Goal: Task Accomplishment & Management: Complete application form

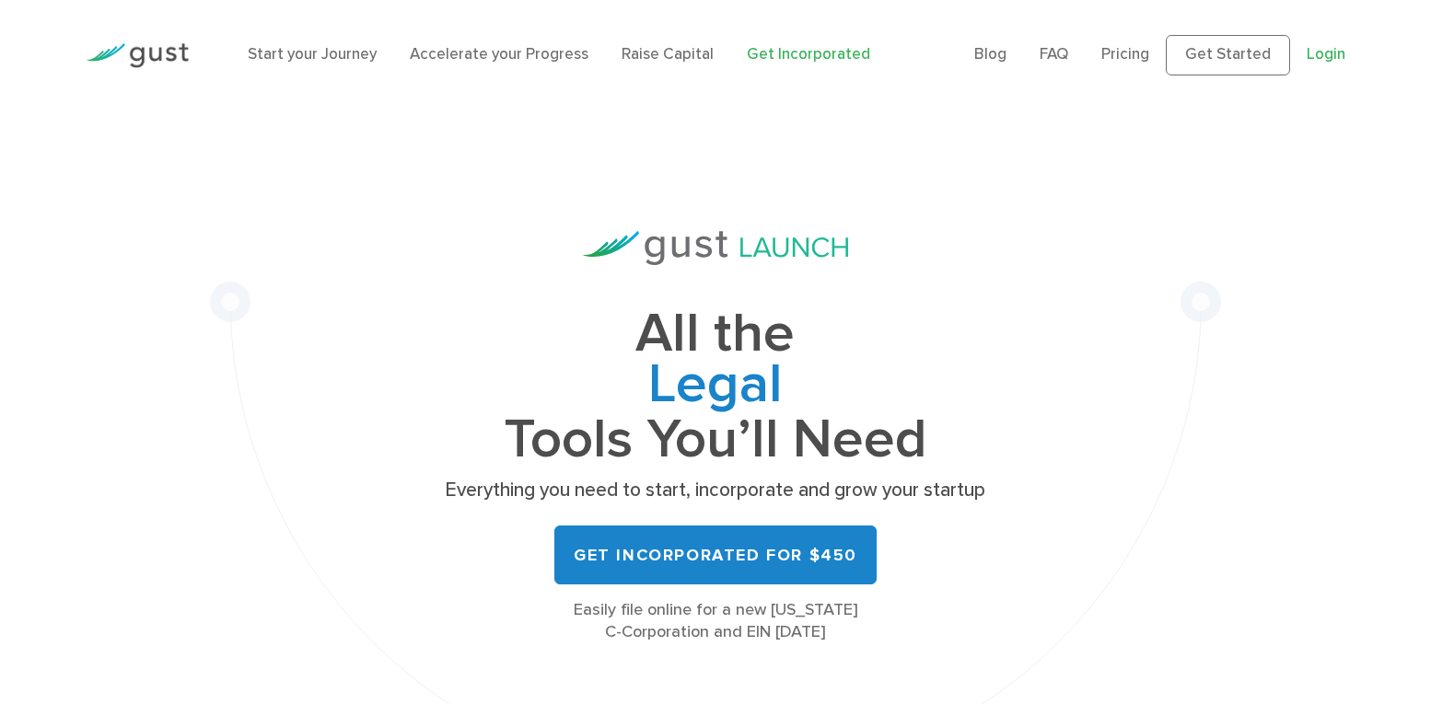
click at [1327, 52] on link "Login" at bounding box center [1325, 54] width 39 height 18
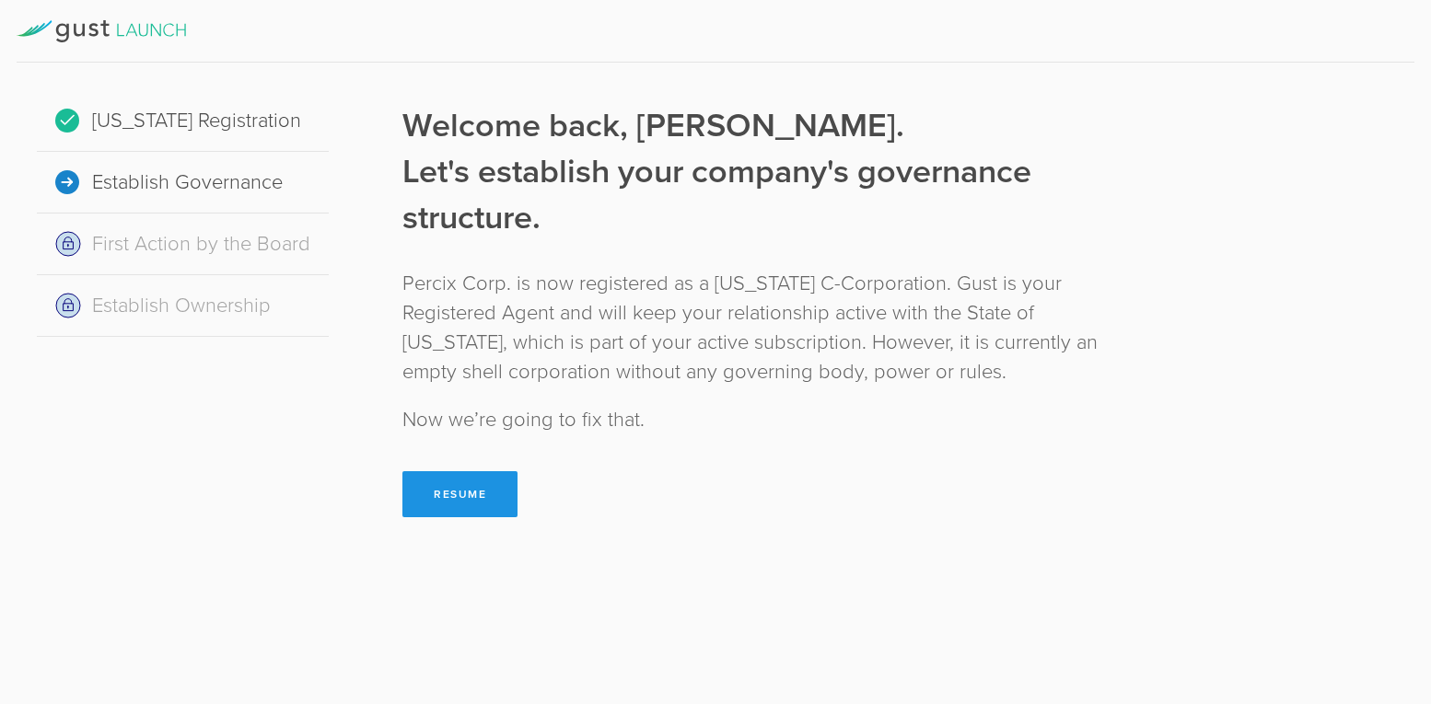
click at [442, 491] on button "Resume" at bounding box center [459, 494] width 115 height 46
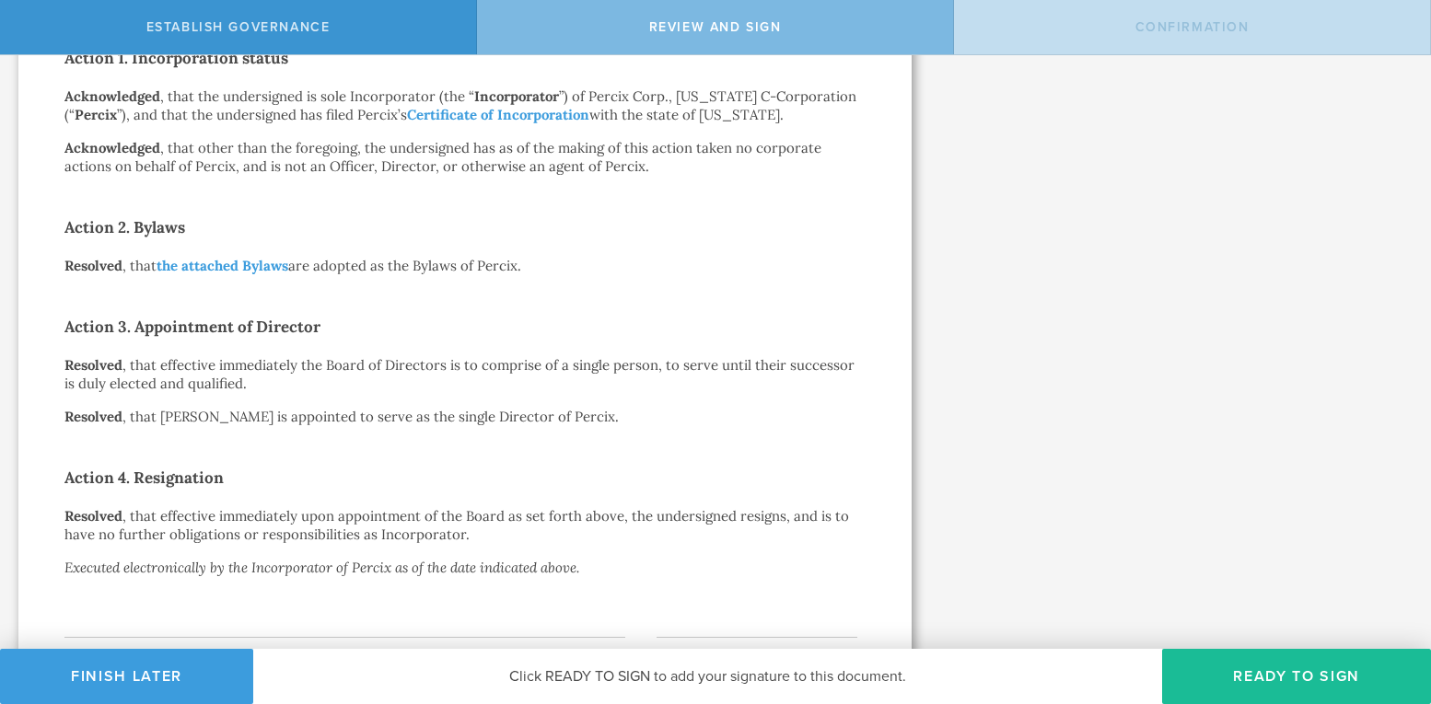
scroll to position [446, 0]
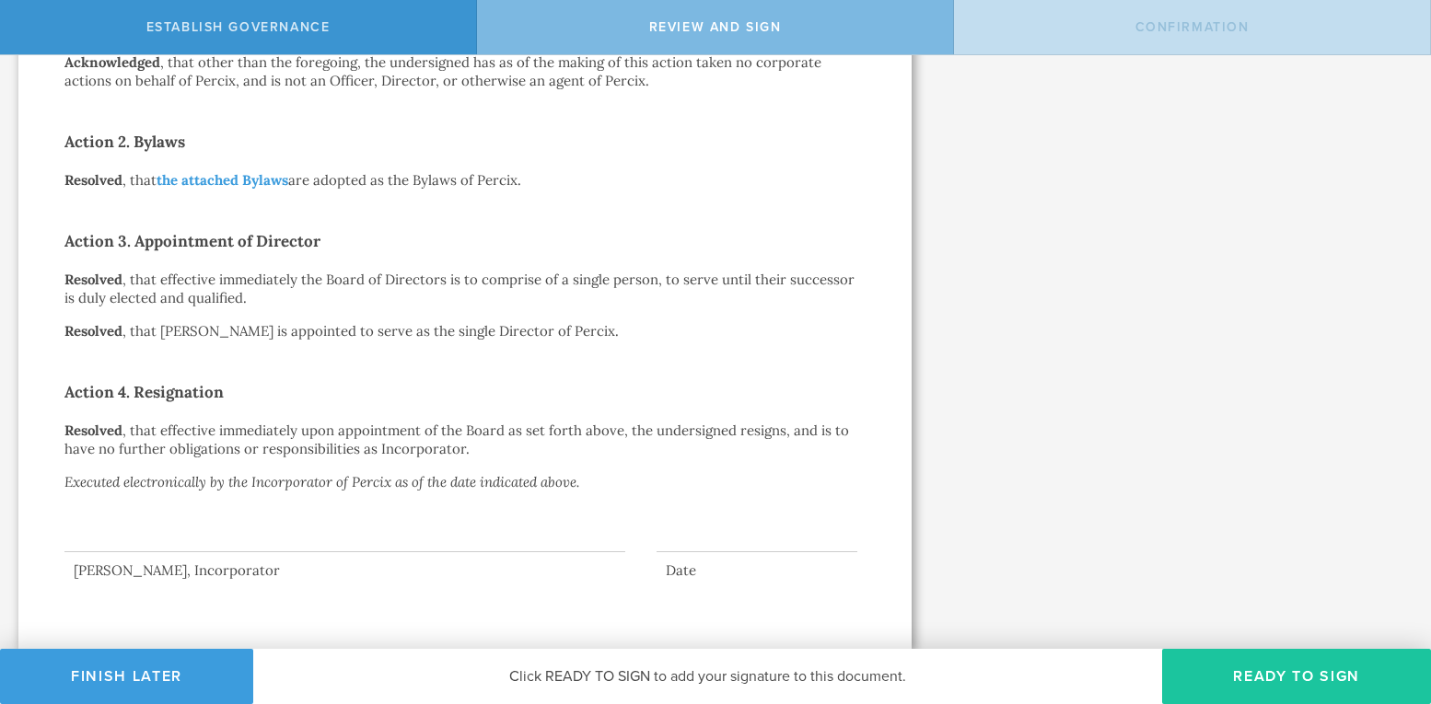
click at [1243, 675] on button "Ready to Sign" at bounding box center [1296, 676] width 269 height 55
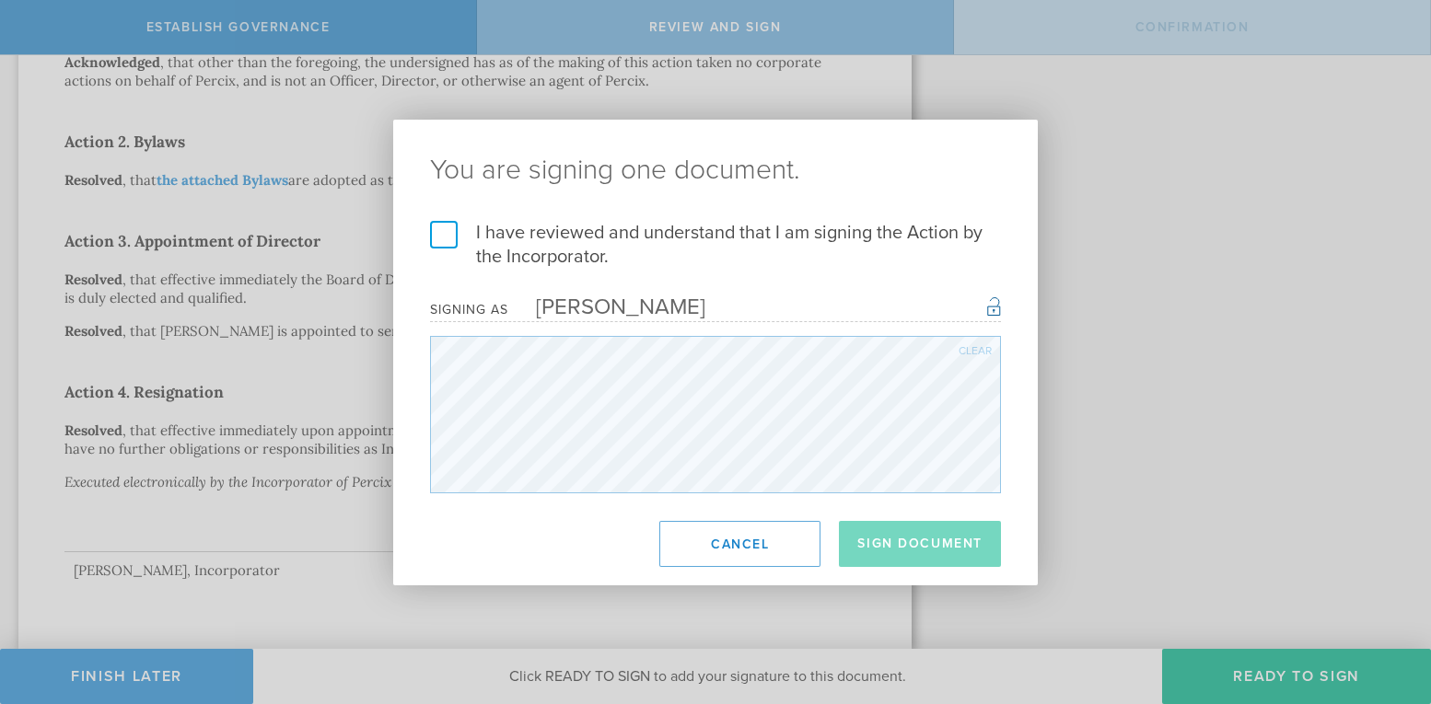
click at [440, 229] on label "I have reviewed and understand that I am signing the Action by the Incorporator." at bounding box center [715, 245] width 571 height 48
click at [0, 0] on input "I have reviewed and understand that I am signing the Action by the Incorporator." at bounding box center [0, 0] width 0 height 0
click at [876, 546] on button "Sign Document" at bounding box center [920, 544] width 162 height 46
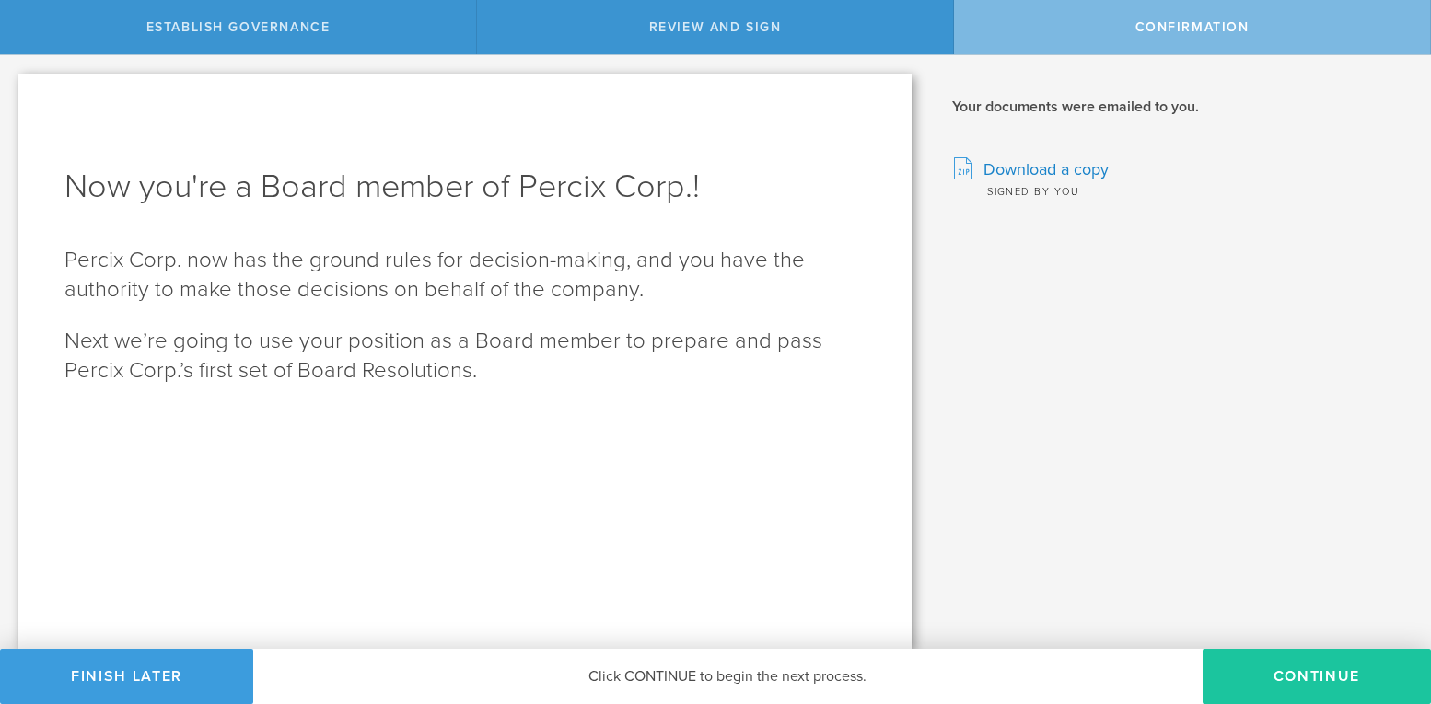
click at [1281, 668] on button "Continue" at bounding box center [1316, 676] width 228 height 55
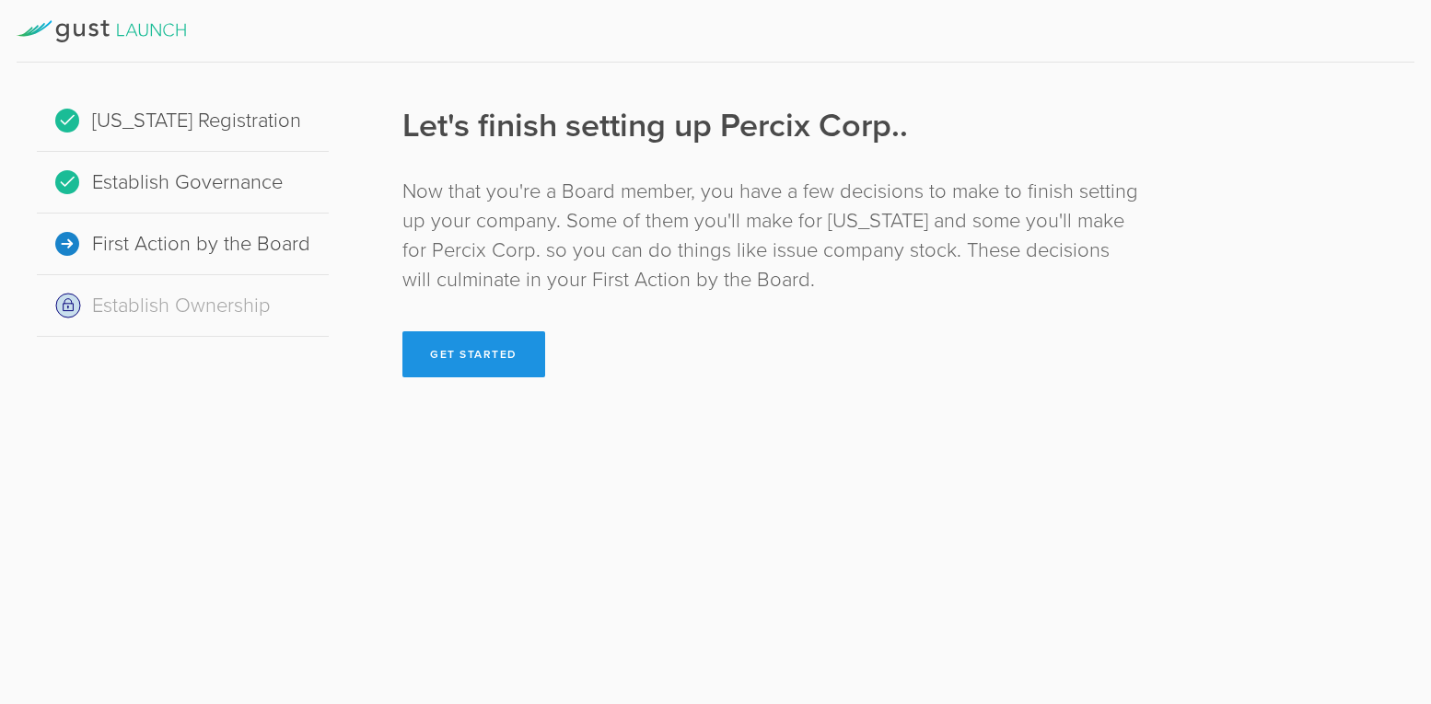
click at [481, 352] on button "Get Started" at bounding box center [473, 354] width 143 height 46
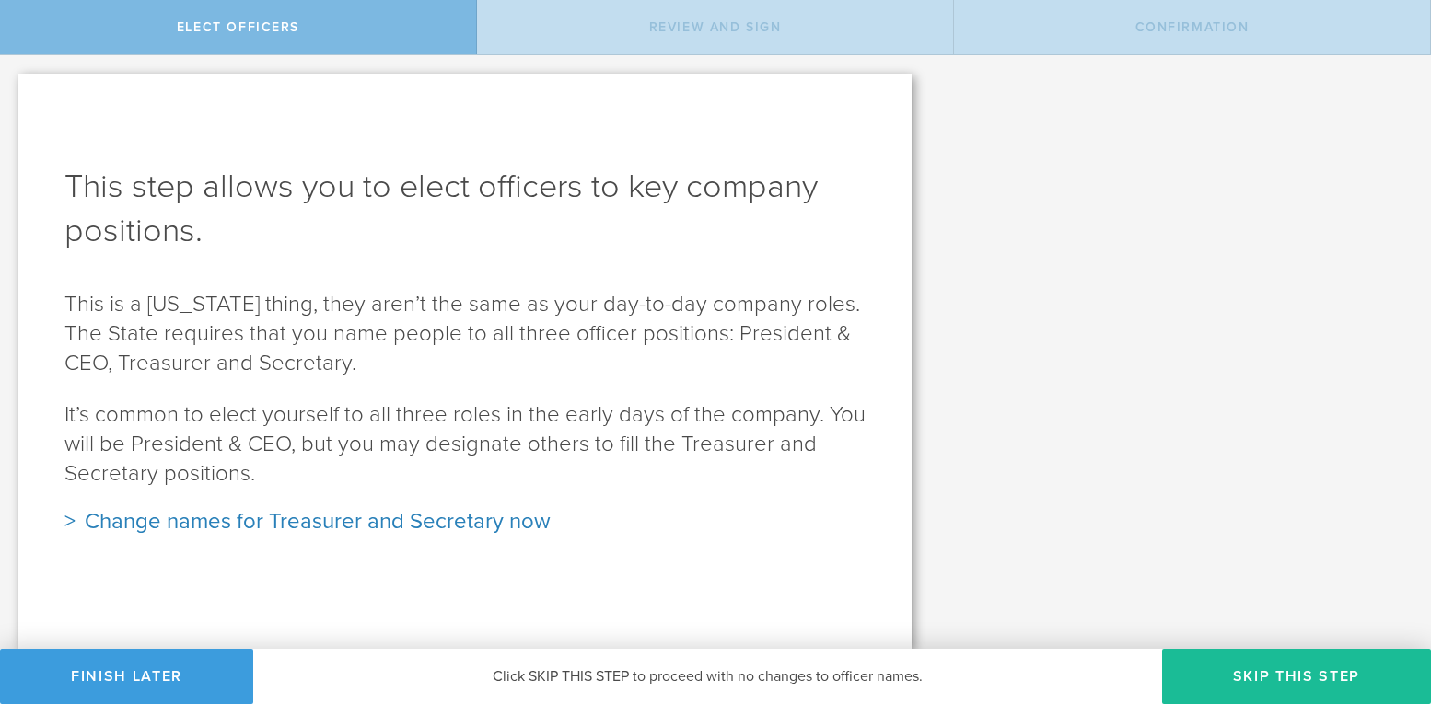
click at [231, 521] on div "Change names for Treasurer and Secretary now" at bounding box center [464, 521] width 801 height 29
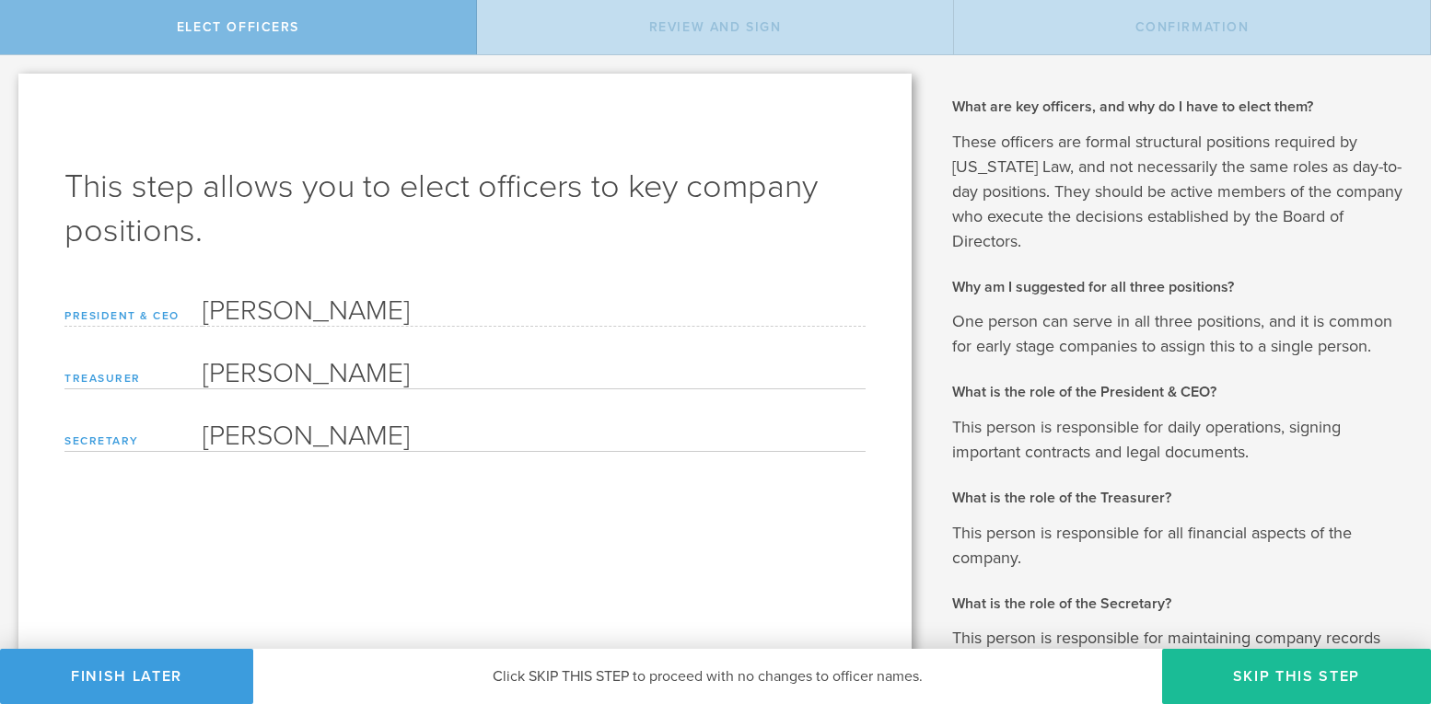
click at [766, 598] on div "This step allows you to elect officers to key company positions. Based on the i…" at bounding box center [464, 442] width 893 height 736
click at [215, 23] on span "Elect Officers" at bounding box center [238, 27] width 122 height 16
click at [115, 676] on button "Finish Later" at bounding box center [126, 676] width 253 height 55
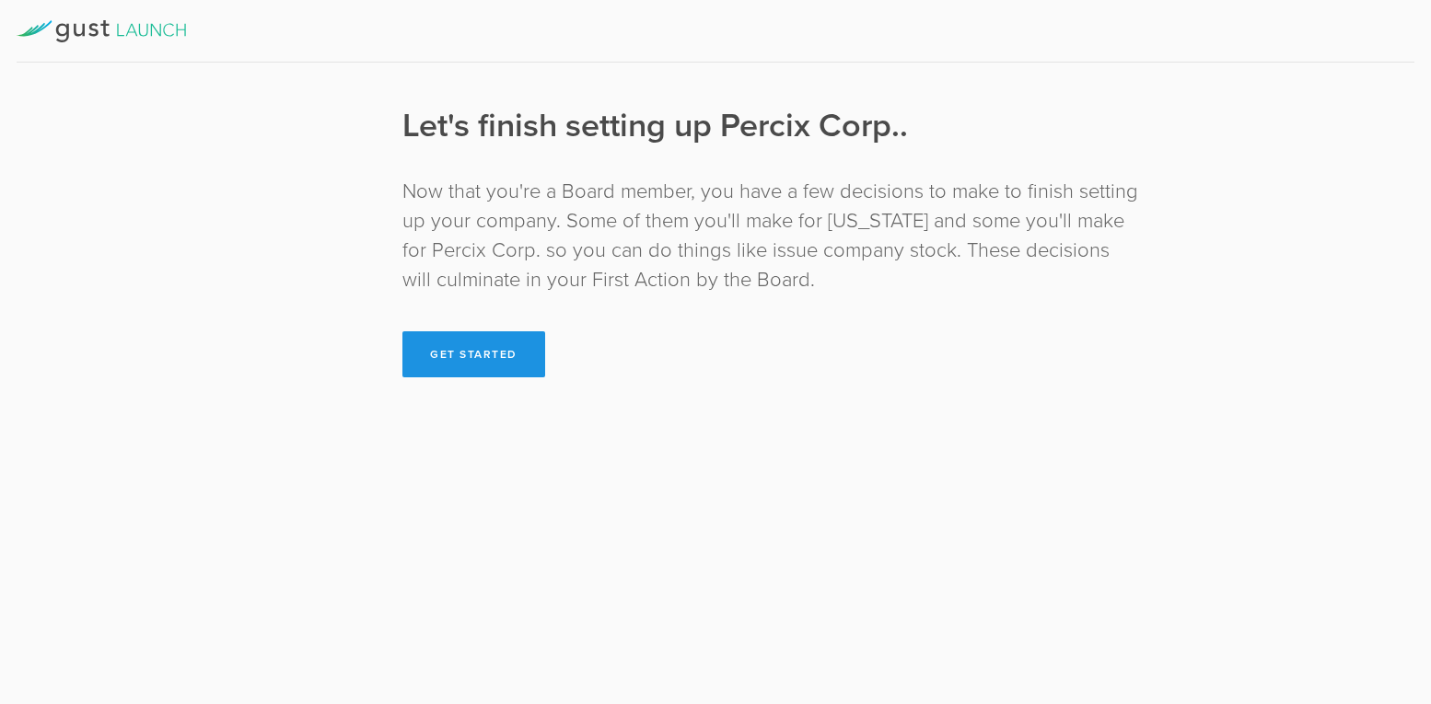
click at [465, 353] on button "Get Started" at bounding box center [473, 354] width 143 height 46
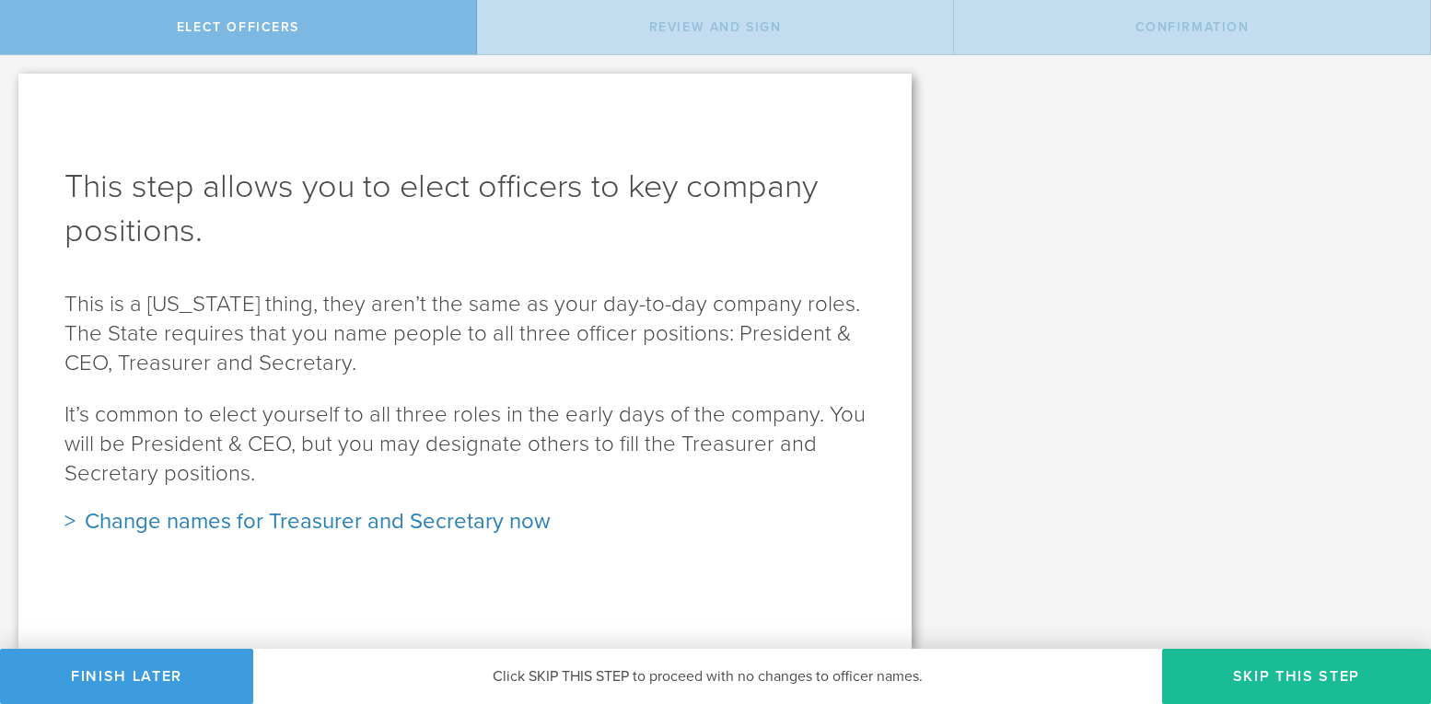
click at [139, 522] on div "Change names for Treasurer and Secretary now" at bounding box center [464, 521] width 801 height 29
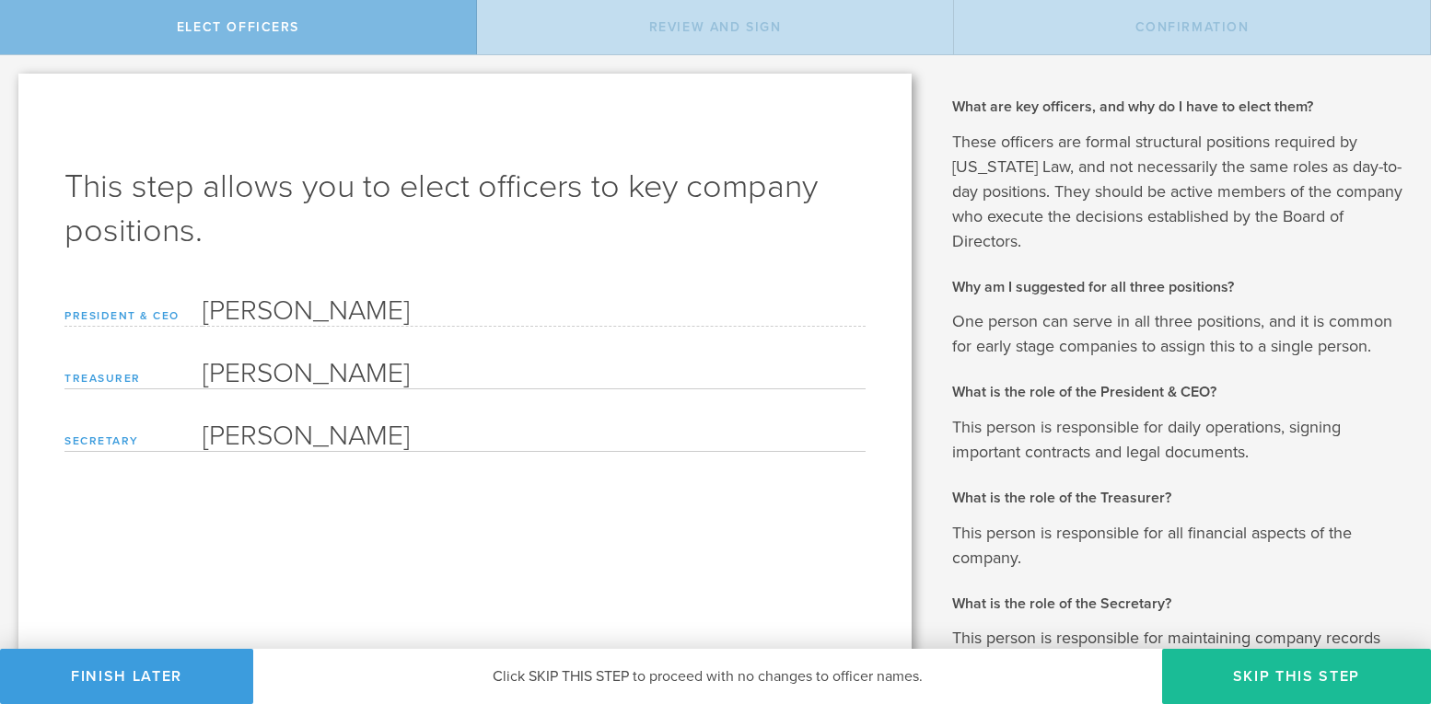
click at [551, 525] on div "This step allows you to elect officers to key company positions. Based on the i…" at bounding box center [464, 442] width 893 height 736
click at [240, 45] on div "Elect Officers" at bounding box center [238, 27] width 477 height 54
click at [702, 28] on span "Review and Sign" at bounding box center [715, 27] width 133 height 16
click at [99, 678] on button "Finish Later" at bounding box center [126, 676] width 253 height 55
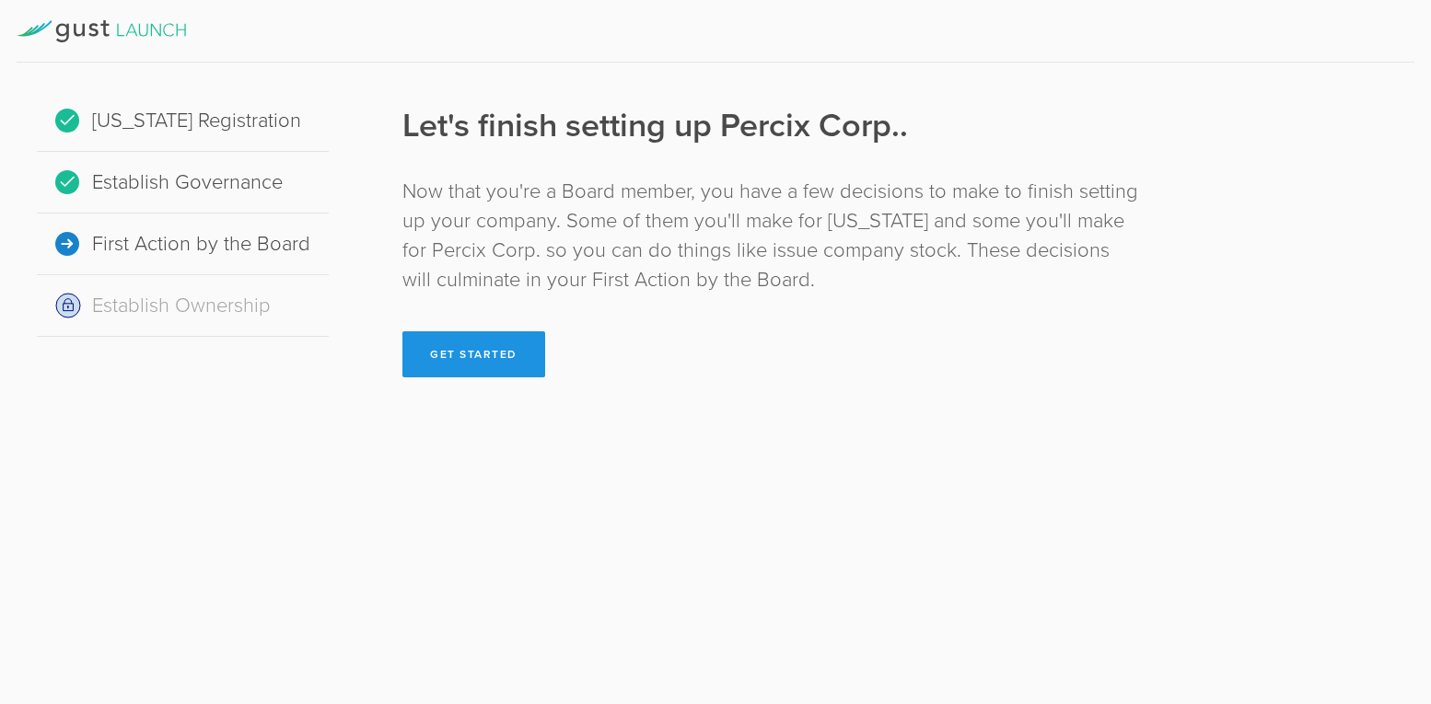
click at [443, 359] on button "Get Started" at bounding box center [473, 354] width 143 height 46
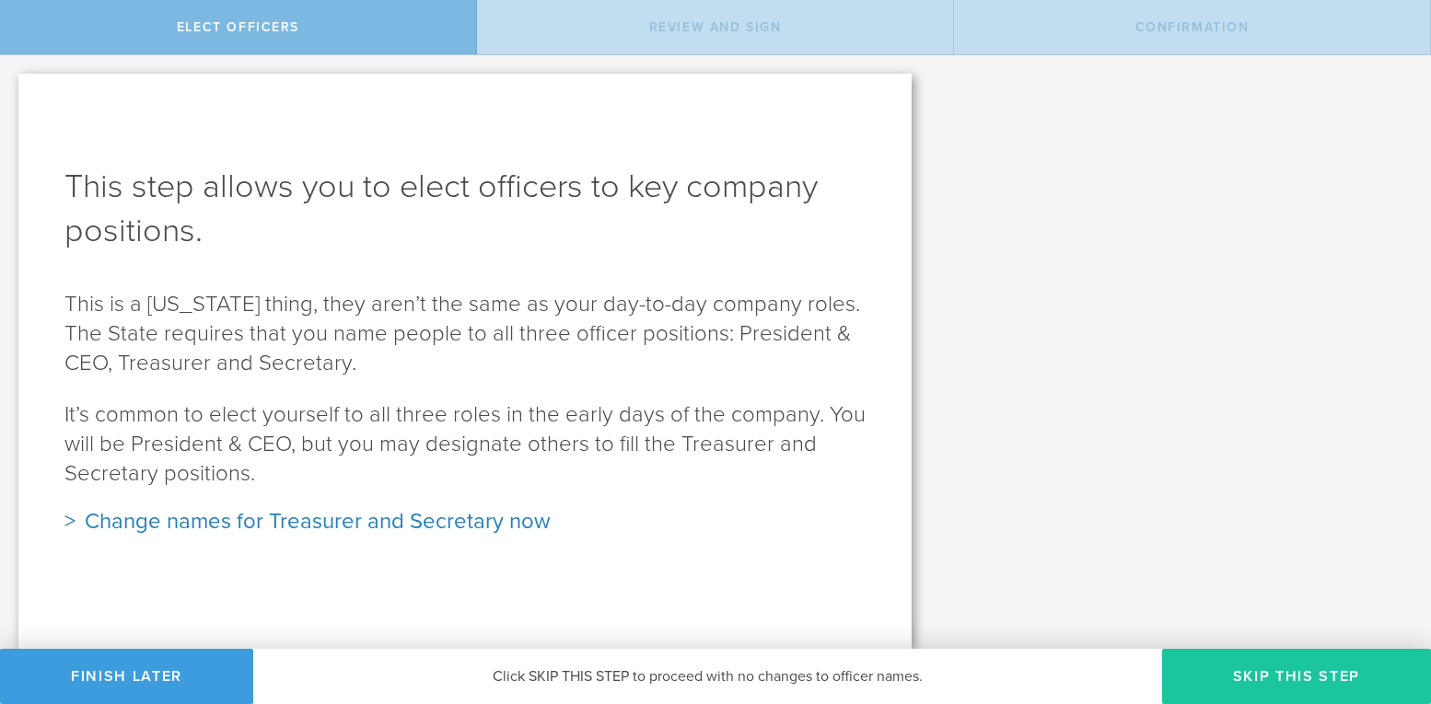
click at [1249, 673] on button "Skip this step" at bounding box center [1296, 676] width 269 height 55
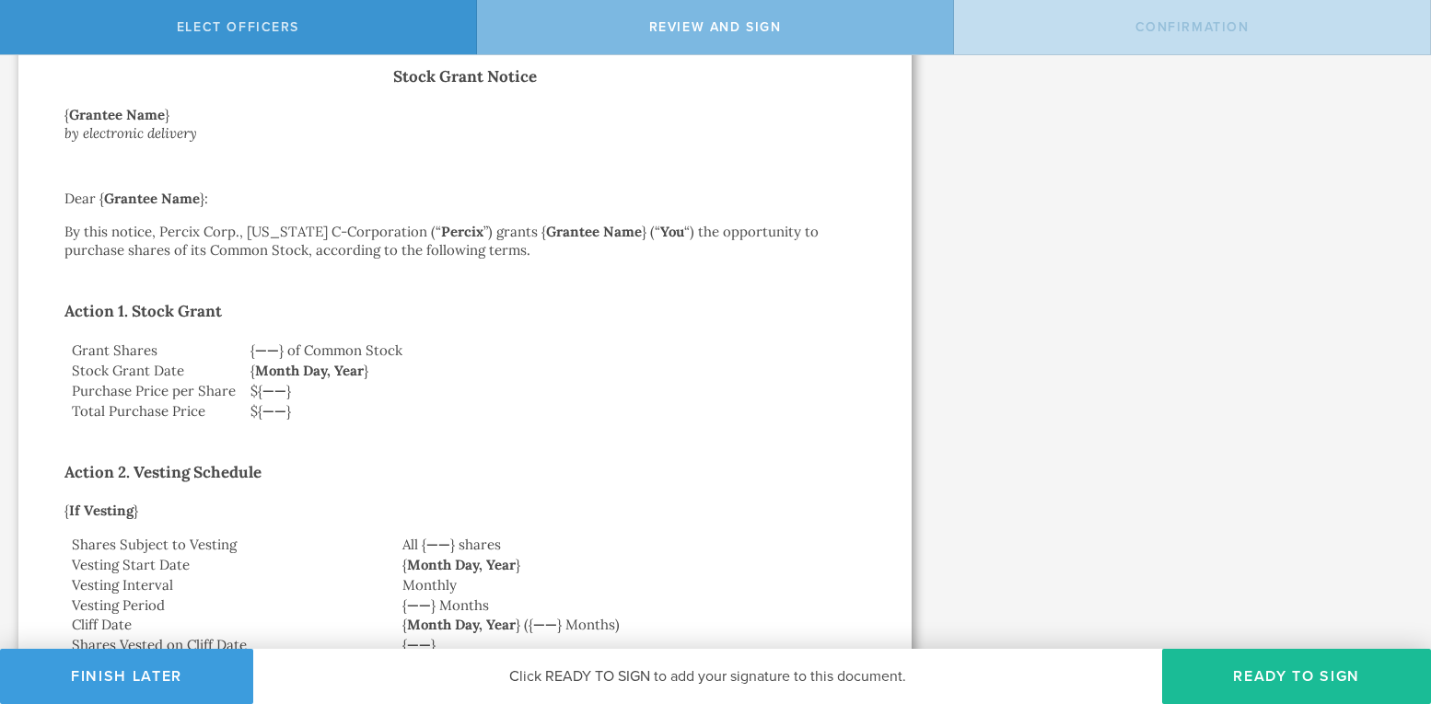
scroll to position [3054, 0]
click at [147, 673] on button "Finish Later" at bounding box center [126, 676] width 253 height 55
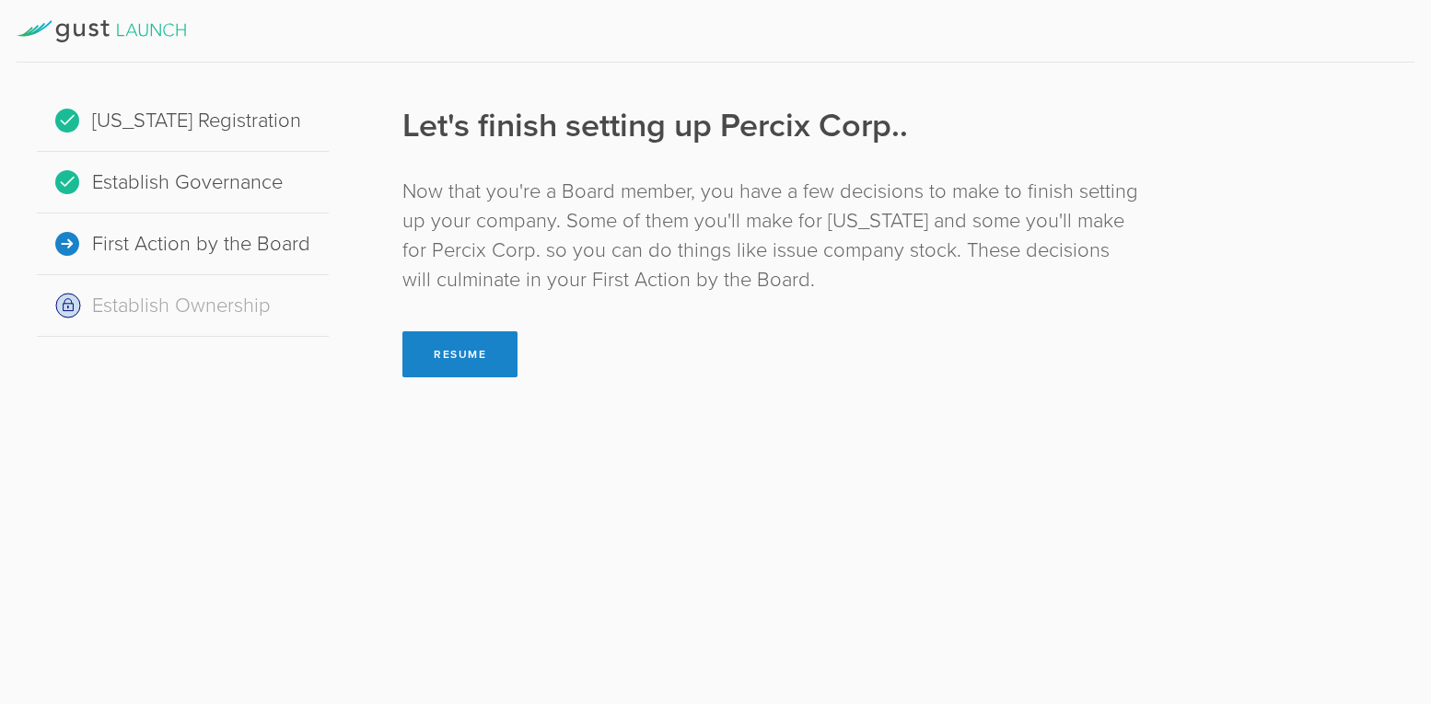
click at [141, 36] on icon at bounding box center [101, 31] width 169 height 22
click at [83, 32] on icon at bounding box center [79, 30] width 11 height 13
click at [467, 348] on button "Resume" at bounding box center [459, 354] width 115 height 46
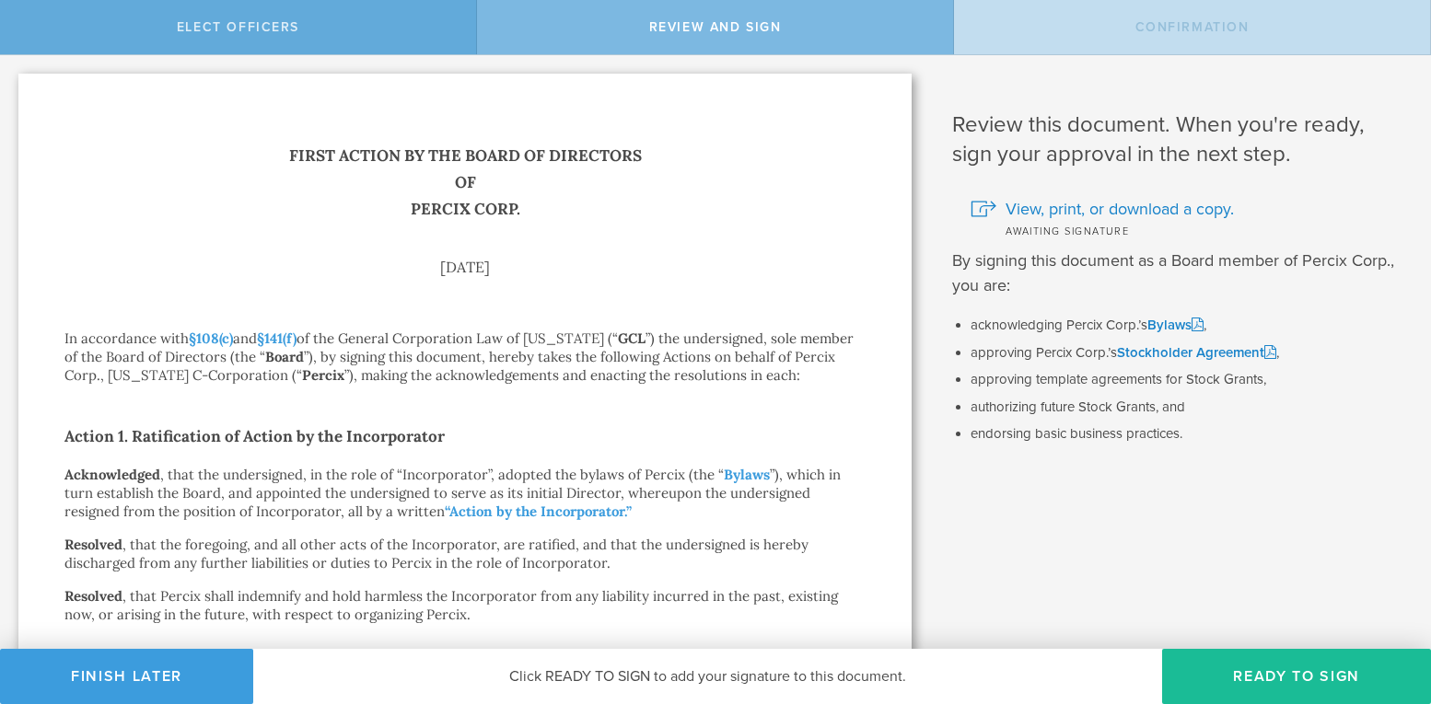
click at [231, 42] on div "Elect Officers" at bounding box center [238, 27] width 477 height 54
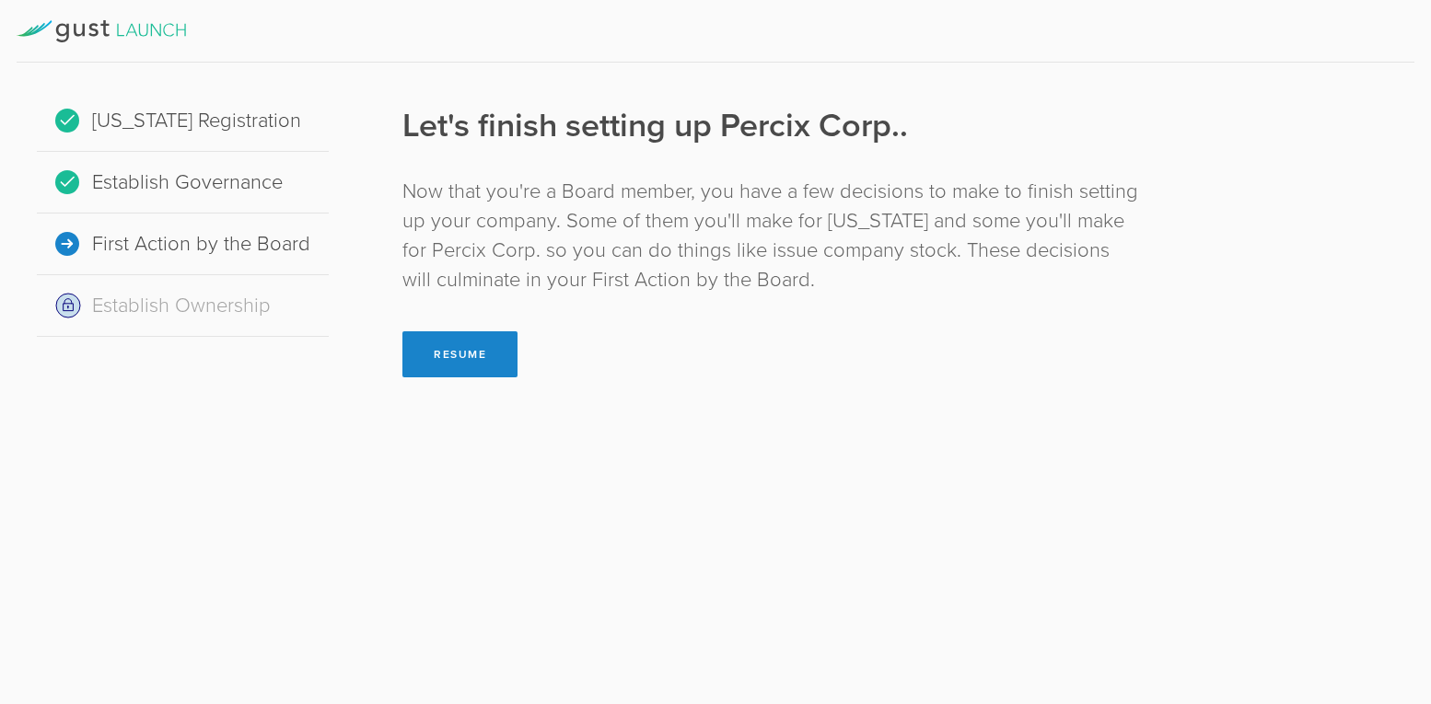
click at [129, 28] on icon at bounding box center [132, 30] width 12 height 12
click at [445, 363] on button "Resume" at bounding box center [459, 354] width 115 height 46
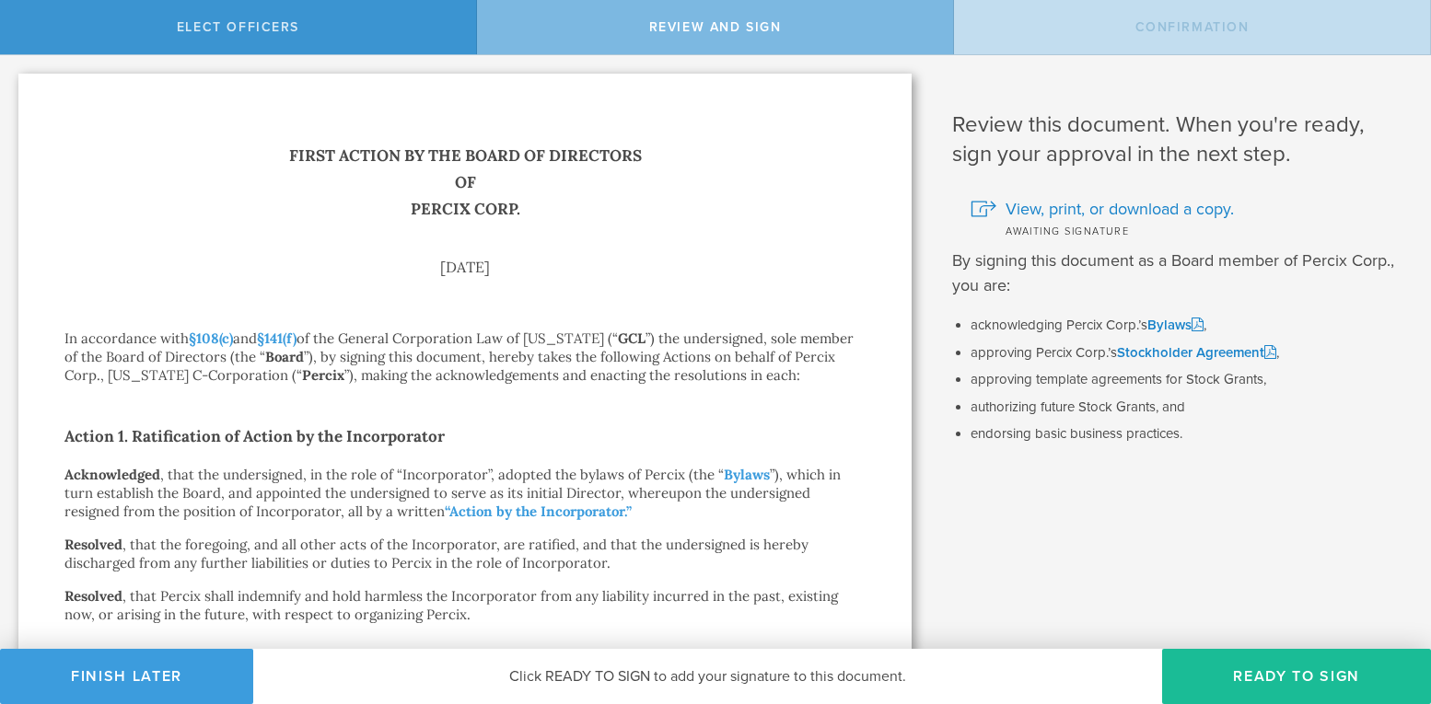
scroll to position [11, 0]
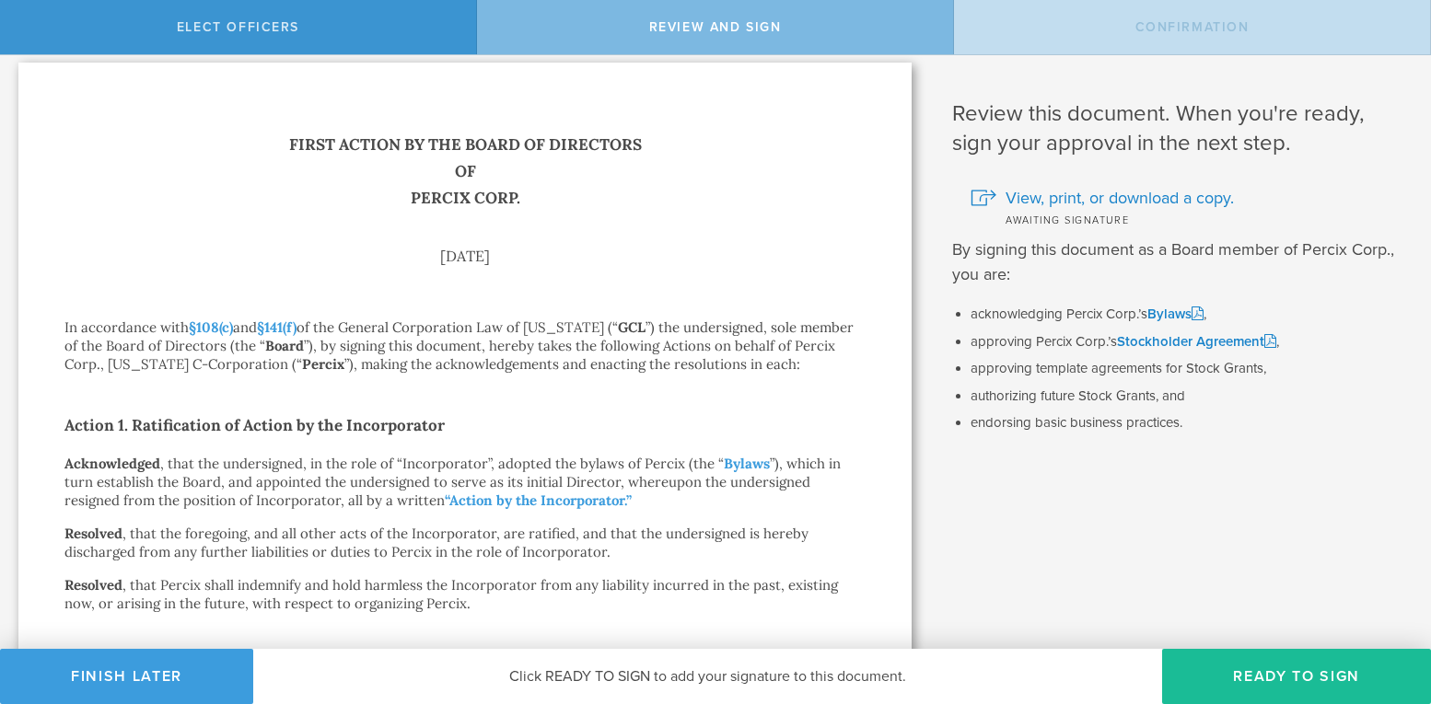
click at [485, 348] on p "In accordance with §108(c) and §141(f) of the General Corporation Law of Delawa…" at bounding box center [464, 346] width 801 height 55
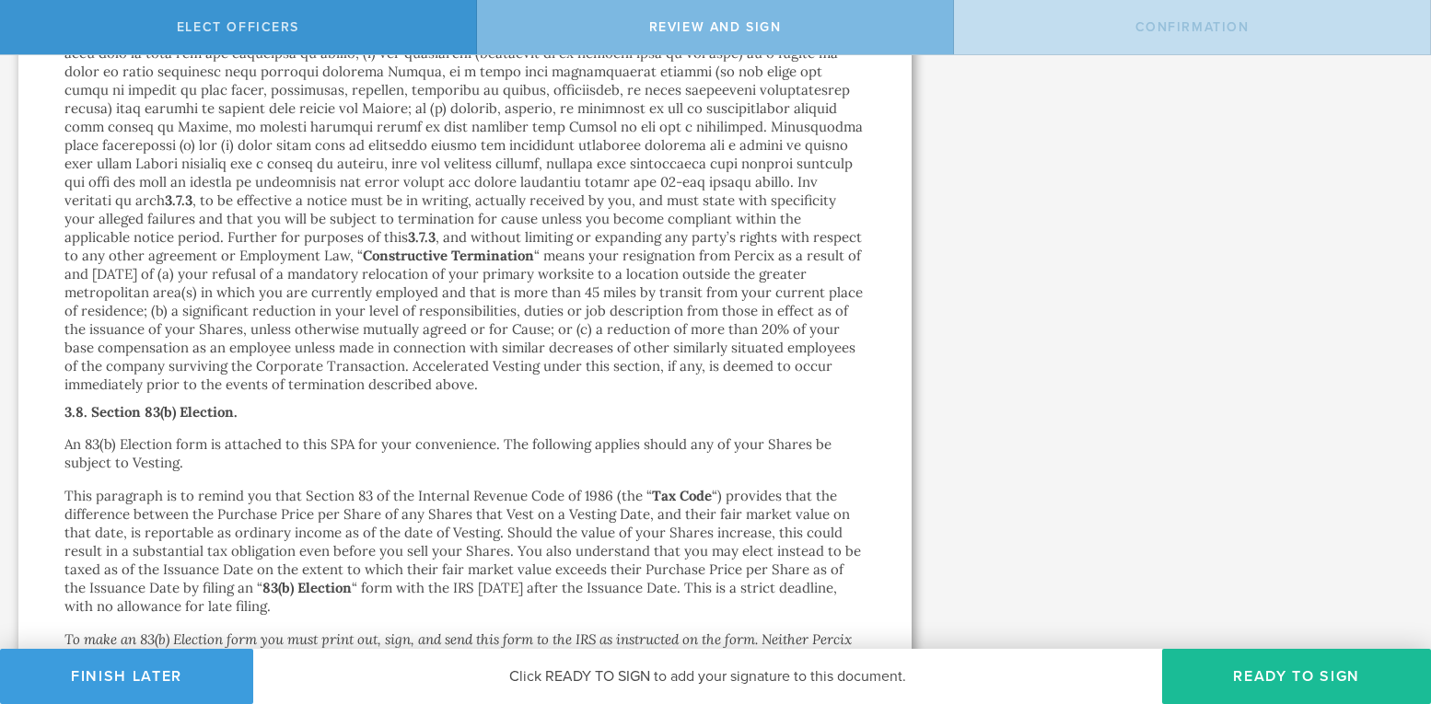
scroll to position [8611, 0]
click at [1268, 671] on button "Ready to Sign" at bounding box center [1296, 676] width 269 height 55
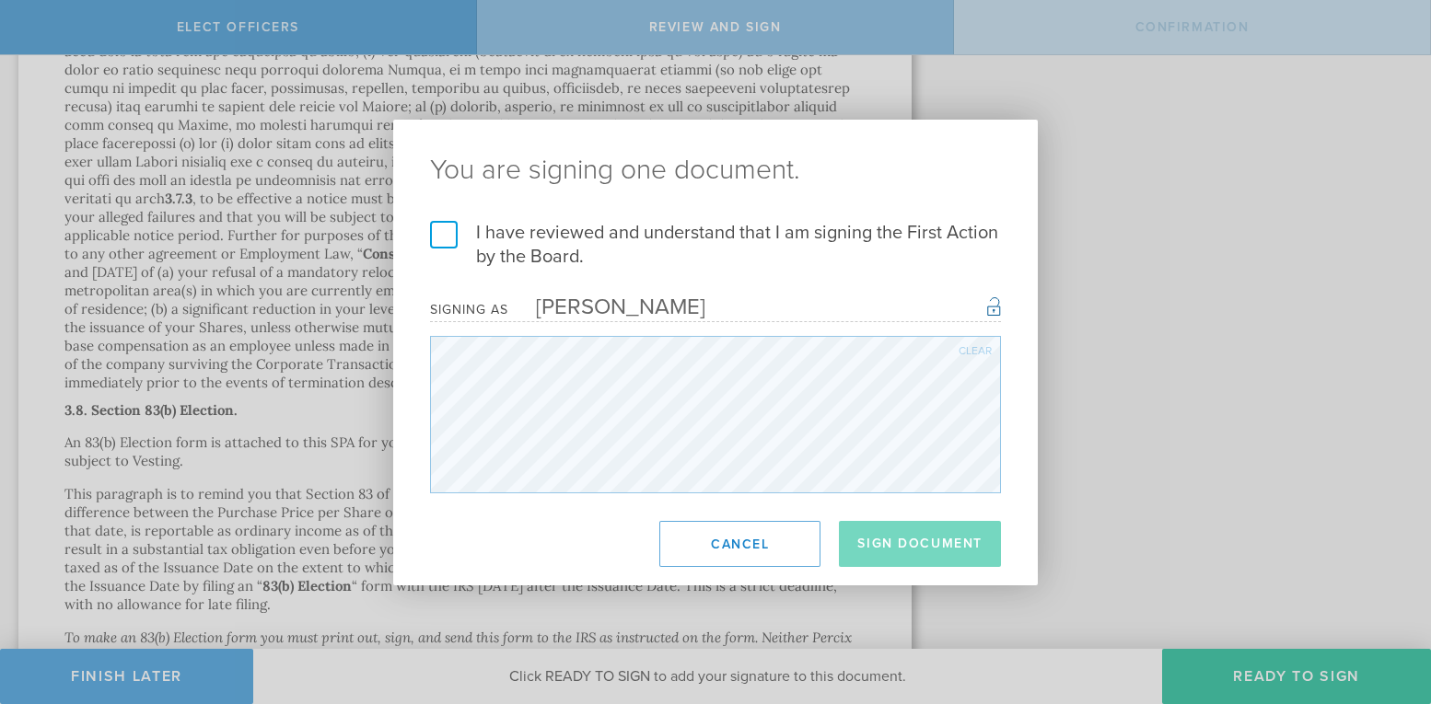
click at [445, 232] on label "I have reviewed and understand that I am signing the First Action by the Board." at bounding box center [715, 245] width 571 height 48
click at [0, 0] on input "I have reviewed and understand that I am signing the First Action by the Board." at bounding box center [0, 0] width 0 height 0
click at [877, 545] on button "Sign Document" at bounding box center [920, 544] width 162 height 46
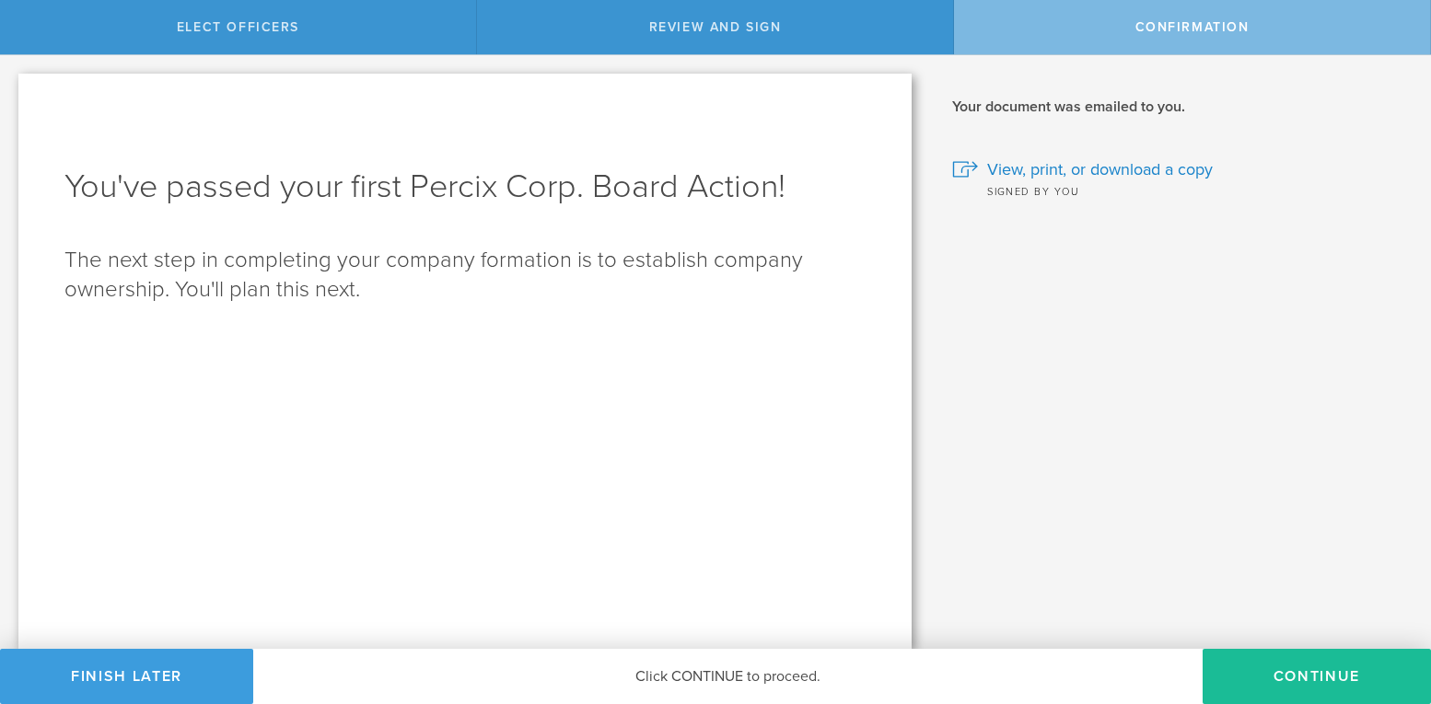
scroll to position [0, 0]
click at [1289, 678] on button "Continue" at bounding box center [1316, 676] width 228 height 55
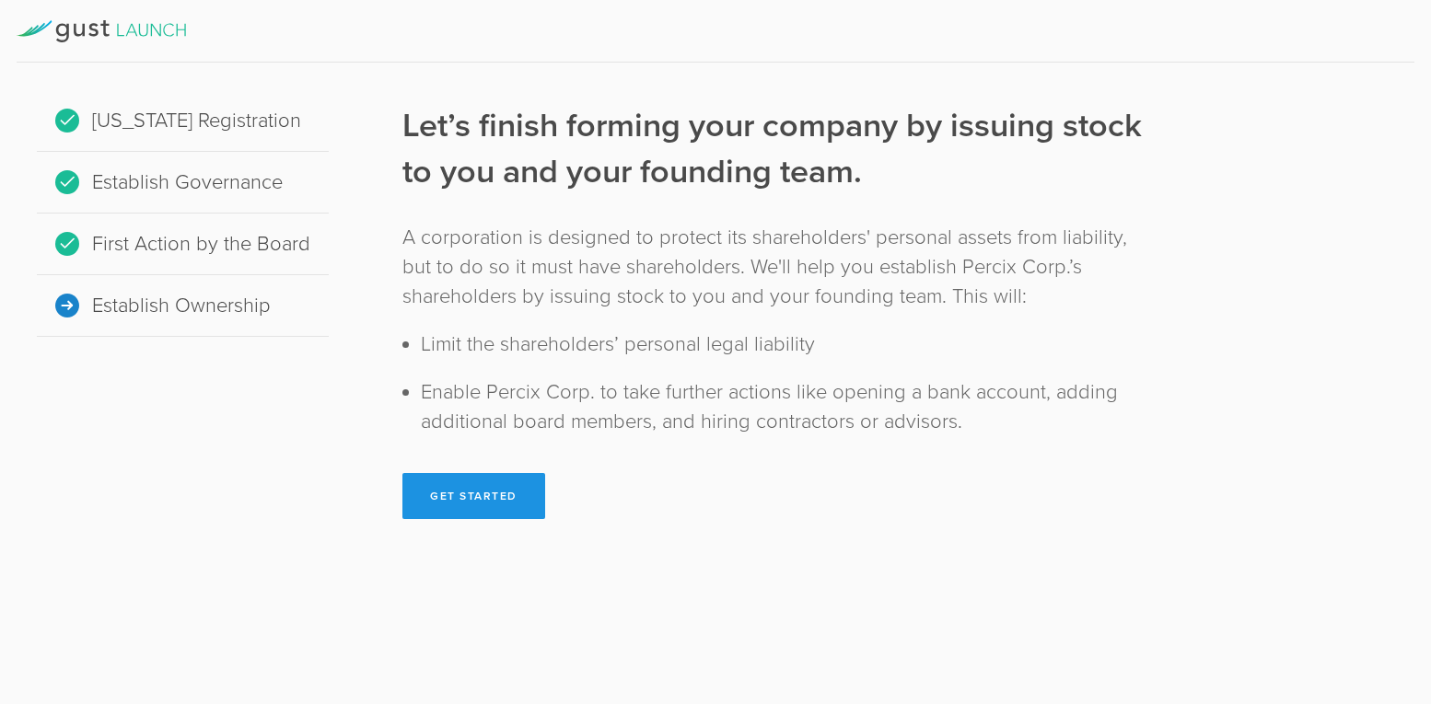
click at [470, 489] on button "Get Started" at bounding box center [473, 496] width 143 height 46
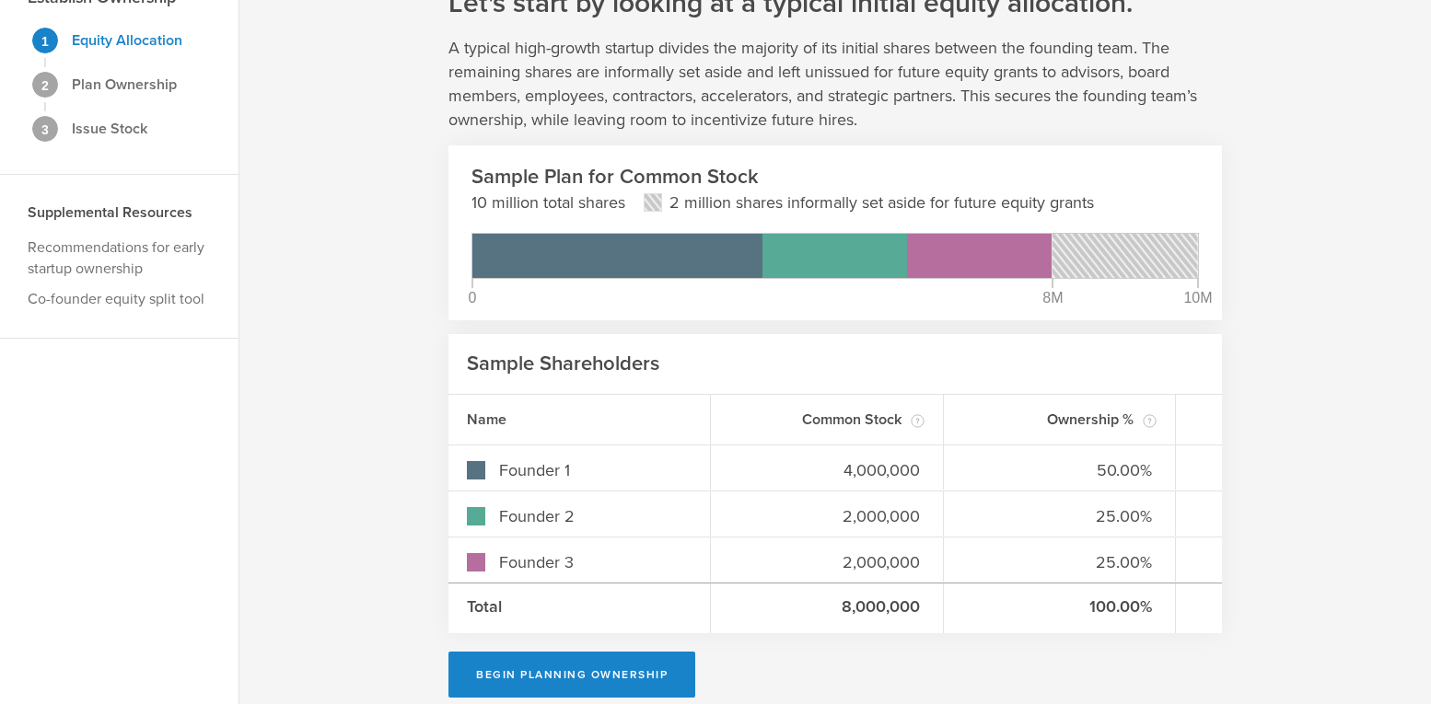
scroll to position [119, 0]
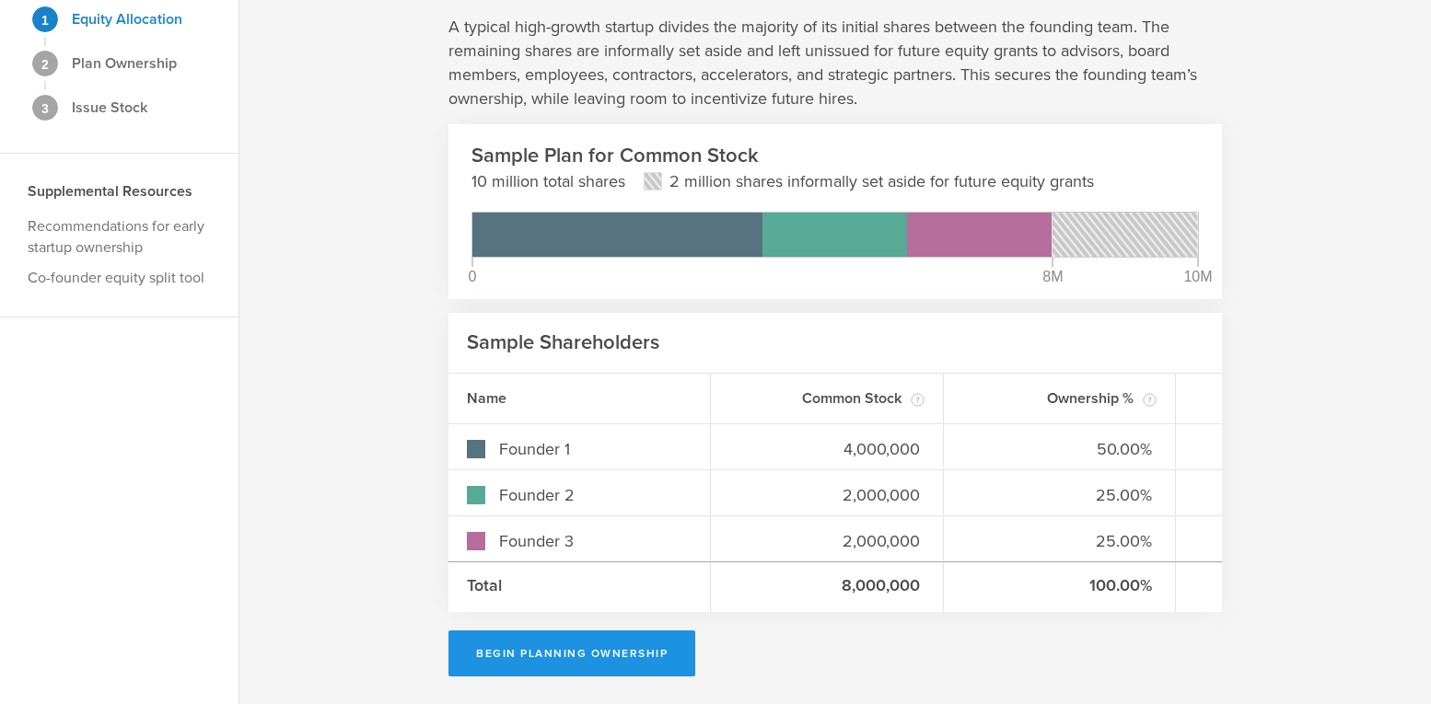
click at [537, 653] on button "Begin Planning Ownership" at bounding box center [571, 654] width 247 height 46
type input "[PERSON_NAME]"
type input "-"
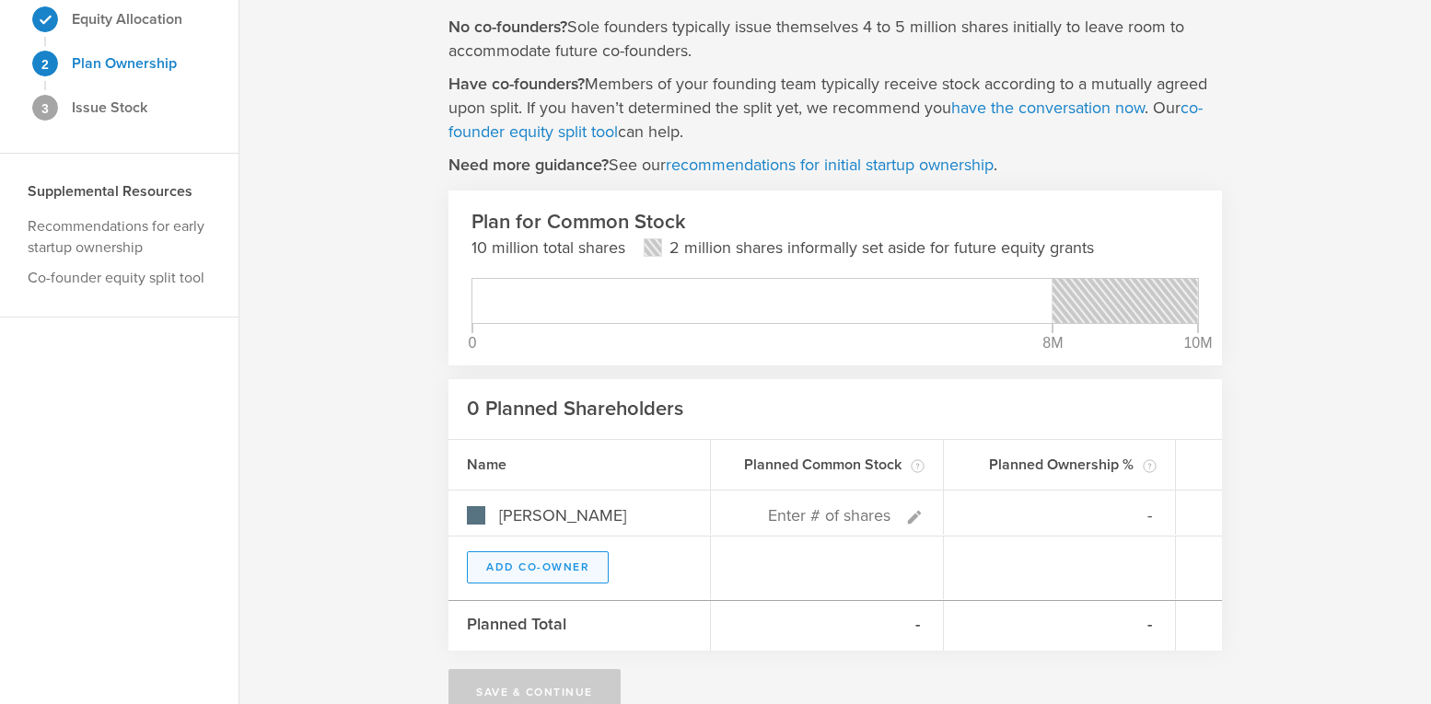
click at [520, 563] on button "Add Co-Owner" at bounding box center [538, 567] width 142 height 32
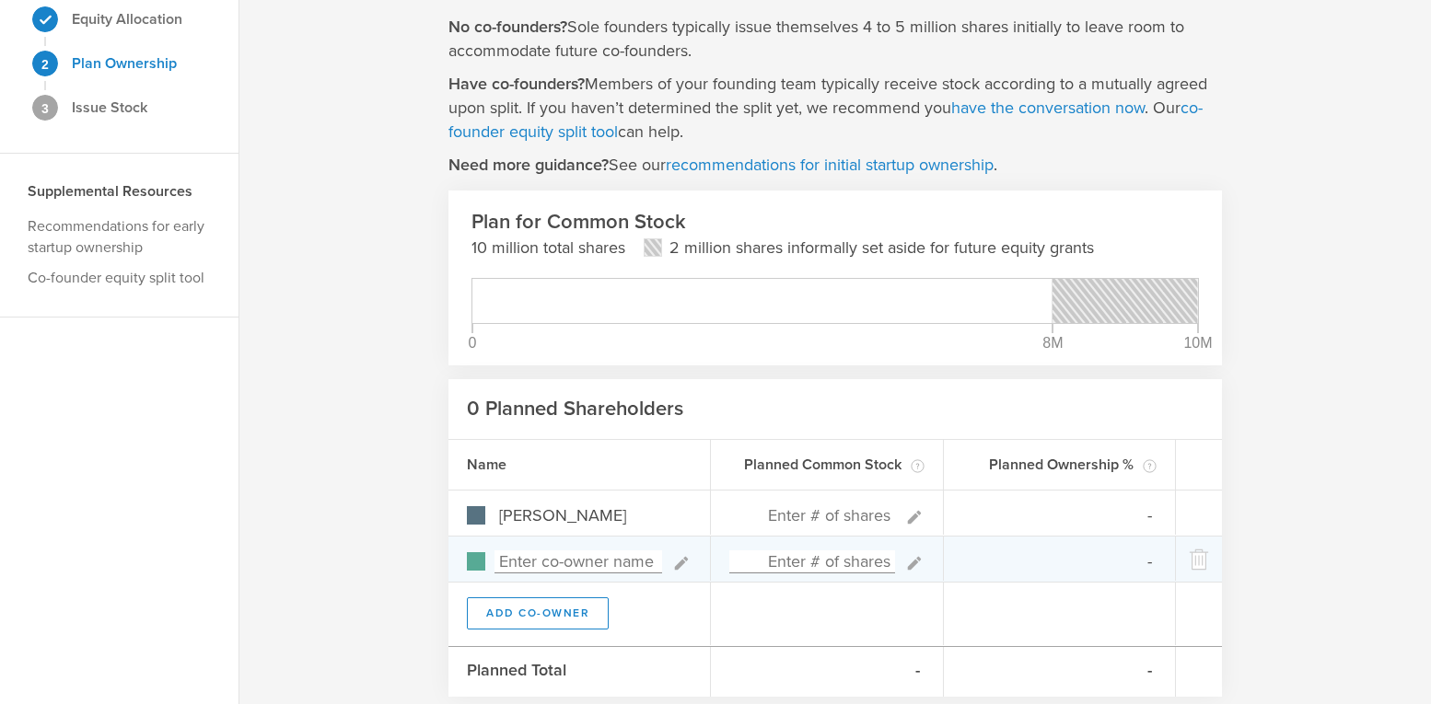
click at [520, 563] on input at bounding box center [578, 562] width 168 height 23
type input "Dani"
type input "0%"
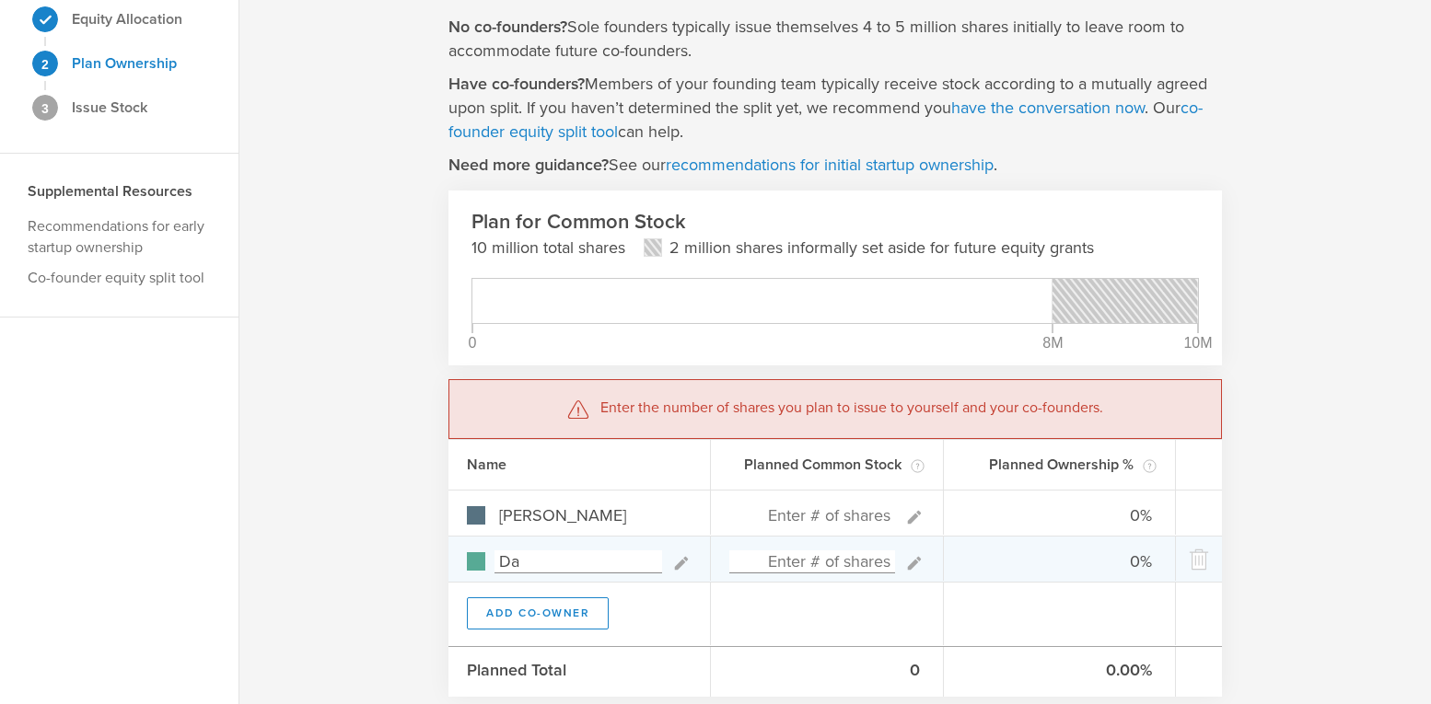
type input "D"
type input "[PERSON_NAME] [PERSON_NAME]"
click at [528, 605] on button "Add Co-Owner" at bounding box center [538, 614] width 142 height 32
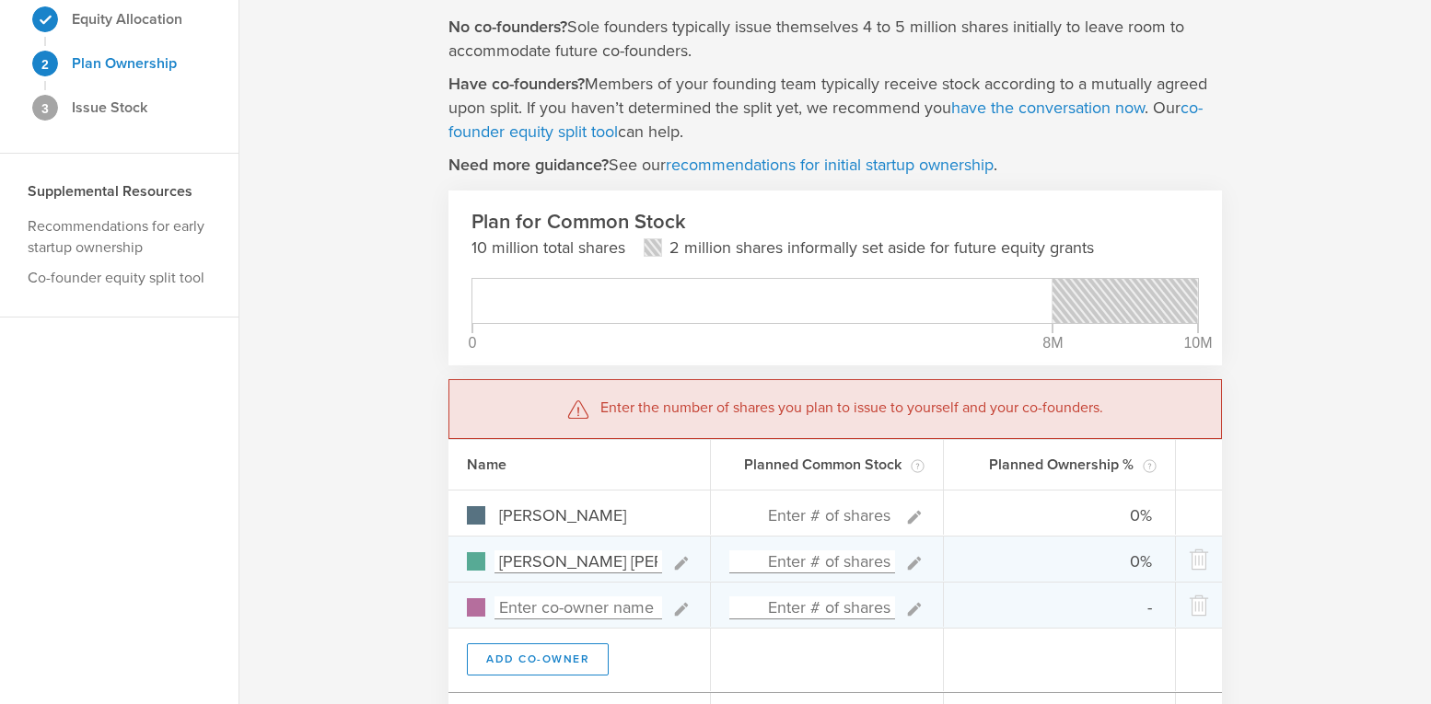
click at [520, 598] on input at bounding box center [578, 608] width 168 height 23
type input "Amu"
type input "0%"
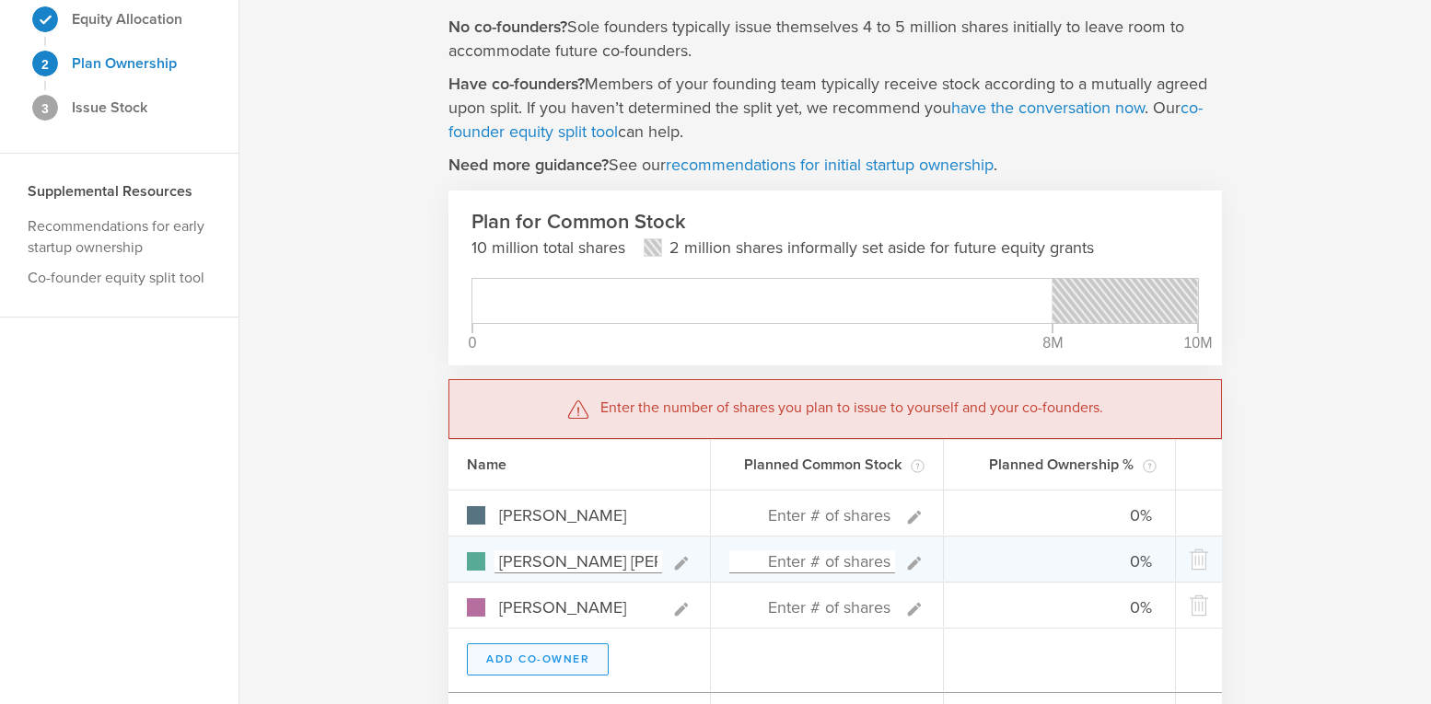
type input "[PERSON_NAME]"
click at [533, 653] on button "Add Co-Owner" at bounding box center [538, 660] width 142 height 32
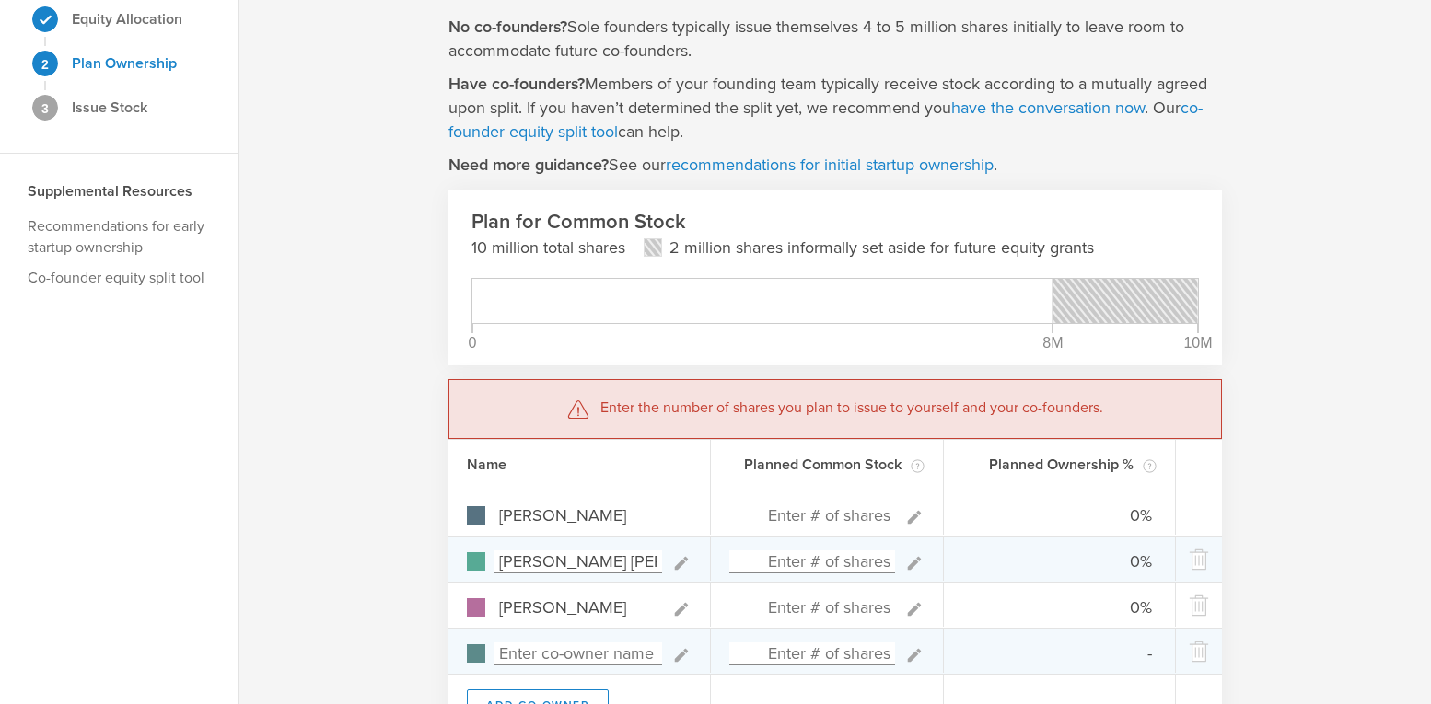
click at [519, 656] on input at bounding box center [578, 654] width 168 height 23
type input "Brian"
type input "0%"
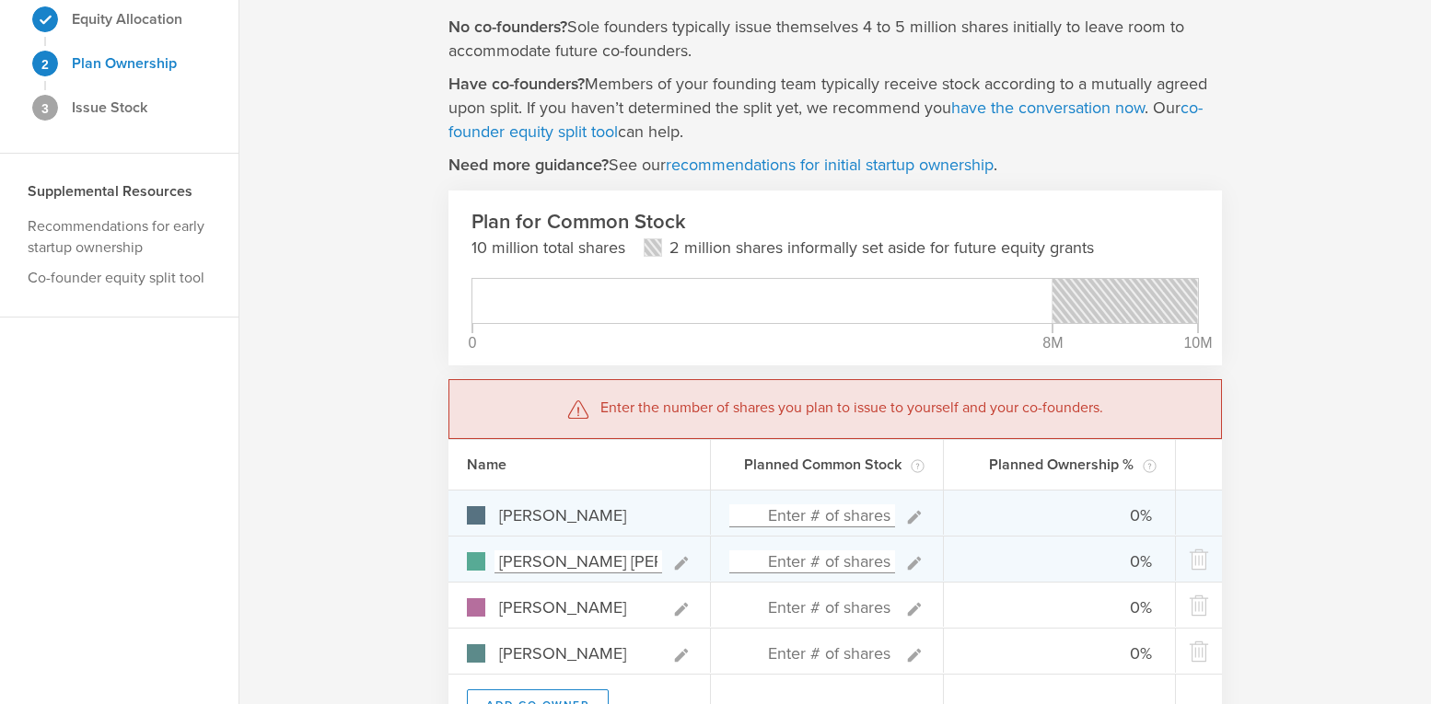
type input "[PERSON_NAME]"
click at [818, 512] on input at bounding box center [812, 516] width 166 height 23
type input "25"
type input "100.00%"
type input "0.00%"
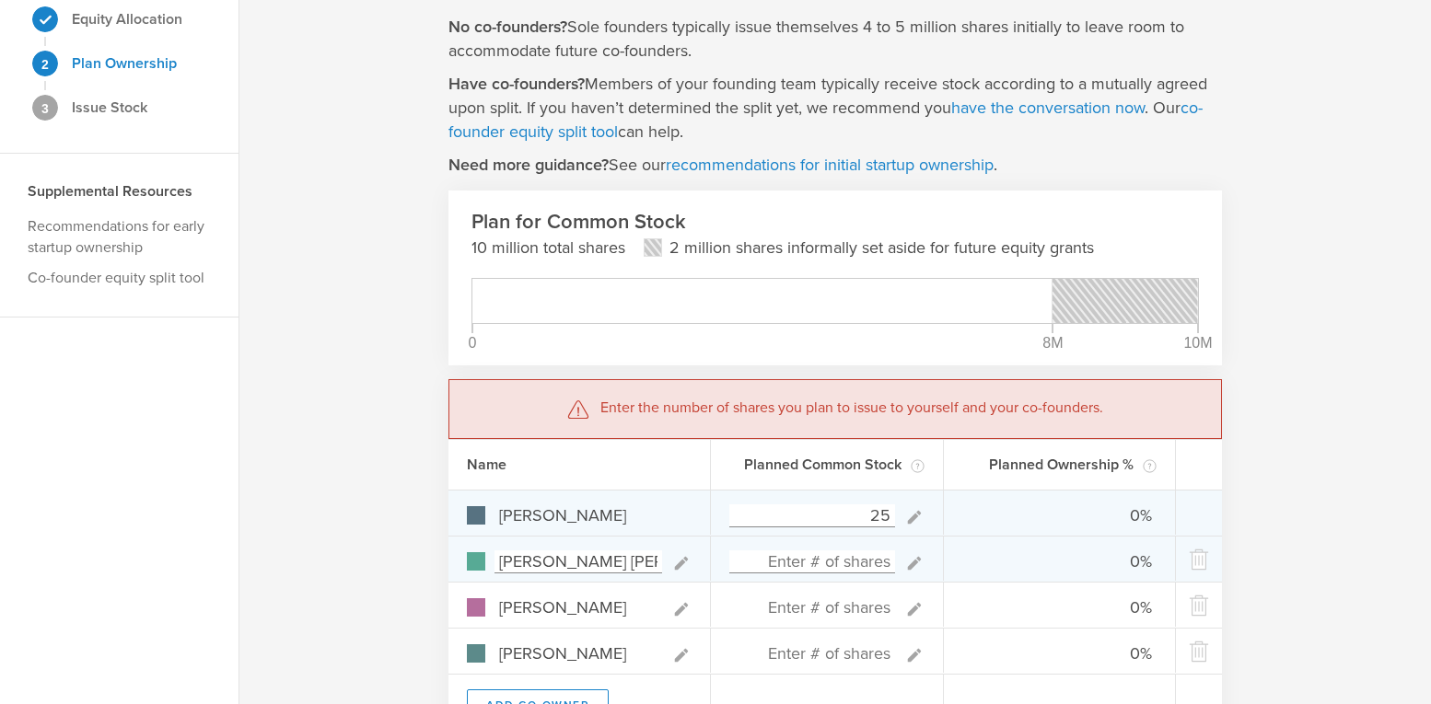
type input "0.00%"
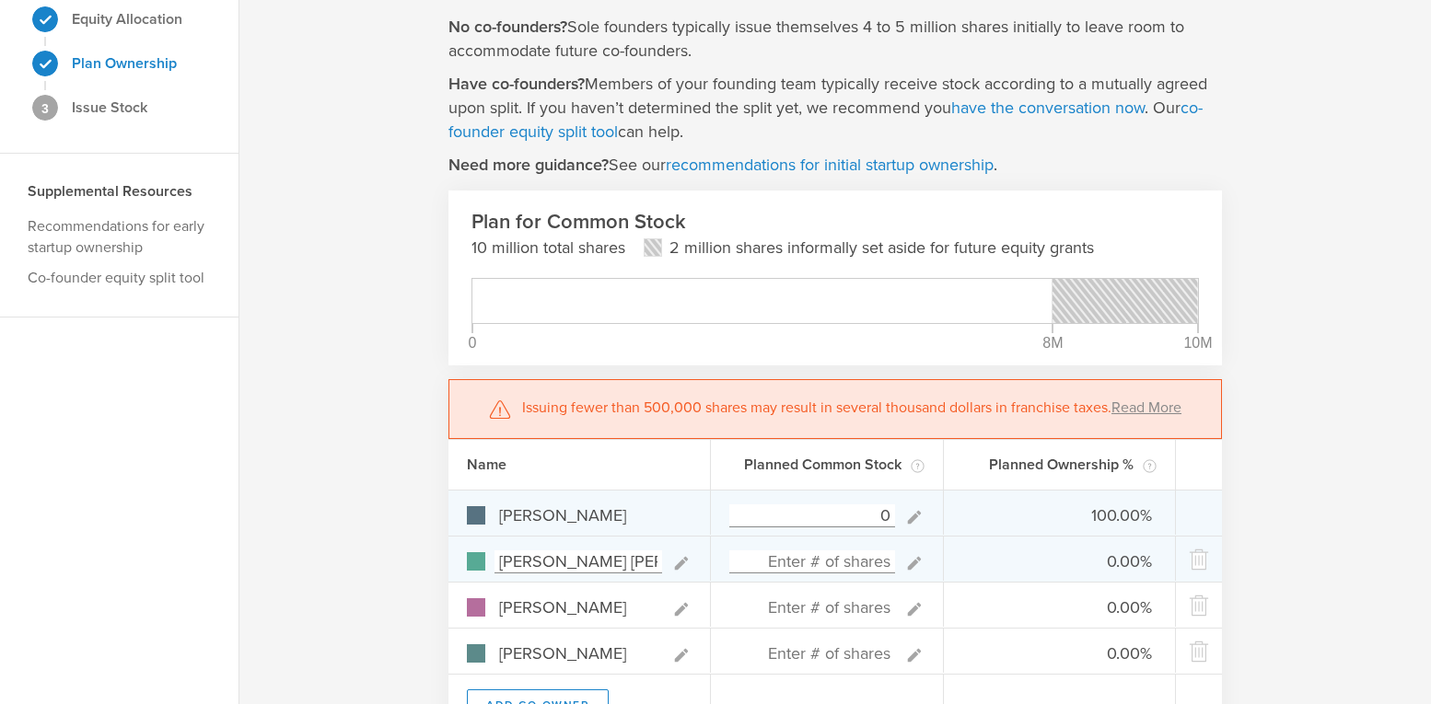
type input "0"
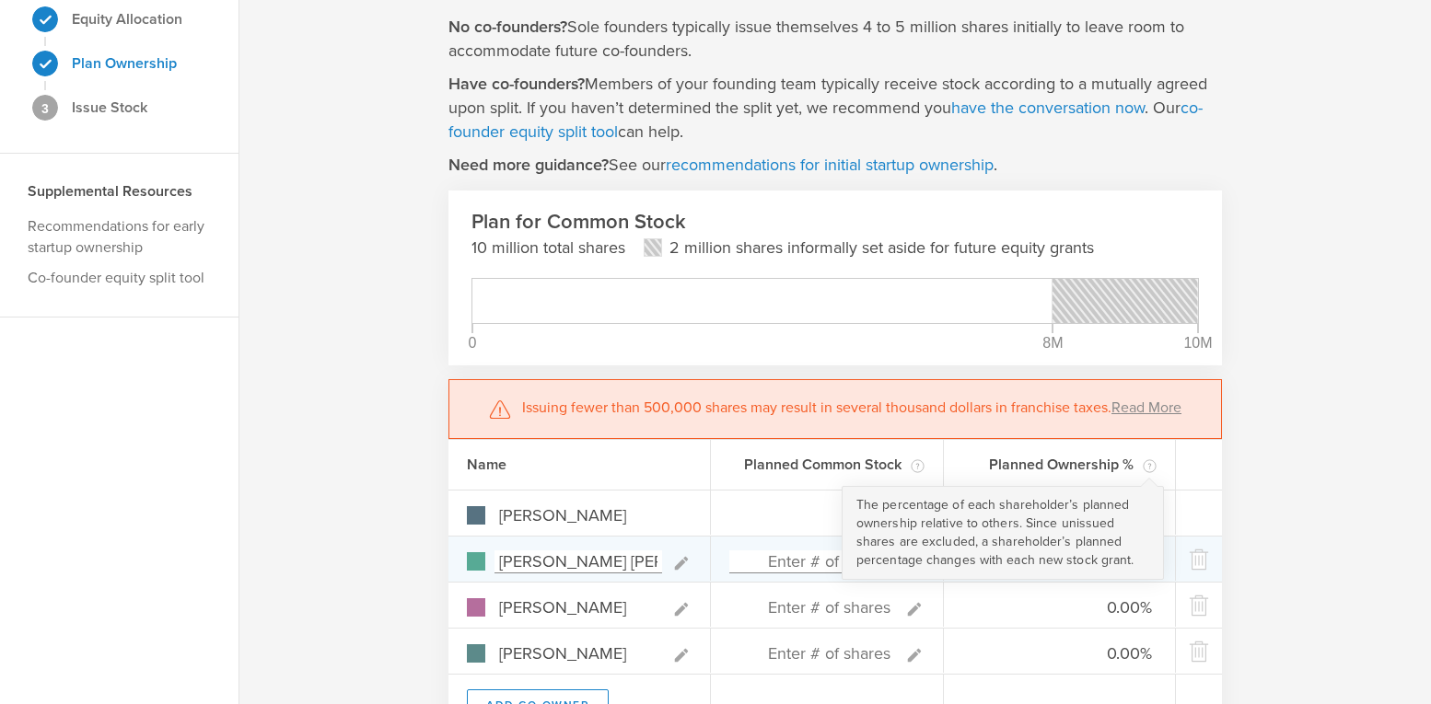
type input "0%"
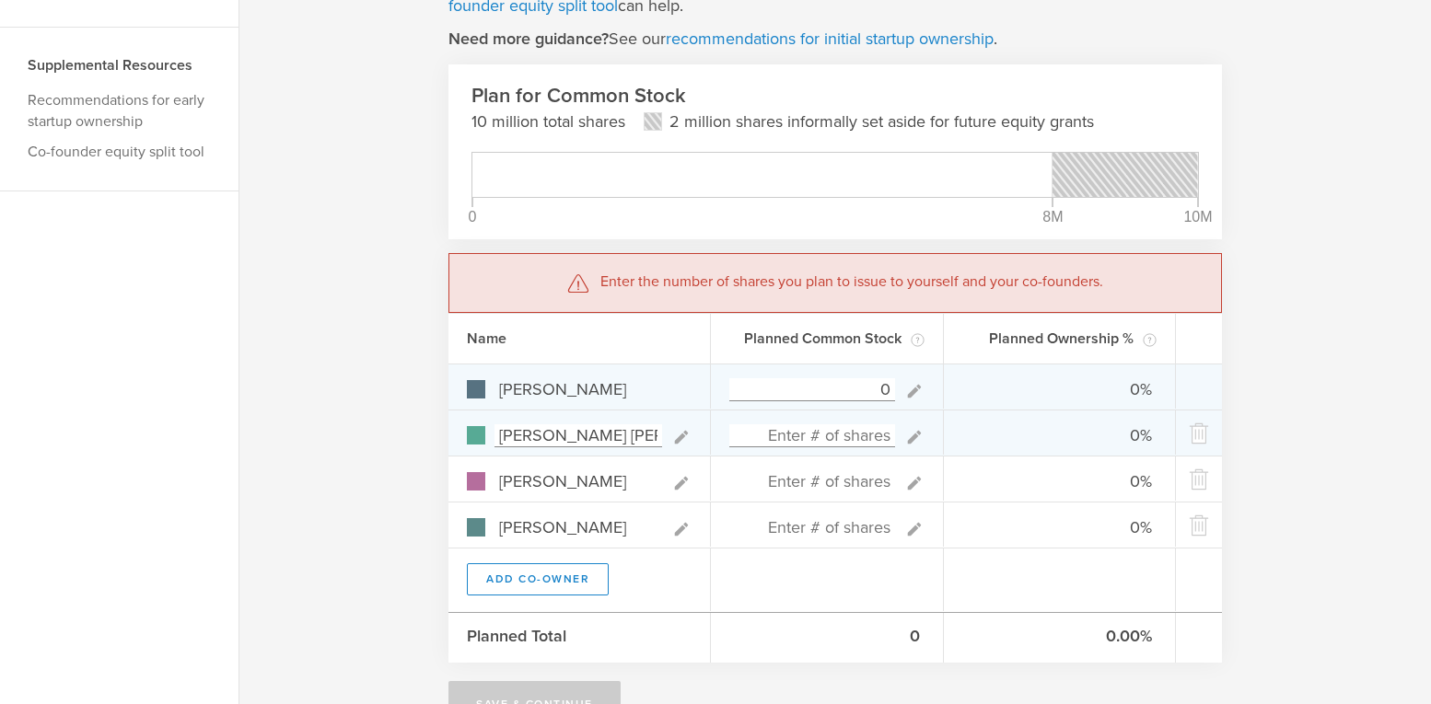
scroll to position [175, 0]
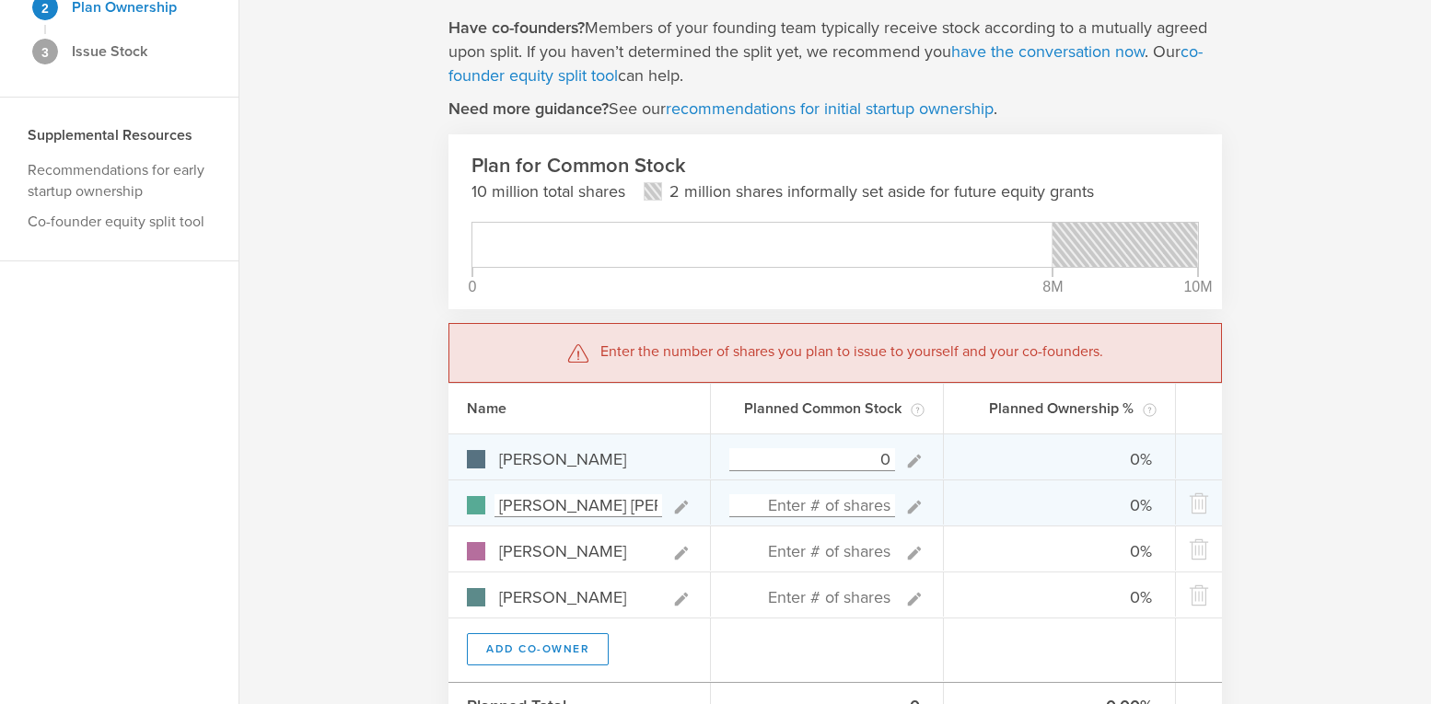
click at [880, 456] on input "0" at bounding box center [812, 459] width 166 height 23
type input "250"
type input "100.00%"
type input "0.00%"
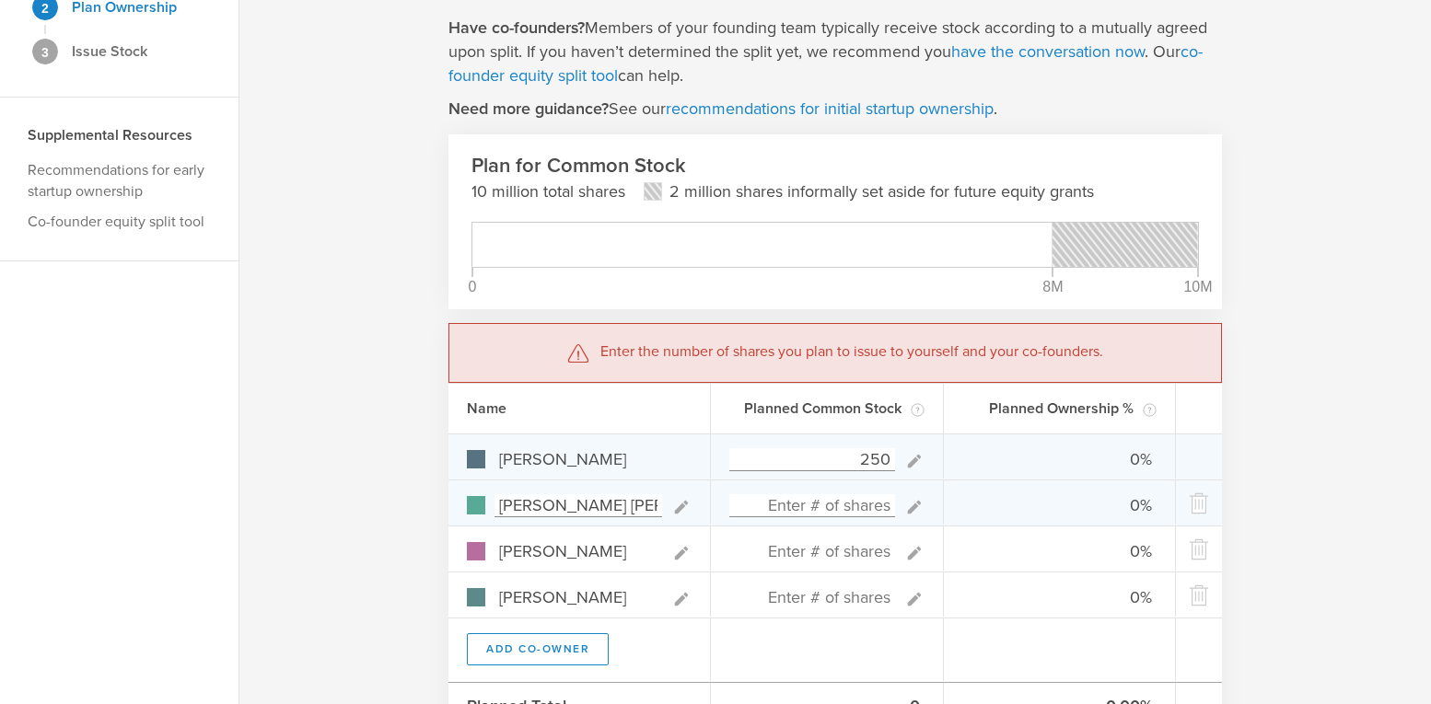
type input "0.00%"
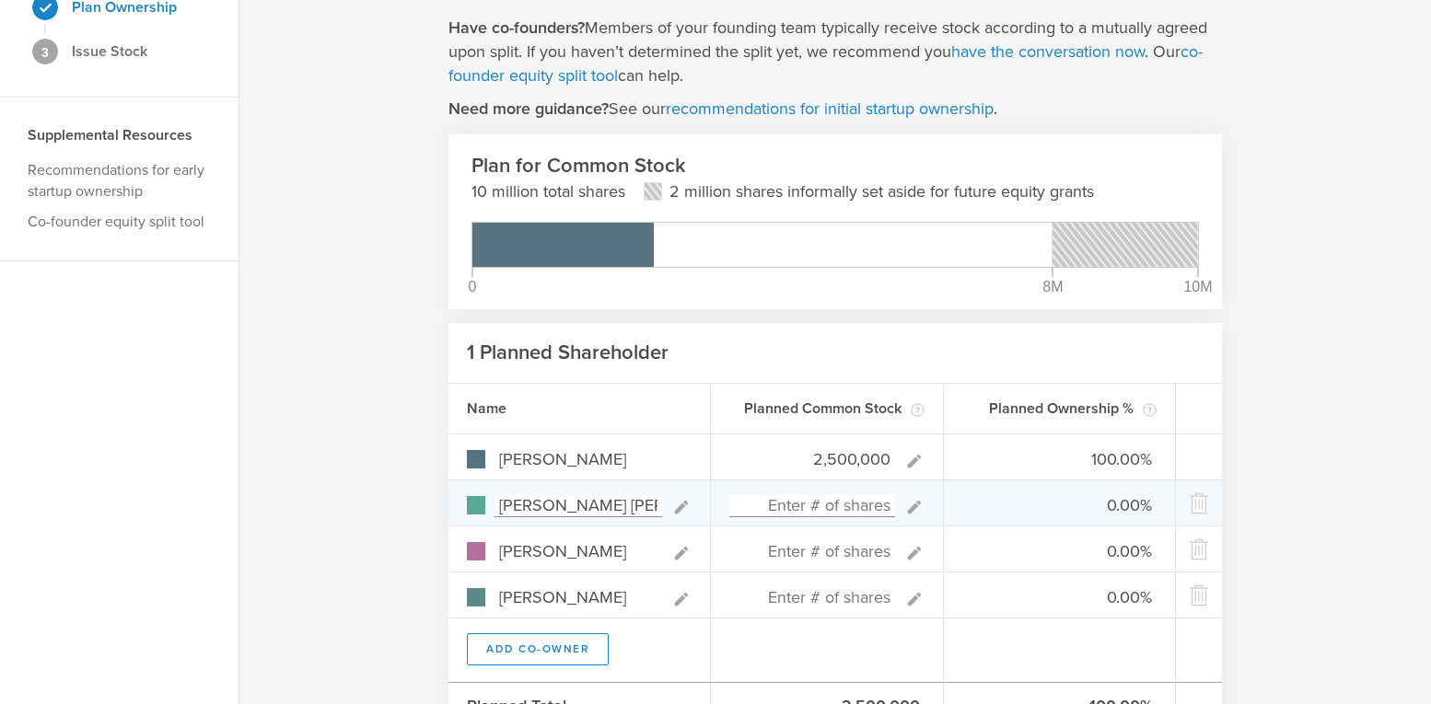
type input "2,500,000"
type gust-number-field "2500000"
click at [842, 503] on input at bounding box center [812, 505] width 166 height 23
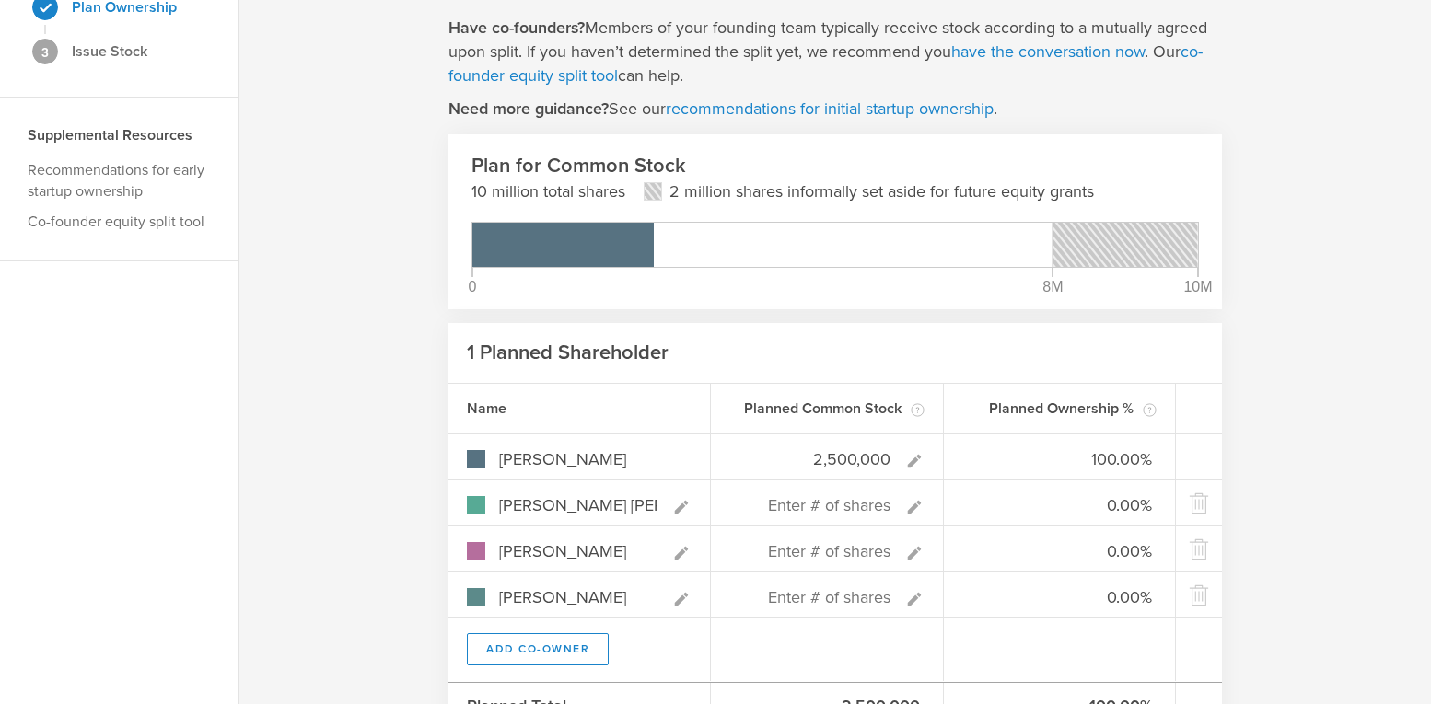
type input "0"
paste input "800,000"
type input "800,000"
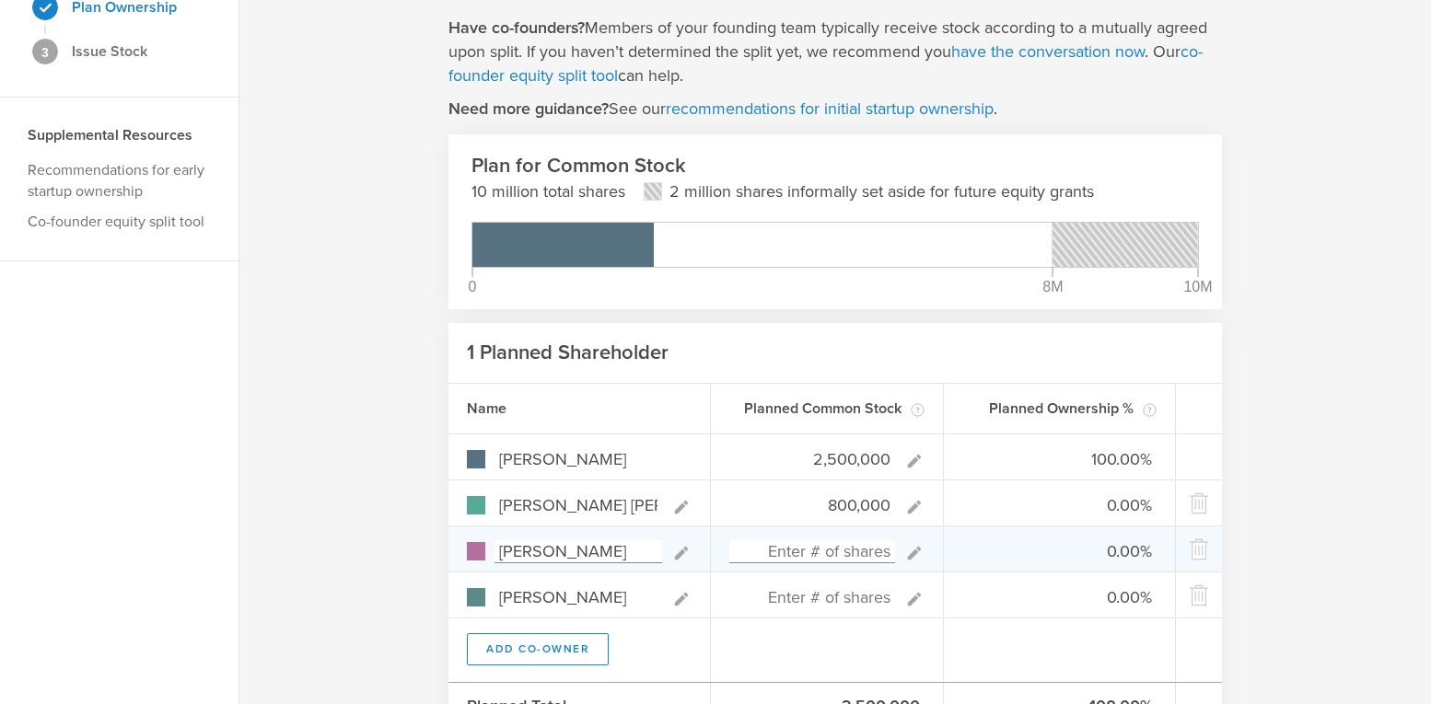
type input "75.76%"
type input "24.24%"
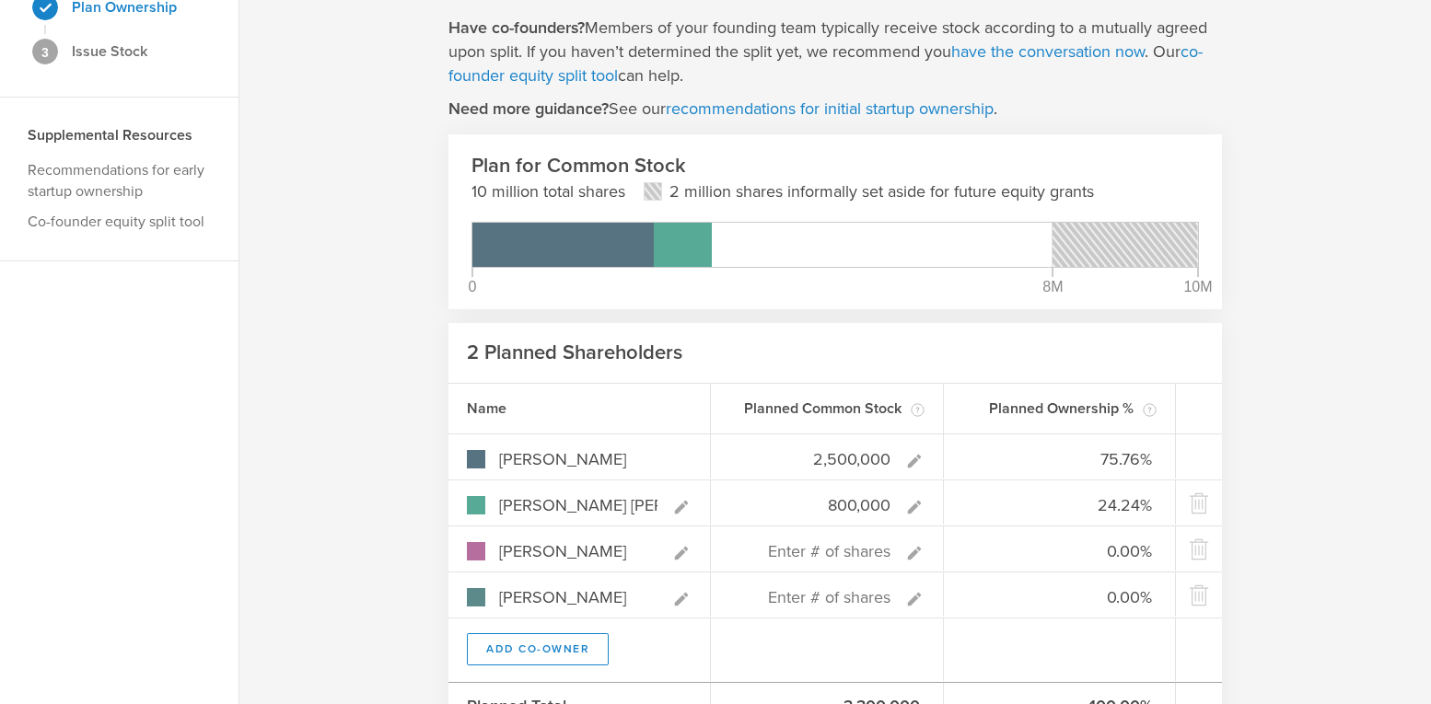
type input "800,000"
type gust-number-field "800000"
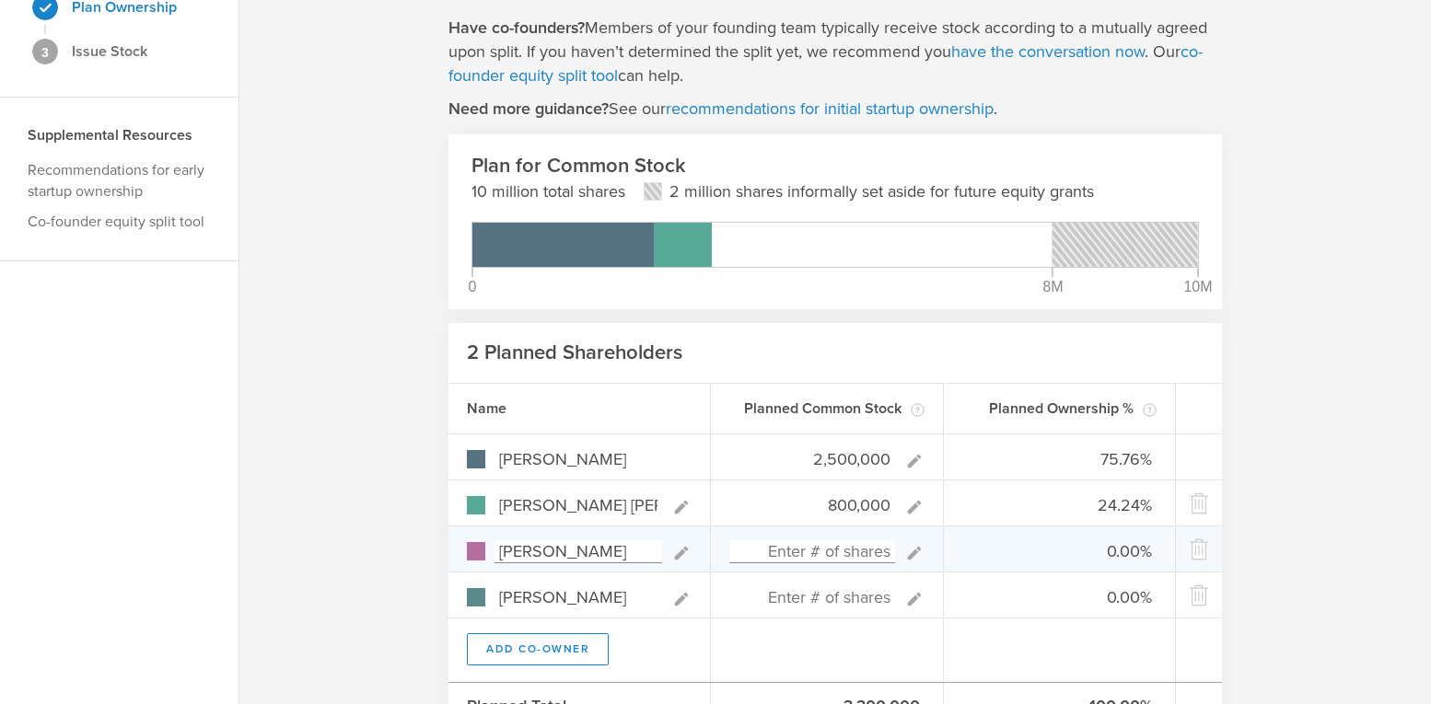
click at [777, 549] on input at bounding box center [812, 551] width 166 height 23
type input "2,500"
type input "75.70%"
type input "24.22%"
type input "0.08%"
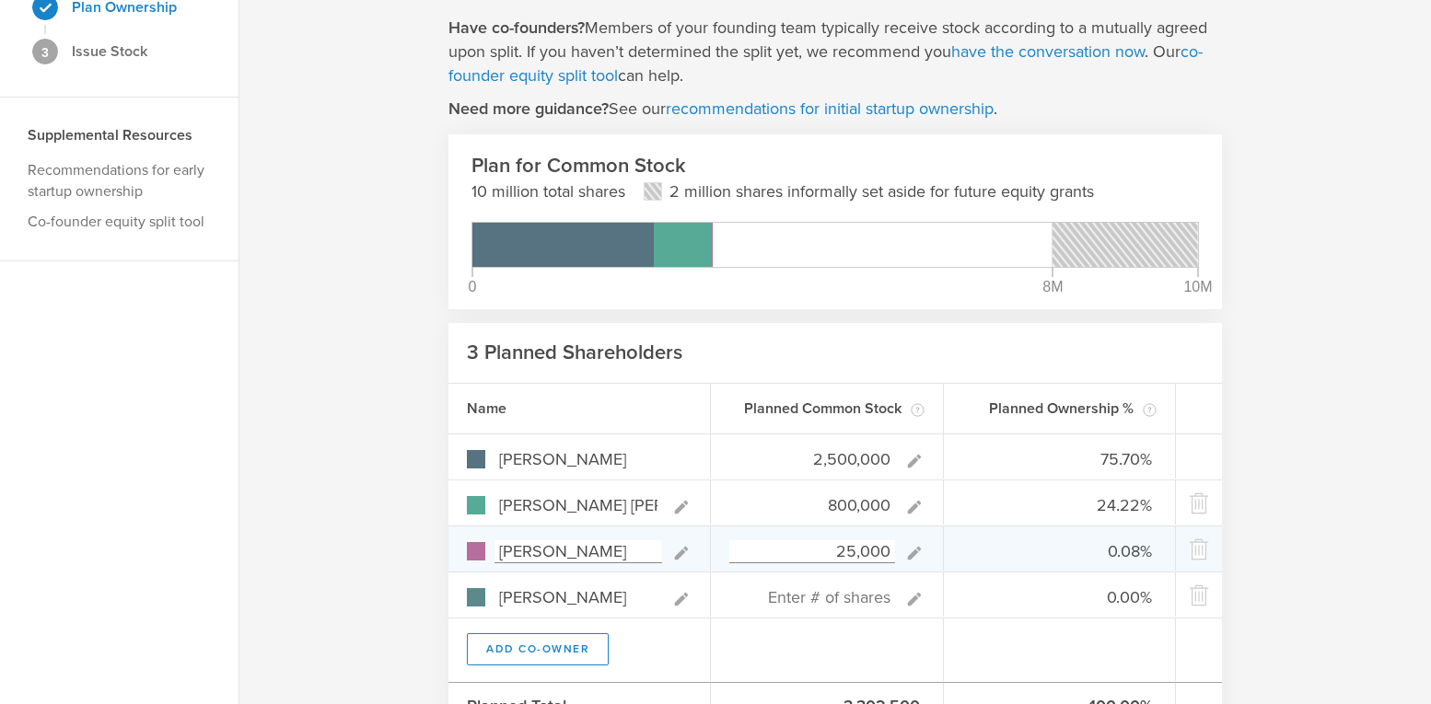
type input "250,000"
type input "70.42%"
type input "22.54%"
type input "7.04%"
type input "2,500,000"
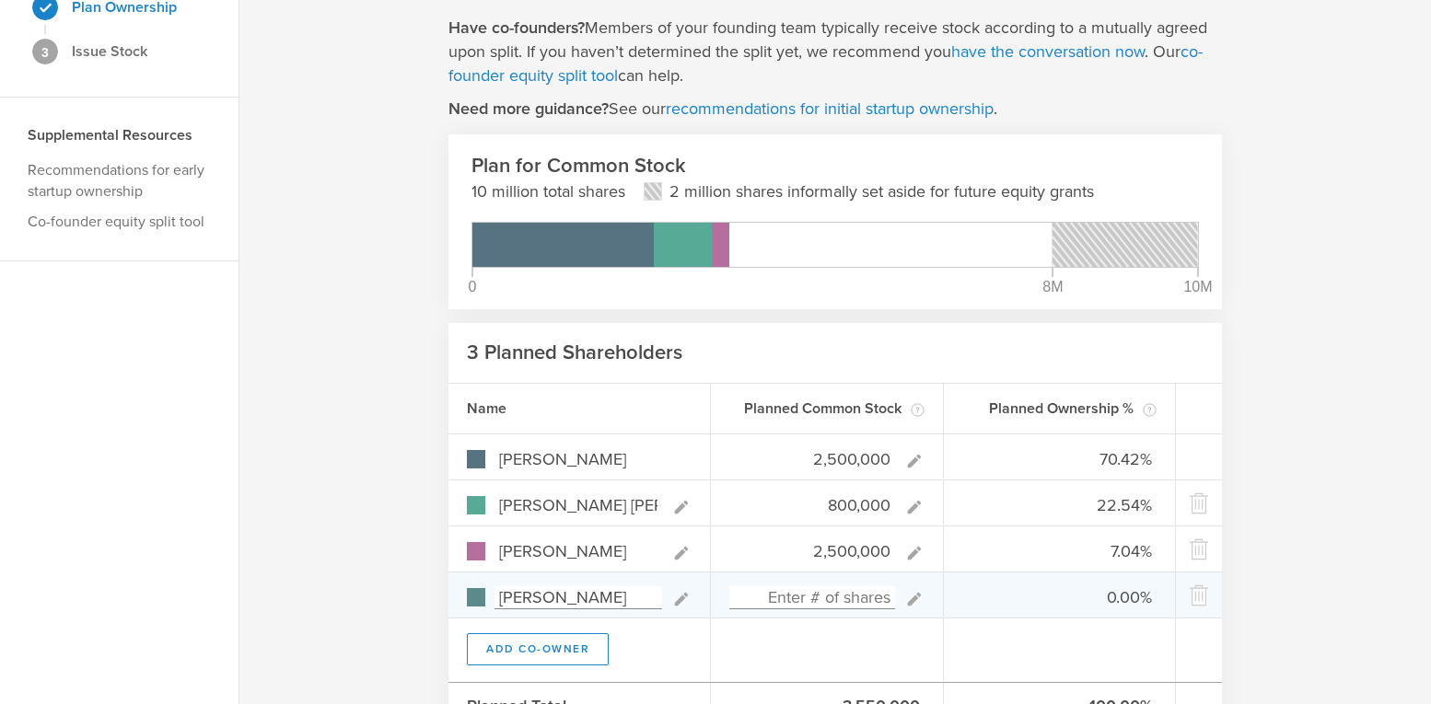
type input "43.10%"
type input "13.79%"
type input "43.10%"
type input "2,500,000"
type gust-number-field "2500000"
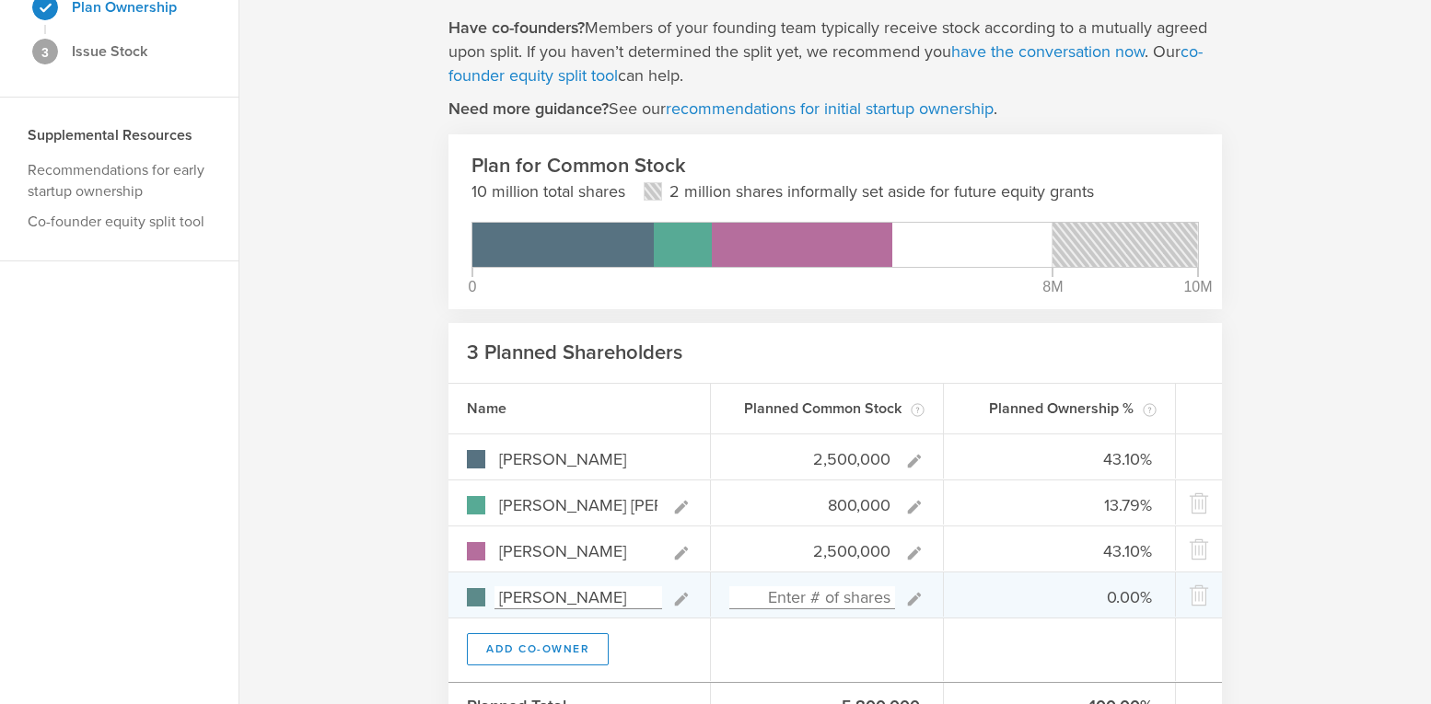
click at [824, 614] on div at bounding box center [827, 595] width 233 height 44
click at [798, 598] on input at bounding box center [812, 597] width 166 height 23
type input "250,000"
type input "41.32%"
type input "13.22%"
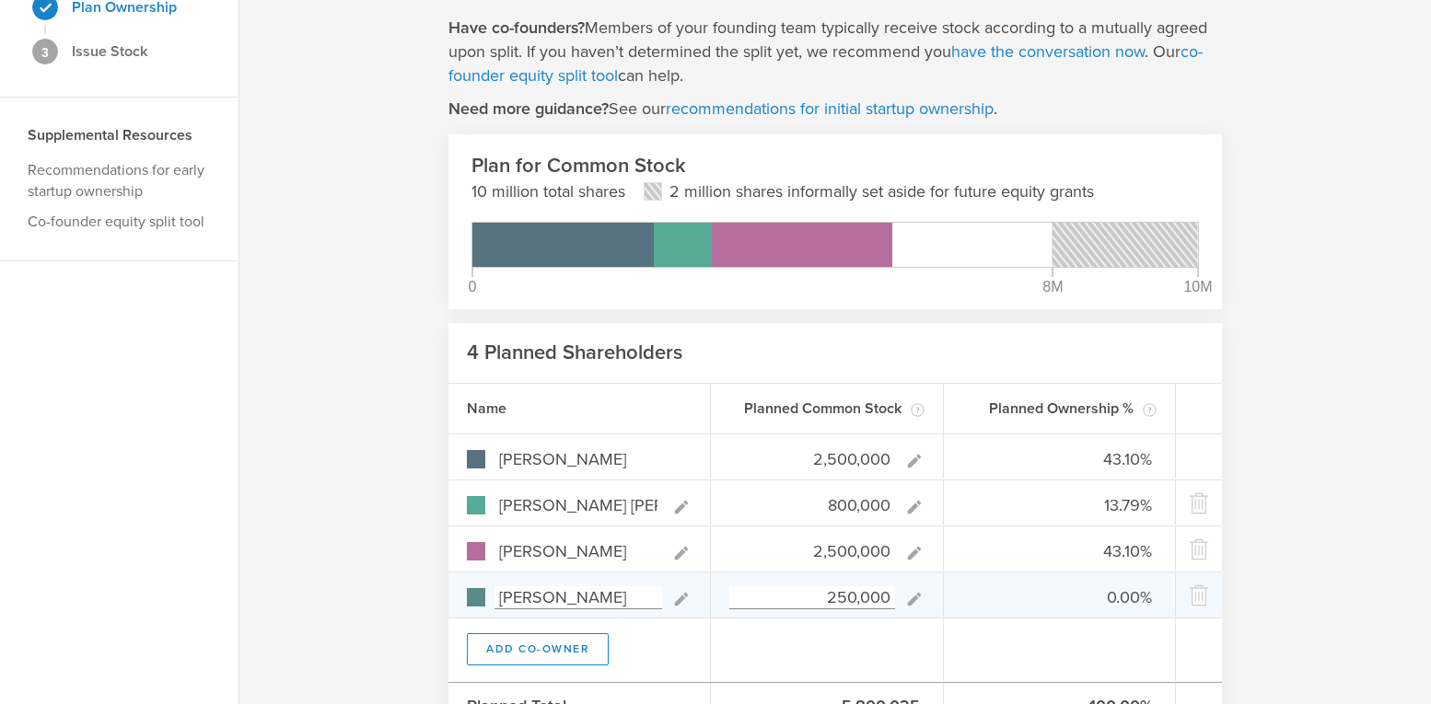
type input "41.32%"
type input "4.13%"
type input "2,500,000"
type input "30.12%"
type input "9.64%"
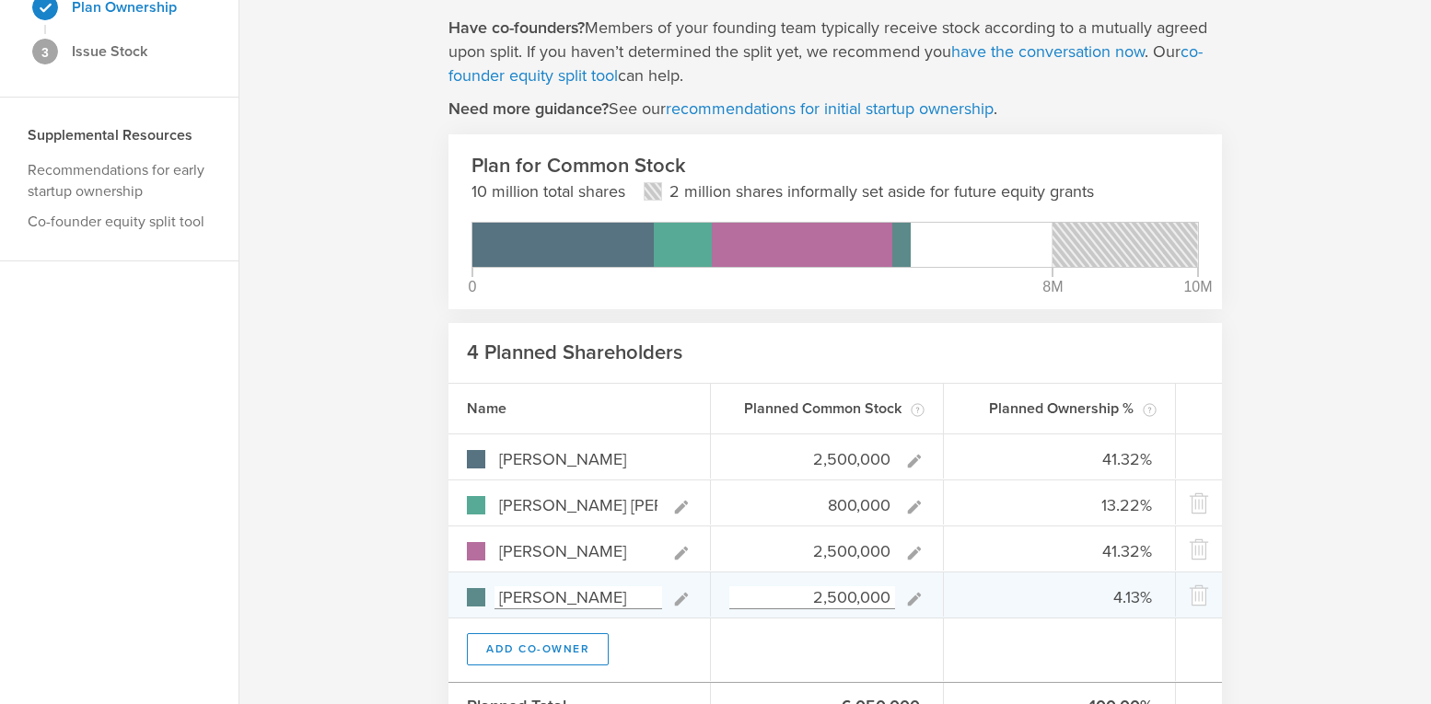
type input "30.12%"
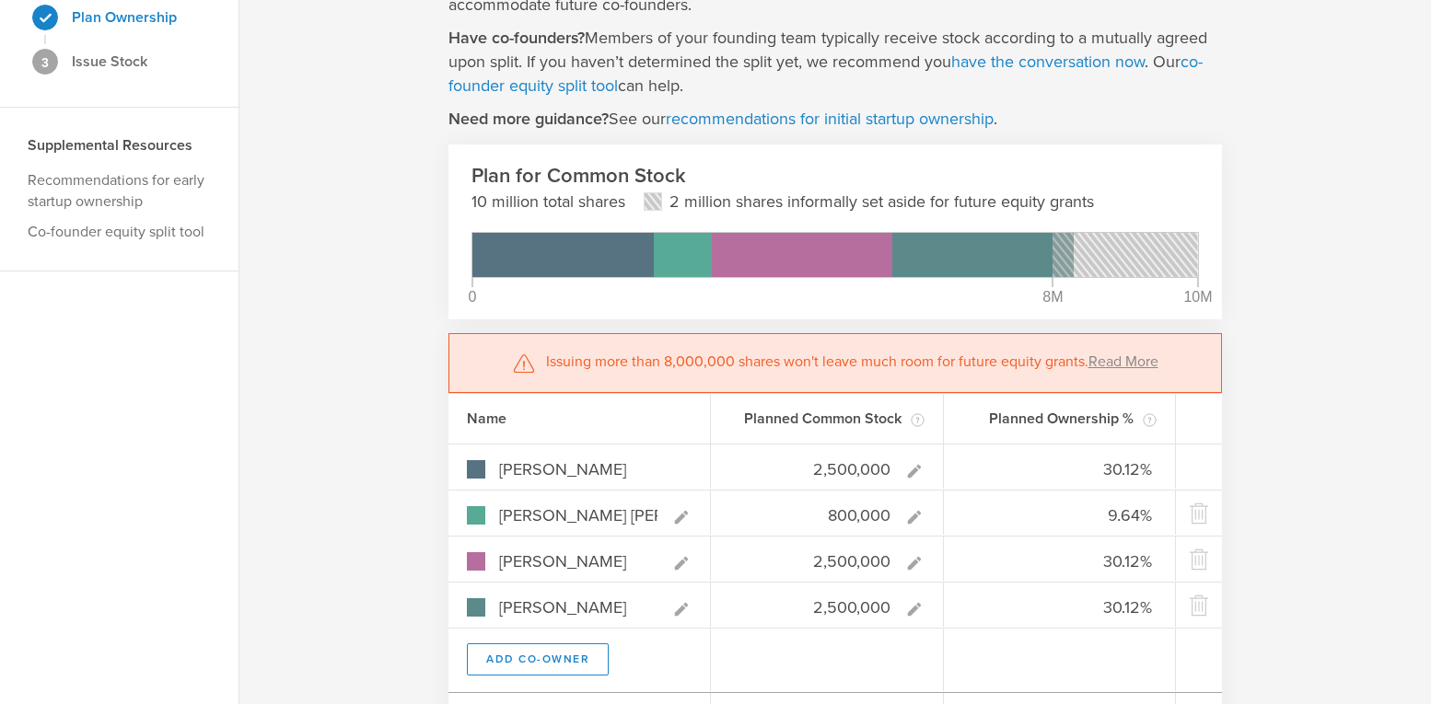
scroll to position [152, 0]
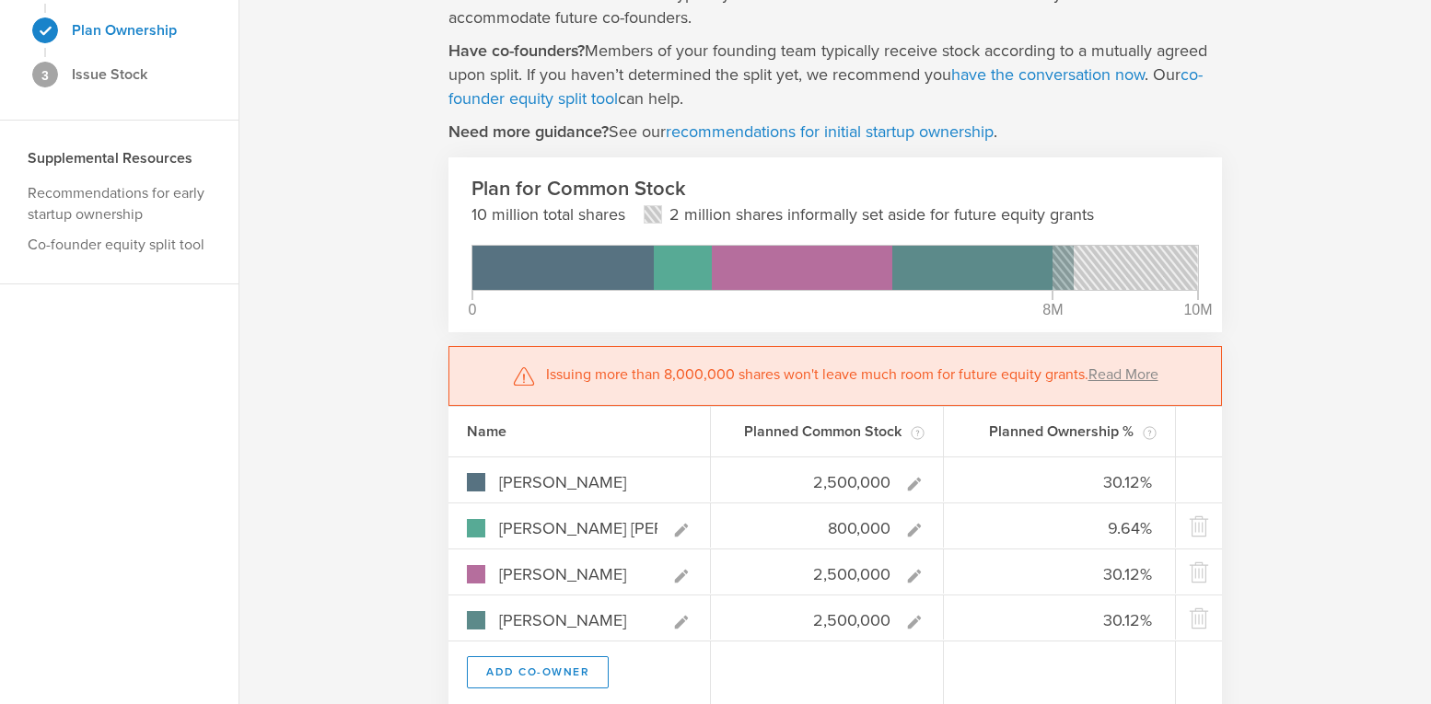
type input "2,500,000"
type gust-number-field "2500000"
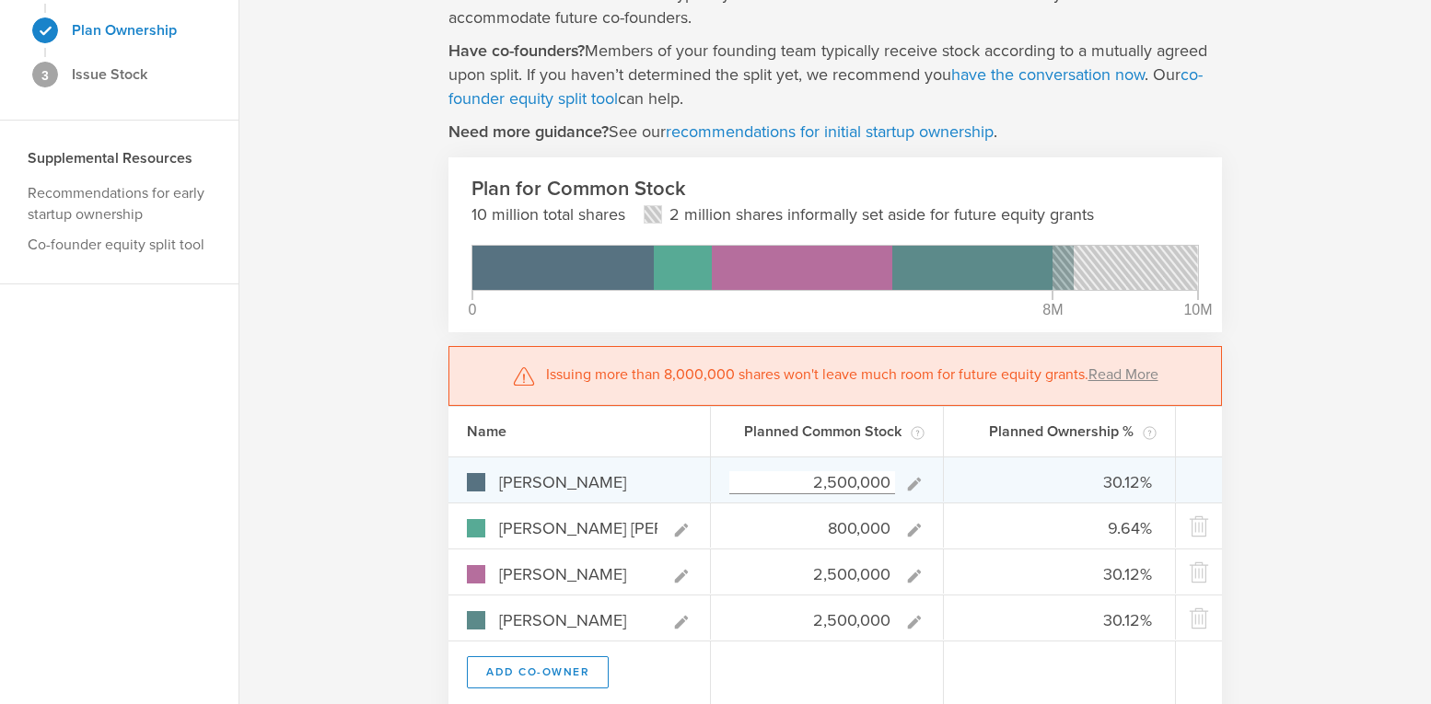
click at [917, 482] on icon at bounding box center [914, 484] width 20 height 20
click at [911, 483] on icon at bounding box center [914, 484] width 20 height 20
click at [819, 477] on input "2,500,000" at bounding box center [812, 482] width 166 height 23
type input "200,000"
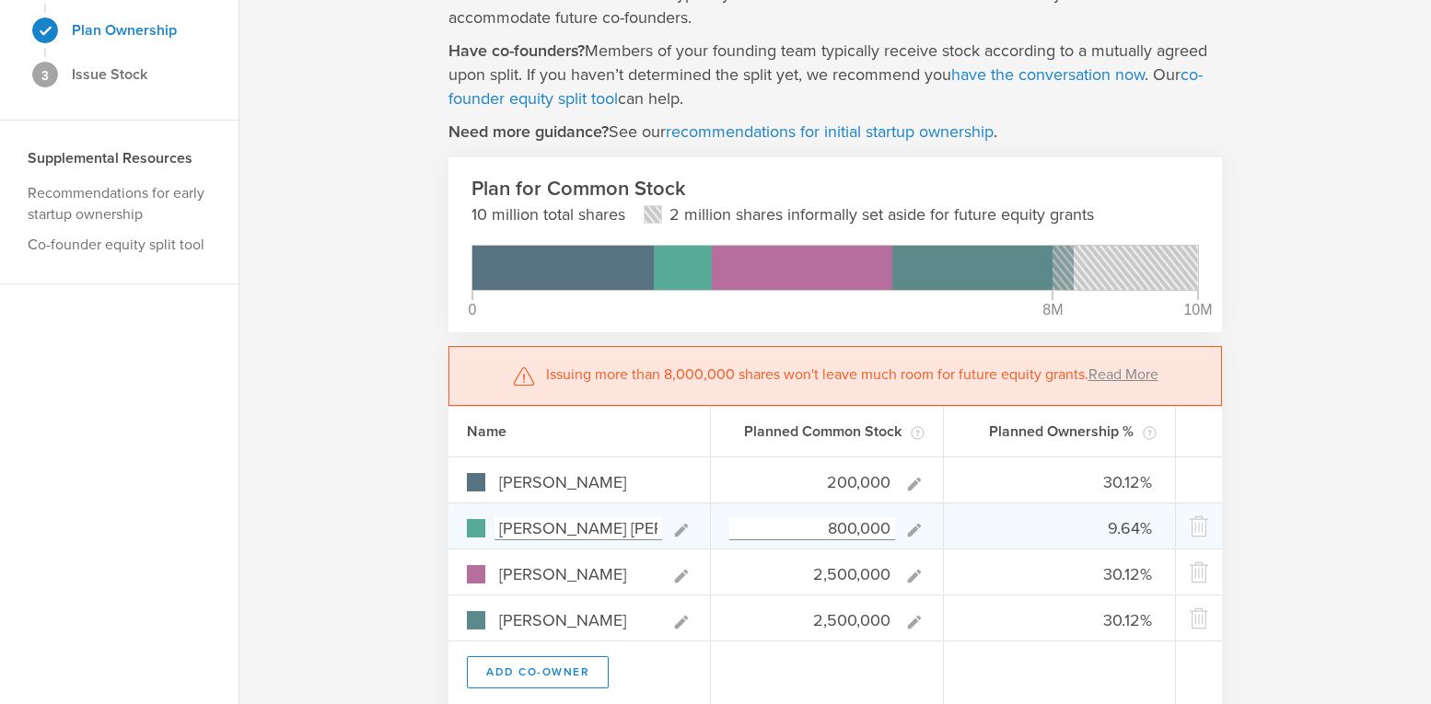
type input "3.33%"
type input "13.33%"
type input "41.67%"
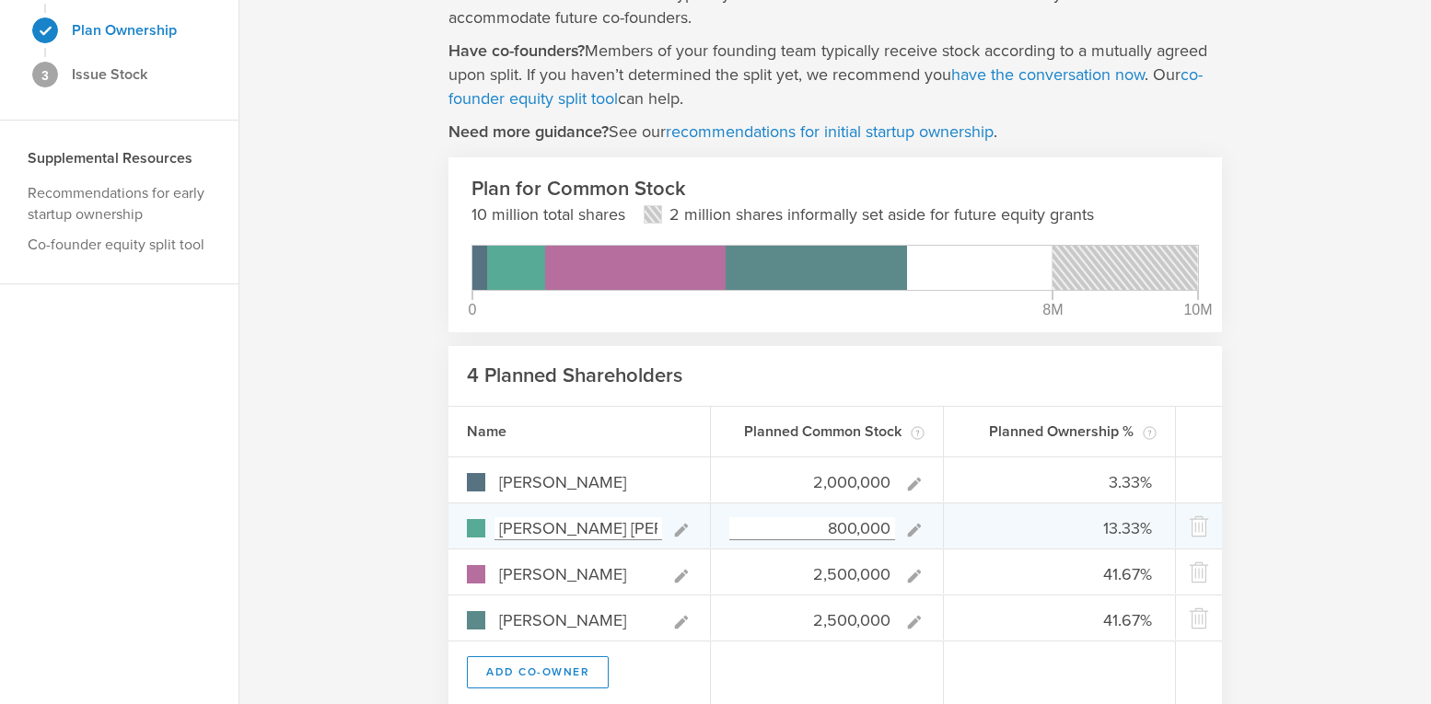
type input "2,000,000"
type gust-number-field "2000000"
type input "25.64%"
type input "10.26%"
type input "32.05%"
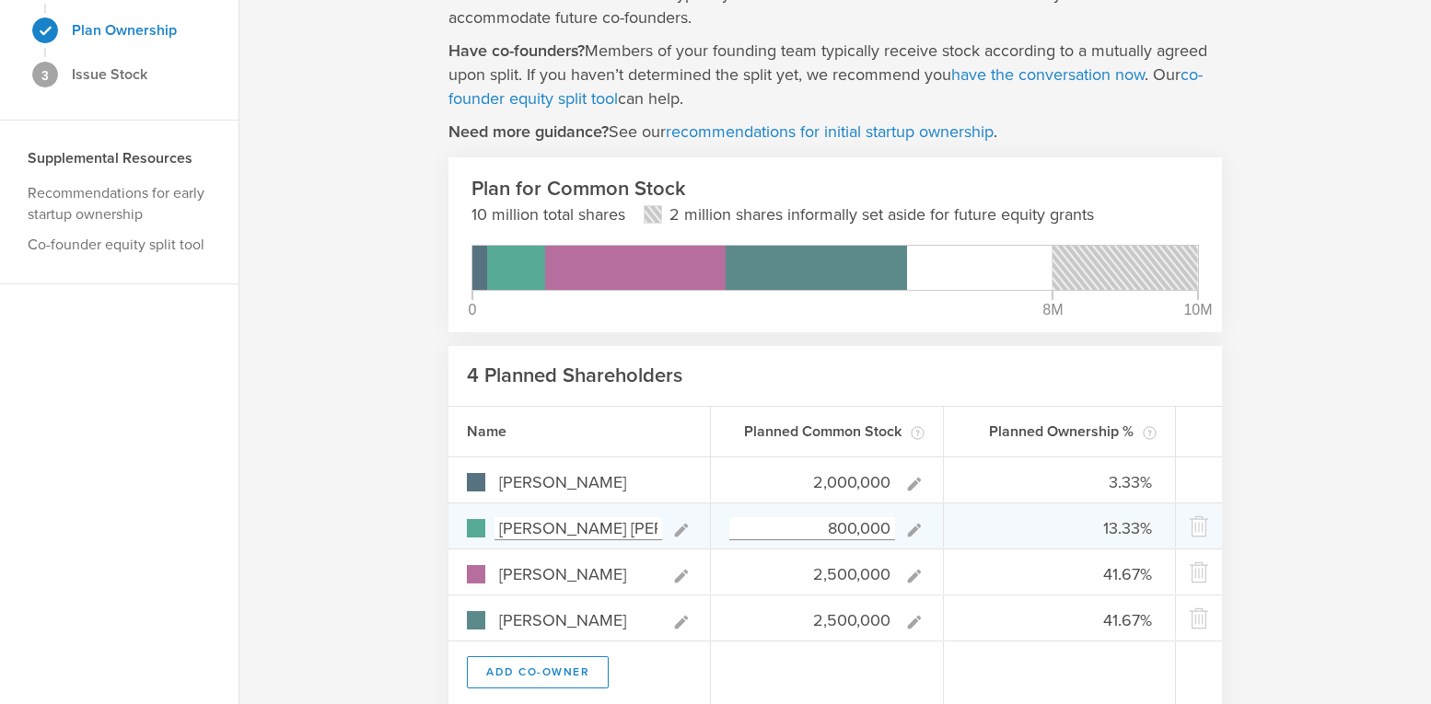
type input "32.05%"
click at [831, 530] on input "800,000" at bounding box center [812, 528] width 166 height 23
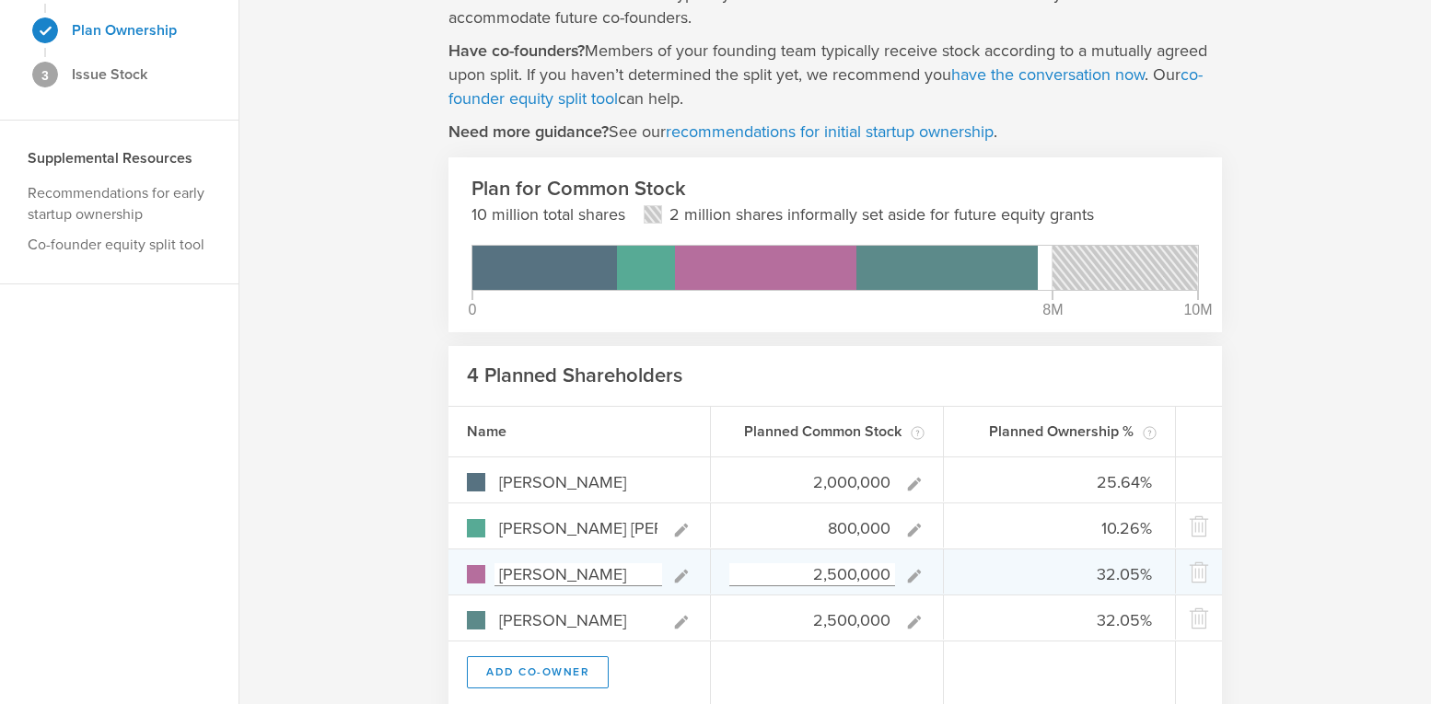
click at [832, 576] on input "2,500,000" at bounding box center [812, 574] width 166 height 23
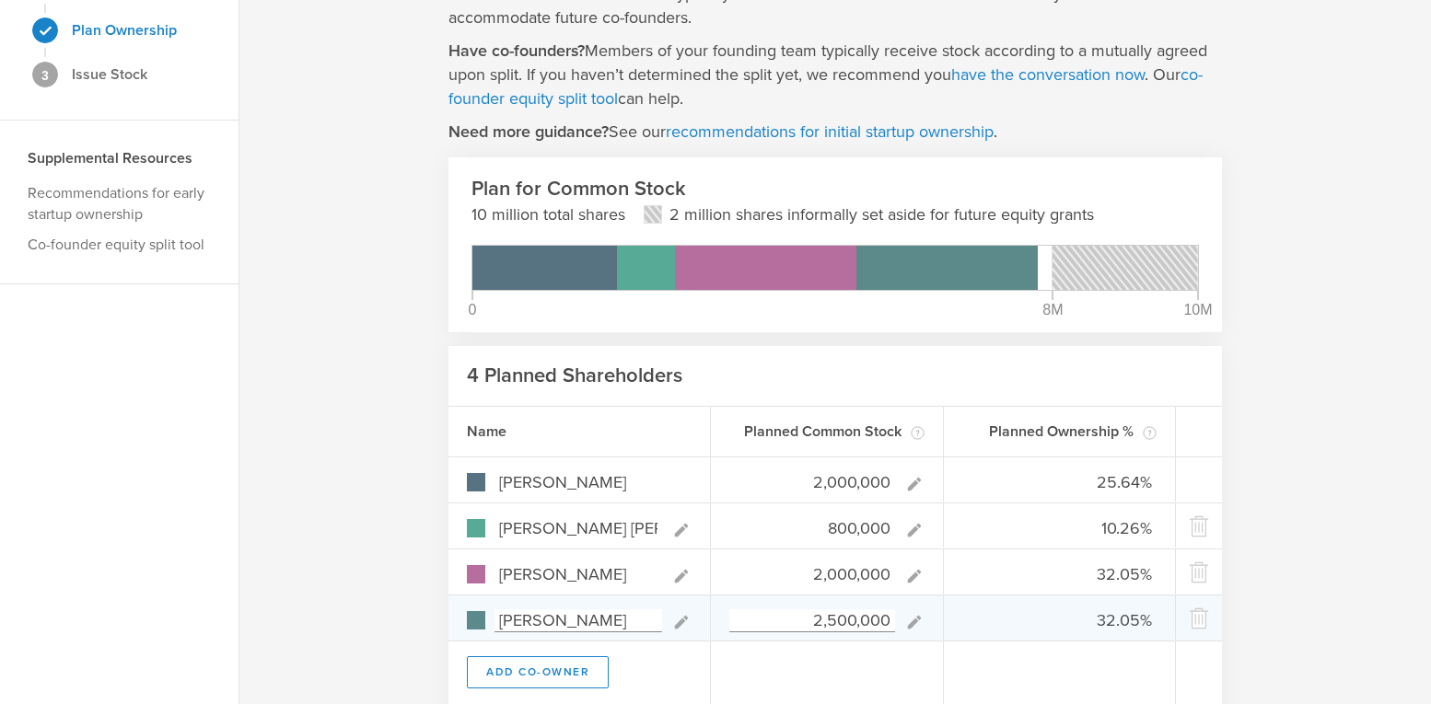
type input "2,000,000"
type gust-number-field "2000000"
type input "27.40%"
type input "10.96%"
type input "27.40%"
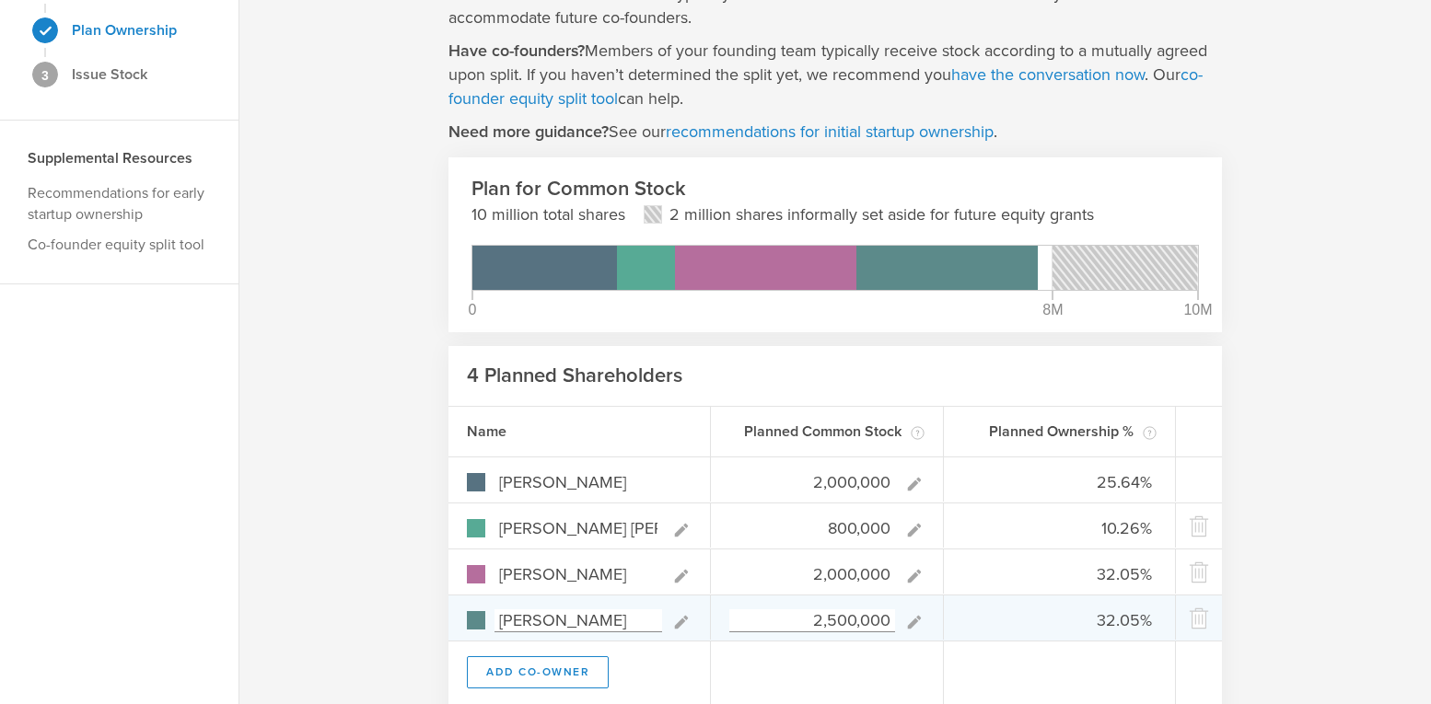
type input "34.25%"
click at [830, 609] on input "2,500,000" at bounding box center [812, 620] width 166 height 23
click at [836, 621] on input "2,500,000" at bounding box center [812, 620] width 166 height 23
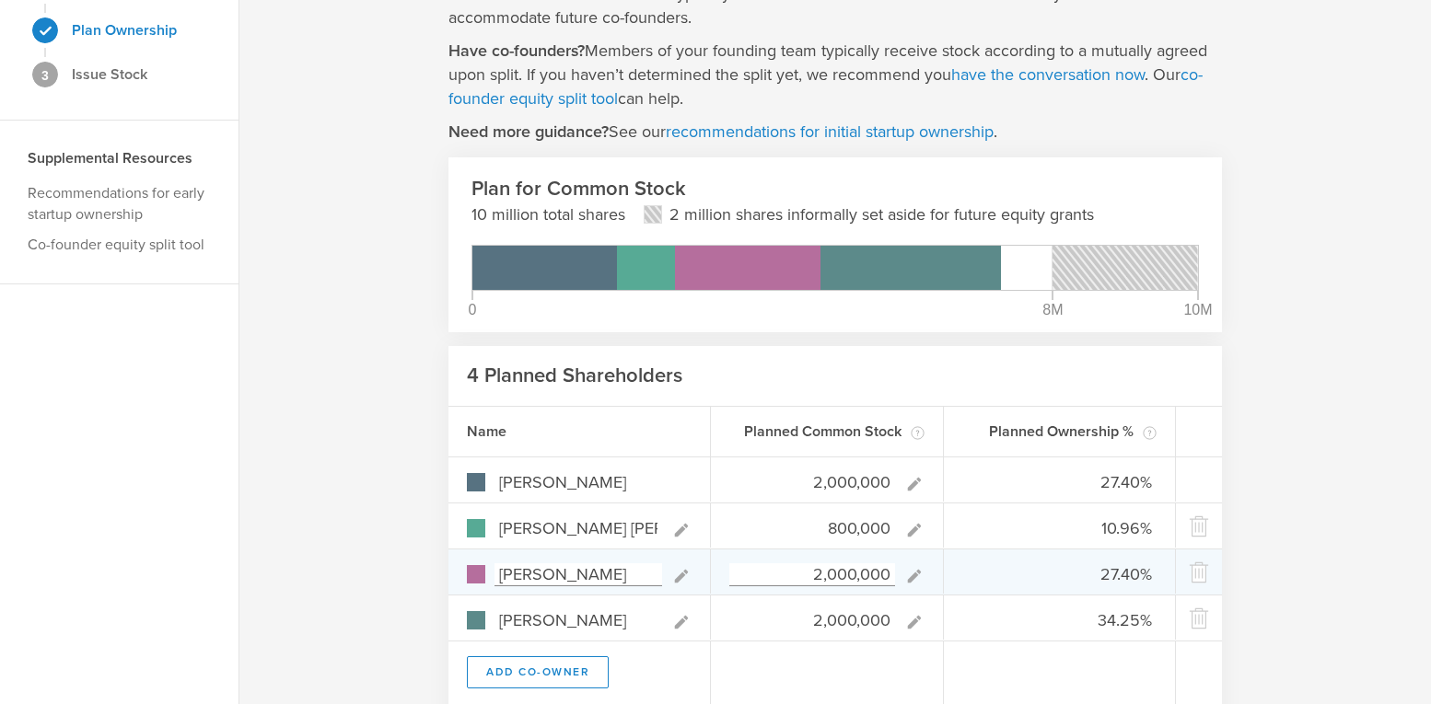
type input "2,000,000"
type gust-number-field "2000000"
type input "29.41%"
type input "11.76%"
type input "29.41%"
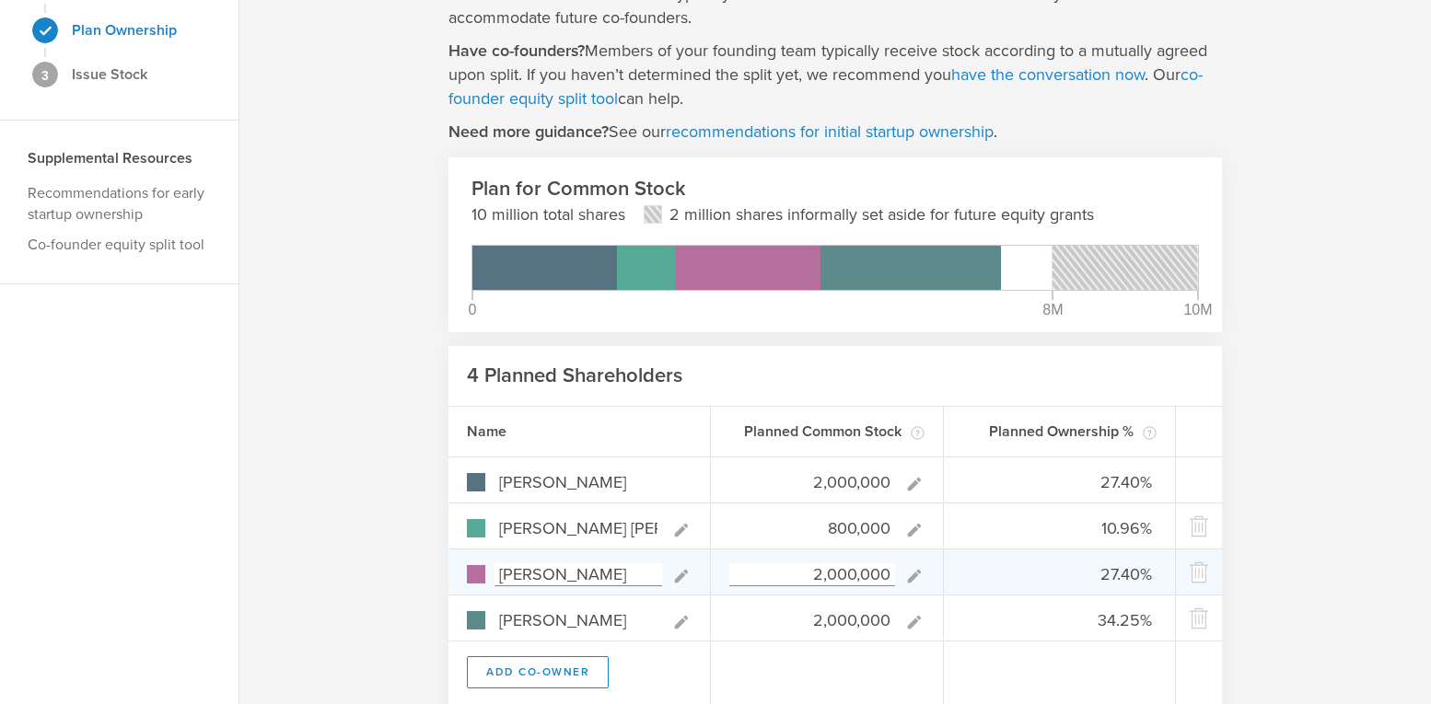
type input "29.41%"
click at [767, 587] on div "2,000,000" at bounding box center [827, 572] width 233 height 44
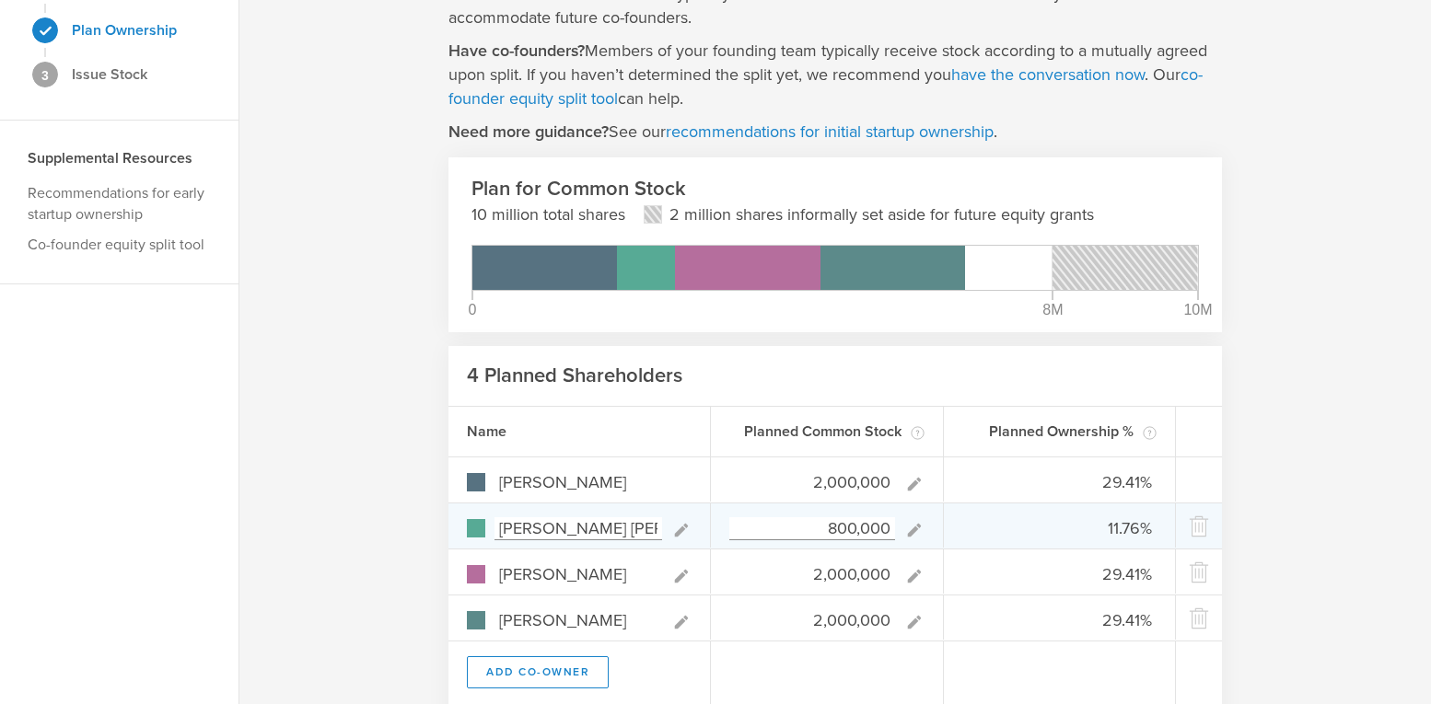
click at [838, 521] on input "800,000" at bounding box center [812, 528] width 166 height 23
type input "10,000,000"
type input "-"
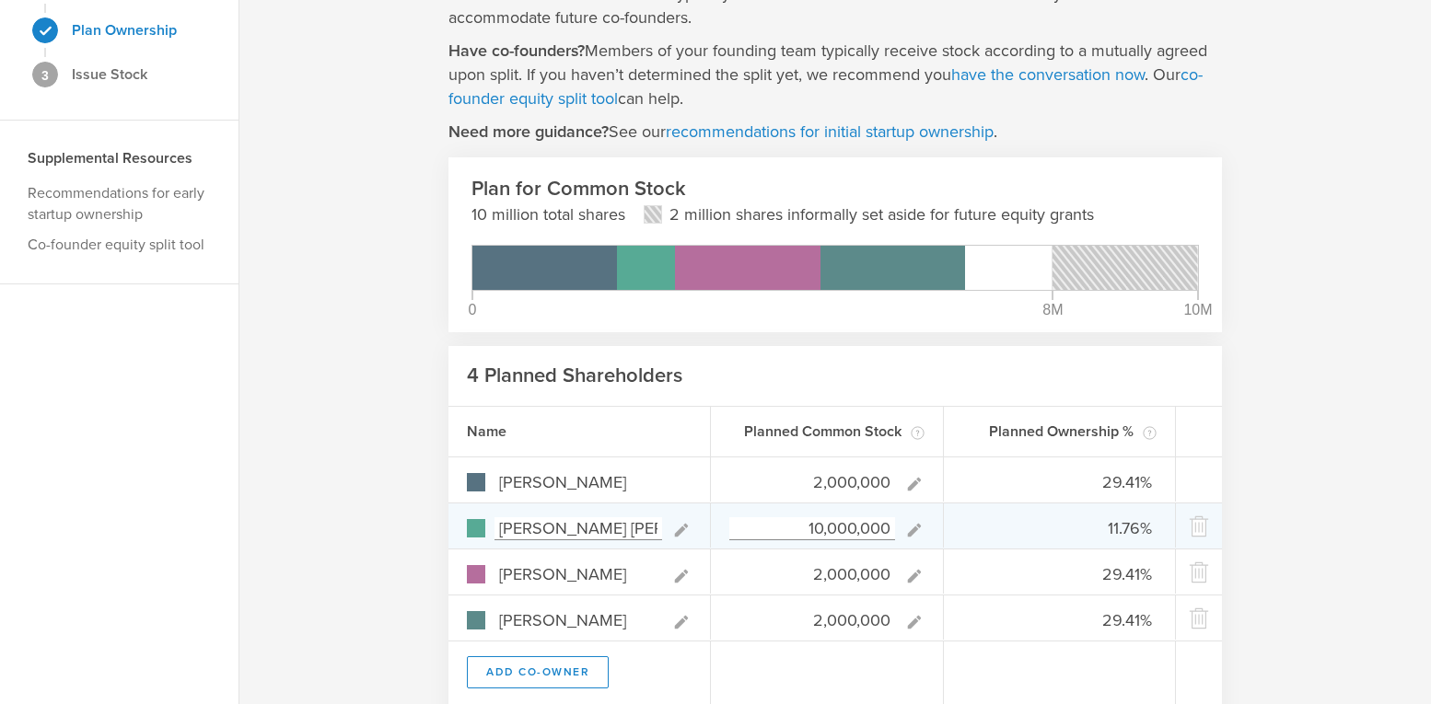
type input "-"
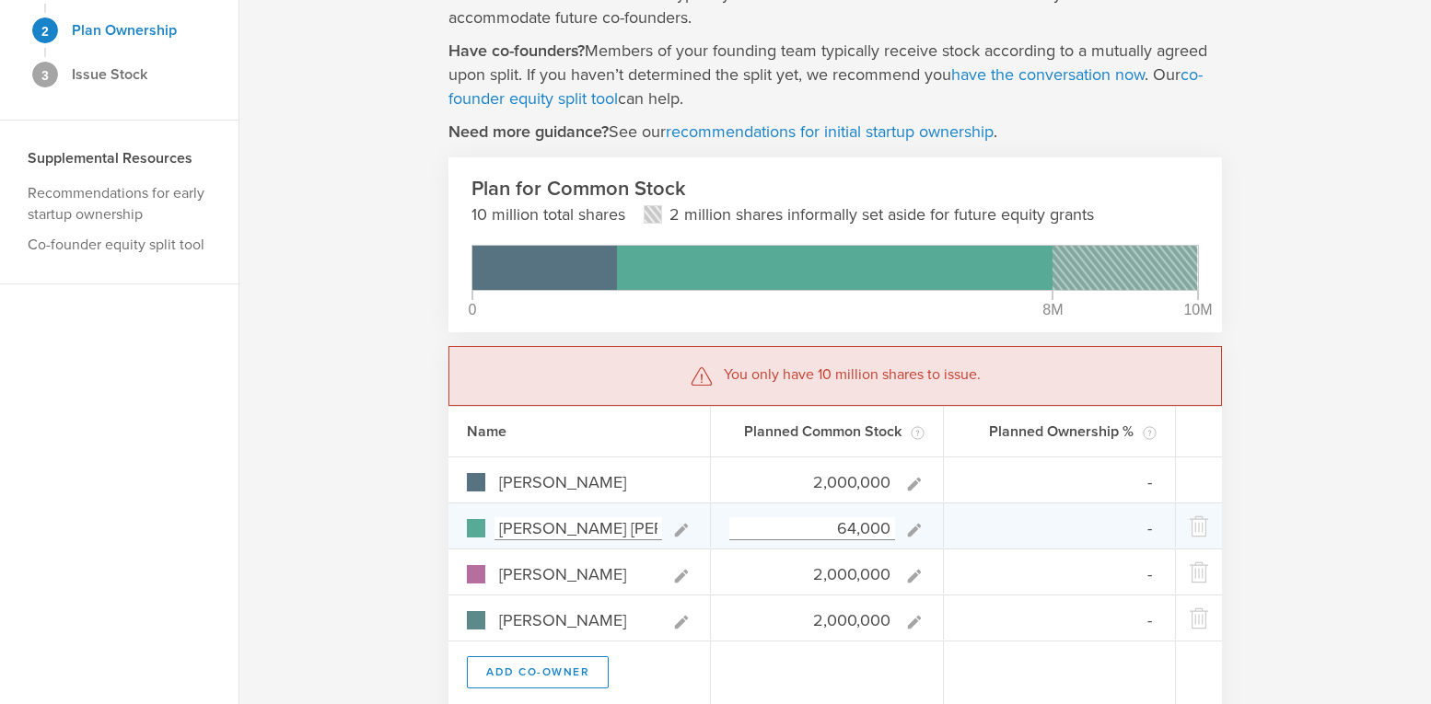
type input "640,000"
type input "30.12%"
type input "9.64%"
type input "30.12%"
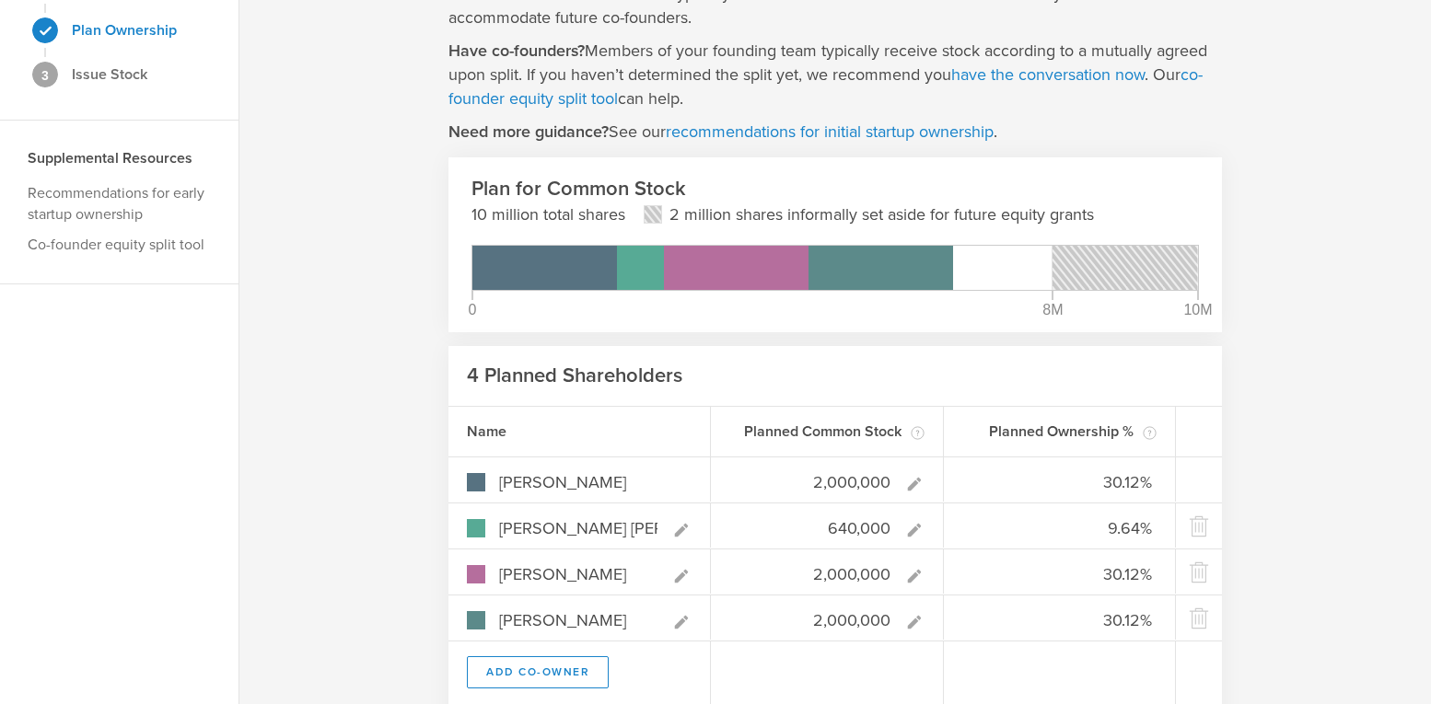
type input "640,000"
type gust-number-field "640000"
click at [832, 668] on div at bounding box center [827, 673] width 233 height 63
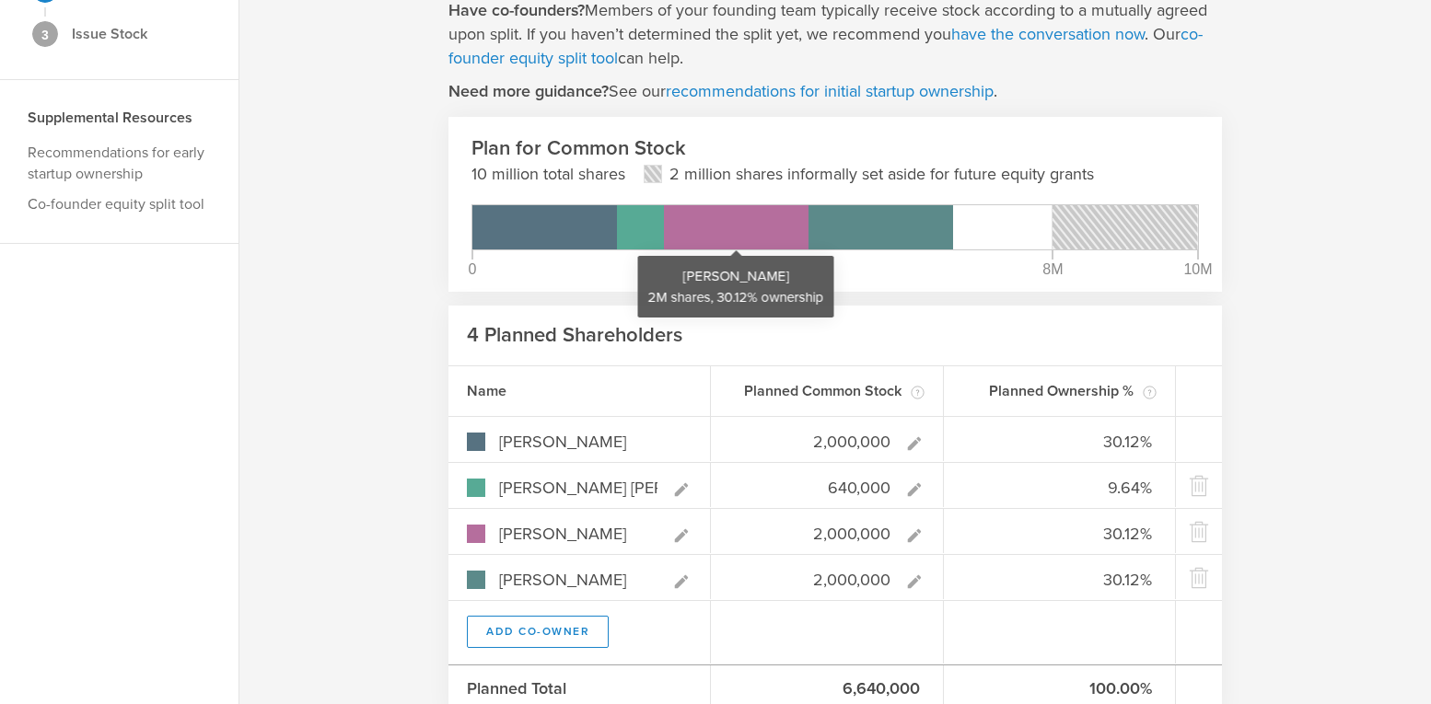
scroll to position [194, 0]
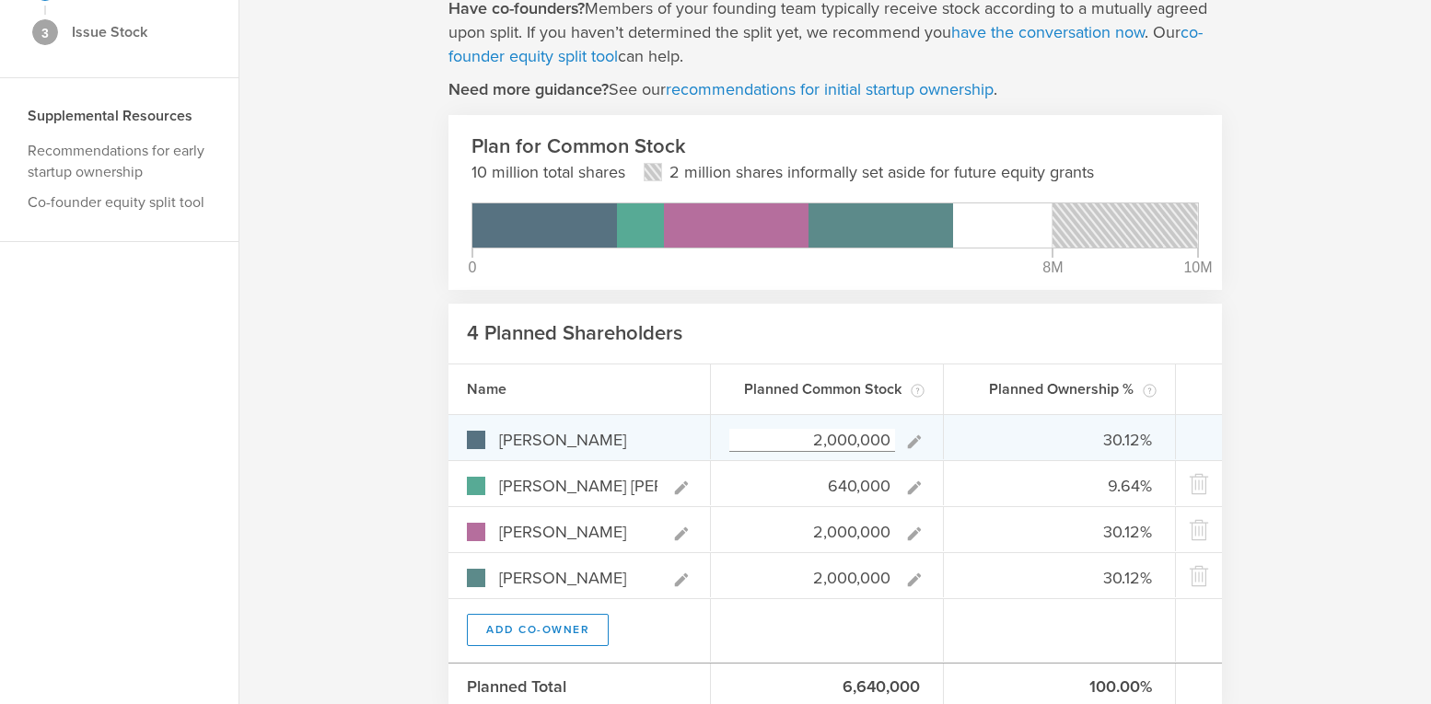
click at [830, 439] on input "2,000,000" at bounding box center [812, 440] width 166 height 23
type input "2,500,000"
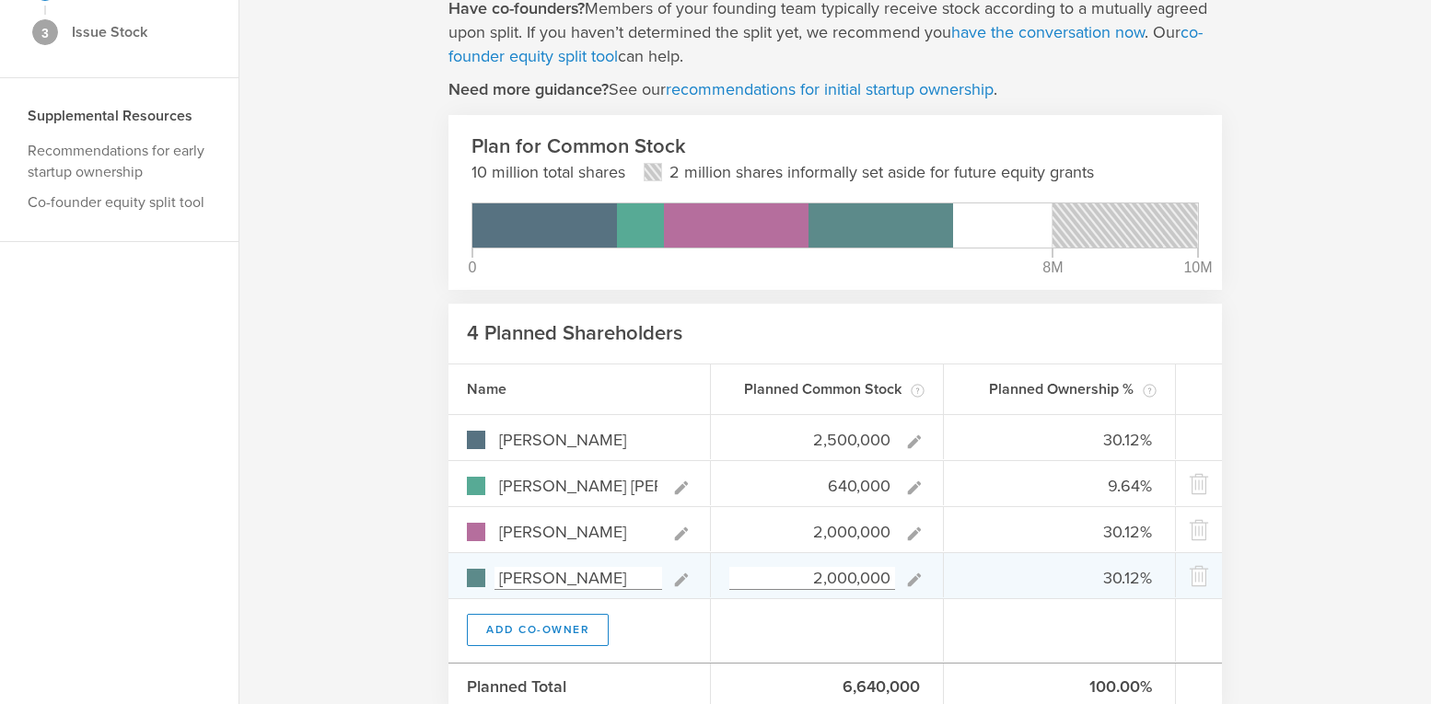
type input "35.01%"
type input "8.96%"
type input "28.01%"
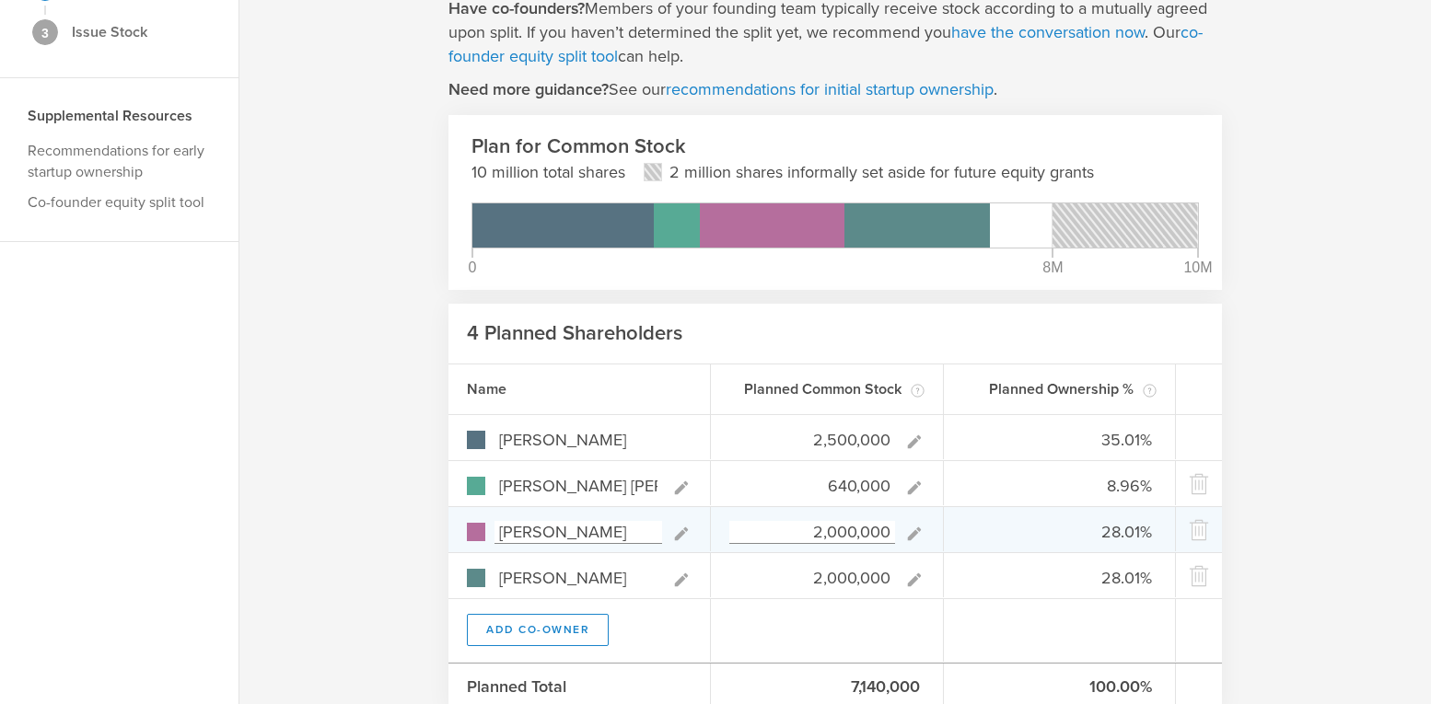
type input "2,500,000"
type gust-number-field "2500000"
click at [834, 532] on input "2,000,000" at bounding box center [812, 532] width 166 height 23
type input "2,500,000"
click at [834, 535] on input "2,500,000" at bounding box center [812, 532] width 166 height 23
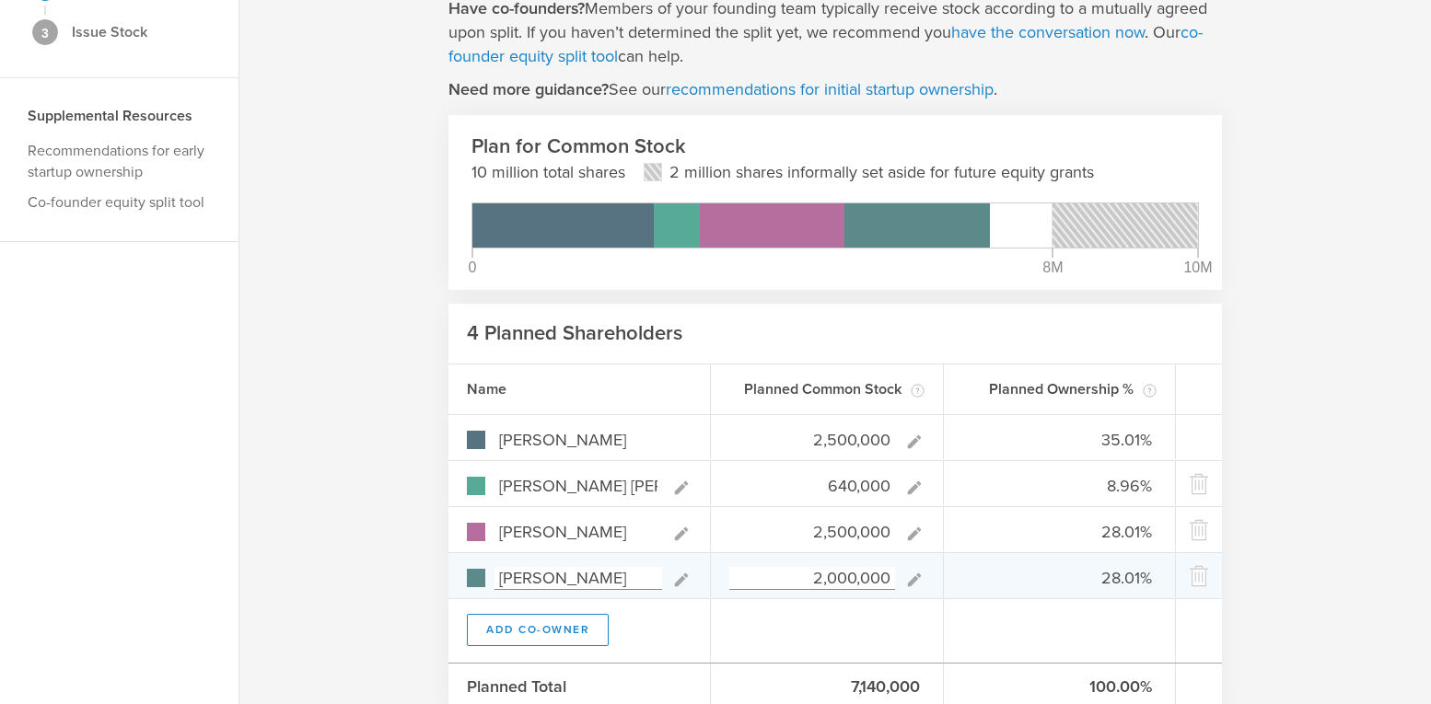
type input "32.72%"
type input "8.38%"
type input "32.72%"
type input "26.18%"
type input "2,500,000"
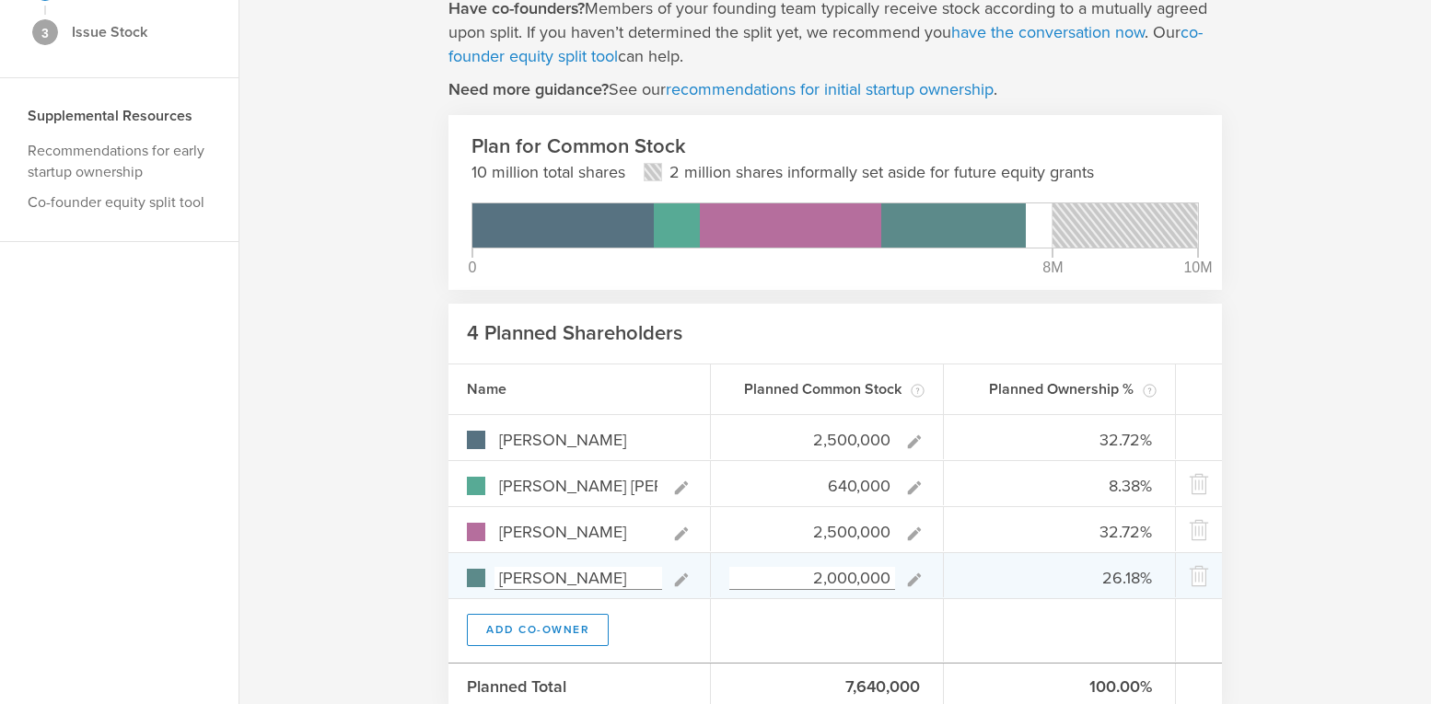
type gust-number-field "2500000"
click at [835, 578] on input "2,000,000" at bounding box center [812, 578] width 166 height 23
type input "2,500,000"
type input "30.71%"
type input "7.86%"
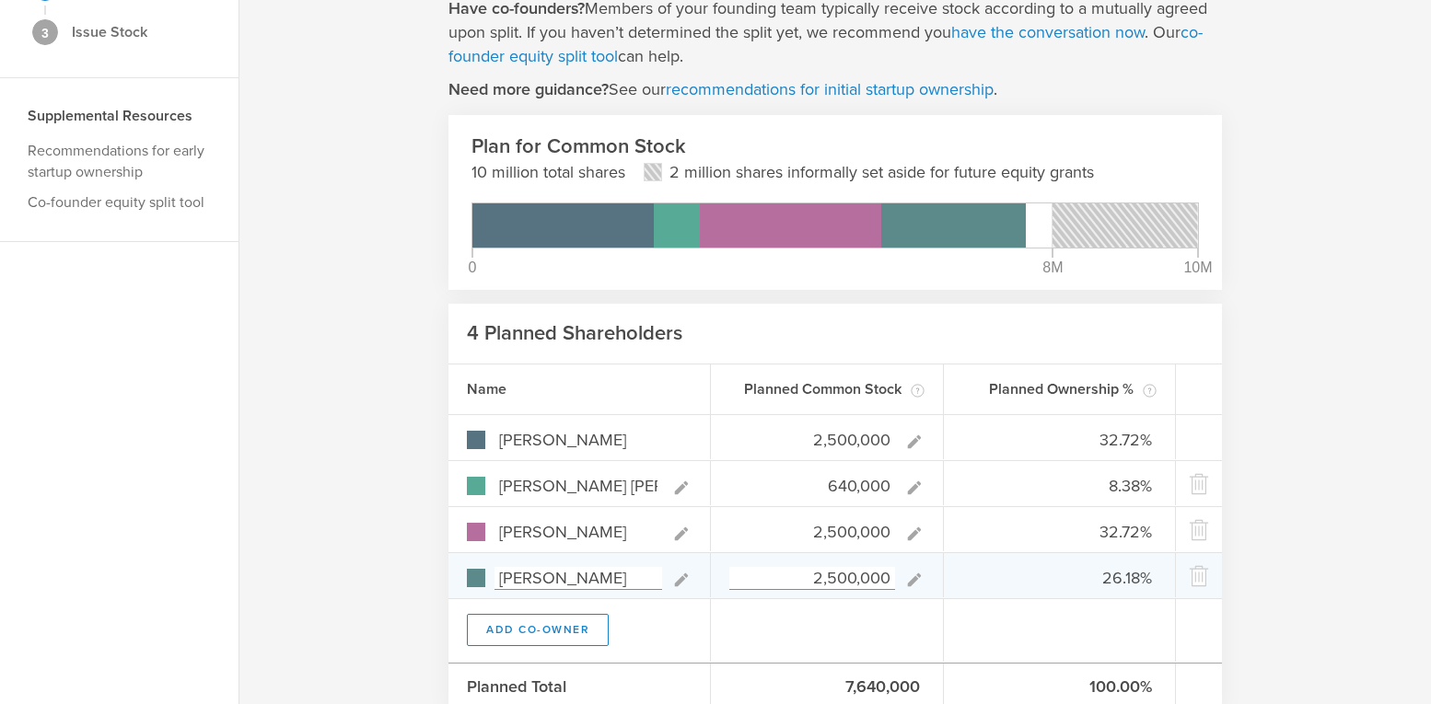
type input "30.71%"
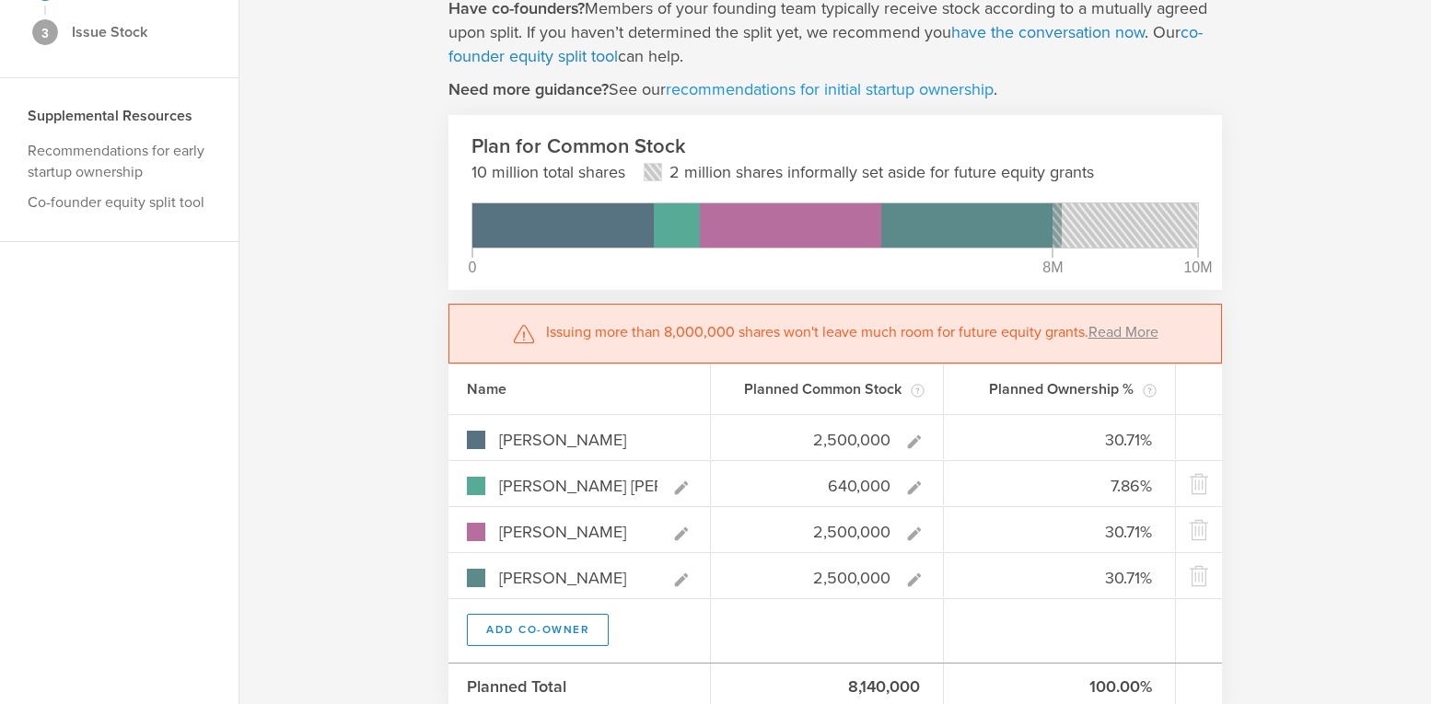
type input "2,500,000"
type gust-number-field "2500000"
click at [793, 85] on link "recommendations for initial startup ownership" at bounding box center [830, 89] width 328 height 20
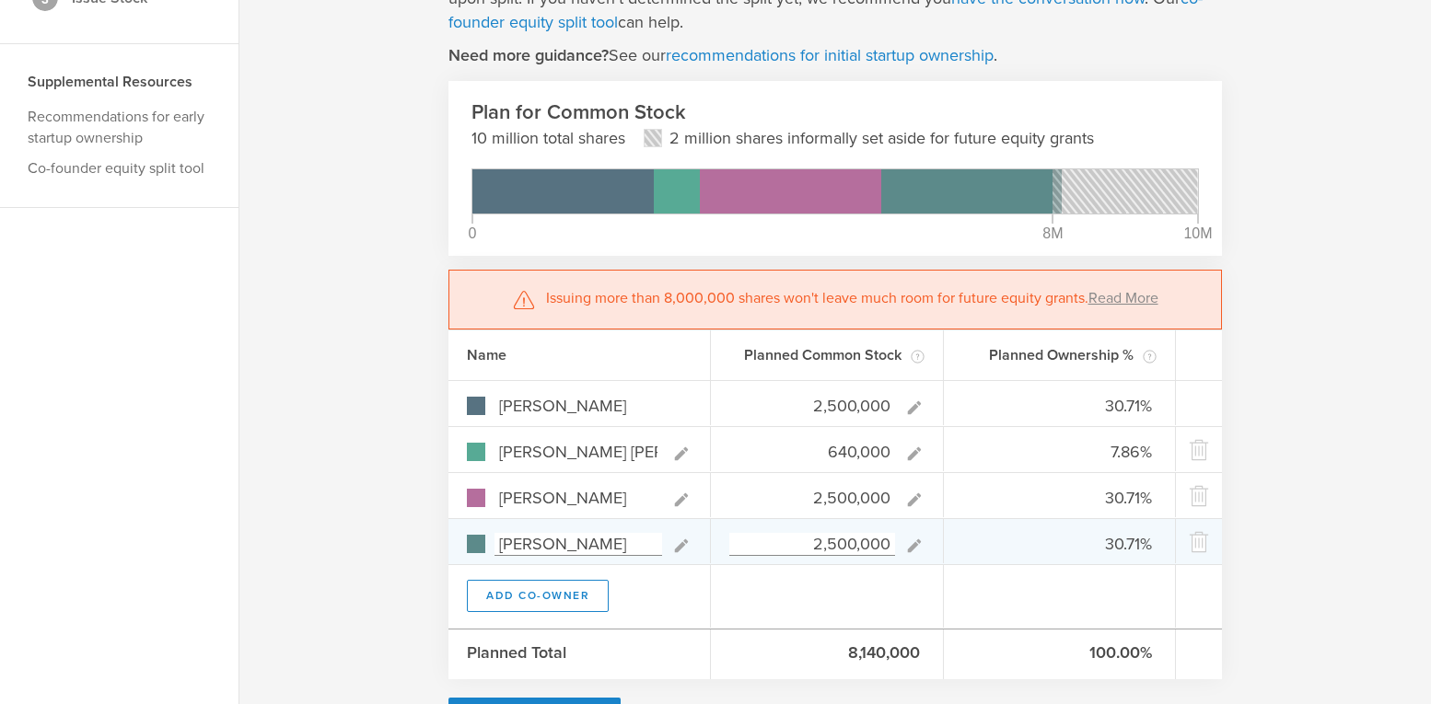
scroll to position [226, 0]
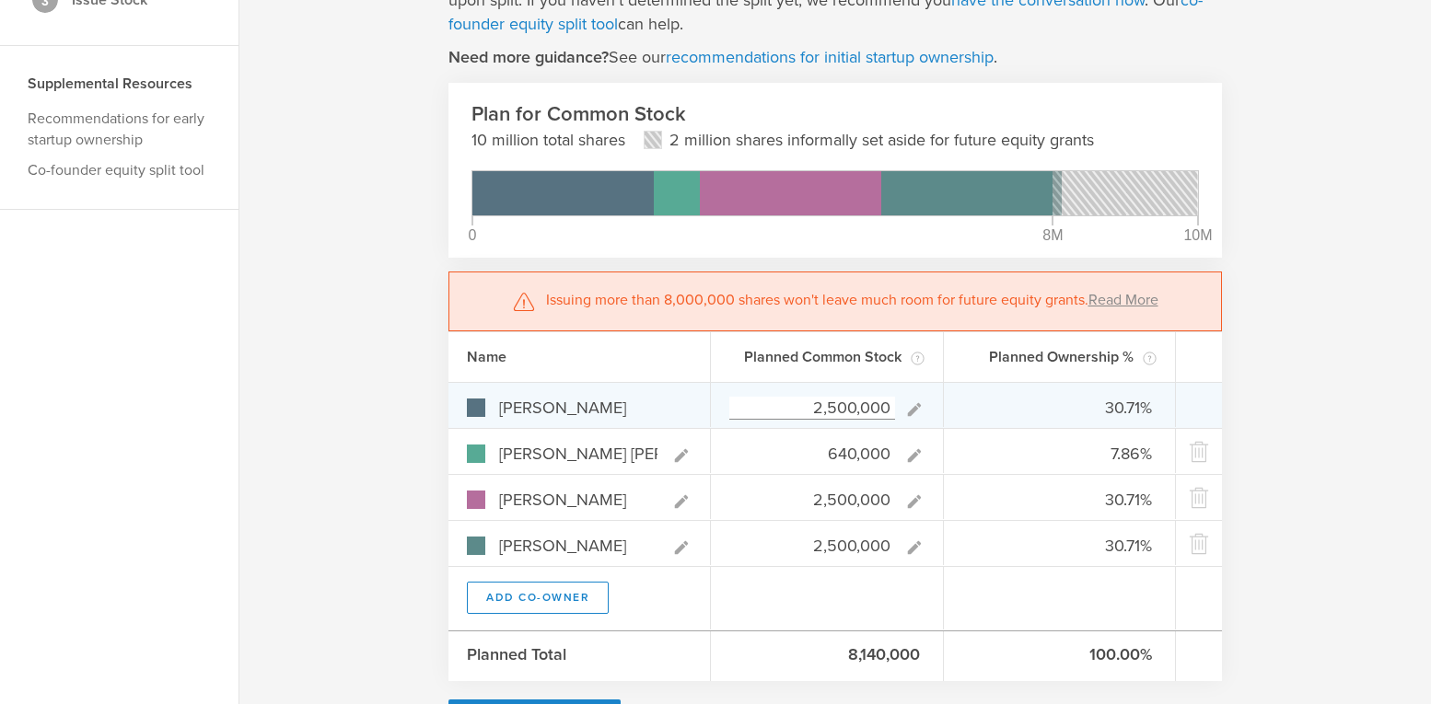
click at [831, 409] on input "2,500,000" at bounding box center [812, 408] width 166 height 23
type input "2,000,000"
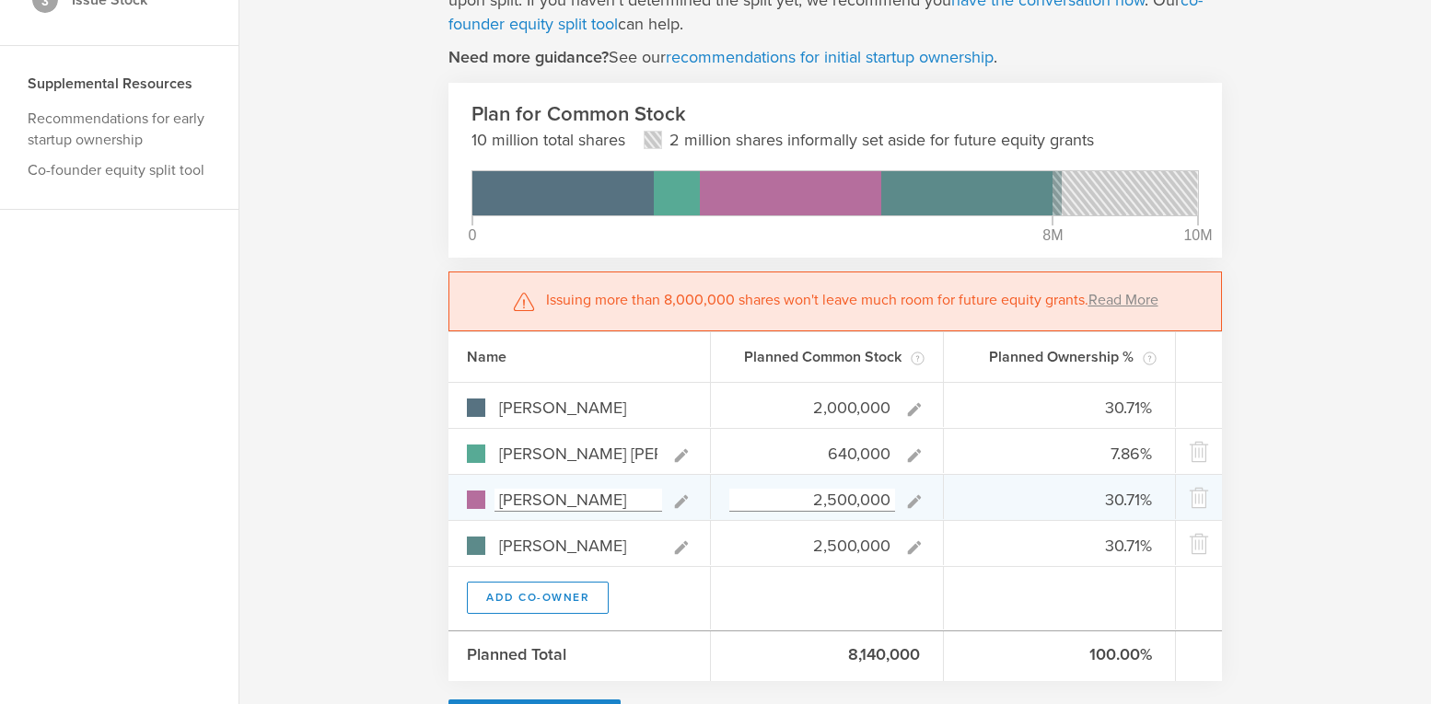
type input "26.18%"
type input "8.38%"
type input "32.72%"
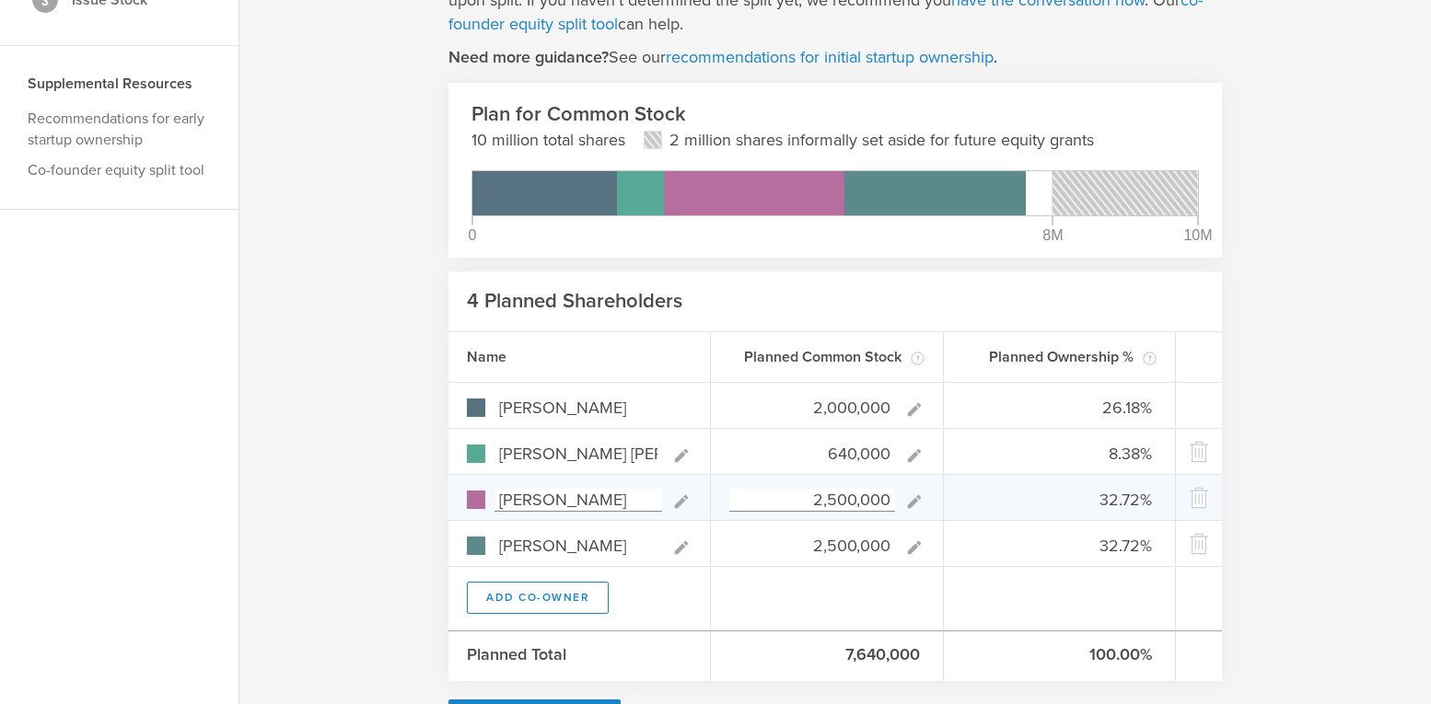
type input "2,000,000"
type gust-number-field "2000000"
click at [829, 498] on input "2,500,000" at bounding box center [812, 500] width 166 height 23
type input "2,000,000"
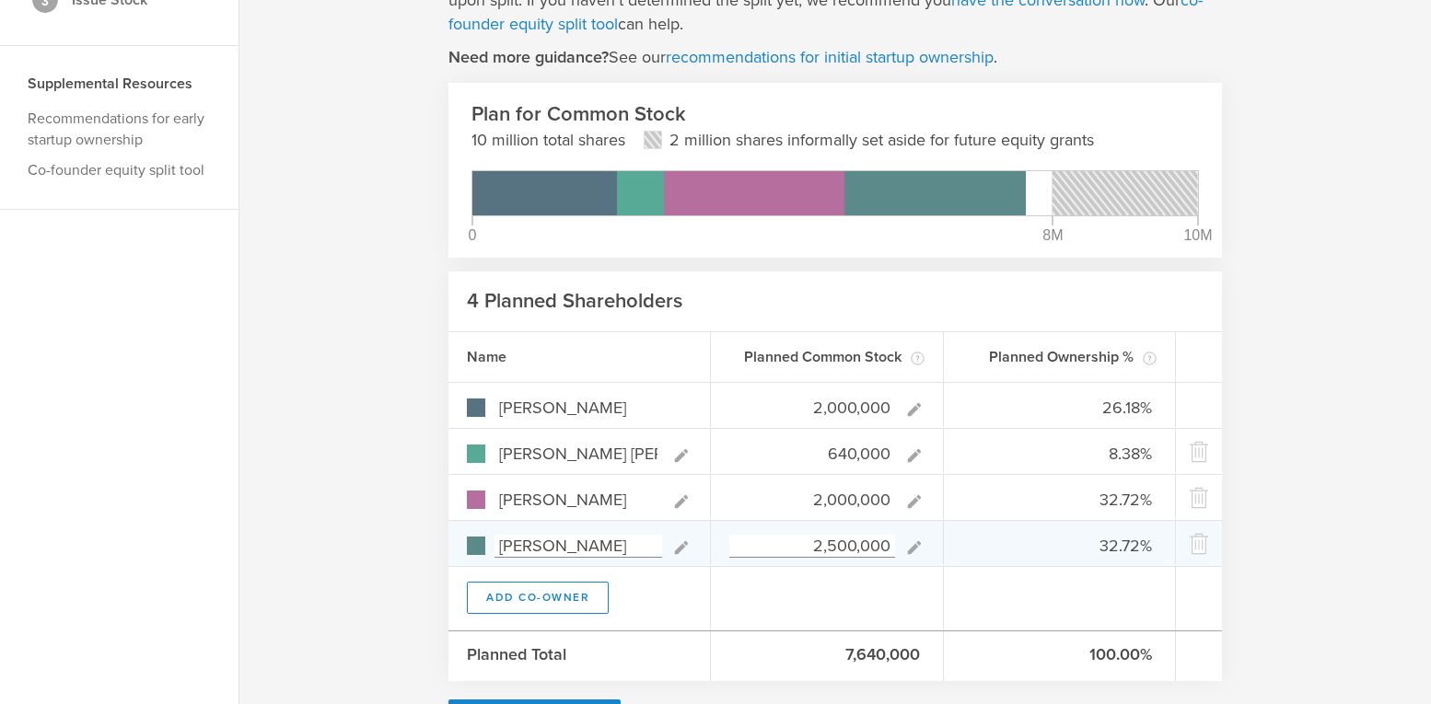
type input "28.01%"
type input "8.96%"
type input "28.01%"
type input "35.01%"
type input "2,000,000"
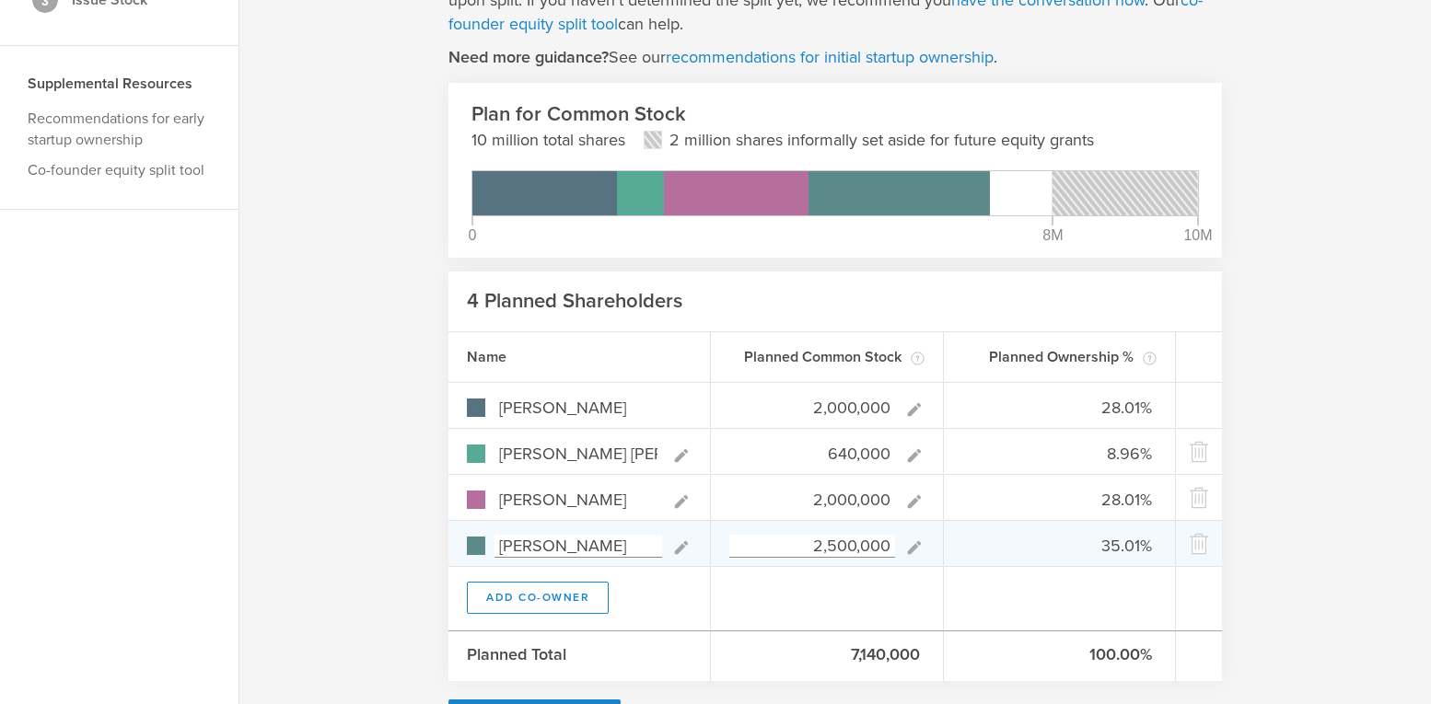
type gust-number-field "2000000"
click at [831, 545] on input "2,500,000" at bounding box center [812, 546] width 166 height 23
type input "2,000,000"
click at [831, 545] on input "2,000,000" at bounding box center [812, 546] width 166 height 23
type input "30.12%"
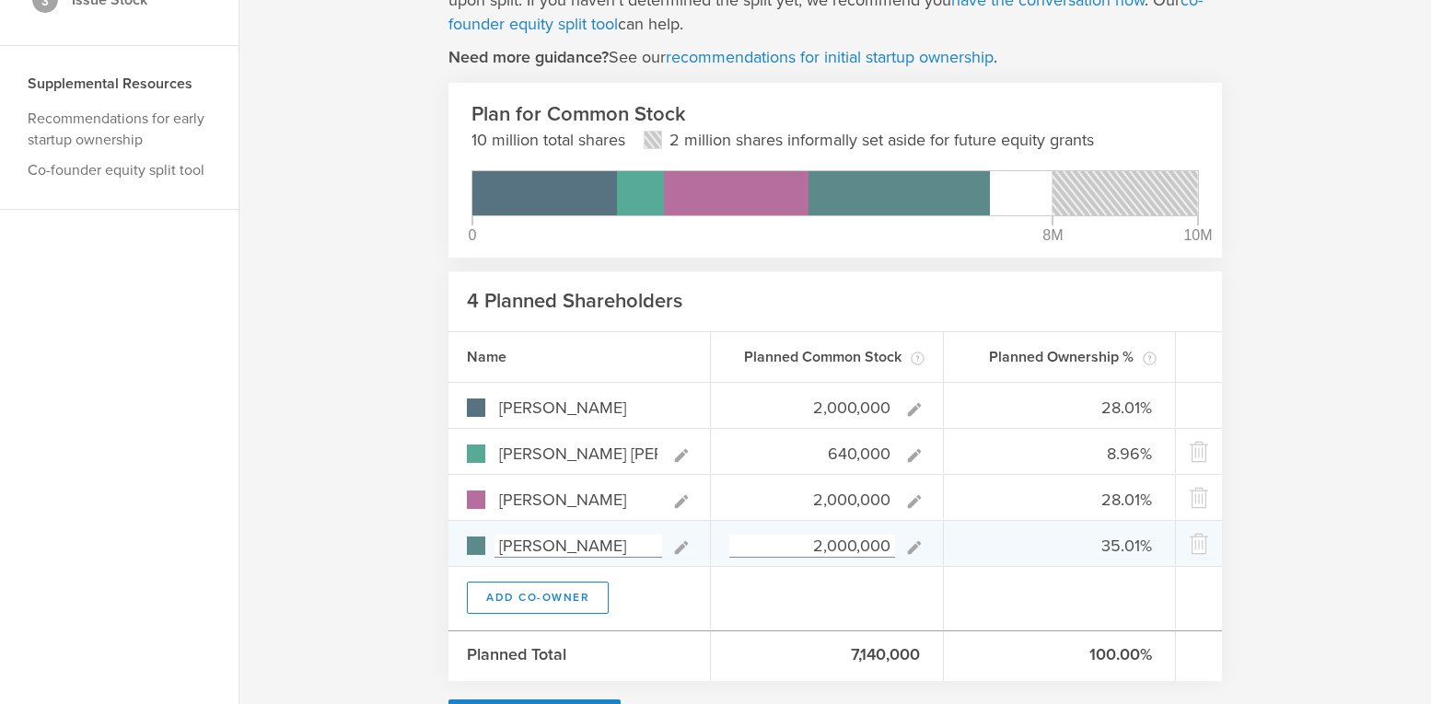
type input "9.64%"
type input "30.12%"
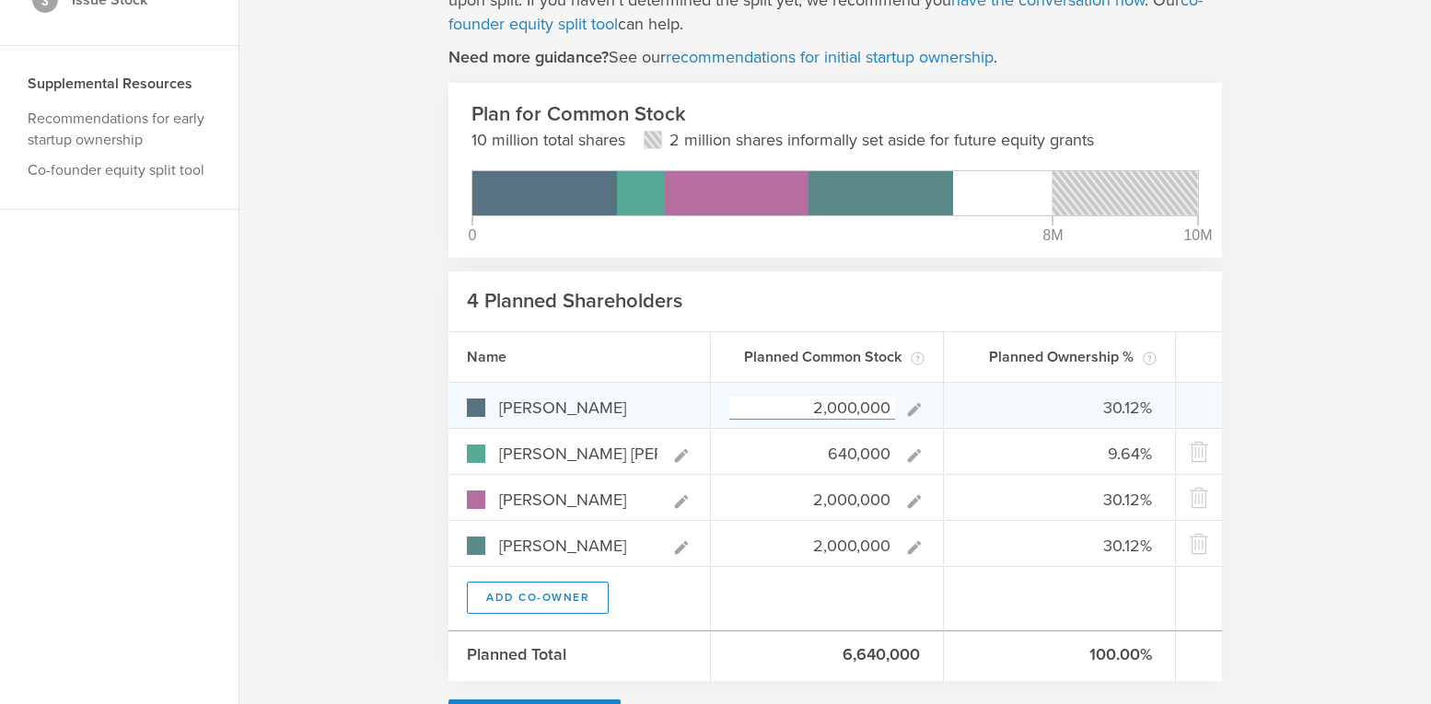
type input "2,000,000"
type gust-number-field "2000000"
click at [831, 406] on input "2,000,000" at bounding box center [812, 408] width 166 height 23
click at [835, 407] on input "2,000,000" at bounding box center [812, 408] width 166 height 23
type input "200,000"
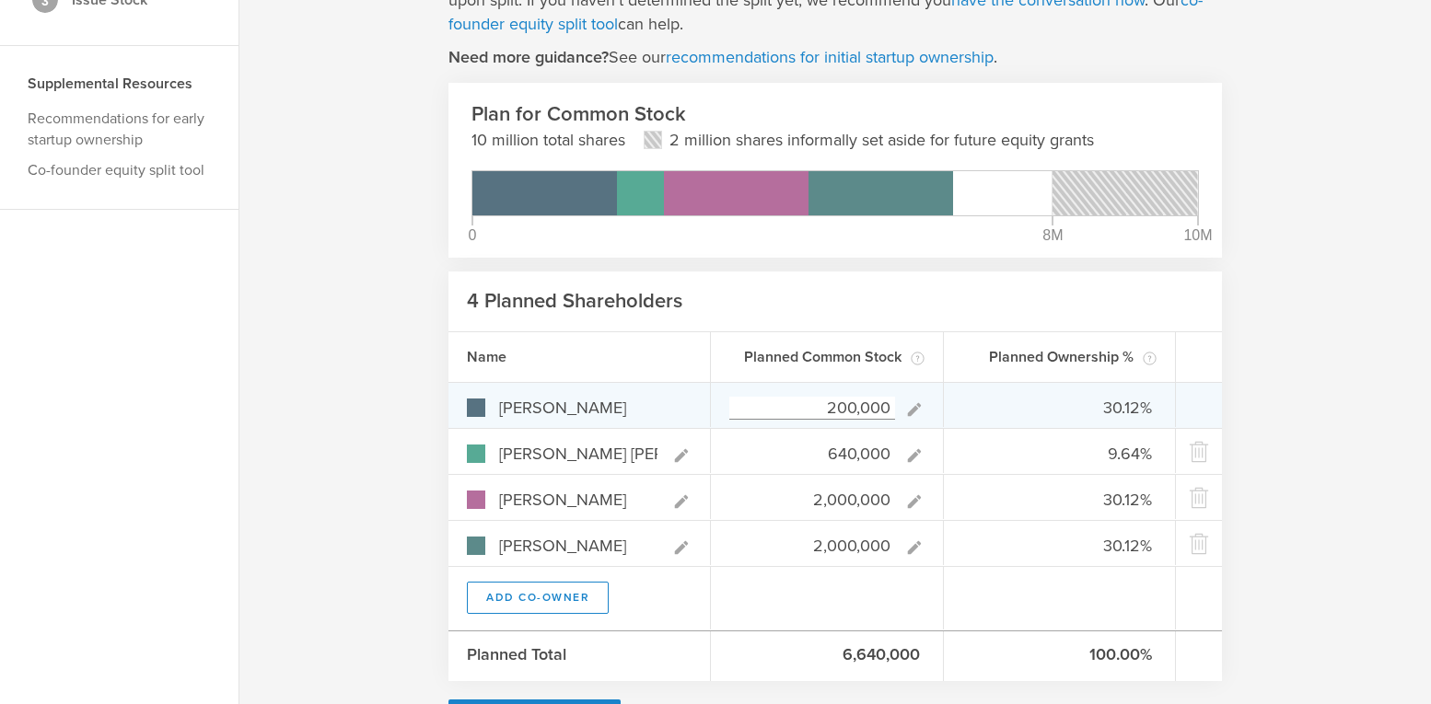
type input "4.13%"
type input "13.22%"
type input "41.32%"
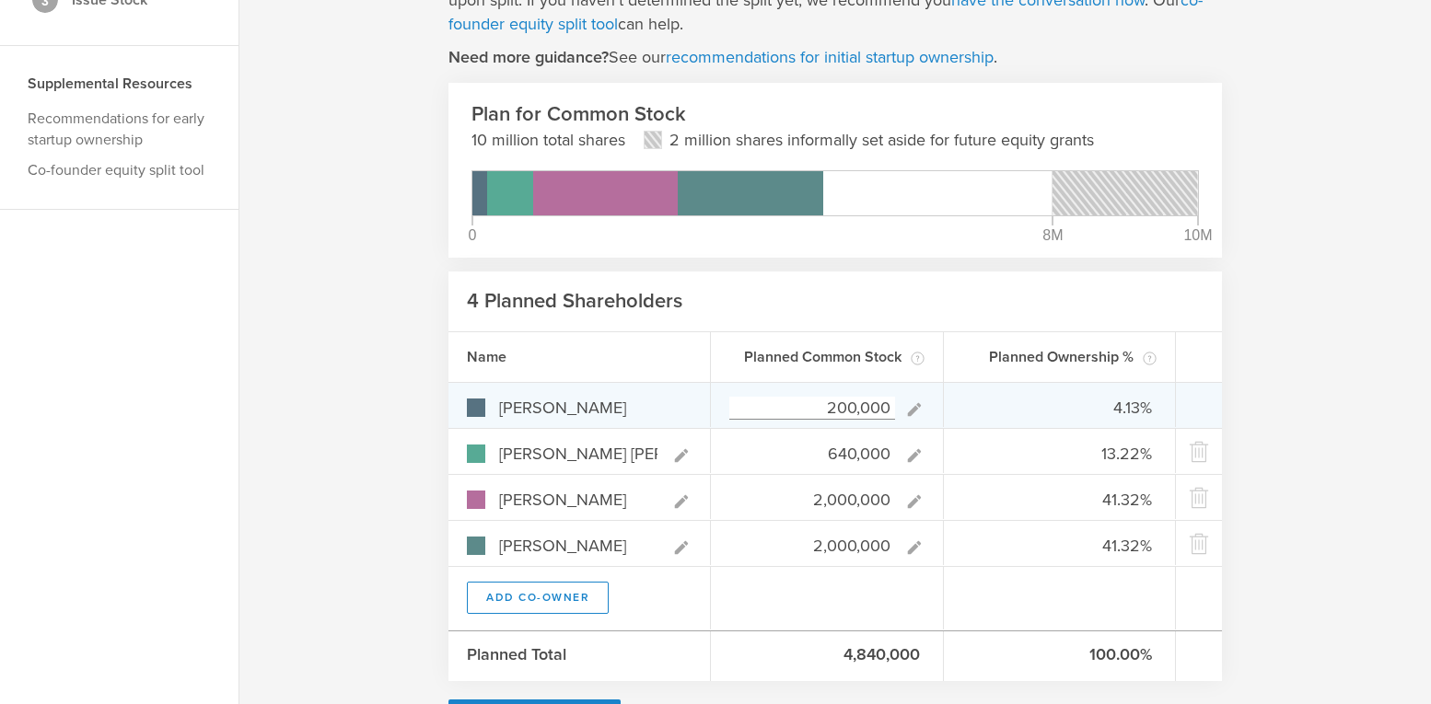
type input "2,200,000"
type input "32.16%"
type input "9.36%"
type input "29.24%"
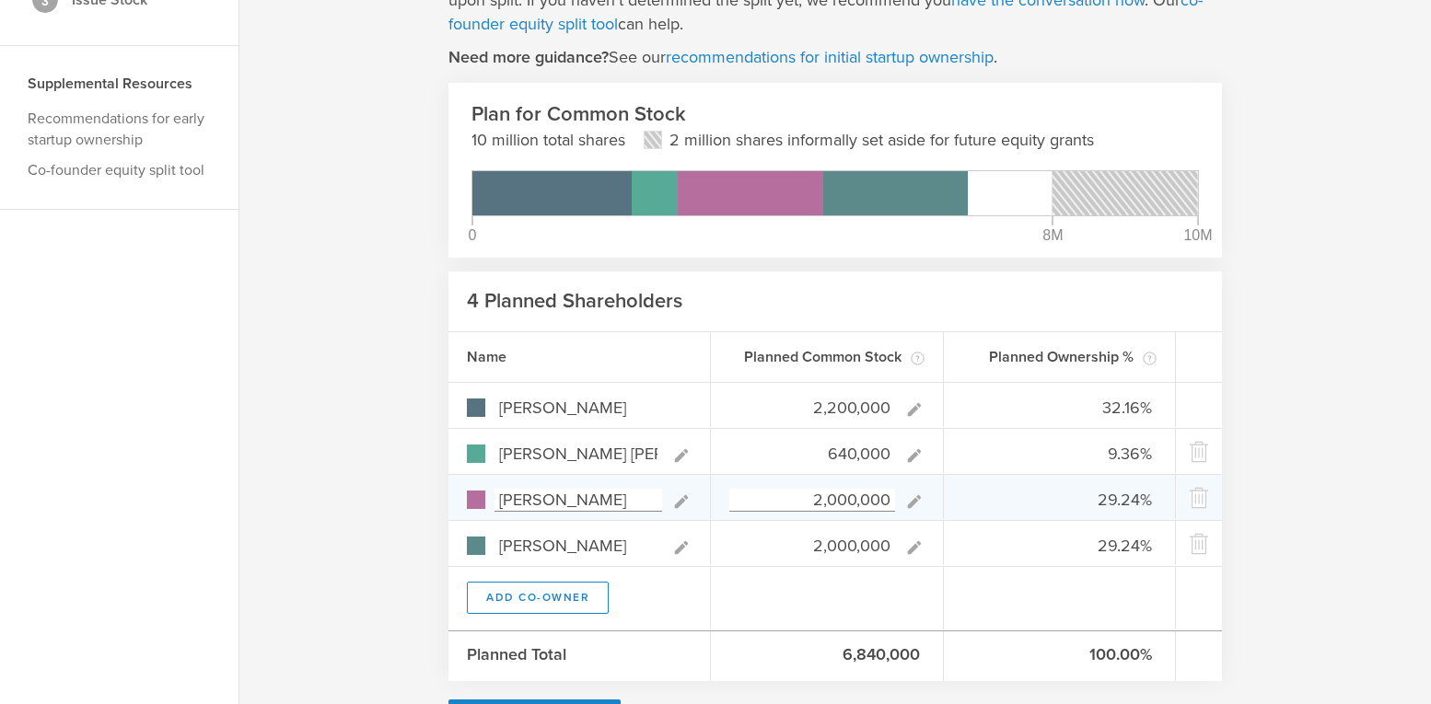
type input "2,200,000"
type gust-number-field "2200000"
click at [833, 500] on input "2,000,000" at bounding box center [812, 500] width 166 height 23
type input "2,200,000"
type gust-number-field "2200000"
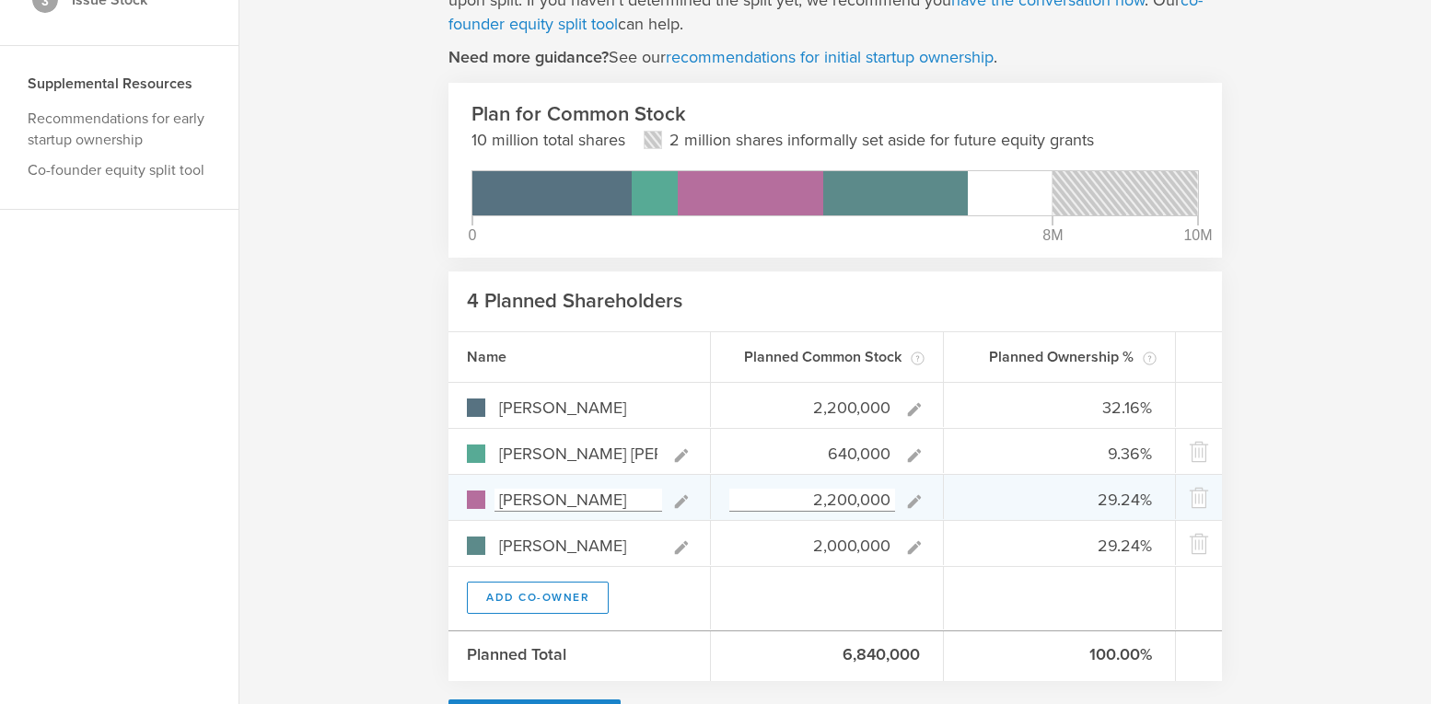
type input "31.25%"
type input "9.09%"
type input "31.25%"
type input "28.41%"
click at [819, 513] on div "2,200,000" at bounding box center [827, 497] width 233 height 44
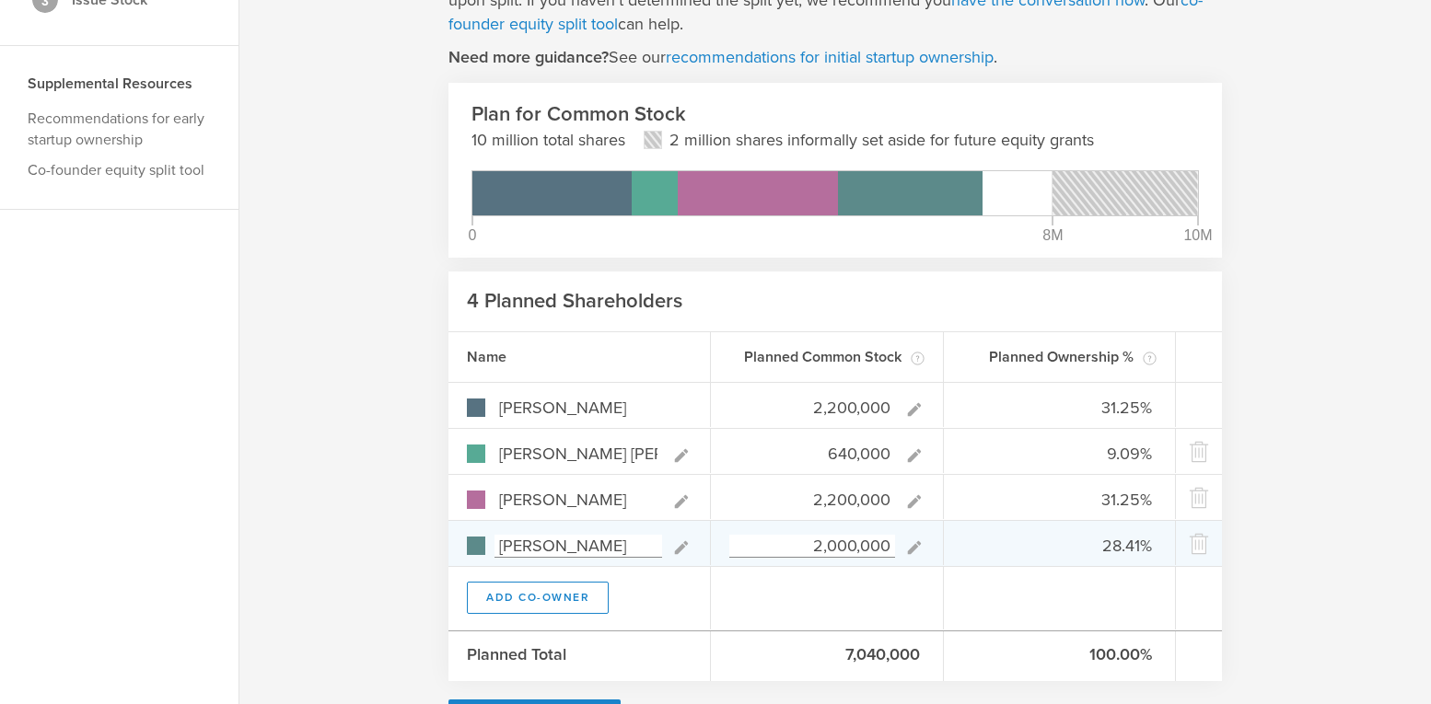
click at [833, 544] on input "2,000,000" at bounding box center [812, 546] width 166 height 23
type input "2,200,000"
type gust-number-field "2200000"
type input "30.39%"
type input "8.84%"
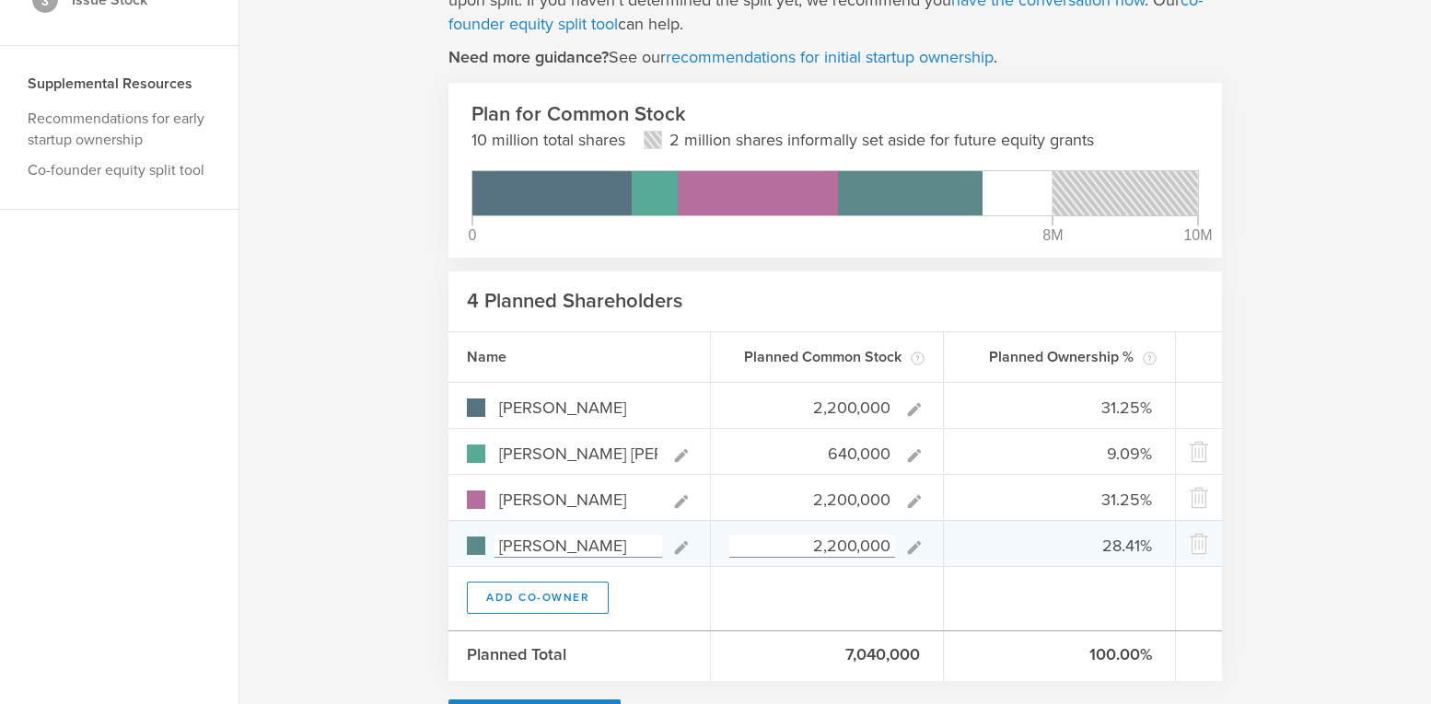
type input "30.39%"
click at [740, 562] on div "2,200,000" at bounding box center [827, 543] width 233 height 44
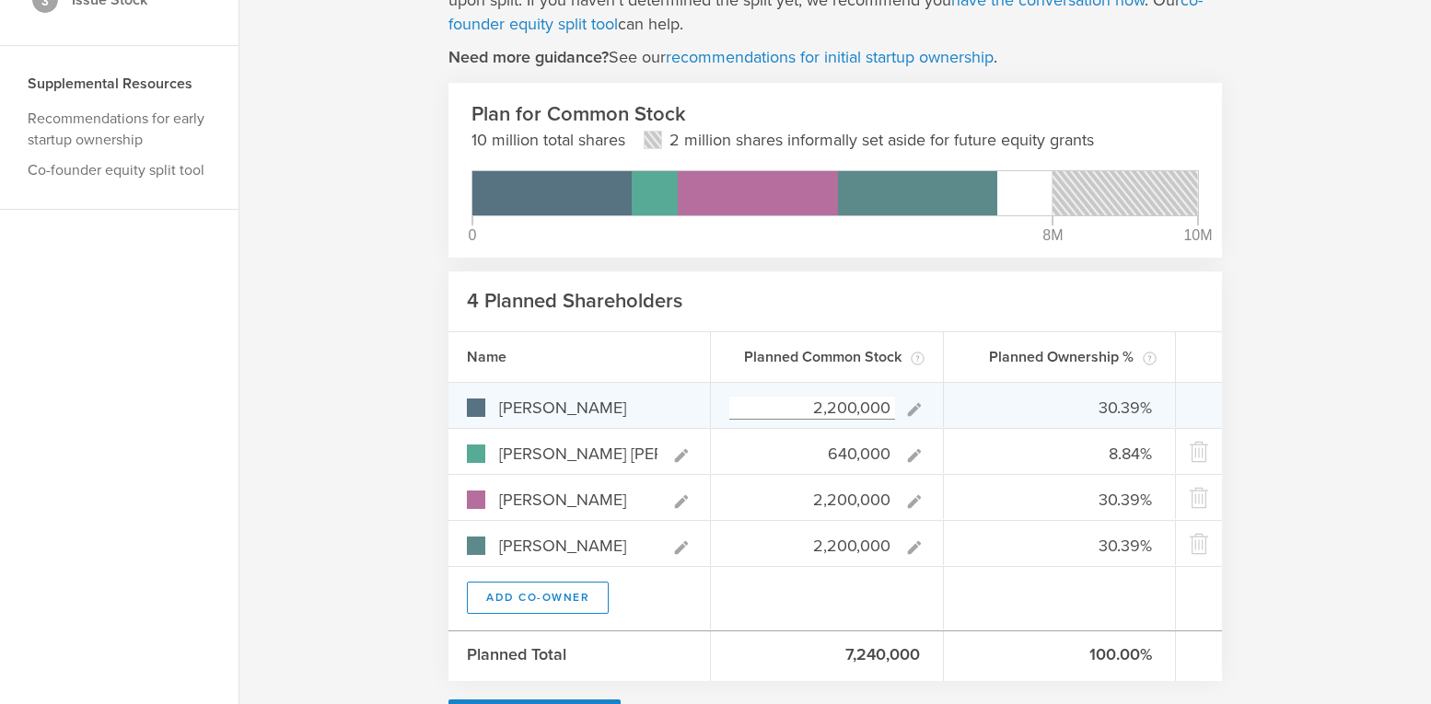
click at [836, 410] on input "2,200,000" at bounding box center [812, 408] width 166 height 23
type input "200,000"
type input "3.82%"
type input "12.21%"
type input "41.98%"
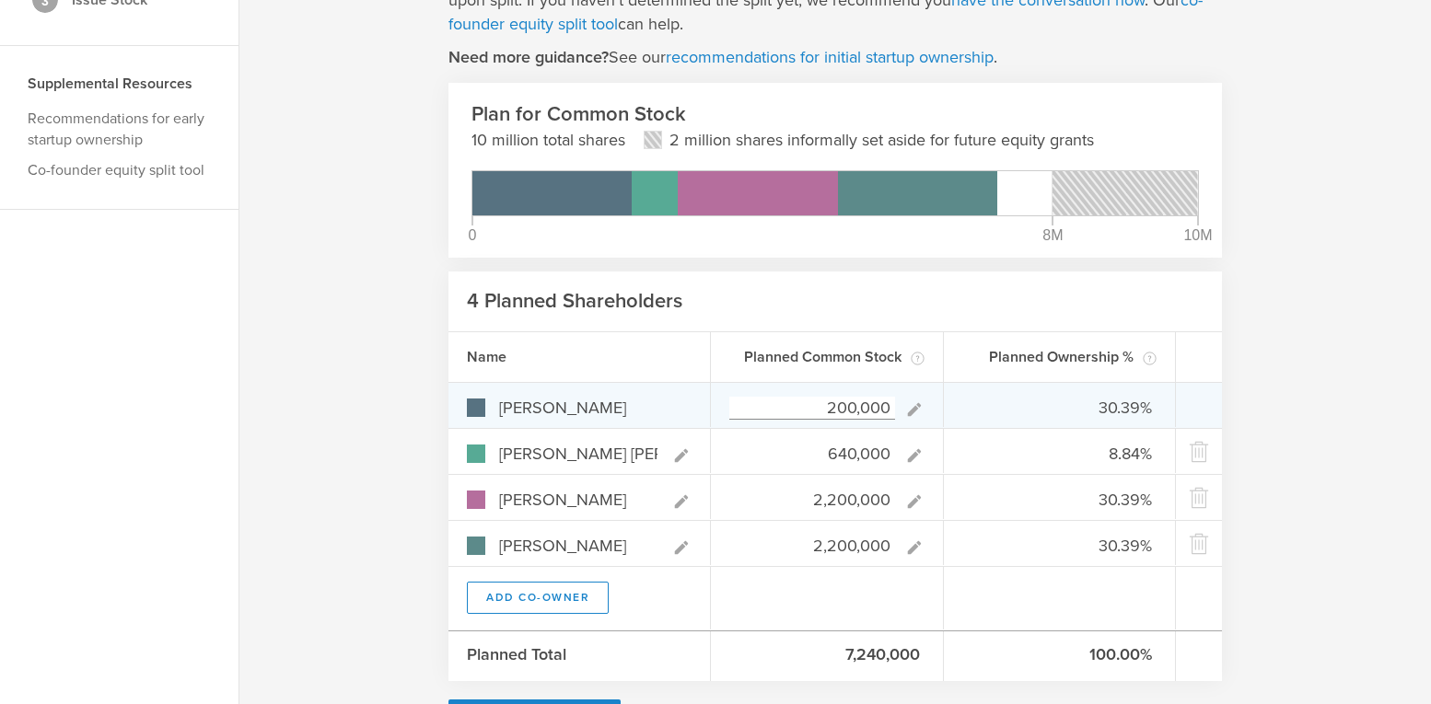
type input "41.98%"
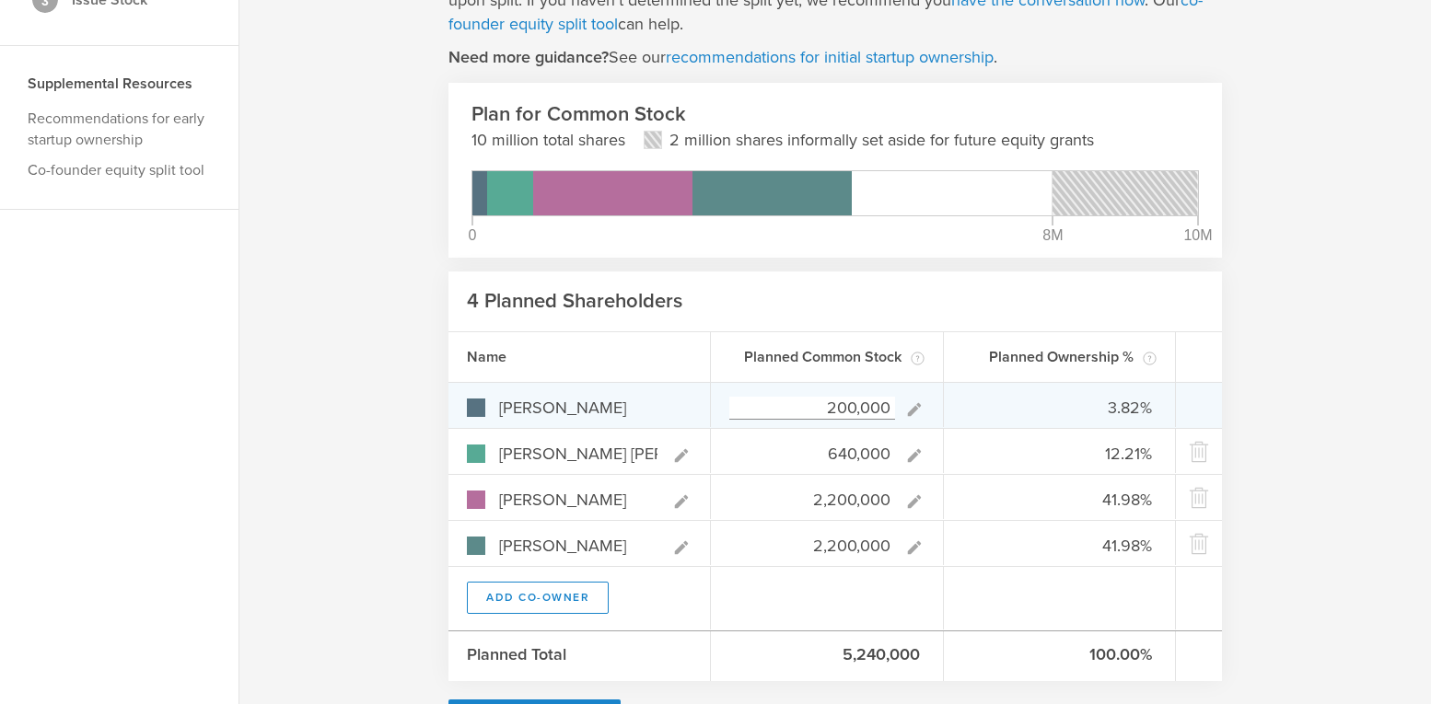
type input "2,000,000"
type input "28.41%"
type input "9.09%"
type input "31.25%"
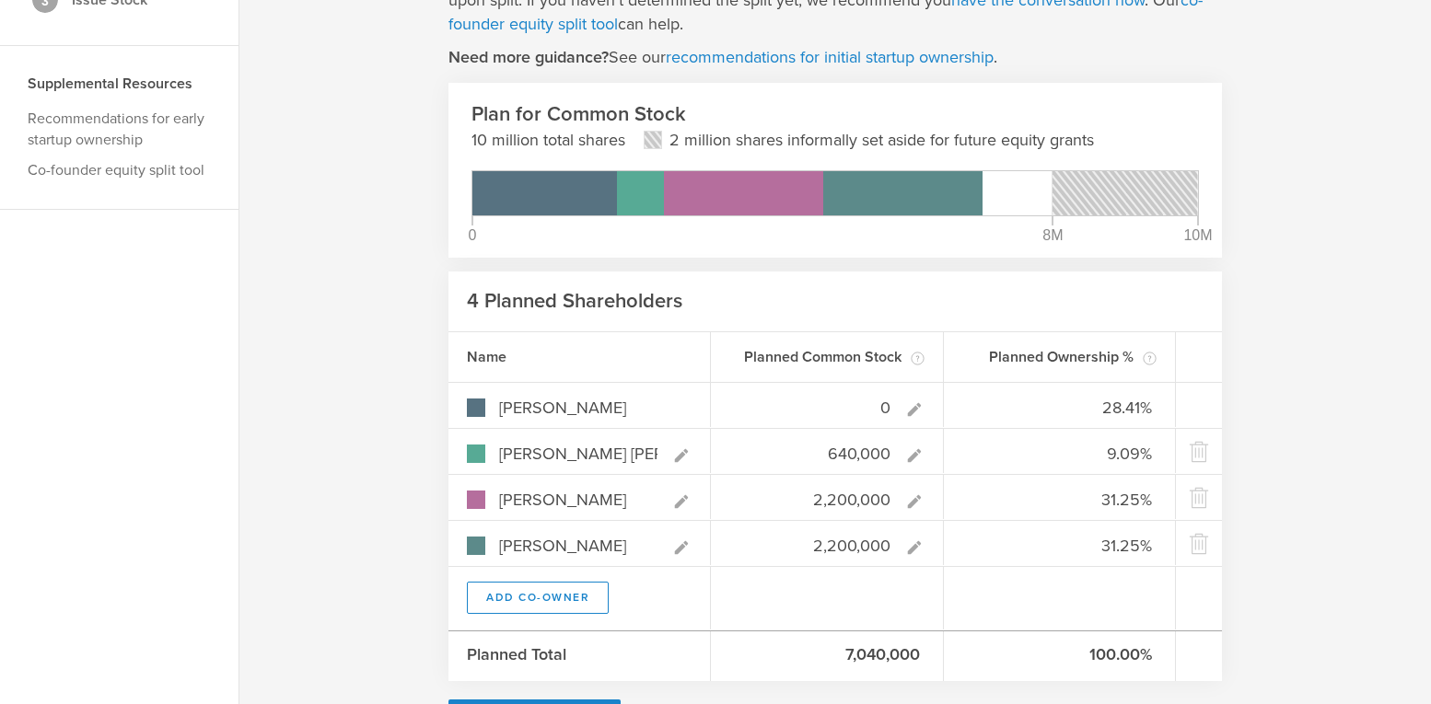
type input "10"
type input "0.00%"
type input "12.70%"
type input "43.65%"
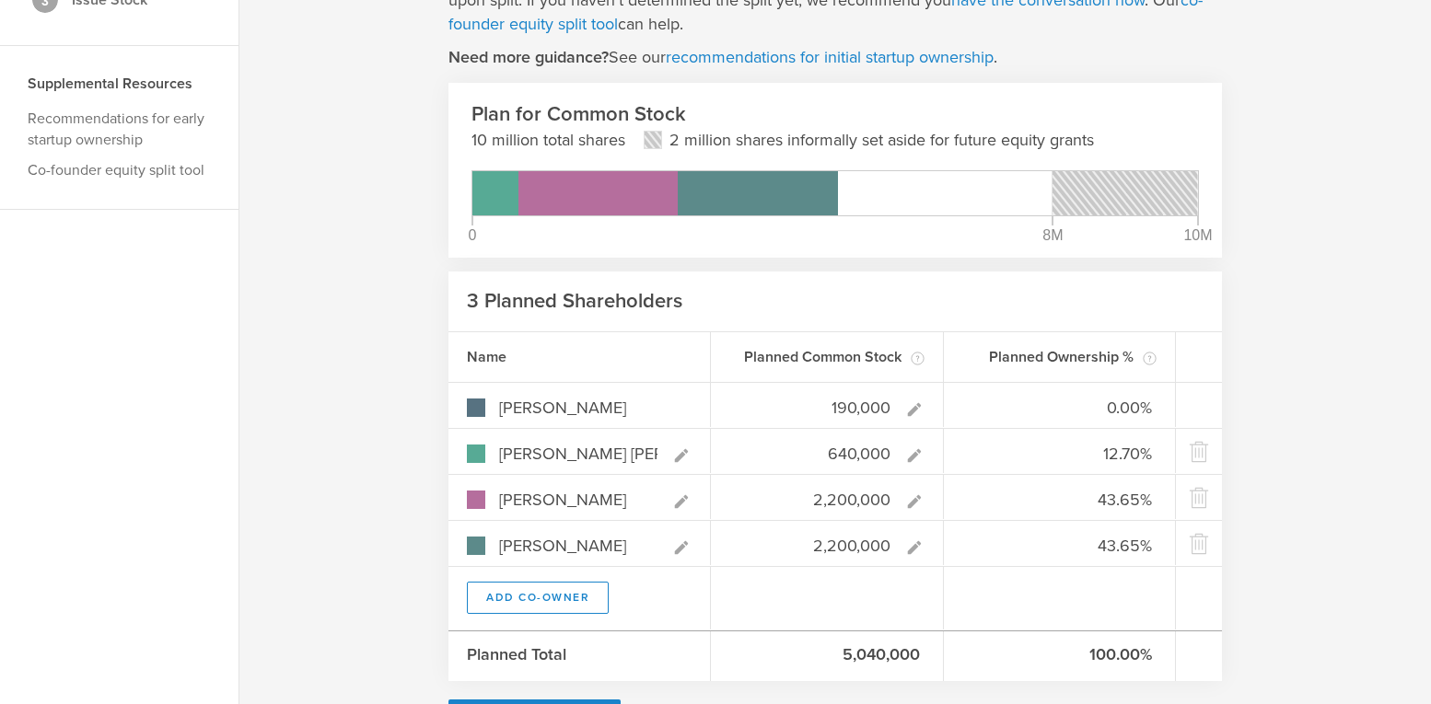
type input "1,900,000"
type input "27.38%"
type input "9.22%"
type input "31.70%"
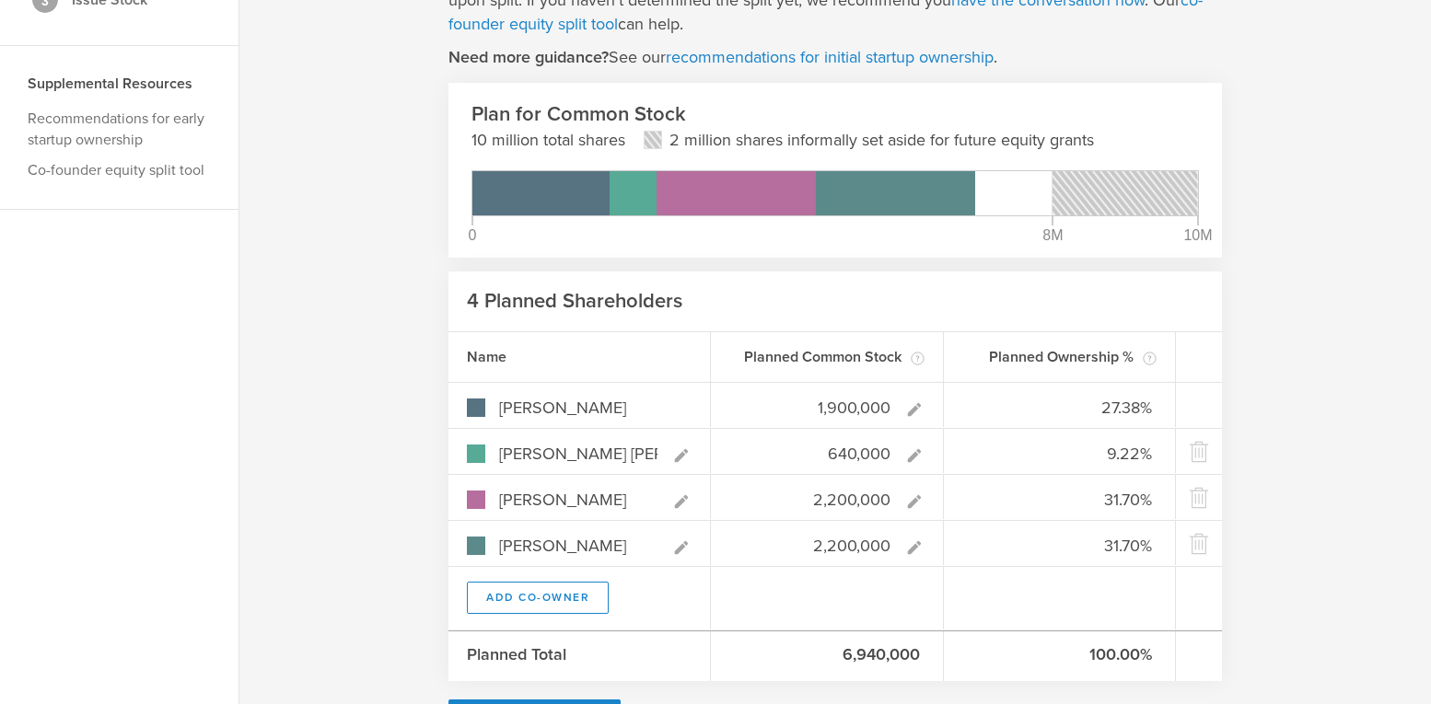
type input "100,000"
type input "1.95%"
type input "12.45%"
type input "42.80%"
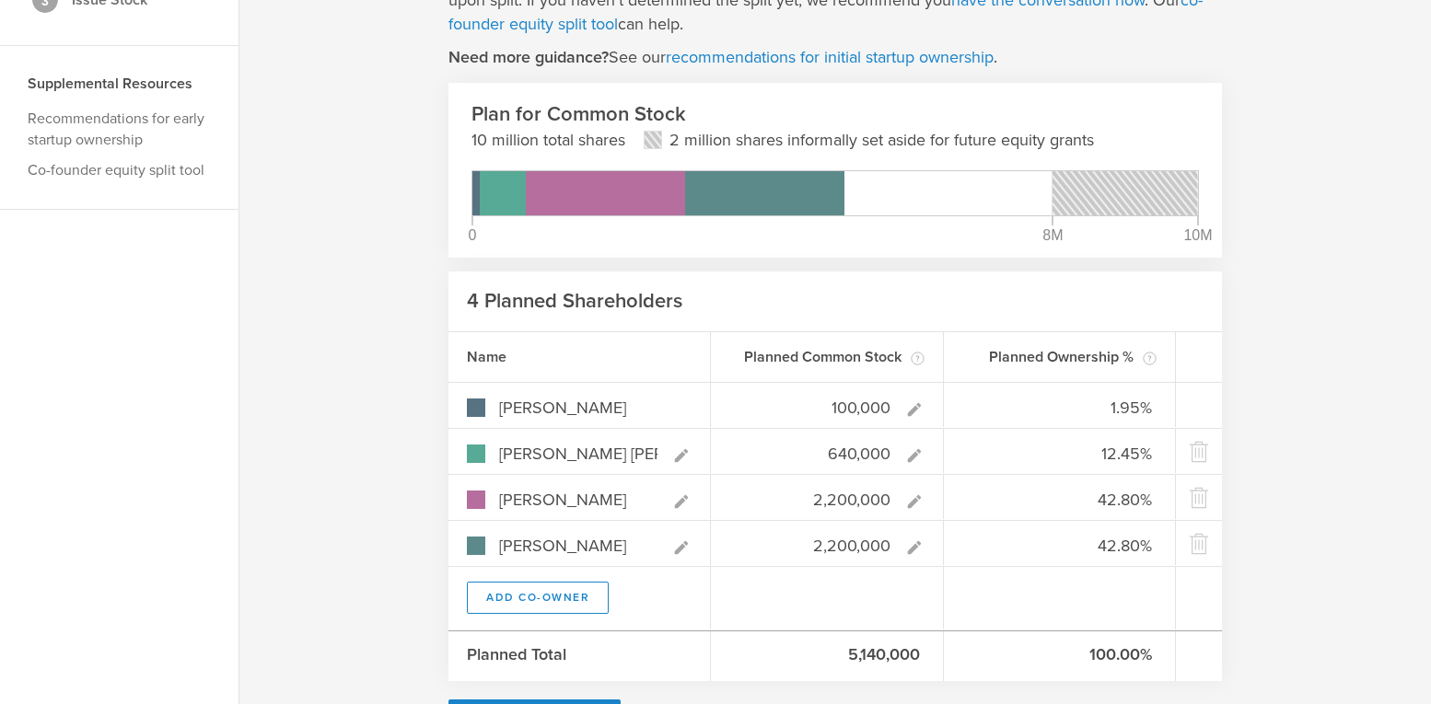
type input "1,800,000"
type input "26.32%"
type input "9.36%"
type input "32.16%"
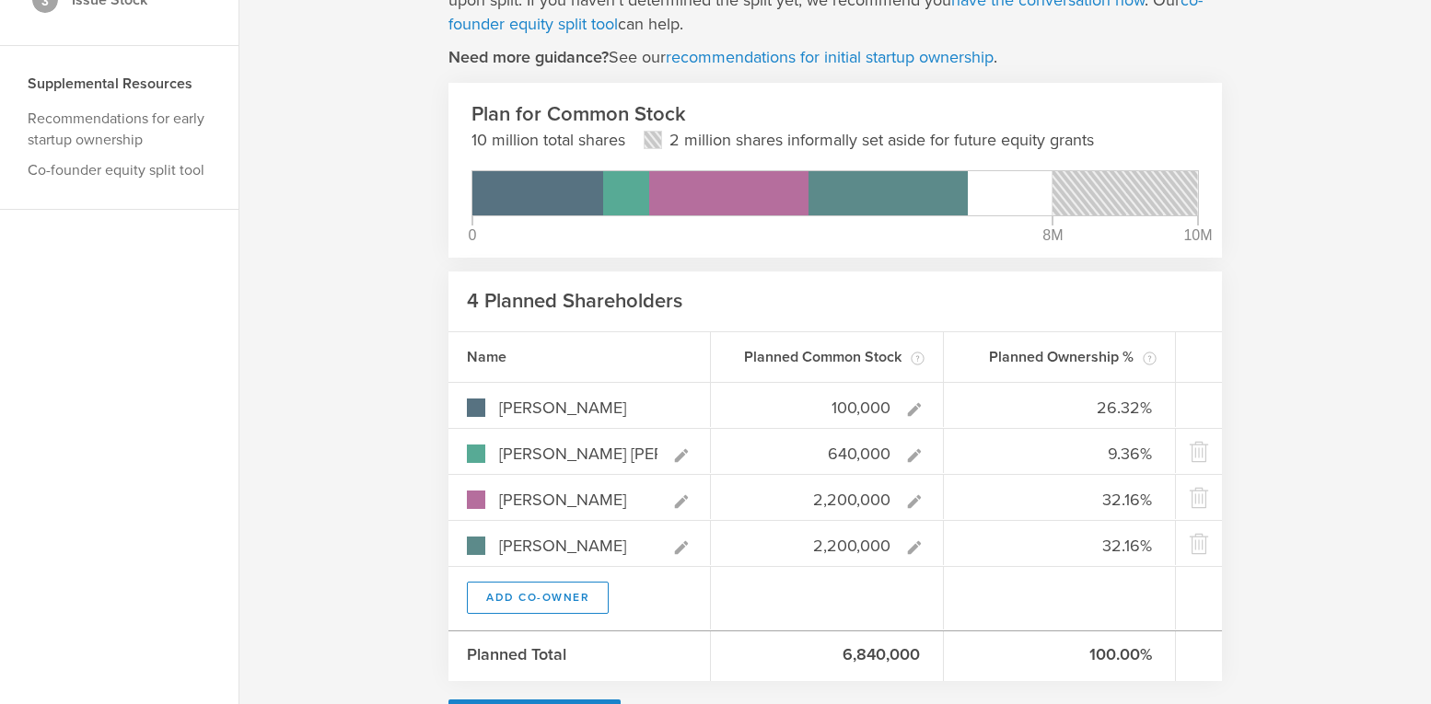
type input "1,700,000"
type input "25.22%"
type input "9.50%"
type input "32.64%"
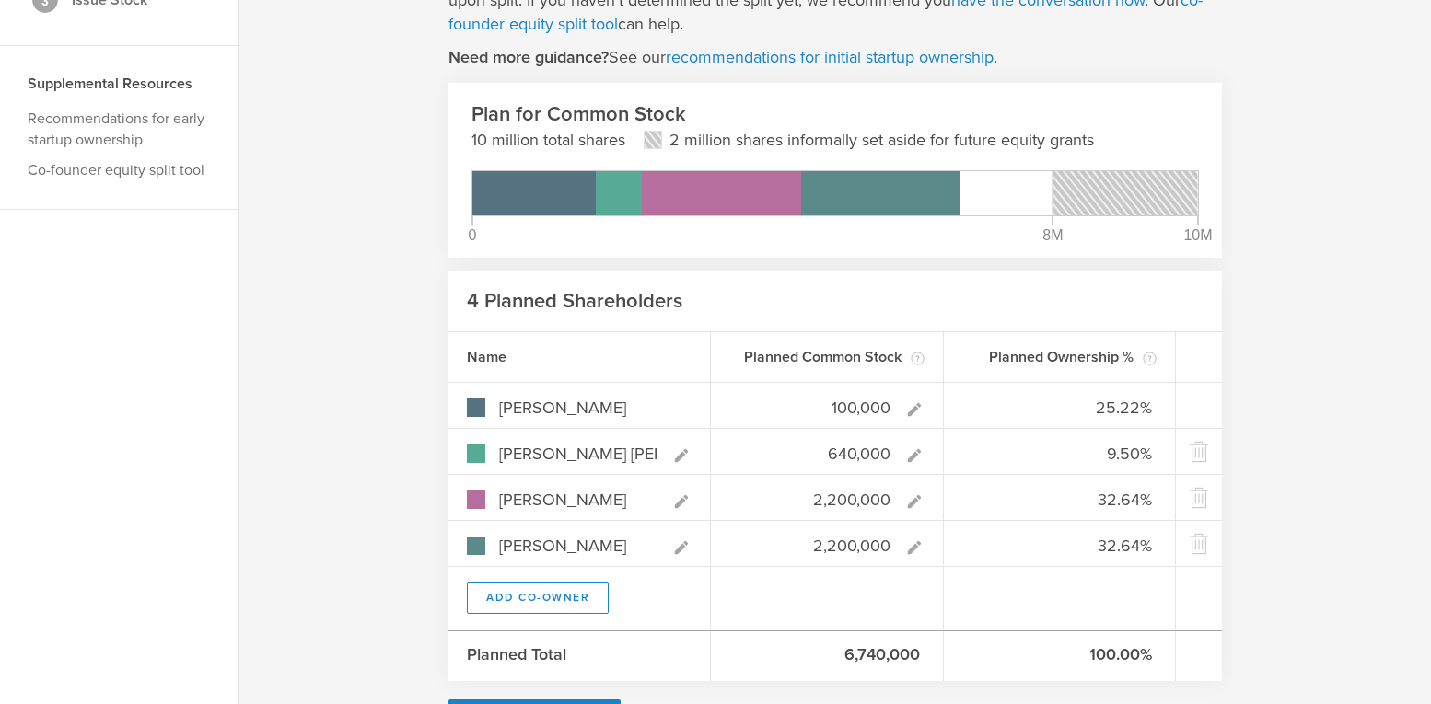
type input "1,600,000"
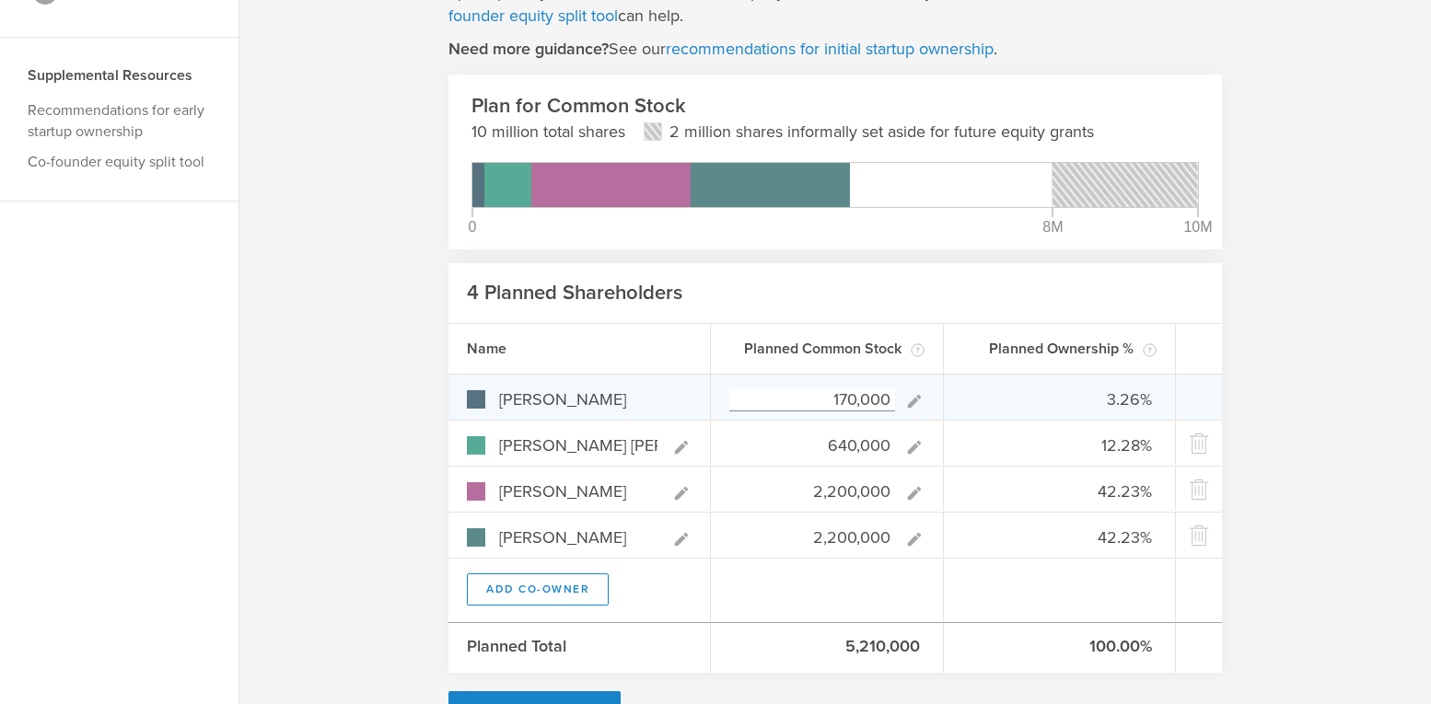
scroll to position [228, 0]
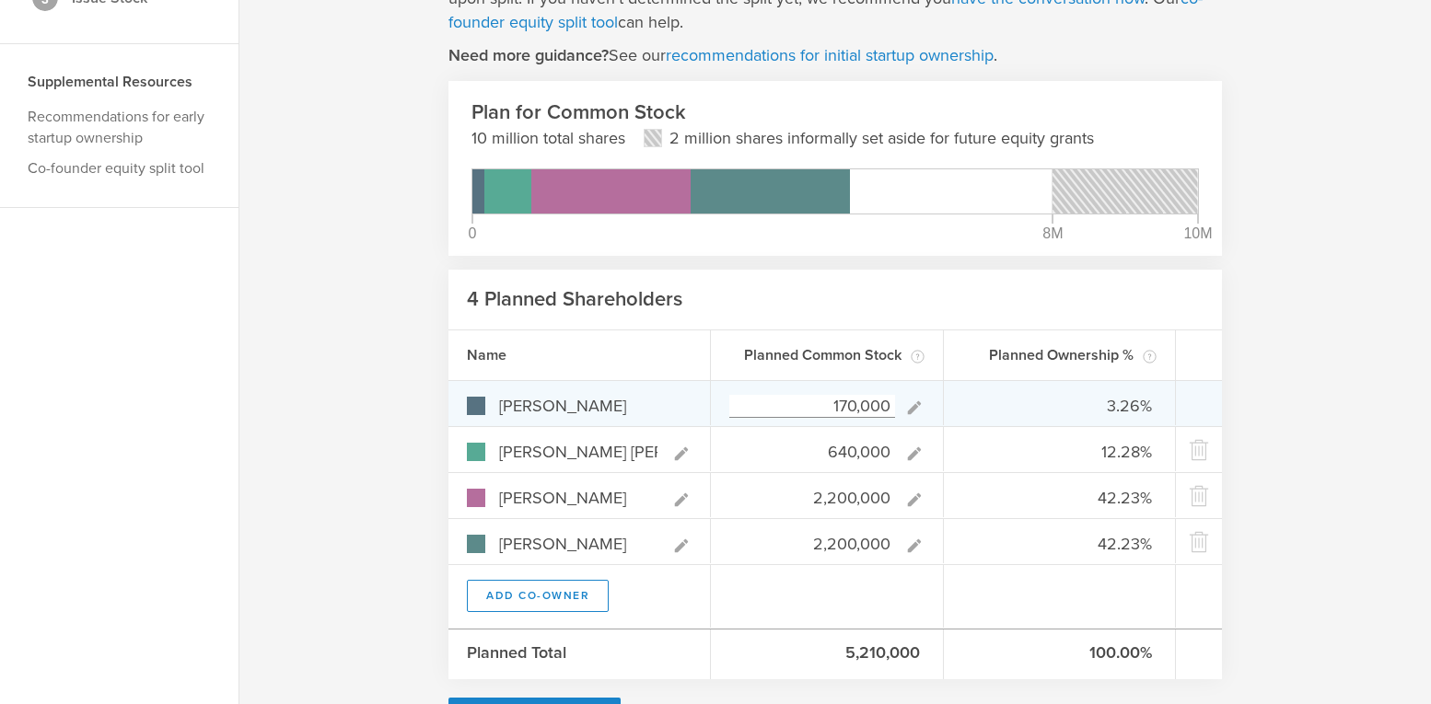
drag, startPoint x: 830, startPoint y: 405, endPoint x: 923, endPoint y: 406, distance: 93.0
click at [923, 406] on div "170,000" at bounding box center [827, 403] width 233 height 44
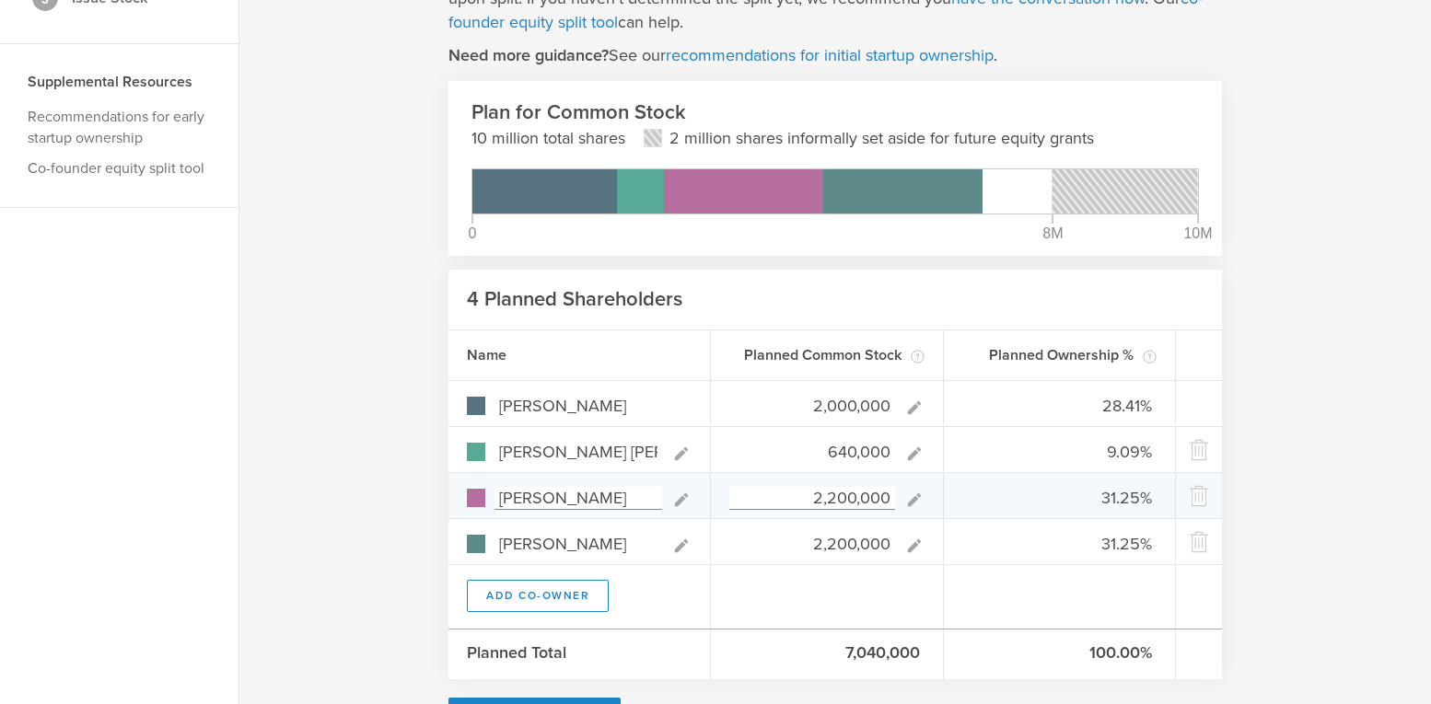
click at [839, 495] on input "2,200,000" at bounding box center [812, 498] width 166 height 23
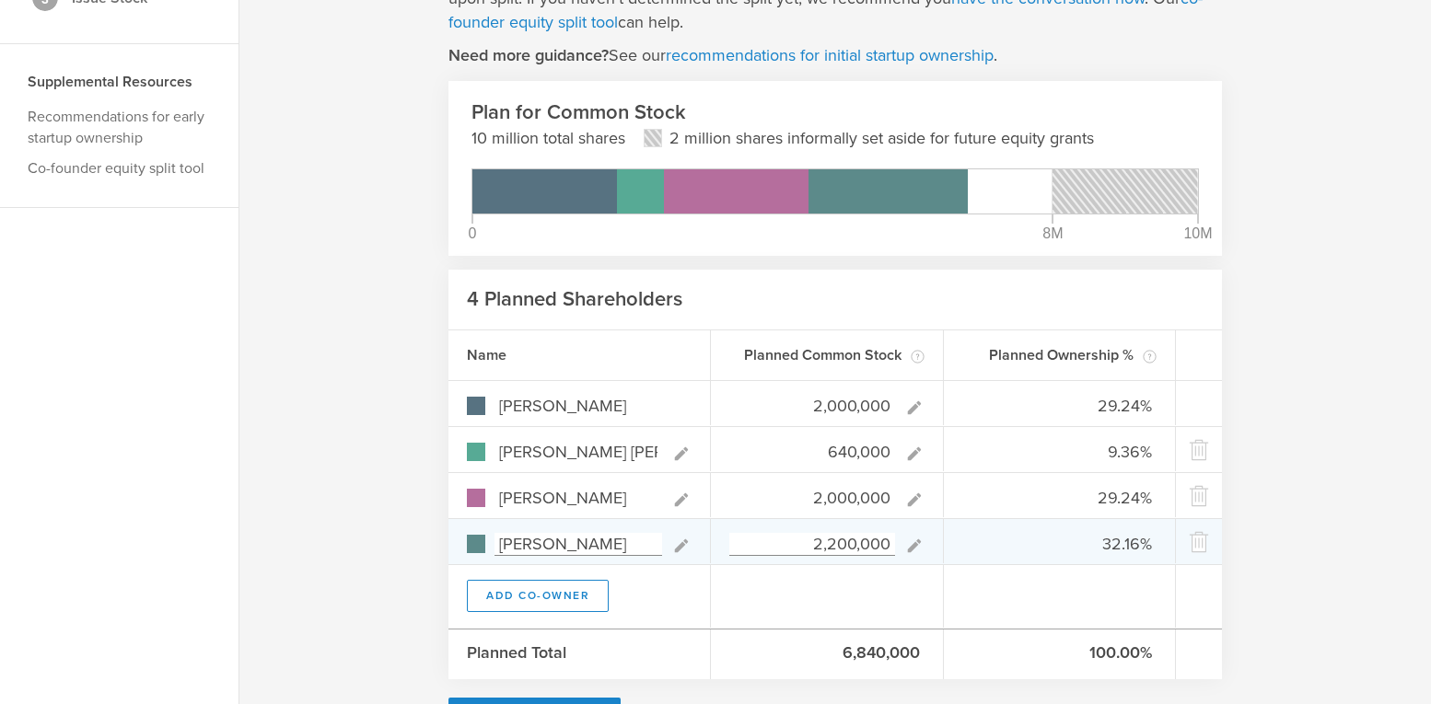
click at [833, 542] on input "2,200,000" at bounding box center [812, 544] width 166 height 23
click at [870, 557] on div "2,000,000" at bounding box center [827, 541] width 233 height 44
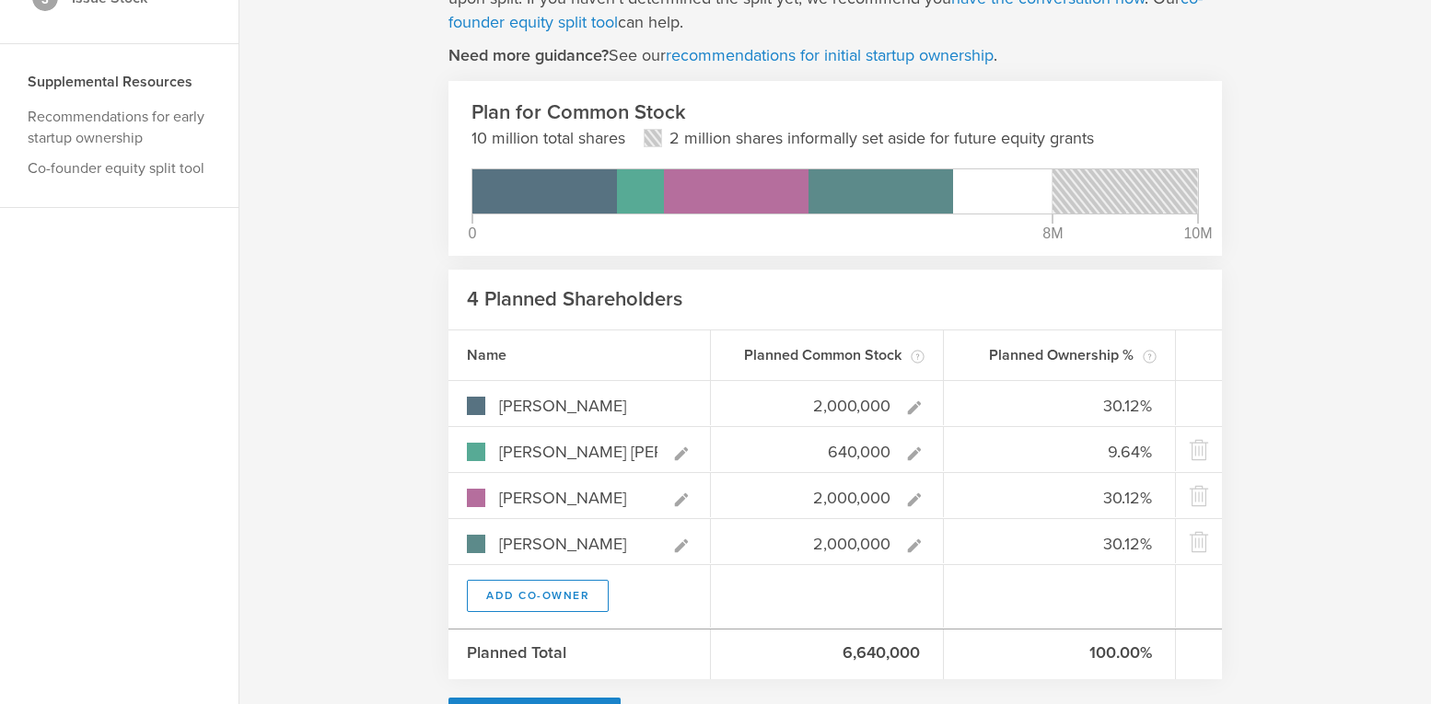
click at [914, 594] on div at bounding box center [827, 596] width 233 height 63
click at [809, 305] on header "4 Planned Shareholders" at bounding box center [834, 300] width 773 height 60
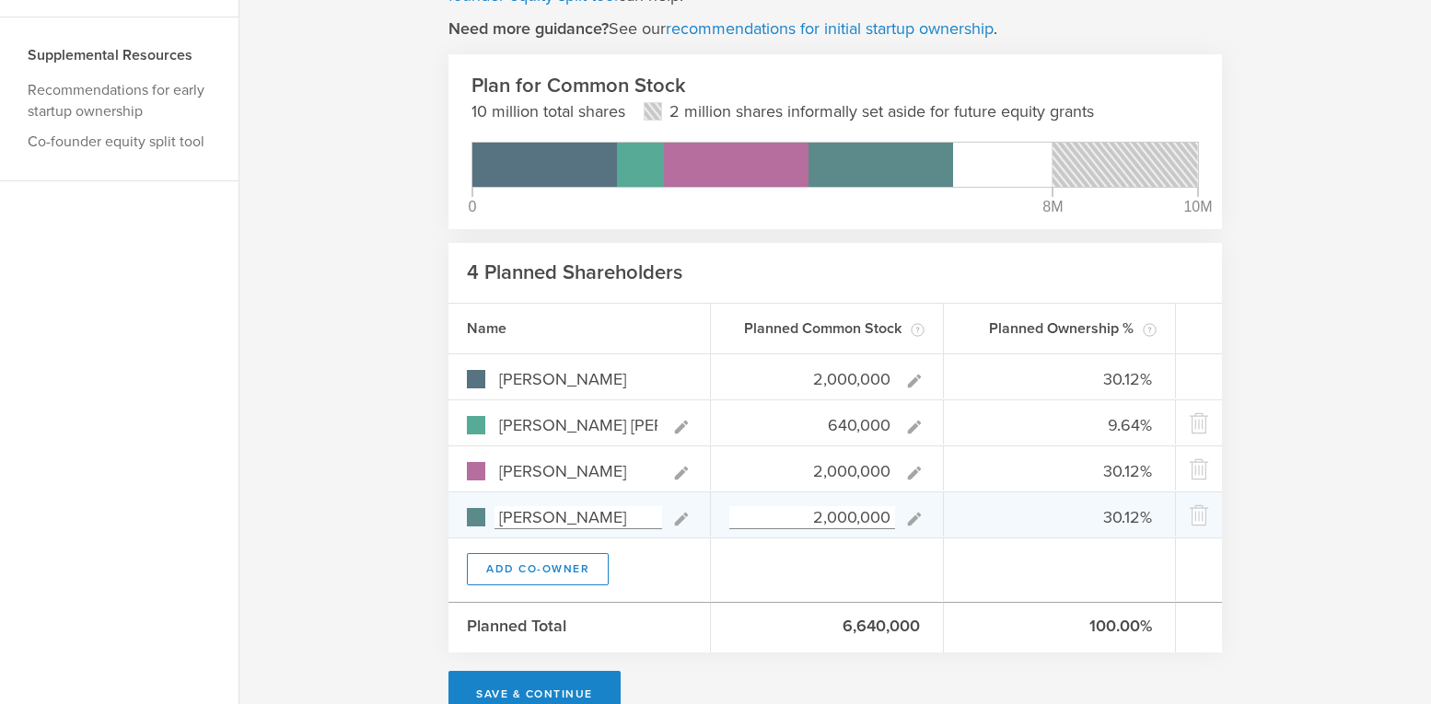
scroll to position [239, 0]
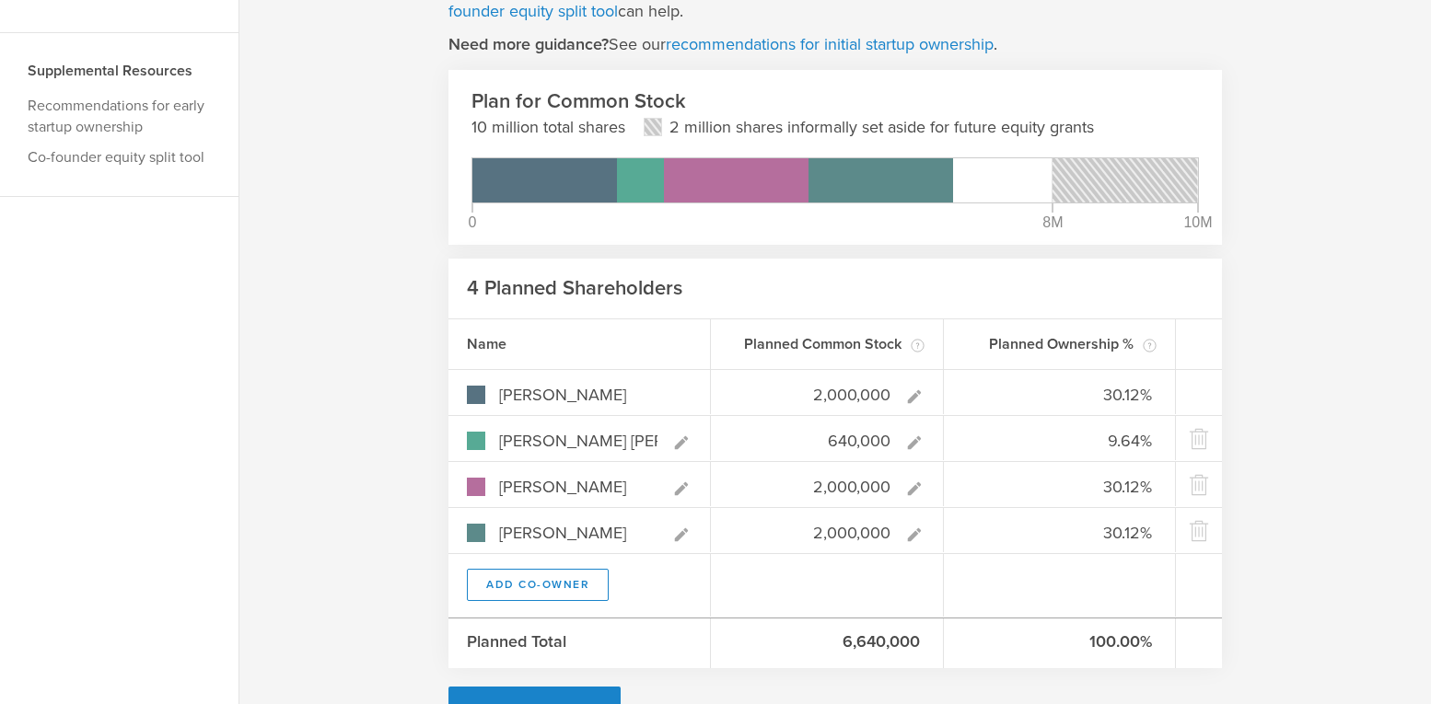
click at [834, 572] on div at bounding box center [827, 585] width 233 height 63
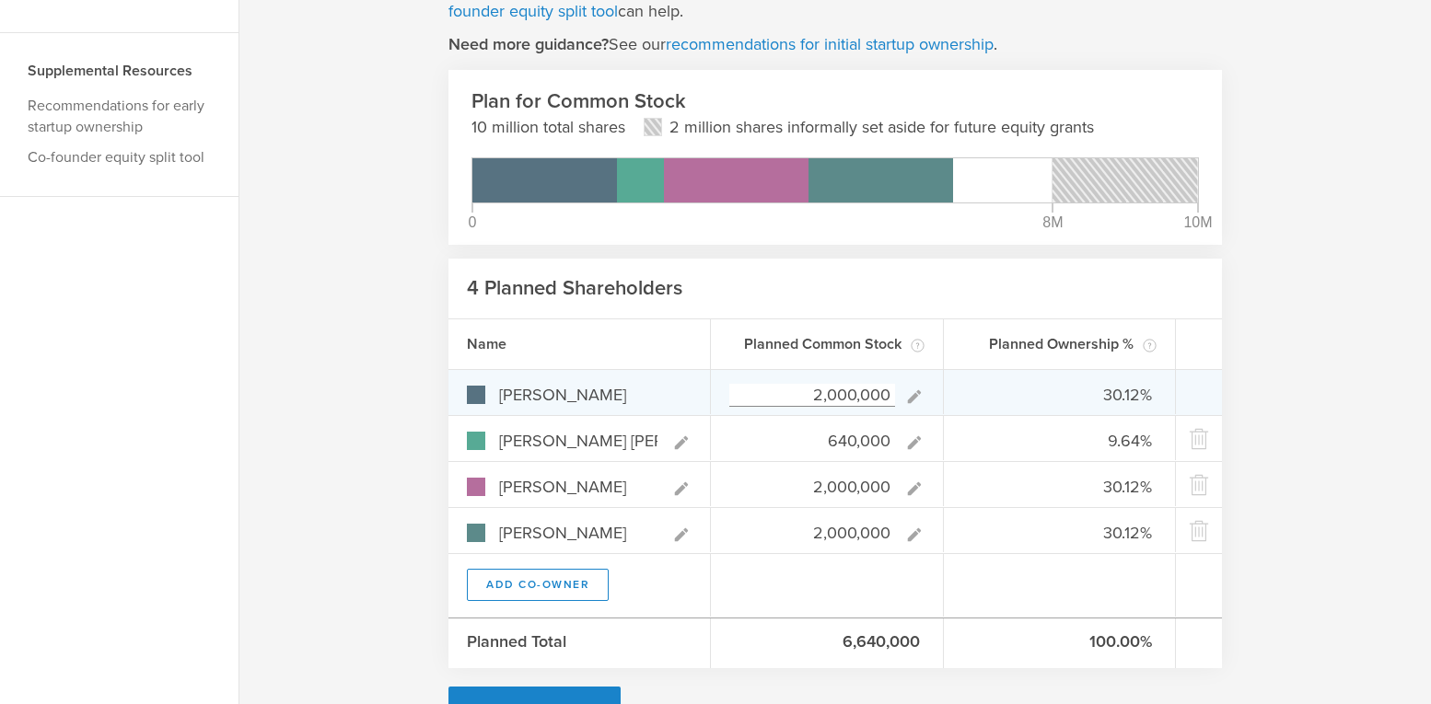
click at [913, 394] on icon at bounding box center [913, 395] width 13 height 13
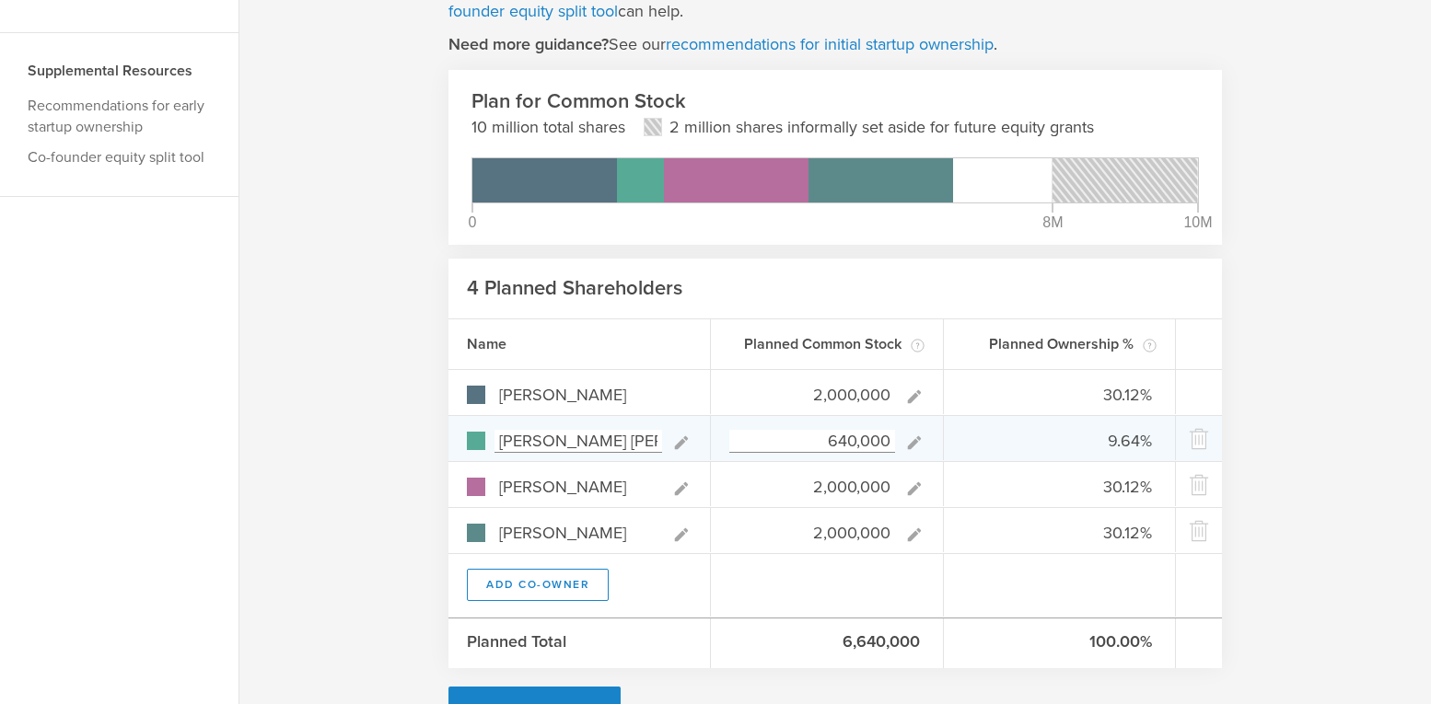
click at [836, 435] on input "640,000" at bounding box center [812, 441] width 166 height 23
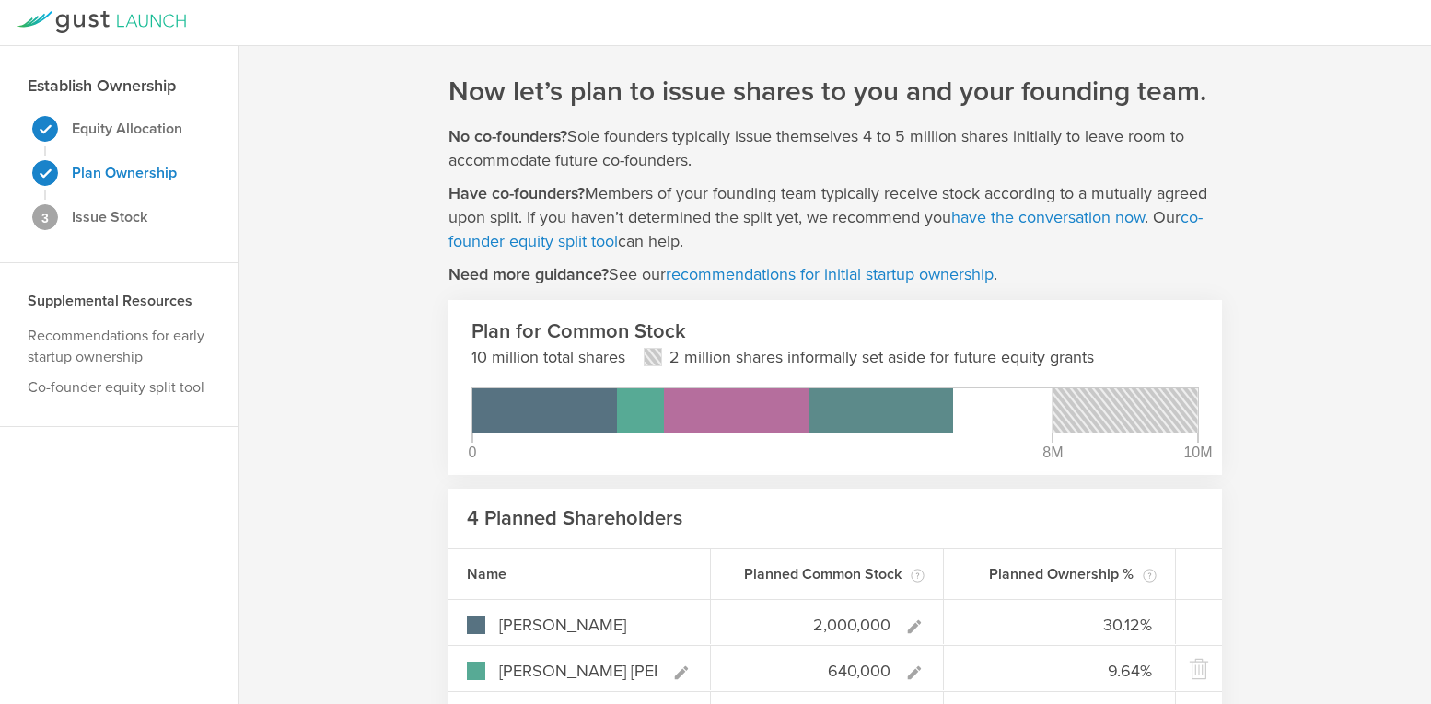
scroll to position [0, 0]
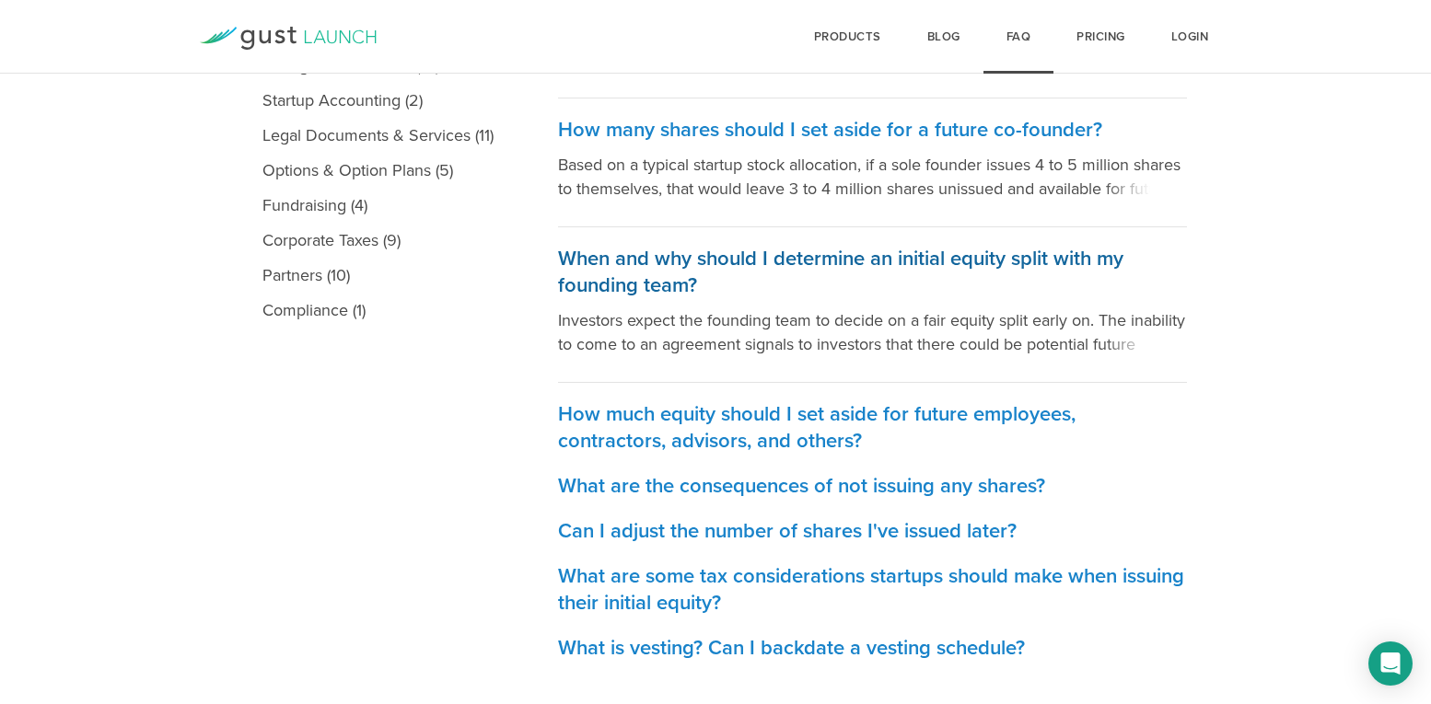
scroll to position [528, 0]
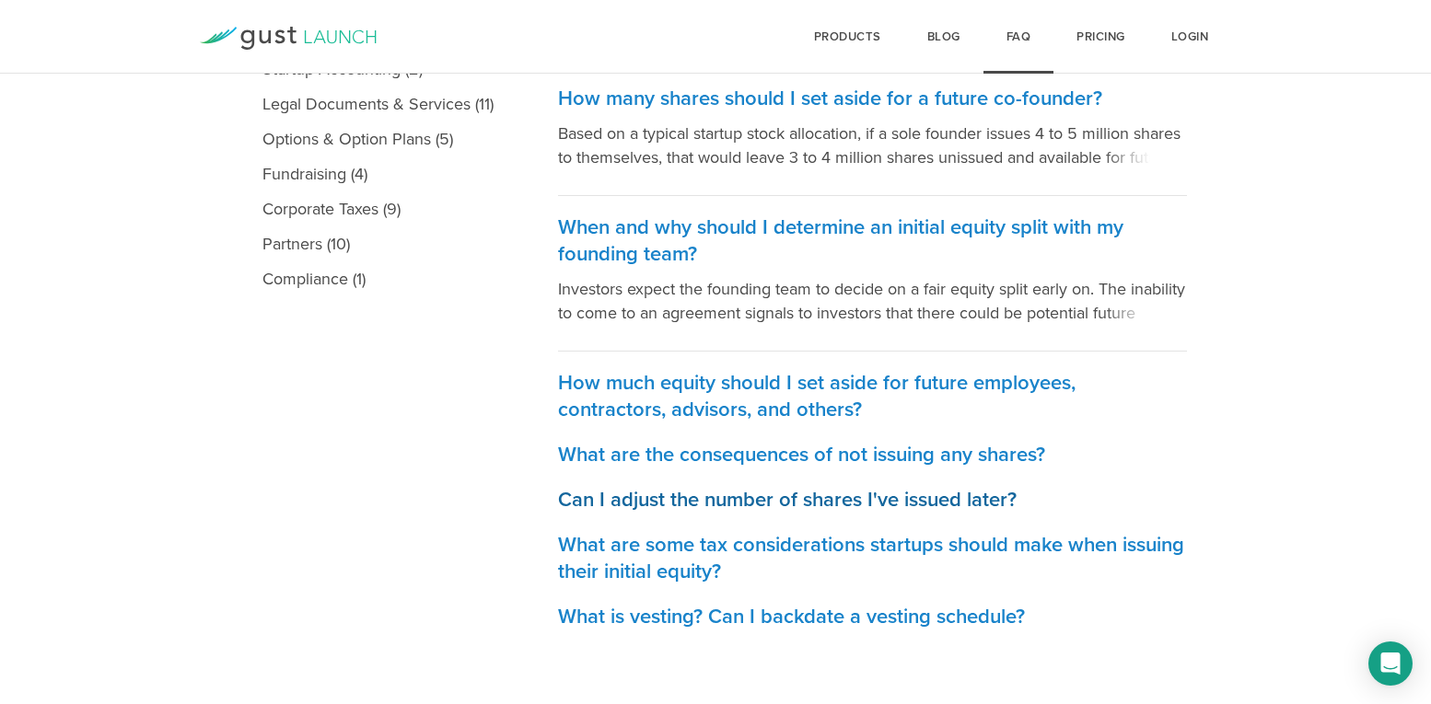
click at [752, 501] on h3 "Can I adjust the number of shares I've issued later?" at bounding box center [872, 500] width 629 height 27
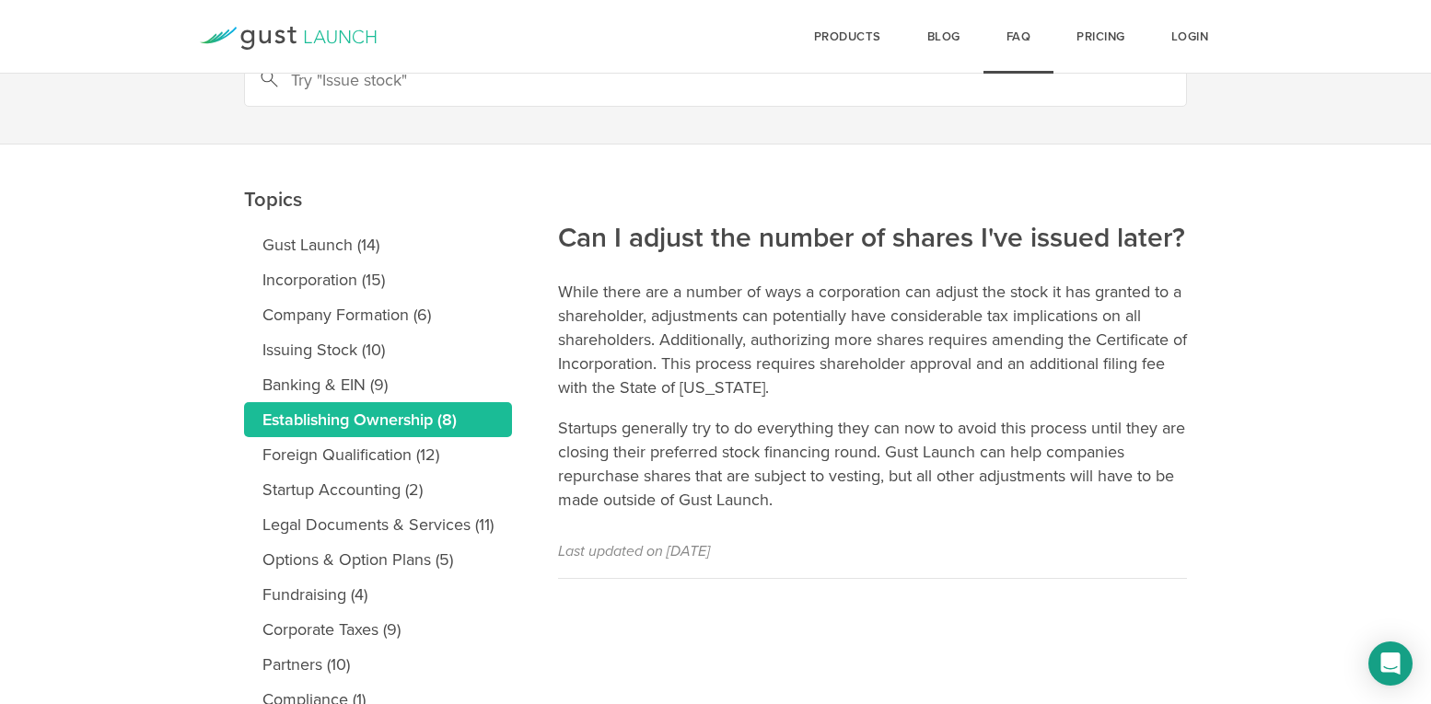
scroll to position [149, 0]
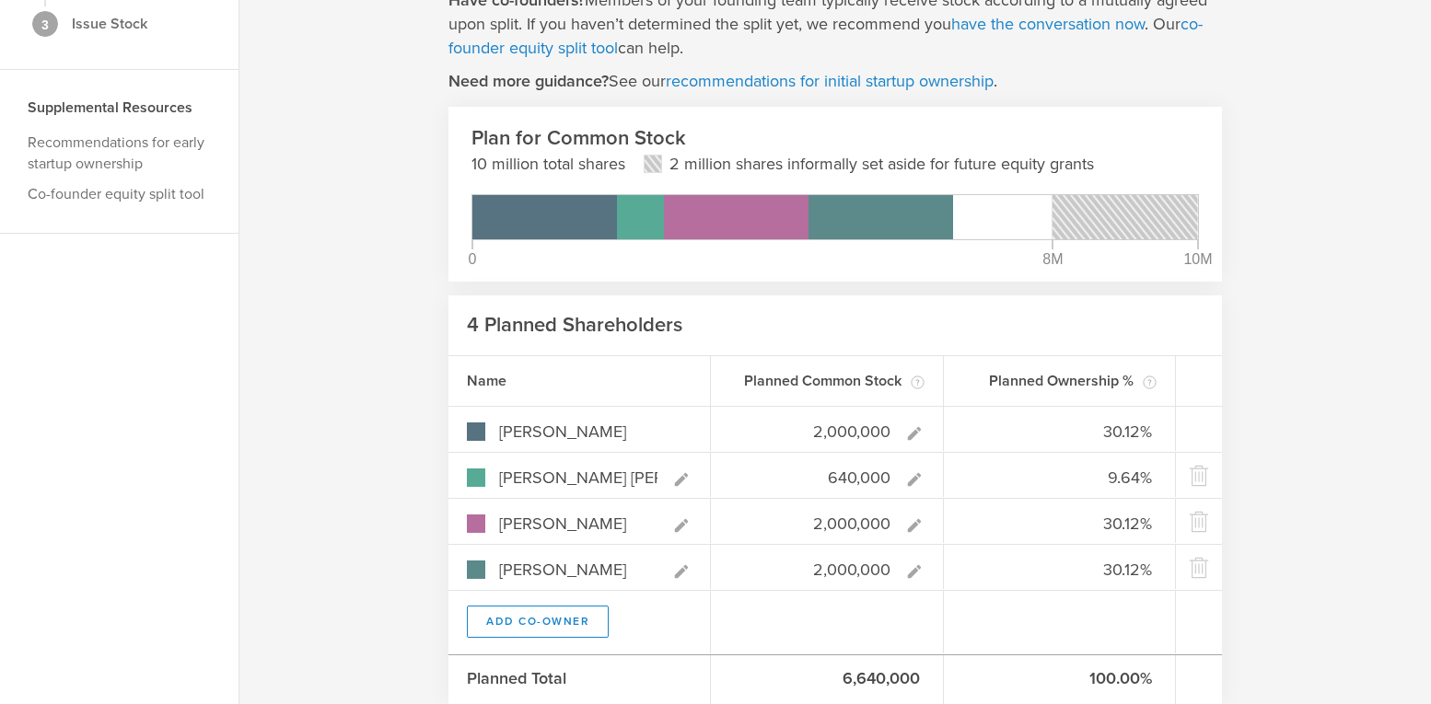
scroll to position [246, 0]
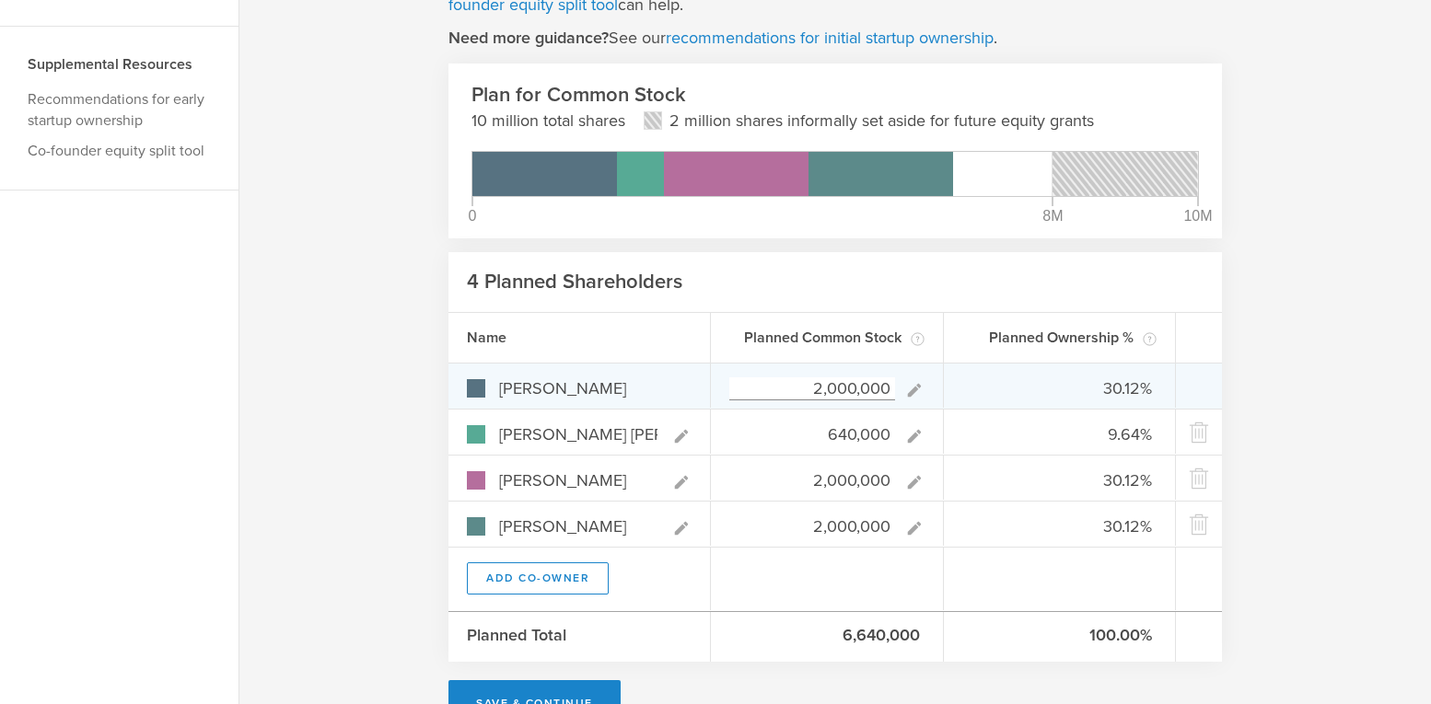
click at [835, 385] on input "2,000,000" at bounding box center [812, 388] width 166 height 23
click at [912, 389] on icon at bounding box center [913, 389] width 13 height 13
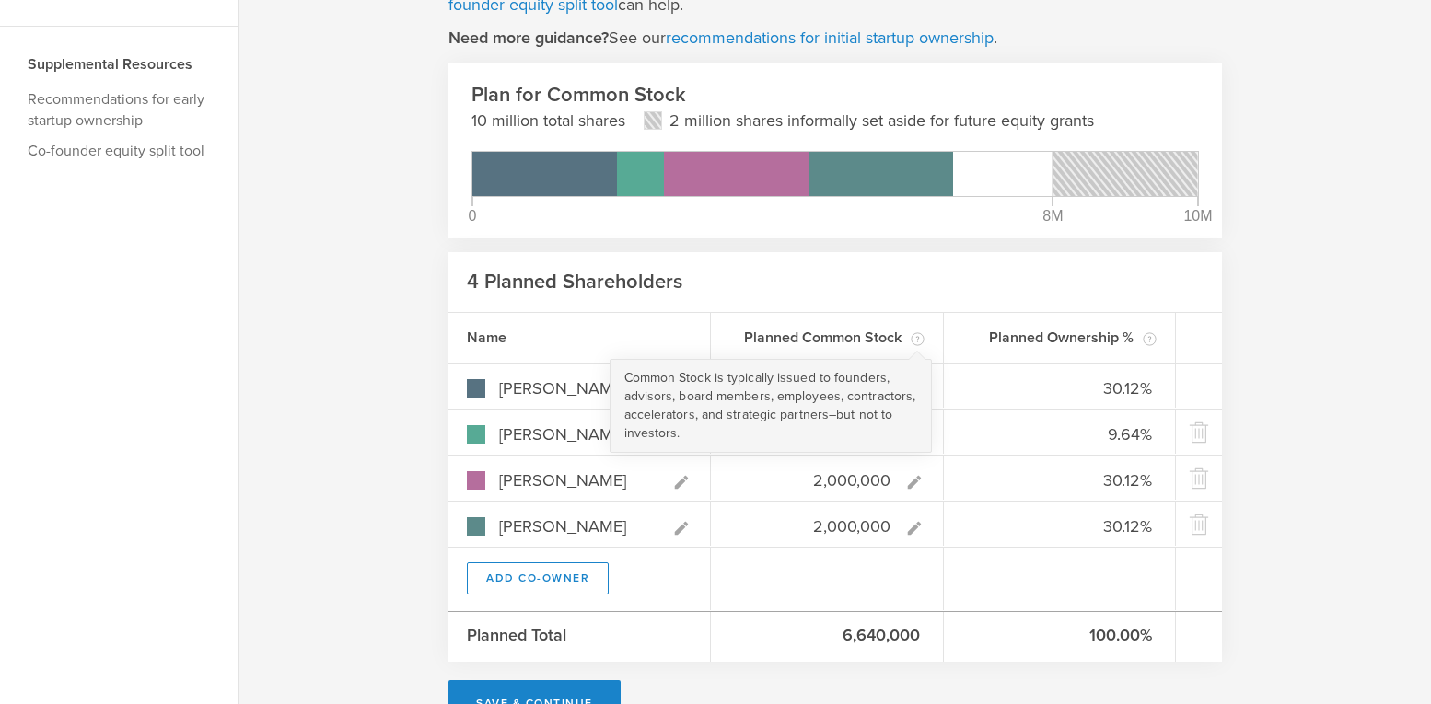
click at [851, 369] on div "Common Stock is typically issued to founders, advisors, board members, employee…" at bounding box center [770, 406] width 322 height 94
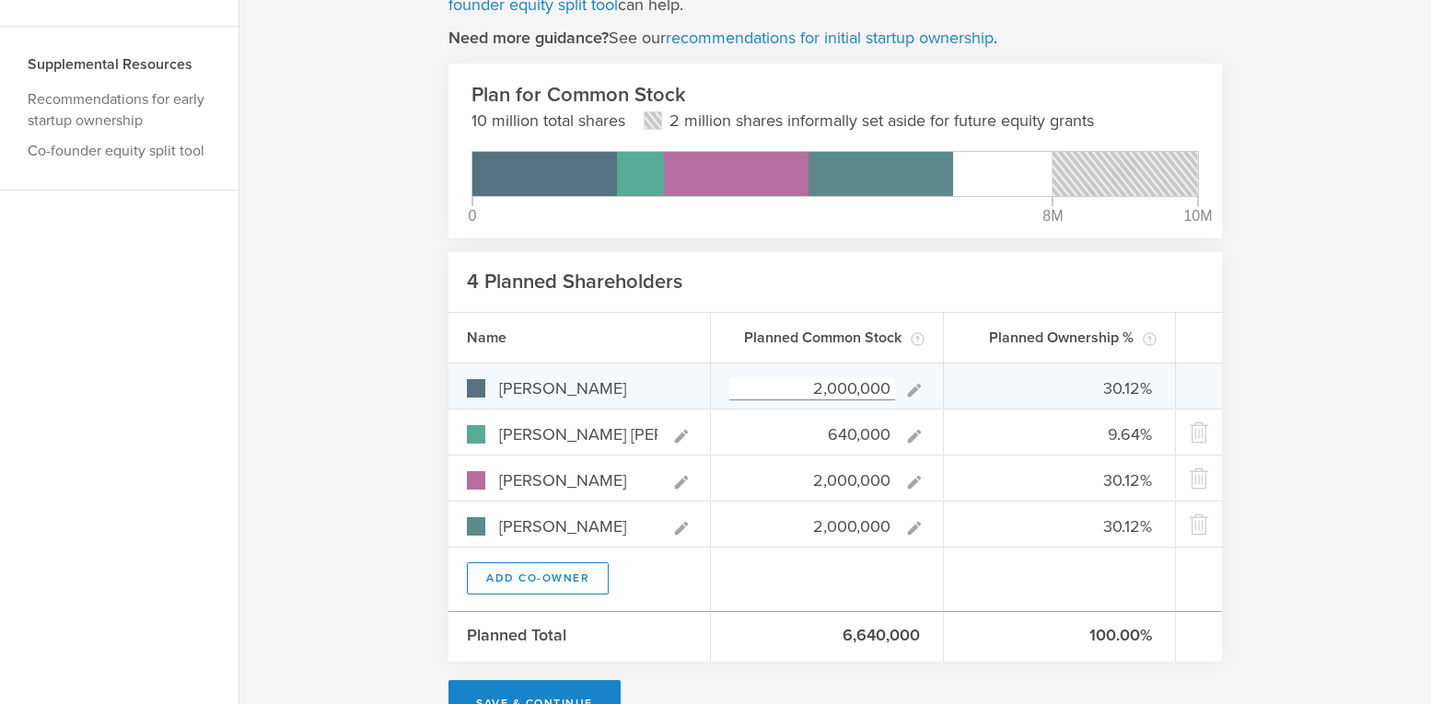
click at [911, 389] on icon at bounding box center [913, 389] width 13 height 13
click at [838, 379] on input "2,000,000" at bounding box center [812, 388] width 166 height 23
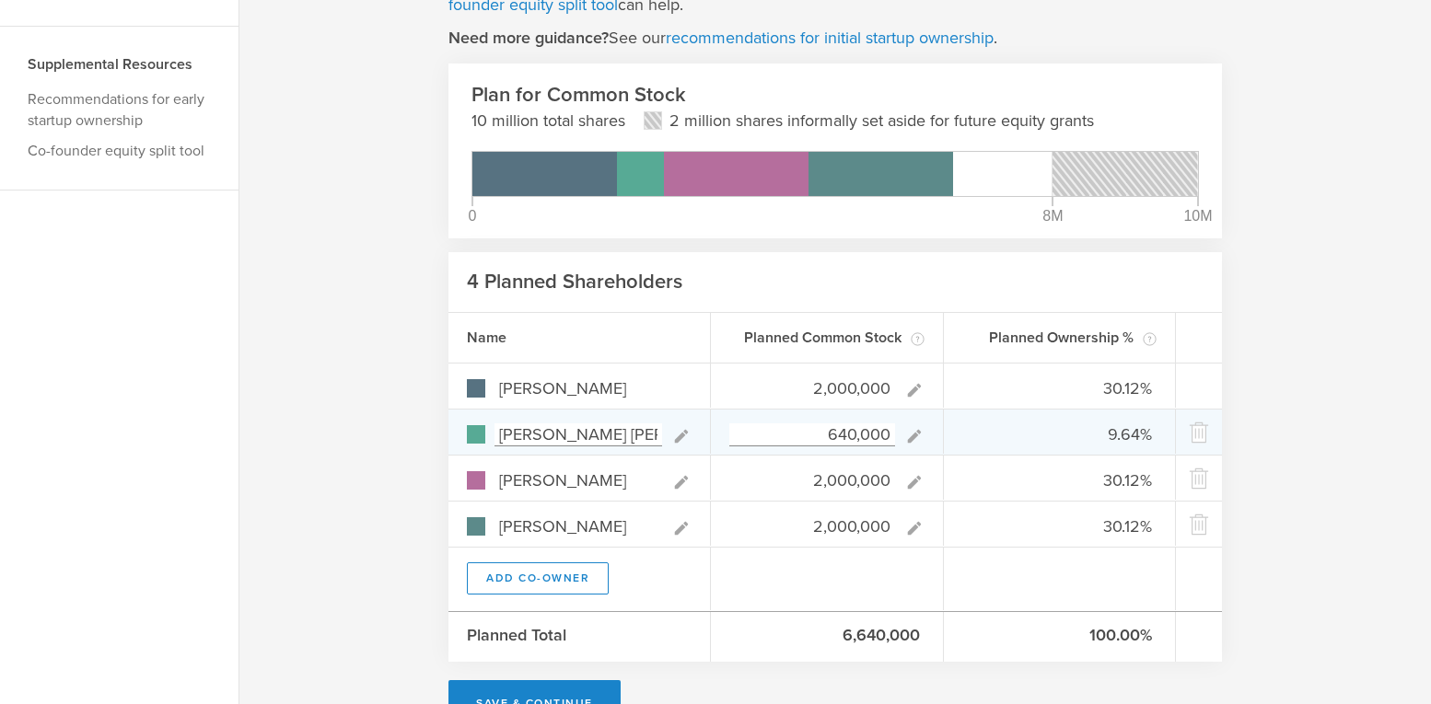
click at [836, 428] on input "640,000" at bounding box center [812, 435] width 166 height 23
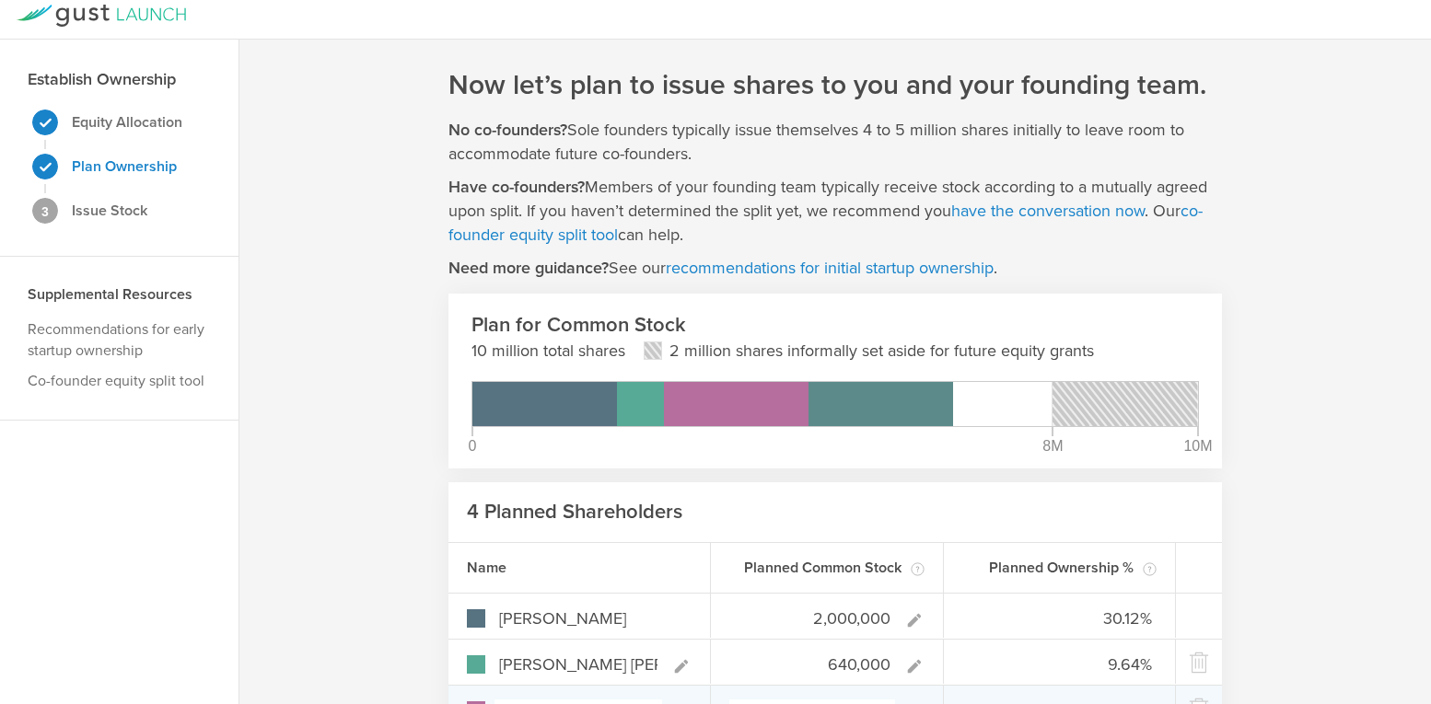
scroll to position [0, 0]
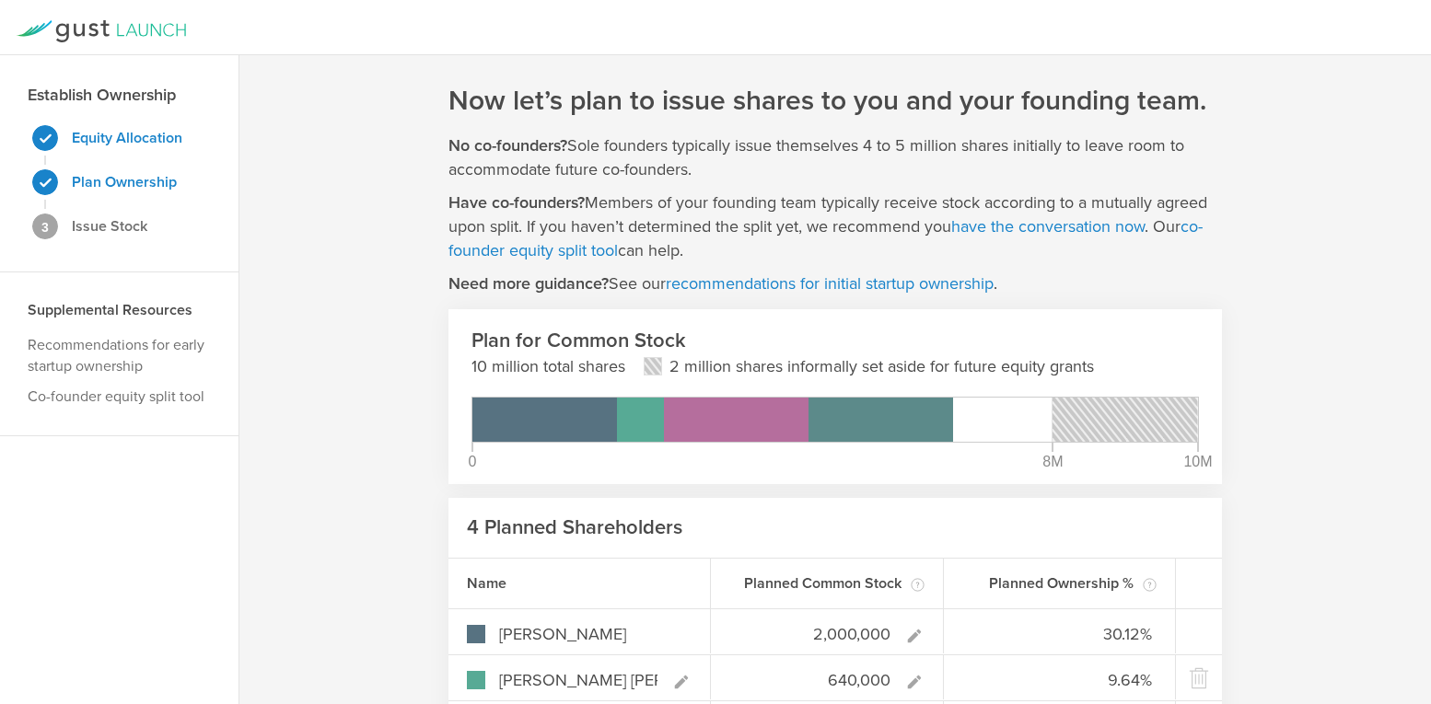
click at [126, 134] on strong "Equity Allocation" at bounding box center [127, 138] width 110 height 18
type input "Founder 1"
type input "4,000,000"
type input "50.00%"
type input "Founder 2"
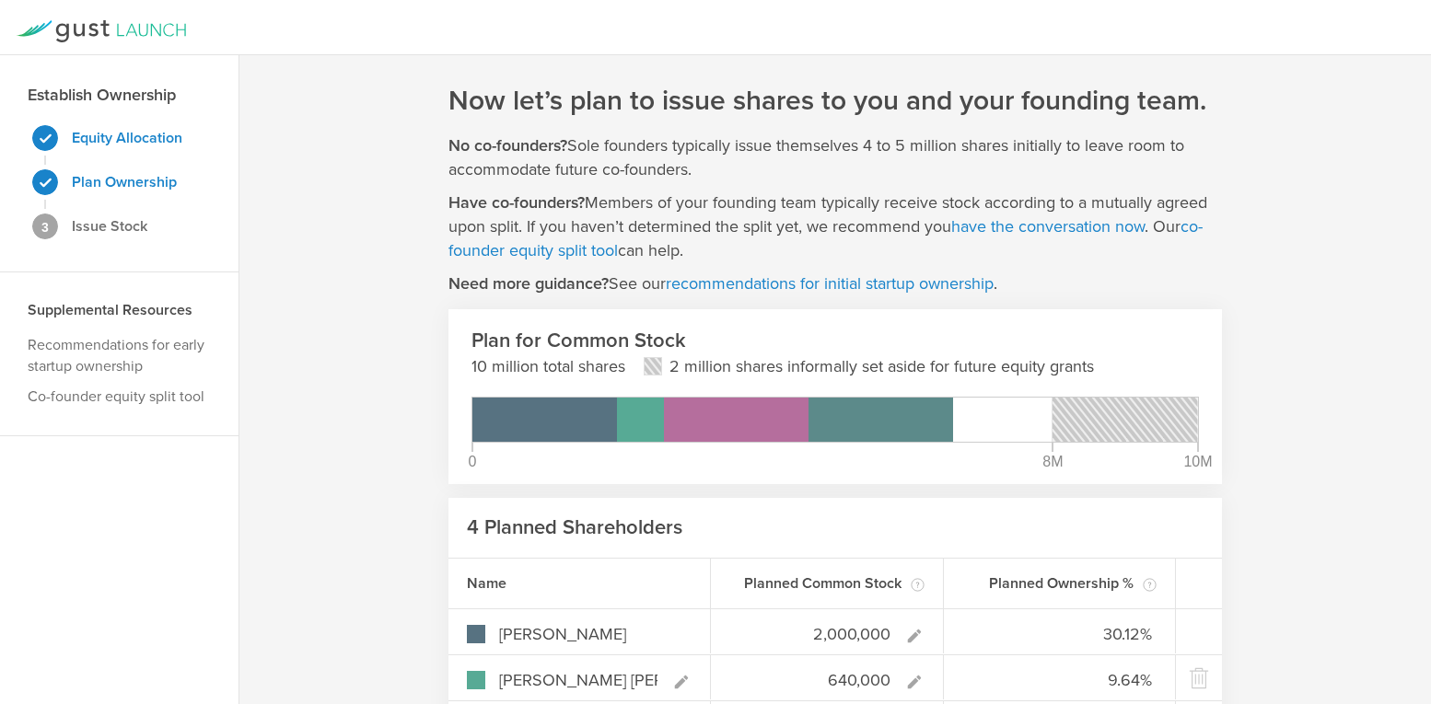
type input "2,000,000"
type input "25.00%"
type input "Founder 3"
type input "25.00%"
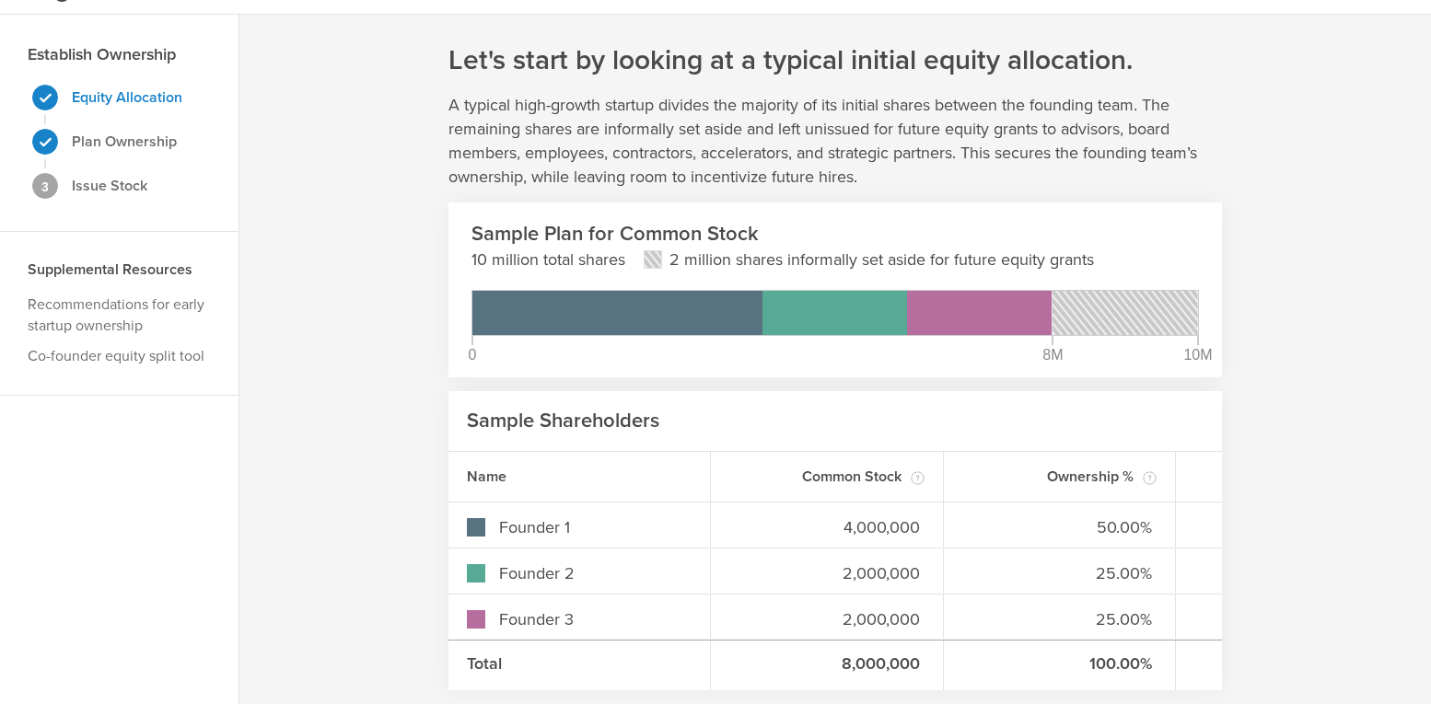
scroll to position [119, 0]
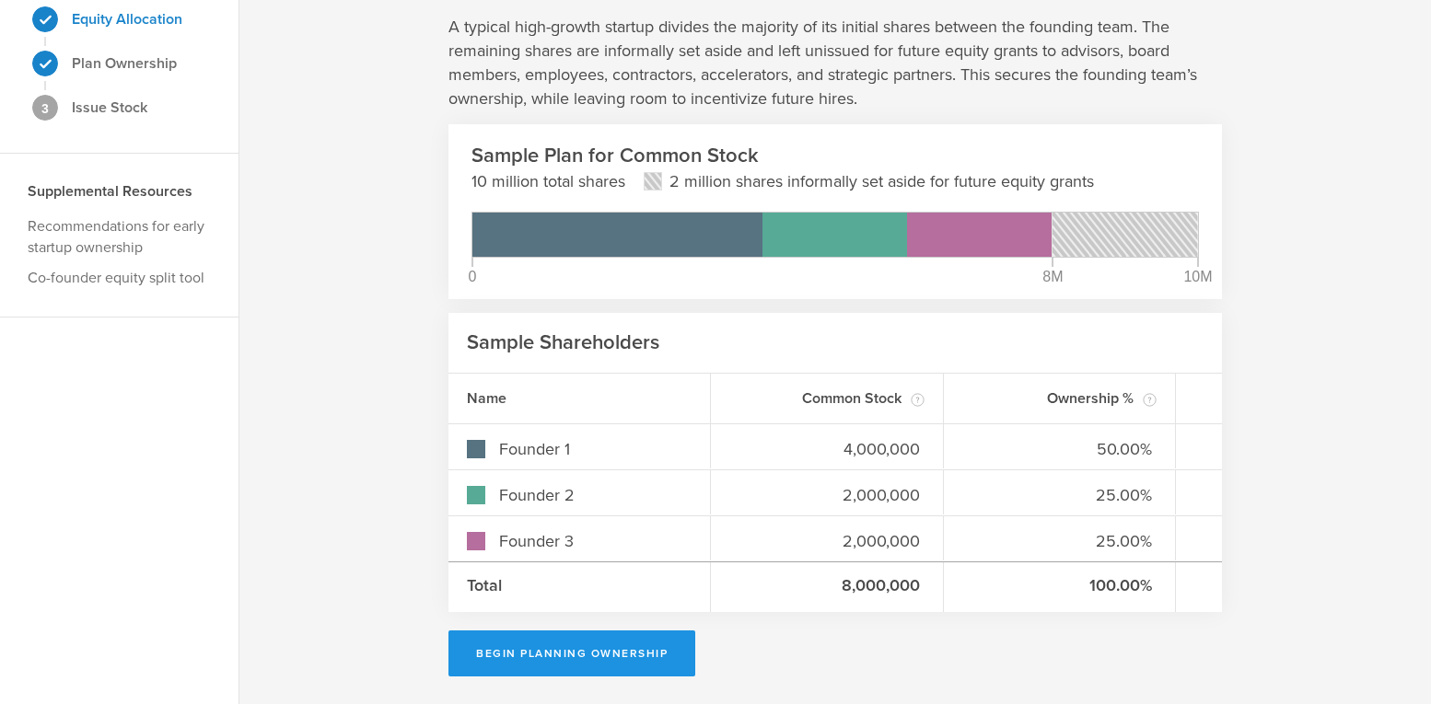
click at [558, 653] on button "Begin Planning Ownership" at bounding box center [571, 654] width 247 height 46
type input "[PERSON_NAME]"
type input "2,000,000"
type input "30.12%"
type input "Regina Daniel Harrison"
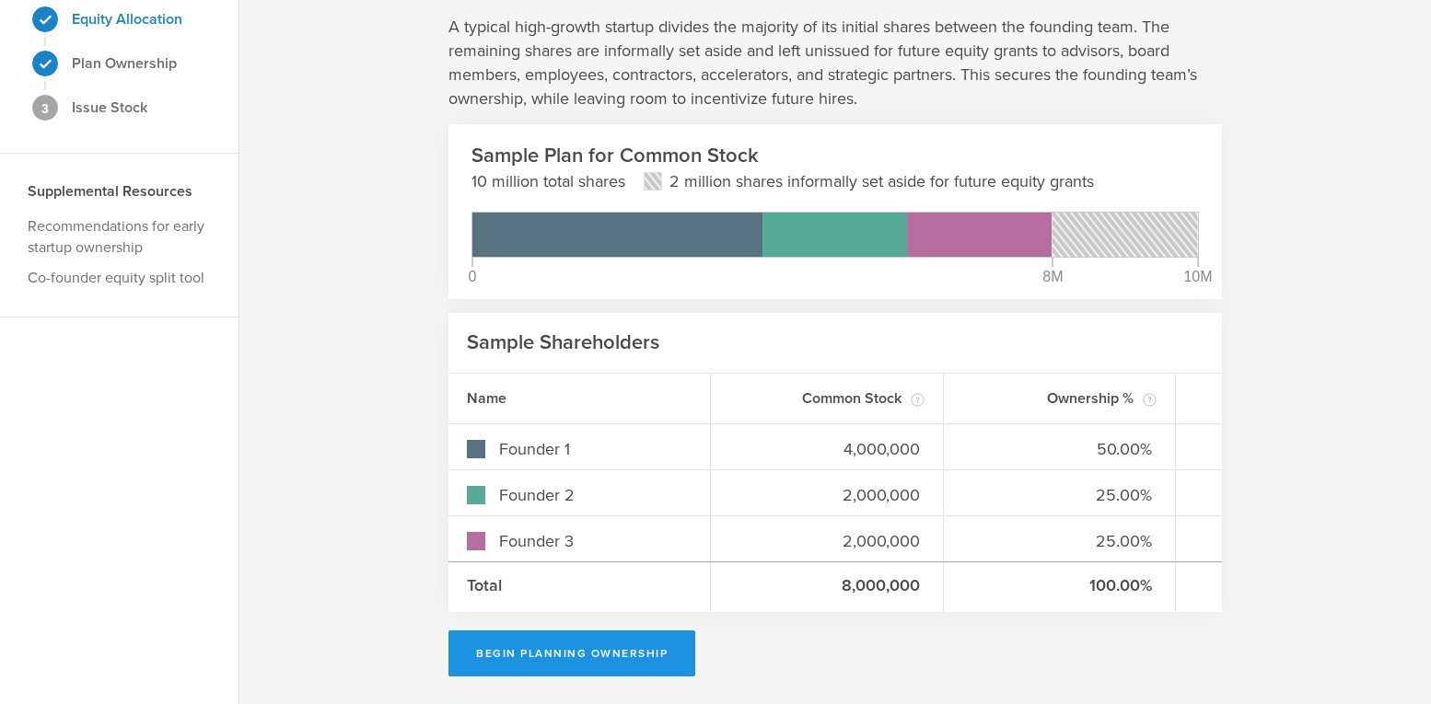
type input "640,000"
type input "9.64%"
type input "[PERSON_NAME]"
type input "30.12%"
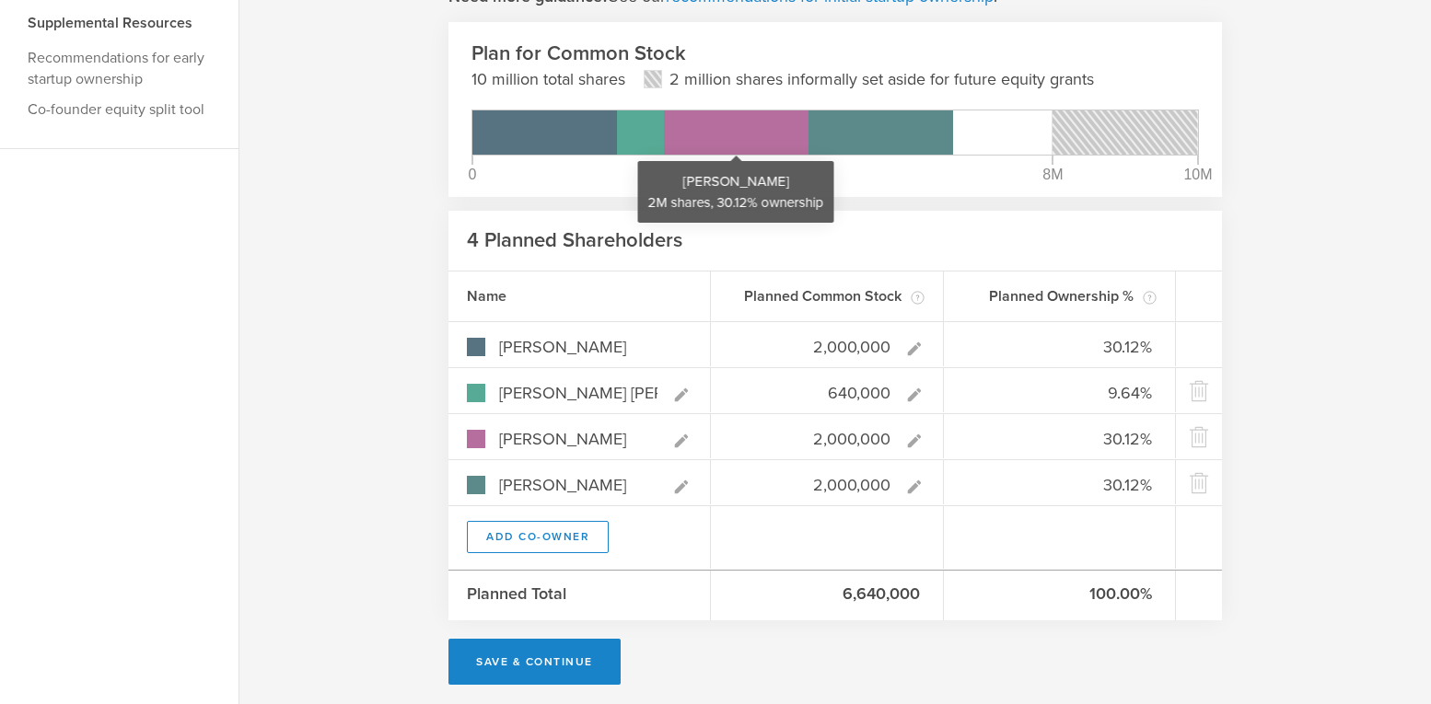
scroll to position [296, 0]
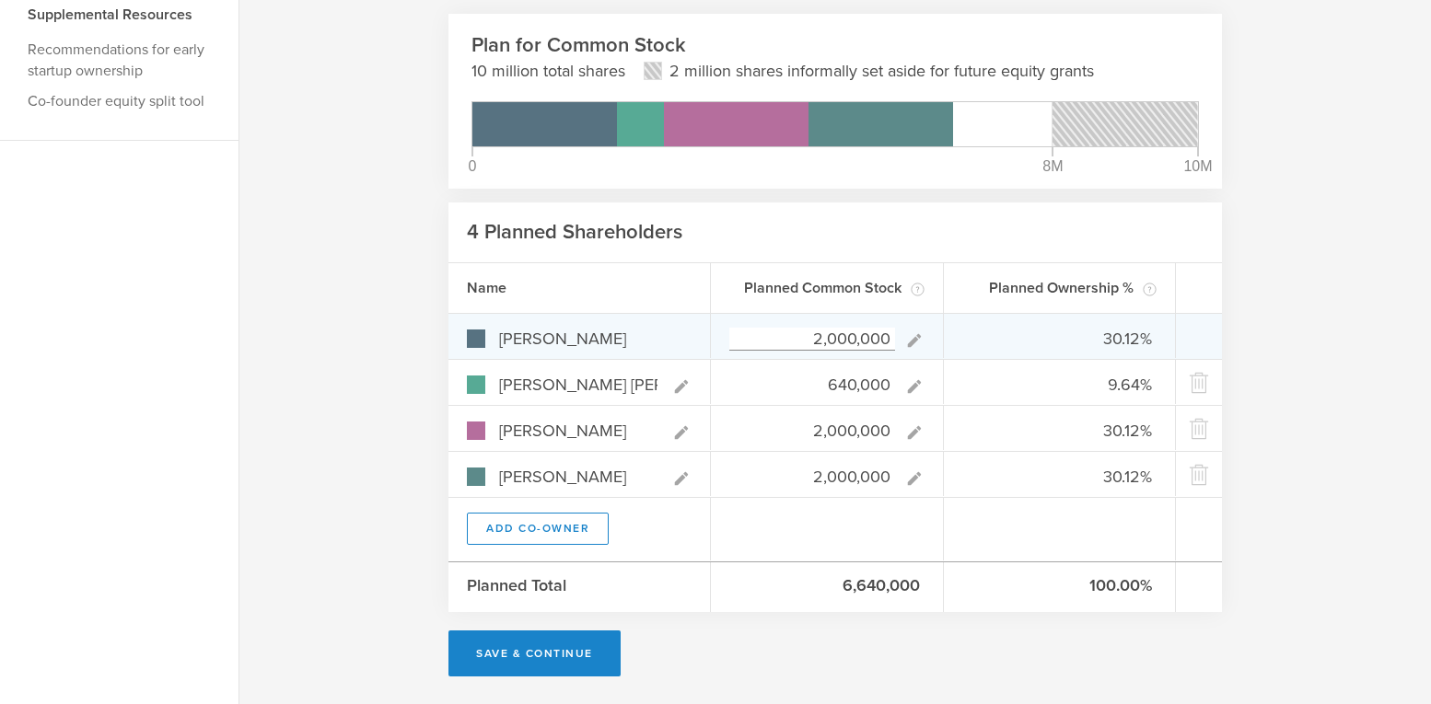
click at [830, 334] on input "2,000,000" at bounding box center [812, 339] width 166 height 23
type input "2,300,000"
type input "33.14%"
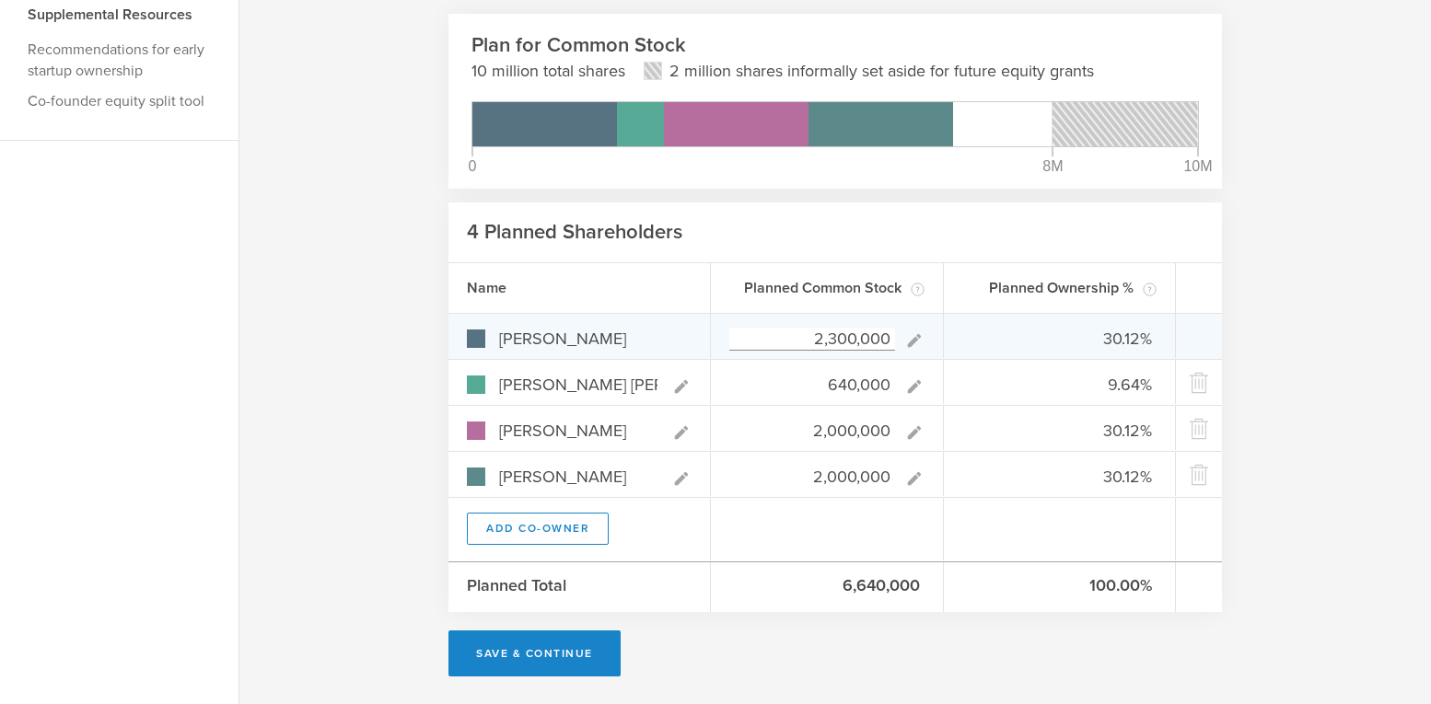
type input "9.22%"
type input "28.82%"
type input "2,200,000"
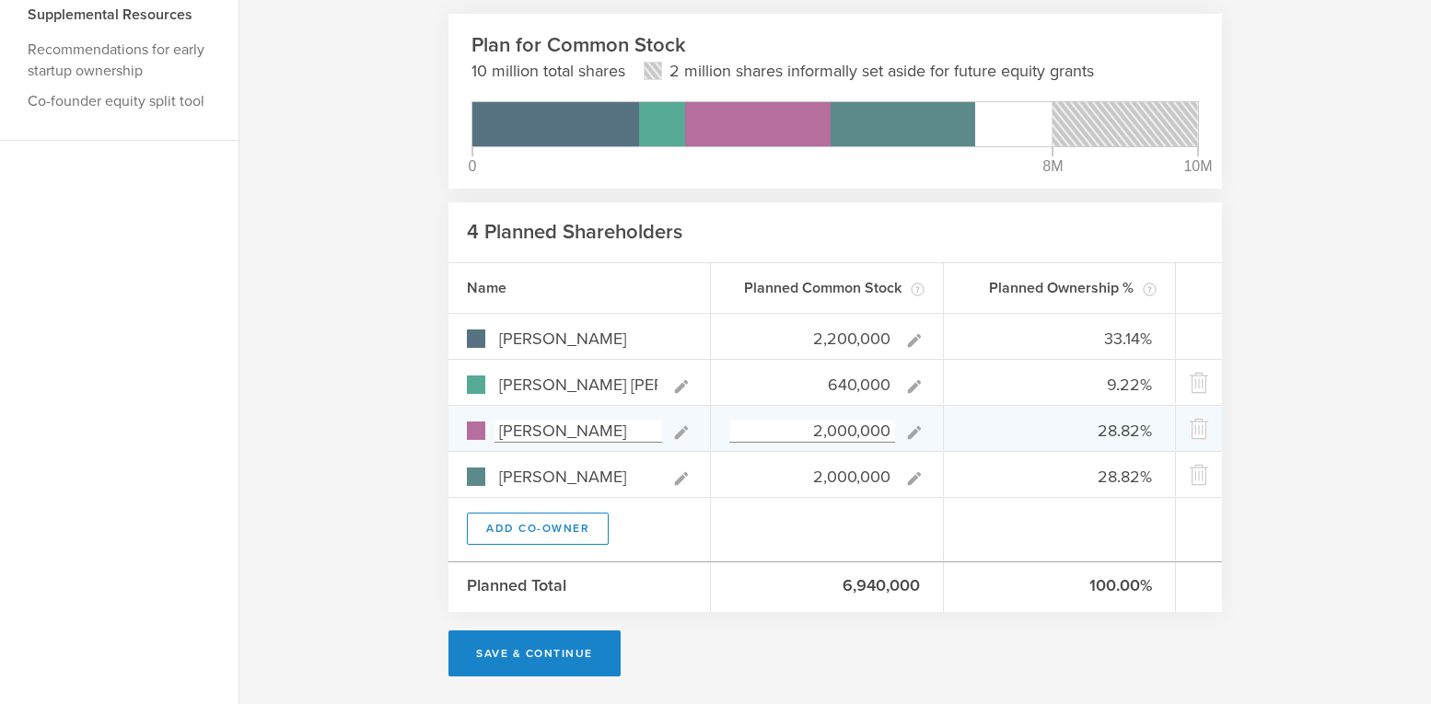
type input "32.16%"
type input "9.36%"
type input "29.24%"
type input "2,200,000"
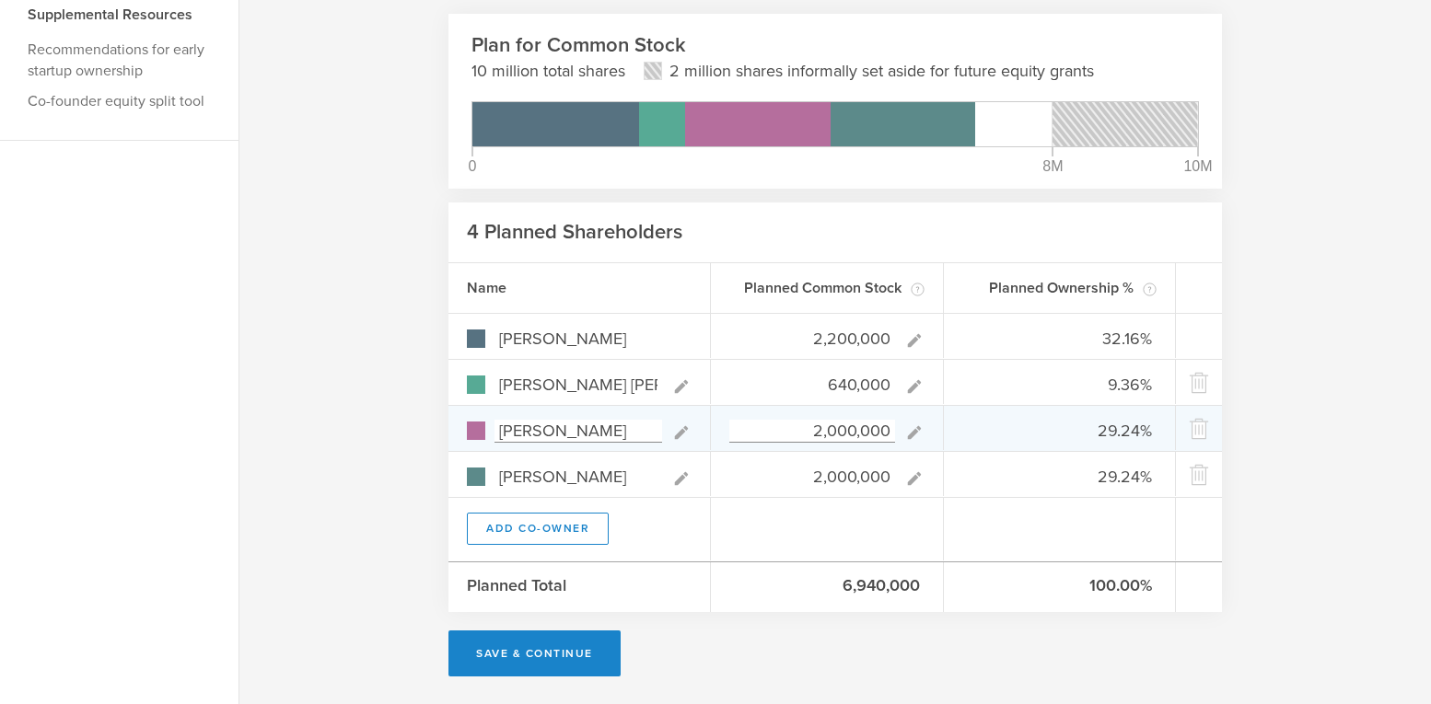
type gust-number-field "2200000"
click at [833, 429] on input "2,000,000" at bounding box center [812, 431] width 166 height 23
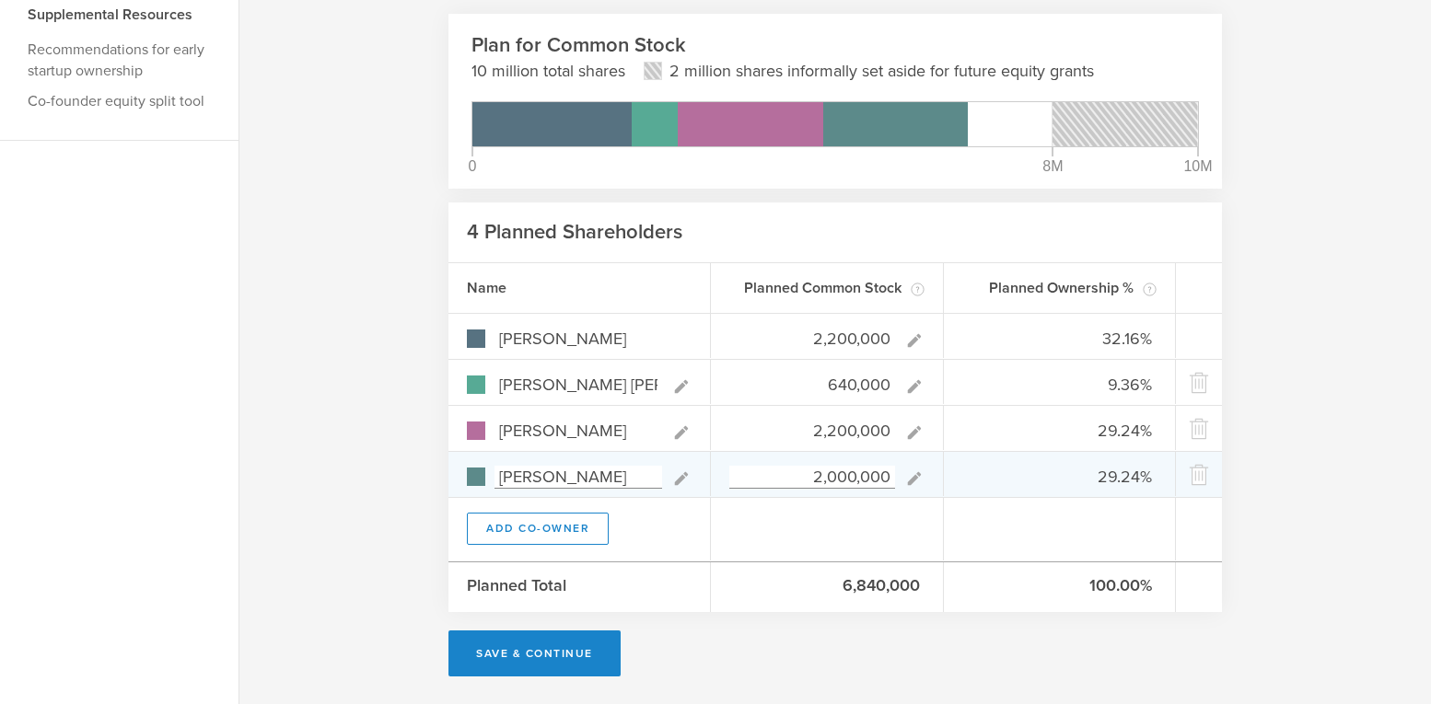
type input "2,200,000"
type gust-number-field "2200000"
type input "31.25%"
type input "9.09%"
type input "31.25%"
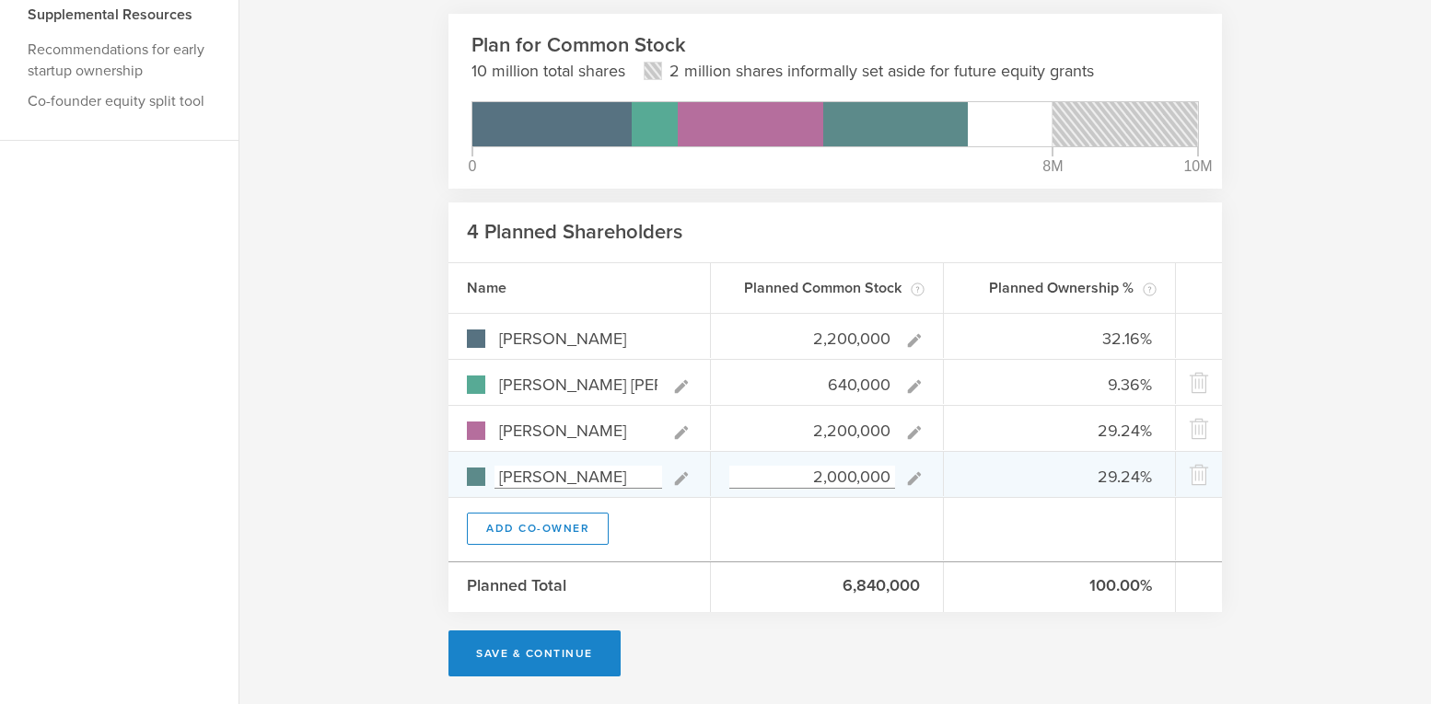
type input "28.41%"
click at [832, 477] on input "2,000,000" at bounding box center [812, 477] width 166 height 23
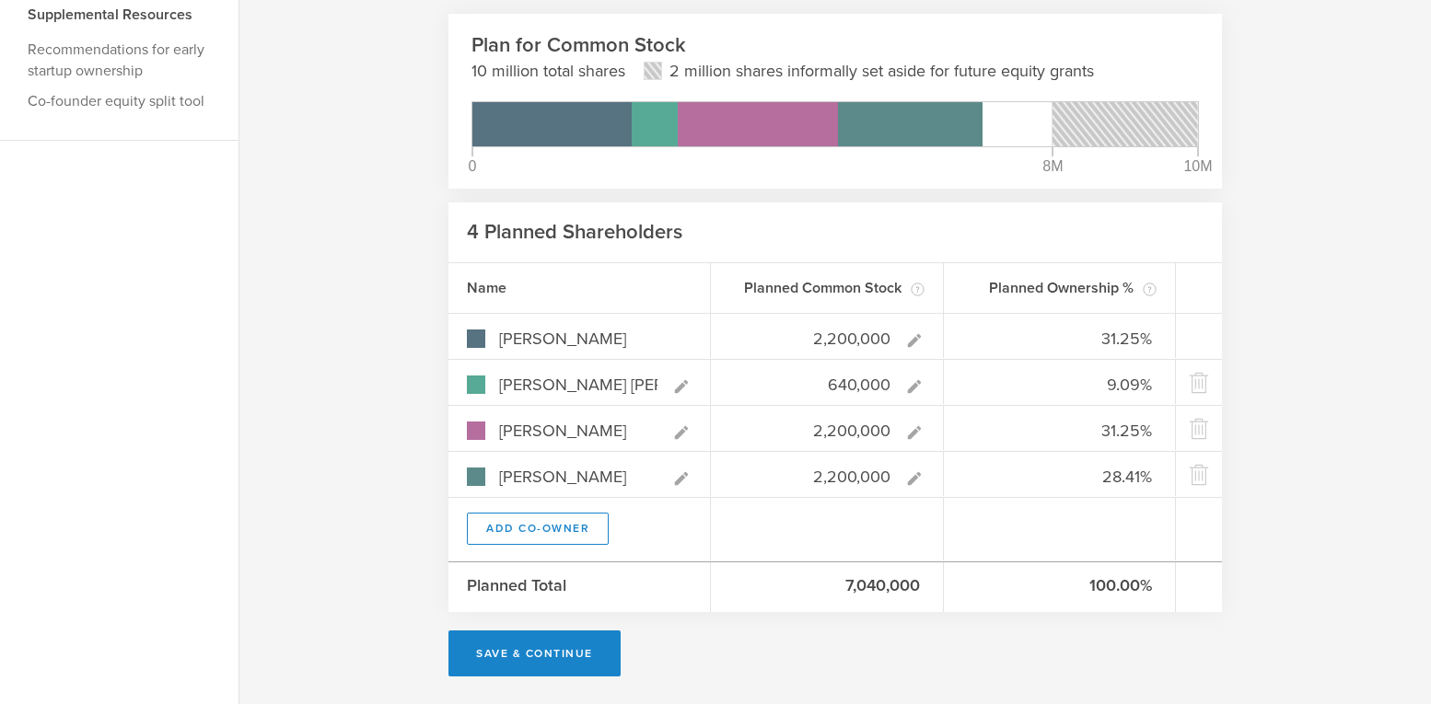
type input "2,200,000"
type gust-number-field "2200000"
type input "30.39%"
type input "8.84%"
type input "30.39%"
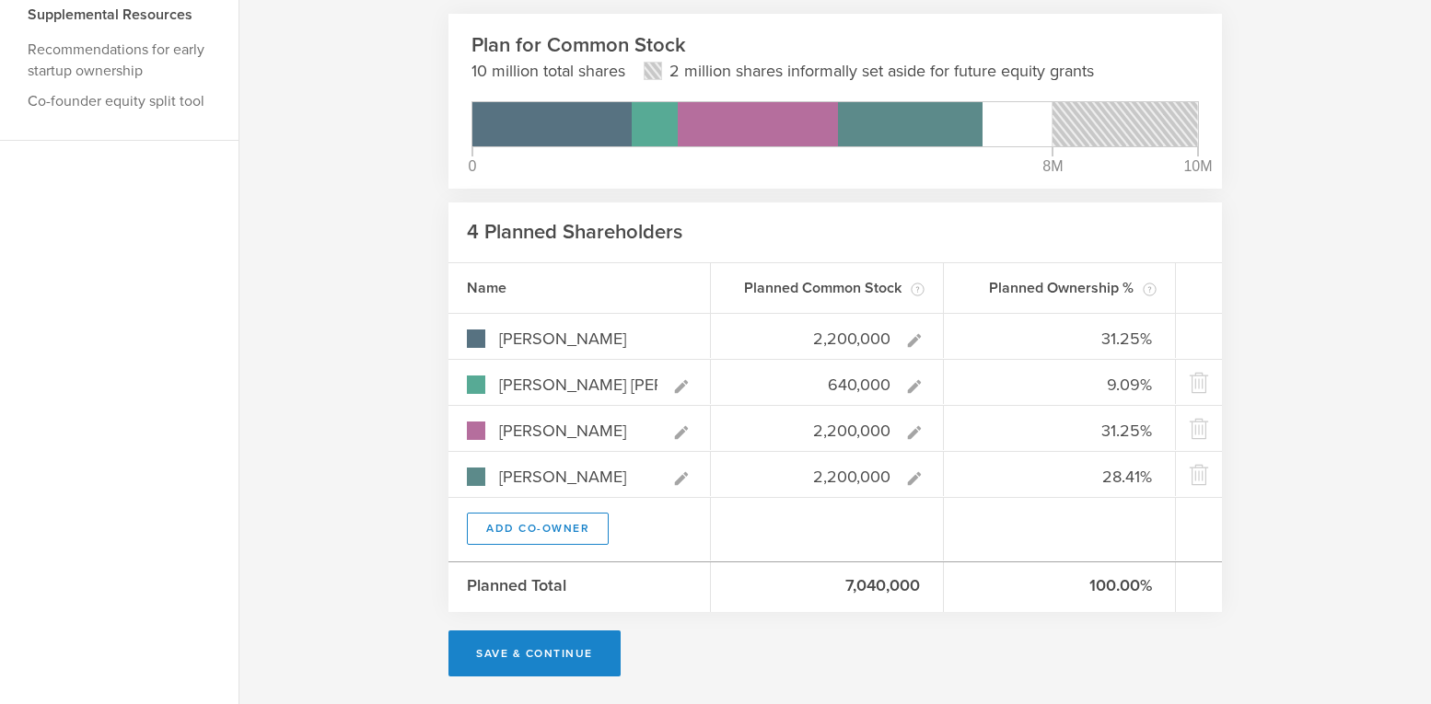
type input "30.39%"
click at [816, 536] on div at bounding box center [827, 529] width 233 height 63
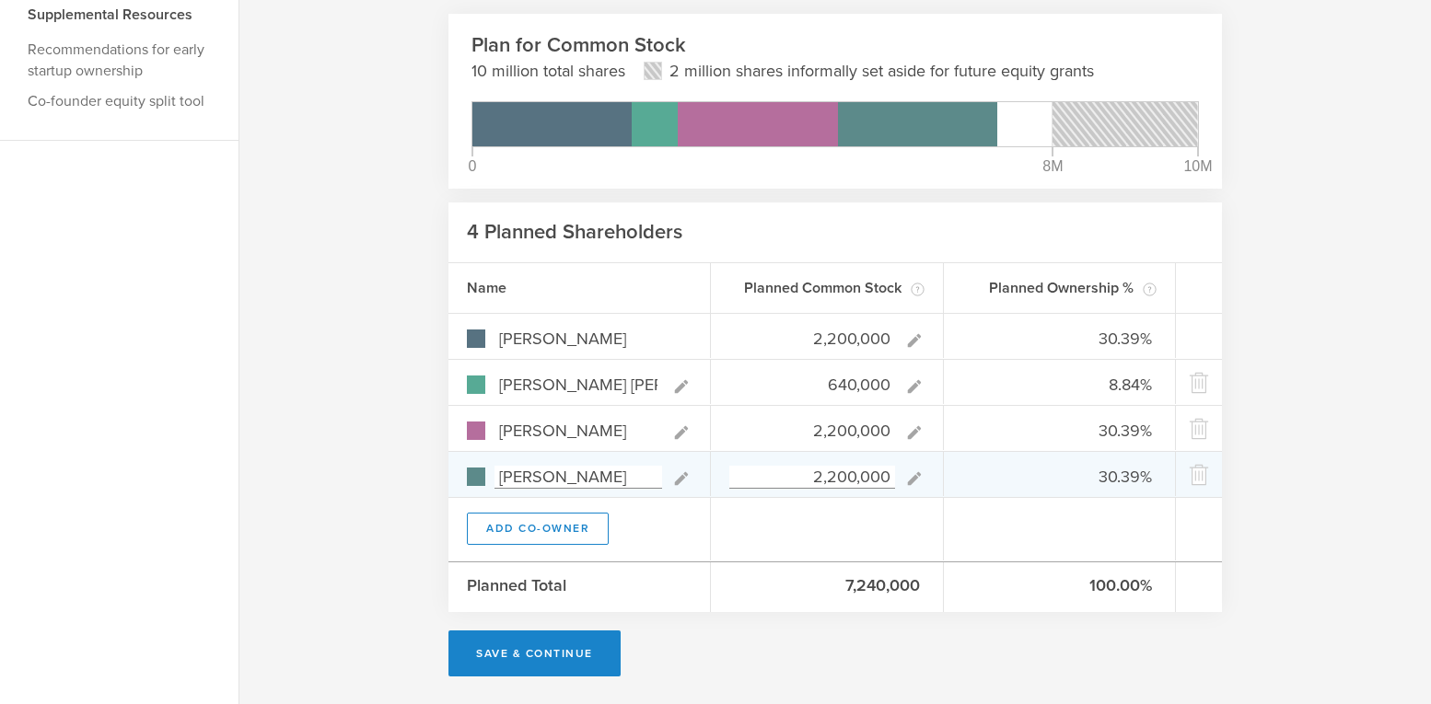
click at [676, 475] on icon at bounding box center [681, 479] width 20 height 20
click at [540, 477] on input "Brian Blevins" at bounding box center [578, 477] width 168 height 23
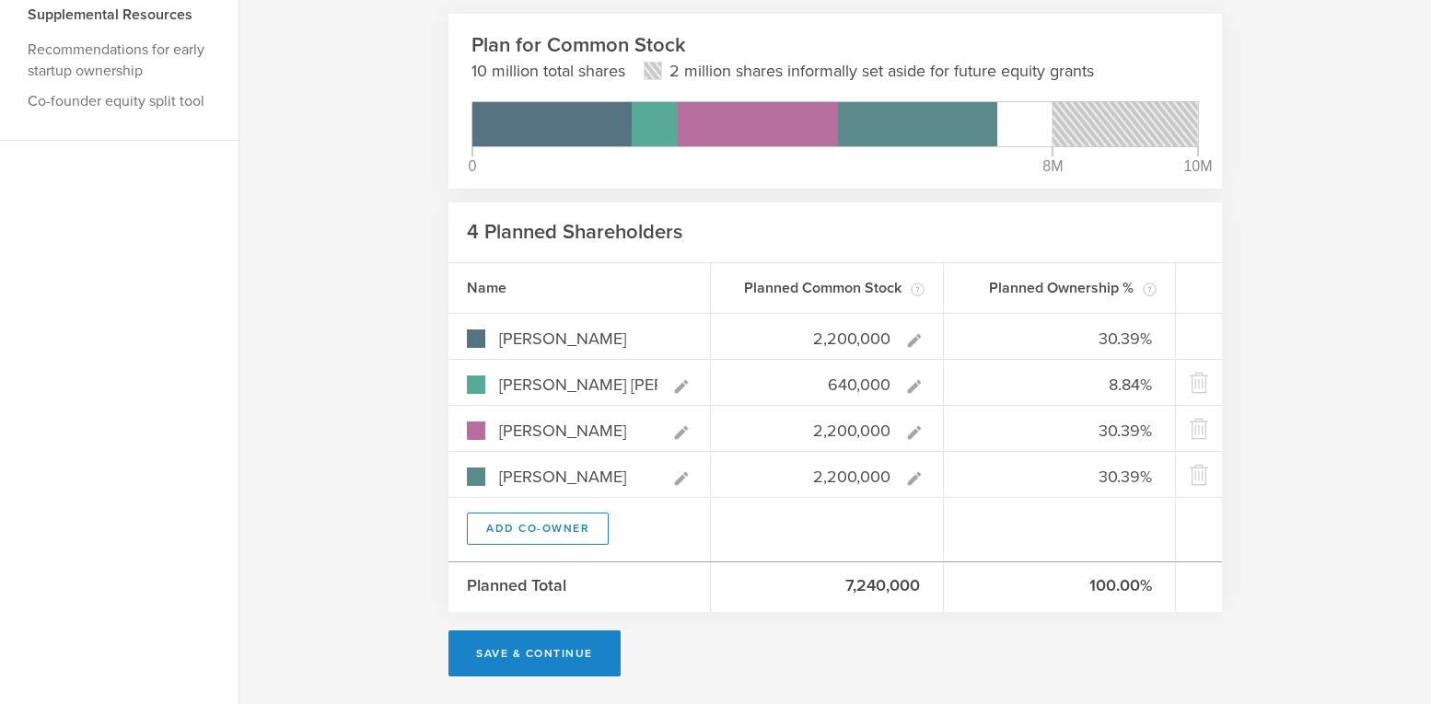
type input "[PERSON_NAME]"
click at [642, 534] on div "Add Co-Owner" at bounding box center [579, 529] width 262 height 63
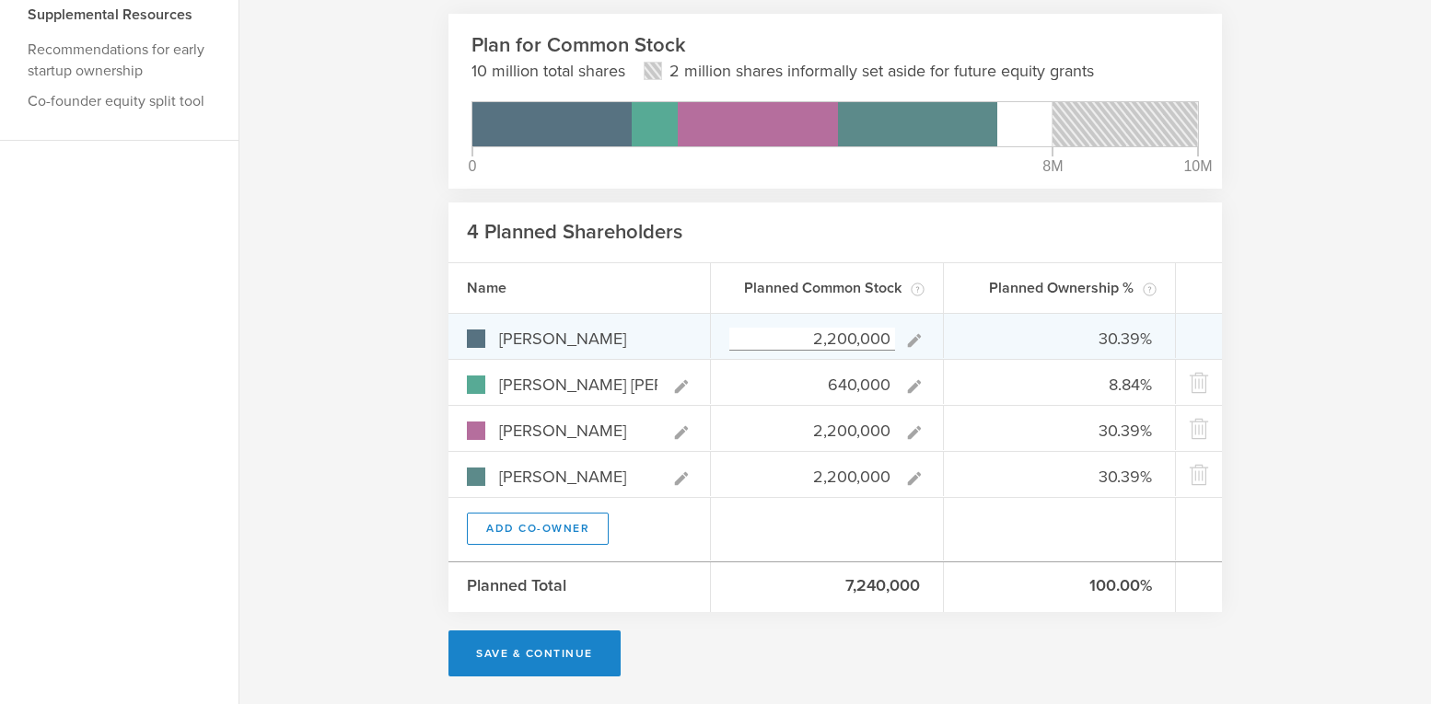
click at [830, 339] on input "2,200,000" at bounding box center [812, 339] width 166 height 23
type input "200,000"
type input "3.82%"
type input "12.21%"
type input "41.98%"
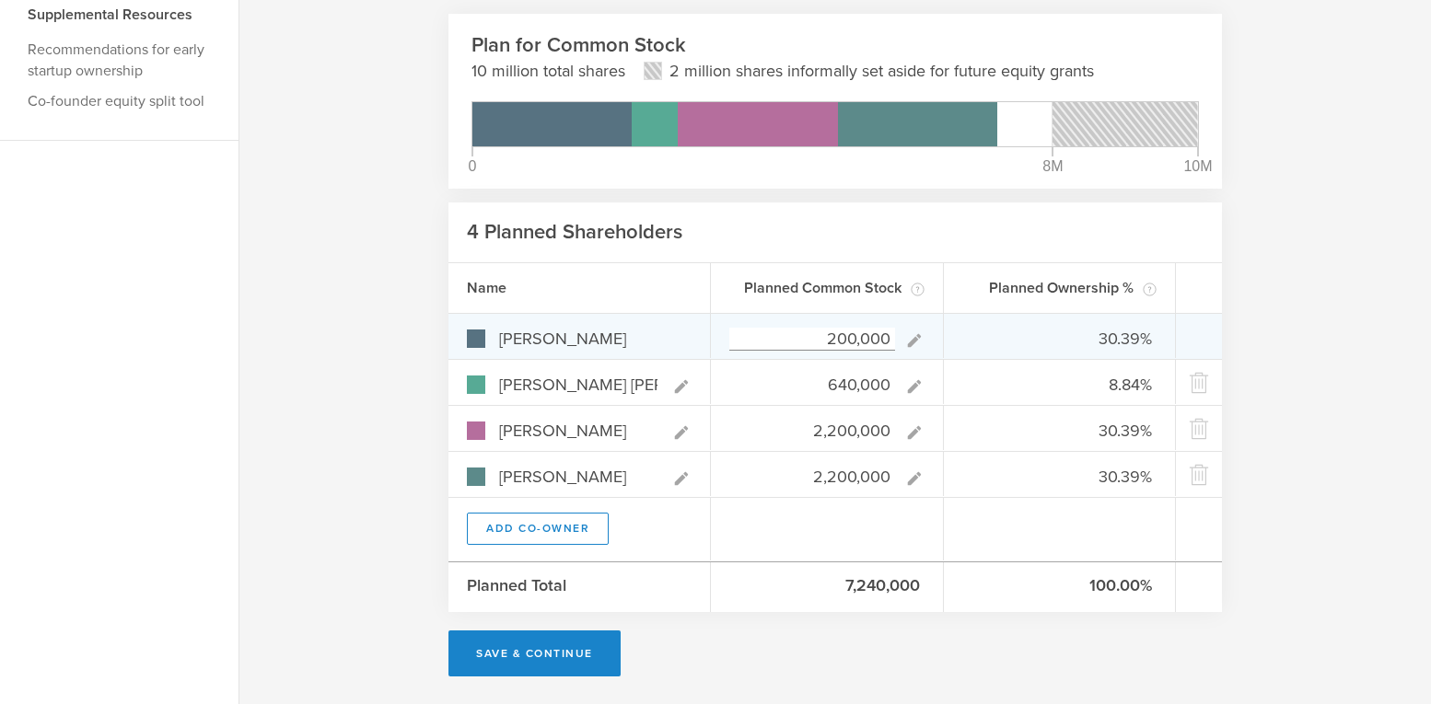
type input "41.98%"
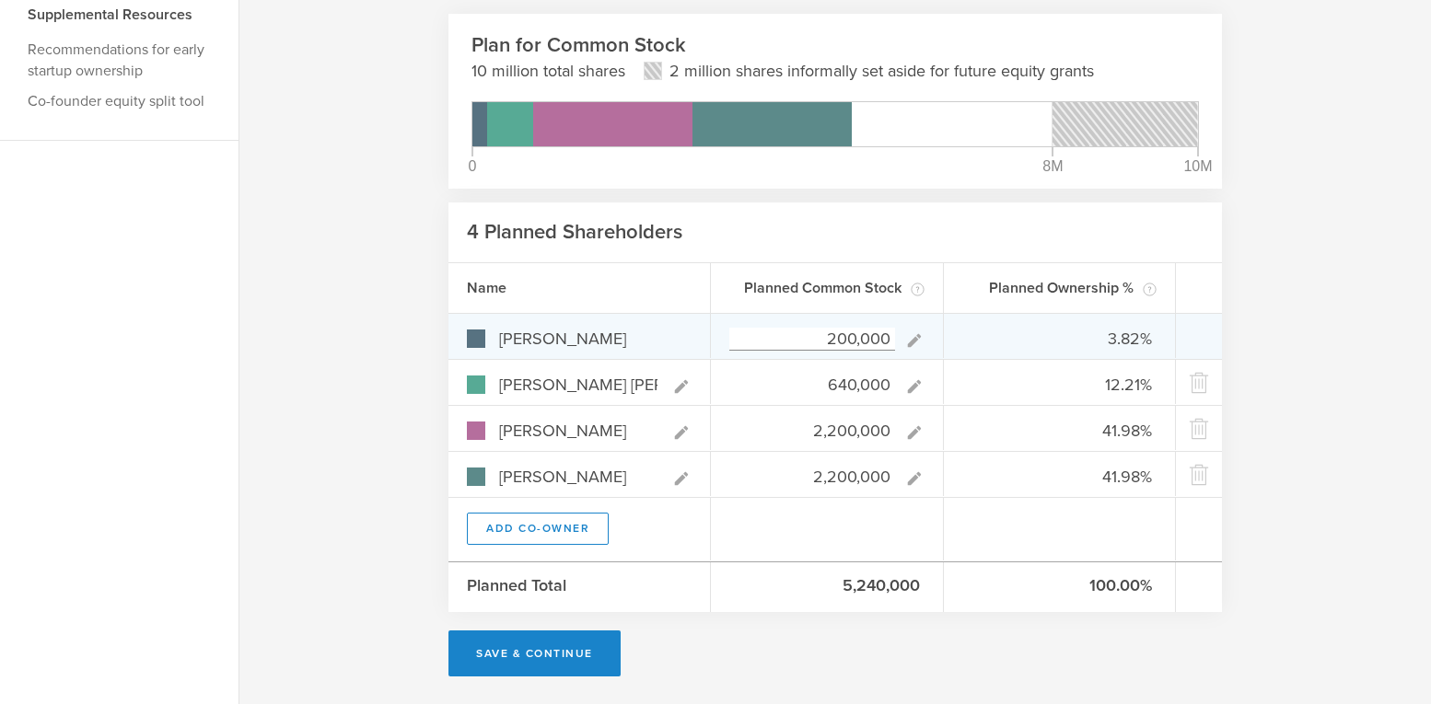
type input "2,500,000"
type input "33.16%"
type input "8.49%"
type input "29.18%"
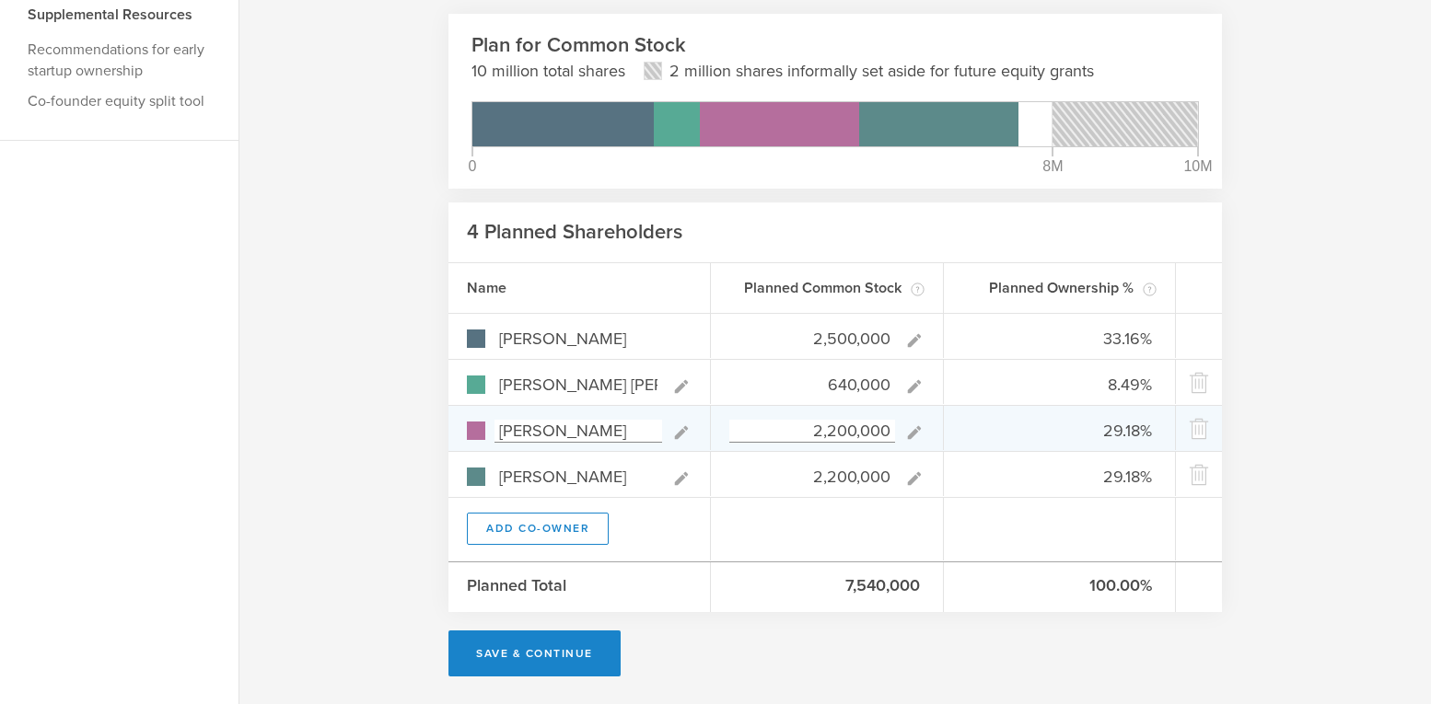
type input "2,500,000"
type gust-number-field "2500000"
click at [835, 429] on input "2,200,000" at bounding box center [812, 431] width 166 height 23
type input "2,500,000"
type gust-number-field "2500000"
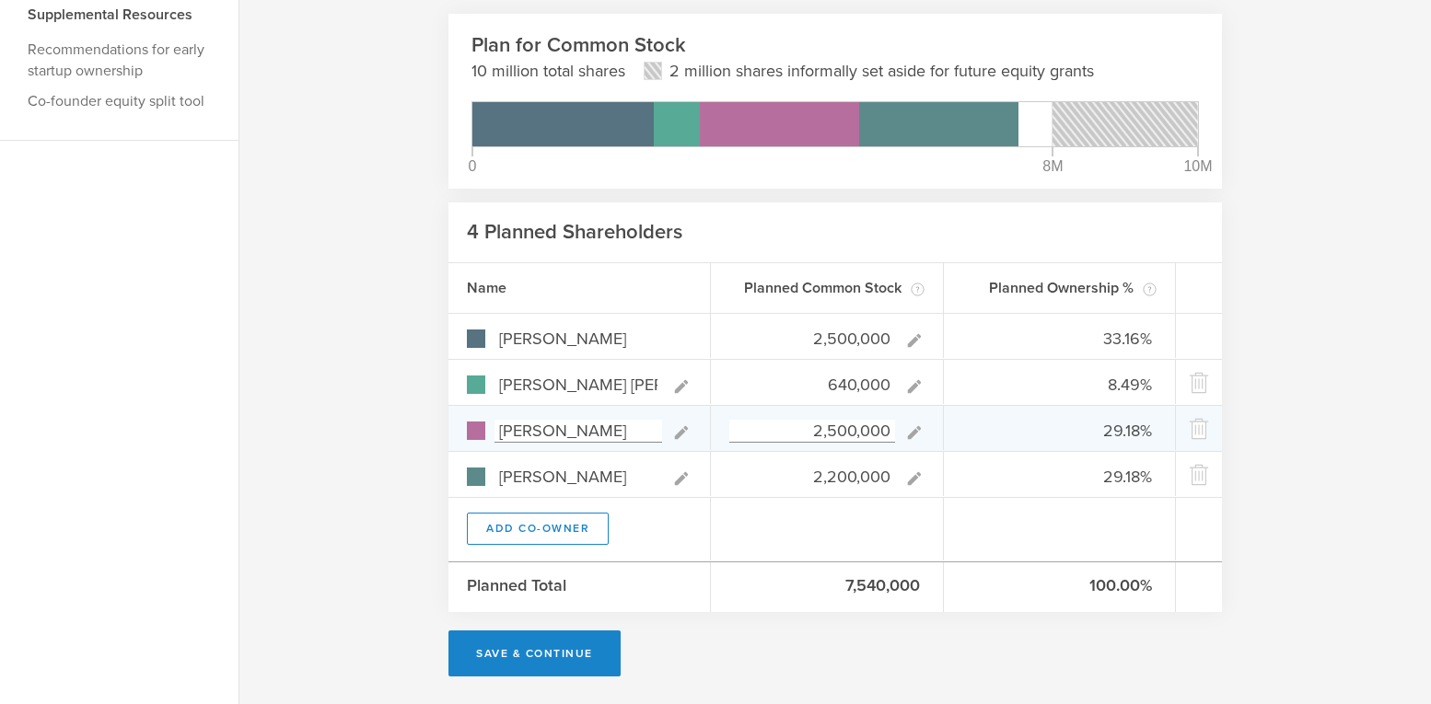
type input "31.89%"
type input "8.16%"
type input "31.89%"
type input "28.06%"
click at [810, 447] on div "2,500,000" at bounding box center [827, 428] width 233 height 44
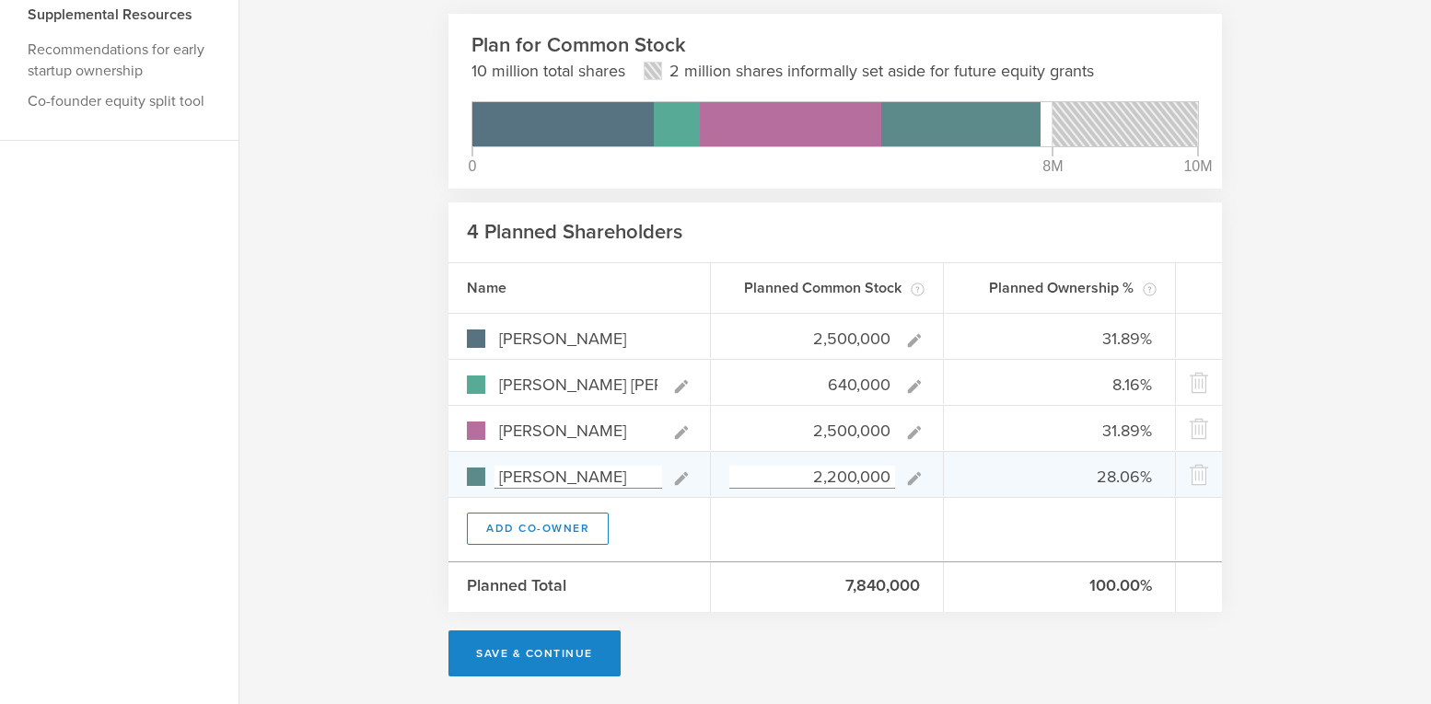
click at [831, 480] on input "2,200,000" at bounding box center [812, 477] width 166 height 23
type input "200,000"
type input "42.81%"
type input "10.96%"
type input "42.81%"
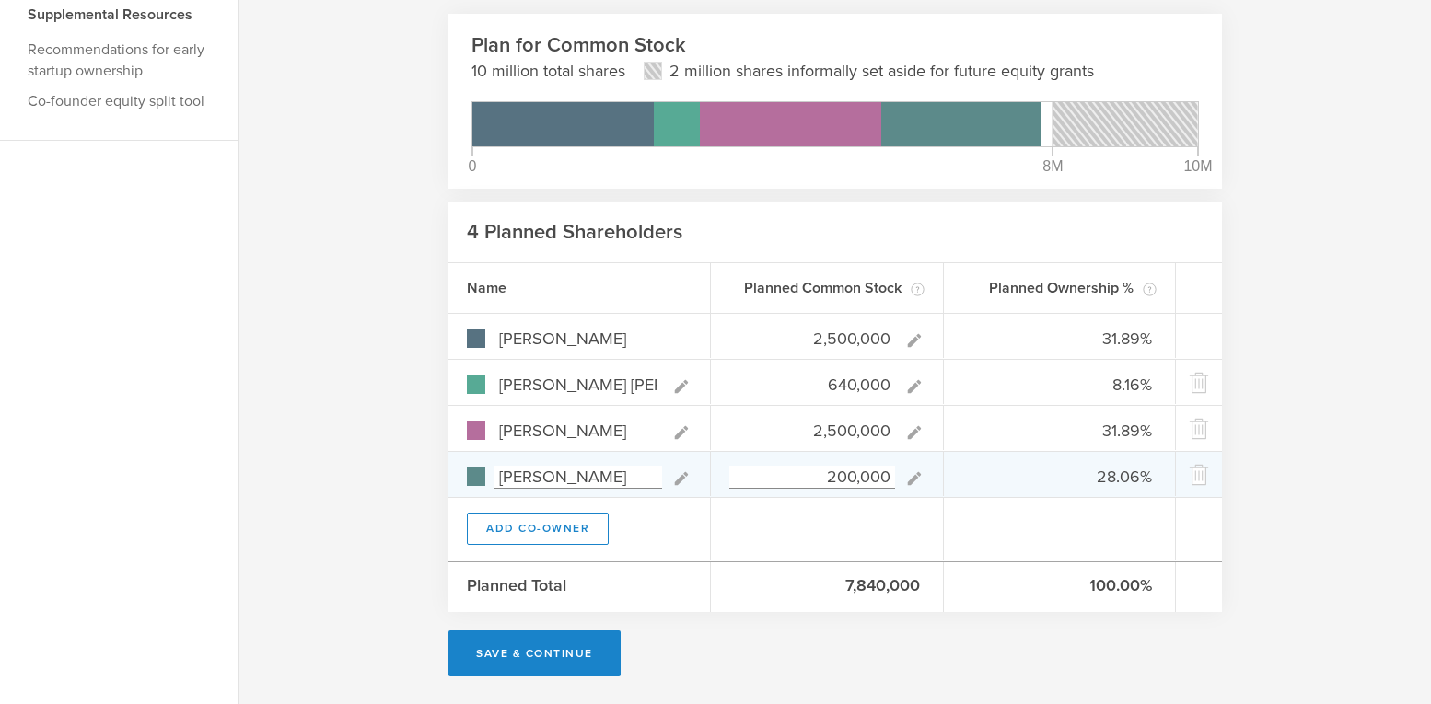
type input "3.42%"
type input "2,500,000"
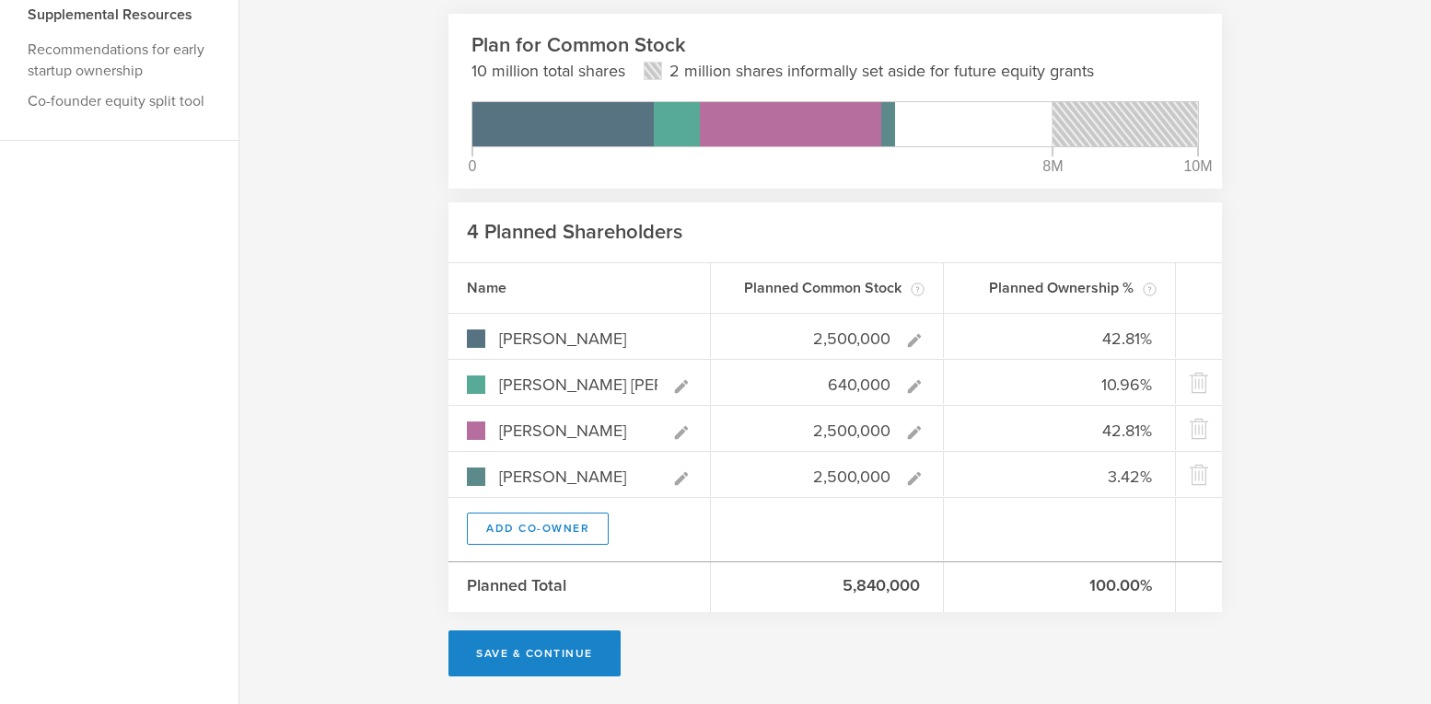
type input "30.71%"
type input "7.86%"
type input "30.71%"
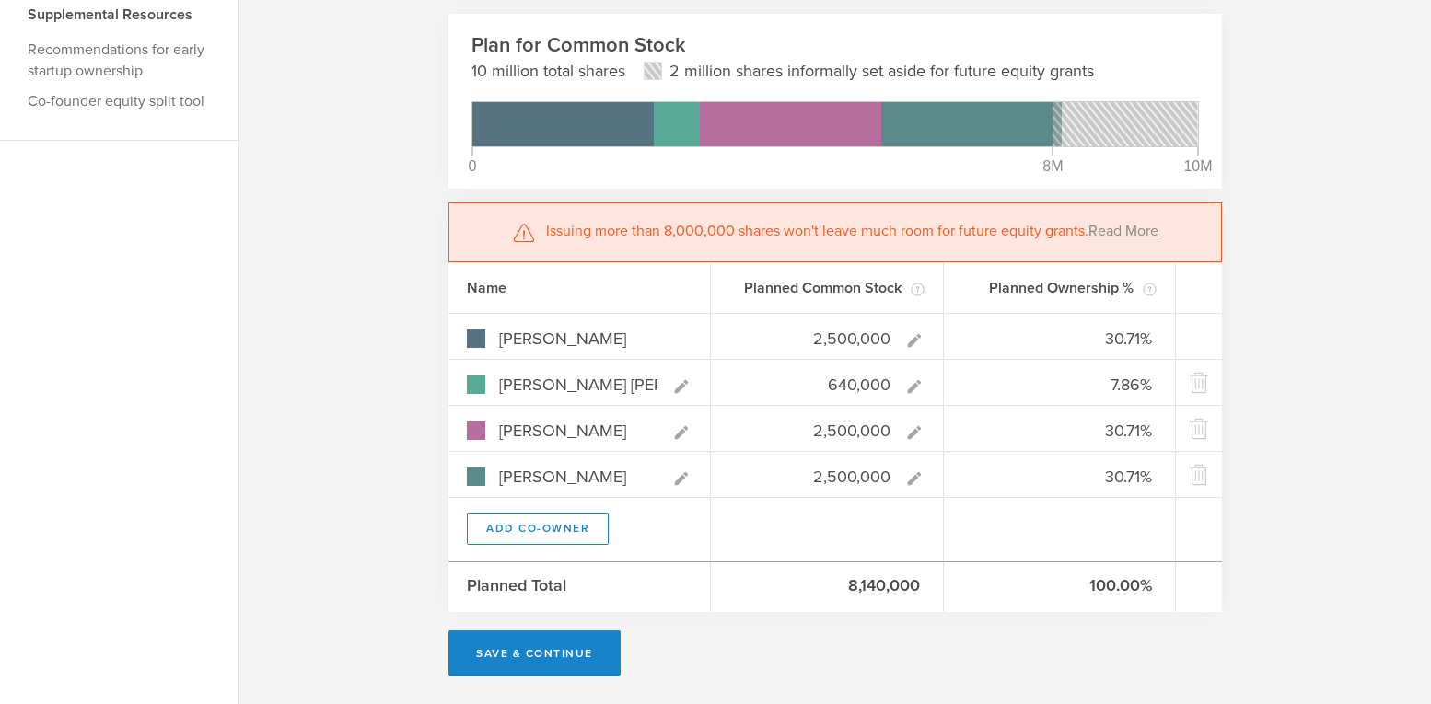
type input "2,500,000"
type gust-number-field "2500000"
click at [821, 530] on div at bounding box center [827, 529] width 233 height 63
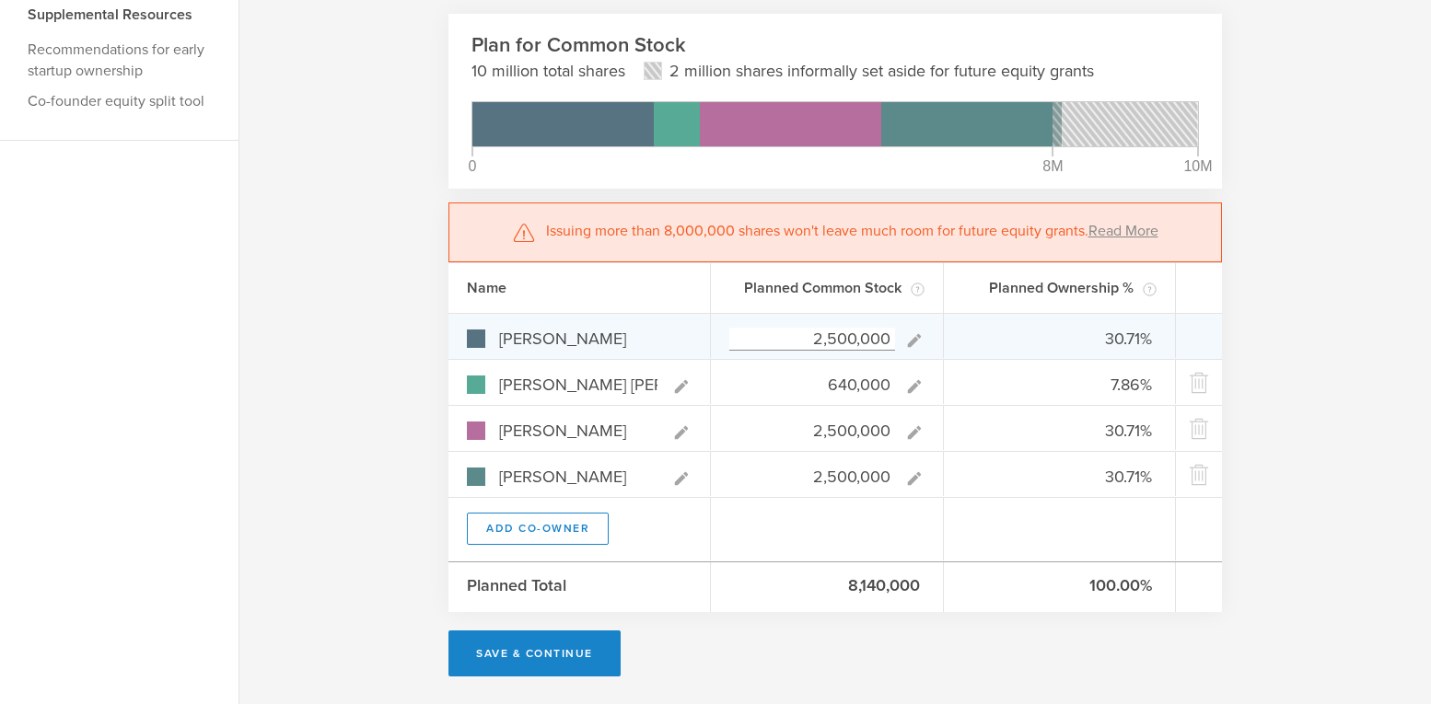
drag, startPoint x: 809, startPoint y: 338, endPoint x: 900, endPoint y: 332, distance: 90.4
click at [900, 332] on div "2,500,000" at bounding box center [826, 339] width 195 height 24
paste input "453,334"
type input "2,453,334"
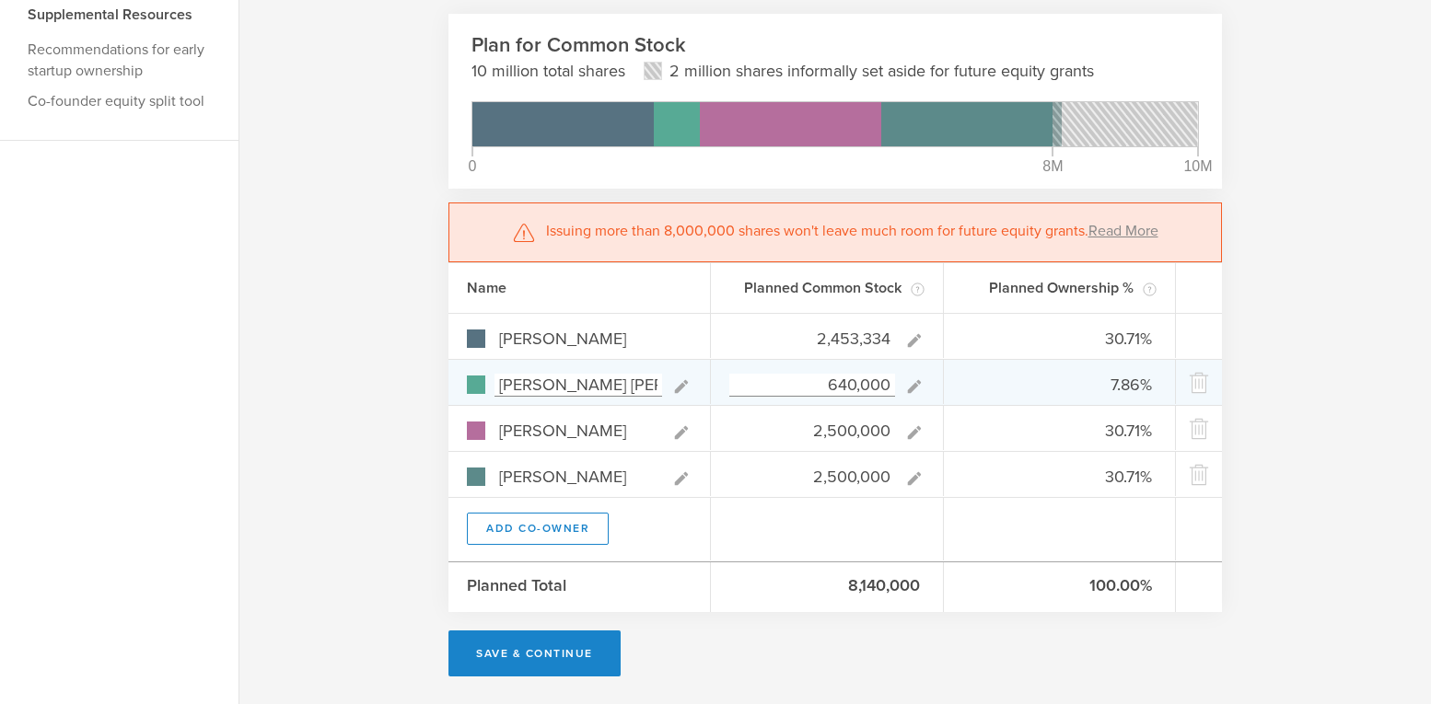
type input "30.31%"
type input "7.91%"
type input "30.89%"
type input "2,453,334"
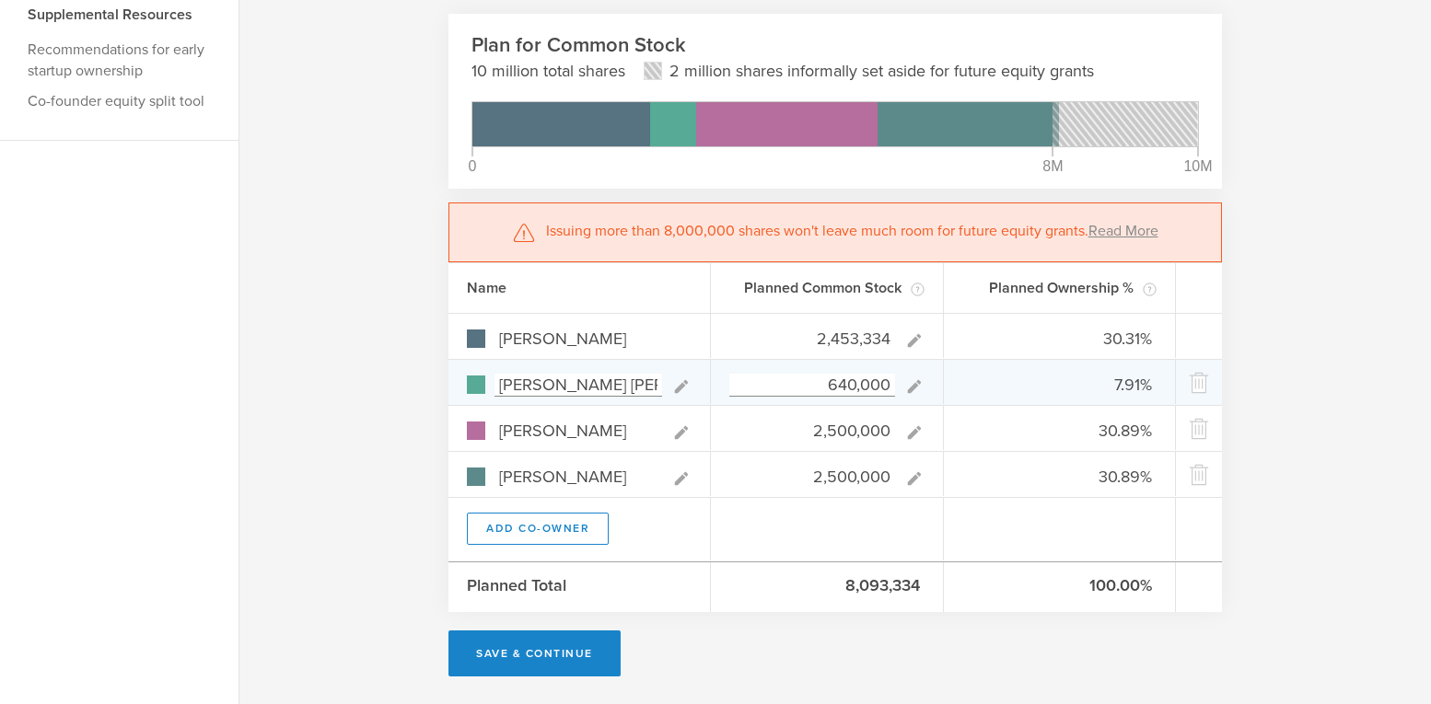
type gust-number-field "2453334"
click at [810, 395] on input "640,000" at bounding box center [812, 385] width 166 height 23
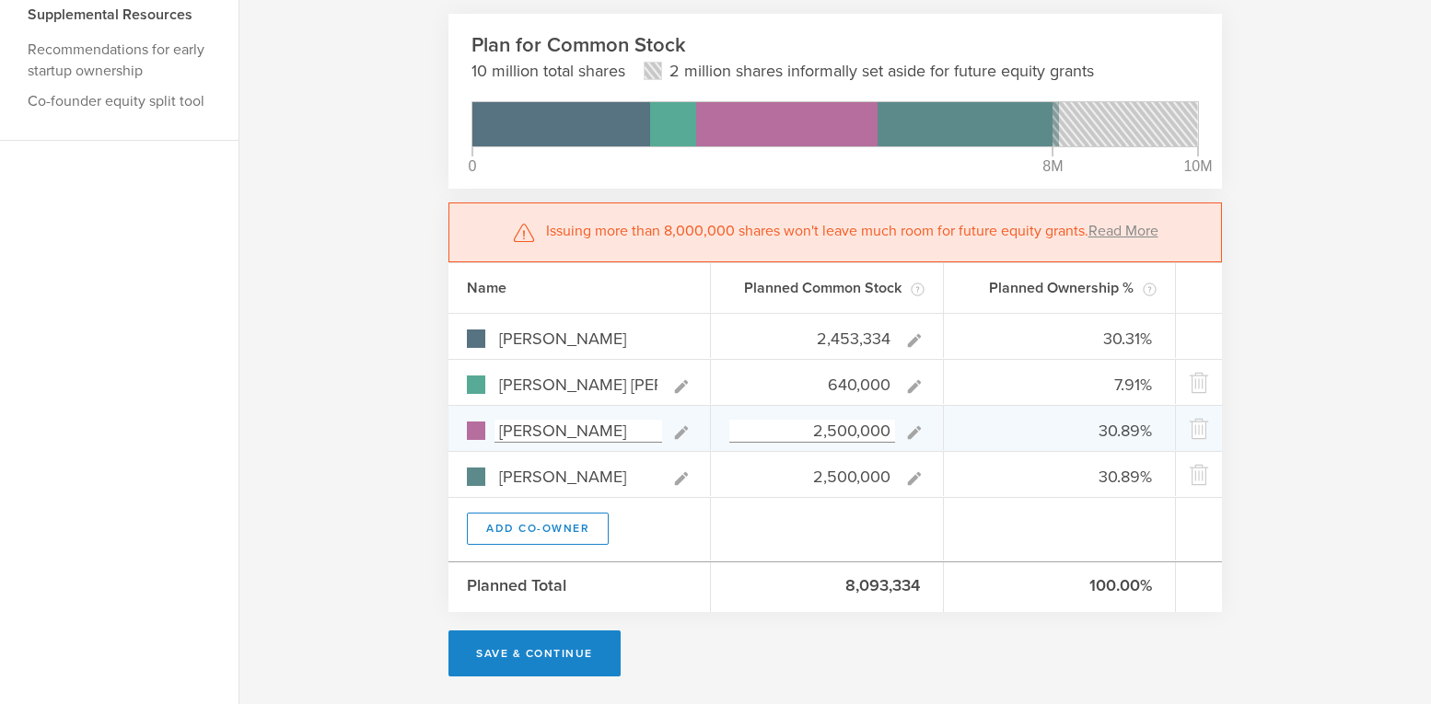
drag, startPoint x: 811, startPoint y: 432, endPoint x: 904, endPoint y: 434, distance: 93.0
click at [904, 434] on div "2,500,000" at bounding box center [826, 431] width 195 height 24
paste input "453,334"
type input "2,453,334"
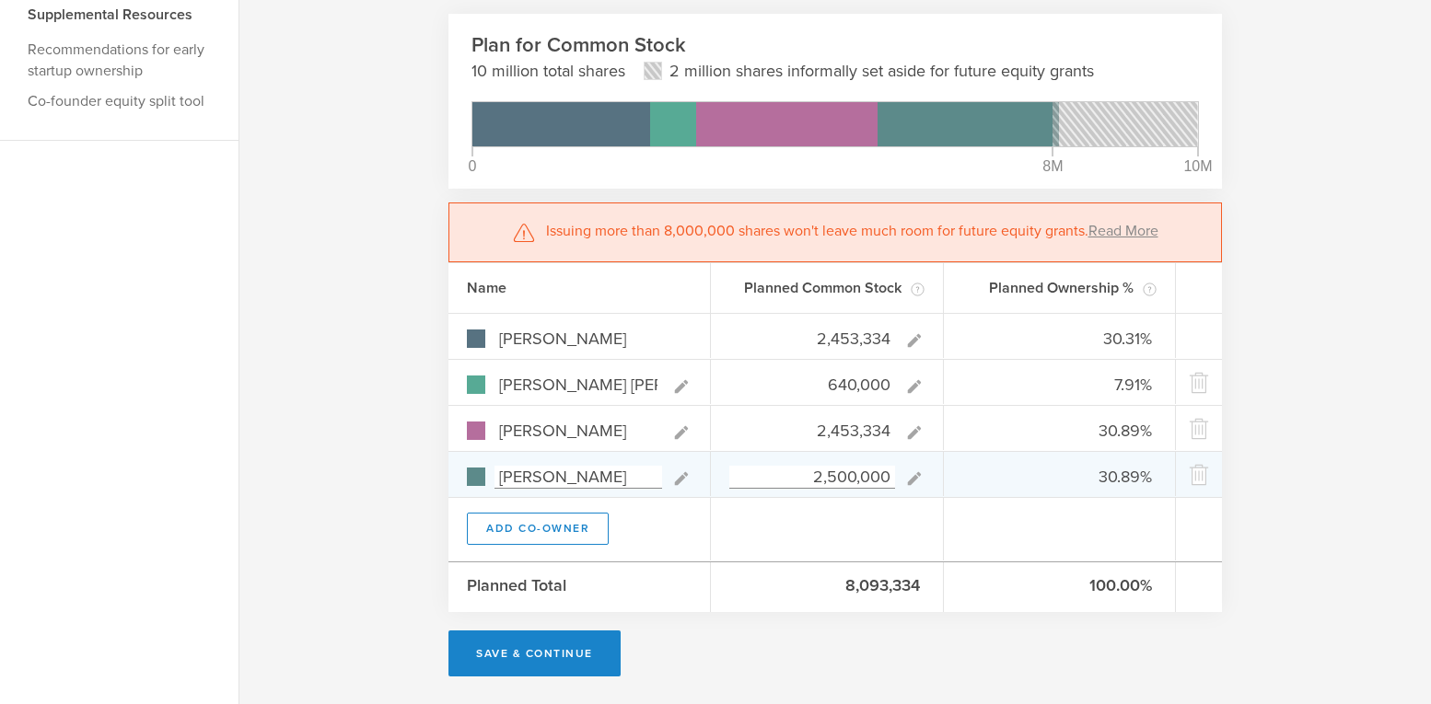
type input "30.49%"
type input "7.95%"
type input "30.49%"
type input "31.07%"
type input "2,453,334"
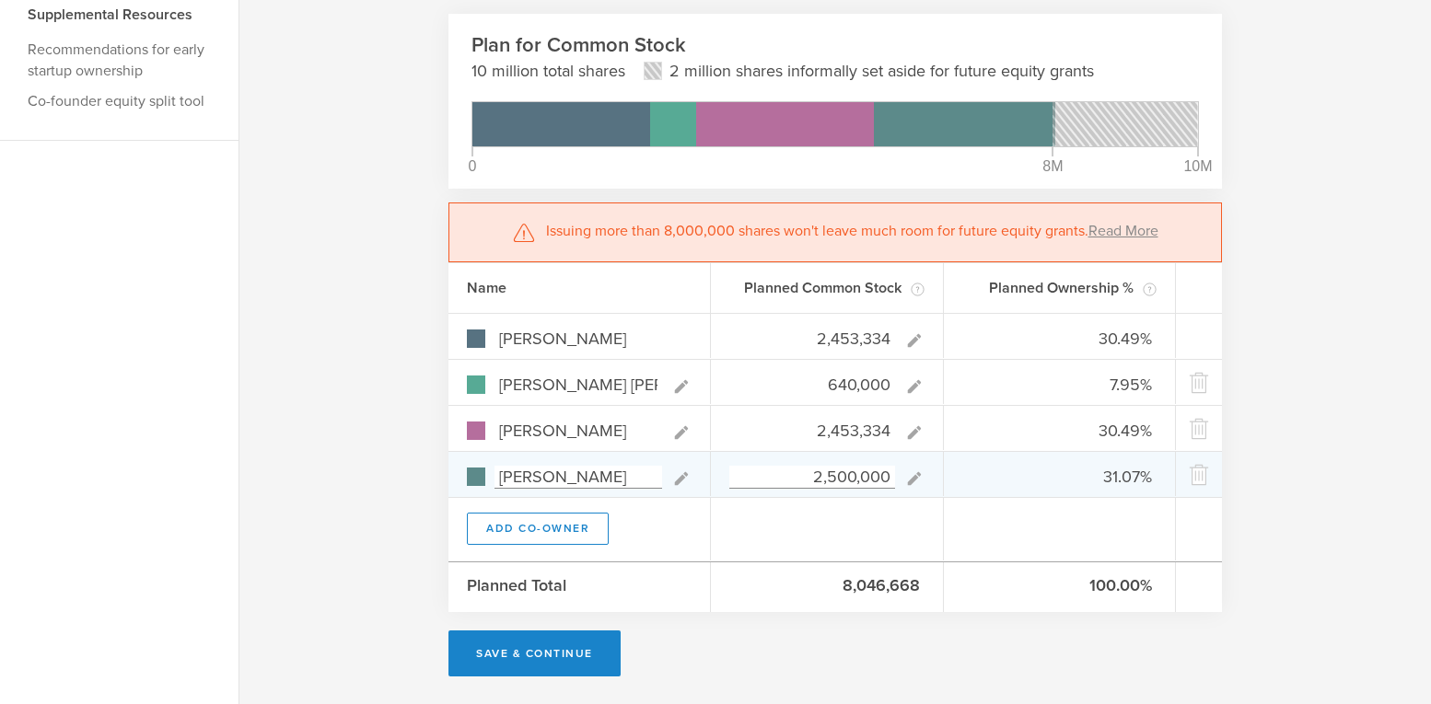
type gust-number-field "2453334"
drag, startPoint x: 809, startPoint y: 478, endPoint x: 917, endPoint y: 474, distance: 107.8
click at [917, 474] on div "2,500,000" at bounding box center [826, 477] width 195 height 24
paste input "453,334"
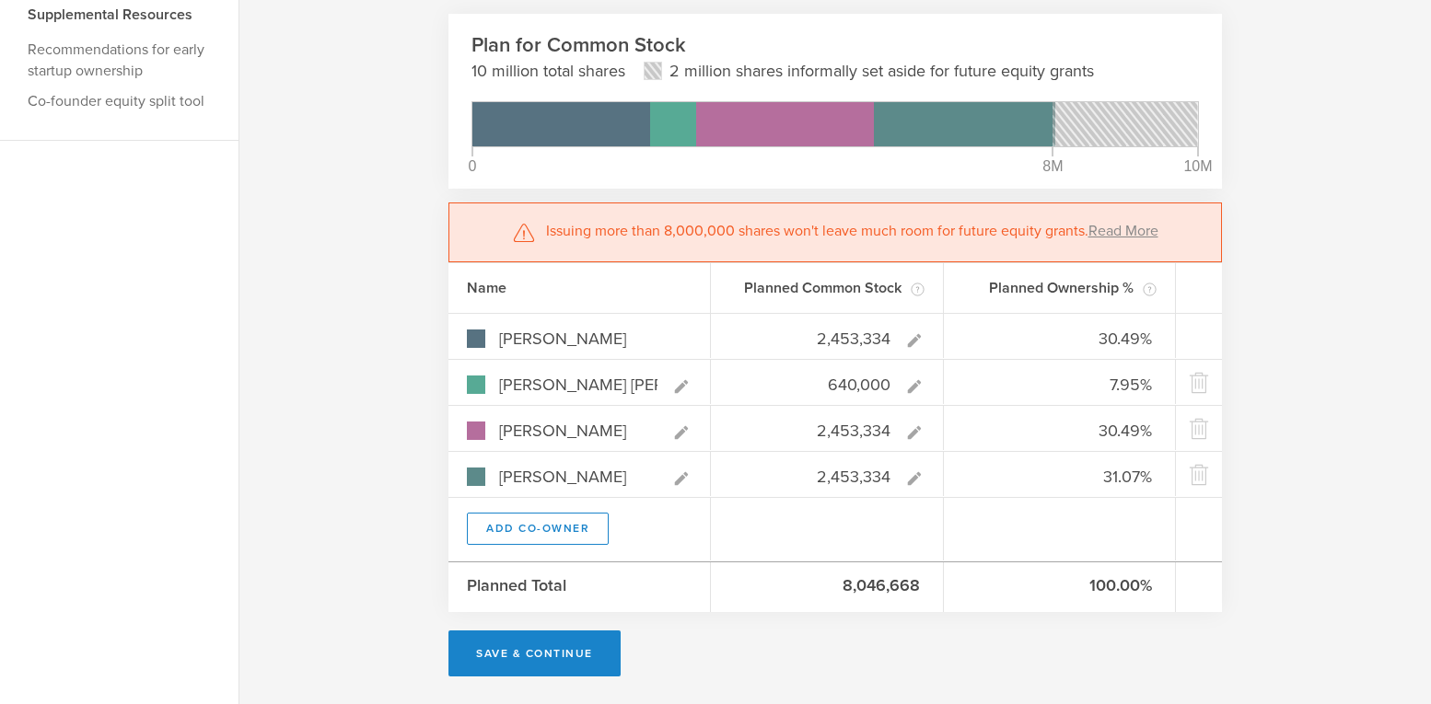
type input "2,453,334"
type gust-number-field "2453334"
type input "30.67%"
type input "8.00%"
type input "30.67%"
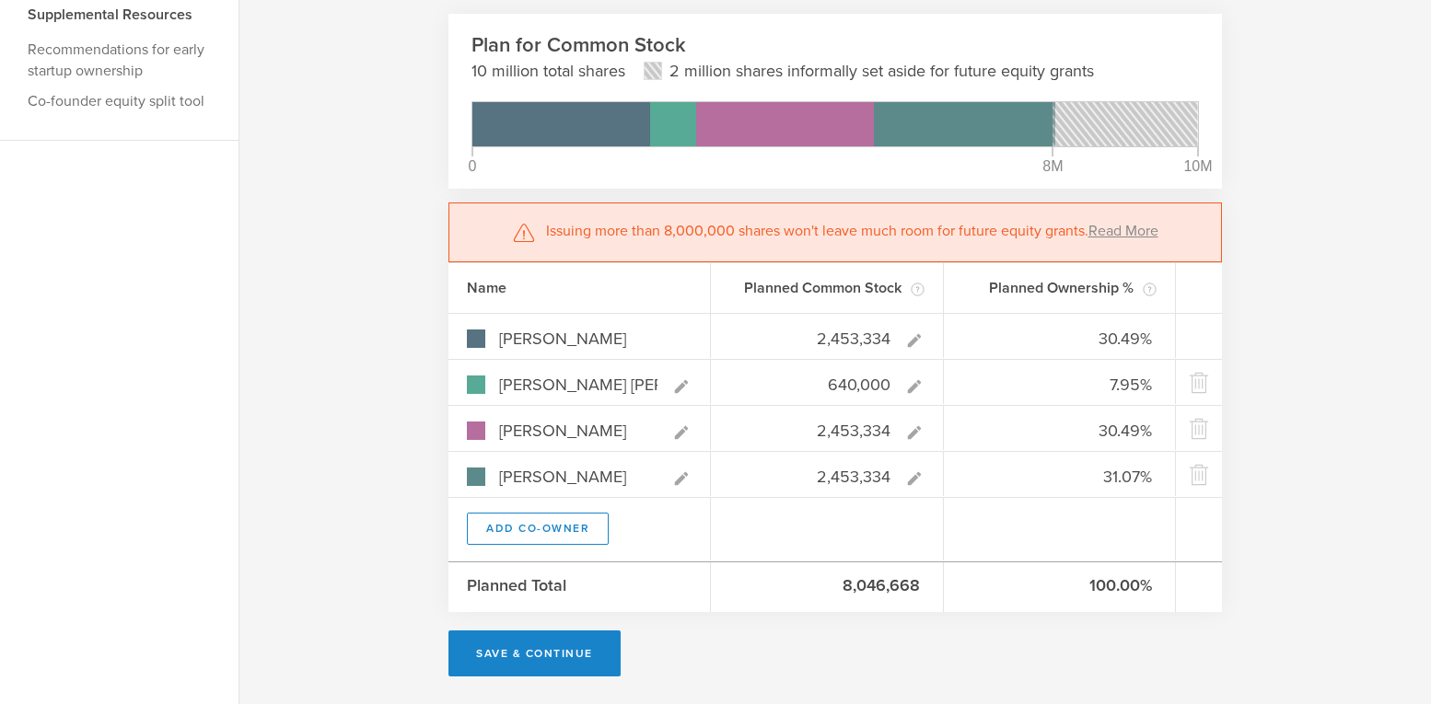
type input "30.67%"
click at [822, 528] on div at bounding box center [827, 529] width 233 height 63
click at [800, 552] on div at bounding box center [827, 529] width 233 height 63
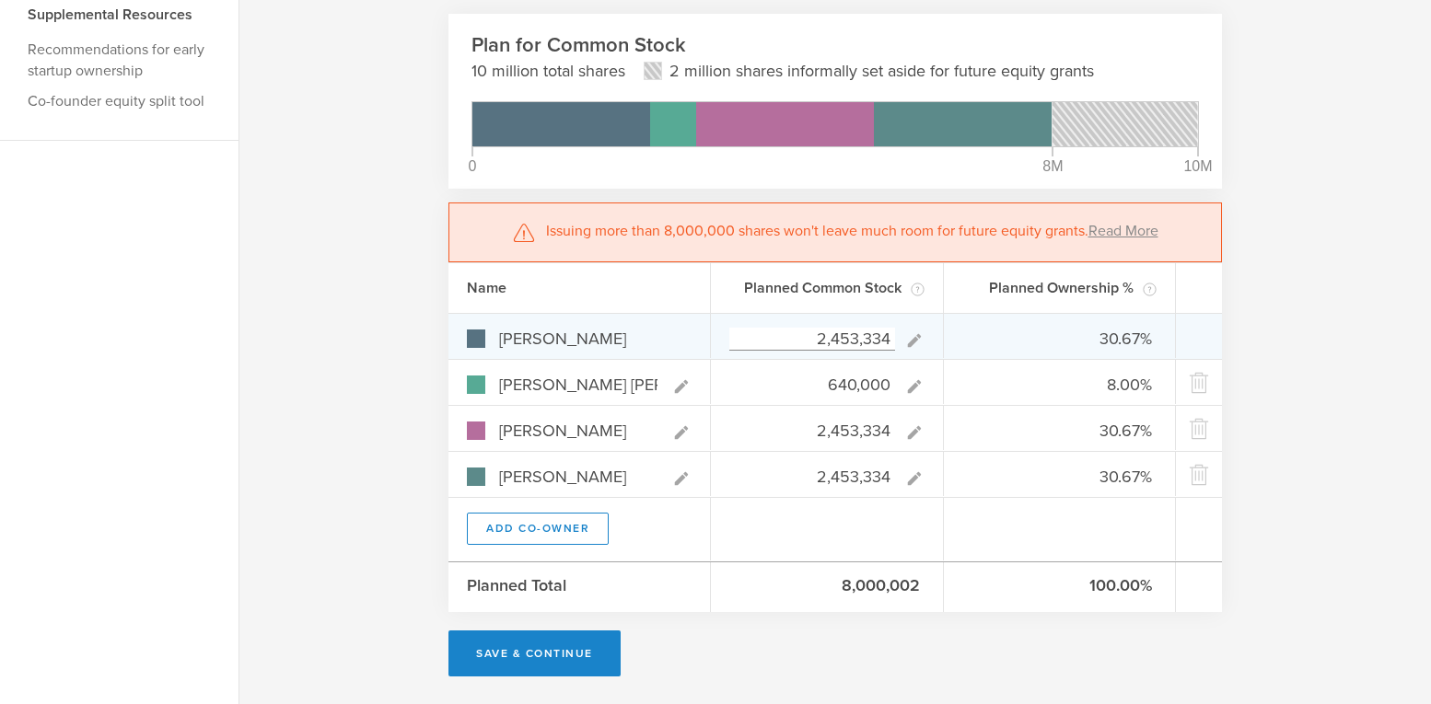
click at [884, 342] on input "2,453,334" at bounding box center [812, 339] width 166 height 23
type input "10,000,000"
type input "-"
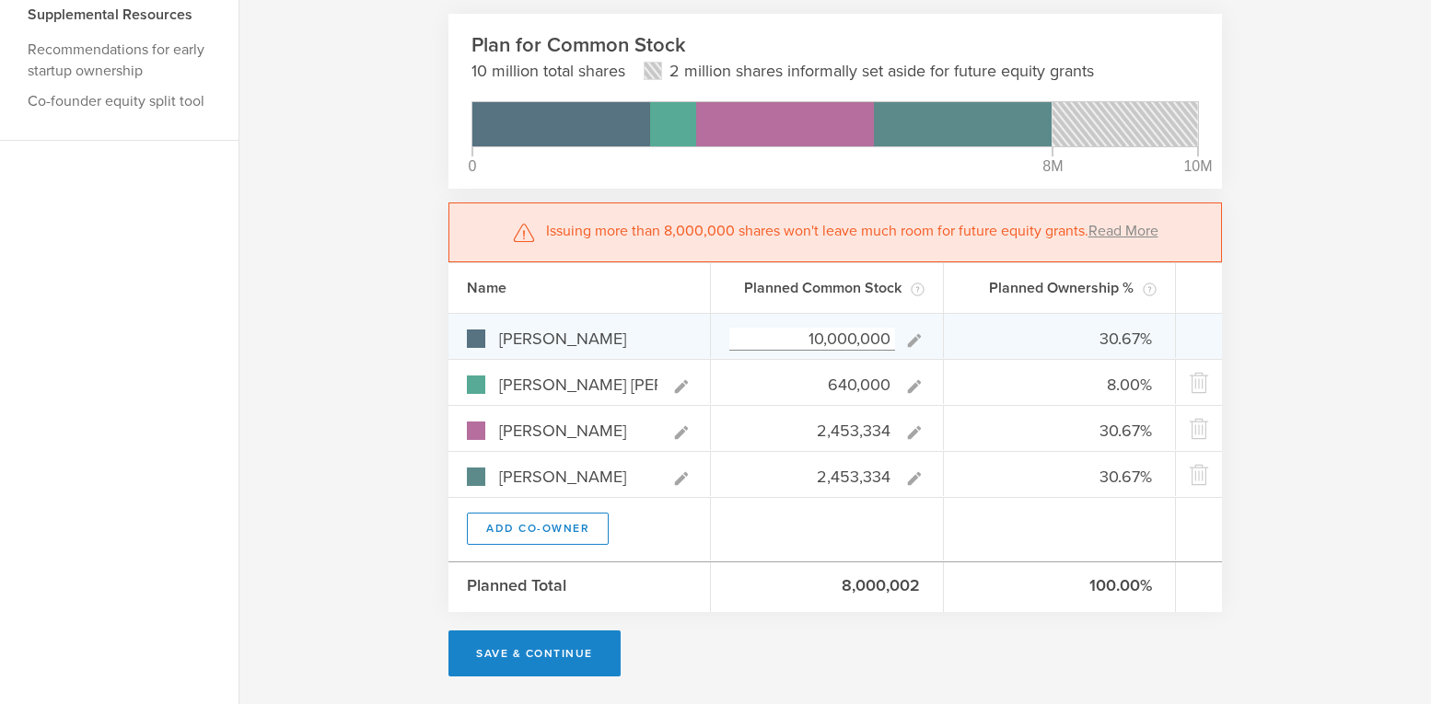
type input "-"
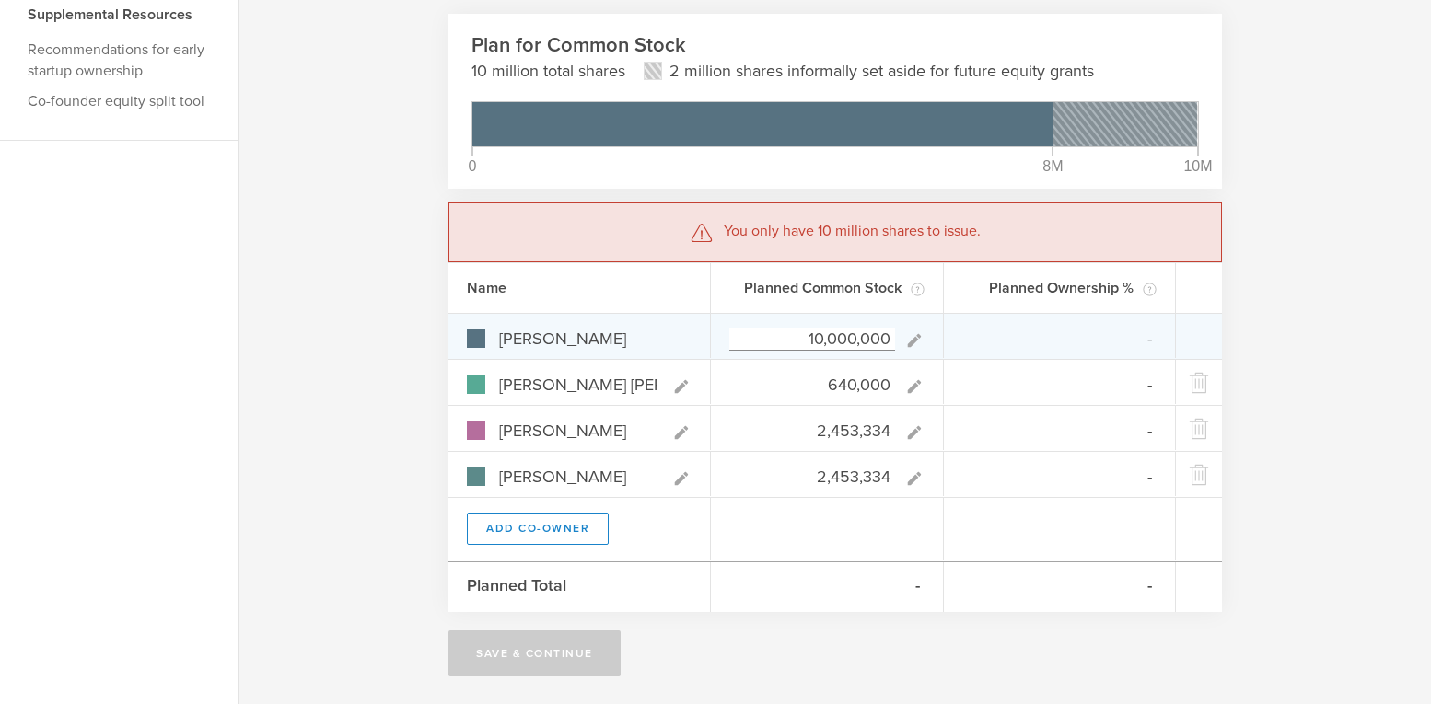
click at [831, 334] on input "10,000,000" at bounding box center [812, 339] width 166 height 23
drag, startPoint x: 806, startPoint y: 336, endPoint x: 949, endPoint y: 333, distance: 143.7
click at [949, 333] on div "Lakshman Krishnamurthy 10,000,000 -" at bounding box center [834, 336] width 773 height 46
paste input "2,453,334"
type input "2,453,334"
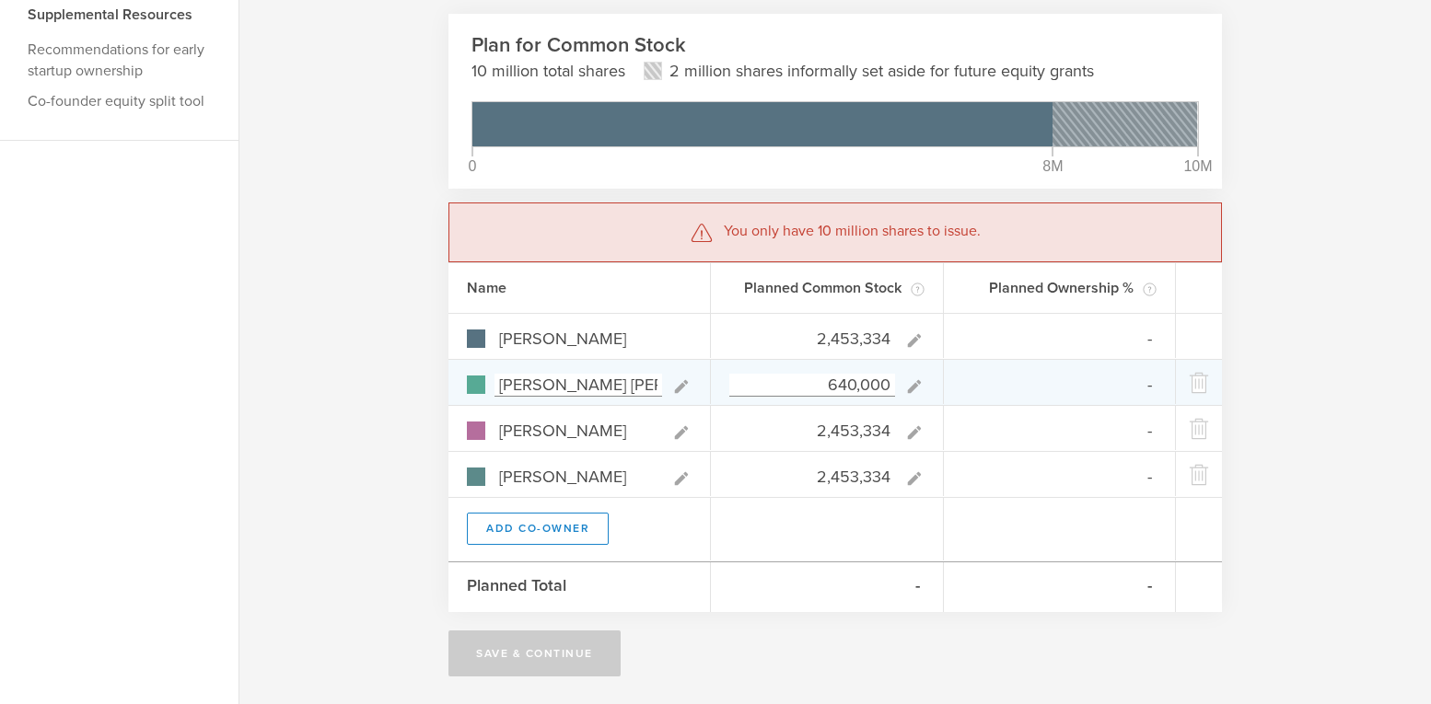
type input "30.67%"
type input "8.00%"
type input "30.67%"
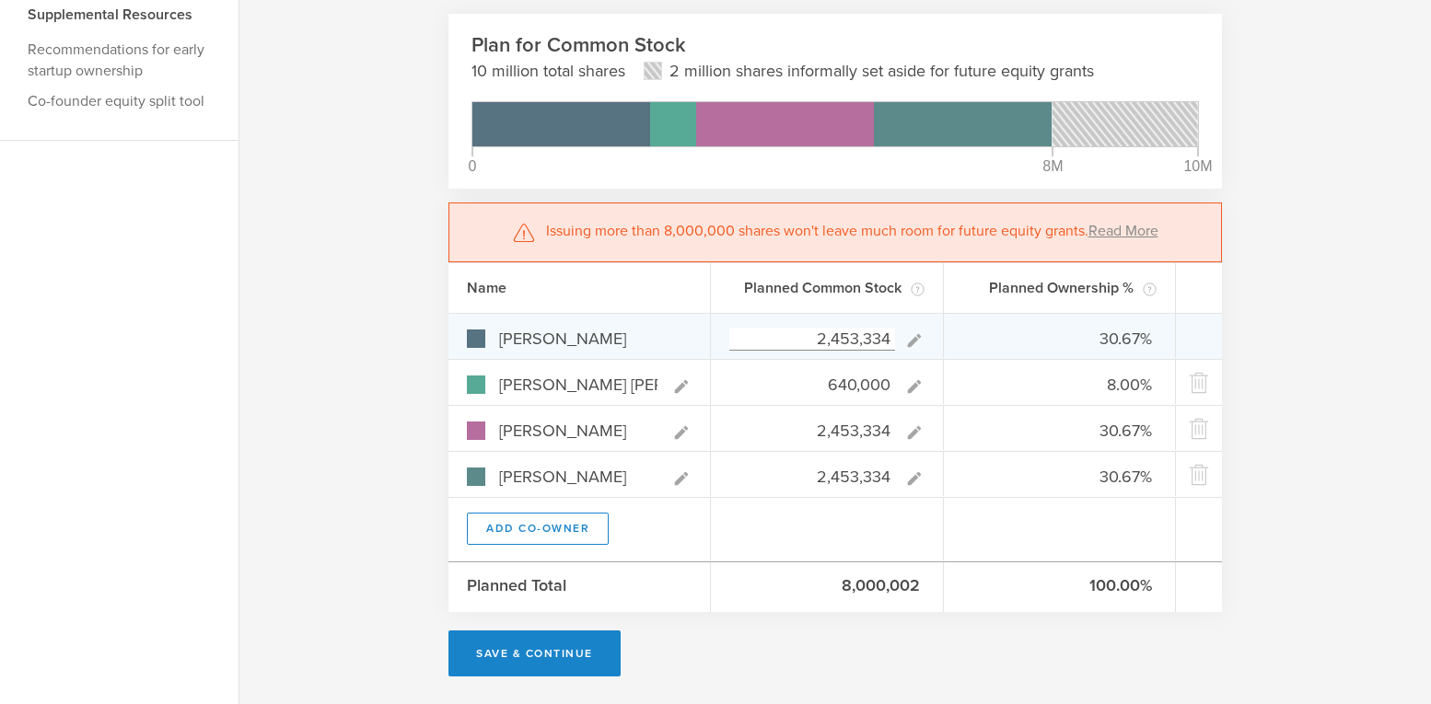
click at [887, 336] on input "2,453,334" at bounding box center [812, 339] width 166 height 23
type input "245,333"
type input "4.24%"
type input "11.05%"
type input "42.36%"
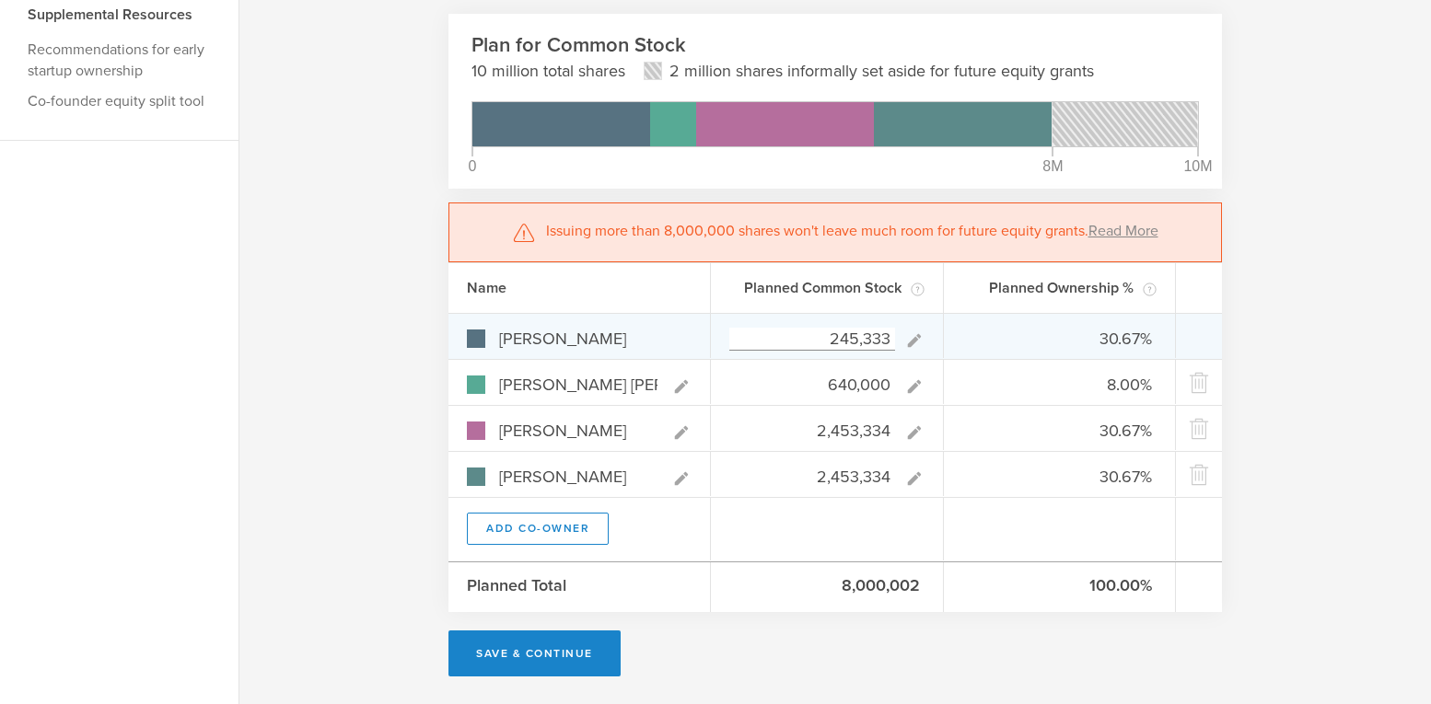
type input "42.36%"
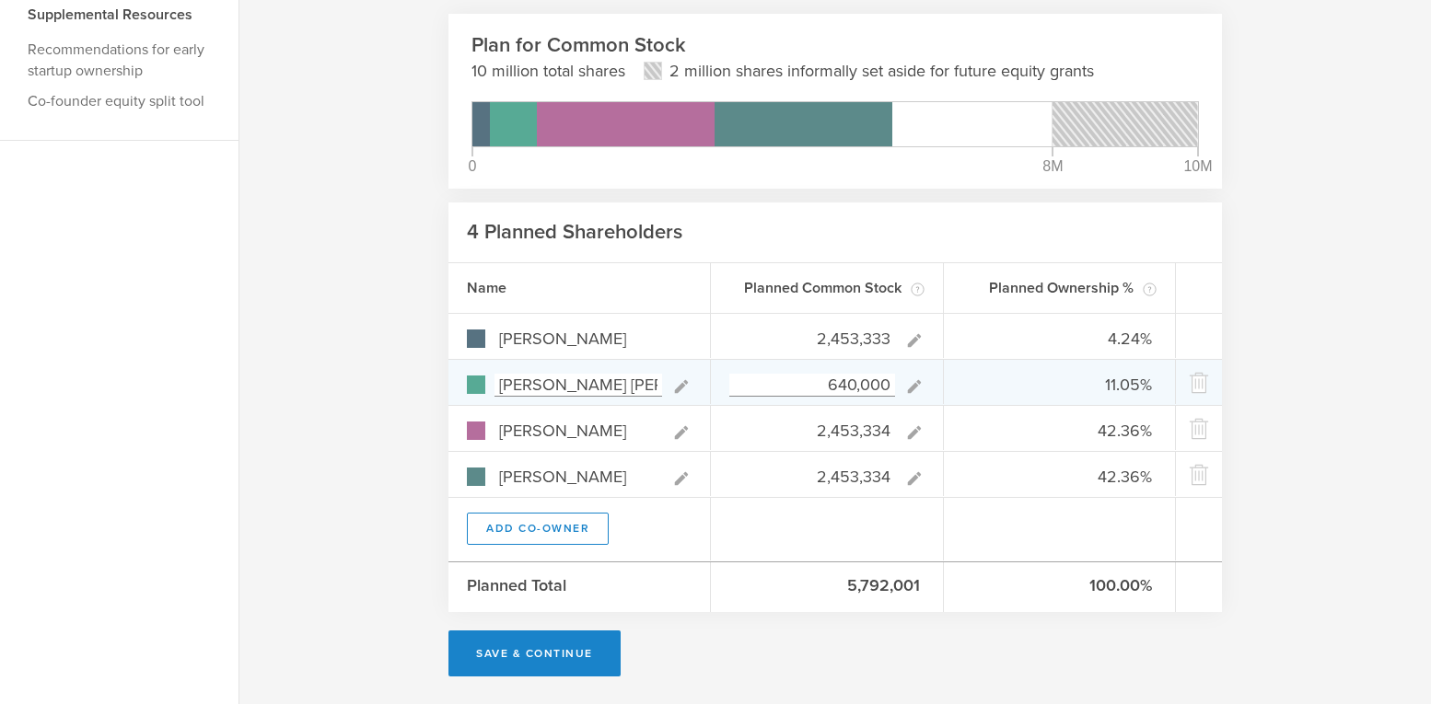
type input "2,453,333"
type gust-number-field "2453333"
type input "30.67%"
type input "8.00%"
type input "30.67%"
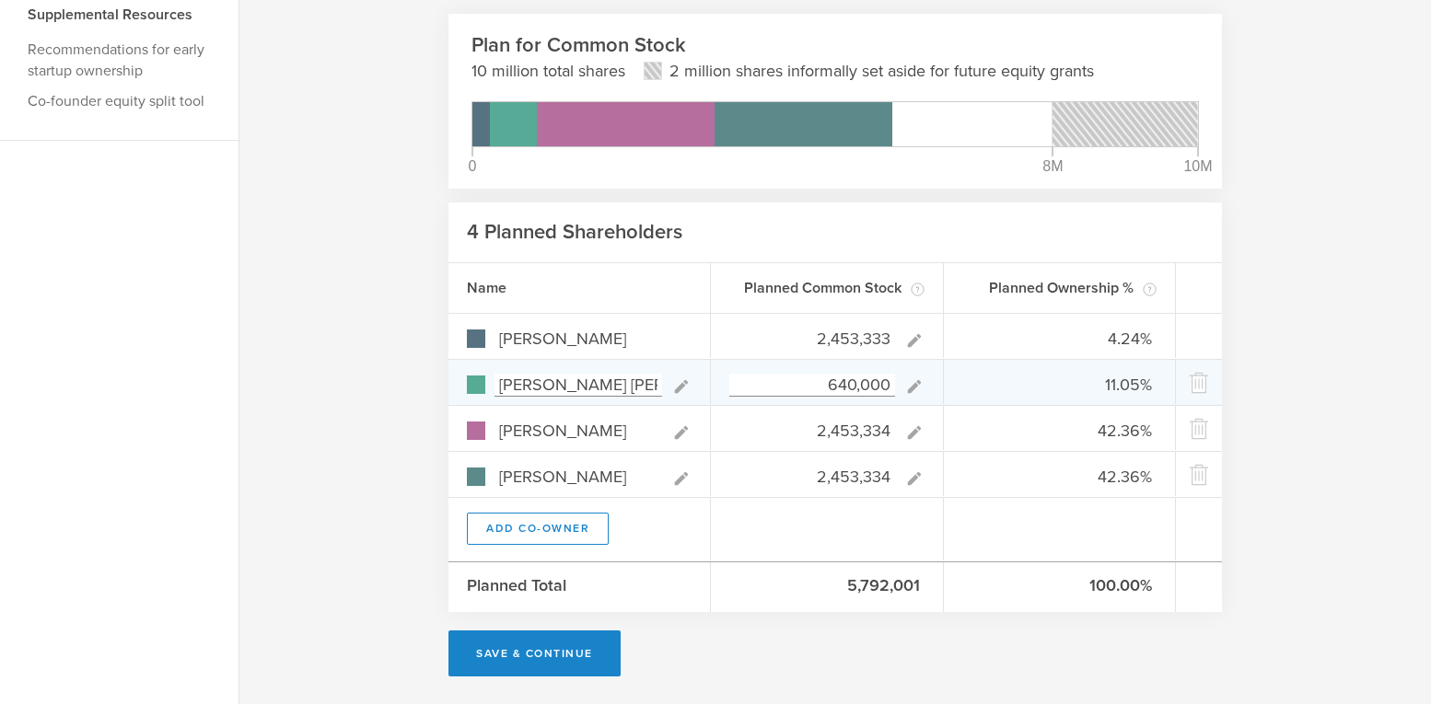
type input "30.67%"
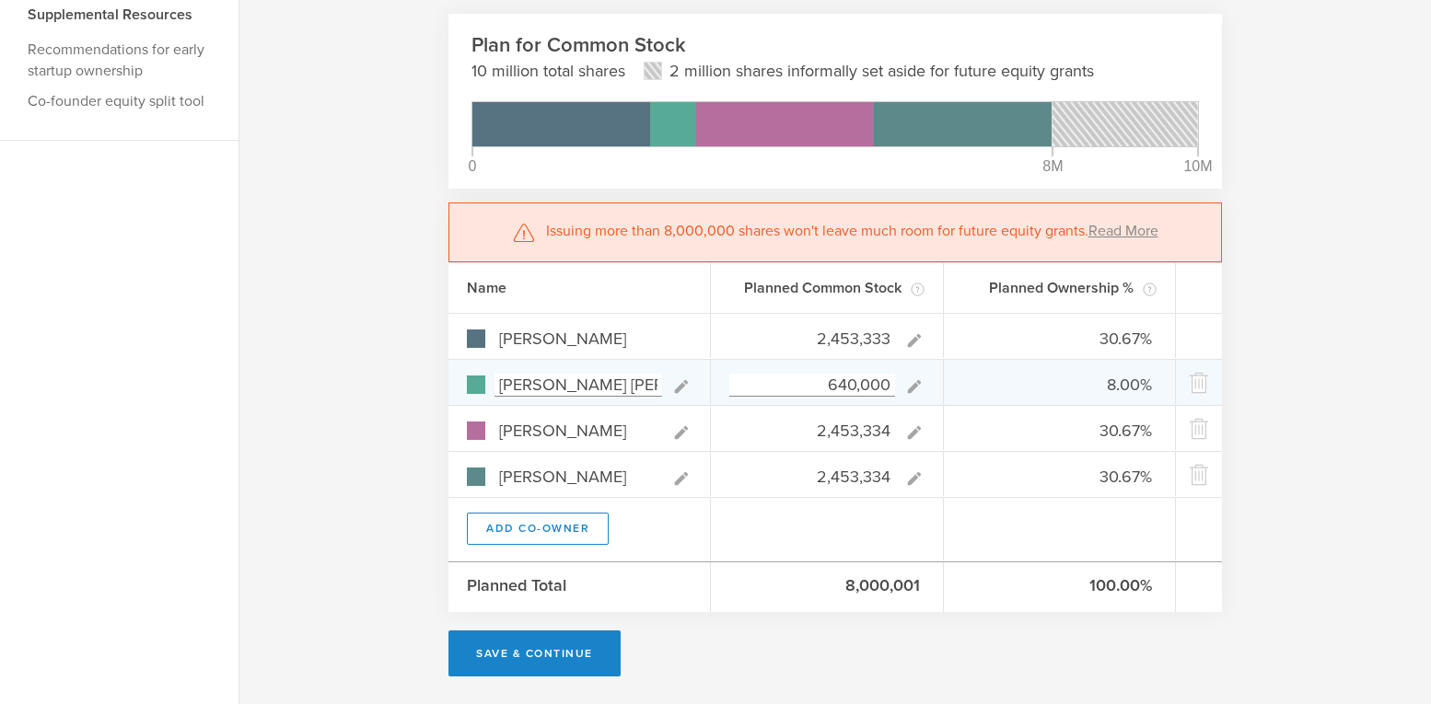
click at [900, 392] on gust-icon at bounding box center [909, 385] width 29 height 24
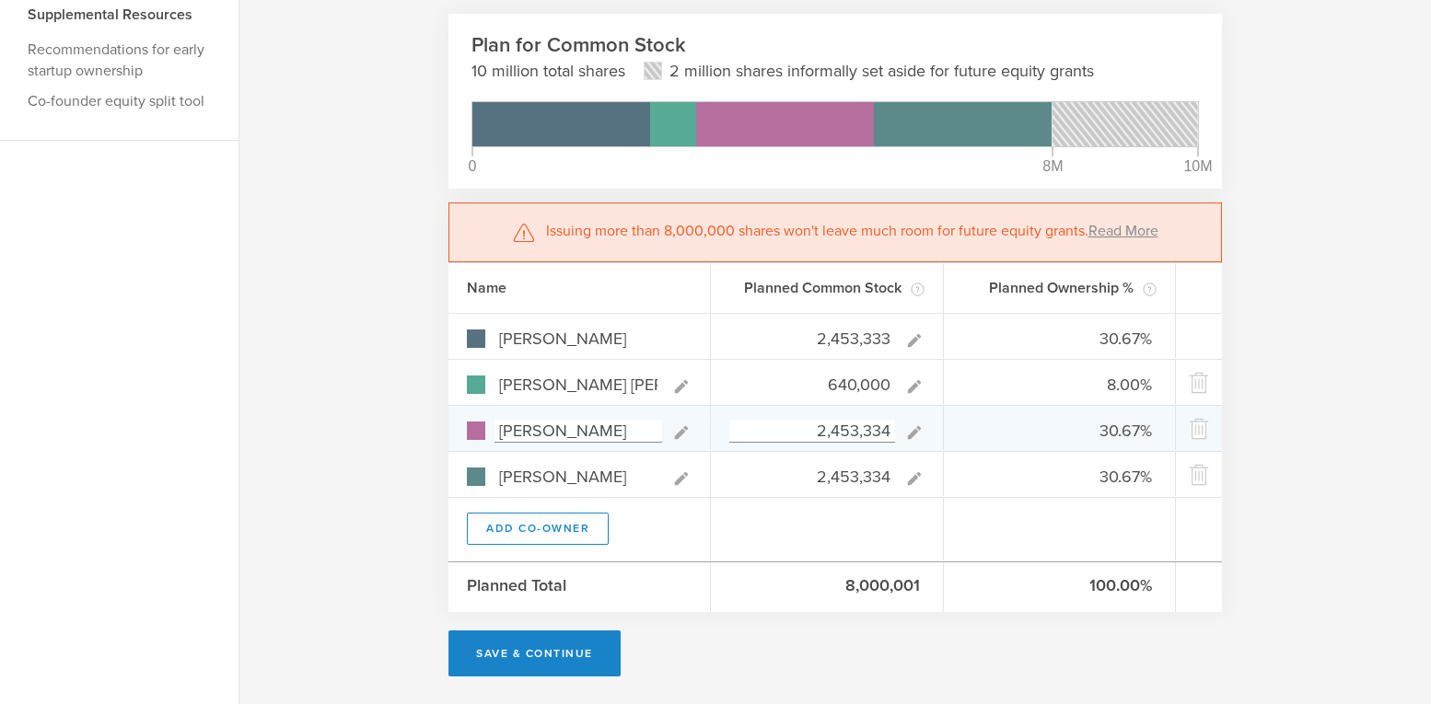
click at [885, 431] on input "2,453,334" at bounding box center [812, 431] width 166 height 23
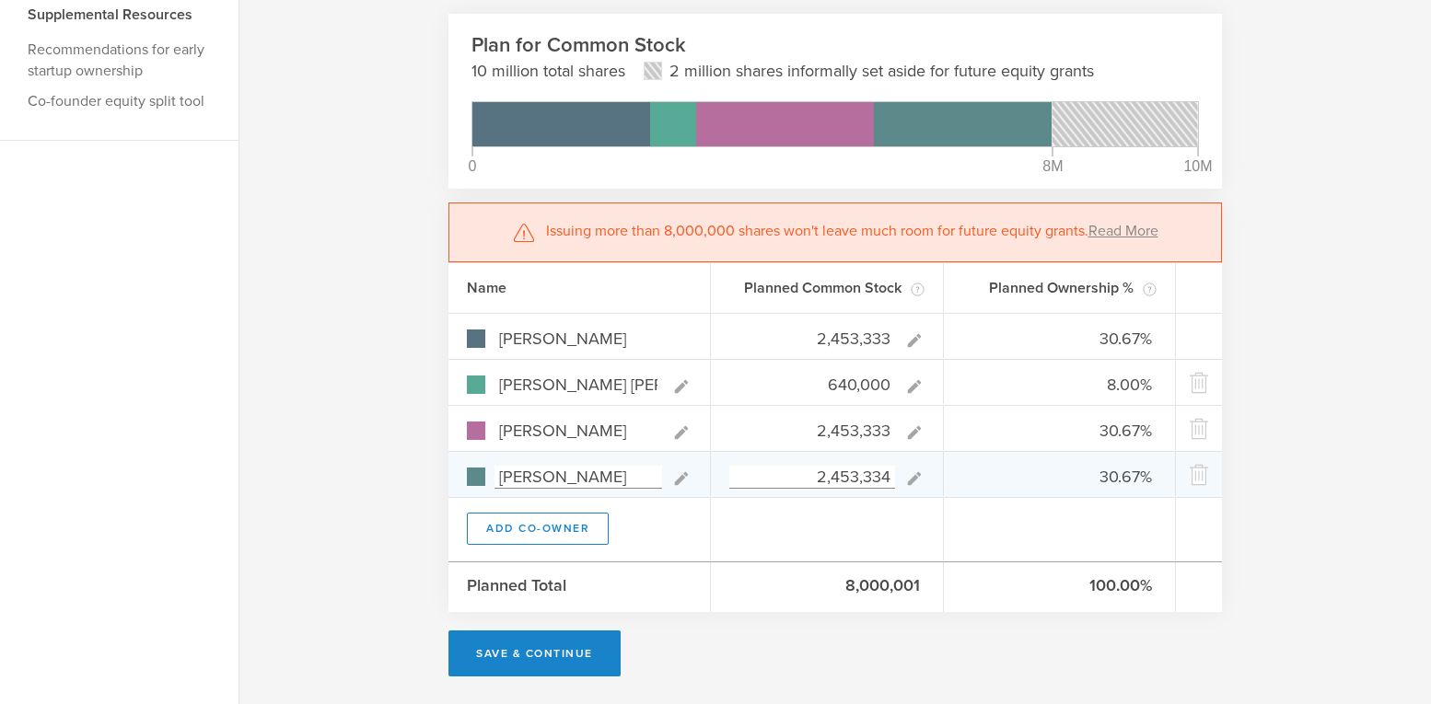
type input "2,453,333"
type gust-number-field "2453333"
click at [911, 479] on icon at bounding box center [913, 477] width 13 height 13
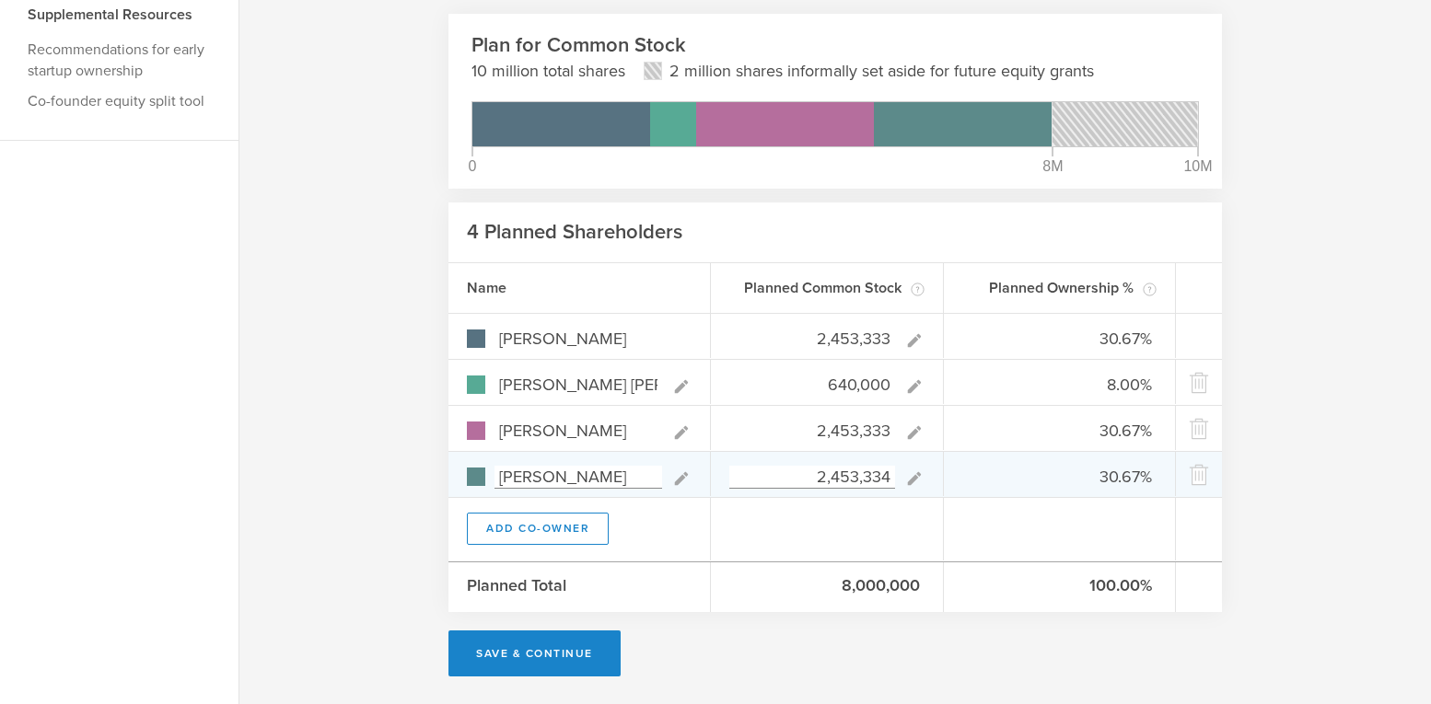
click at [880, 478] on input "2,453,334" at bounding box center [812, 477] width 166 height 23
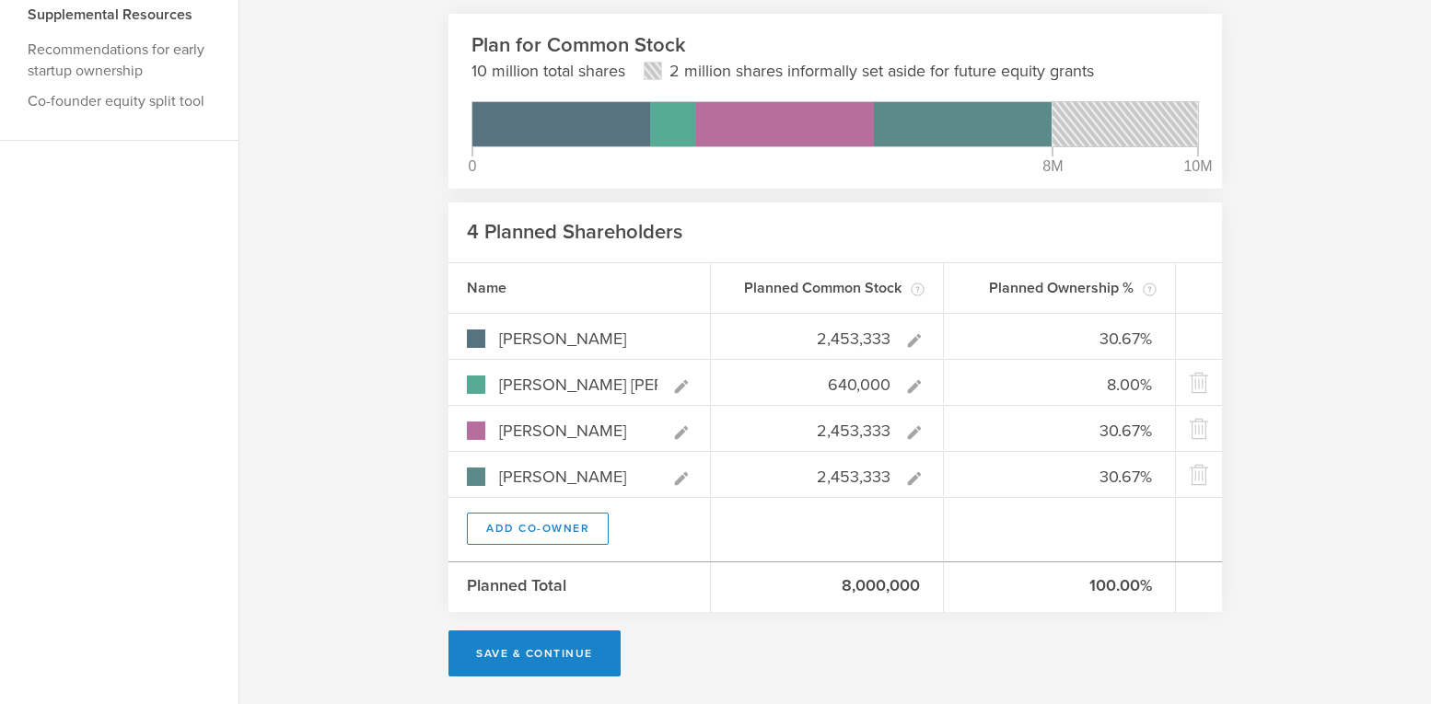
type input "2,453,333"
type gust-number-field "2453333"
click at [888, 524] on div at bounding box center [827, 529] width 233 height 63
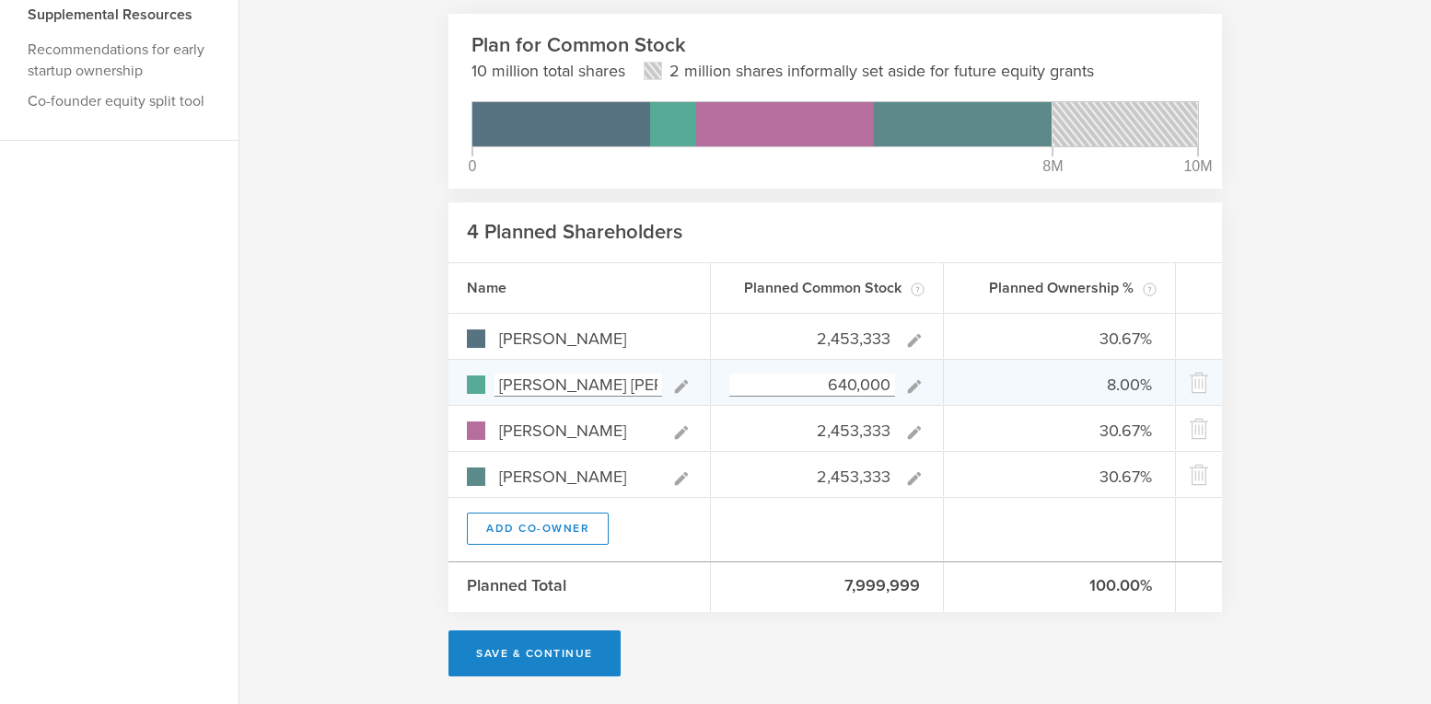
click at [884, 383] on input "640,000" at bounding box center [812, 385] width 166 height 23
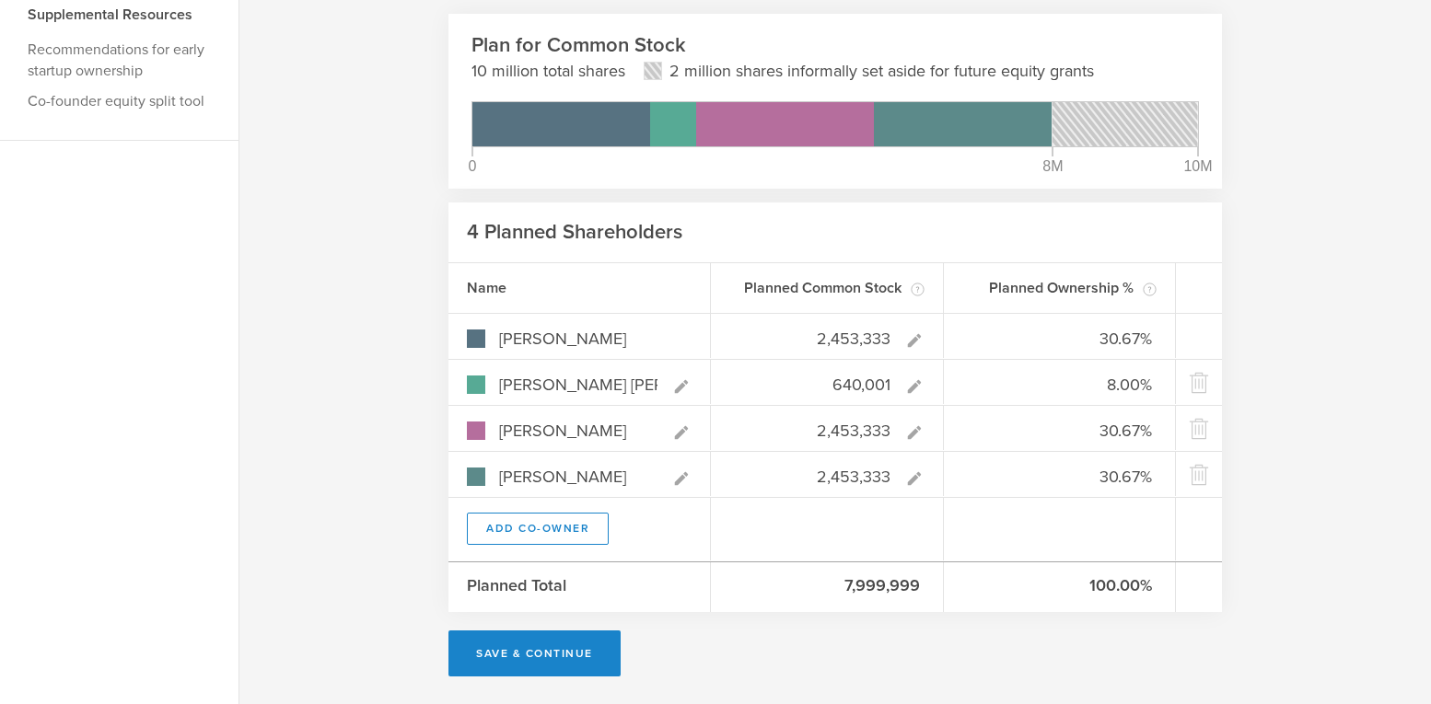
type input "640,001"
type gust-number-field "640001"
click at [818, 514] on div at bounding box center [827, 529] width 233 height 63
click at [542, 652] on button "Save & Continue" at bounding box center [534, 654] width 172 height 46
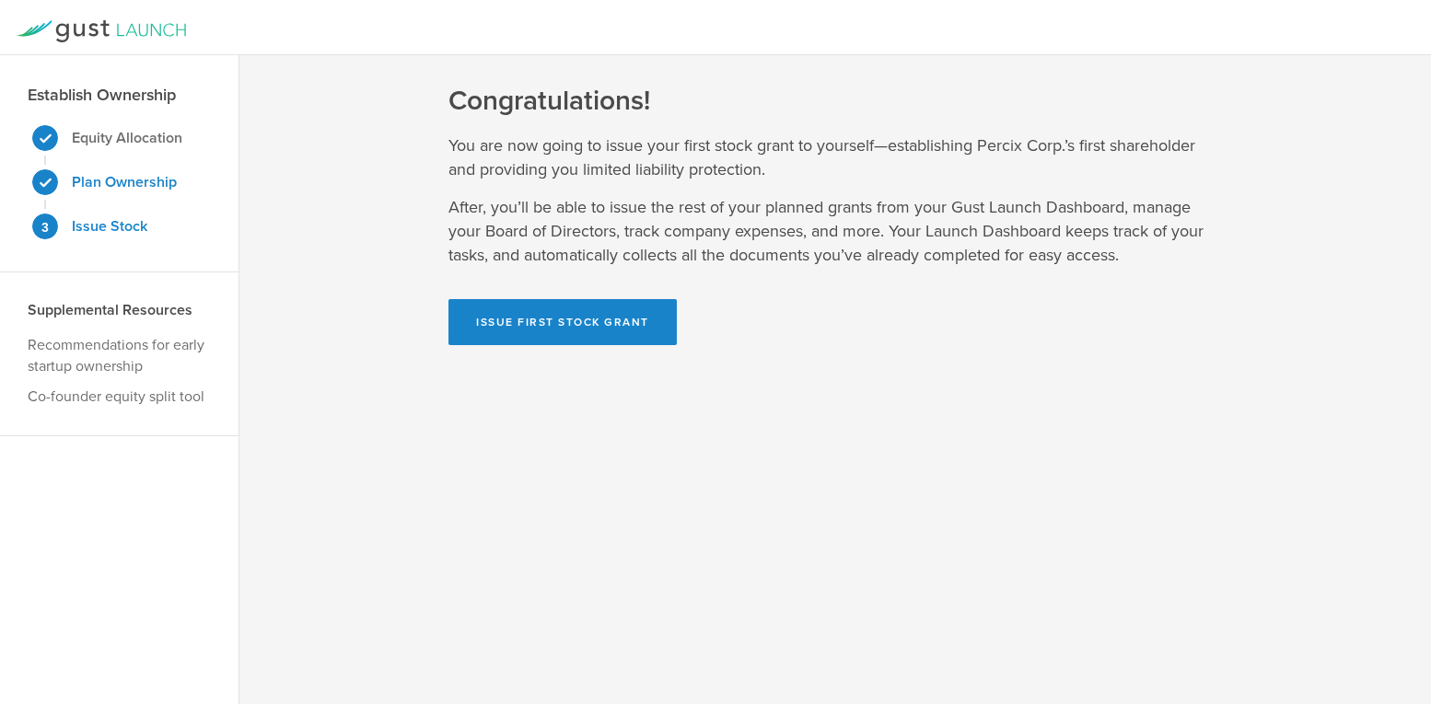
click at [133, 180] on strong "Plan Ownership" at bounding box center [124, 182] width 105 height 18
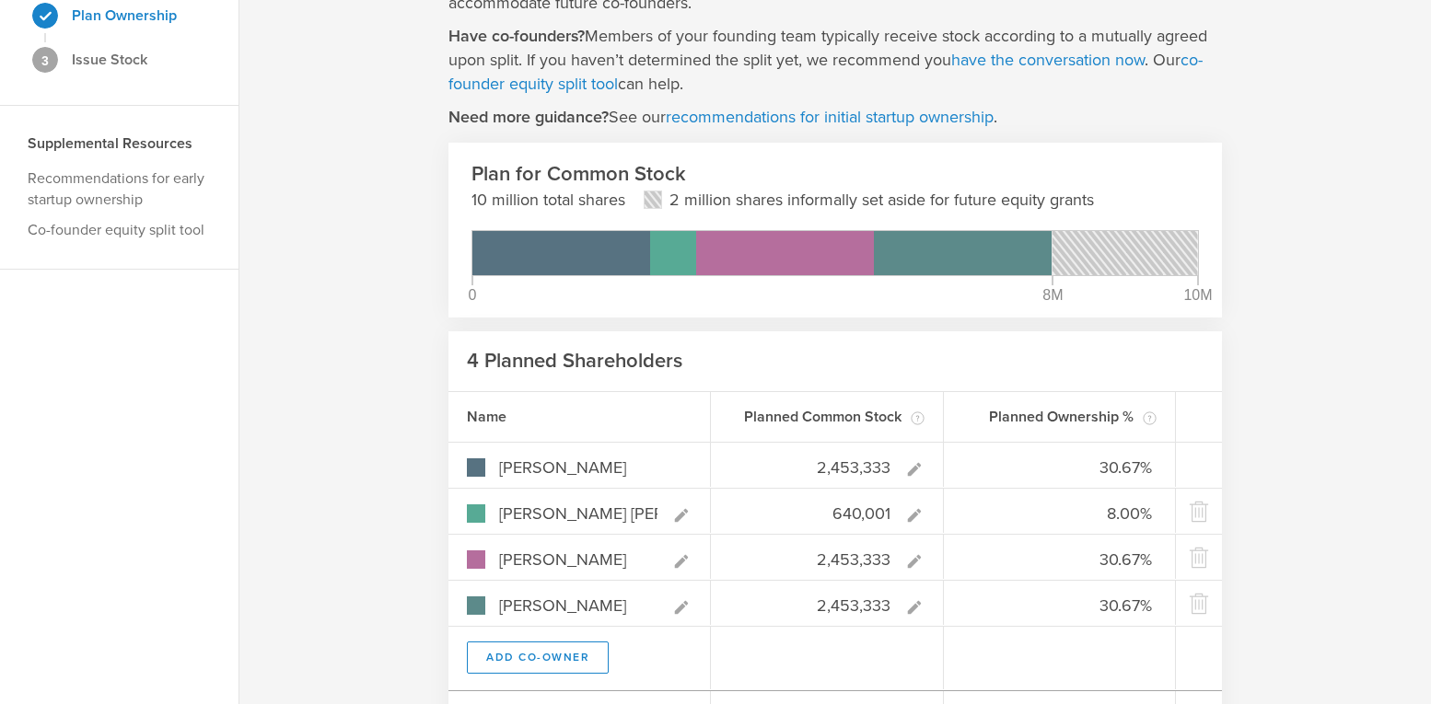
scroll to position [296, 0]
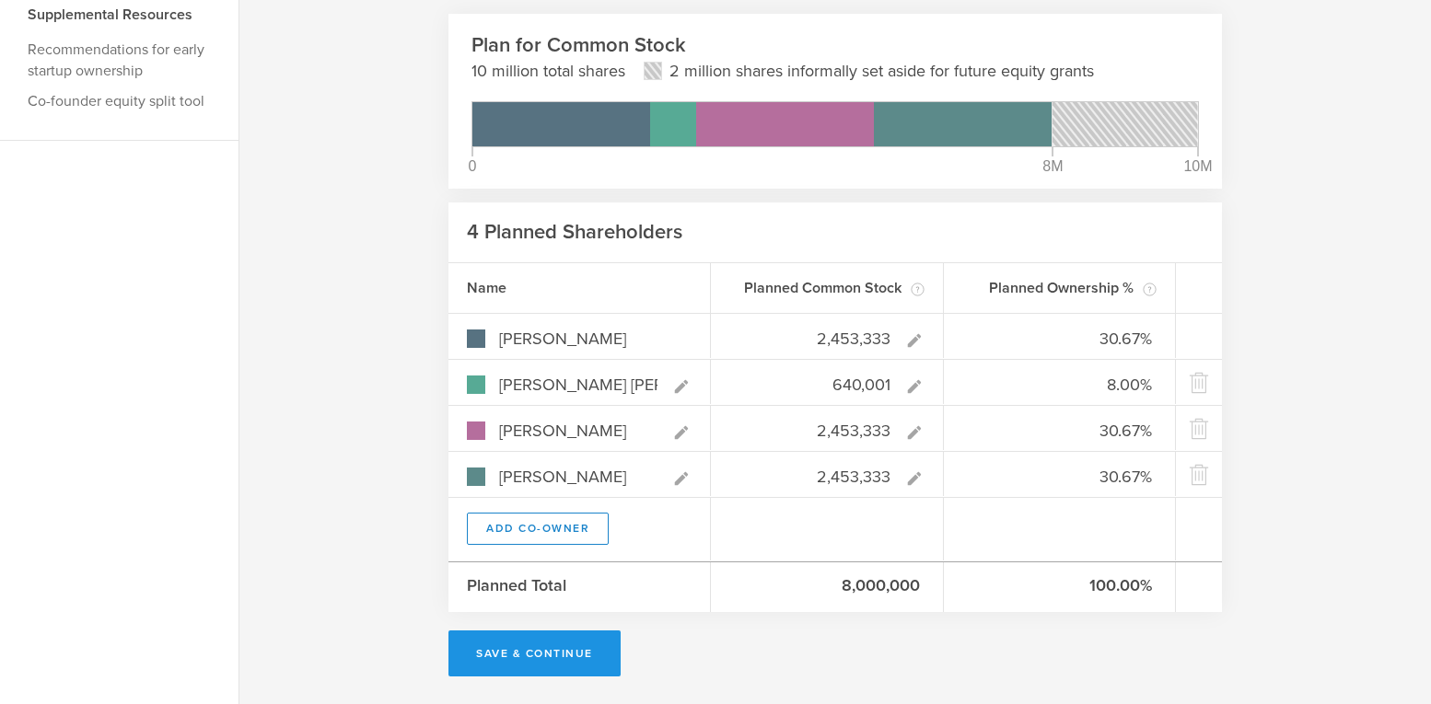
click at [502, 650] on button "Save & Continue" at bounding box center [534, 654] width 172 height 46
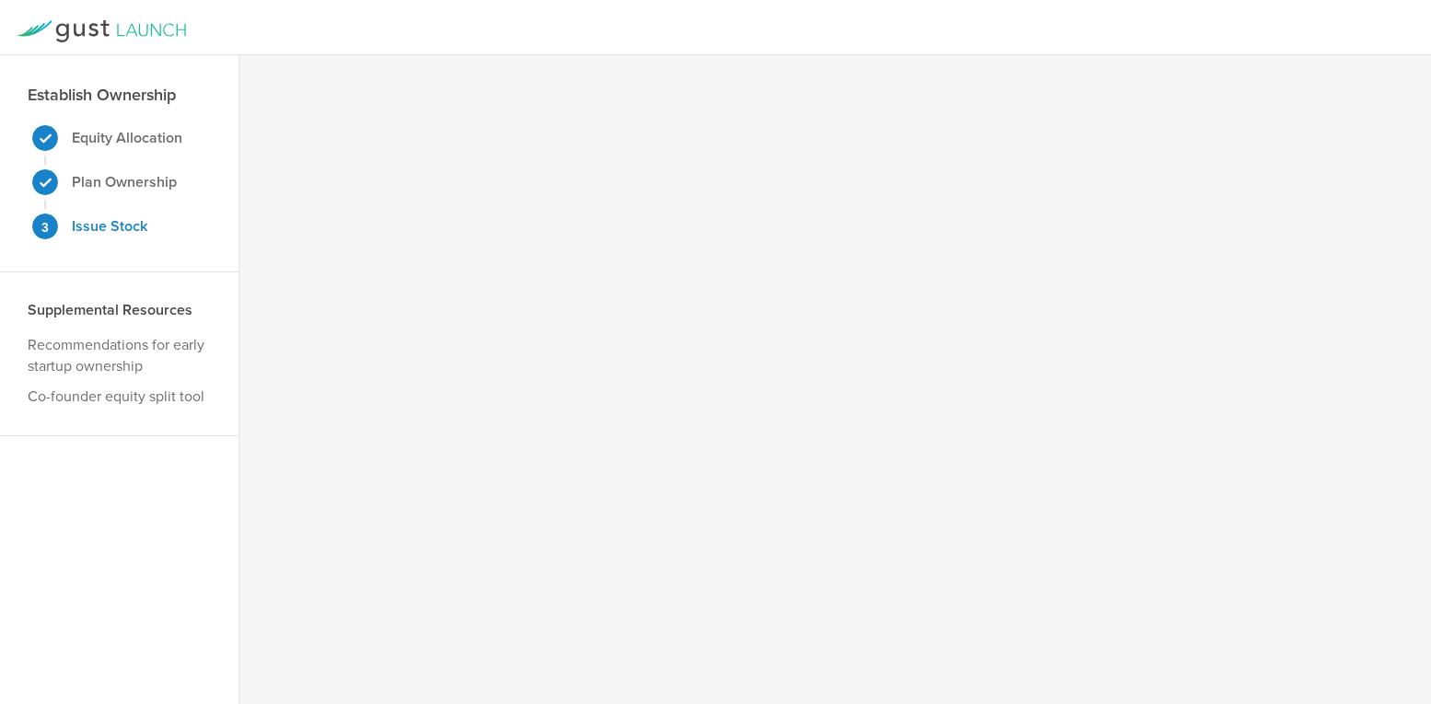
scroll to position [0, 0]
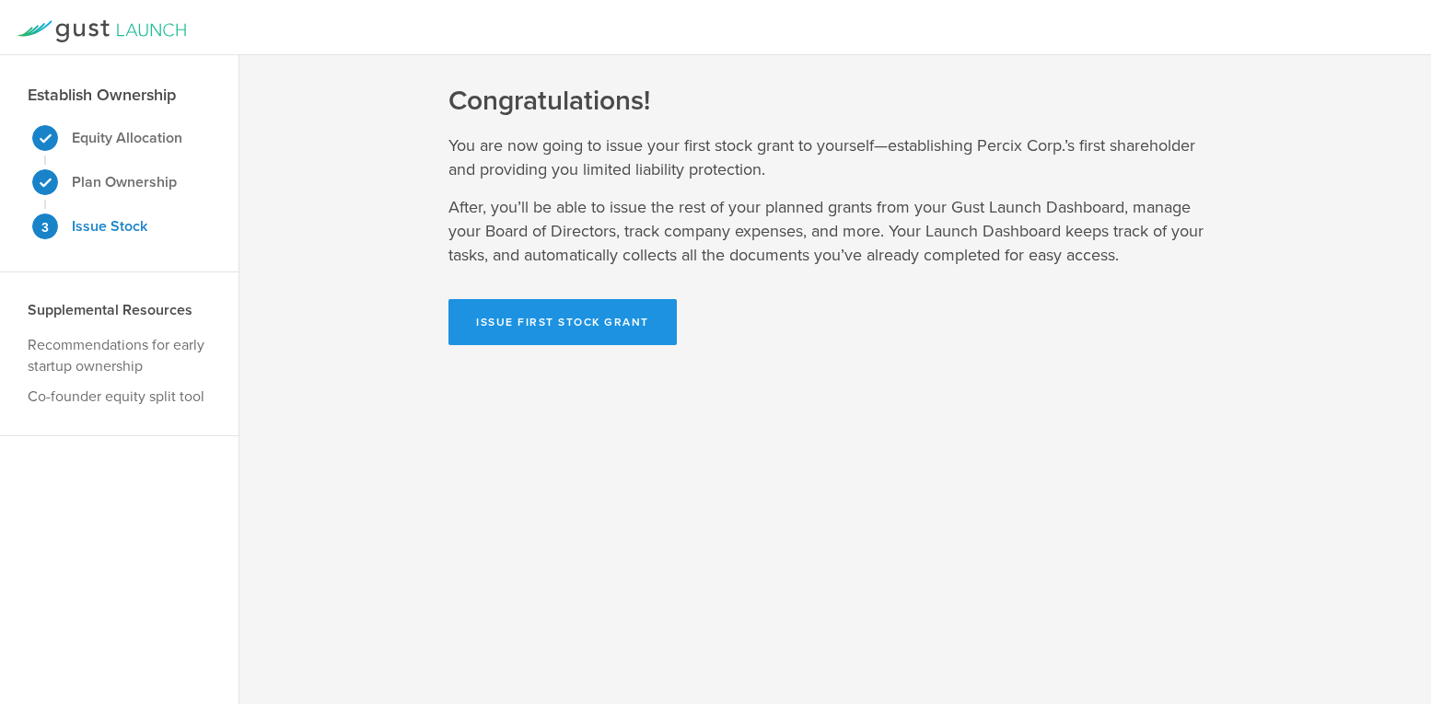
click at [507, 317] on button "Issue First Stock Grant" at bounding box center [562, 322] width 228 height 46
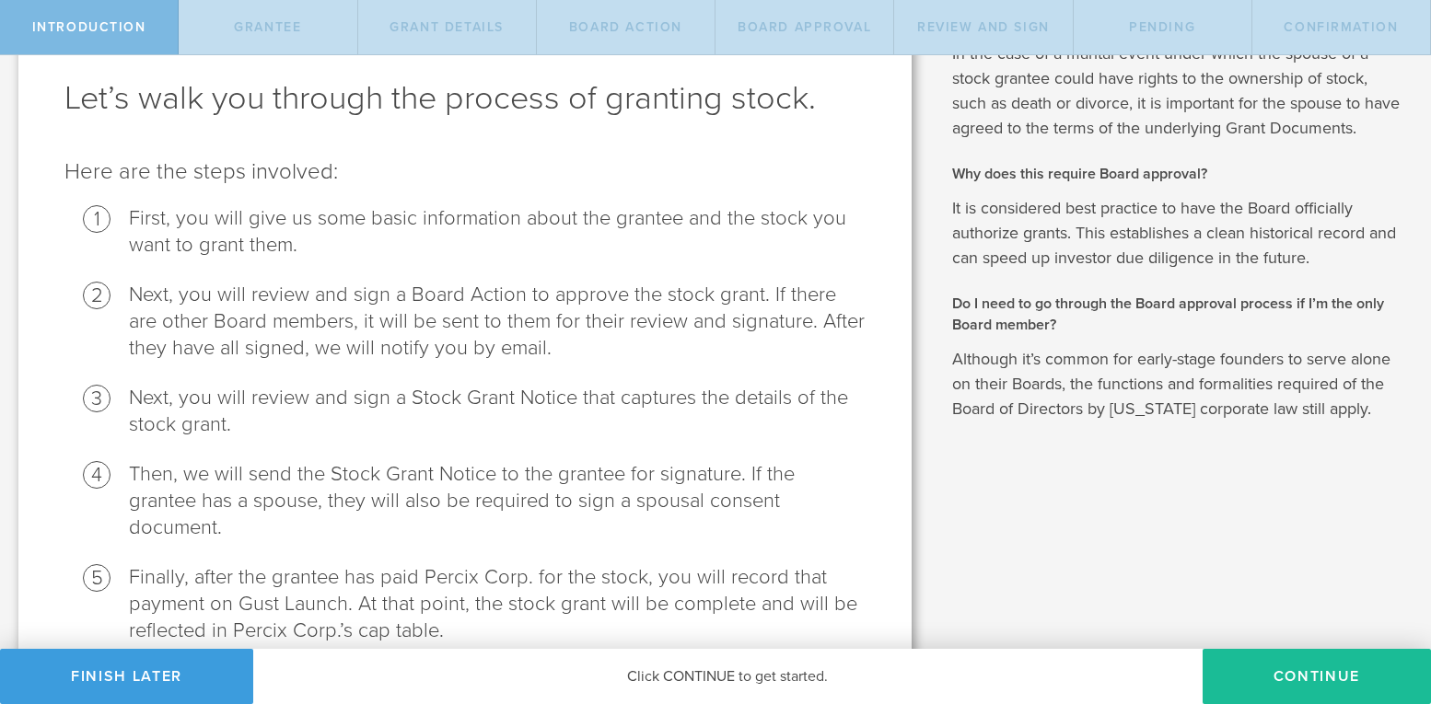
scroll to position [149, 0]
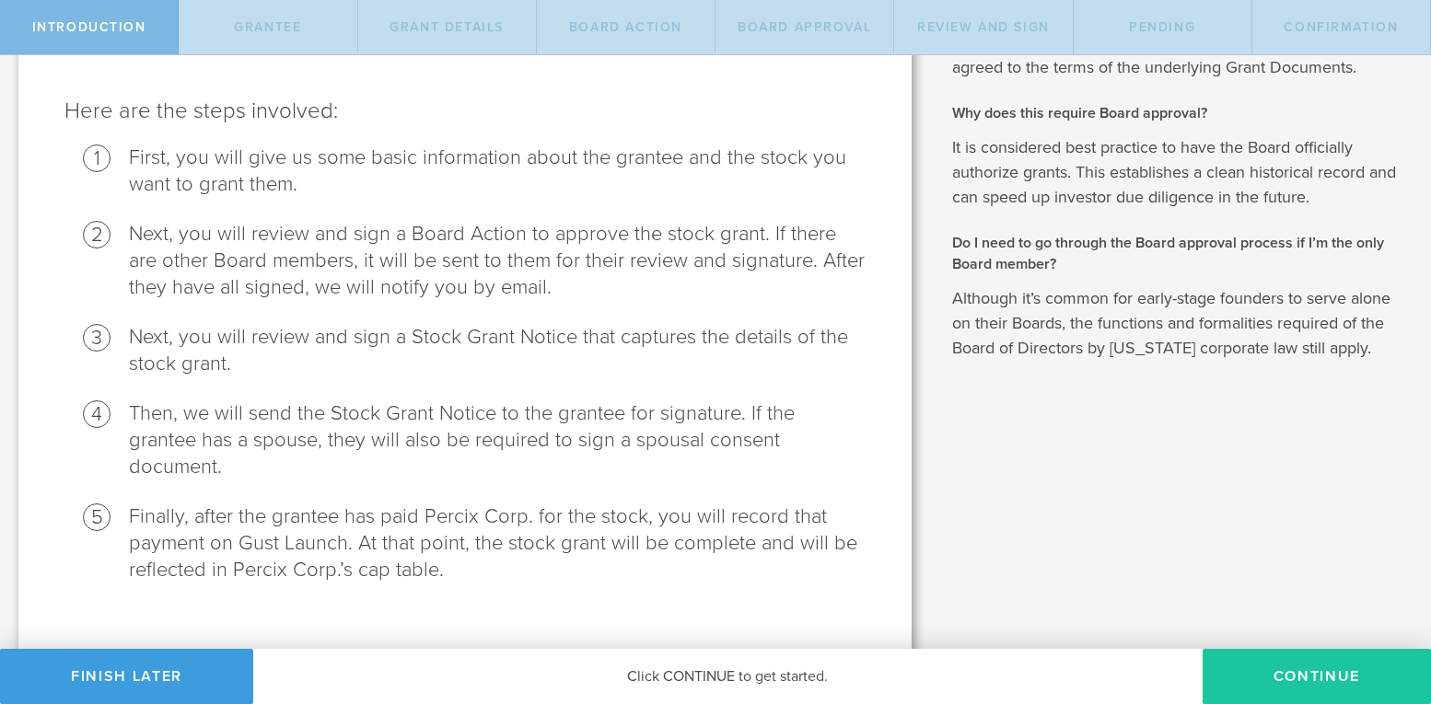
click at [1296, 683] on button "Continue" at bounding box center [1316, 676] width 228 height 55
radio input "true"
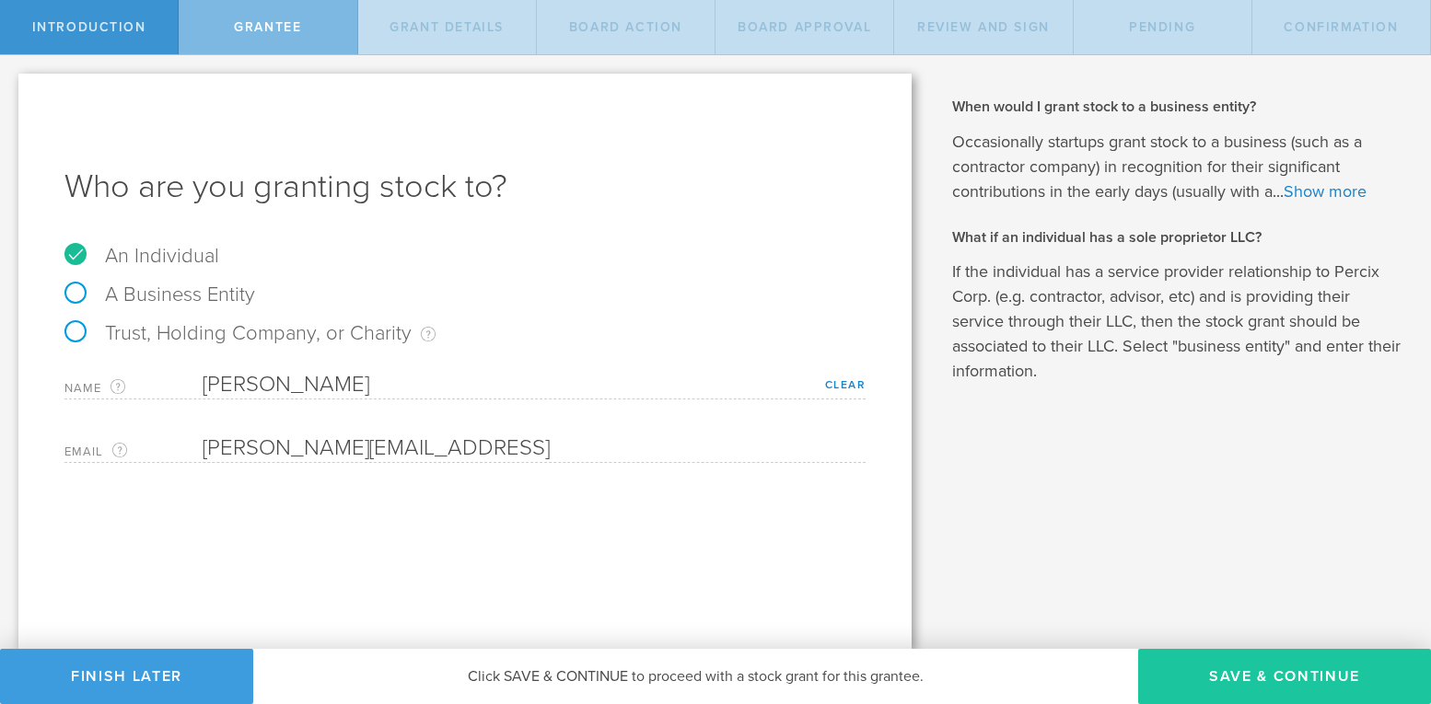
click at [1236, 673] on button "Save & Continue" at bounding box center [1284, 676] width 293 height 55
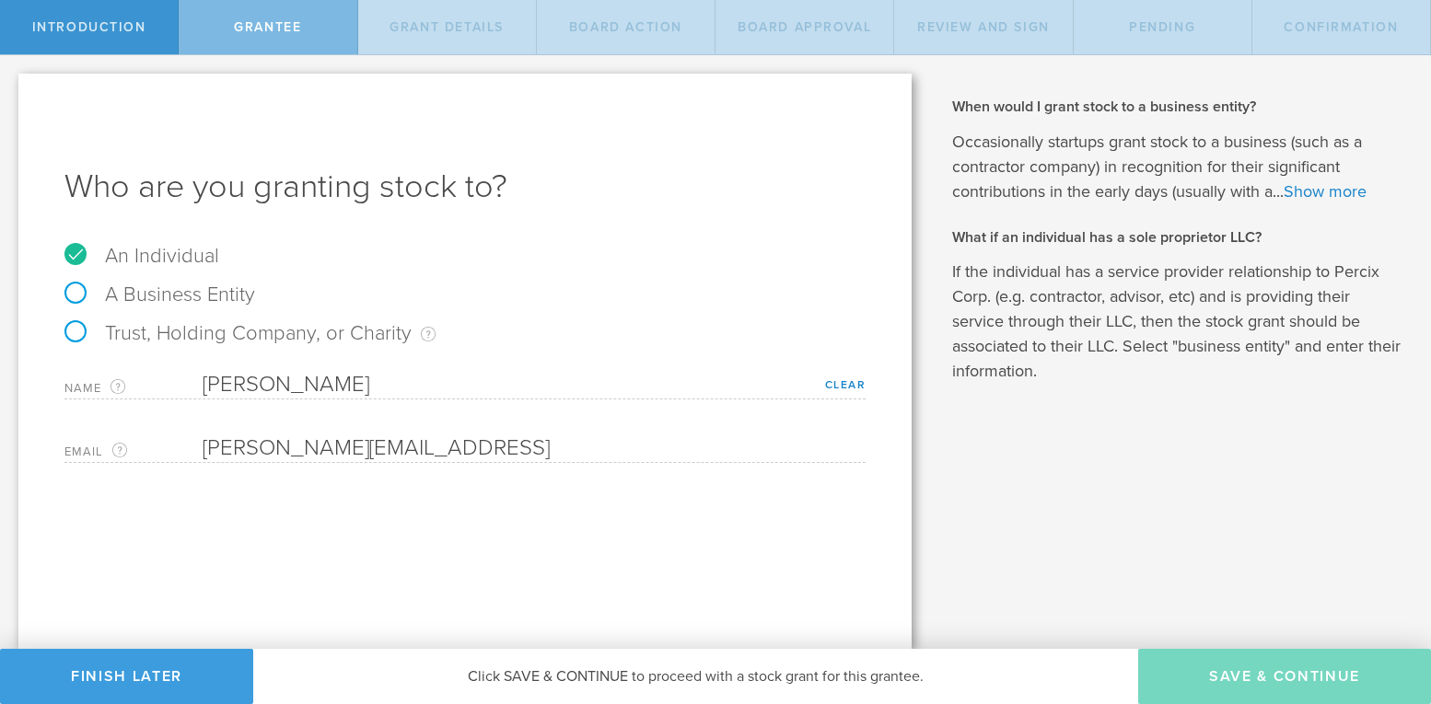
type input "2,453,333"
type input "48"
type input "12"
select select "none"
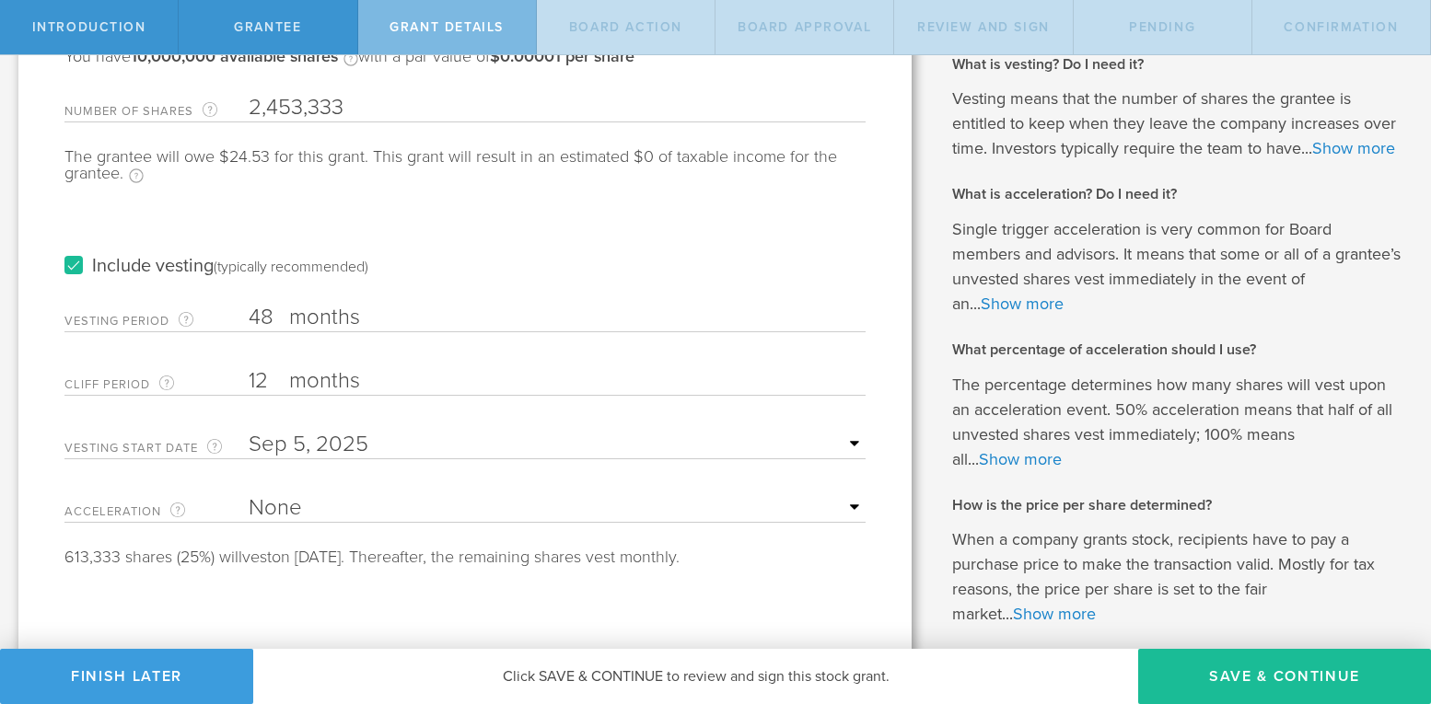
scroll to position [216, 0]
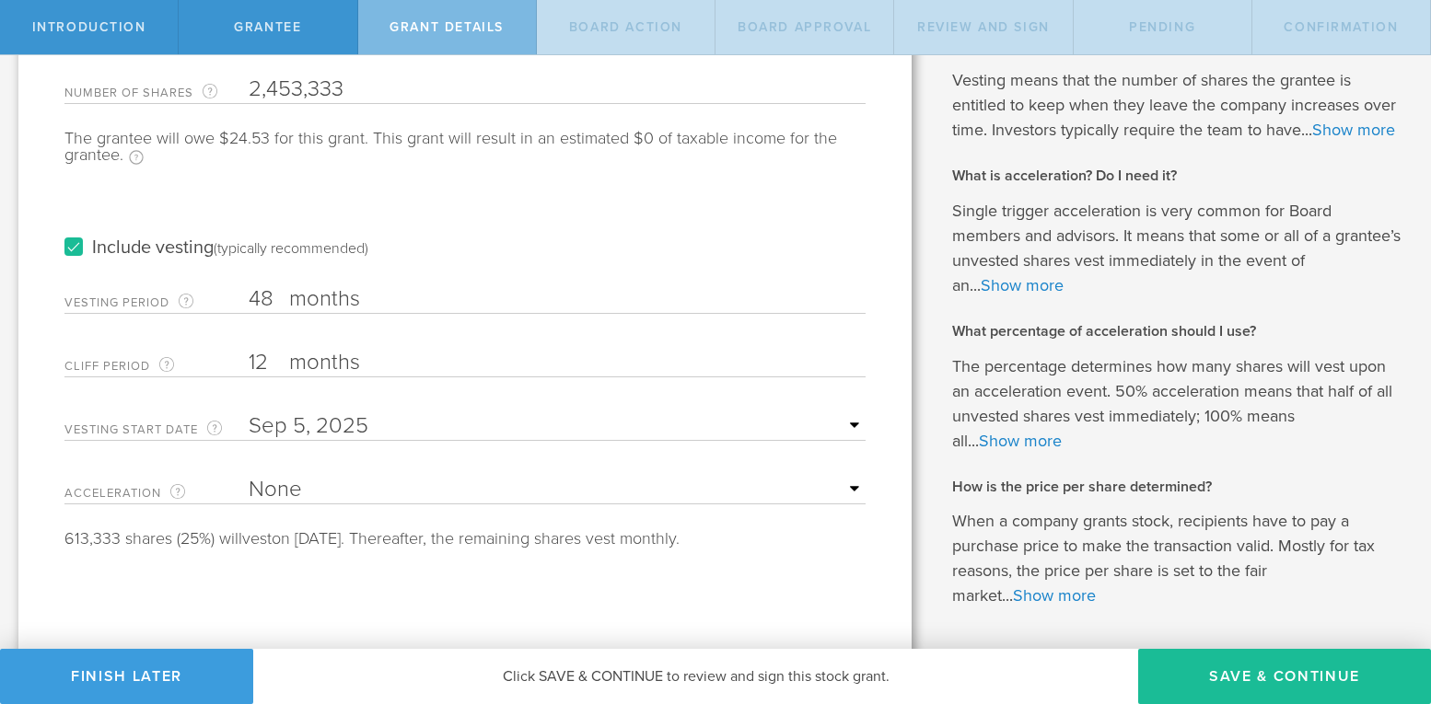
click at [274, 352] on input "12" at bounding box center [557, 363] width 617 height 28
type input "1"
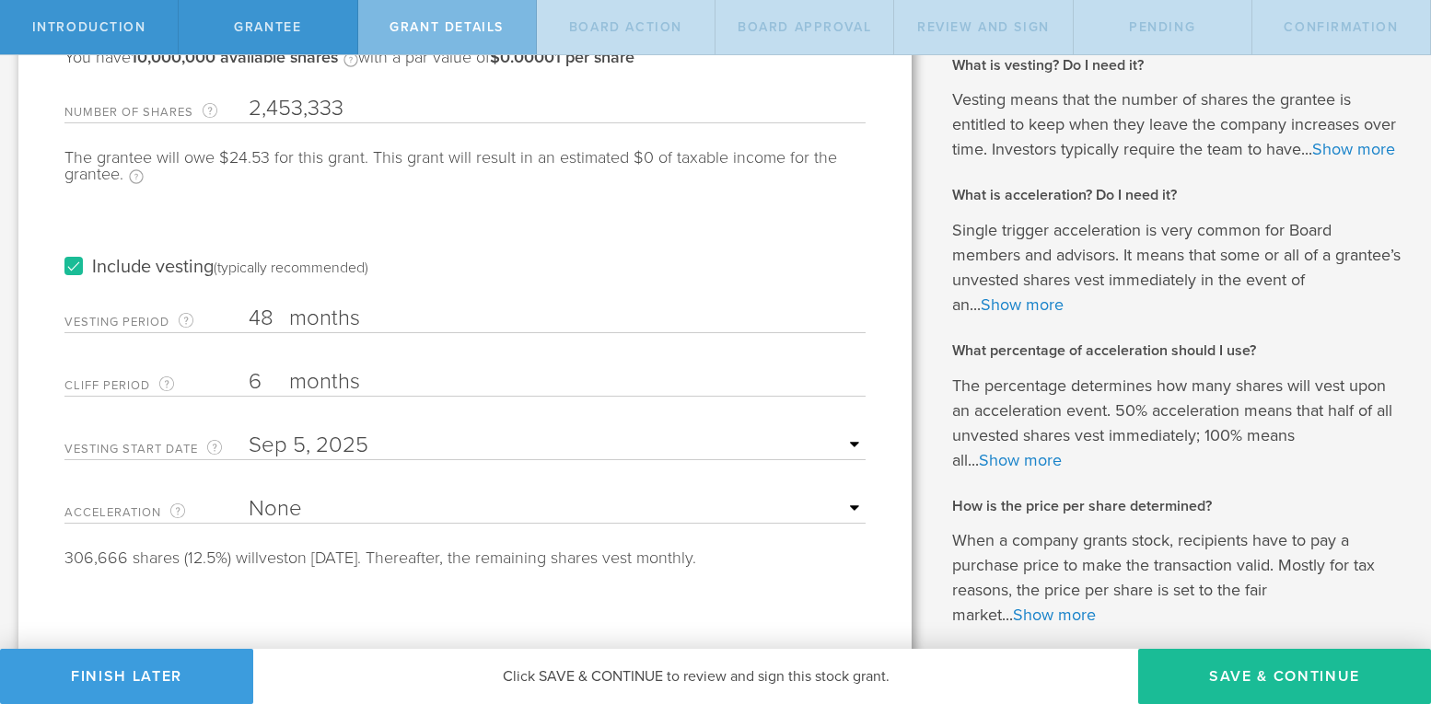
scroll to position [196, 0]
type input "6"
click at [1204, 679] on button "Save & Continue" at bounding box center [1284, 676] width 293 height 55
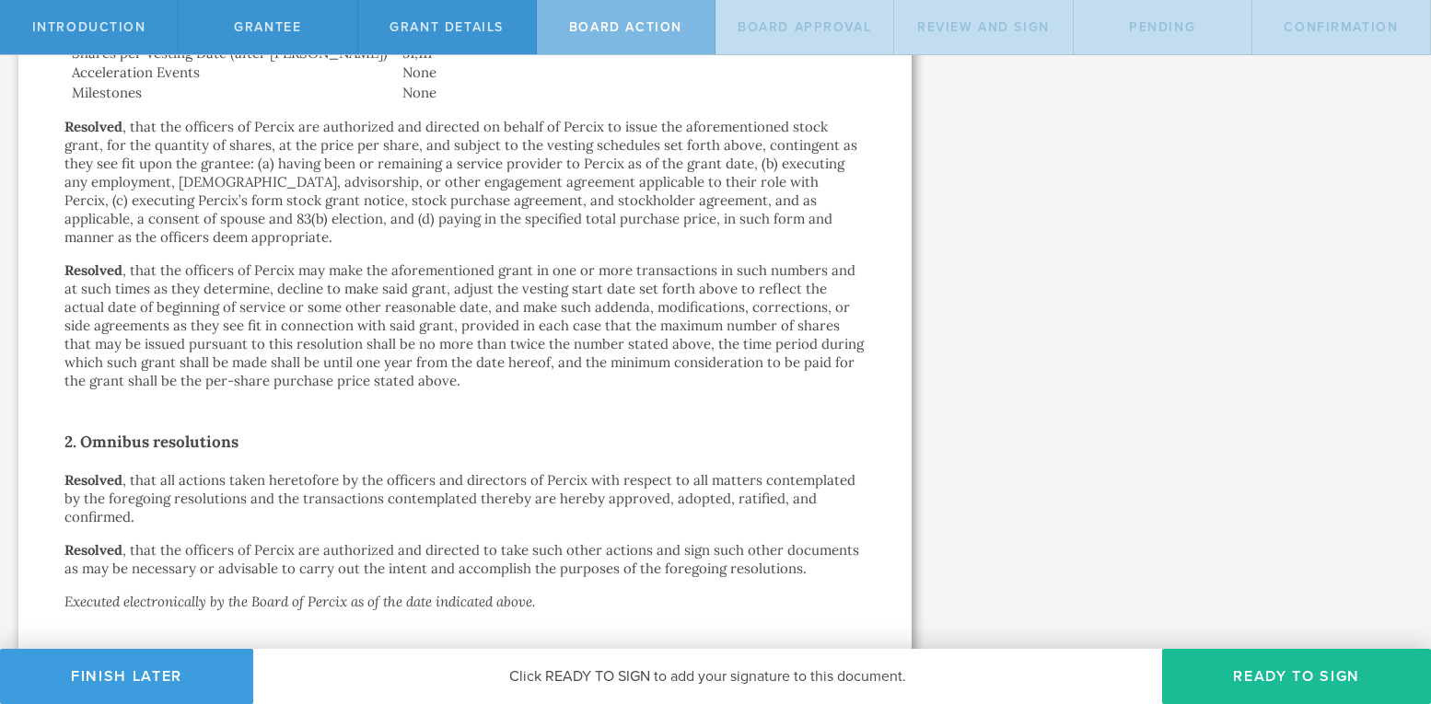
scroll to position [1034, 0]
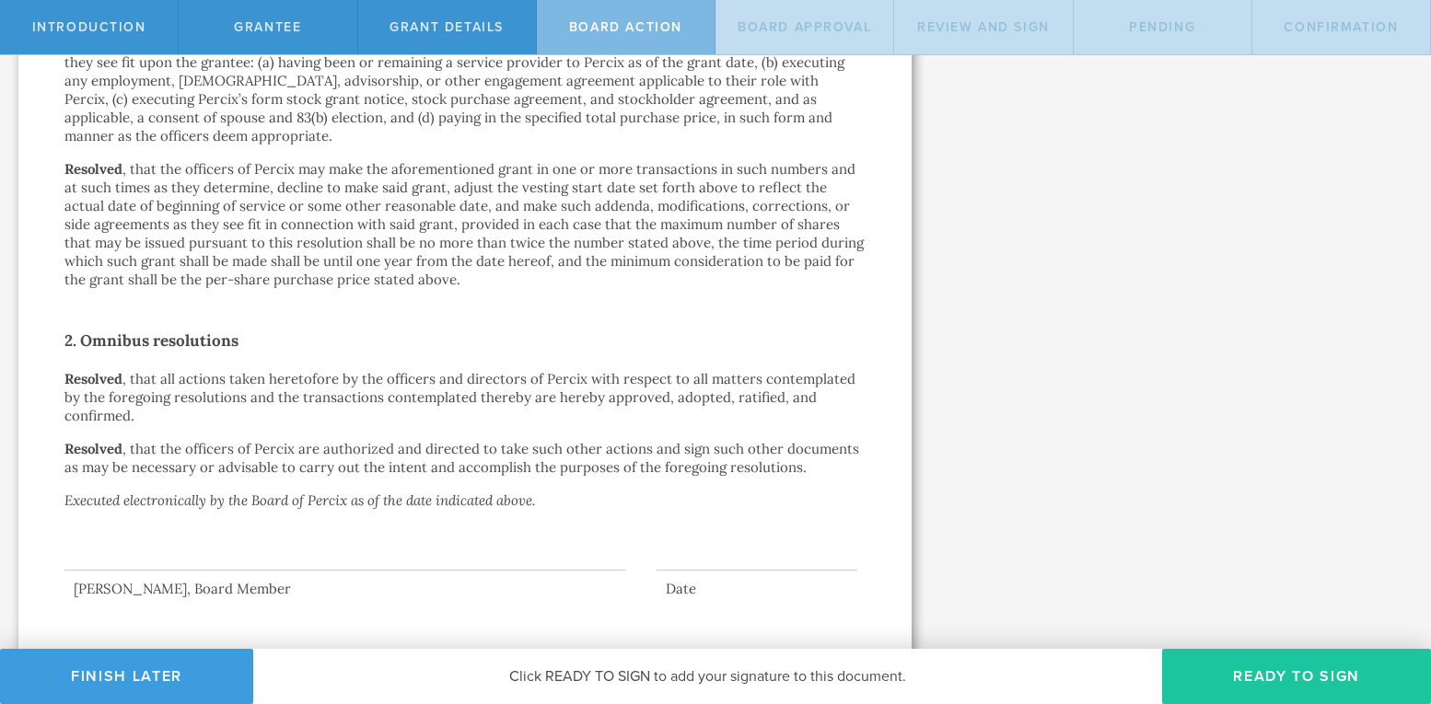
click at [1244, 676] on button "Ready to Sign" at bounding box center [1296, 676] width 269 height 55
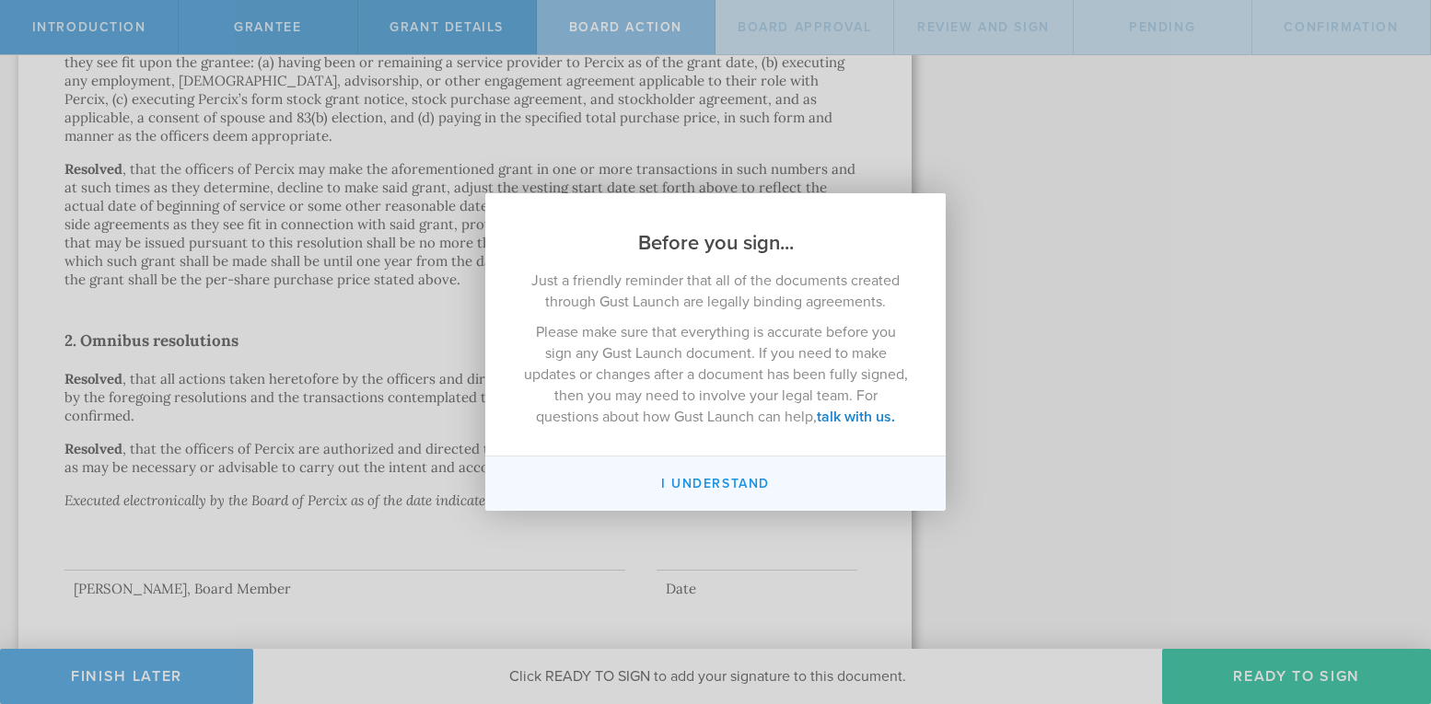
click at [673, 485] on button "I understand" at bounding box center [715, 484] width 460 height 54
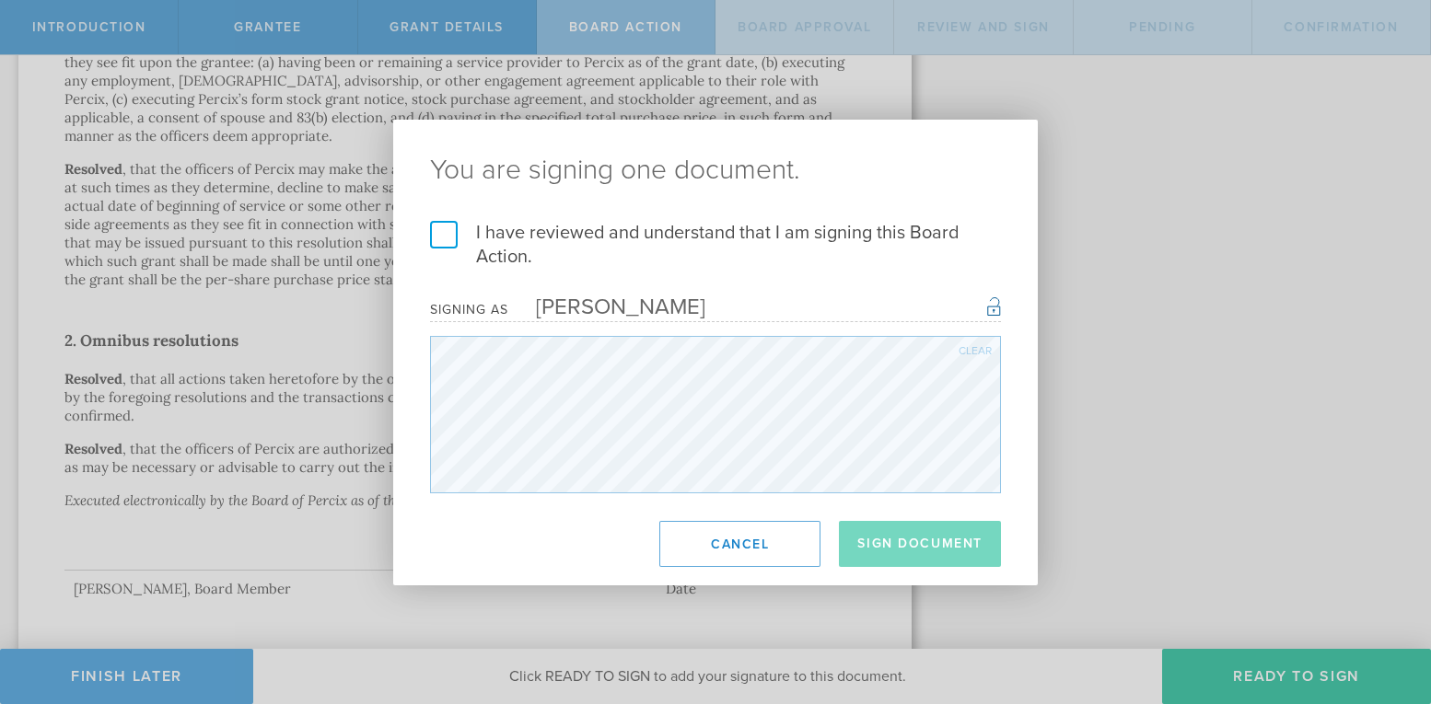
click at [427, 232] on div "I have reviewed and understand that I am signing this Board Action. I understan…" at bounding box center [715, 357] width 644 height 273
click at [446, 238] on label "I have reviewed and understand that I am signing this Board Action." at bounding box center [715, 245] width 571 height 48
click at [0, 0] on input "I have reviewed and understand that I am signing this Board Action." at bounding box center [0, 0] width 0 height 0
click at [888, 540] on button "Sign Document" at bounding box center [920, 544] width 162 height 46
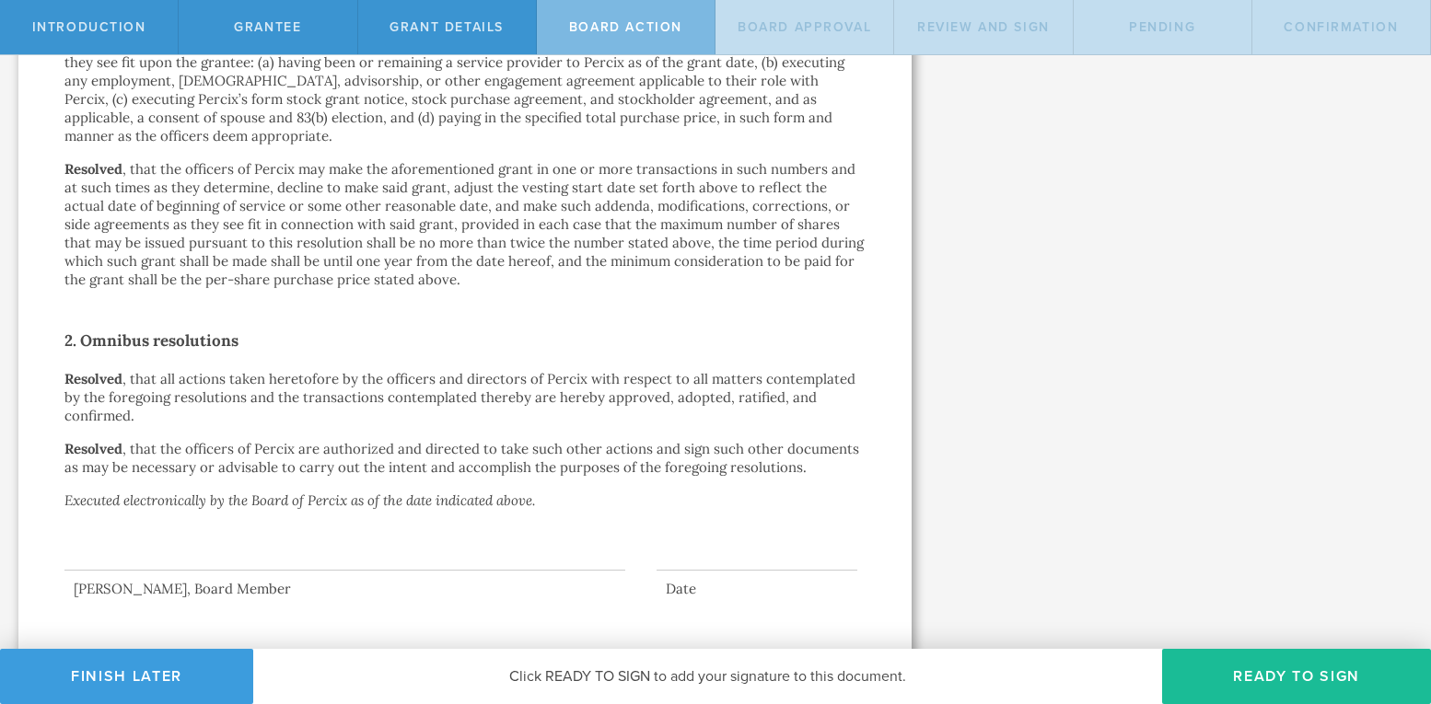
scroll to position [0, 0]
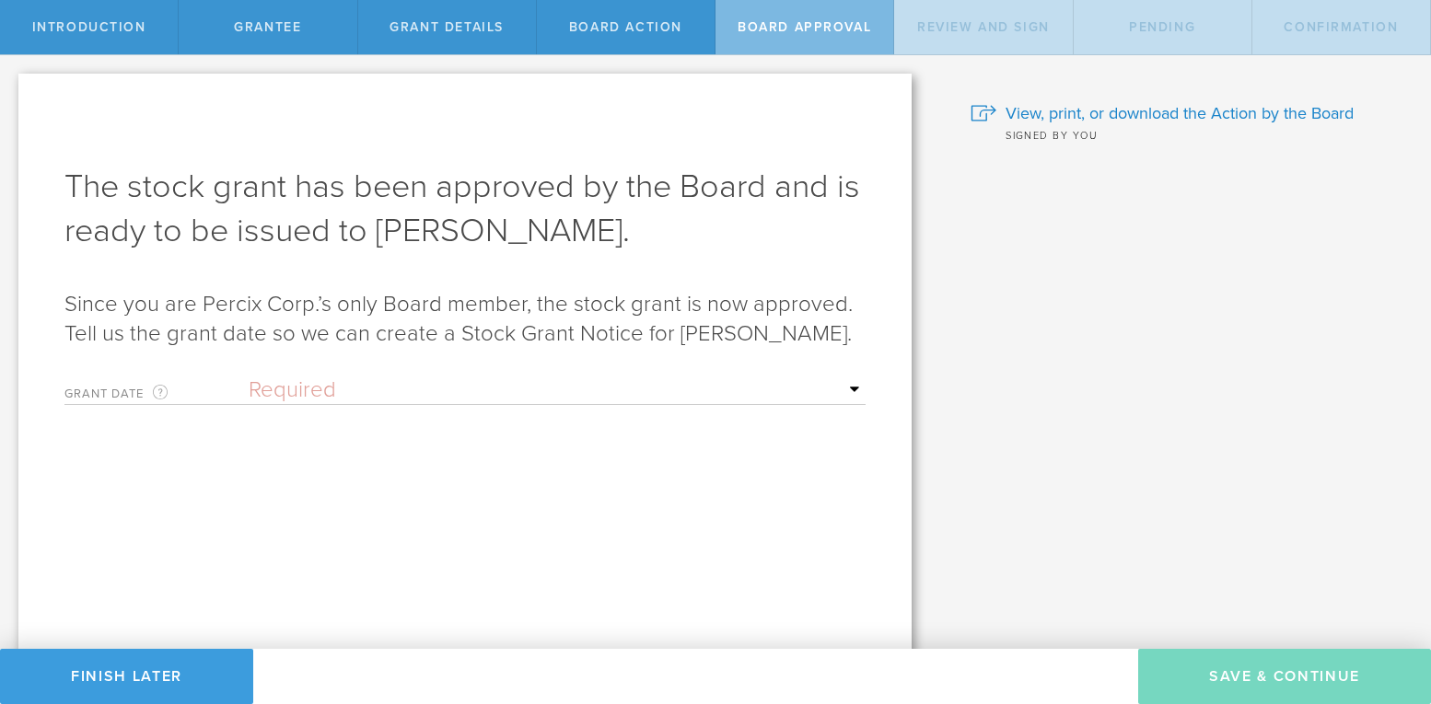
click at [267, 404] on select "Required Upon grantee's signature A specific date" at bounding box center [557, 391] width 617 height 28
select select "setByFounder"
click at [249, 404] on select "Required Upon grantee's signature A specific date" at bounding box center [557, 391] width 617 height 28
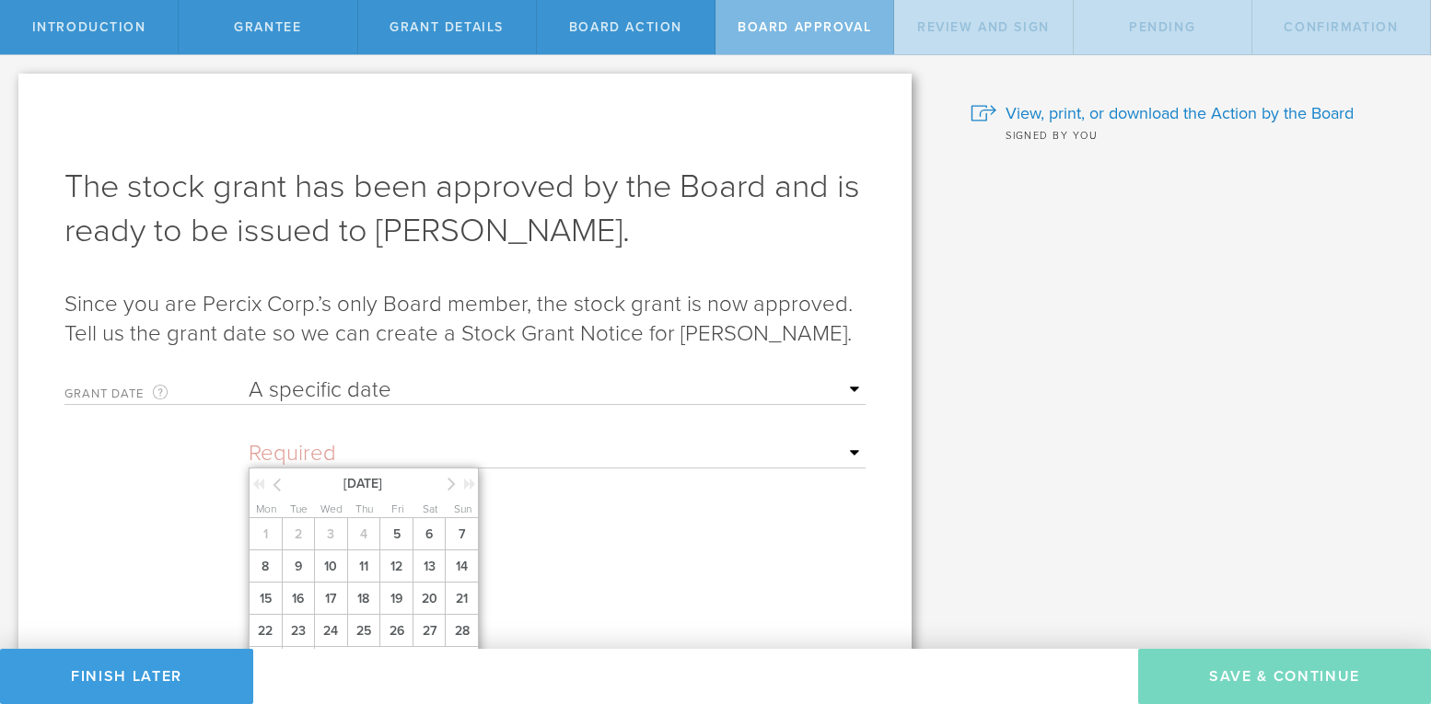
click at [851, 468] on input "text" at bounding box center [557, 454] width 617 height 28
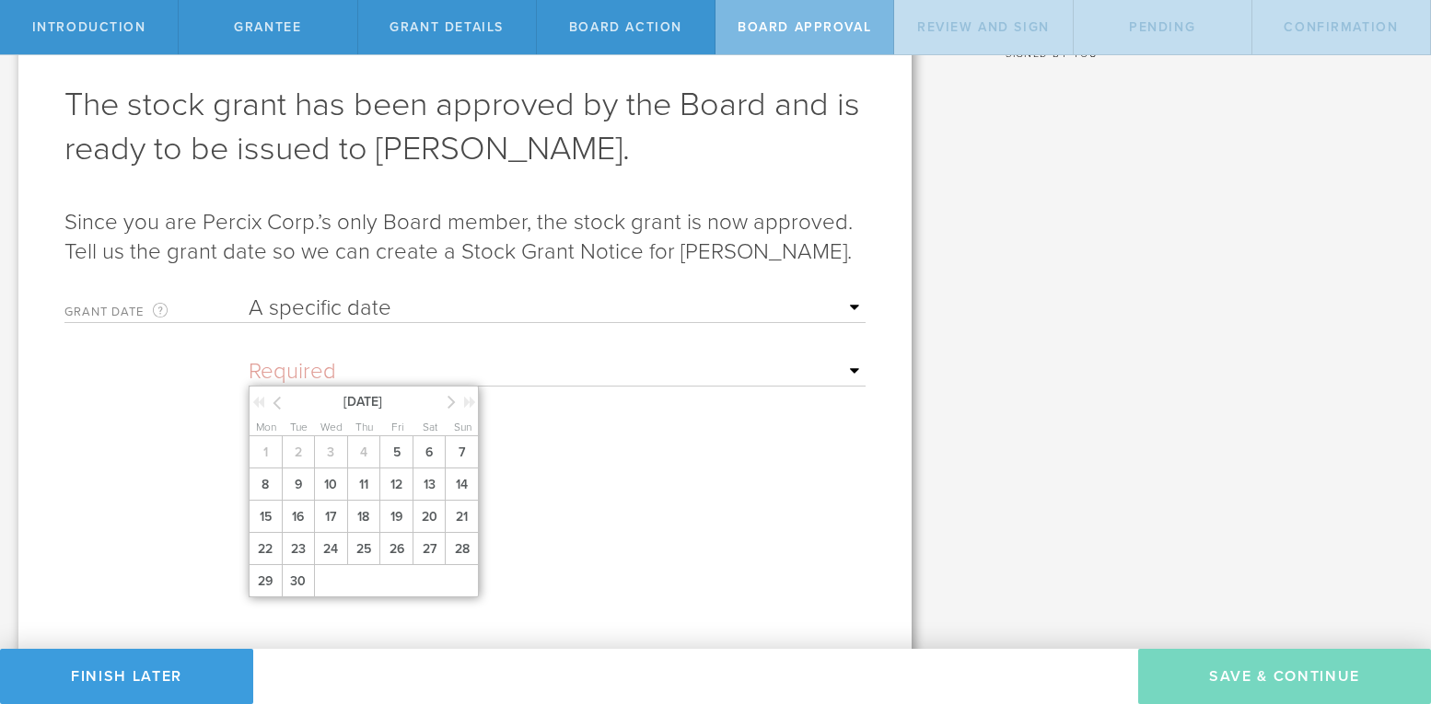
scroll to position [128, 0]
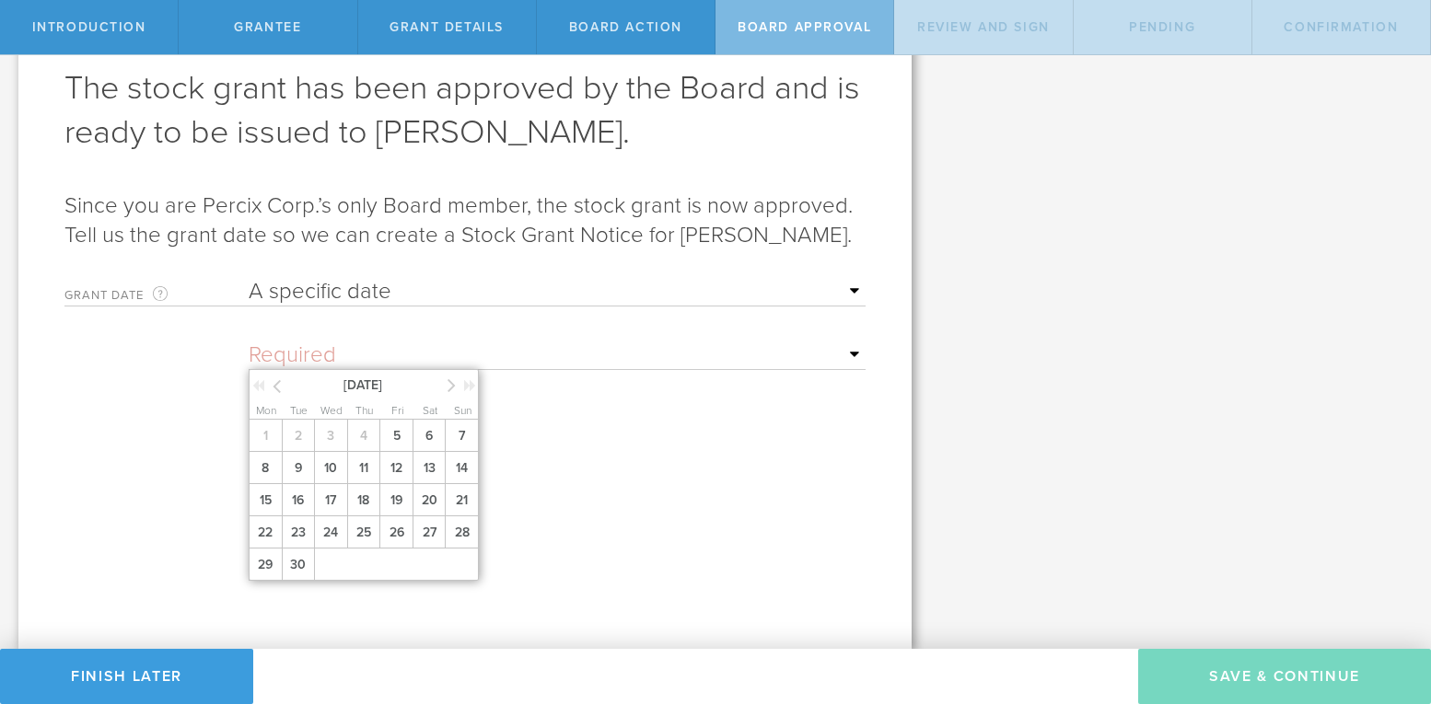
click at [451, 387] on icon at bounding box center [451, 385] width 8 height 23
click at [330, 441] on span "1" at bounding box center [330, 436] width 33 height 32
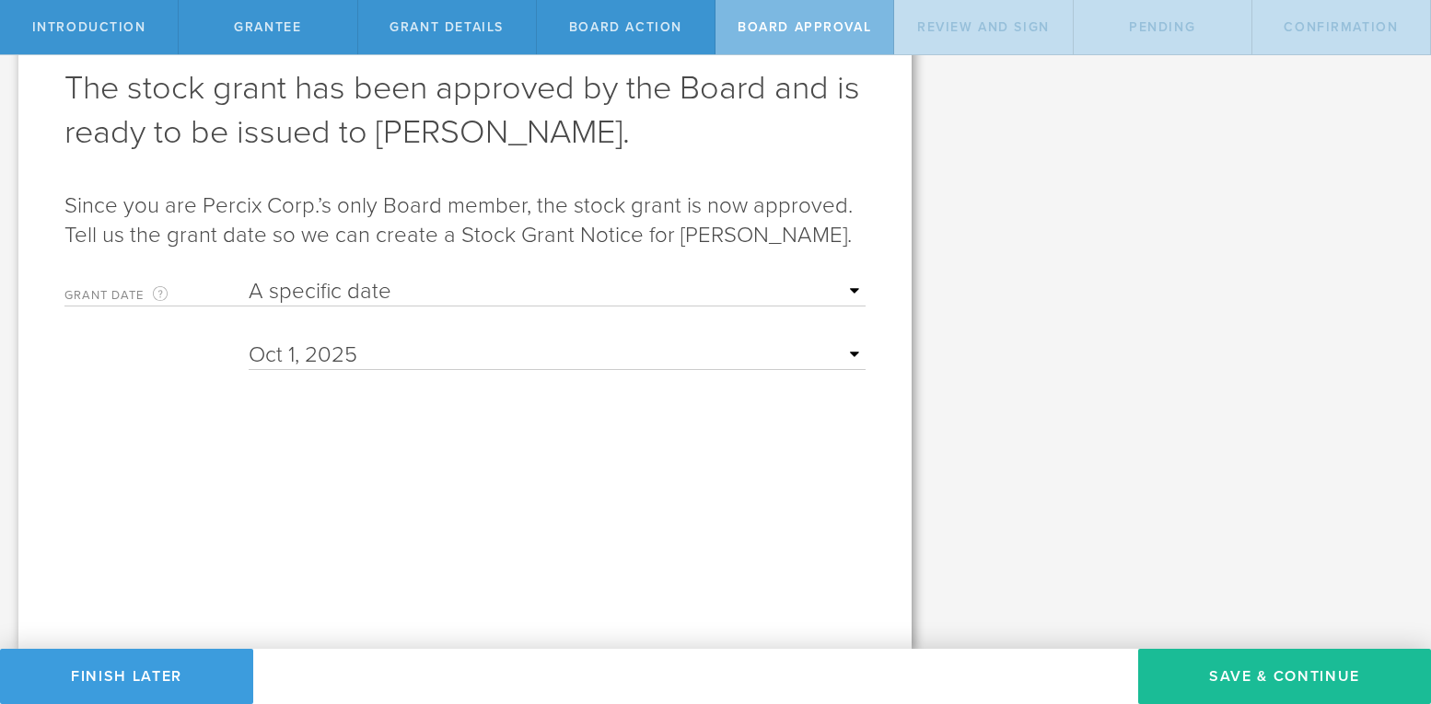
click at [593, 482] on form "Grant Date This is the date on which the recipient is granted the stock. This d…" at bounding box center [464, 424] width 801 height 311
click at [1186, 671] on button "Save & Continue" at bounding box center [1284, 676] width 293 height 55
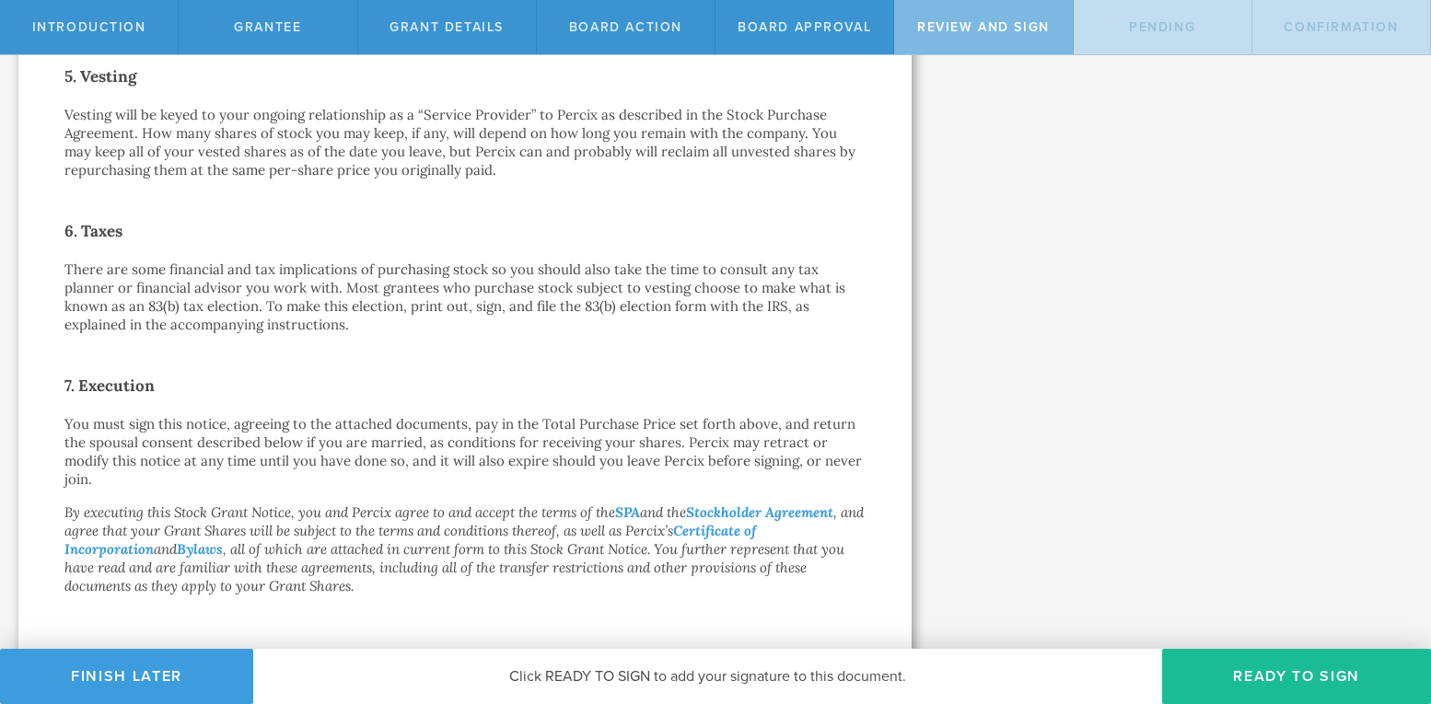
scroll to position [1294, 0]
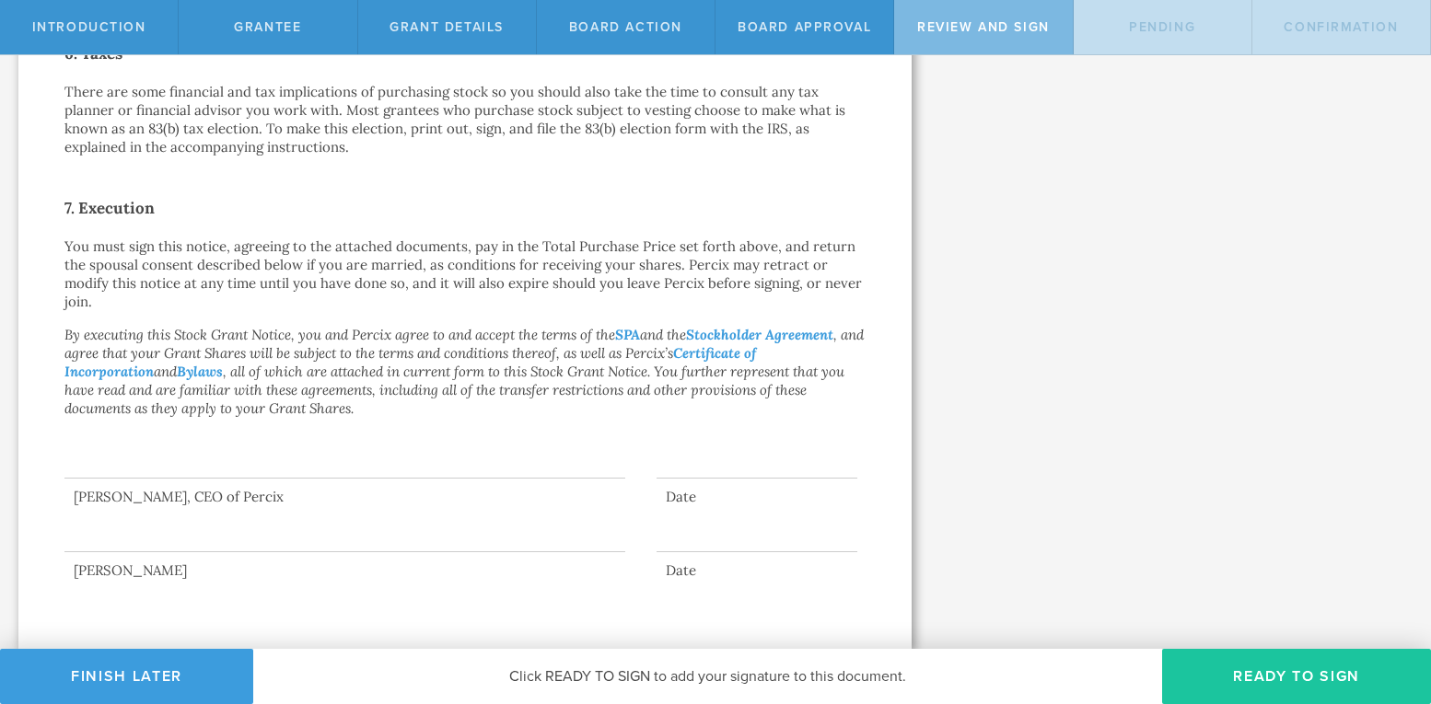
click at [1245, 677] on button "Ready to Sign" at bounding box center [1296, 676] width 269 height 55
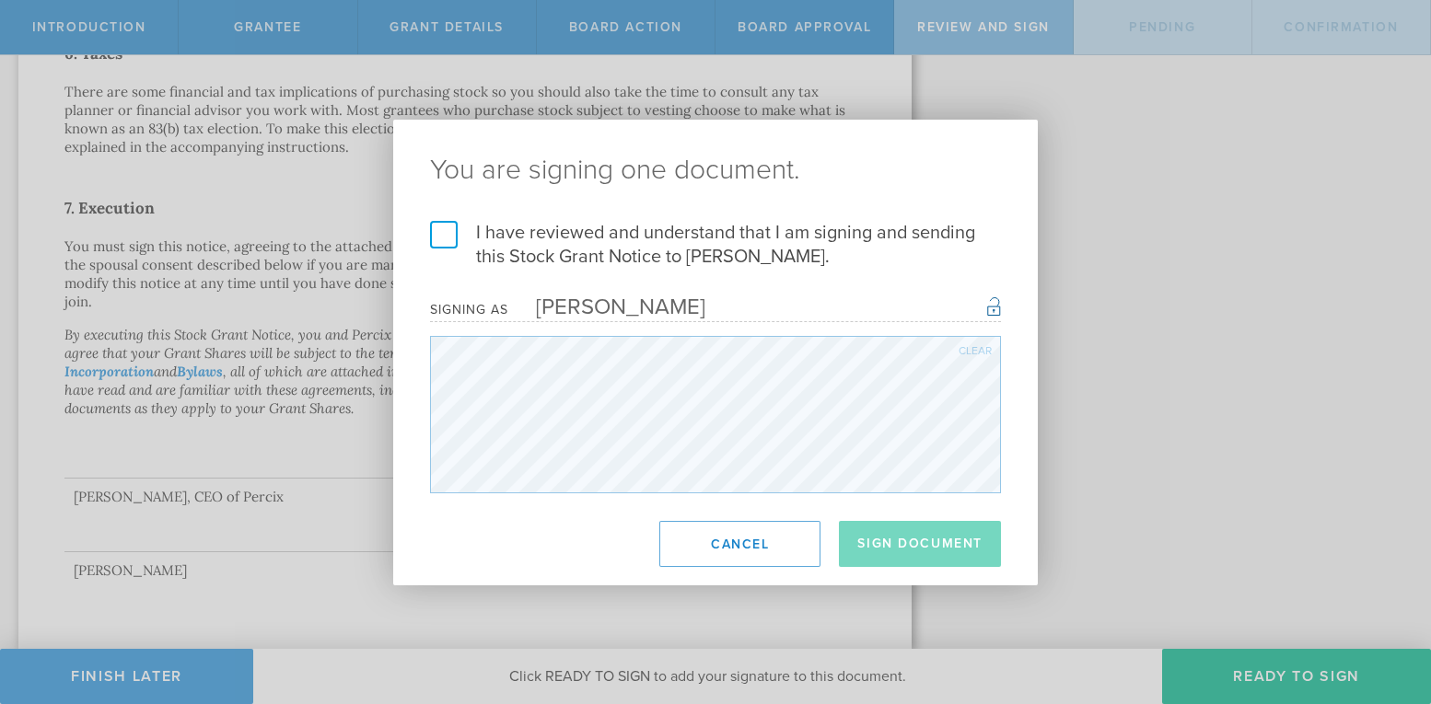
click at [447, 233] on label "I have reviewed and understand that I am signing and sending this Stock Grant N…" at bounding box center [715, 245] width 571 height 48
click at [0, 0] on input "I have reviewed and understand that I am signing and sending this Stock Grant N…" at bounding box center [0, 0] width 0 height 0
click at [883, 542] on button "Sign Document" at bounding box center [920, 544] width 162 height 46
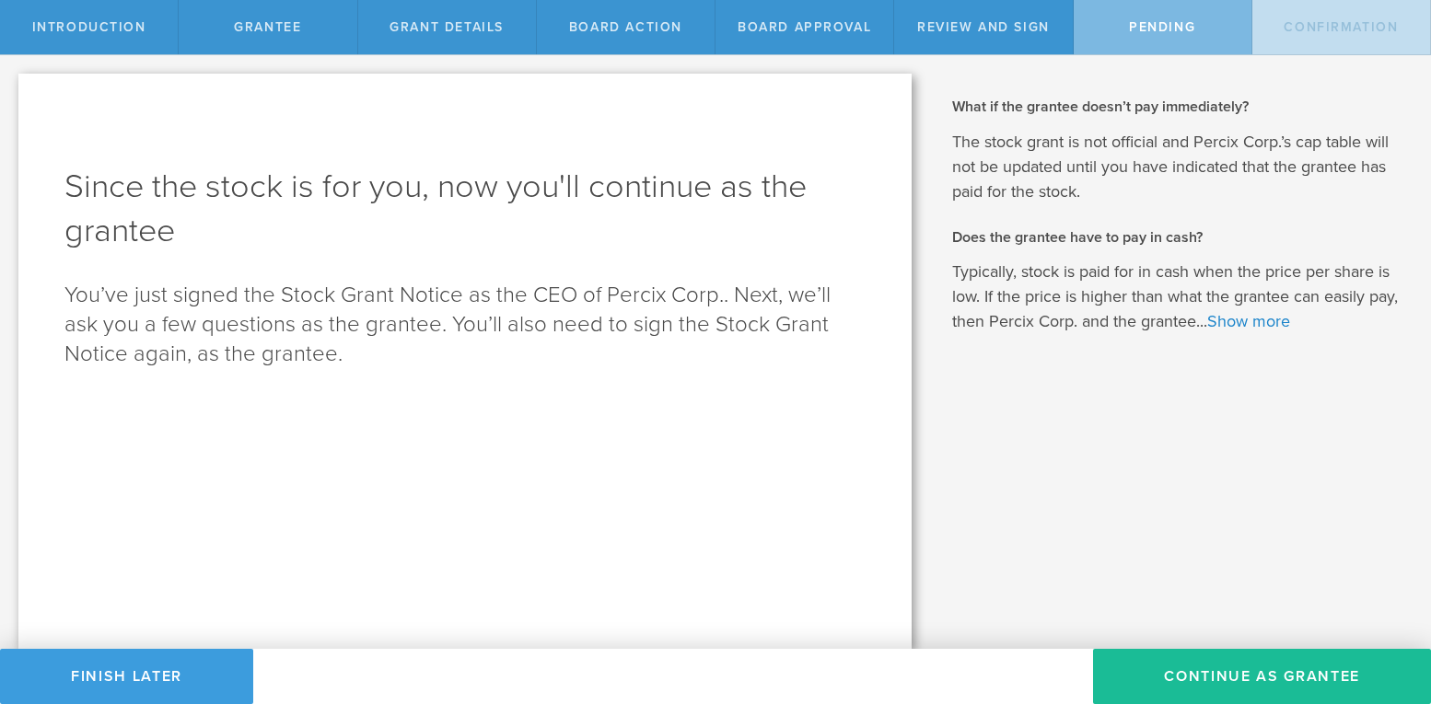
scroll to position [0, 0]
click at [1194, 672] on button "Continue as Grantee" at bounding box center [1262, 676] width 338 height 55
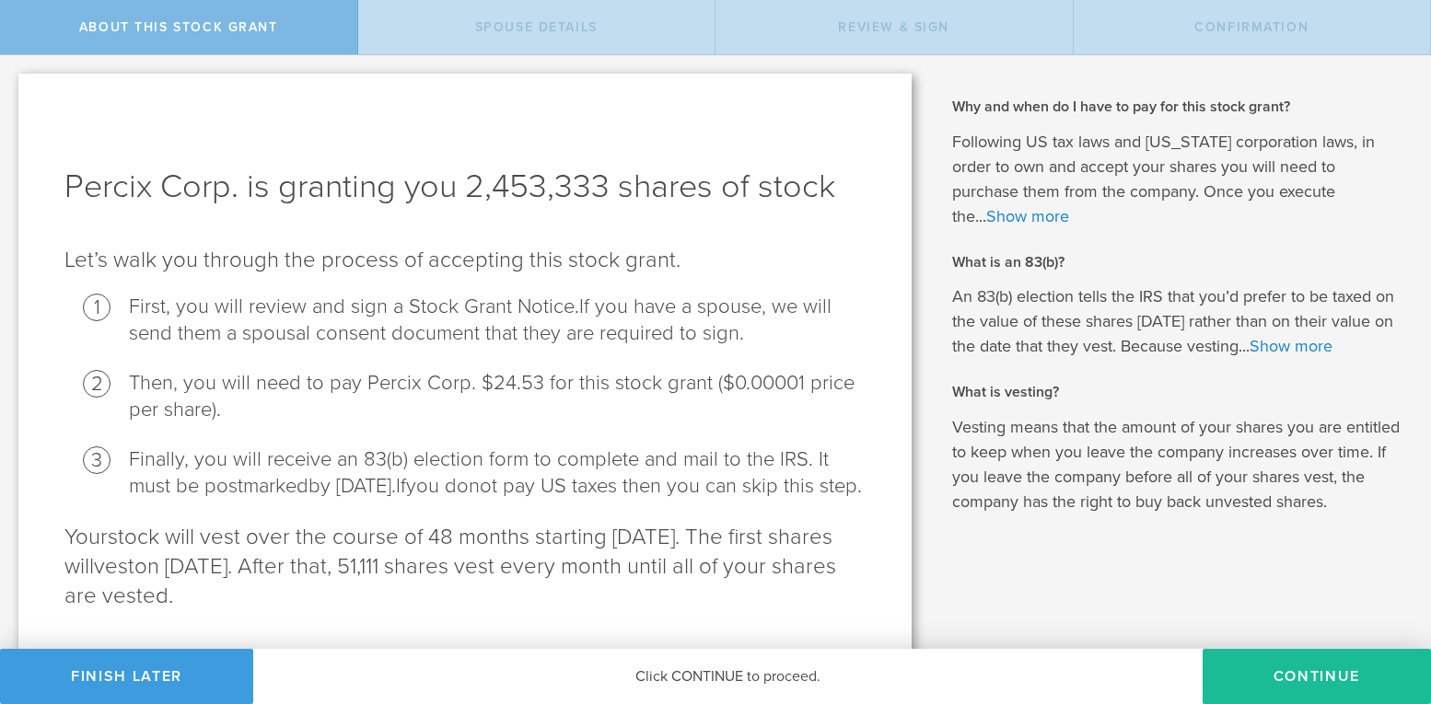
scroll to position [76, 0]
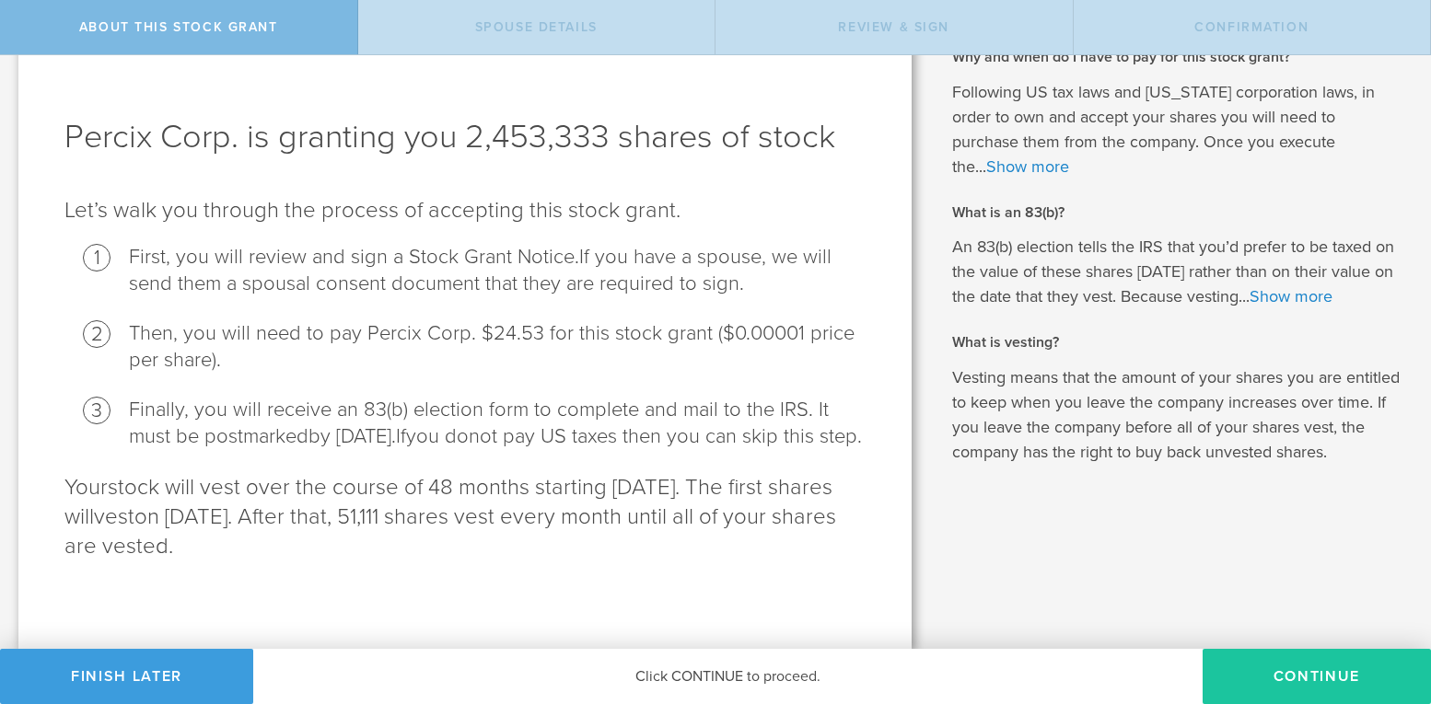
click at [1277, 680] on button "CONTINUE" at bounding box center [1316, 676] width 228 height 55
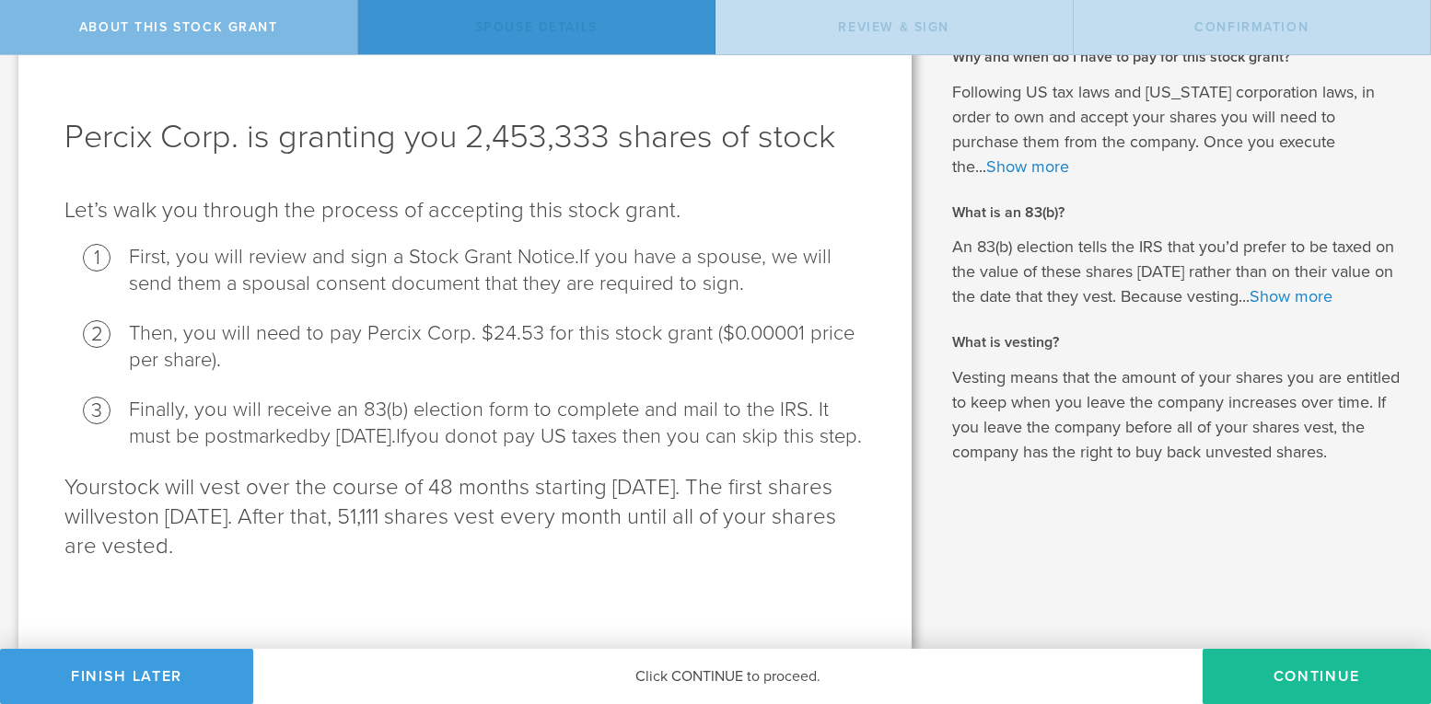
scroll to position [0, 0]
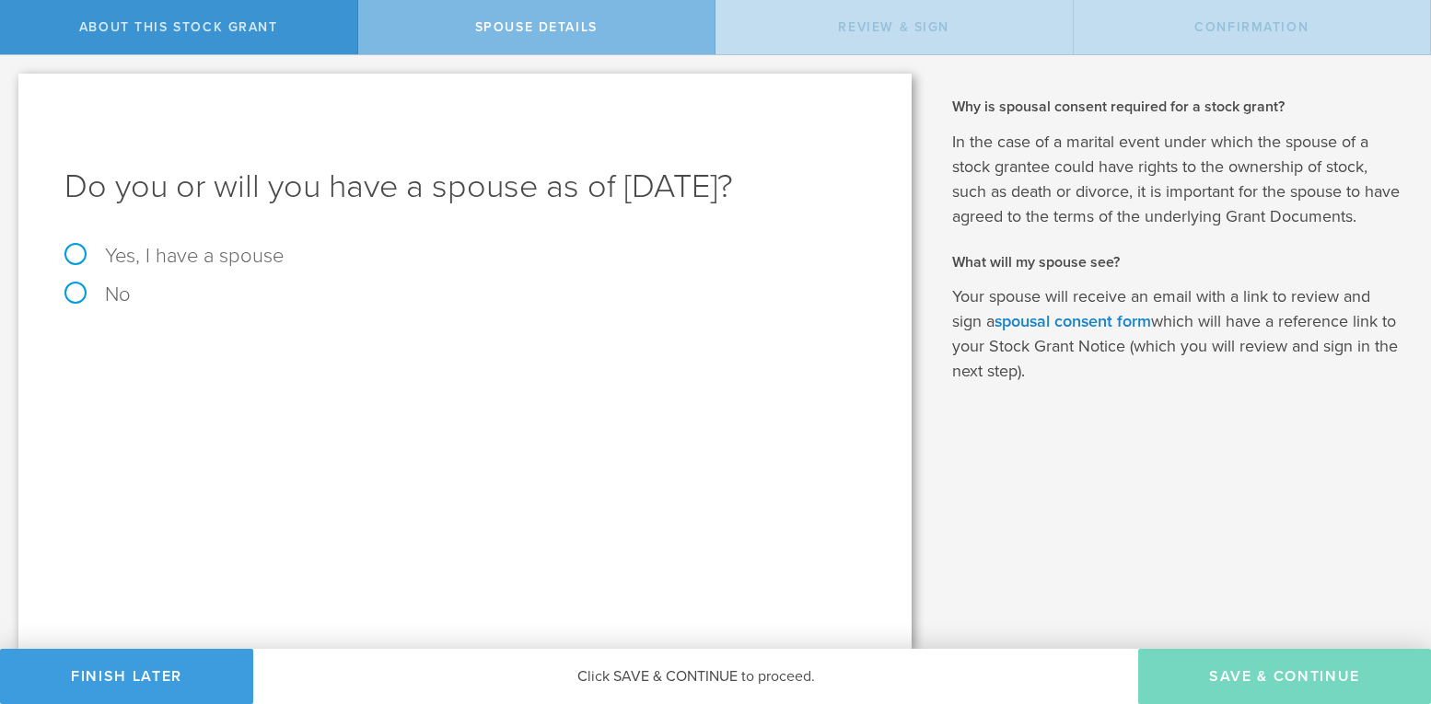
click at [73, 266] on label "Yes, I have a spouse" at bounding box center [464, 256] width 801 height 20
click at [12, 85] on input "Yes, I have a spouse" at bounding box center [6, 69] width 12 height 29
radio input "true"
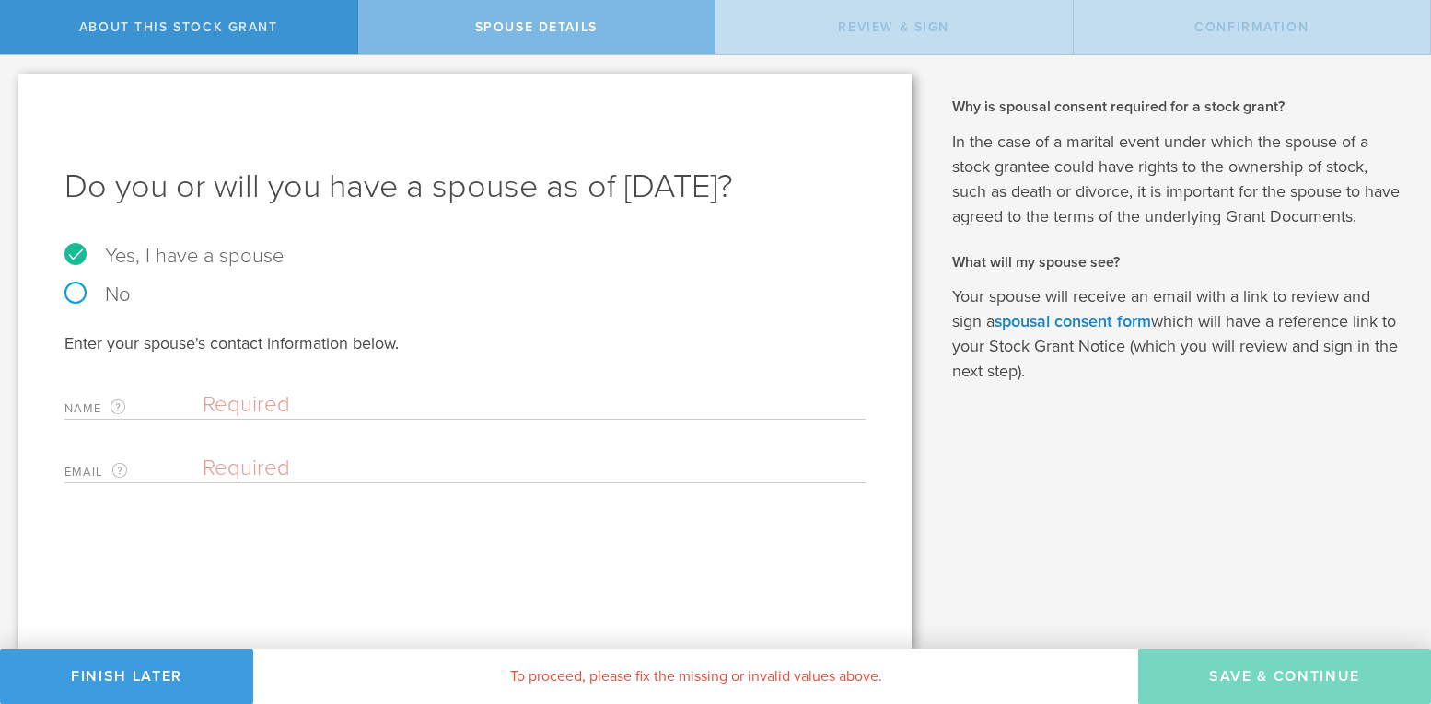
click at [237, 419] on input "text" at bounding box center [530, 405] width 654 height 28
type input "[PERSON_NAME]"
click at [229, 482] on input "email" at bounding box center [530, 469] width 654 height 28
type input "[EMAIL_ADDRESS][DOMAIN_NAME]"
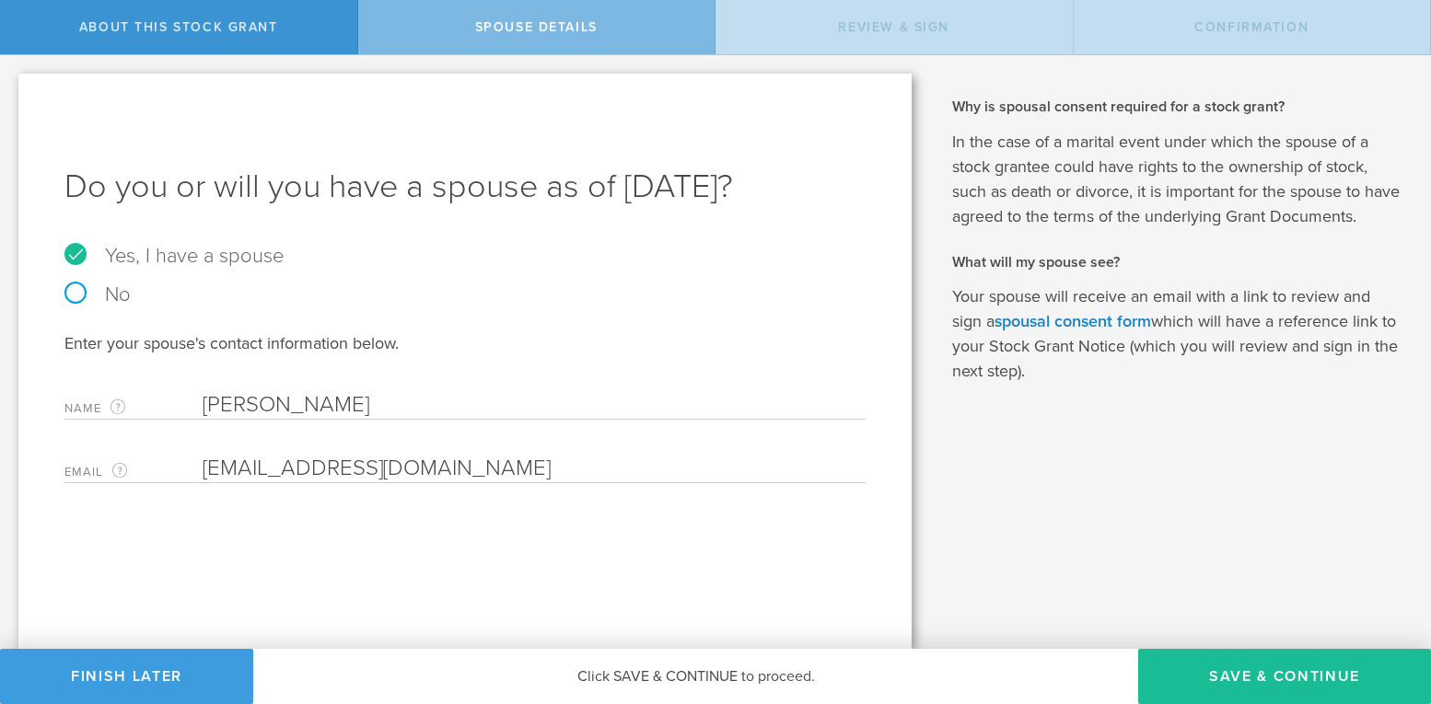
click at [599, 372] on form "Do you or will you have a spouse as of [DATE]? Yes, I have a spouse No Enter yo…" at bounding box center [464, 324] width 801 height 319
click at [1254, 676] on button "Save & Continue" at bounding box center [1284, 676] width 293 height 55
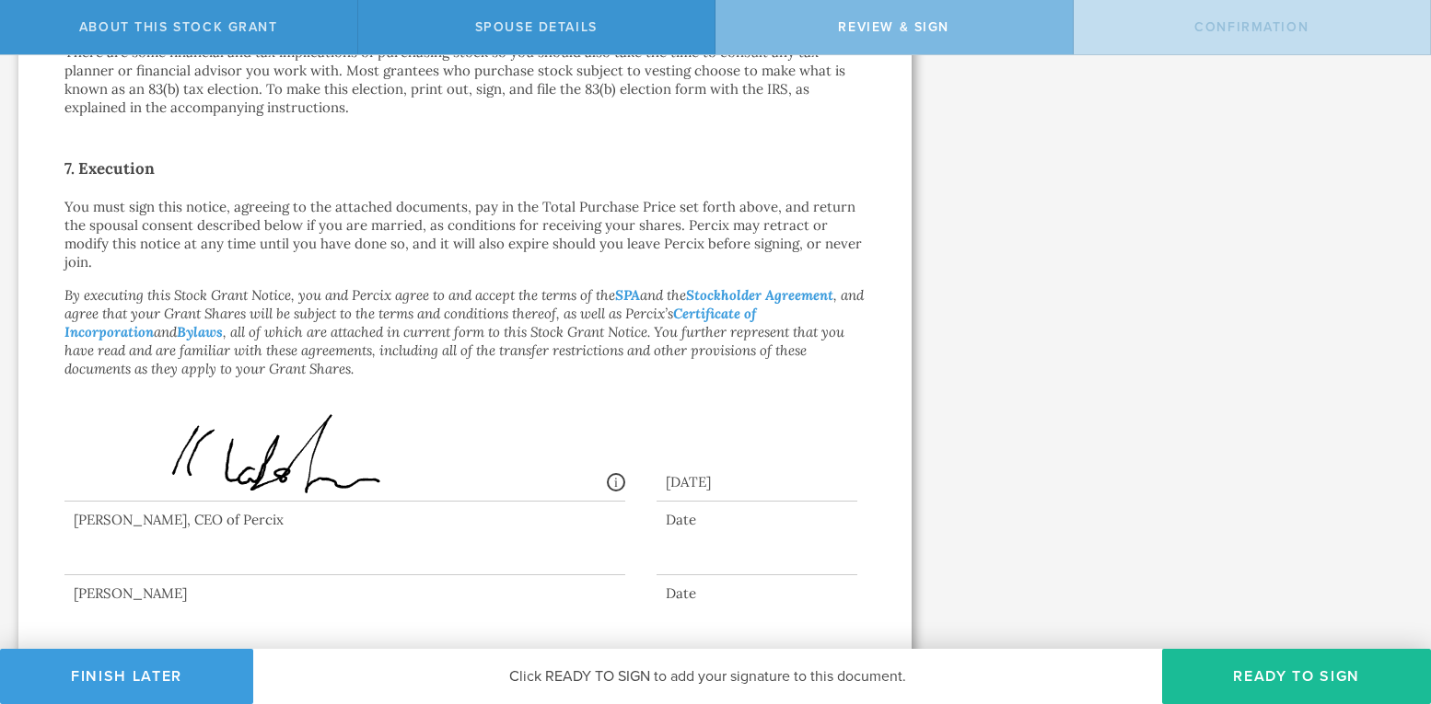
scroll to position [1357, 0]
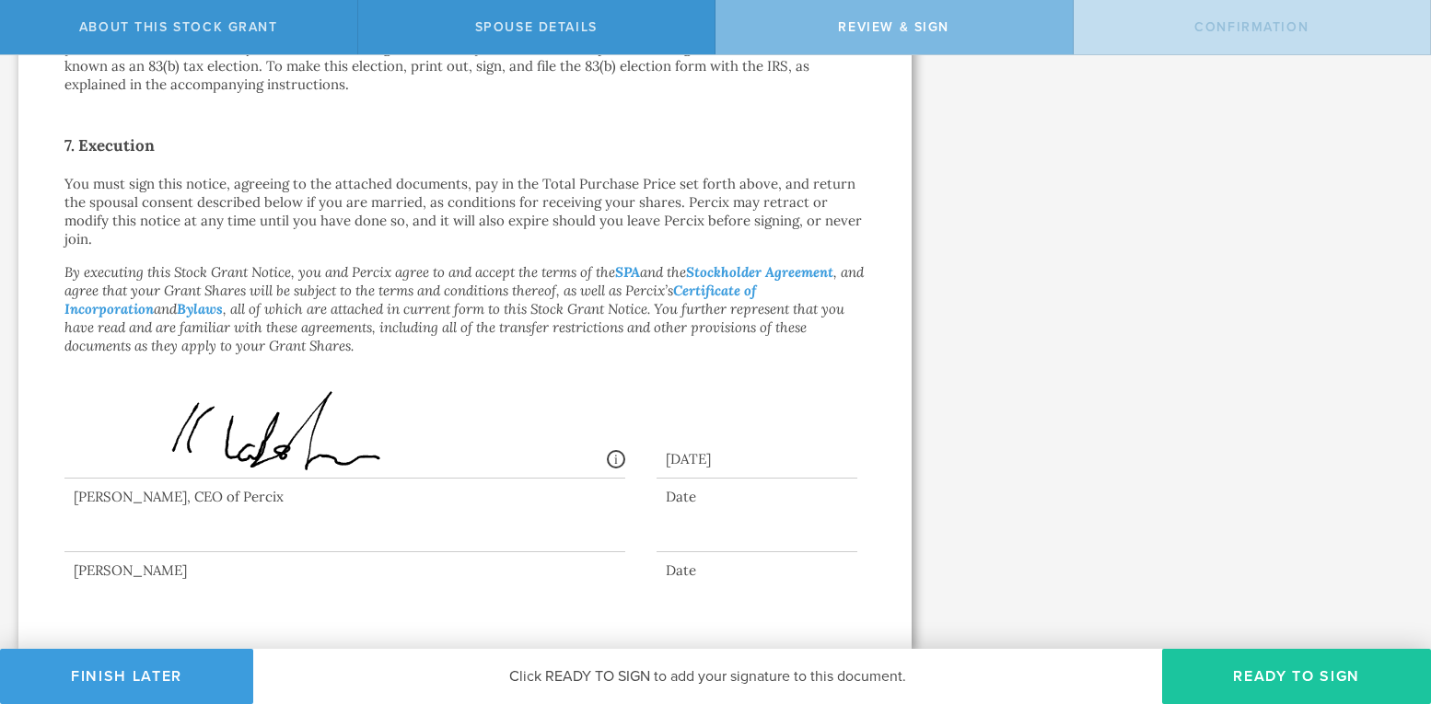
click at [1241, 675] on button "Ready to Sign" at bounding box center [1296, 676] width 269 height 55
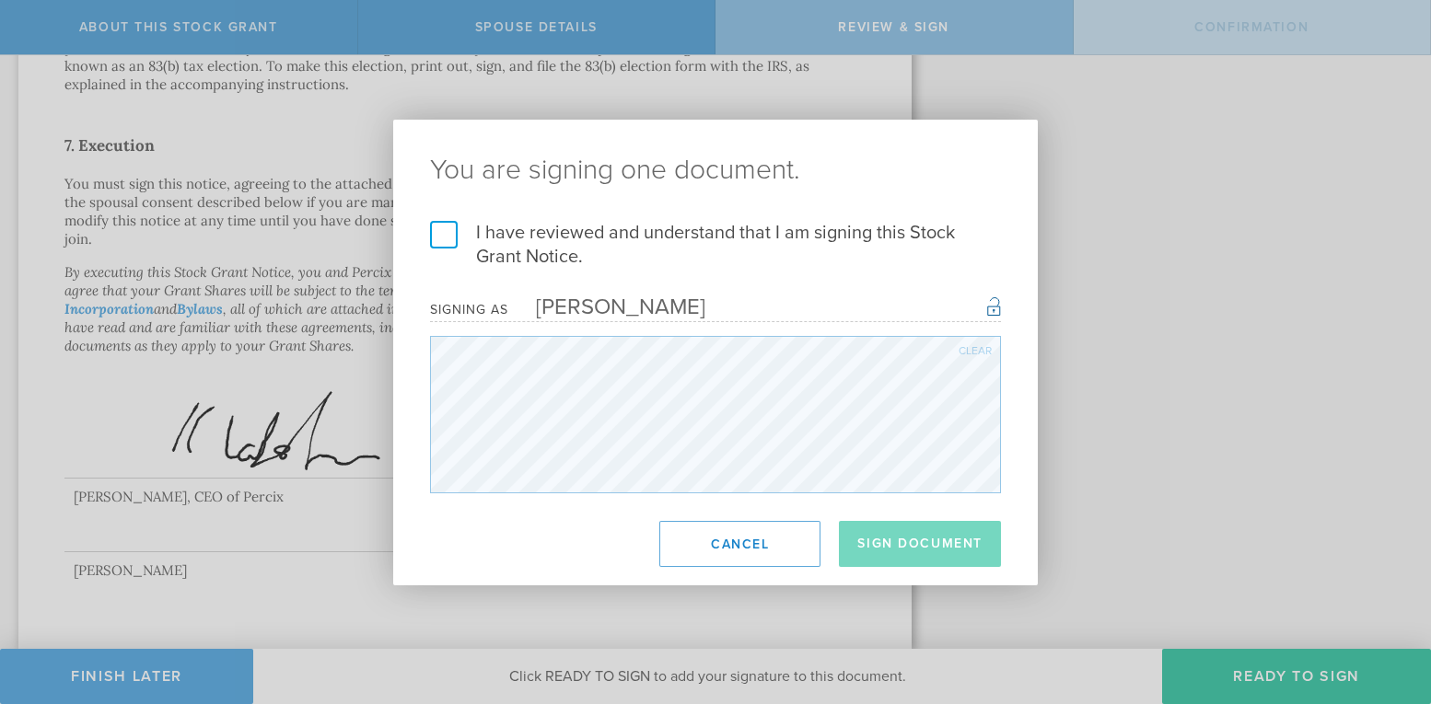
click at [446, 237] on label "I have reviewed and understand that I am signing this Stock Grant Notice." at bounding box center [715, 245] width 571 height 48
click at [0, 0] on input "I have reviewed and understand that I am signing this Stock Grant Notice." at bounding box center [0, 0] width 0 height 0
click at [872, 551] on button "Sign Document" at bounding box center [920, 544] width 162 height 46
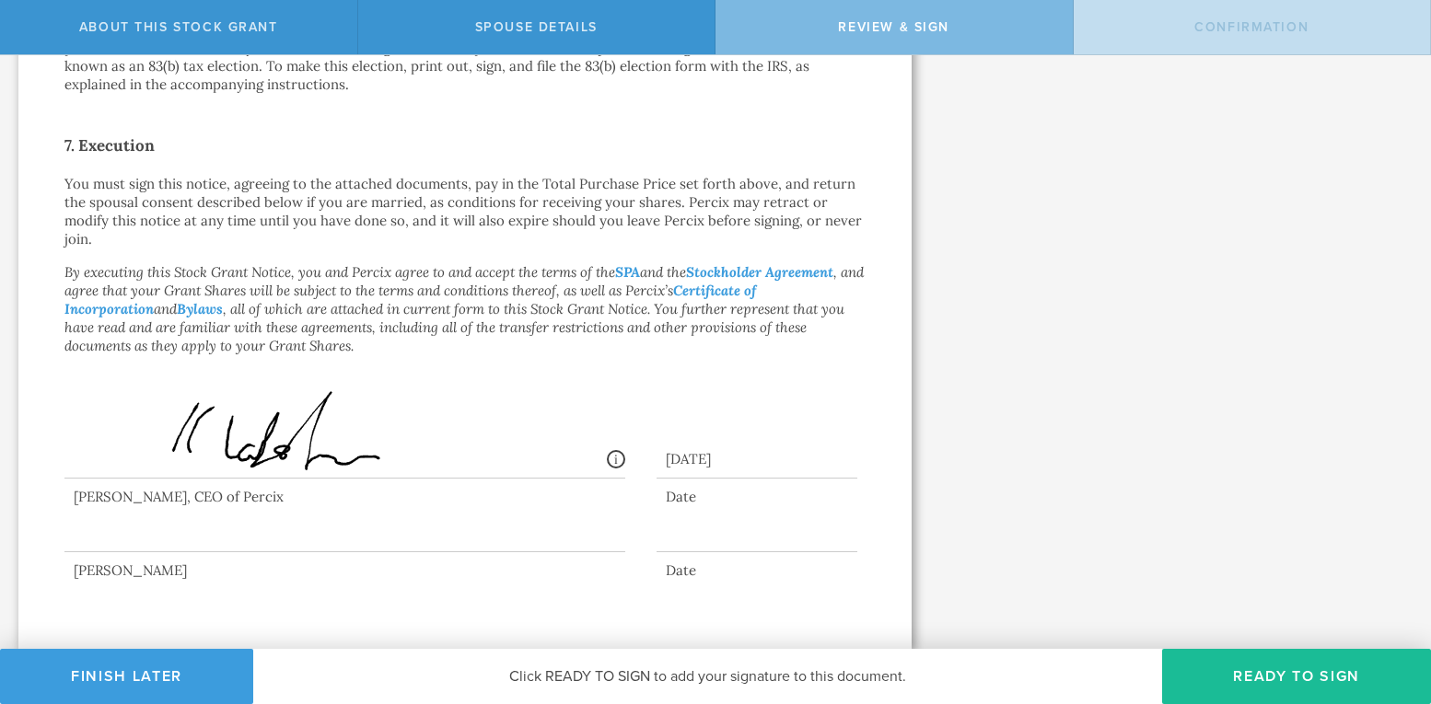
scroll to position [0, 0]
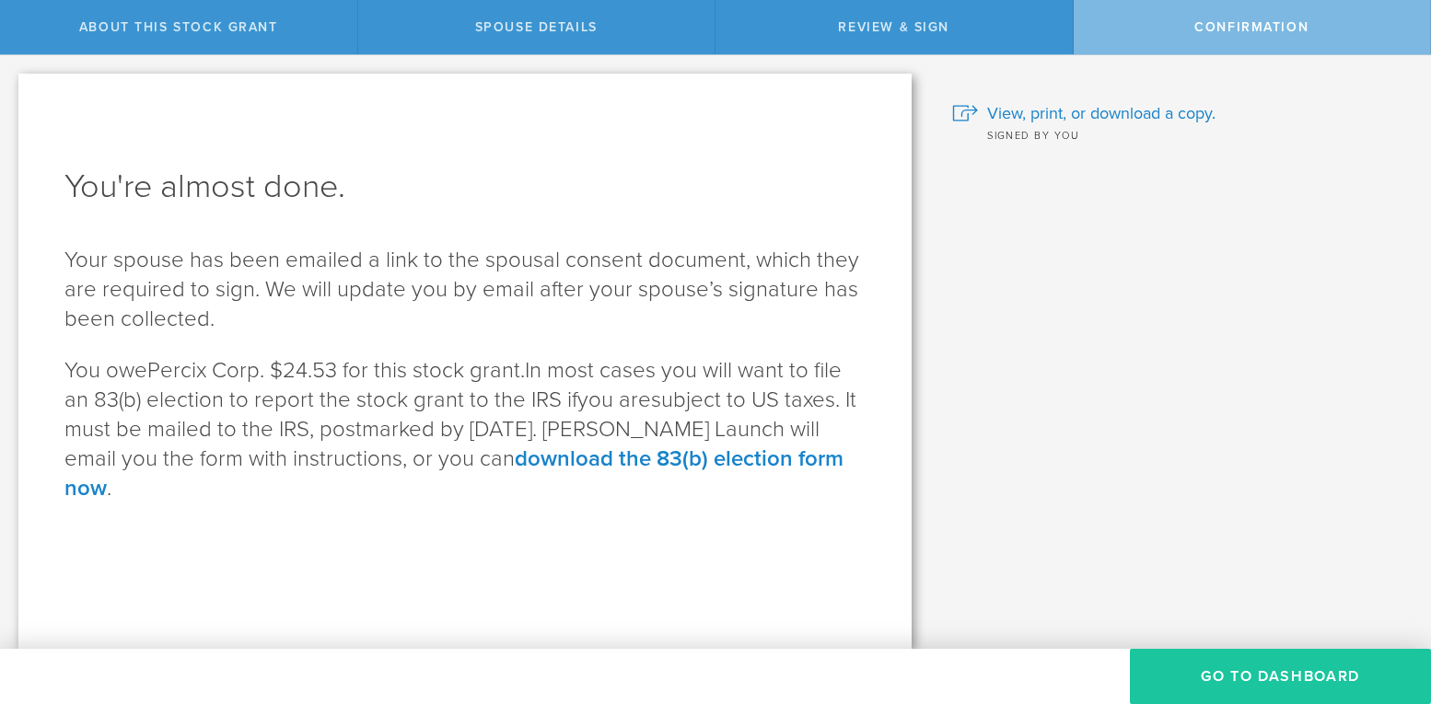
click at [1224, 677] on button "Go to Dashboard" at bounding box center [1280, 676] width 301 height 55
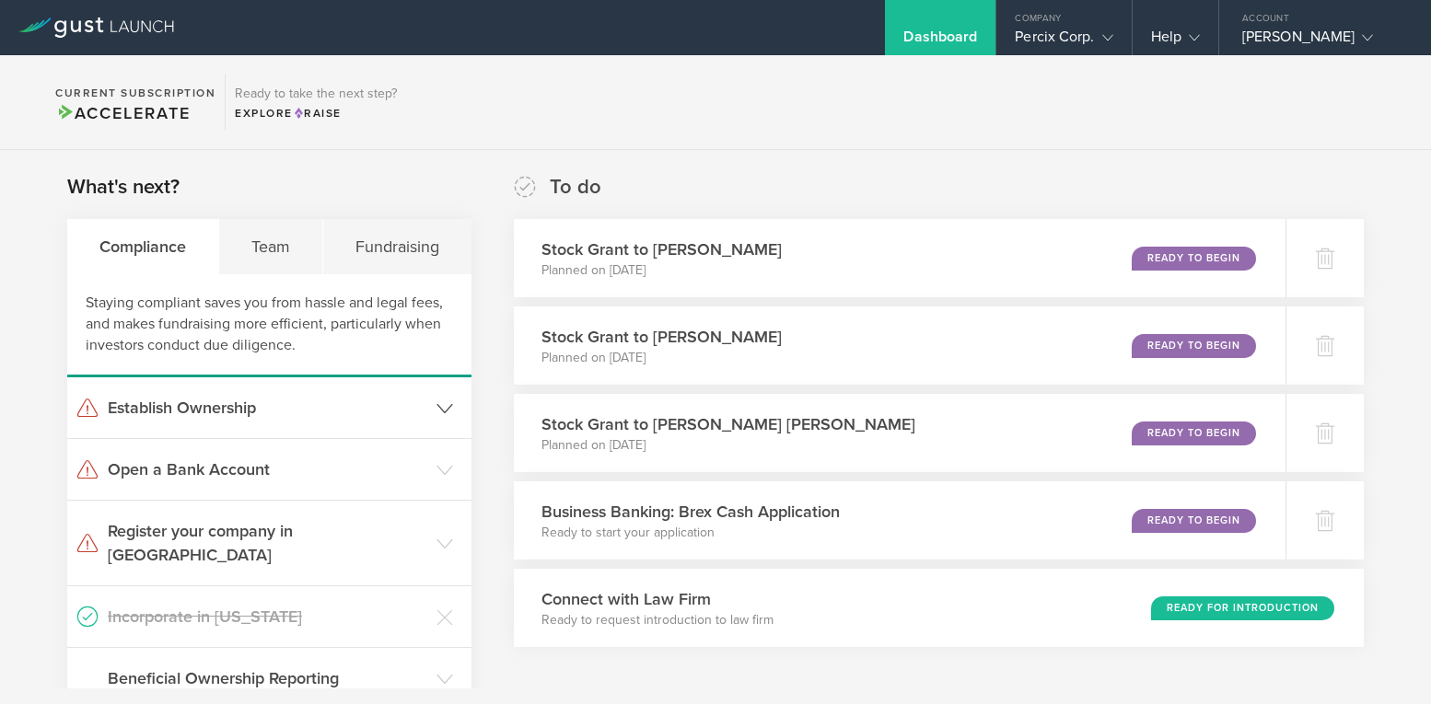
click at [447, 408] on icon at bounding box center [444, 408] width 17 height 17
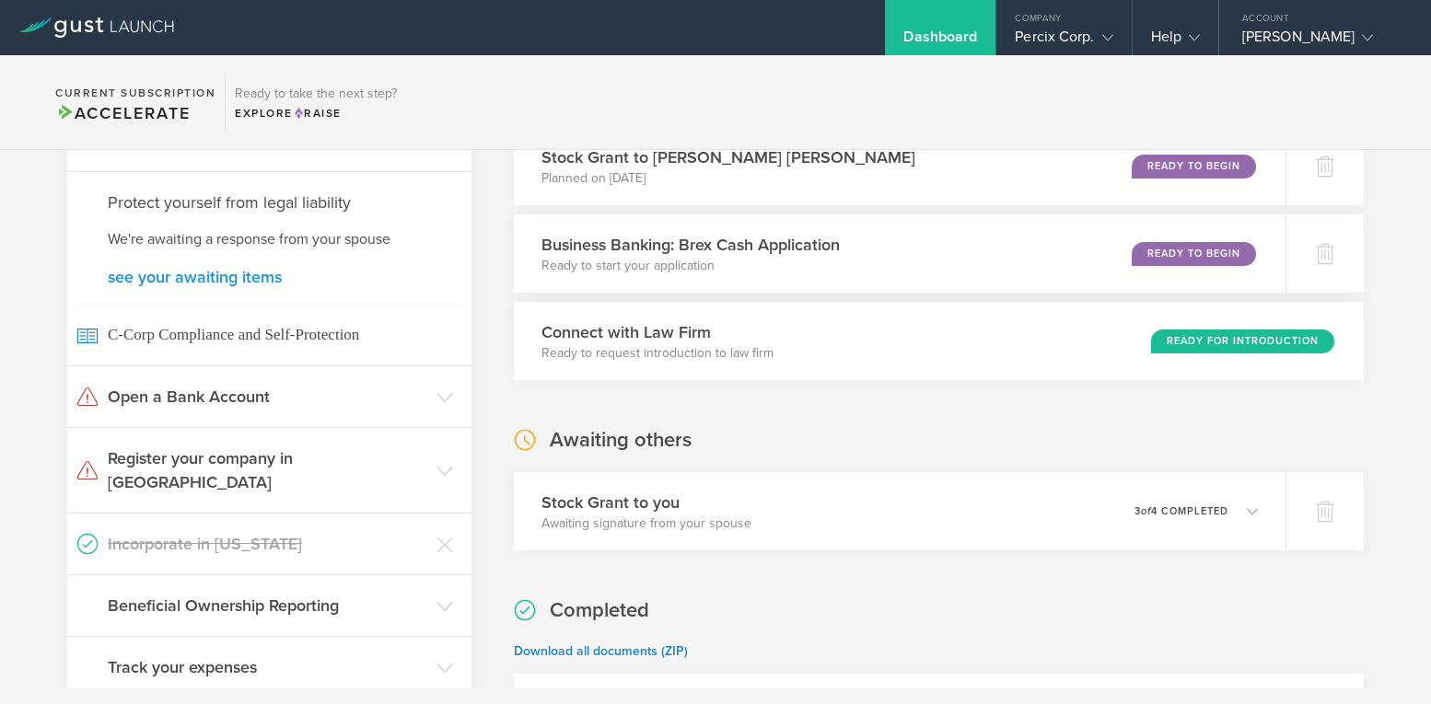
scroll to position [271, 0]
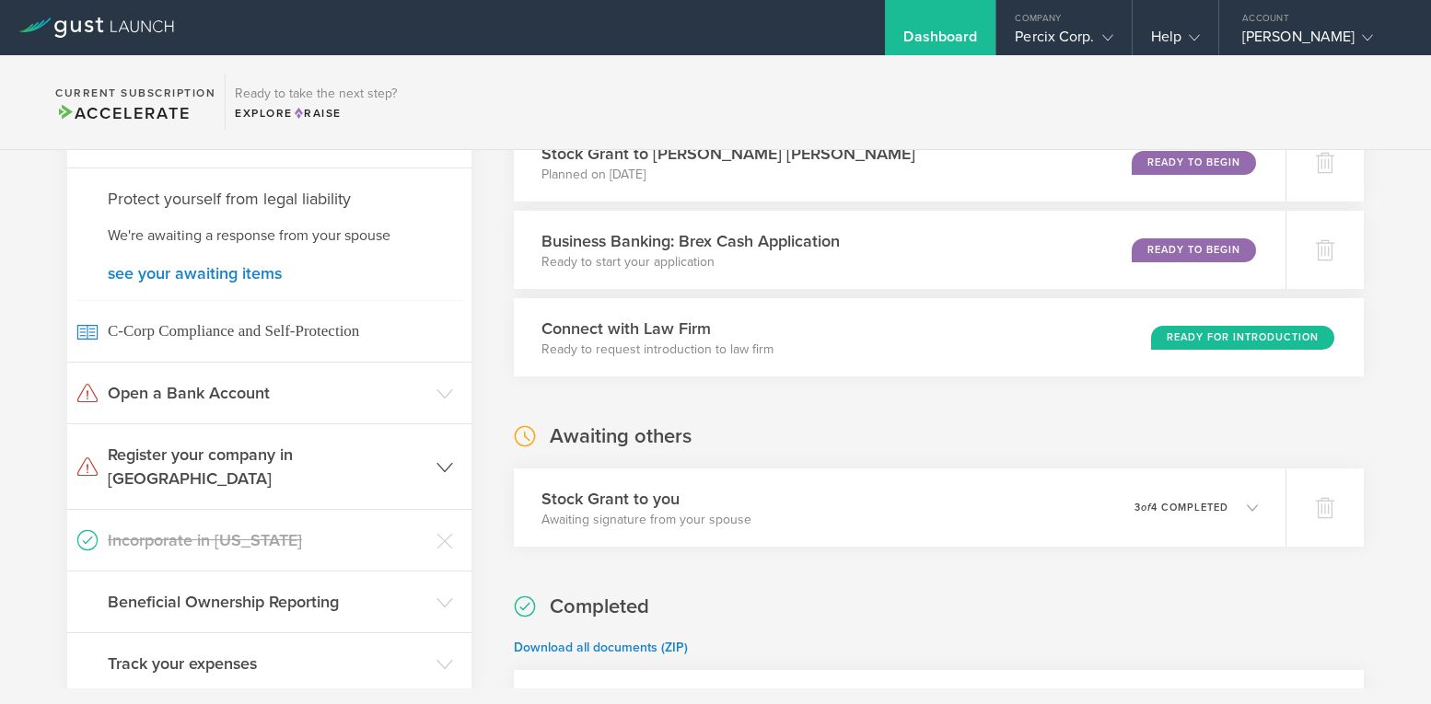
click at [184, 458] on h3 "Register your company in [GEOGRAPHIC_DATA]" at bounding box center [267, 467] width 319 height 48
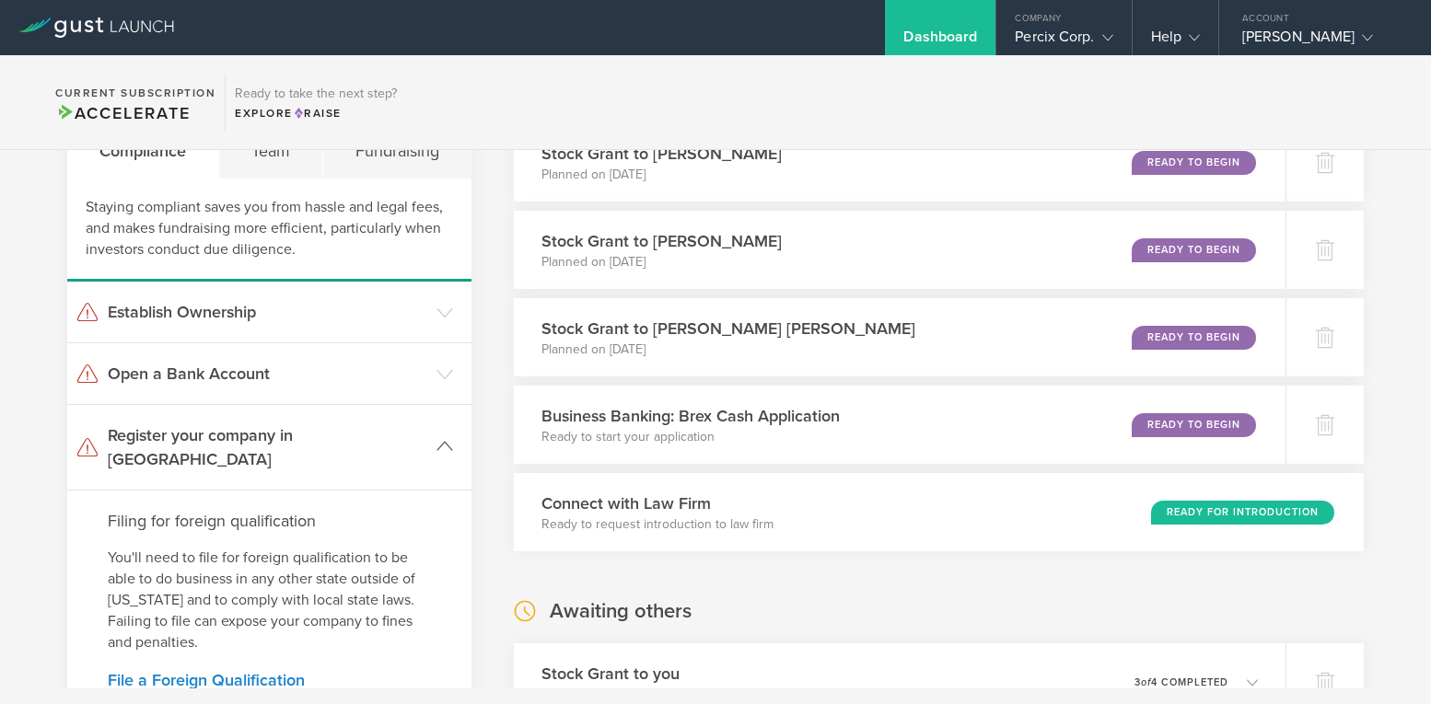
scroll to position [0, 0]
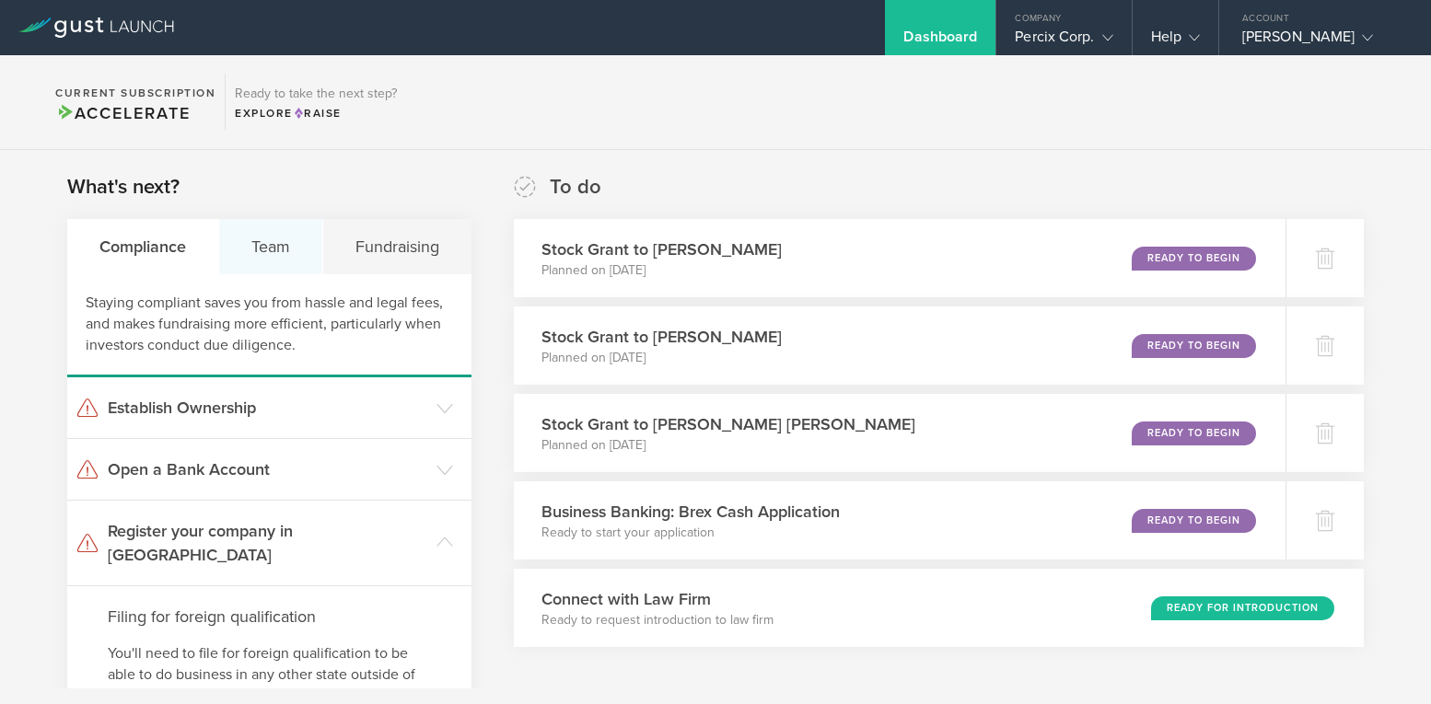
click at [267, 253] on div "Team" at bounding box center [271, 246] width 104 height 55
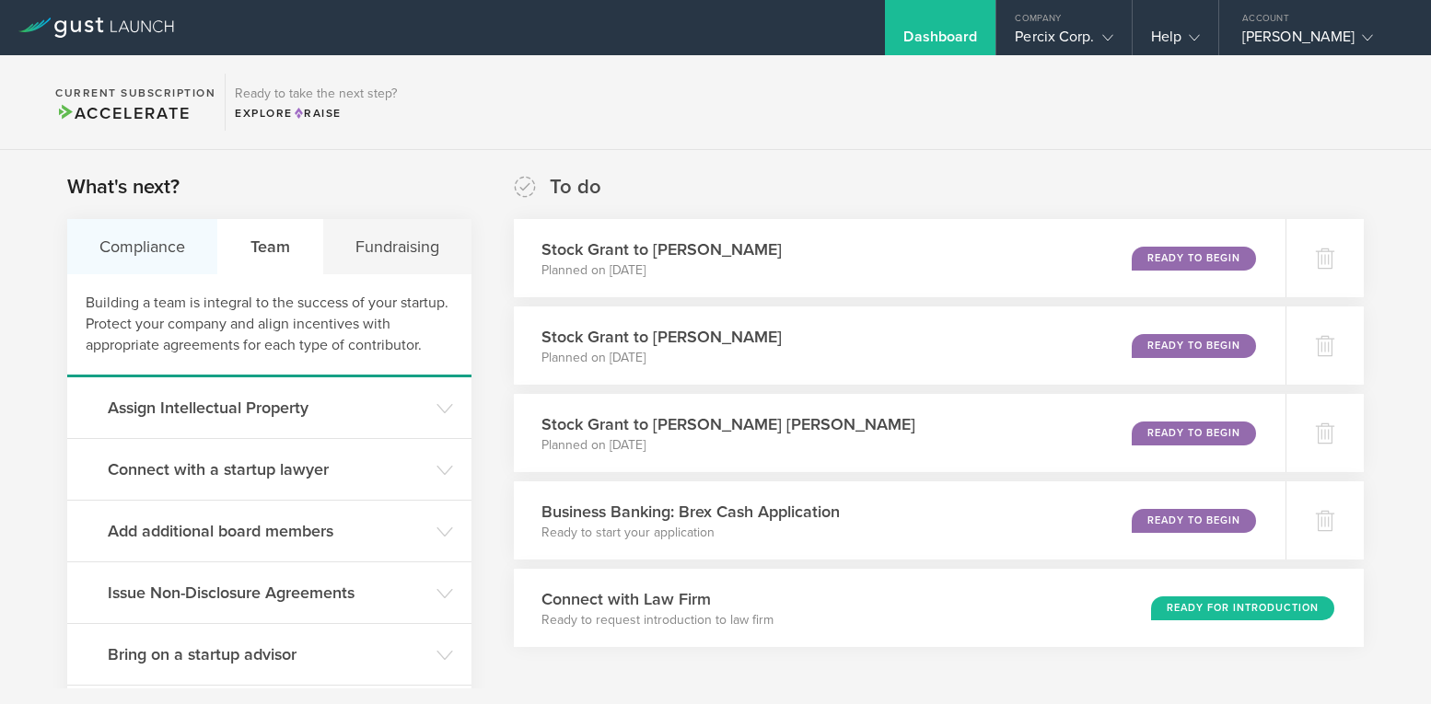
click at [110, 258] on div "Compliance" at bounding box center [142, 246] width 151 height 55
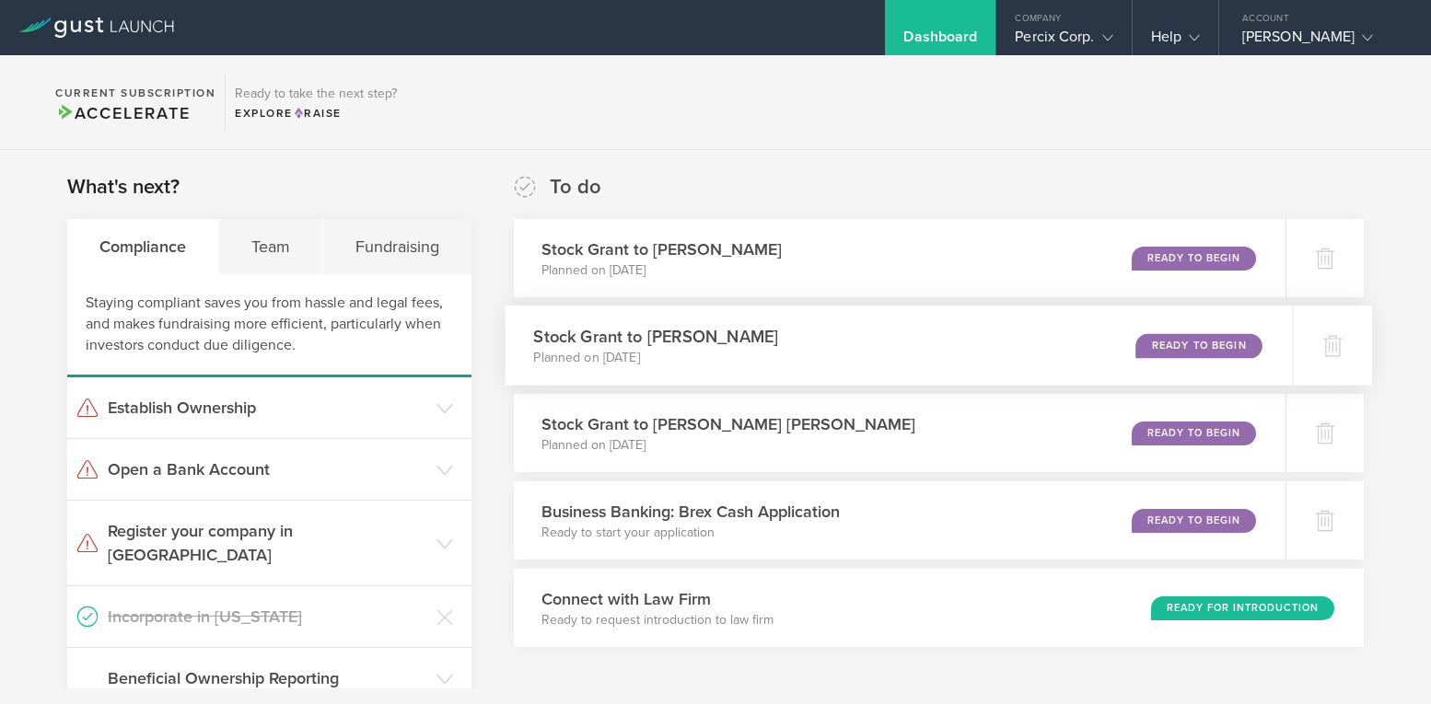
click at [1170, 340] on div "Ready to Begin" at bounding box center [1198, 345] width 126 height 25
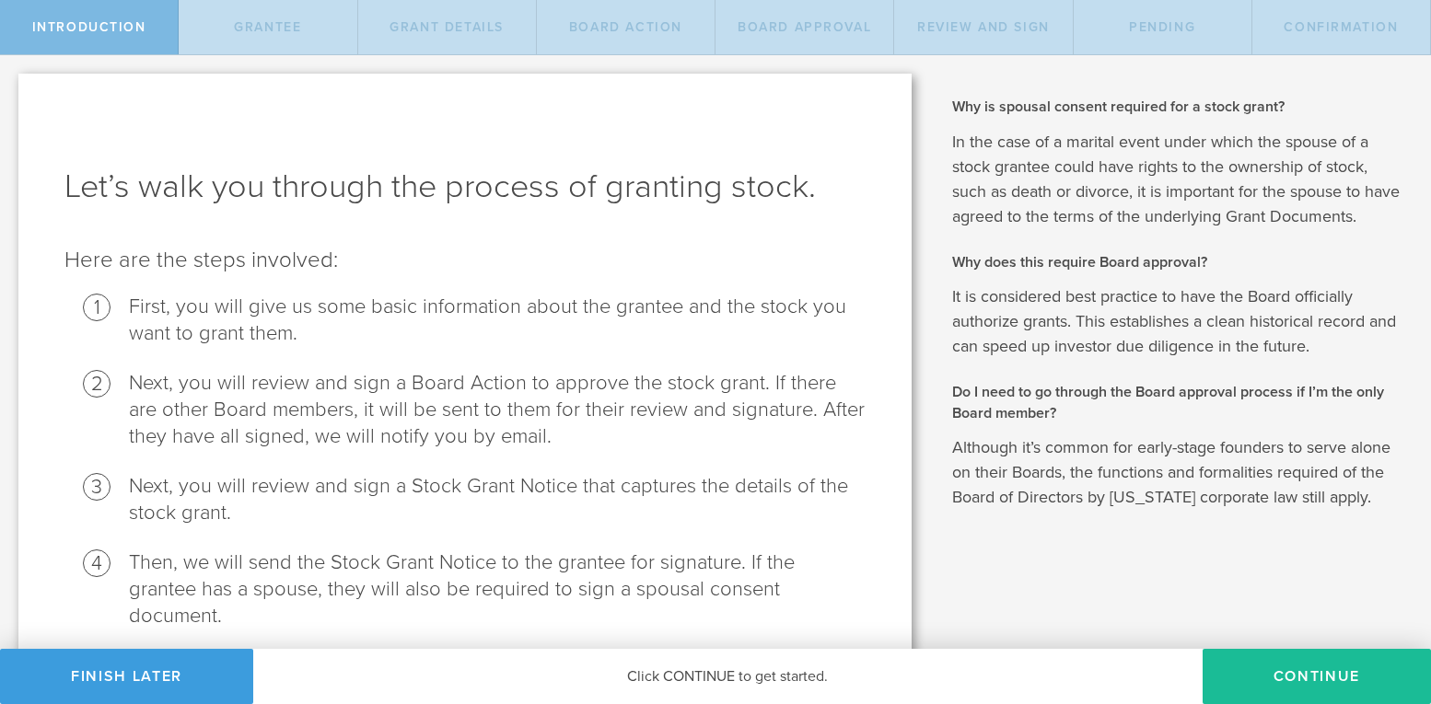
scroll to position [149, 0]
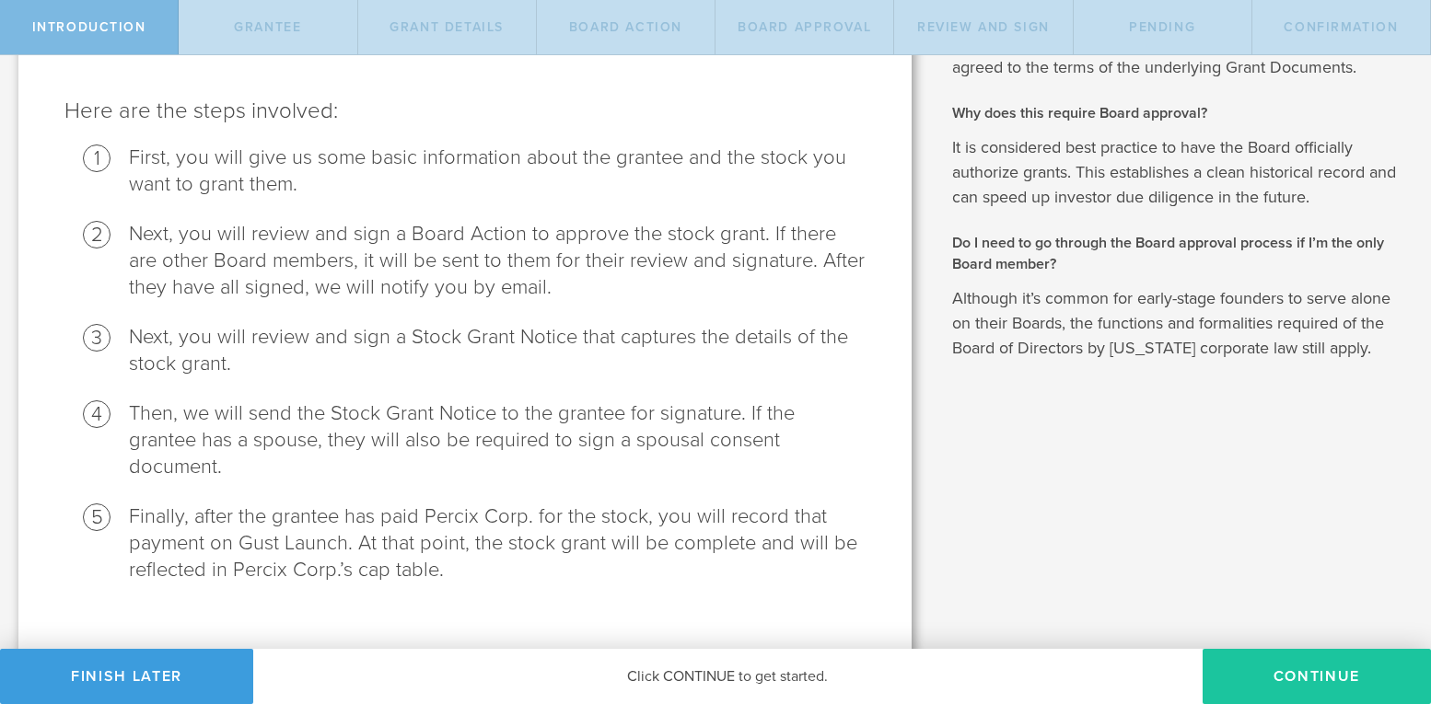
click at [1285, 686] on button "Continue" at bounding box center [1316, 676] width 228 height 55
radio input "true"
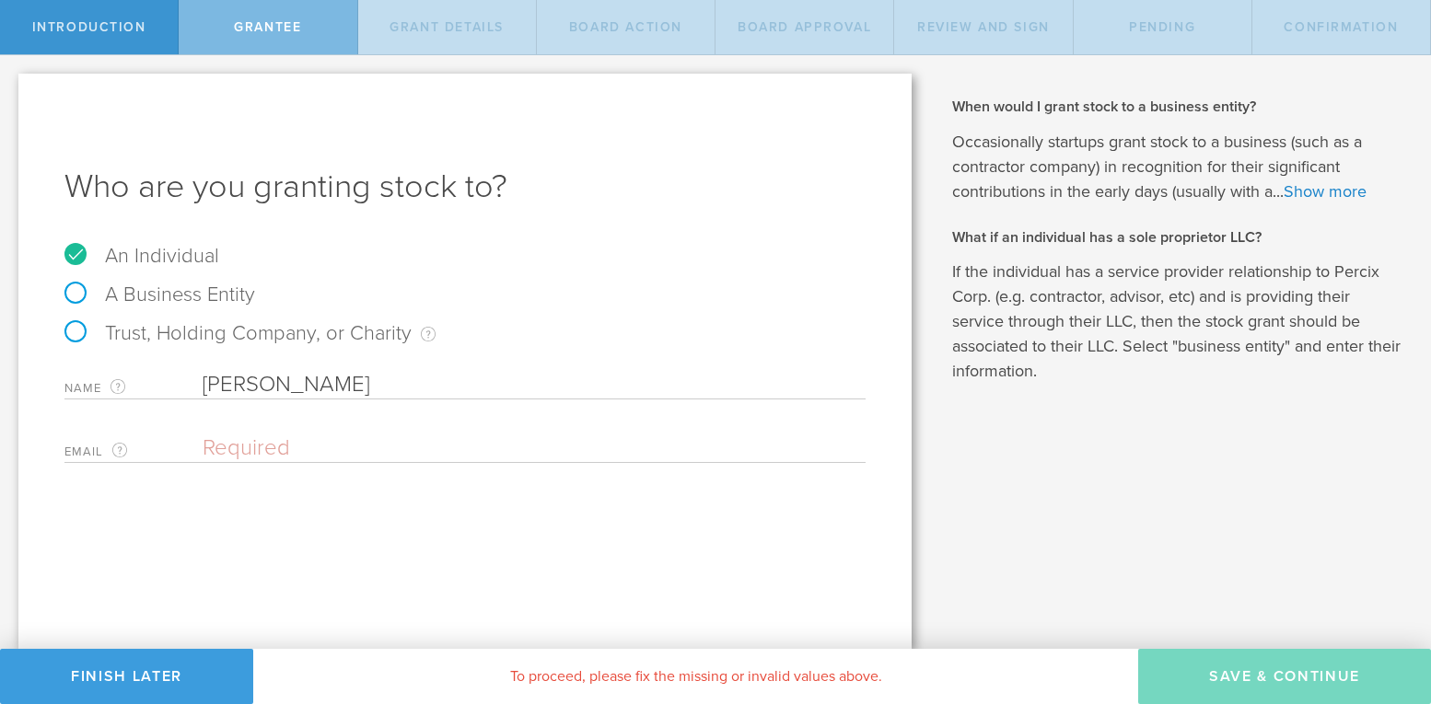
click at [222, 446] on input "email" at bounding box center [530, 449] width 654 height 28
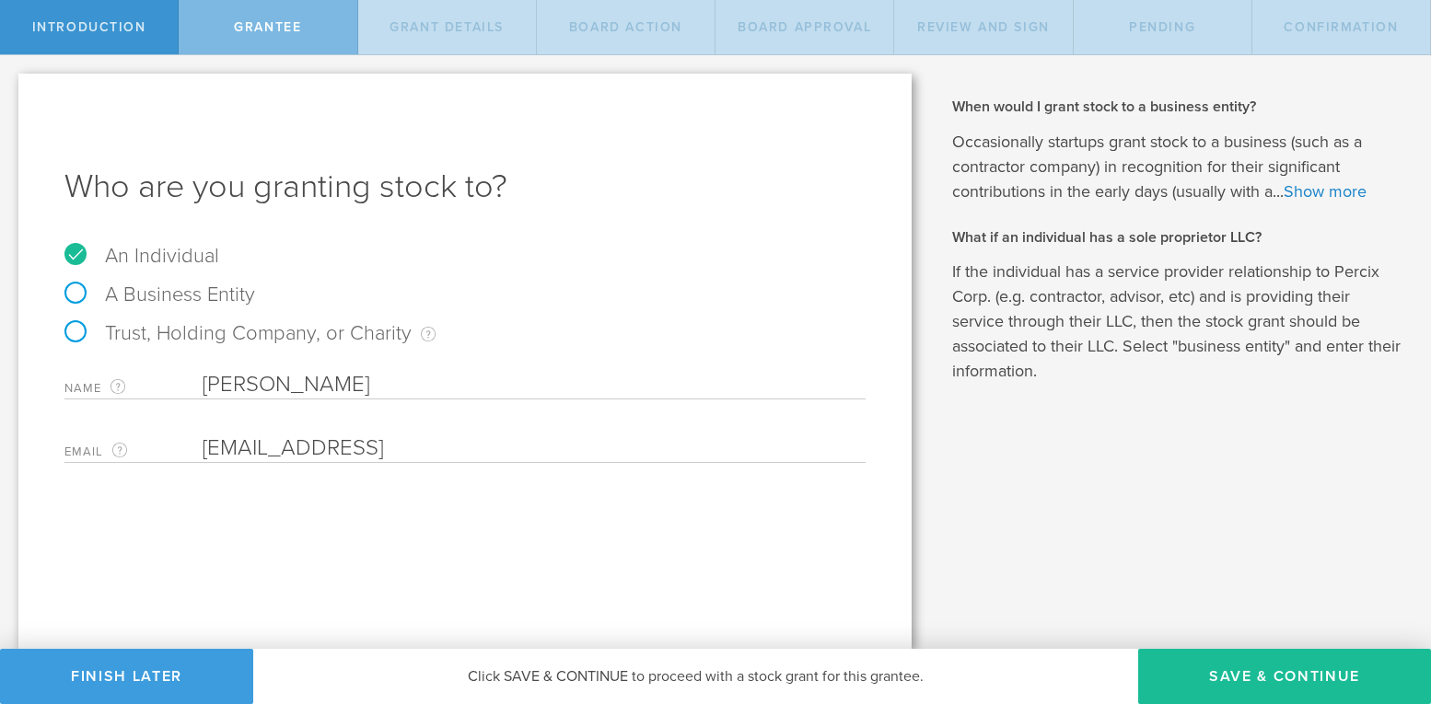
type input "[EMAIL_ADDRESS]"
click at [379, 529] on div "Who are you granting stock to? An Individual A Business Entity Trust, Holding C…" at bounding box center [464, 361] width 893 height 575
click at [1239, 680] on button "Save & Continue" at bounding box center [1284, 676] width 293 height 55
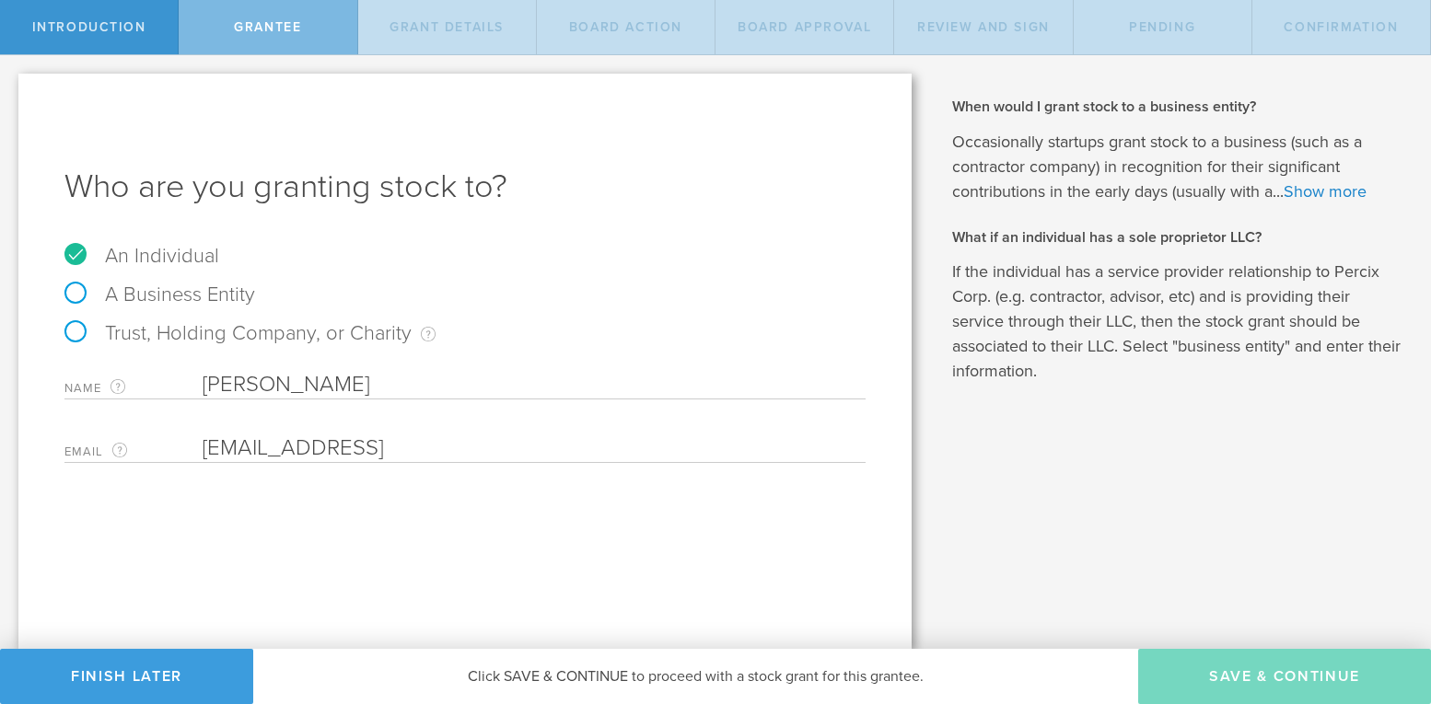
type input "2,453,333"
type input "48"
type input "12"
select select "none"
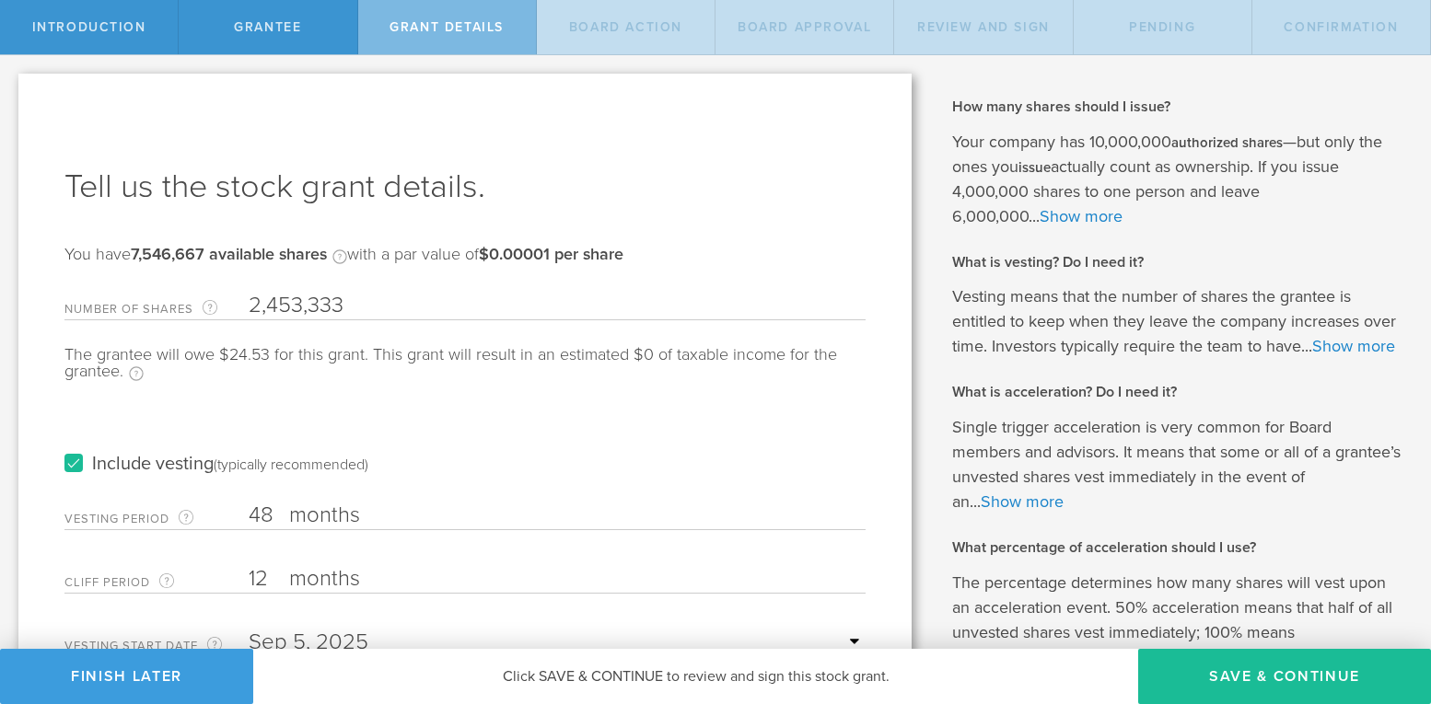
click at [1239, 680] on button "Save & Continue" at bounding box center [1284, 676] width 293 height 55
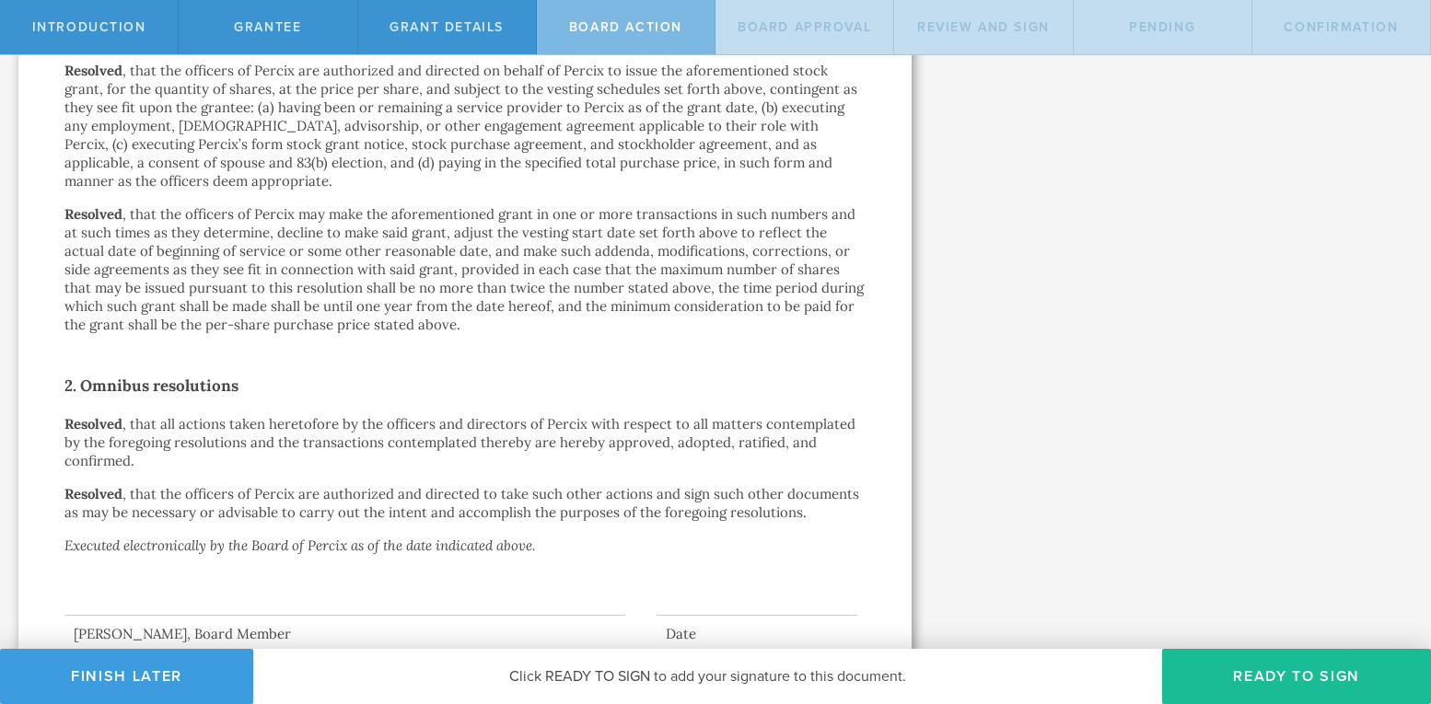
scroll to position [1034, 0]
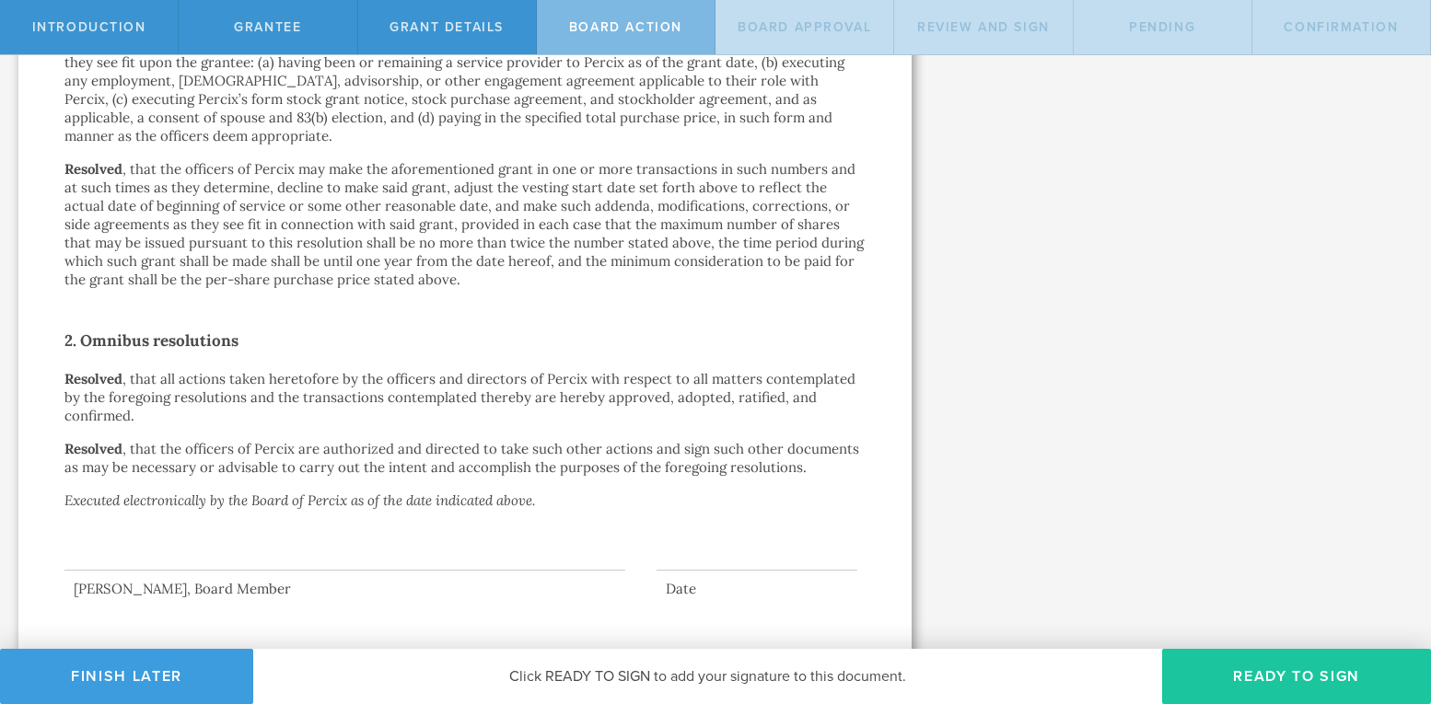
click at [1246, 673] on button "Ready to Sign" at bounding box center [1296, 676] width 269 height 55
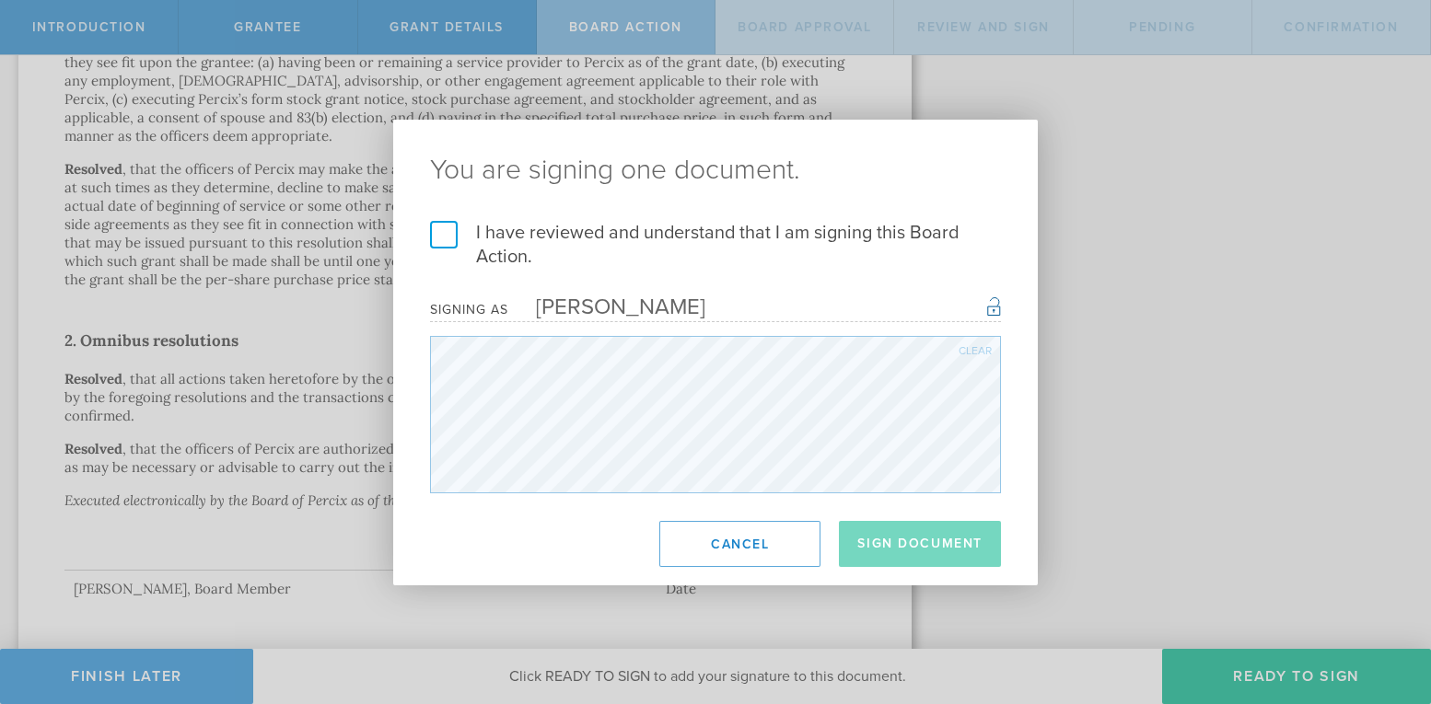
click at [446, 238] on label "I have reviewed and understand that I am signing this Board Action." at bounding box center [715, 245] width 571 height 48
click at [0, 0] on input "I have reviewed and understand that I am signing this Board Action." at bounding box center [0, 0] width 0 height 0
click at [894, 541] on button "Sign Document" at bounding box center [920, 544] width 162 height 46
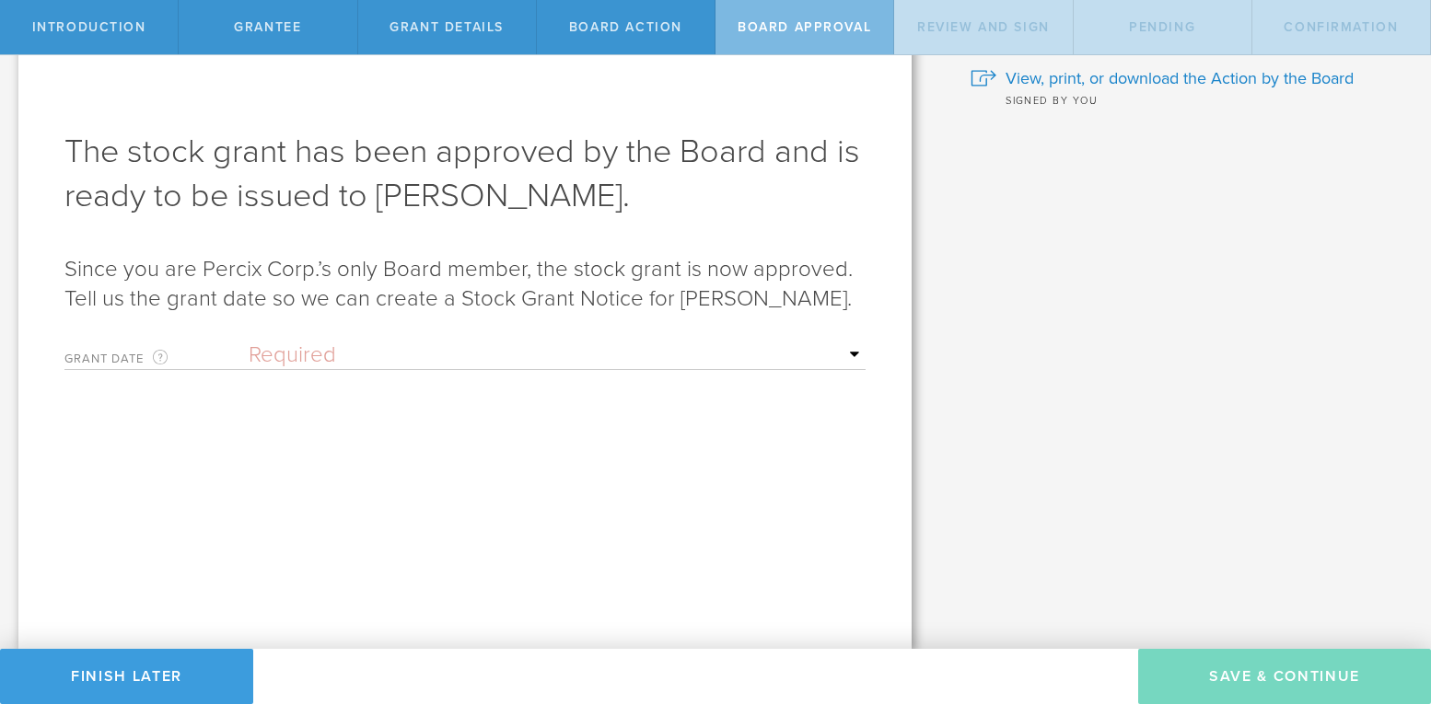
scroll to position [0, 0]
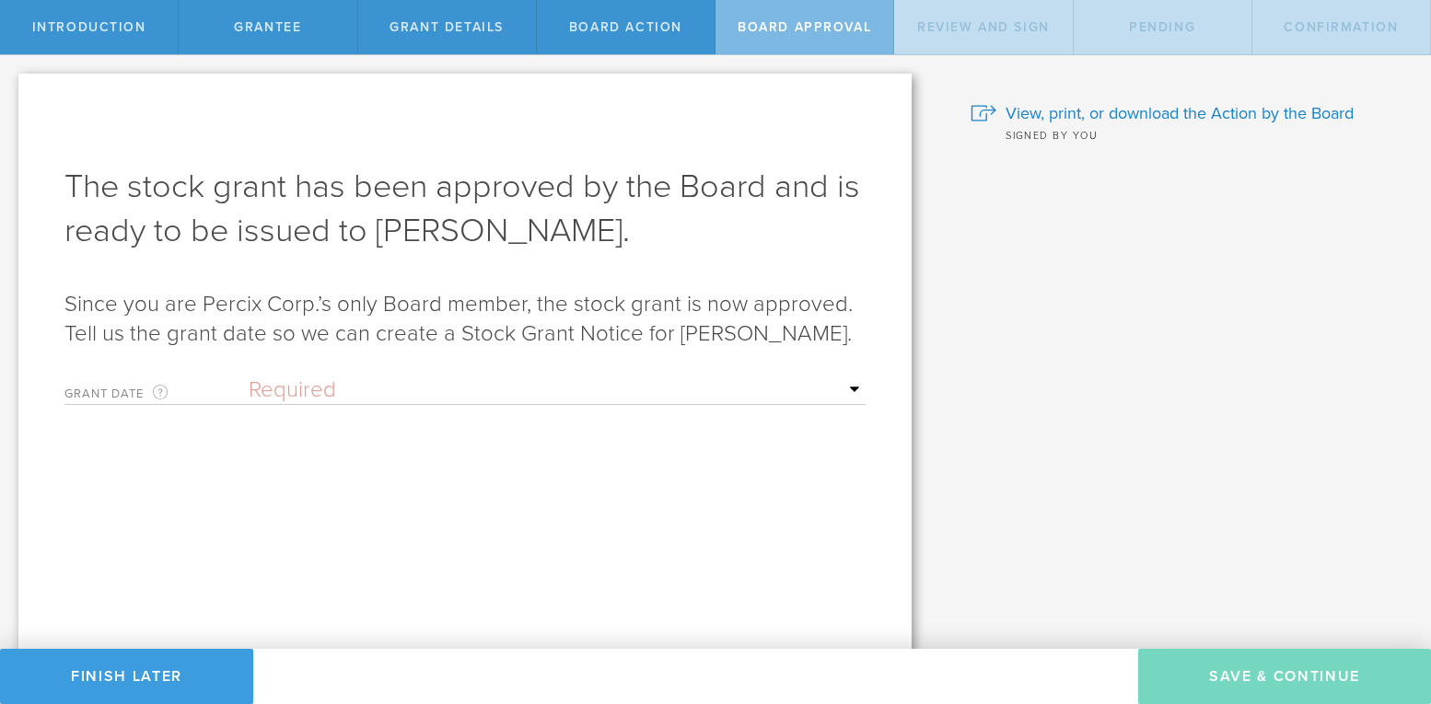
click at [306, 382] on select "Required Upon grantee's signature A specific date" at bounding box center [557, 391] width 617 height 28
select select "setByFounder"
click at [249, 377] on select "Required Upon grantee's signature A specific date" at bounding box center [557, 391] width 617 height 28
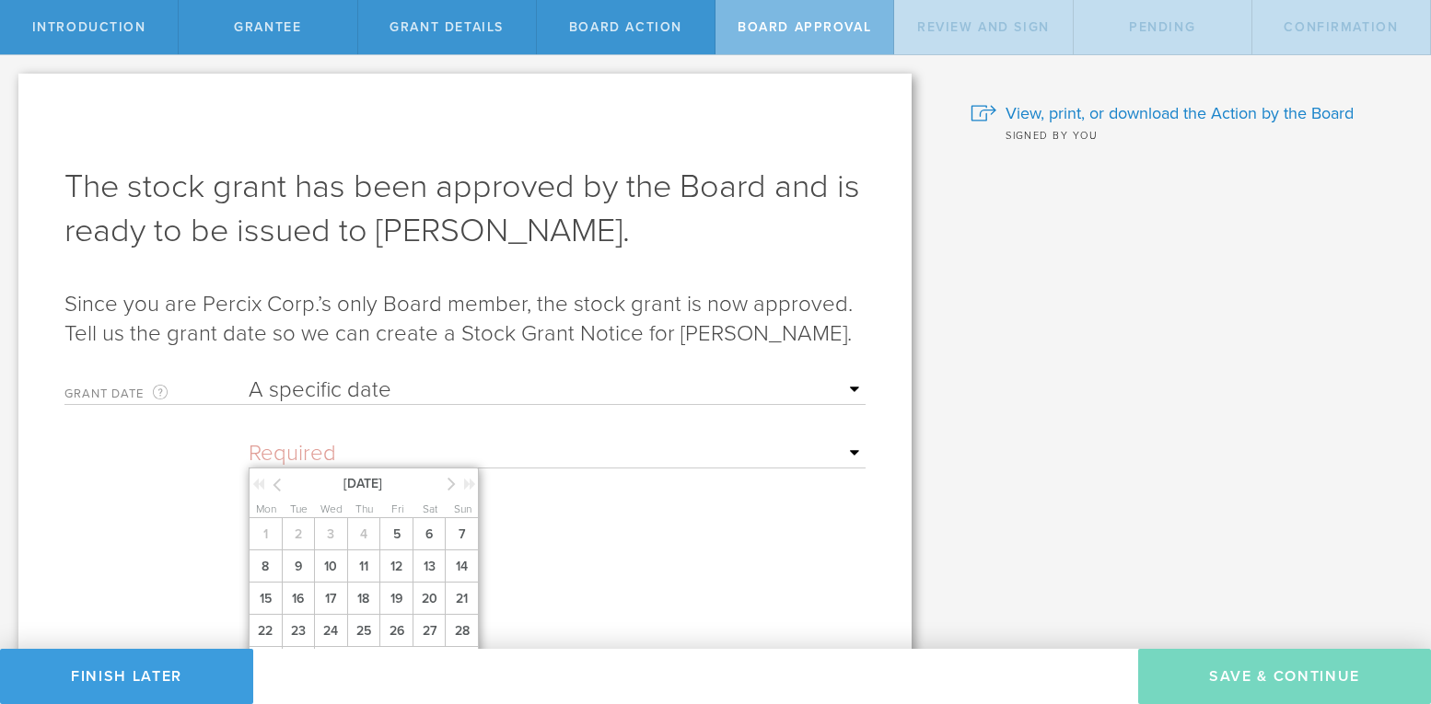
click at [855, 462] on input "text" at bounding box center [557, 454] width 617 height 28
click at [454, 482] on icon at bounding box center [451, 483] width 8 height 23
click at [330, 534] on span "1" at bounding box center [330, 534] width 33 height 32
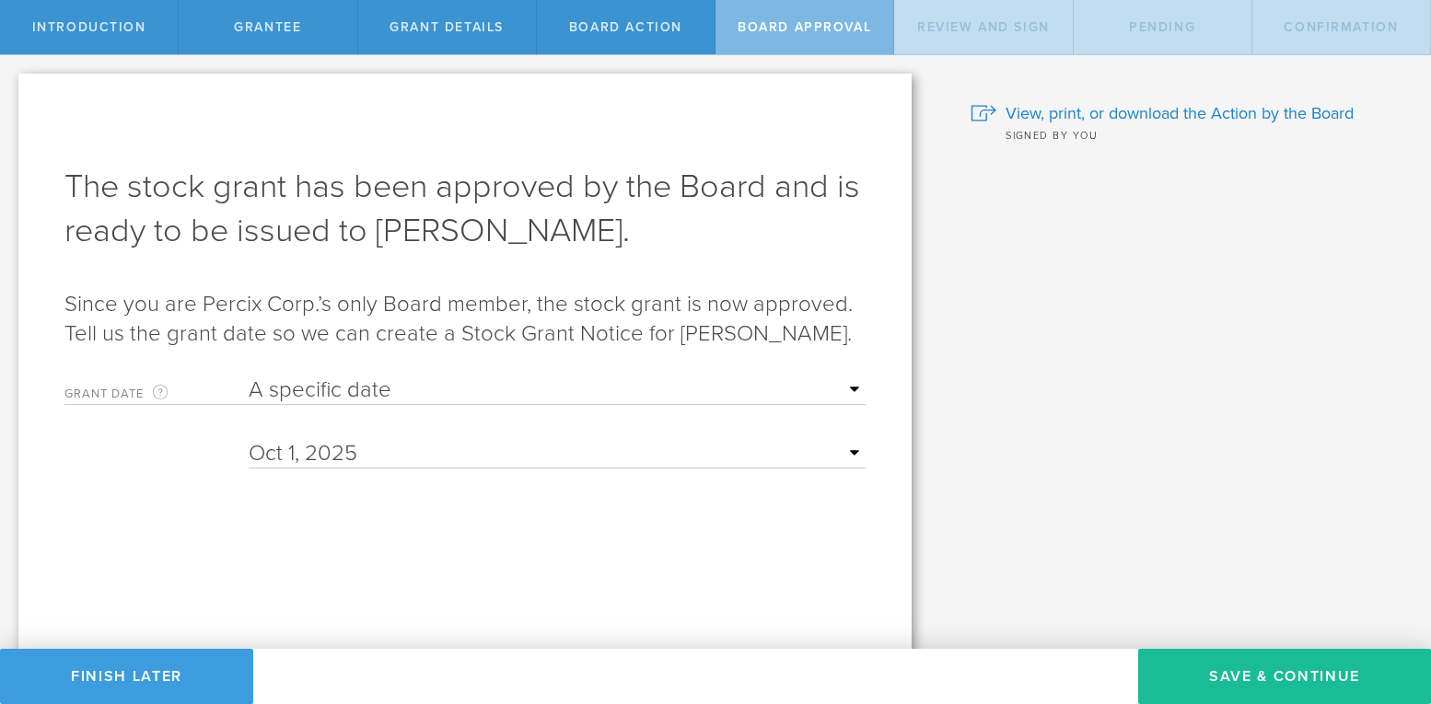
click at [557, 530] on form "Grant Date This is the date on which the recipient is granted the stock. This d…" at bounding box center [464, 522] width 801 height 311
click at [1229, 673] on button "Save & Continue" at bounding box center [1284, 676] width 293 height 55
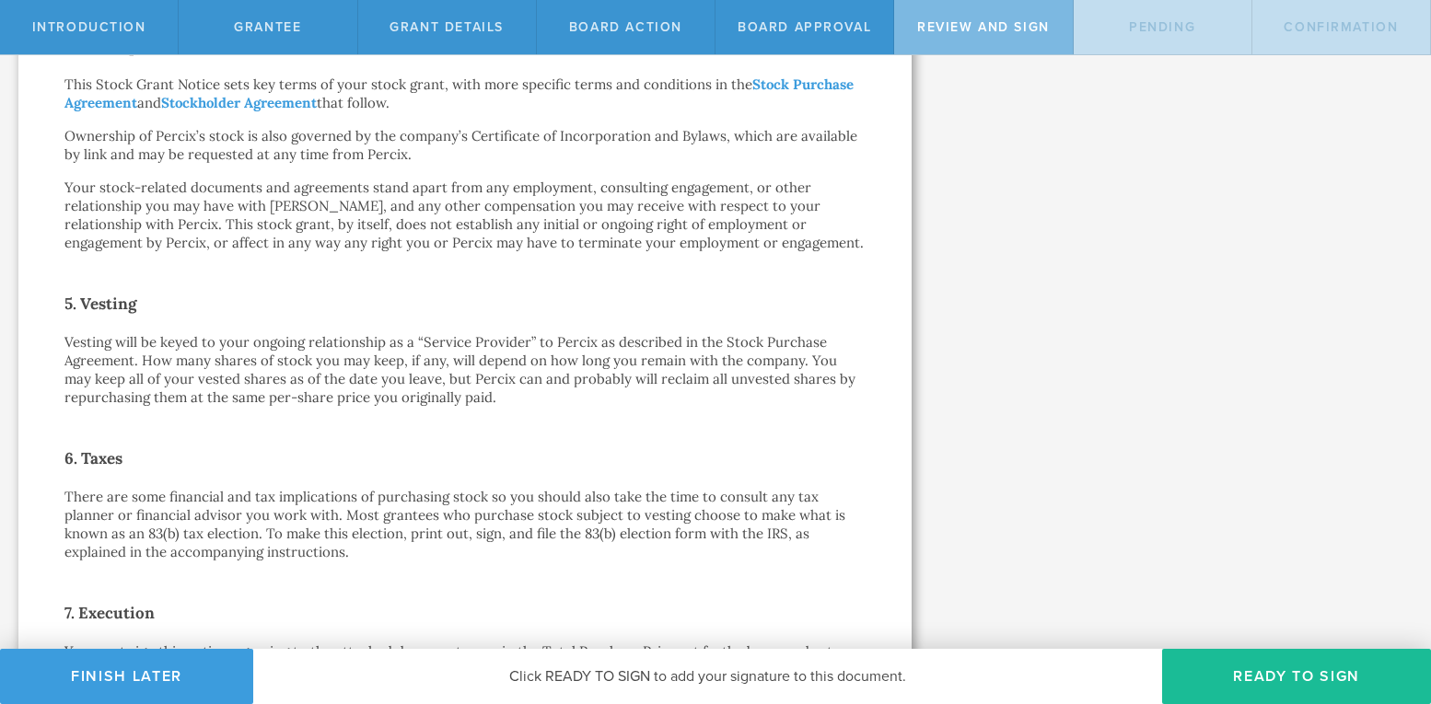
scroll to position [1294, 0]
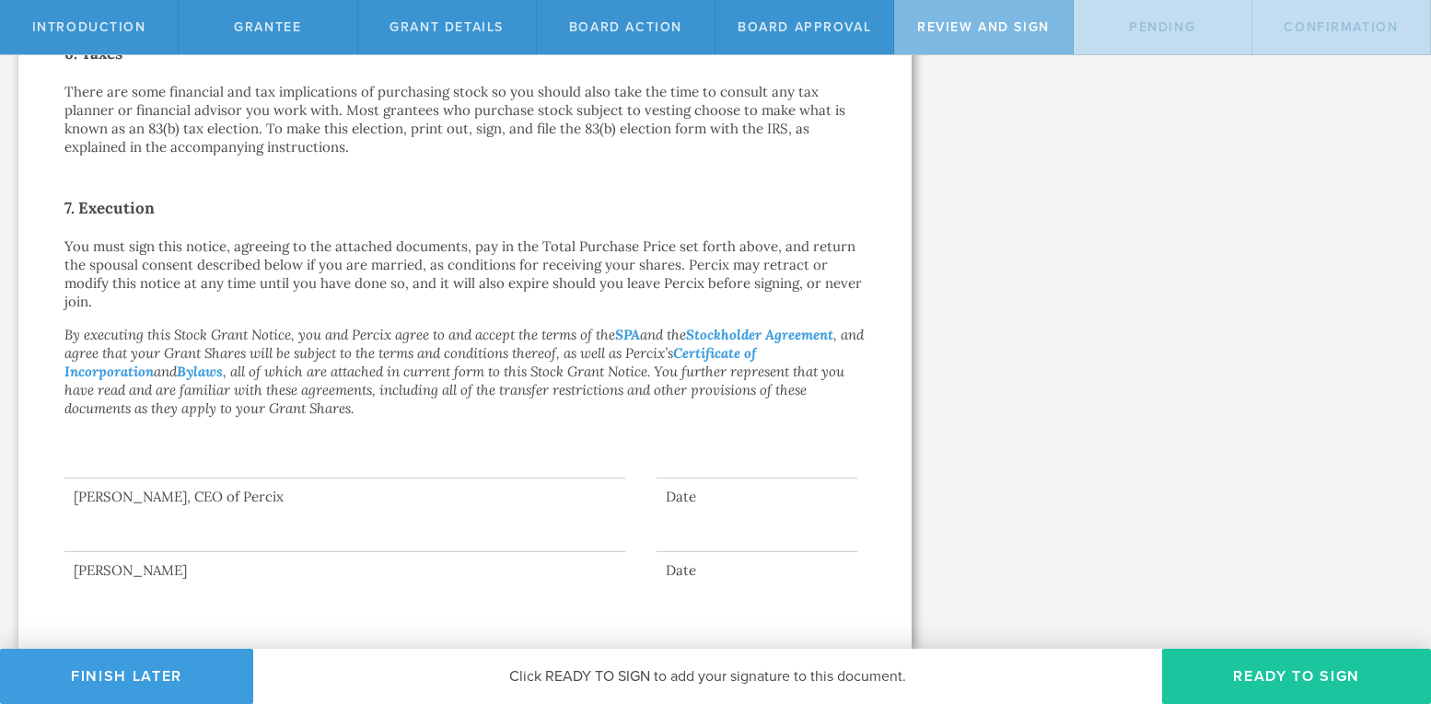
click at [1268, 679] on button "Ready to Sign" at bounding box center [1296, 676] width 269 height 55
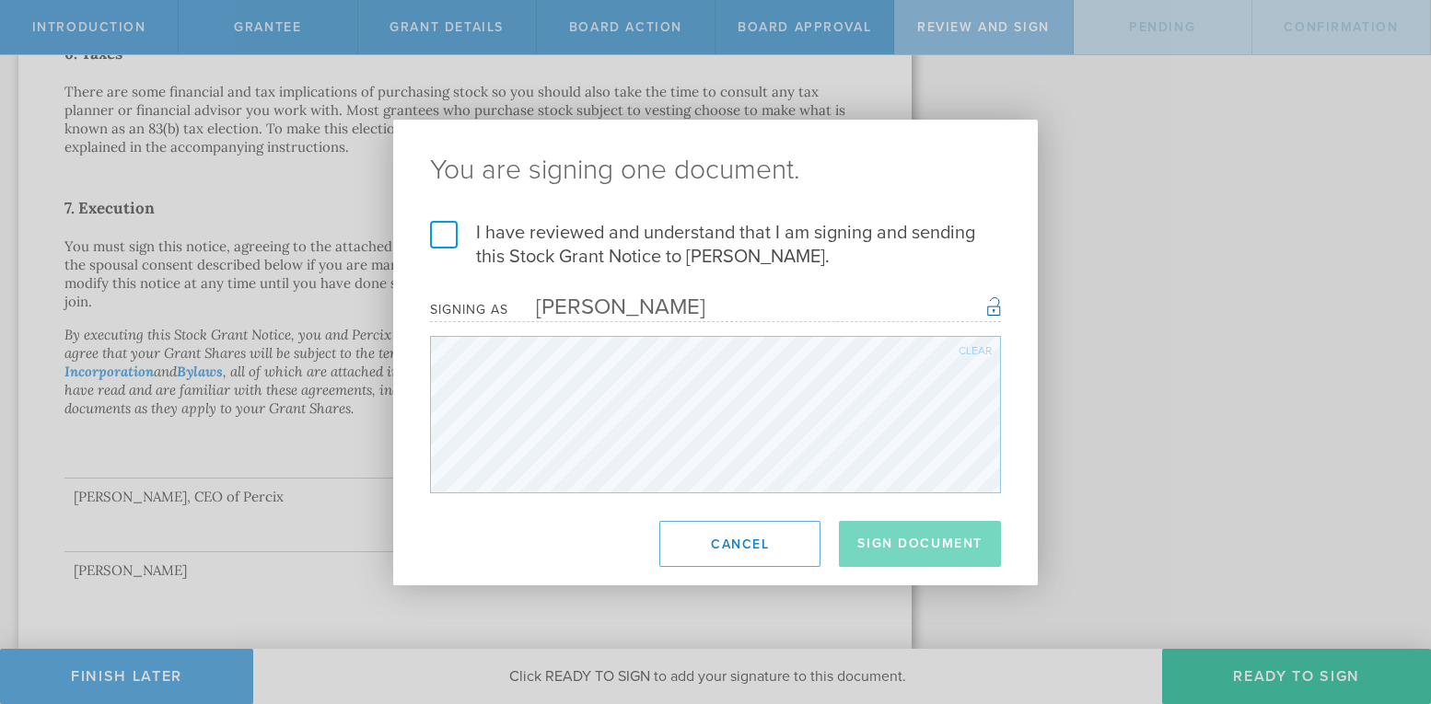
click at [440, 239] on label "I have reviewed and understand that I am signing and sending this Stock Grant N…" at bounding box center [715, 245] width 571 height 48
click at [0, 0] on input "I have reviewed and understand that I am signing and sending this Stock Grant N…" at bounding box center [0, 0] width 0 height 0
click at [900, 540] on button "Sign Document" at bounding box center [920, 544] width 162 height 46
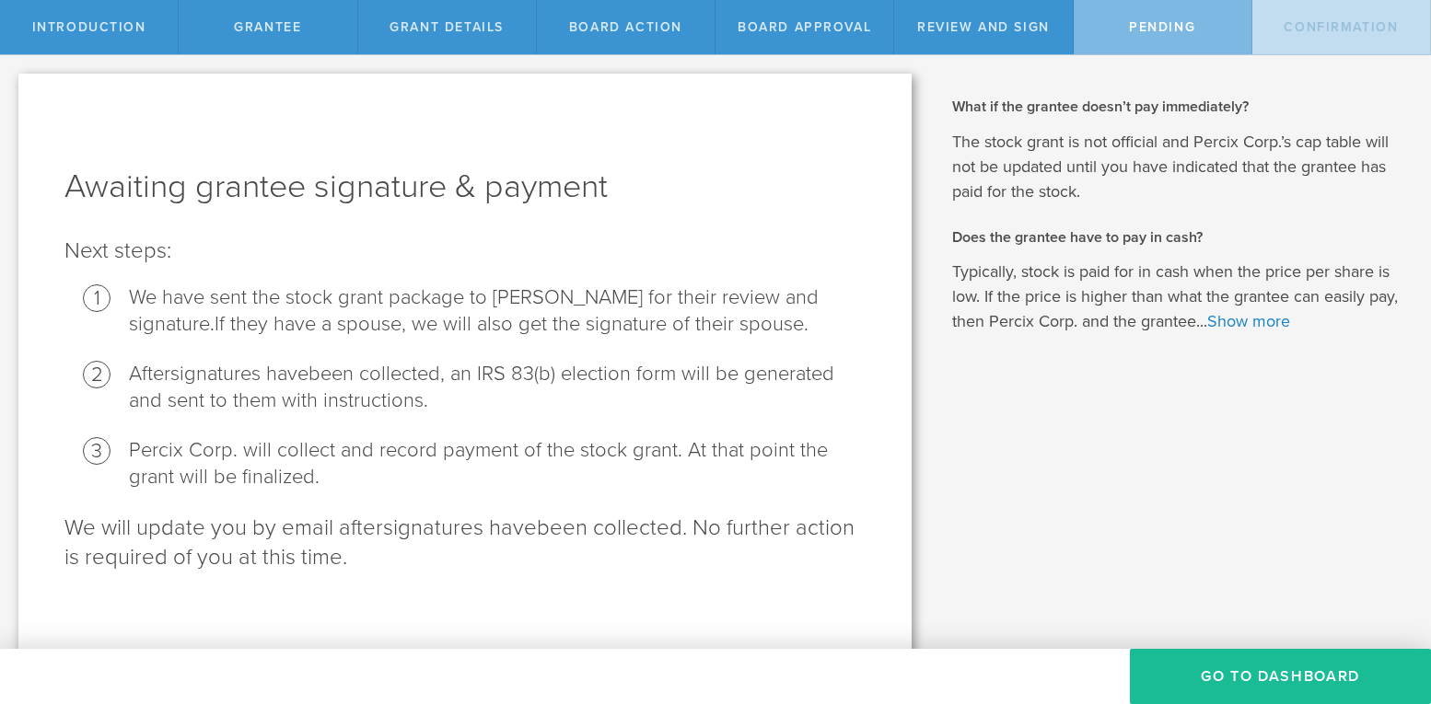
scroll to position [11, 0]
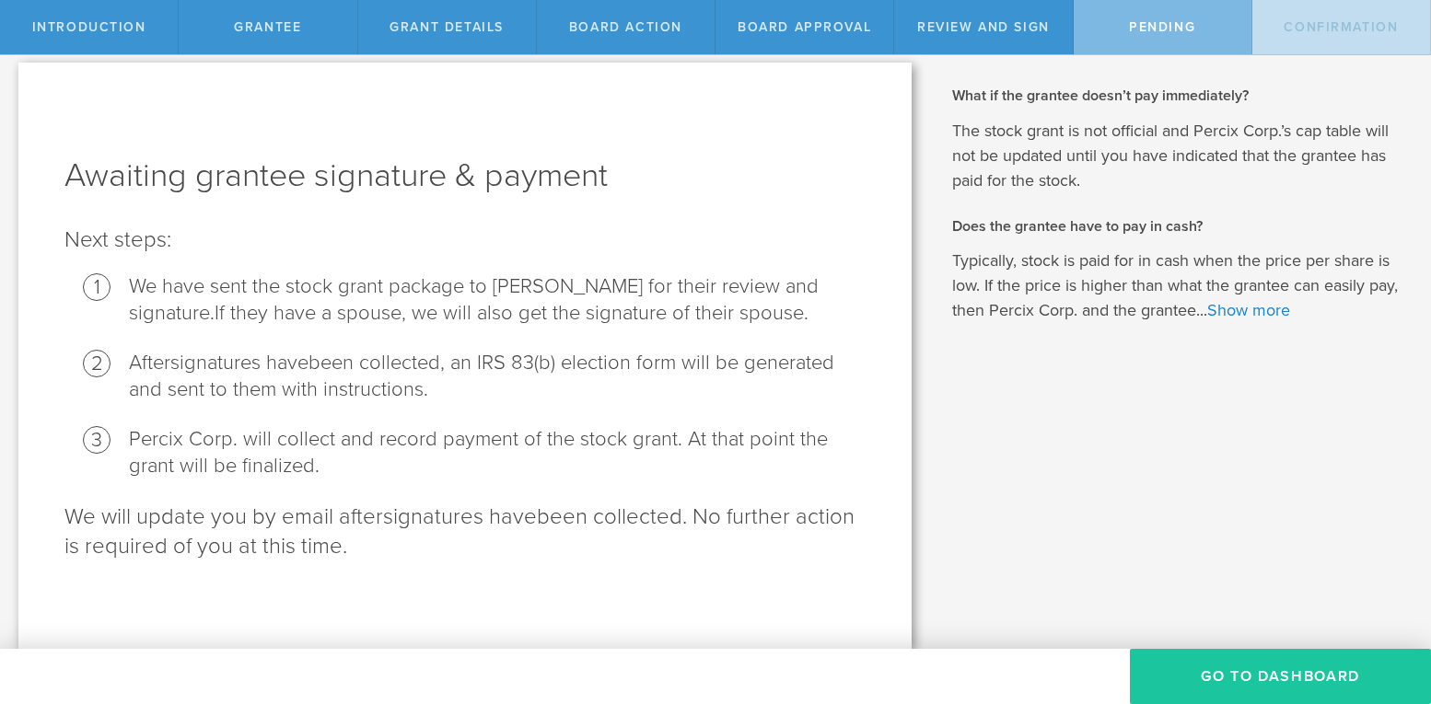
click at [1244, 676] on button "Go To Dashboard" at bounding box center [1280, 676] width 301 height 55
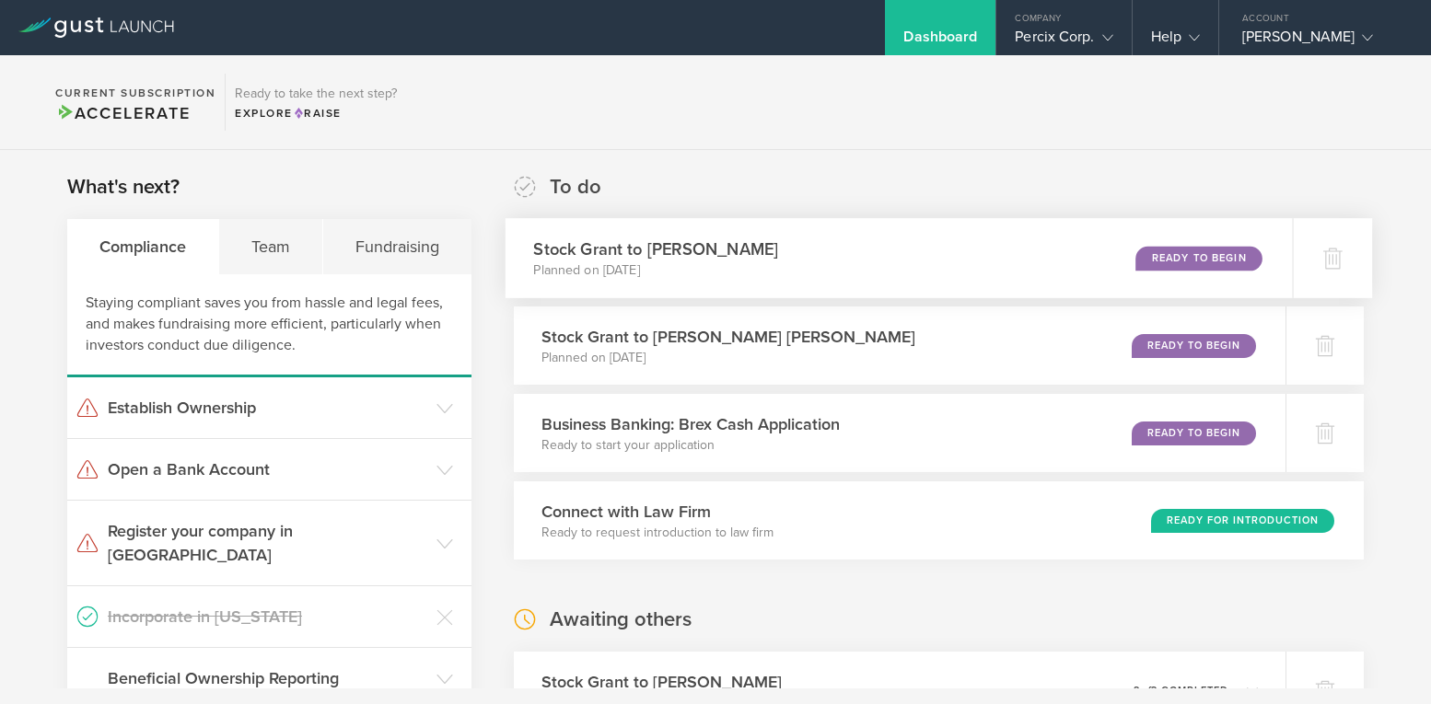
click at [1166, 255] on div "Ready to Begin" at bounding box center [1198, 258] width 126 height 25
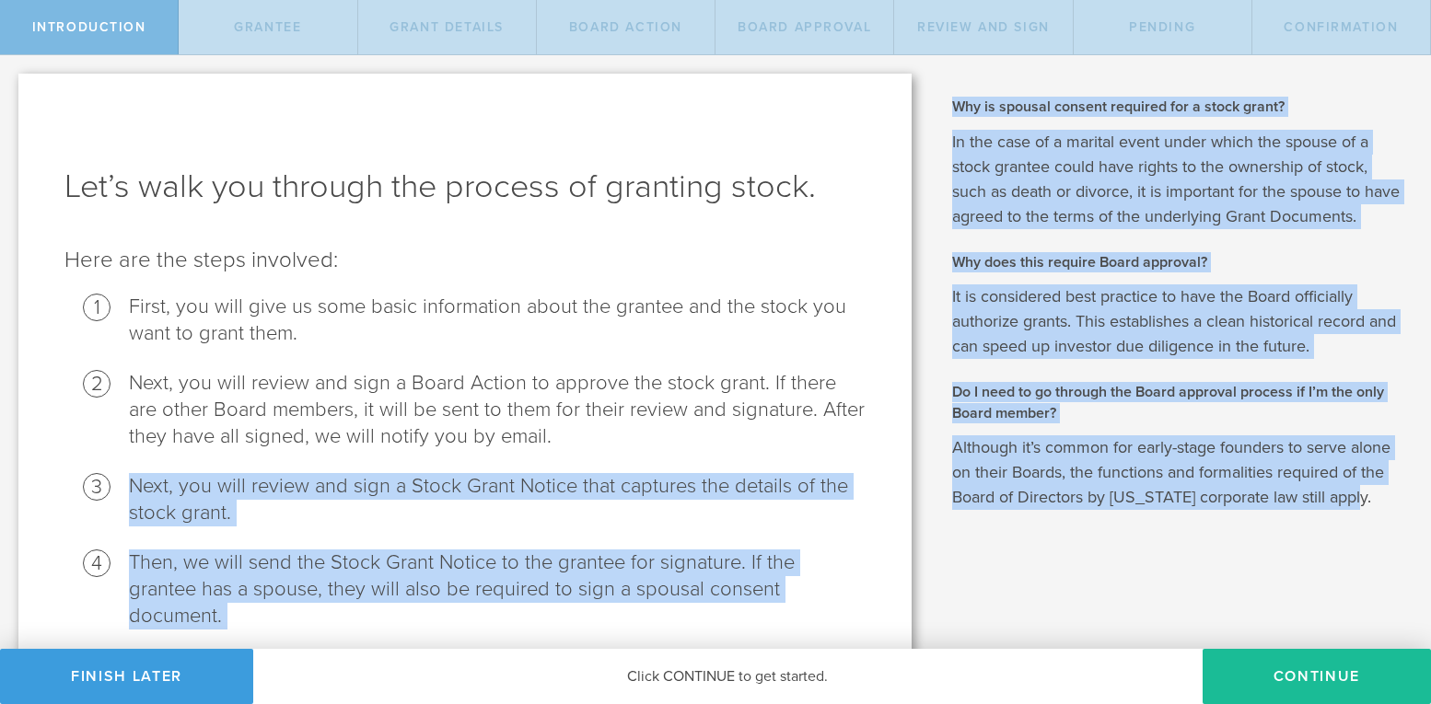
scroll to position [149, 0]
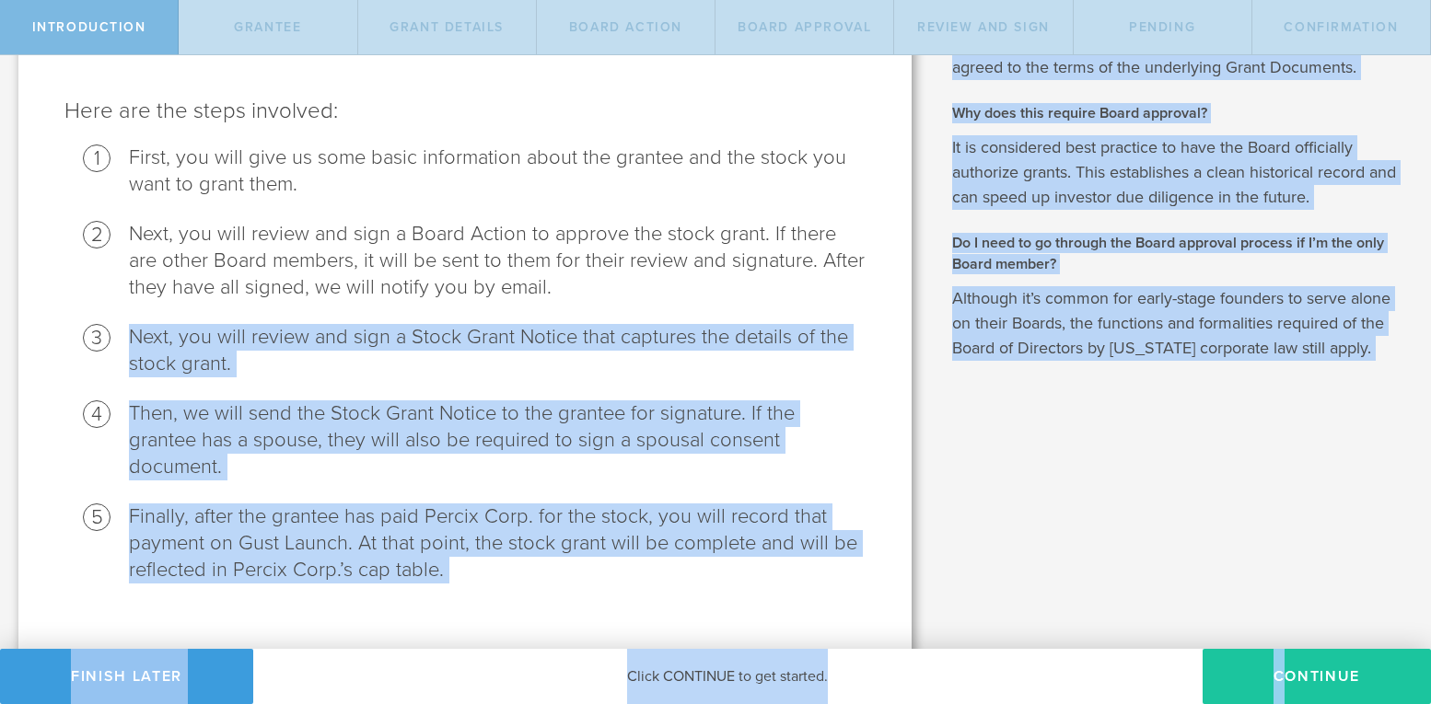
drag, startPoint x: 604, startPoint y: 464, endPoint x: 1282, endPoint y: 663, distance: 706.2
click at [1282, 55] on div "Introduction Grantee Grant Details Board Action Board Approval Review and Sign …" at bounding box center [715, 27] width 1431 height 55
click at [1291, 674] on button "Continue" at bounding box center [1316, 676] width 228 height 55
radio input "true"
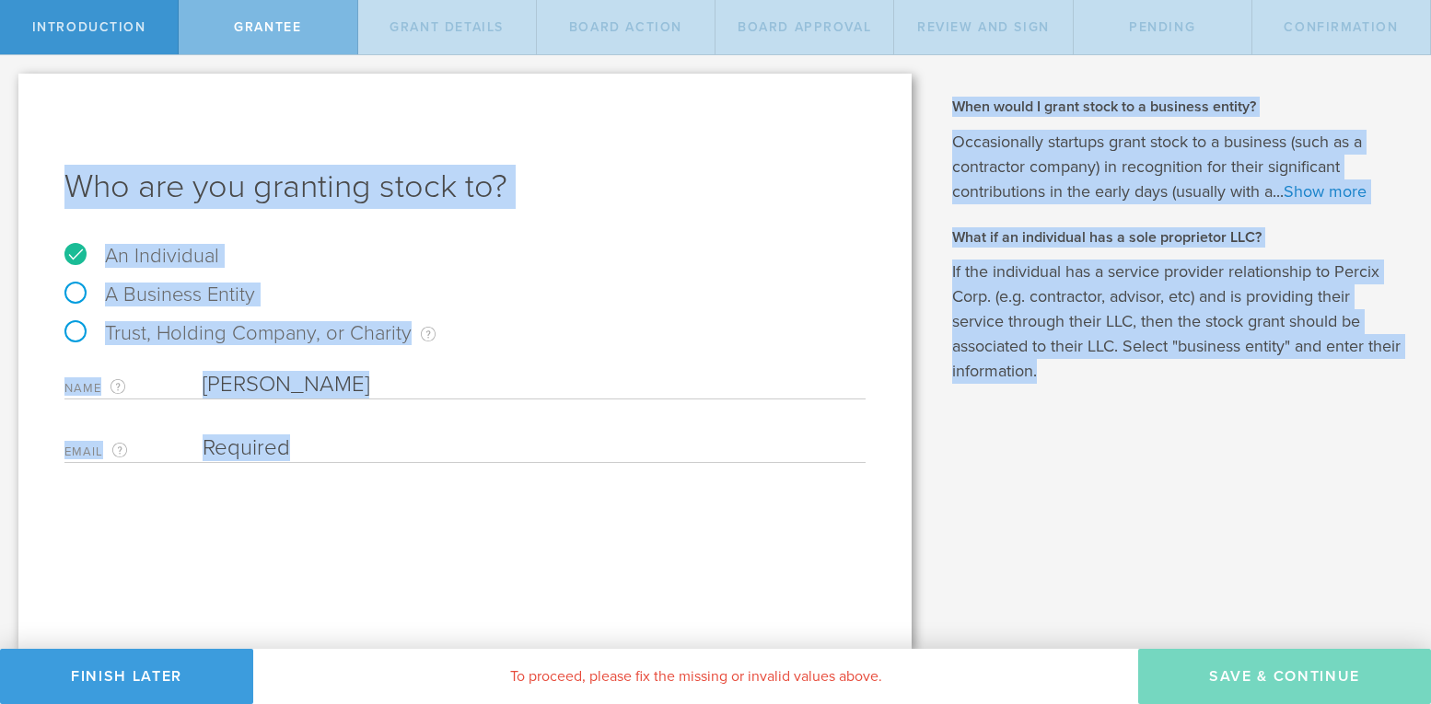
click at [424, 487] on div "Who are you granting stock to? An Individual A Business Entity Trust, Holding C…" at bounding box center [464, 361] width 893 height 575
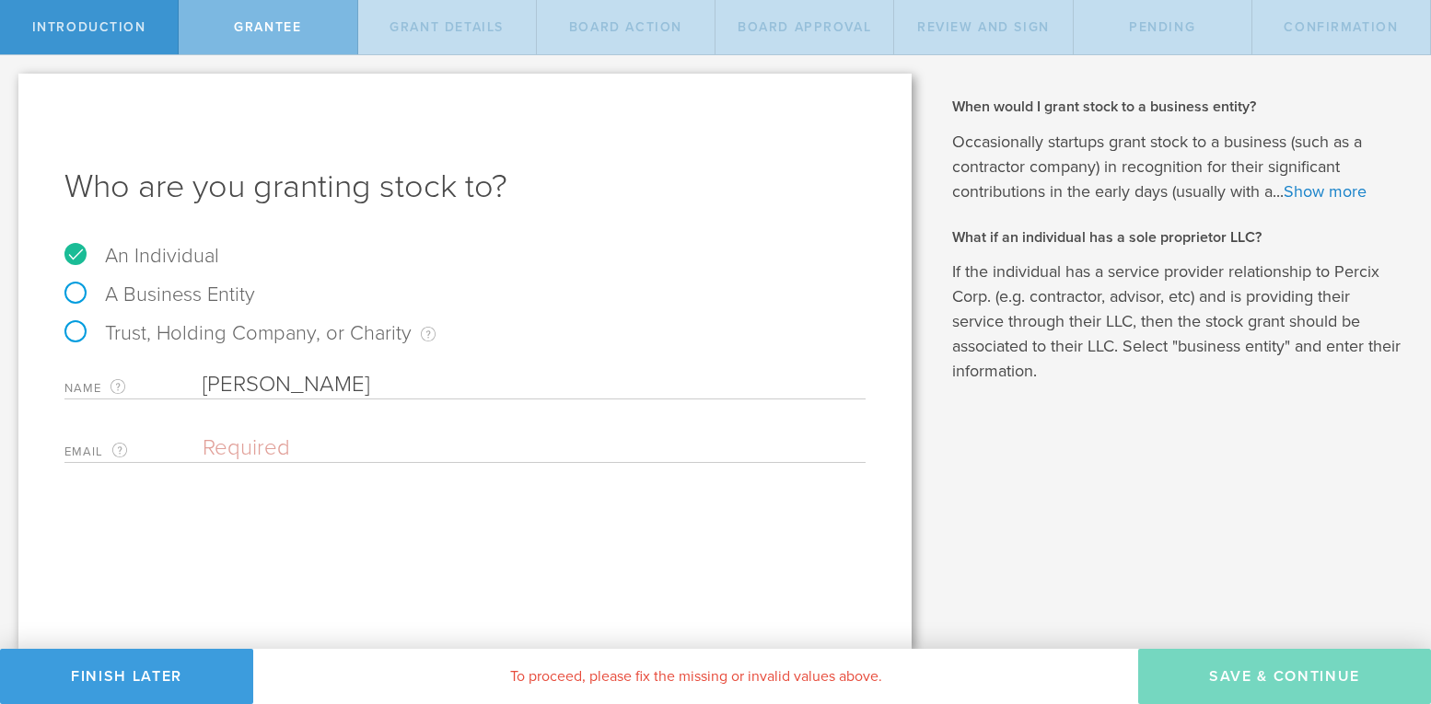
click at [226, 450] on input "email" at bounding box center [530, 449] width 654 height 28
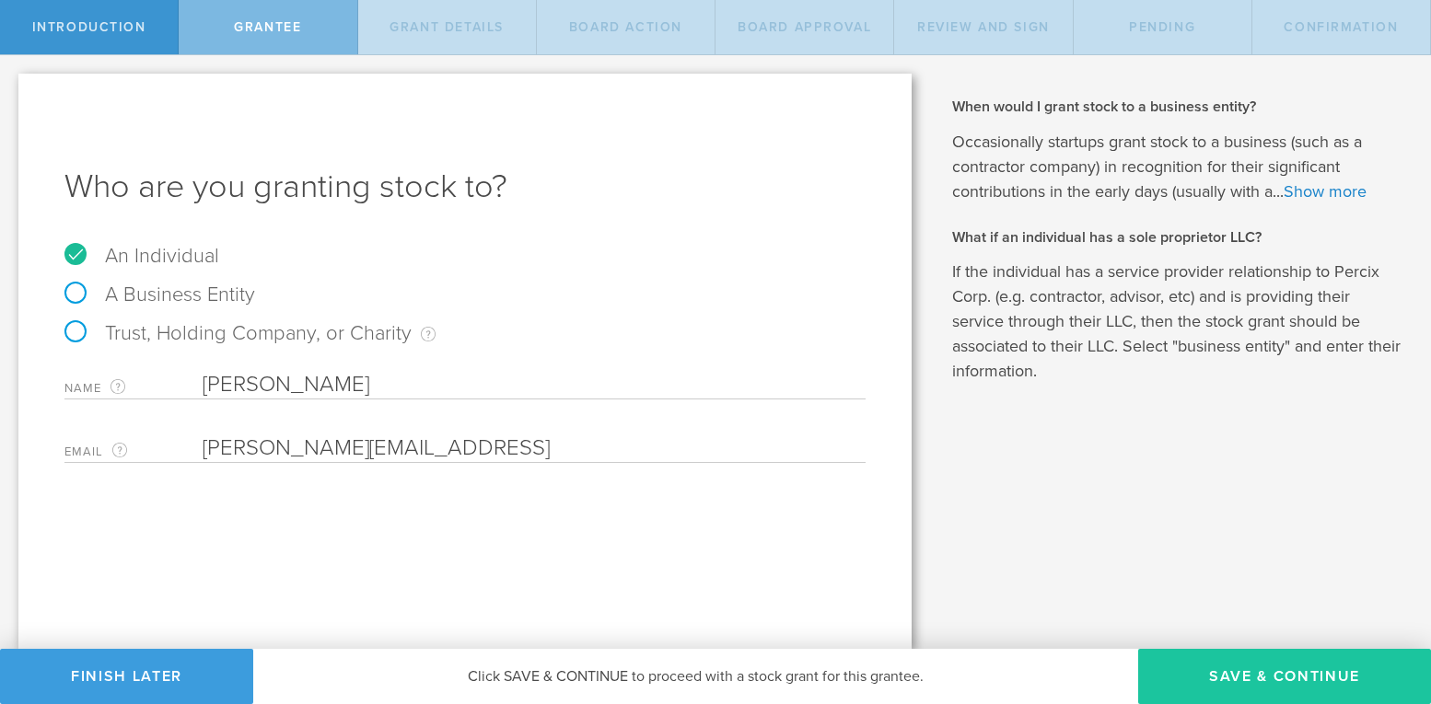
type input "[PERSON_NAME][EMAIL_ADDRESS]"
click at [1231, 675] on button "Save & Continue" at bounding box center [1284, 676] width 293 height 55
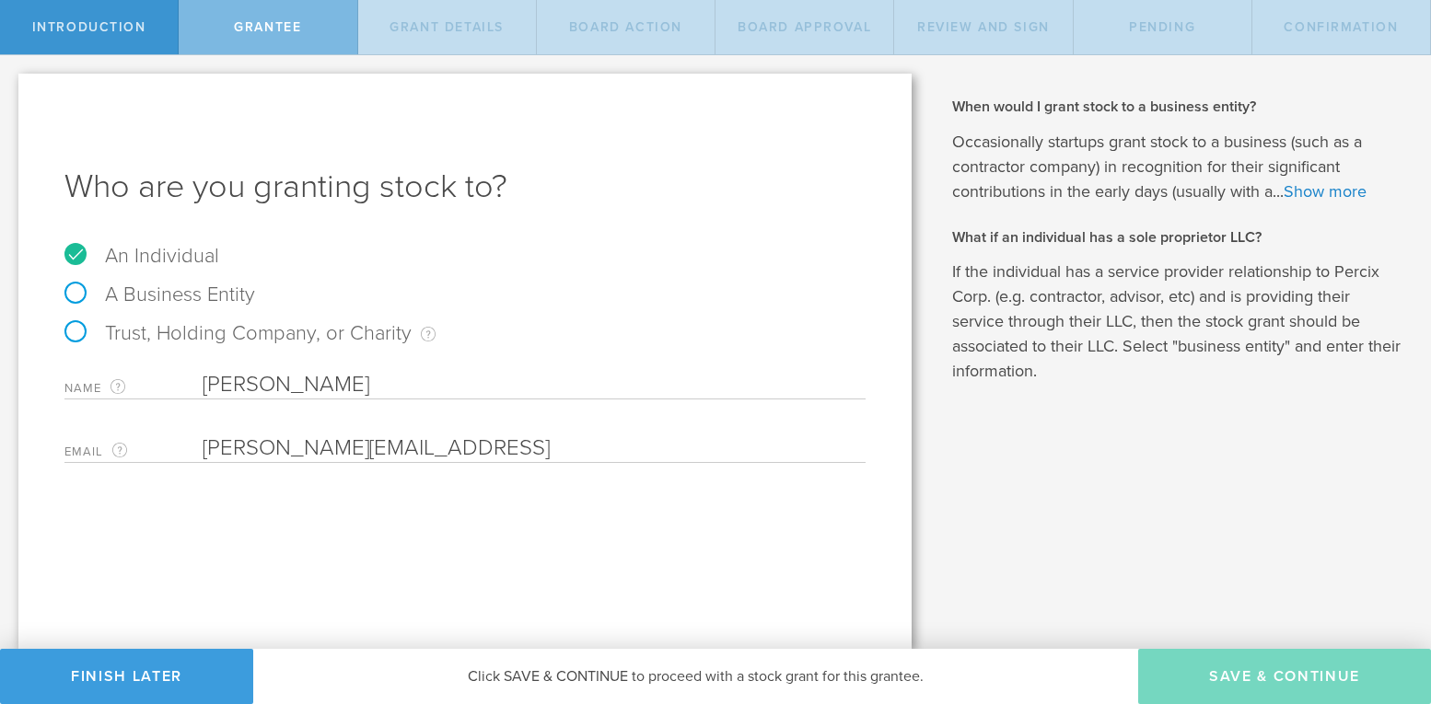
type input "2,453,333"
type input "48"
type input "12"
select select "none"
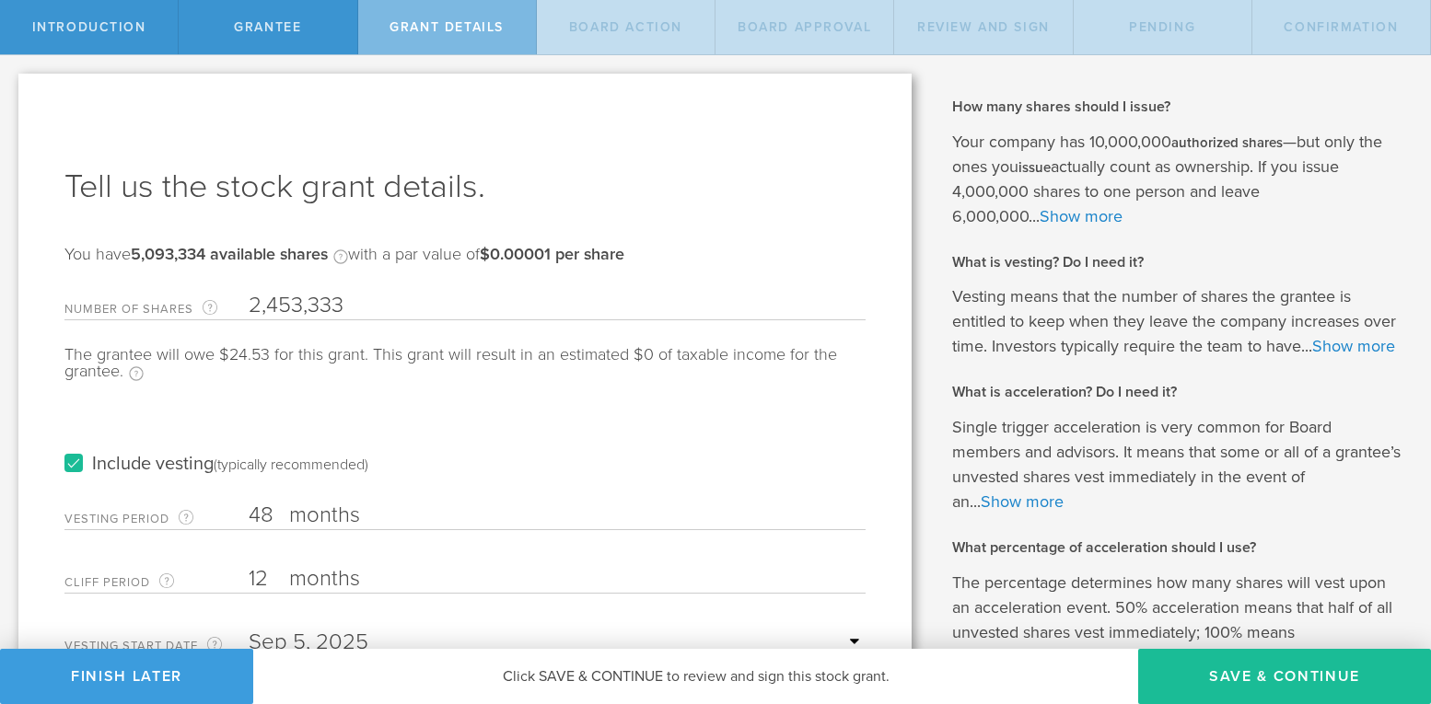
click at [1231, 675] on button "Save & Continue" at bounding box center [1284, 676] width 293 height 55
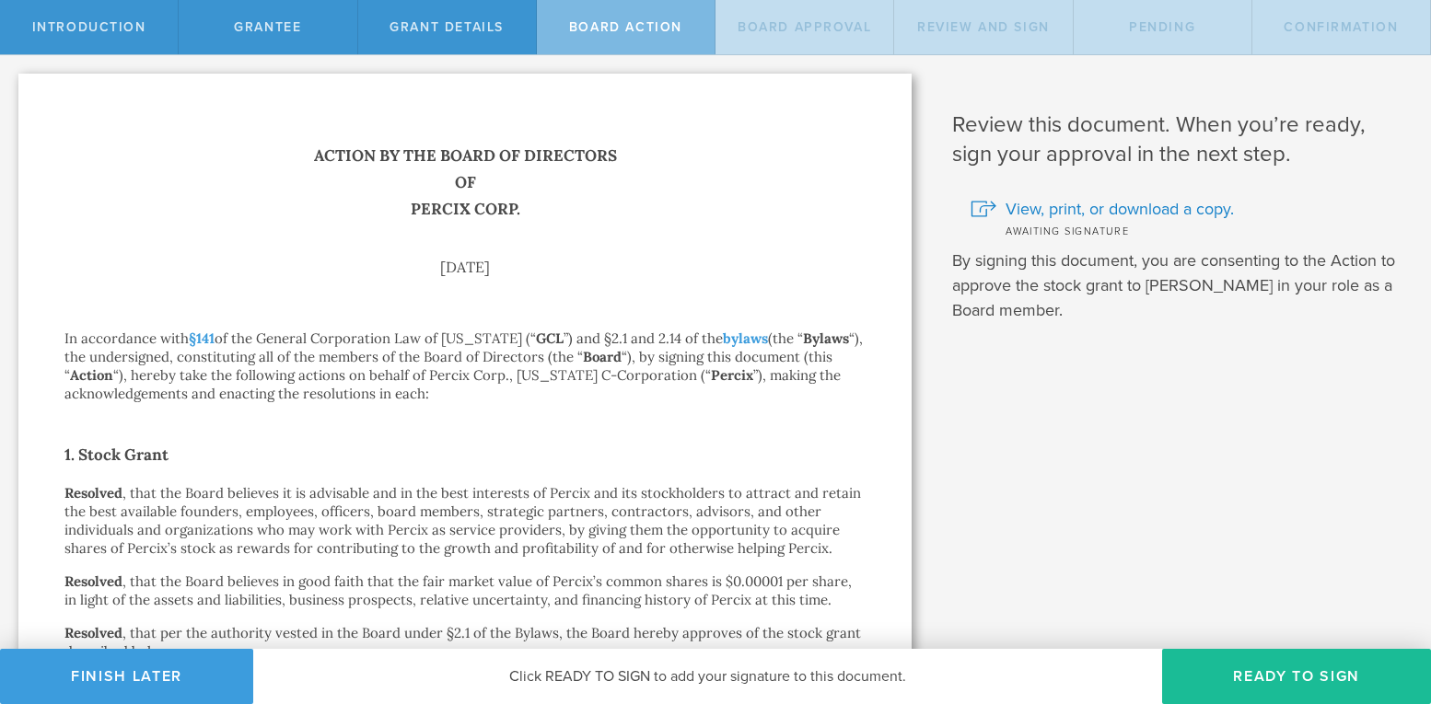
click at [1231, 675] on button "Ready to Sign" at bounding box center [1296, 676] width 269 height 55
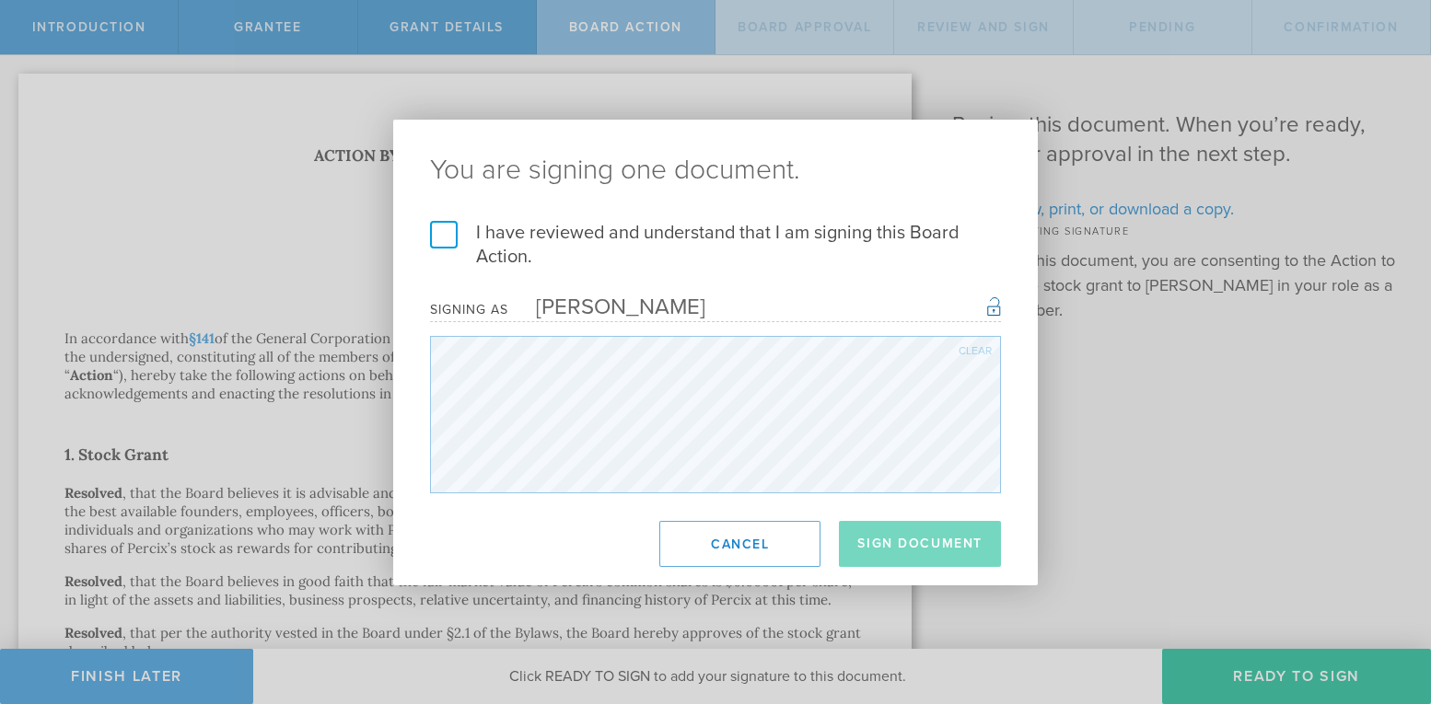
click at [435, 240] on label "I have reviewed and understand that I am signing this Board Action." at bounding box center [715, 245] width 571 height 48
click at [0, 0] on input "I have reviewed and understand that I am signing this Board Action." at bounding box center [0, 0] width 0 height 0
click at [885, 533] on button "Sign Document" at bounding box center [920, 544] width 162 height 46
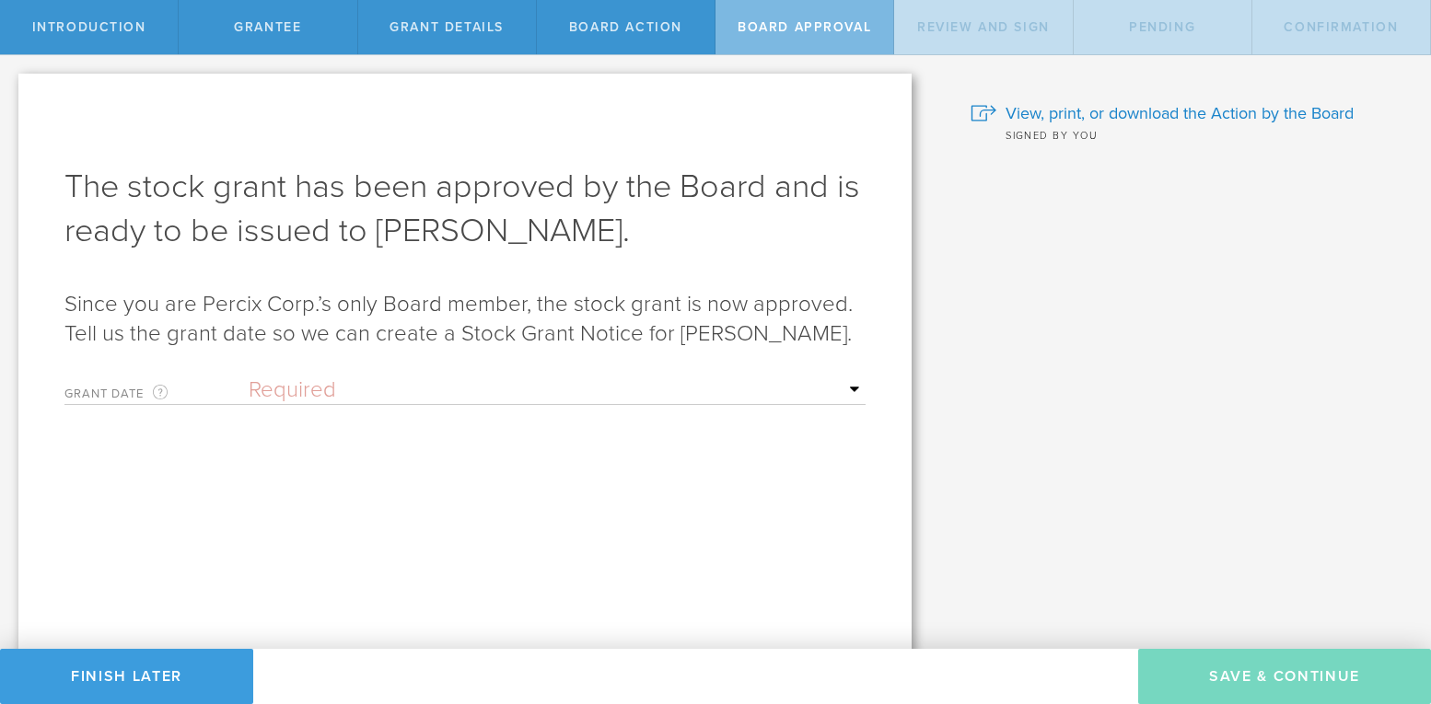
click at [312, 404] on select "Required Upon grantee's signature A specific date" at bounding box center [557, 391] width 617 height 28
select select "setByFounder"
click at [249, 404] on select "Required Upon grantee's signature A specific date" at bounding box center [557, 391] width 617 height 28
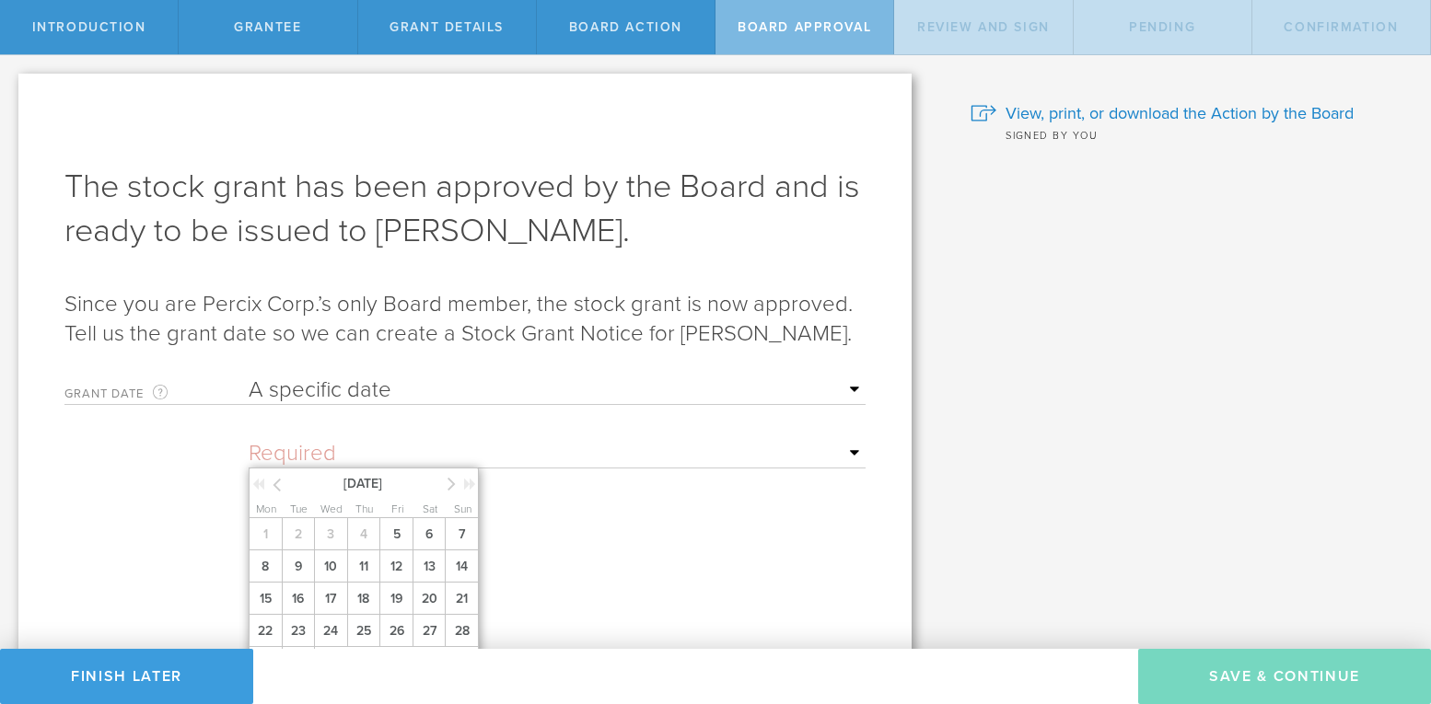
click at [856, 468] on input "text" at bounding box center [557, 454] width 617 height 28
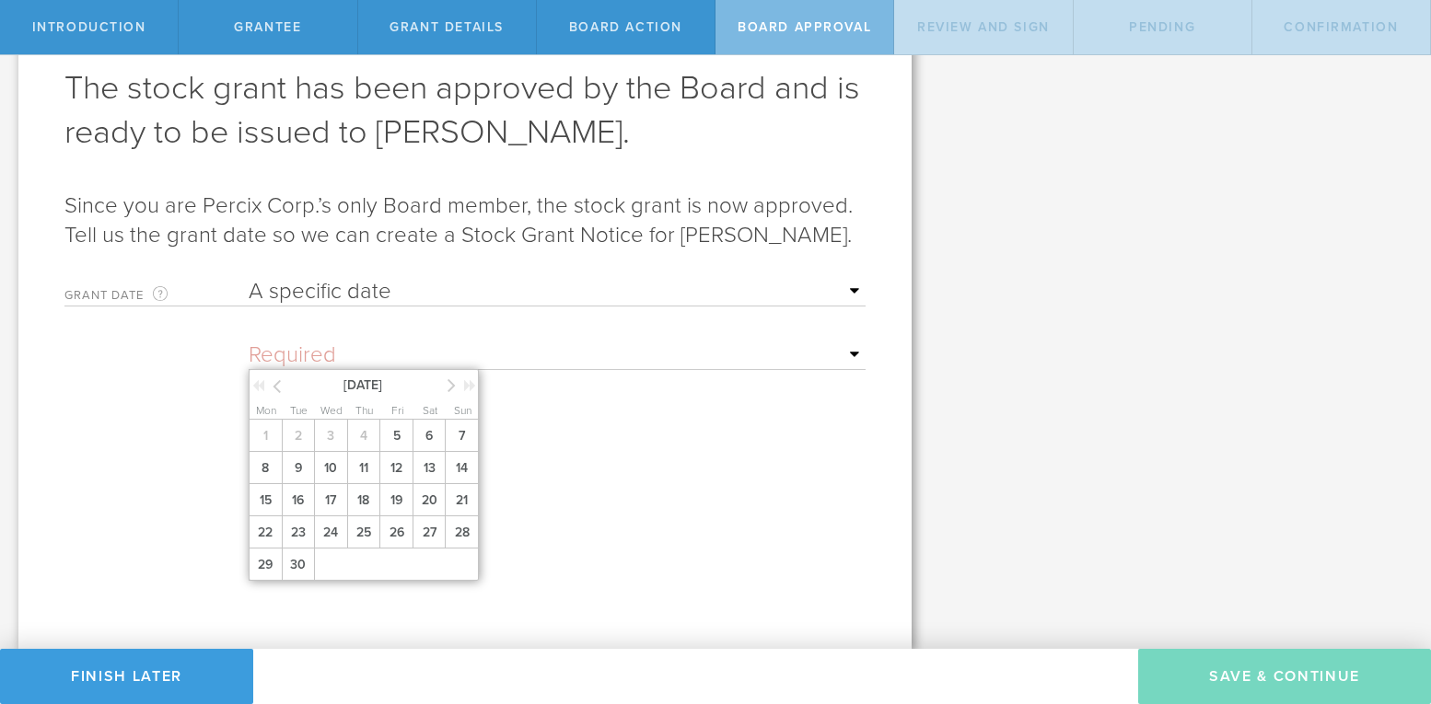
click at [449, 385] on icon at bounding box center [451, 385] width 8 height 23
click at [330, 436] on span "1" at bounding box center [330, 436] width 33 height 32
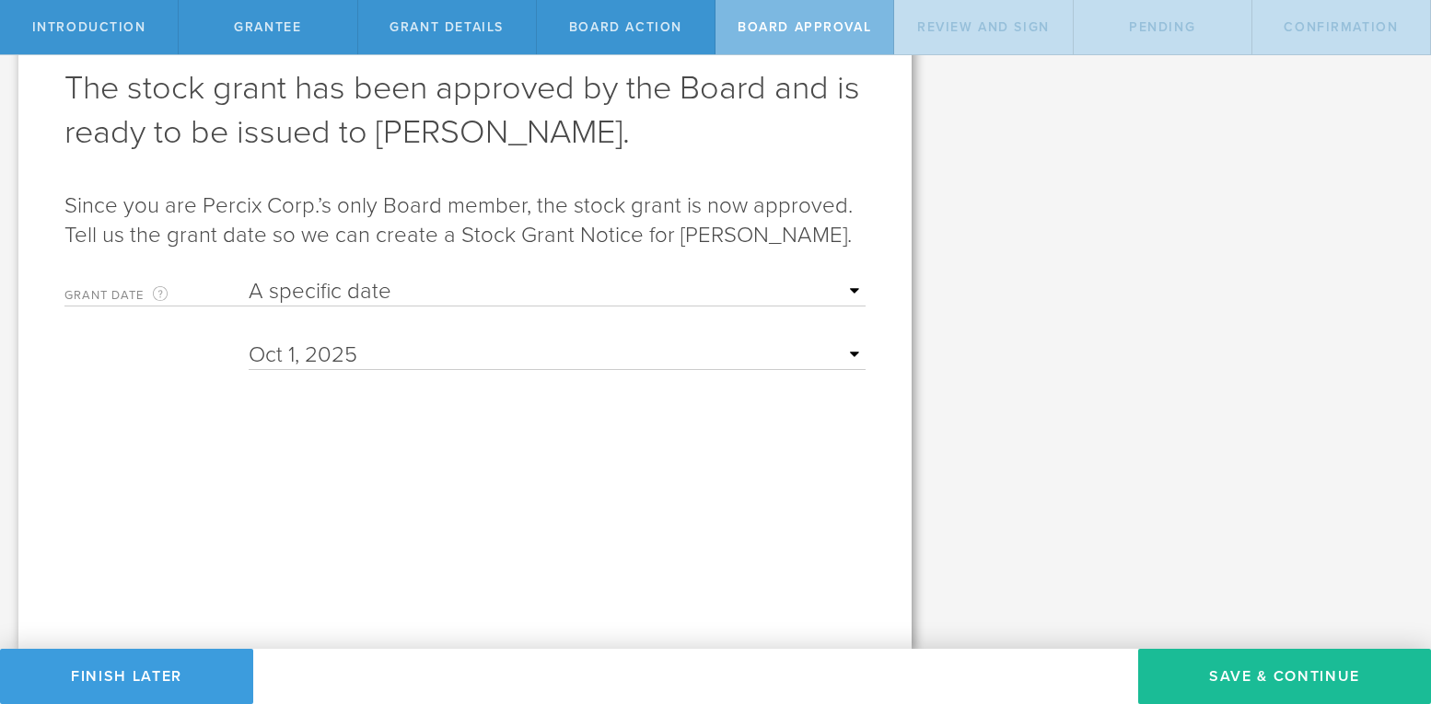
click at [806, 511] on form "Grant Date This is the date on which the recipient is granted the stock. This d…" at bounding box center [464, 424] width 801 height 311
click at [1223, 673] on button "Save & Continue" at bounding box center [1284, 676] width 293 height 55
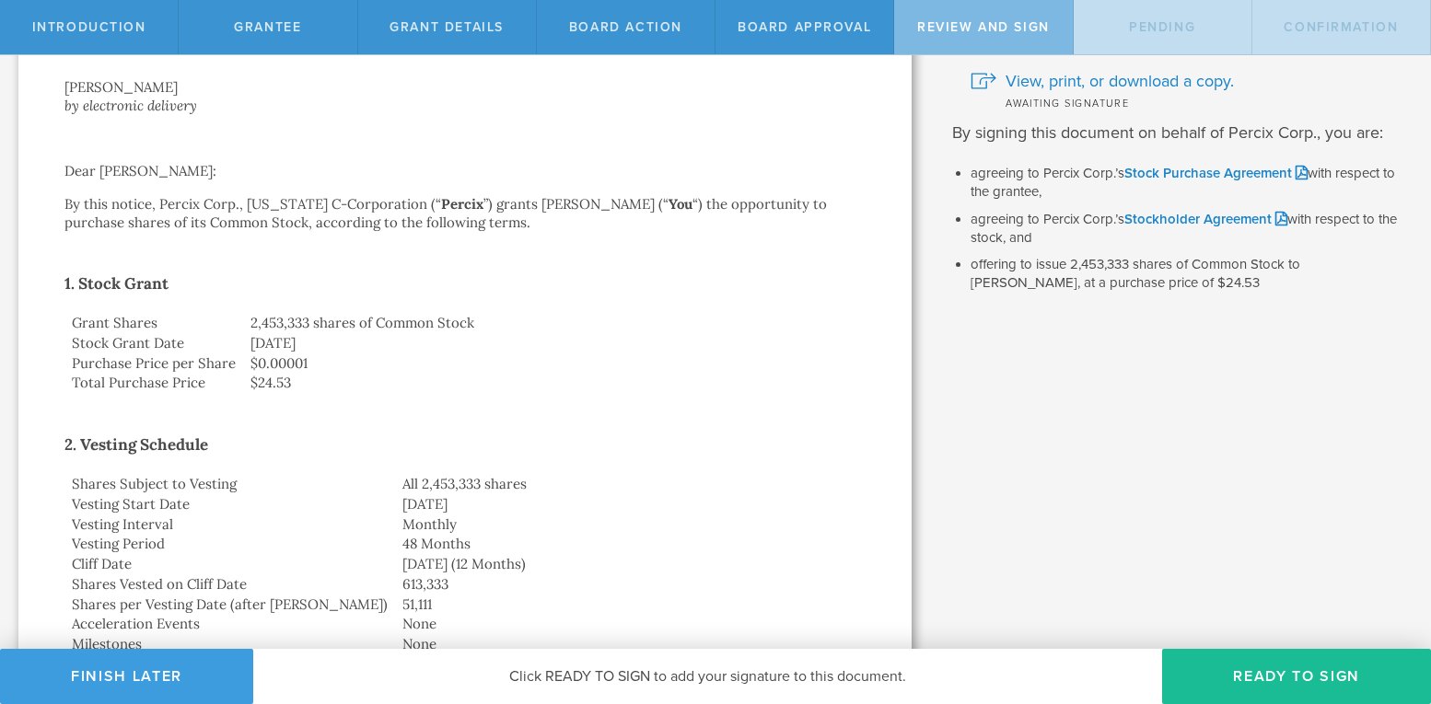
scroll to position [0, 0]
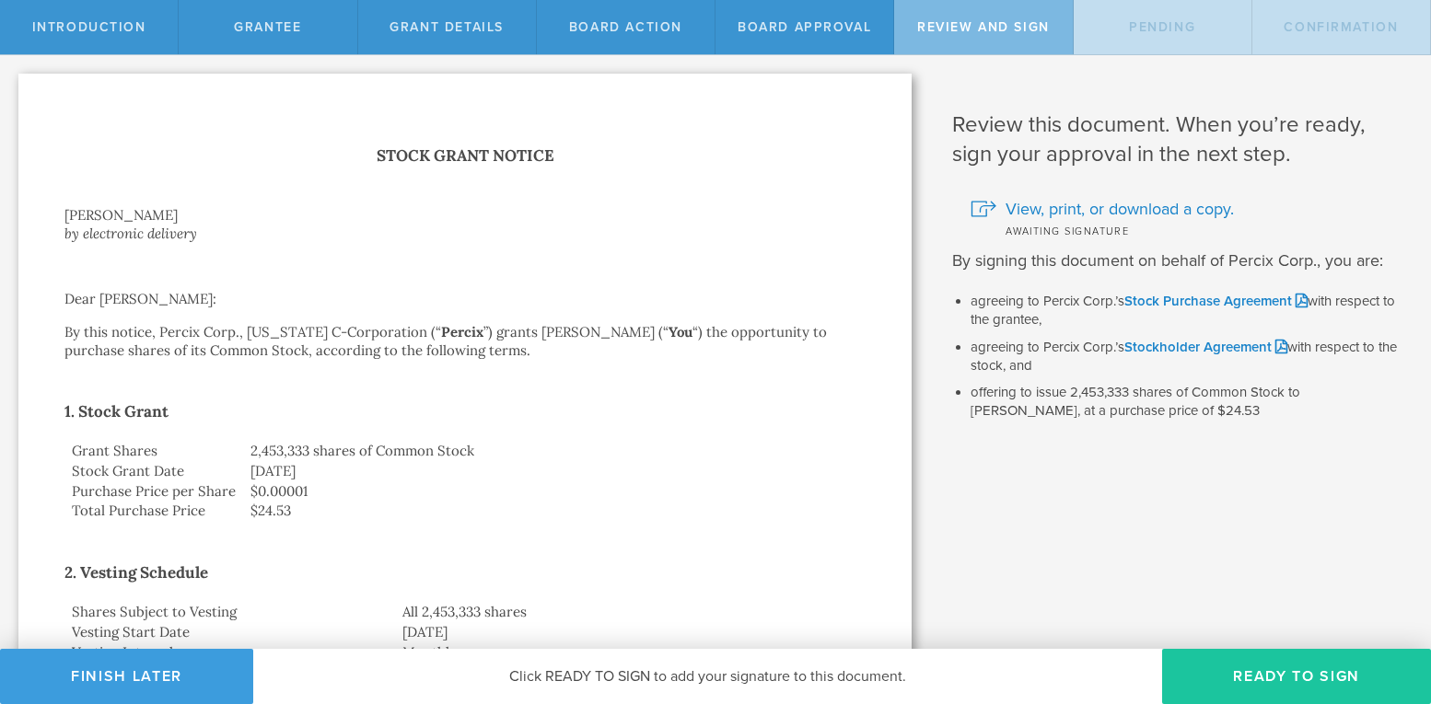
click at [1259, 673] on button "Ready to Sign" at bounding box center [1296, 676] width 269 height 55
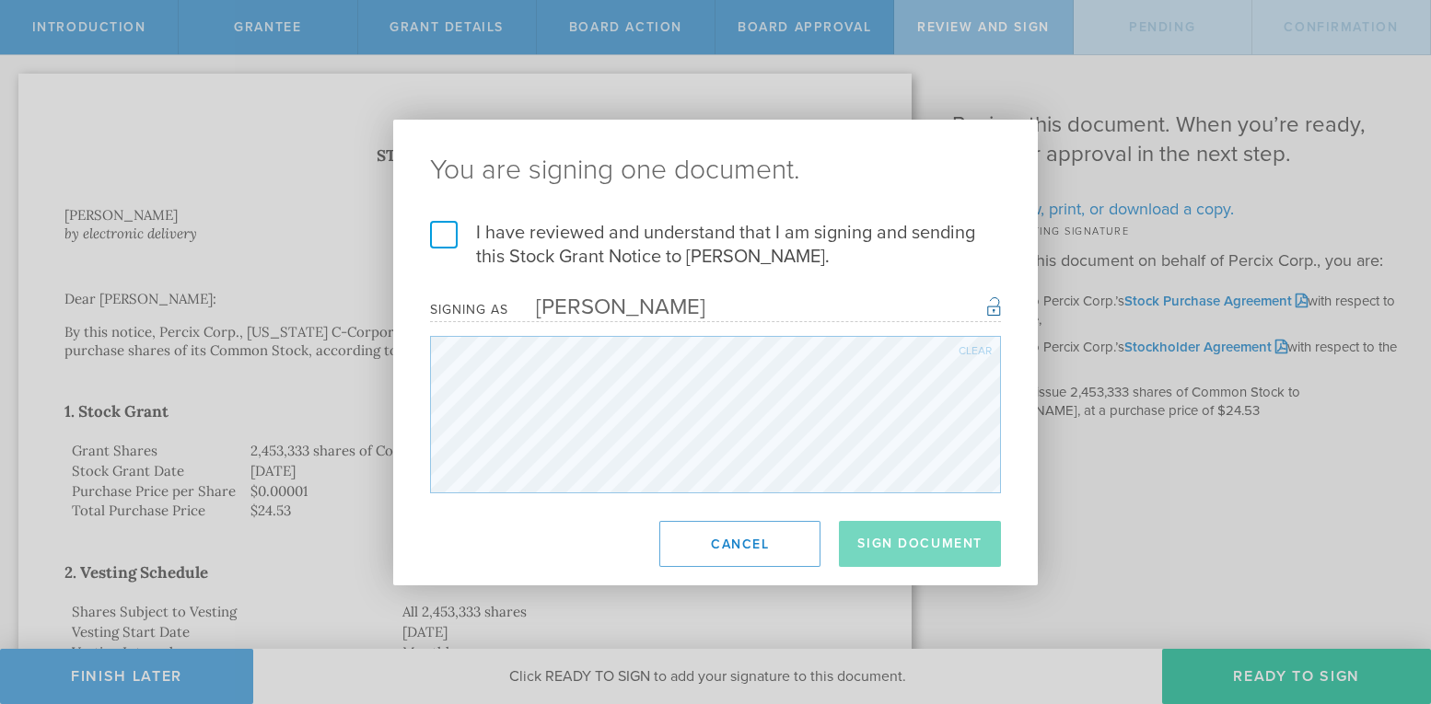
click at [446, 237] on label "I have reviewed and understand that I am signing and sending this Stock Grant N…" at bounding box center [715, 245] width 571 height 48
click at [0, 0] on input "I have reviewed and understand that I am signing and sending this Stock Grant N…" at bounding box center [0, 0] width 0 height 0
click at [896, 548] on button "Sign Document" at bounding box center [920, 544] width 162 height 46
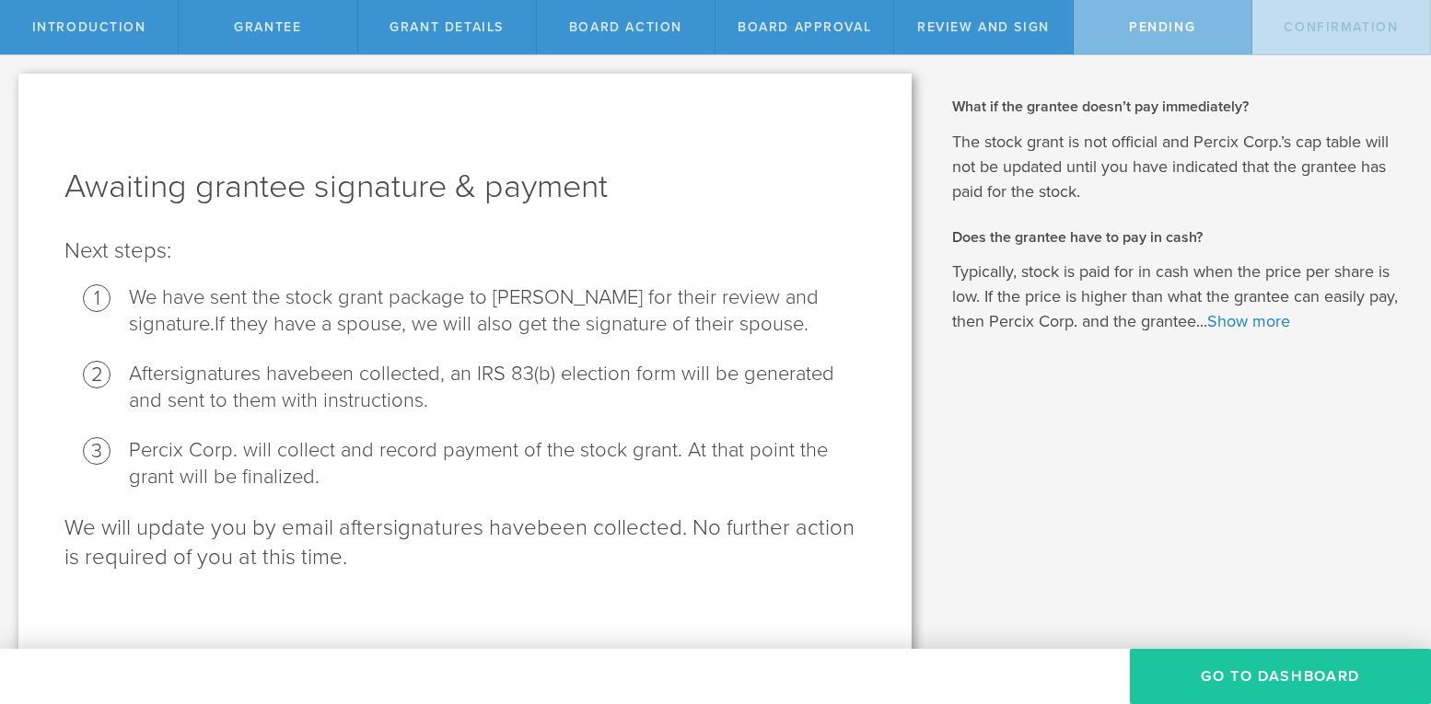
click at [1248, 679] on button "Go To Dashboard" at bounding box center [1280, 676] width 301 height 55
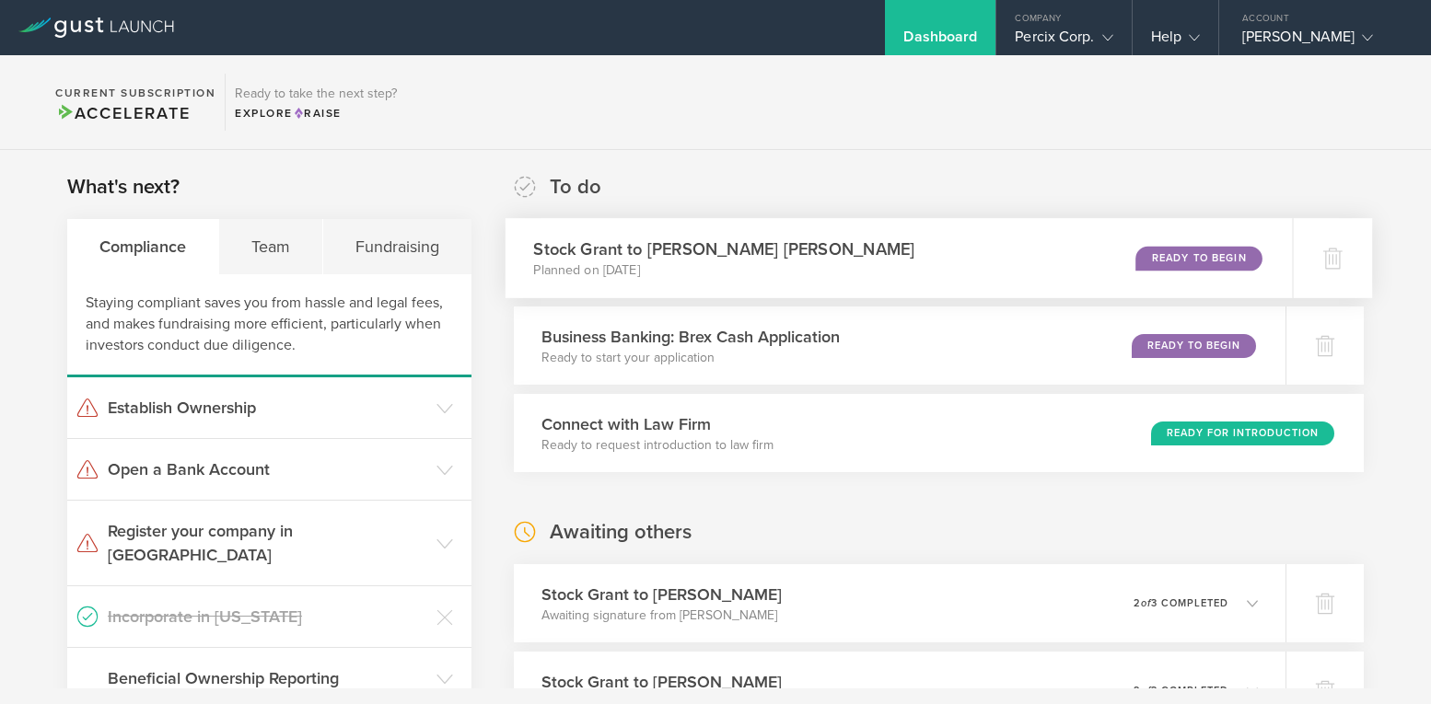
click at [1161, 255] on div "Ready to Begin" at bounding box center [1198, 258] width 126 height 25
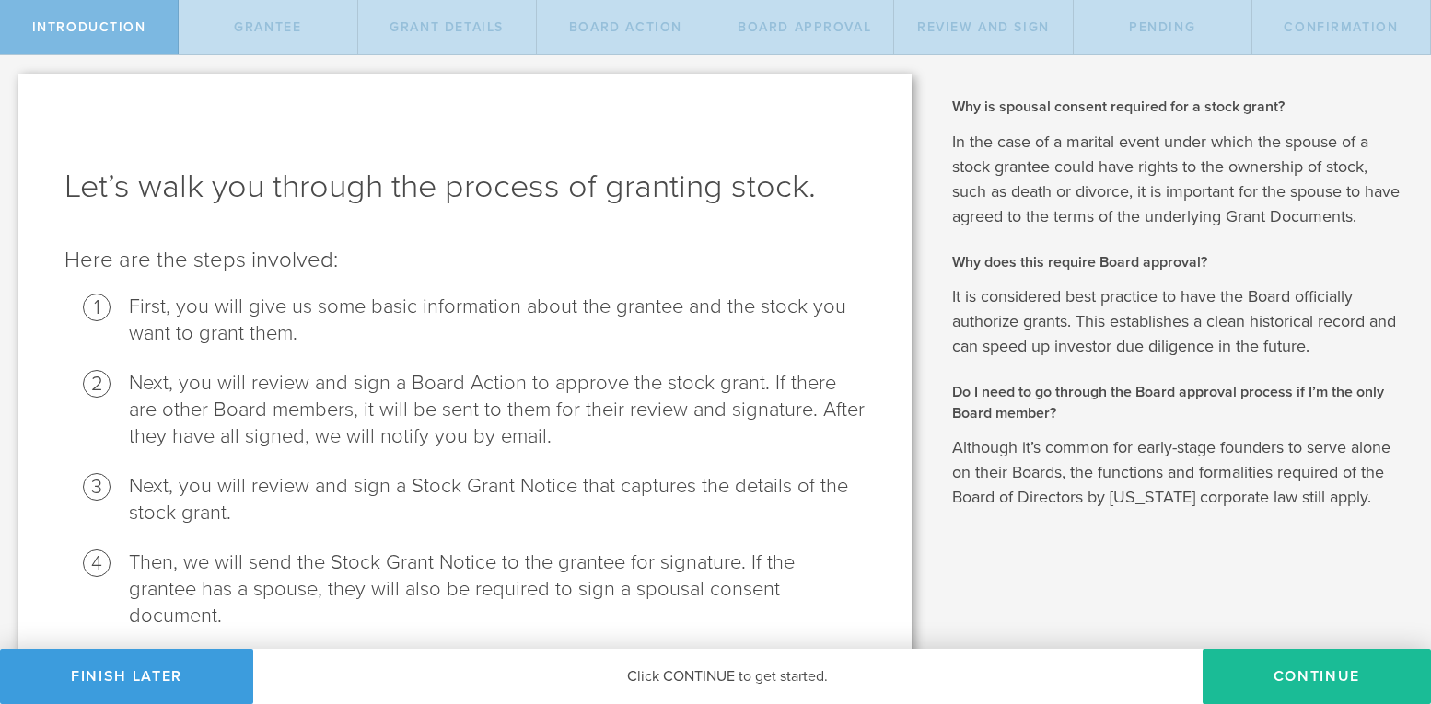
scroll to position [149, 0]
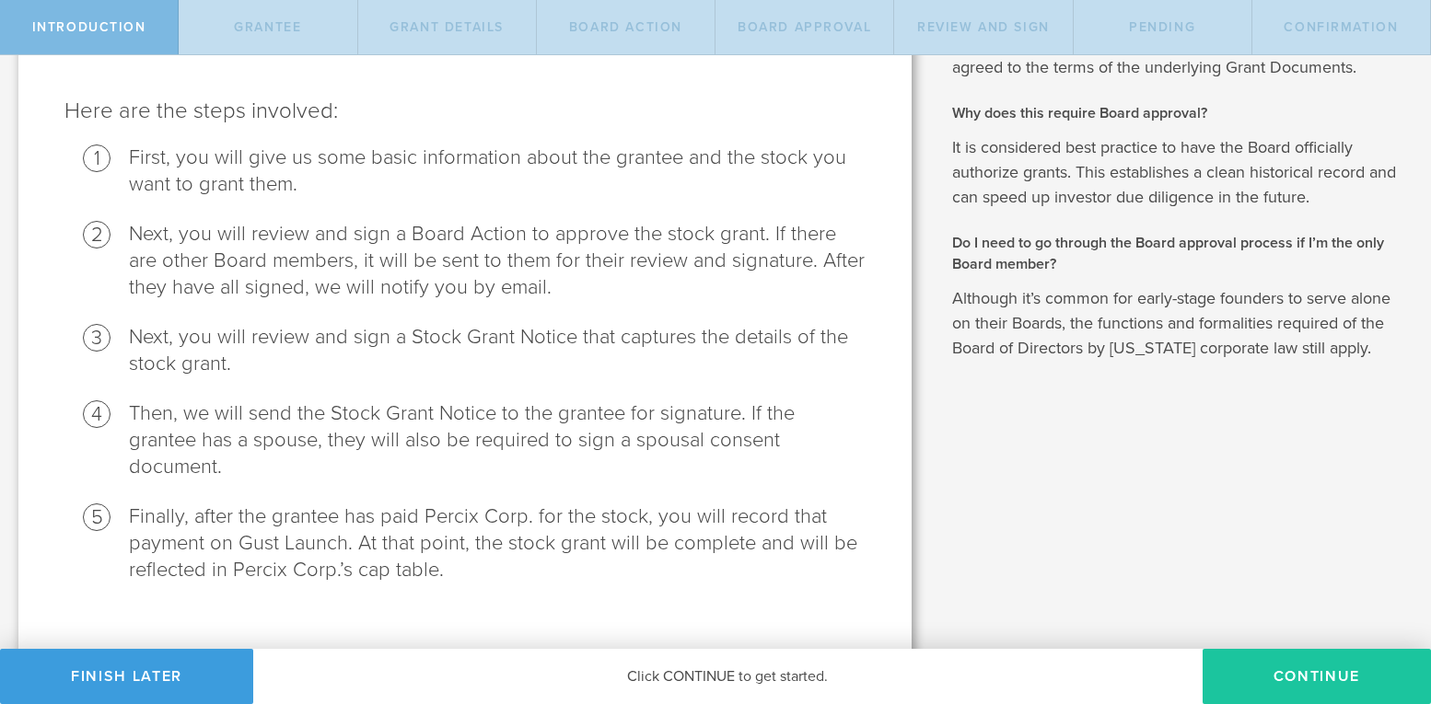
click at [1286, 675] on button "Continue" at bounding box center [1316, 676] width 228 height 55
radio input "true"
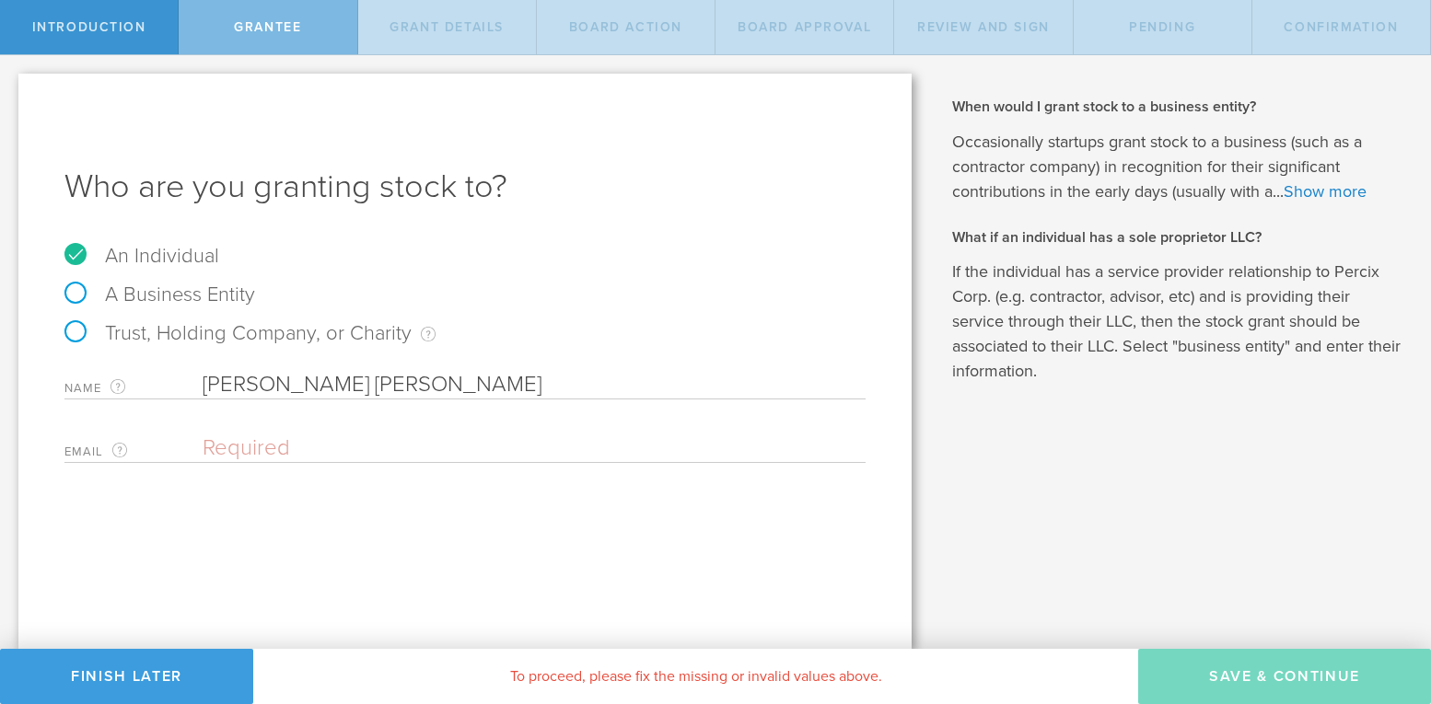
click at [292, 392] on input "Regina Daniel Harrison" at bounding box center [534, 385] width 663 height 28
click at [234, 448] on input "email" at bounding box center [530, 449] width 654 height 28
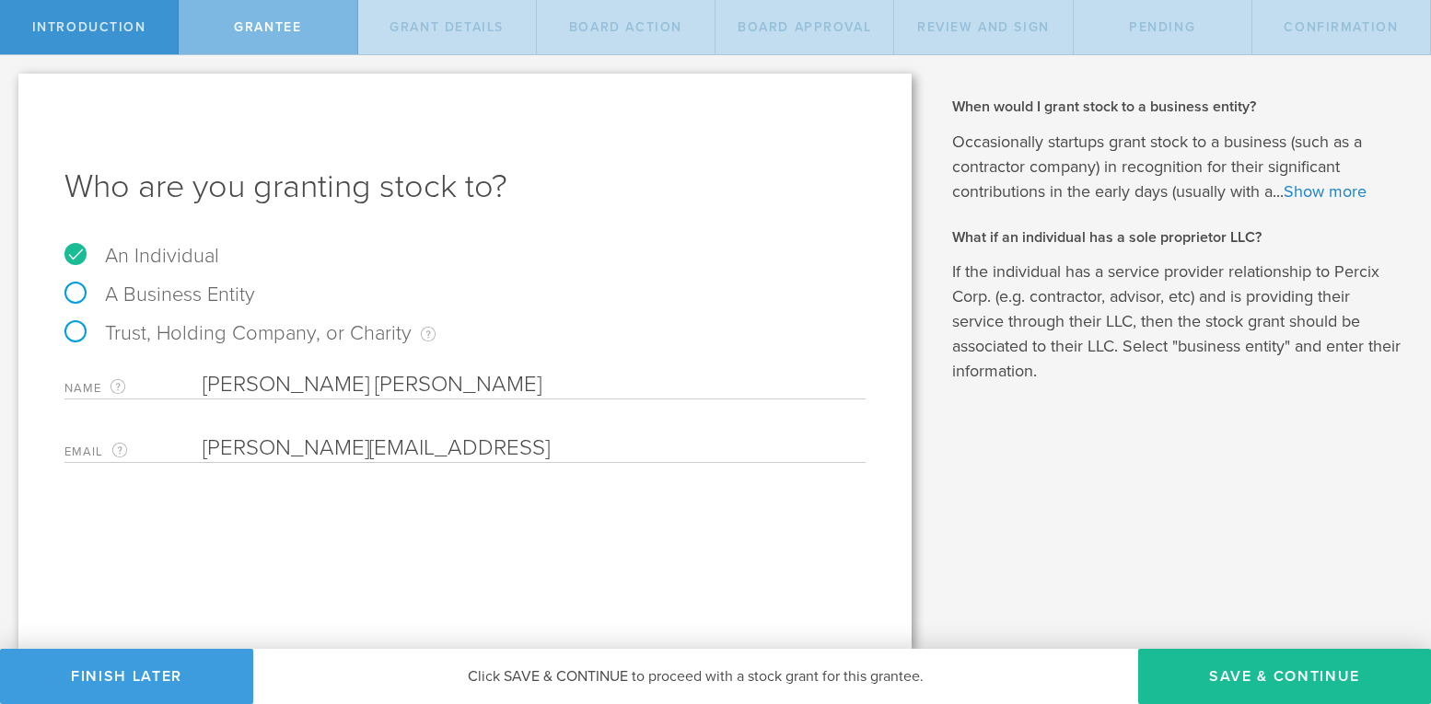
type input "dani@percix.ai"
click at [415, 515] on div "Who are you granting stock to? An Individual A Business Entity Trust, Holding C…" at bounding box center [464, 361] width 893 height 575
click at [1262, 664] on button "Save & Continue" at bounding box center [1284, 676] width 293 height 55
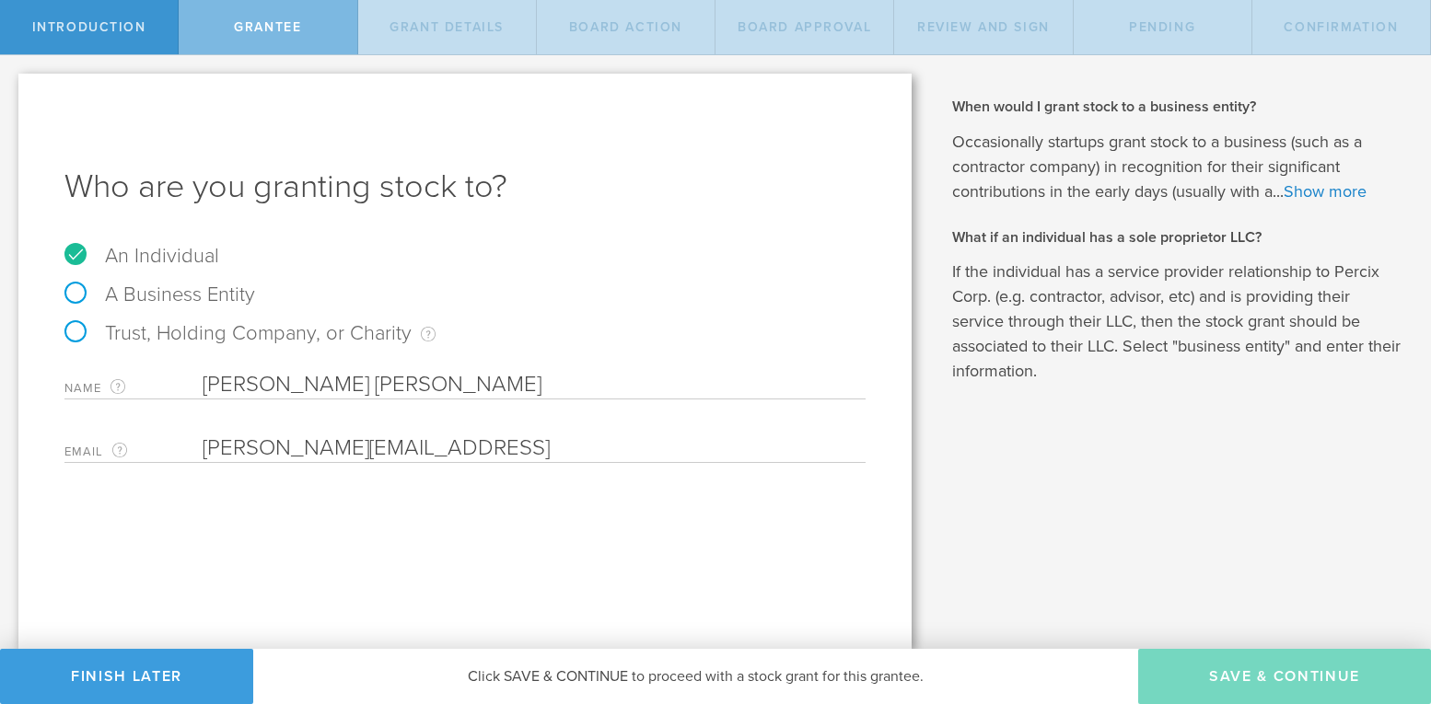
type input "640,001"
type input "48"
type input "12"
select select "none"
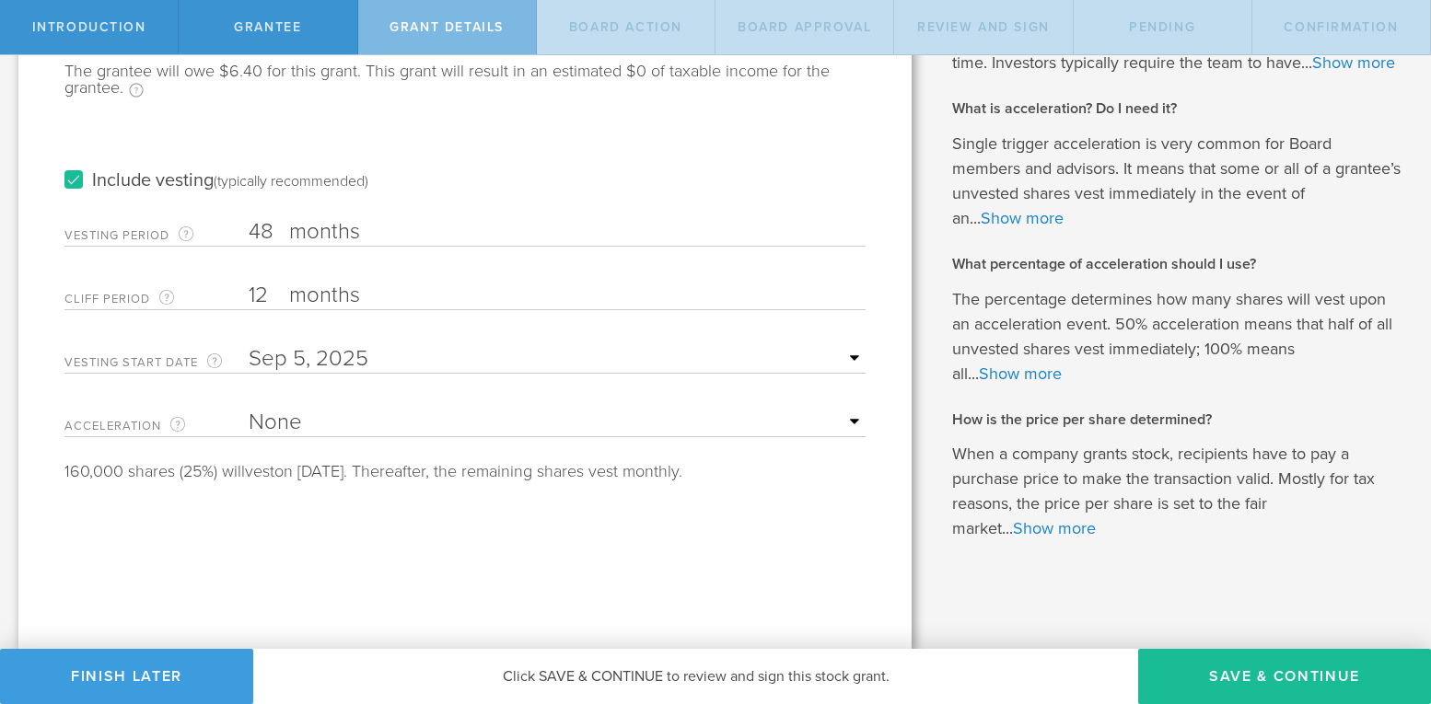
scroll to position [284, 0]
click at [1229, 680] on button "Save & Continue" at bounding box center [1284, 676] width 293 height 55
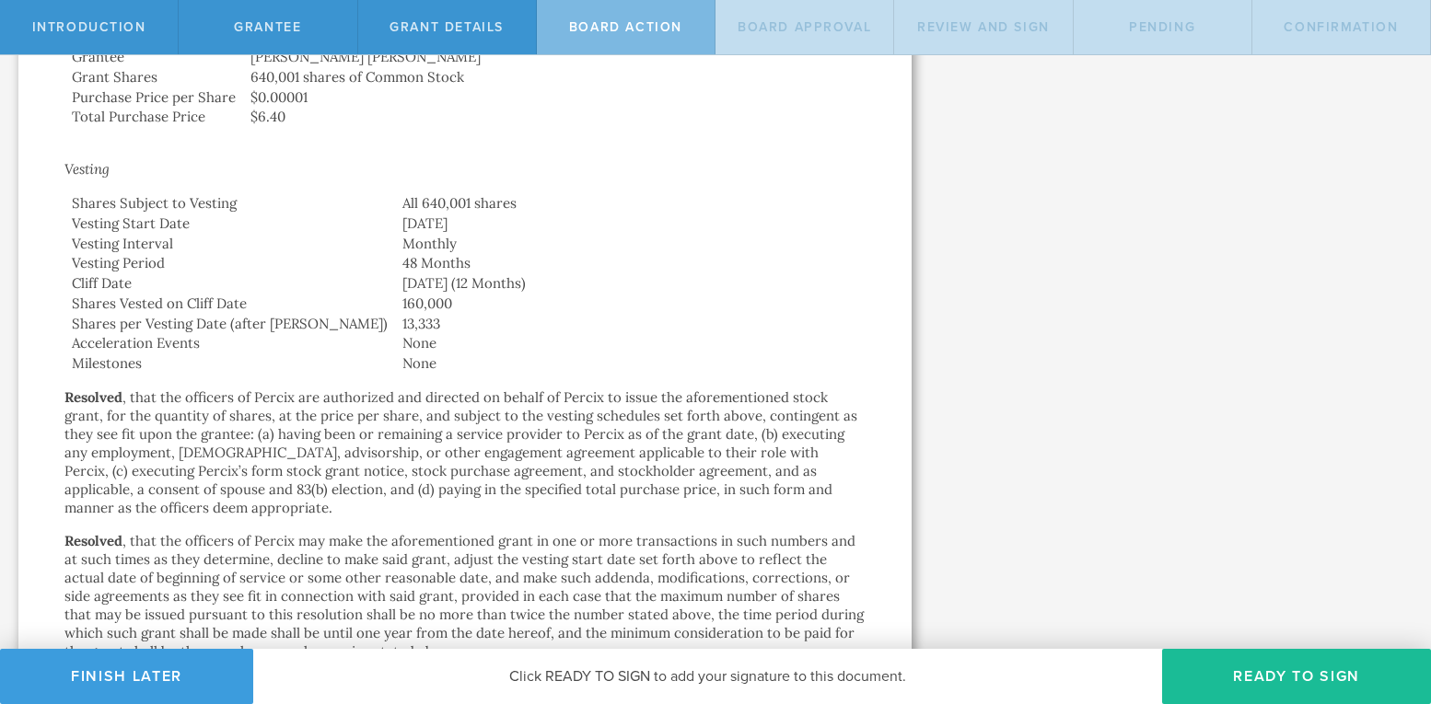
scroll to position [1034, 0]
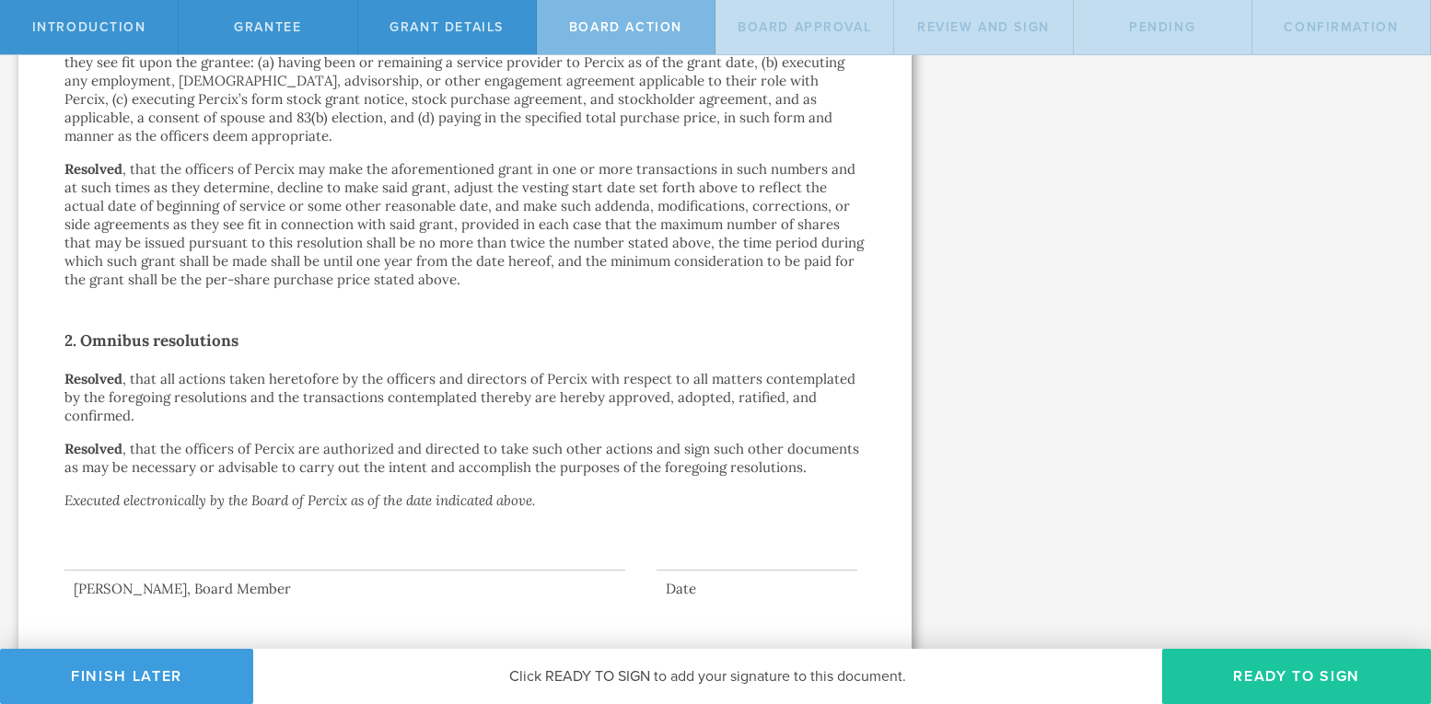
click at [1288, 677] on button "Ready to Sign" at bounding box center [1296, 676] width 269 height 55
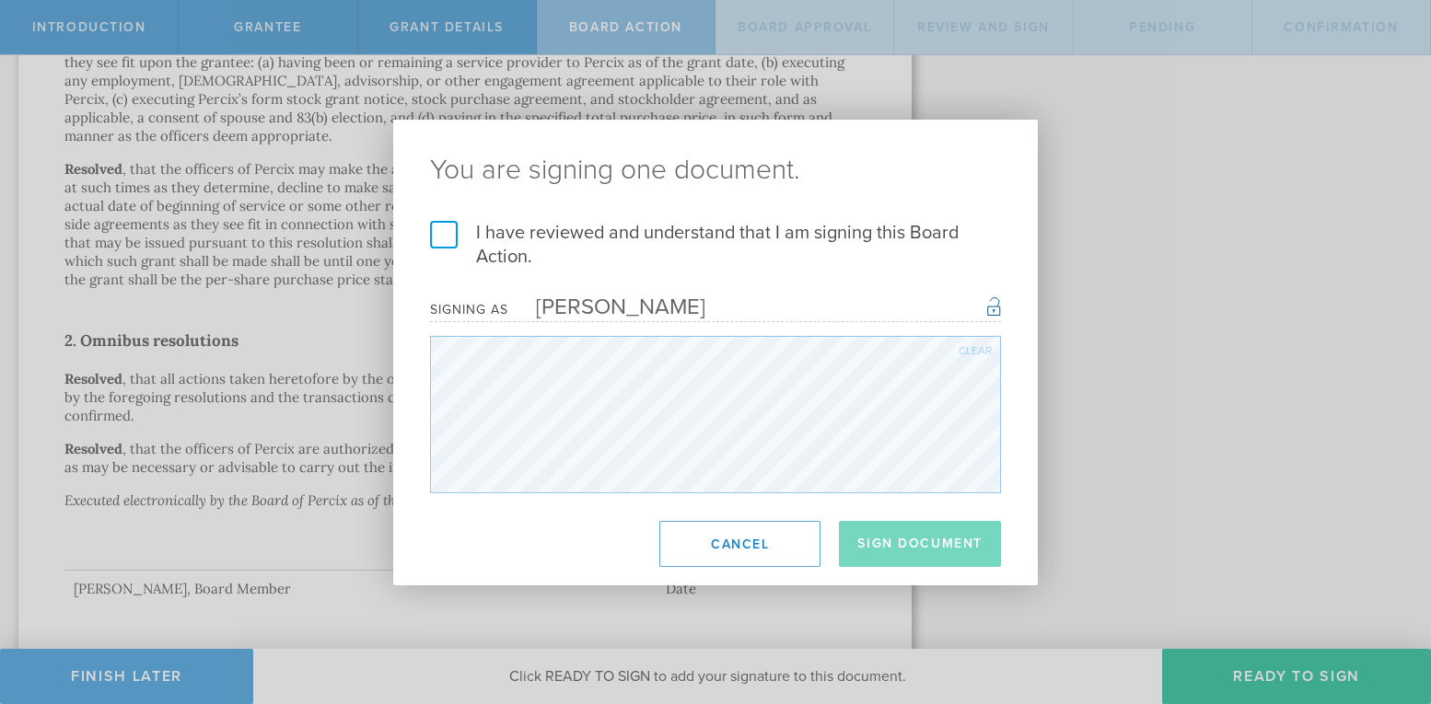
click at [445, 239] on label "I have reviewed and understand that I am signing this Board Action." at bounding box center [715, 245] width 571 height 48
click at [0, 0] on input "I have reviewed and understand that I am signing this Board Action." at bounding box center [0, 0] width 0 height 0
click at [893, 536] on button "Sign Document" at bounding box center [920, 544] width 162 height 46
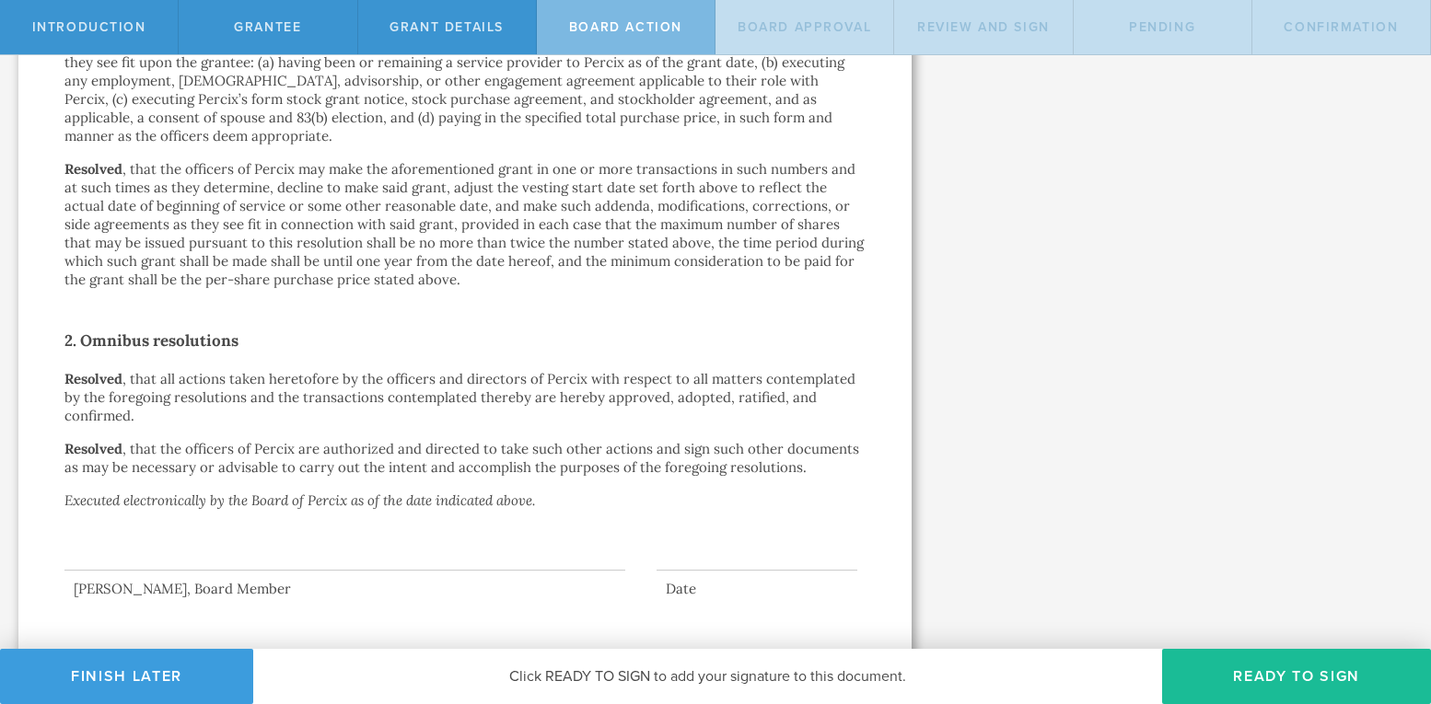
scroll to position [0, 0]
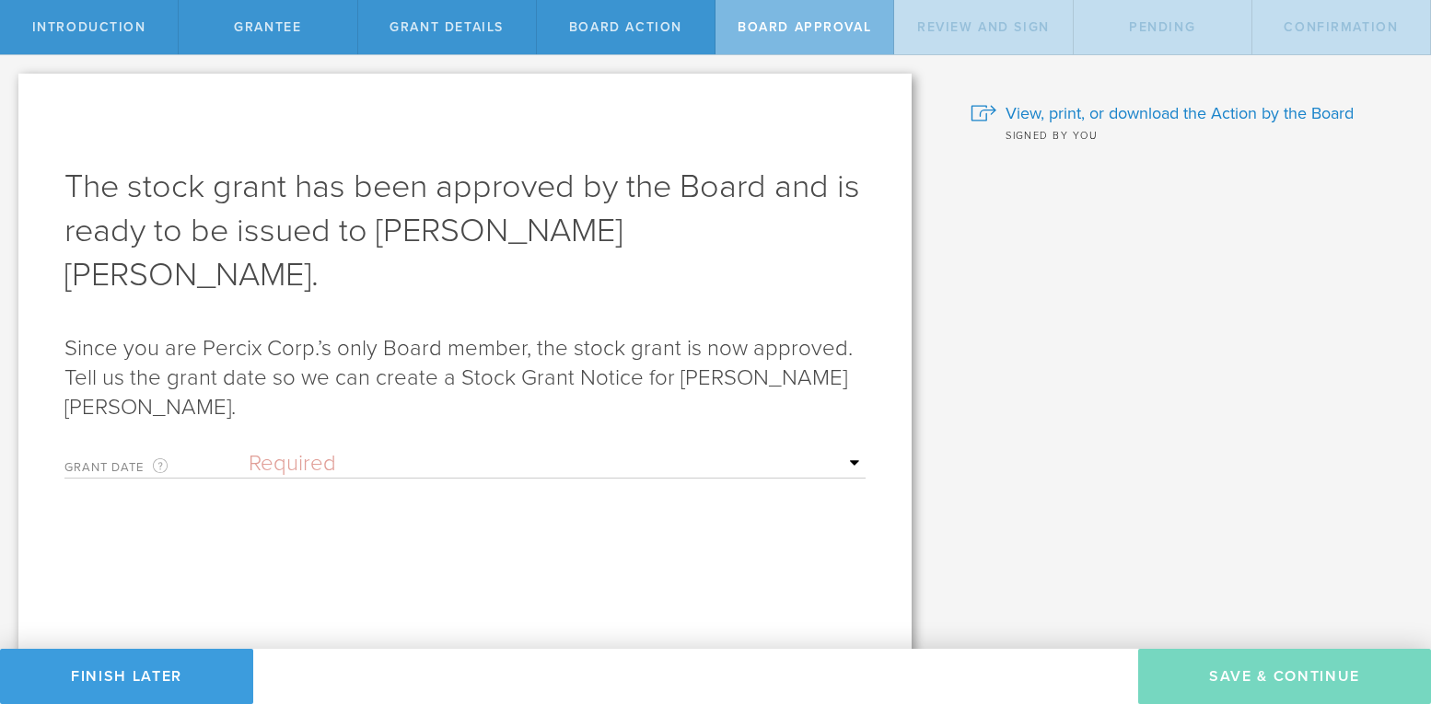
click at [273, 450] on select "Required Upon grantee's signature A specific date" at bounding box center [557, 464] width 617 height 28
select select "setByFounder"
click at [249, 450] on select "Required Upon grantee's signature A specific date" at bounding box center [557, 464] width 617 height 28
click at [850, 514] on input "text" at bounding box center [557, 528] width 617 height 28
click at [456, 551] on div at bounding box center [463, 559] width 32 height 17
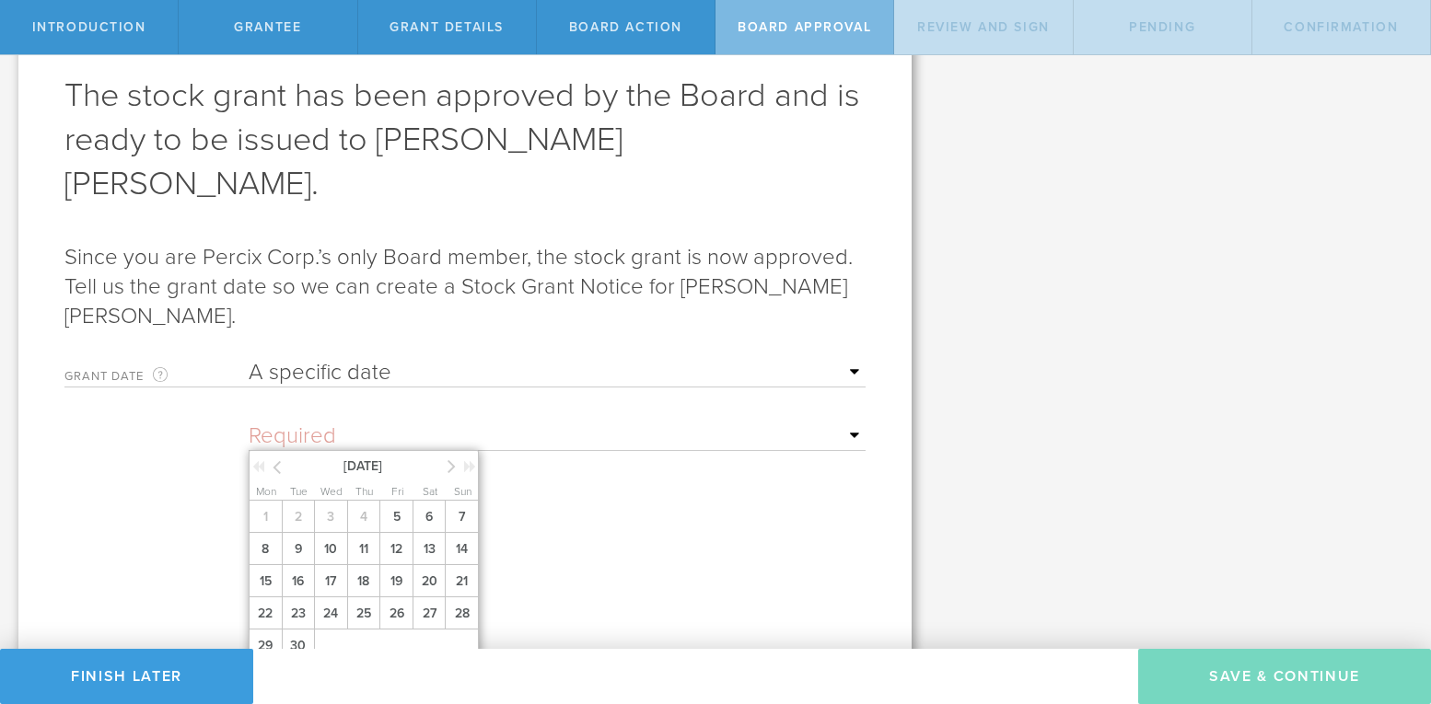
scroll to position [128, 0]
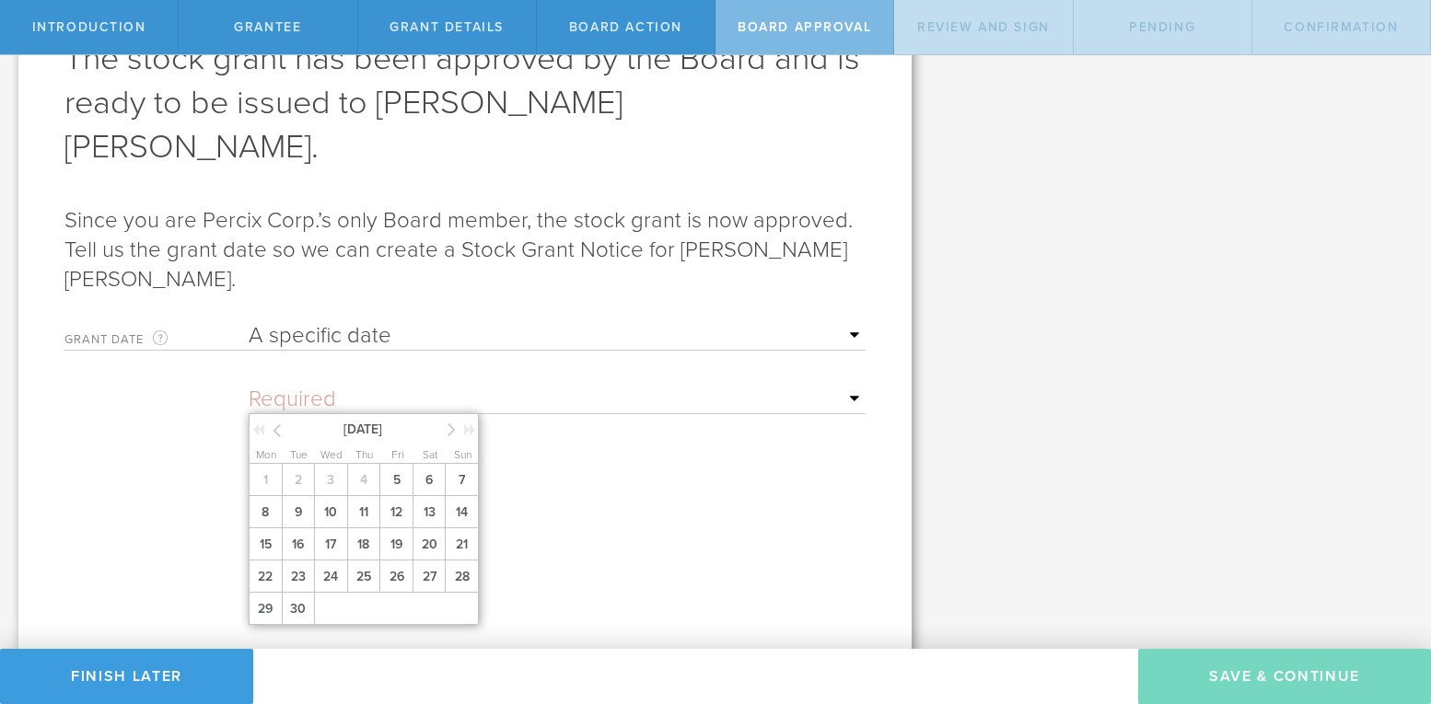
click at [451, 418] on icon at bounding box center [451, 429] width 8 height 23
click at [326, 464] on span "1" at bounding box center [330, 480] width 33 height 32
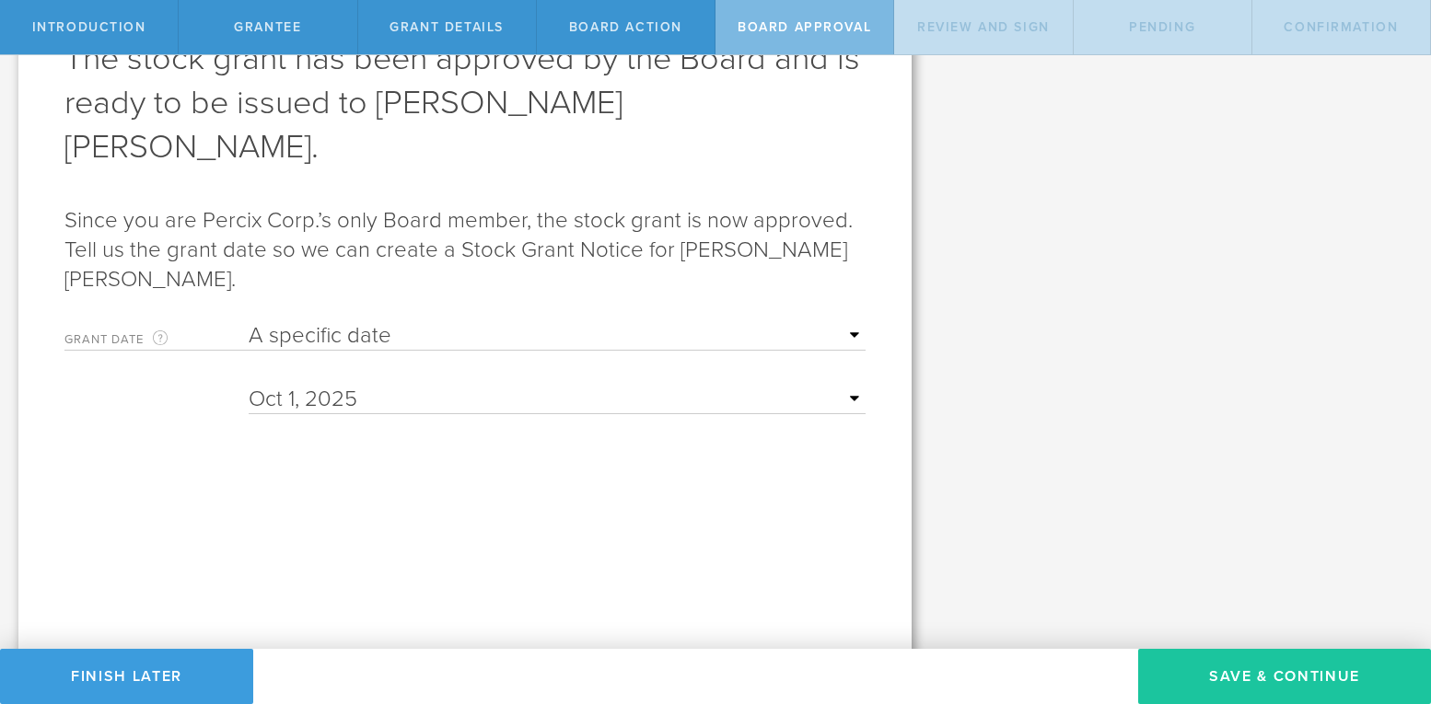
click at [1259, 671] on button "Save & Continue" at bounding box center [1284, 676] width 293 height 55
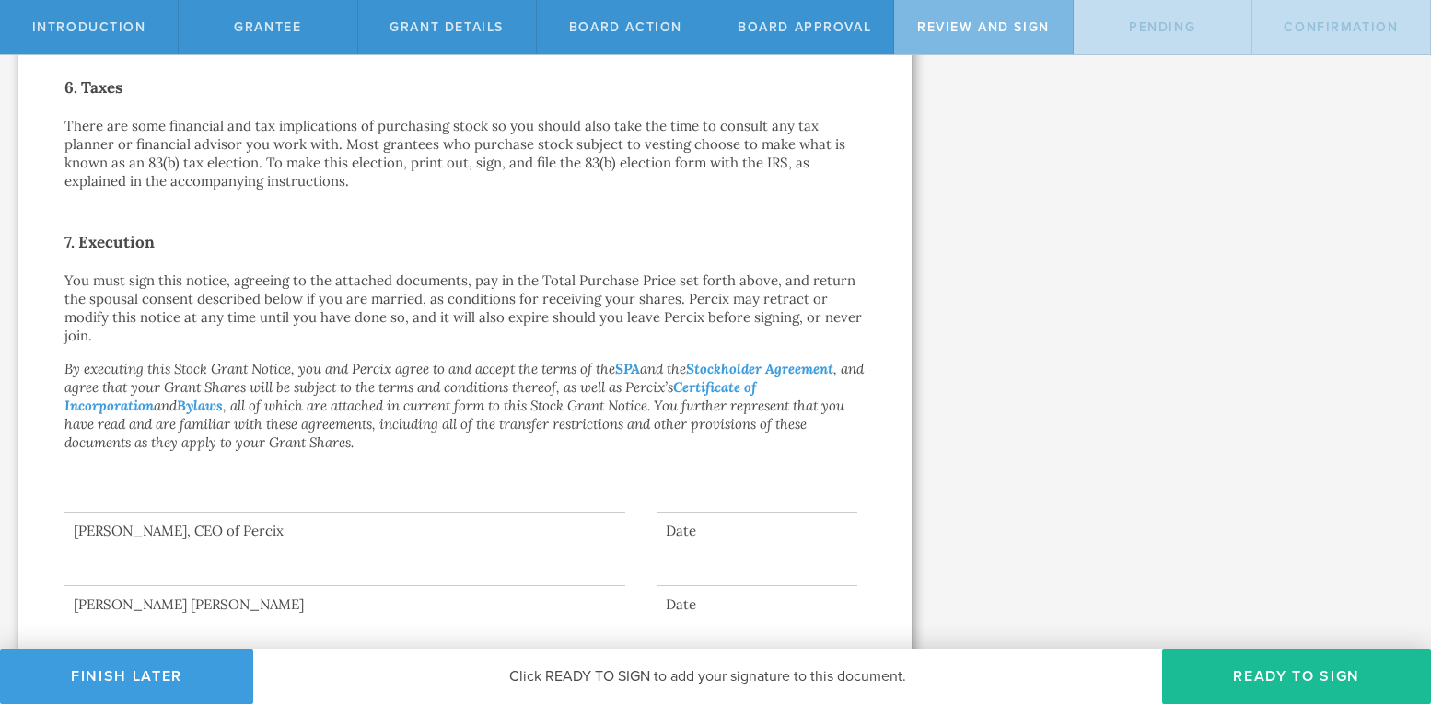
scroll to position [1294, 0]
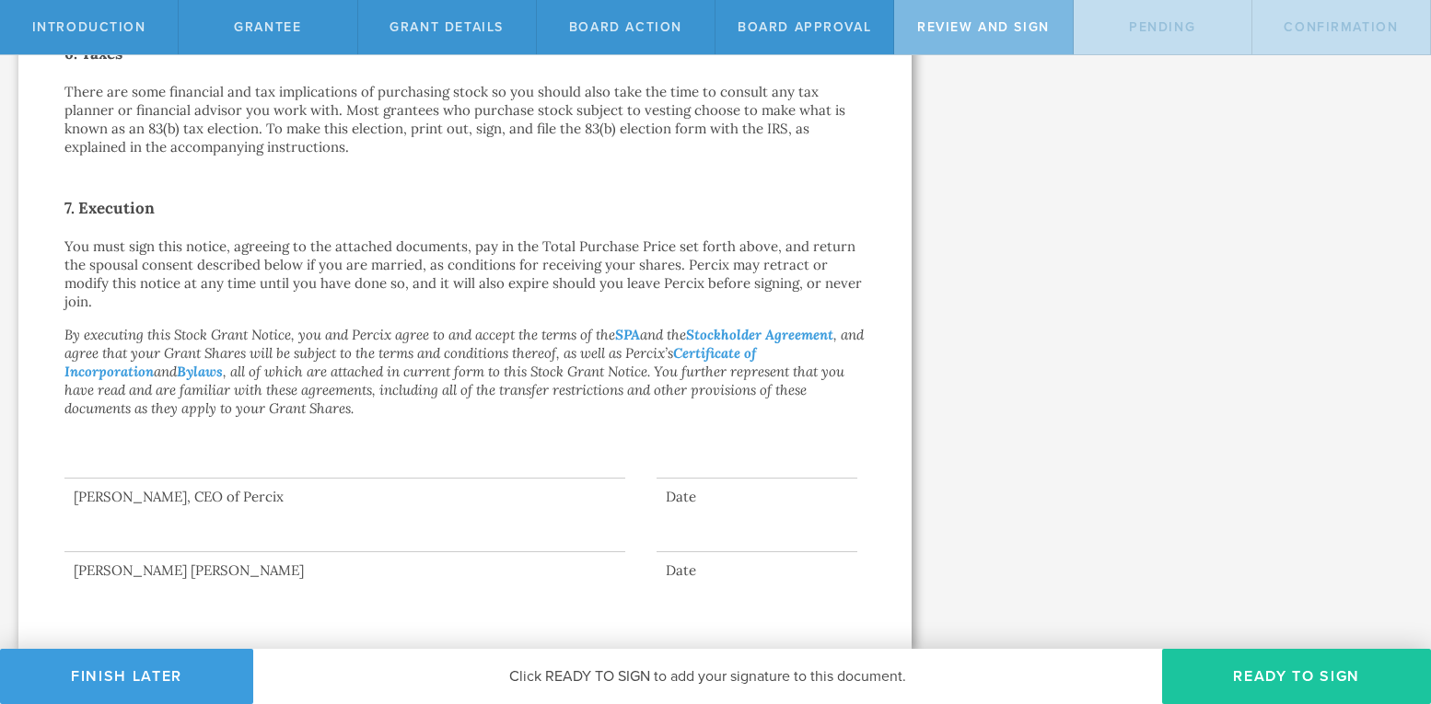
click at [1238, 675] on button "Ready to Sign" at bounding box center [1296, 676] width 269 height 55
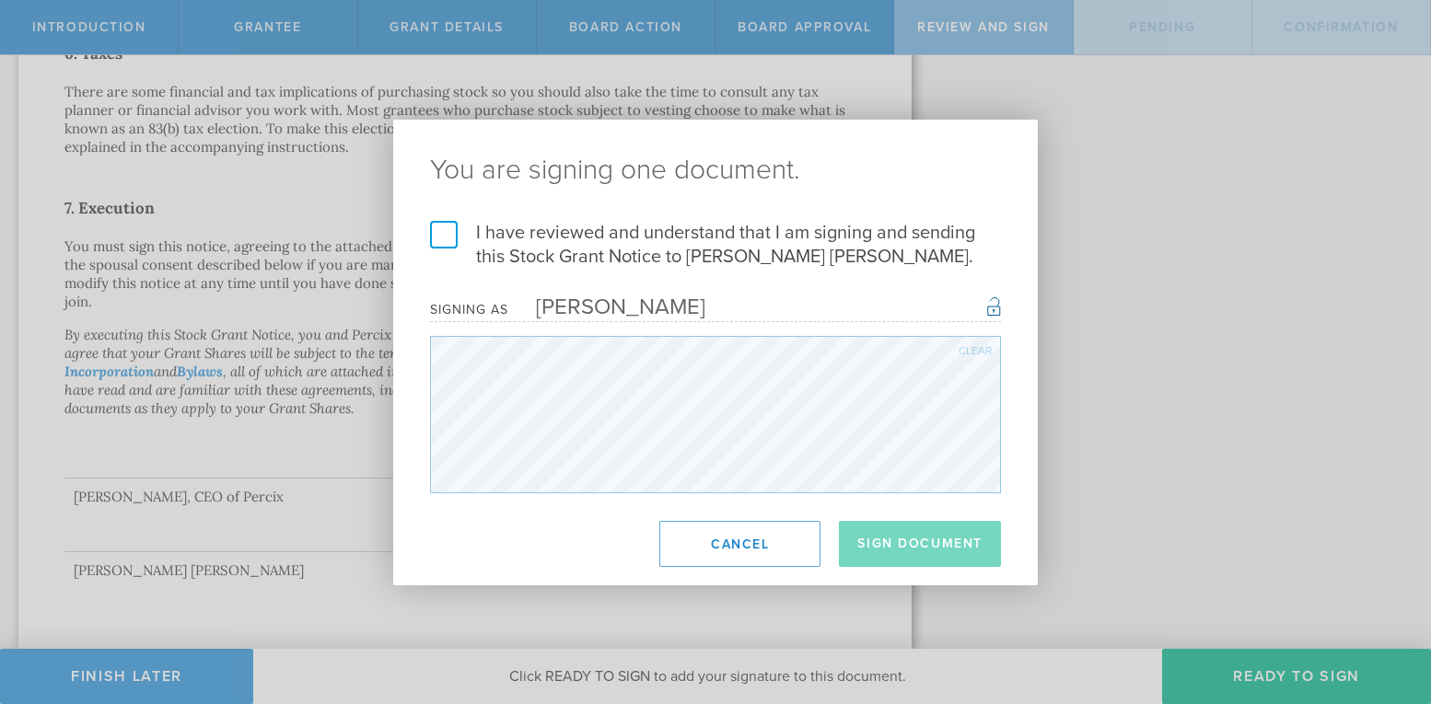
click at [442, 236] on label "I have reviewed and understand that I am signing and sending this Stock Grant N…" at bounding box center [715, 245] width 571 height 48
click at [0, 0] on input "I have reviewed and understand that I am signing and sending this Stock Grant N…" at bounding box center [0, 0] width 0 height 0
click at [904, 529] on button "Sign Document" at bounding box center [920, 544] width 162 height 46
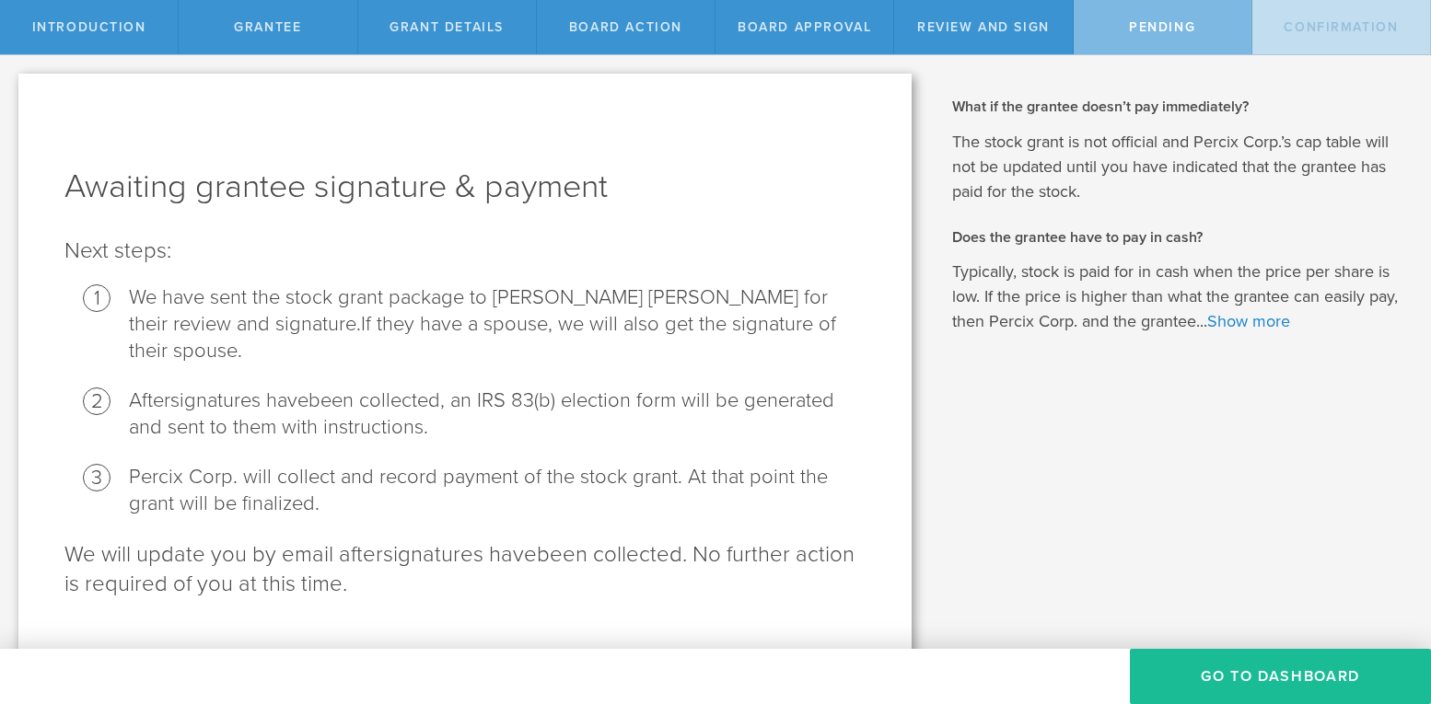
scroll to position [11, 0]
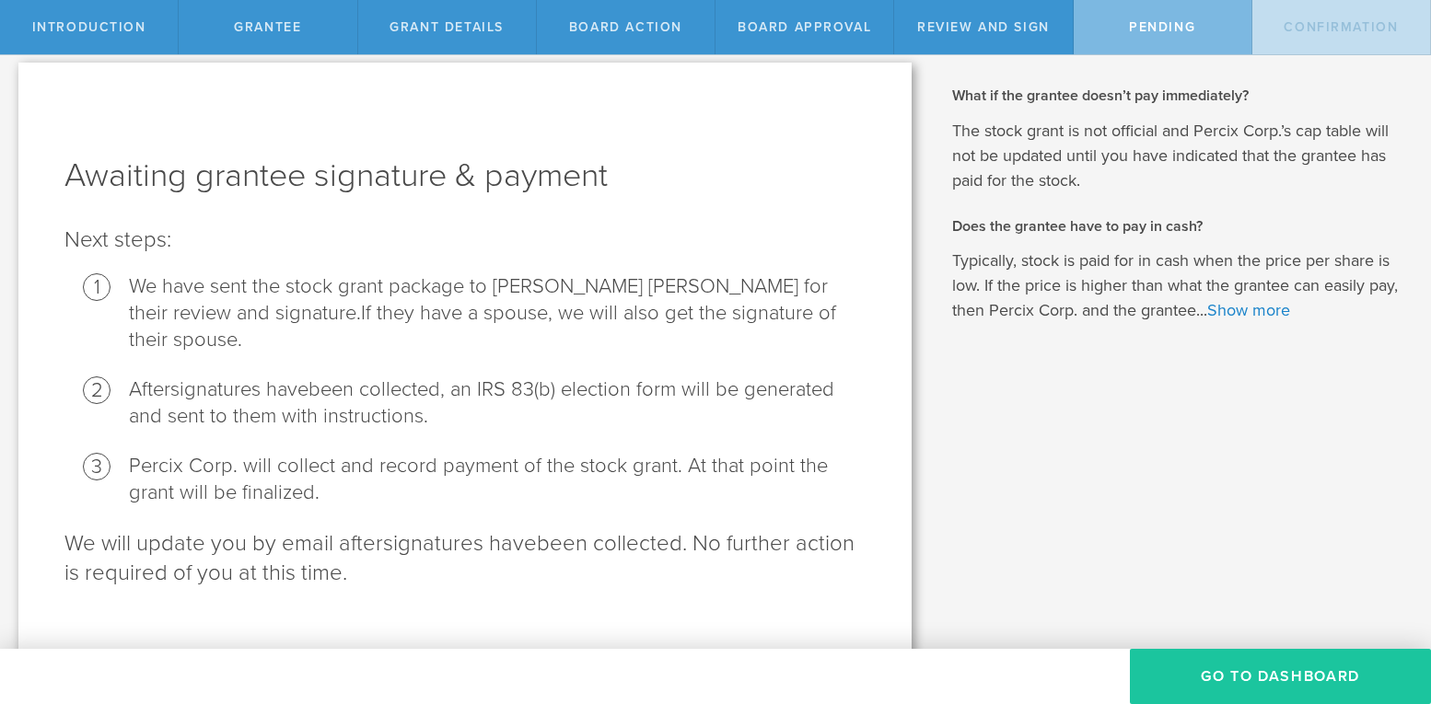
click at [1205, 680] on button "Go To Dashboard" at bounding box center [1280, 676] width 301 height 55
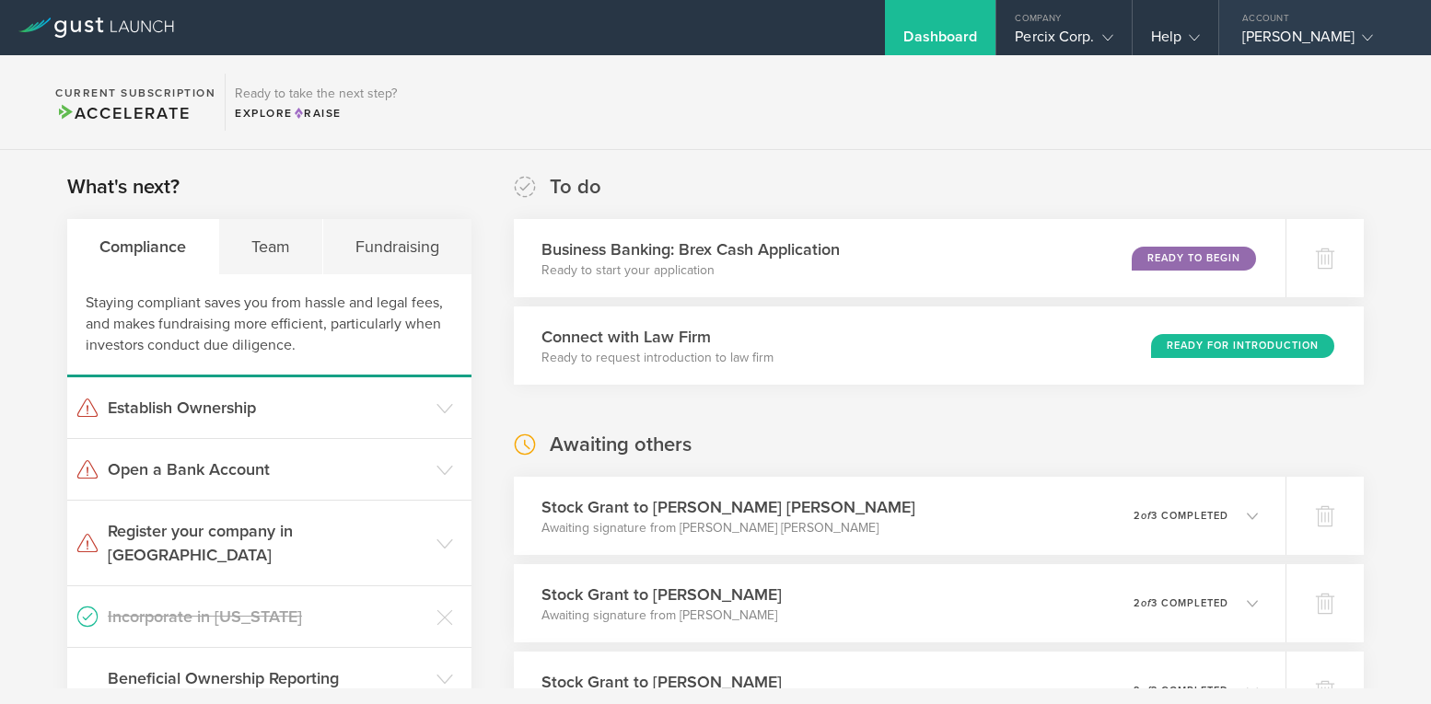
click at [1323, 30] on div "[PERSON_NAME]" at bounding box center [1320, 42] width 157 height 28
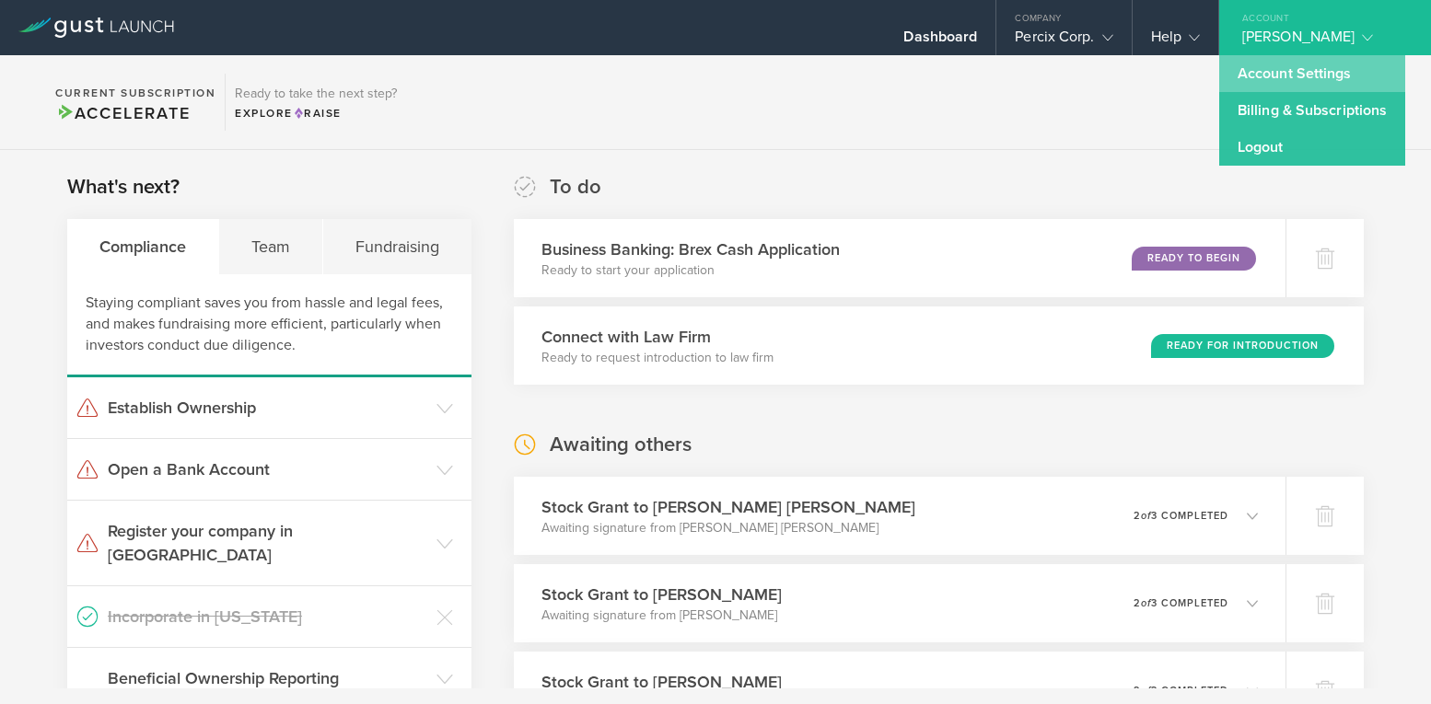
click at [1255, 73] on link "Account Settings" at bounding box center [1312, 73] width 186 height 37
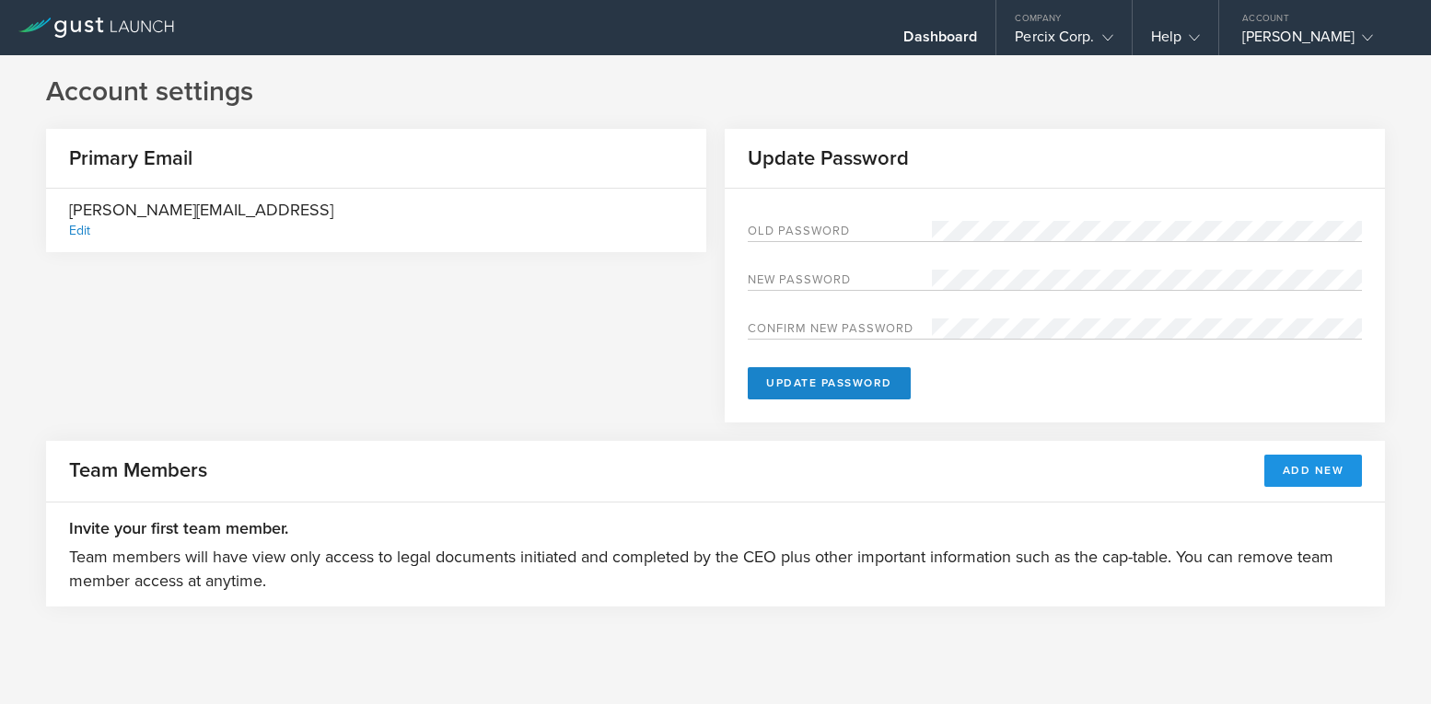
click at [1286, 466] on button "Add New" at bounding box center [1313, 471] width 99 height 32
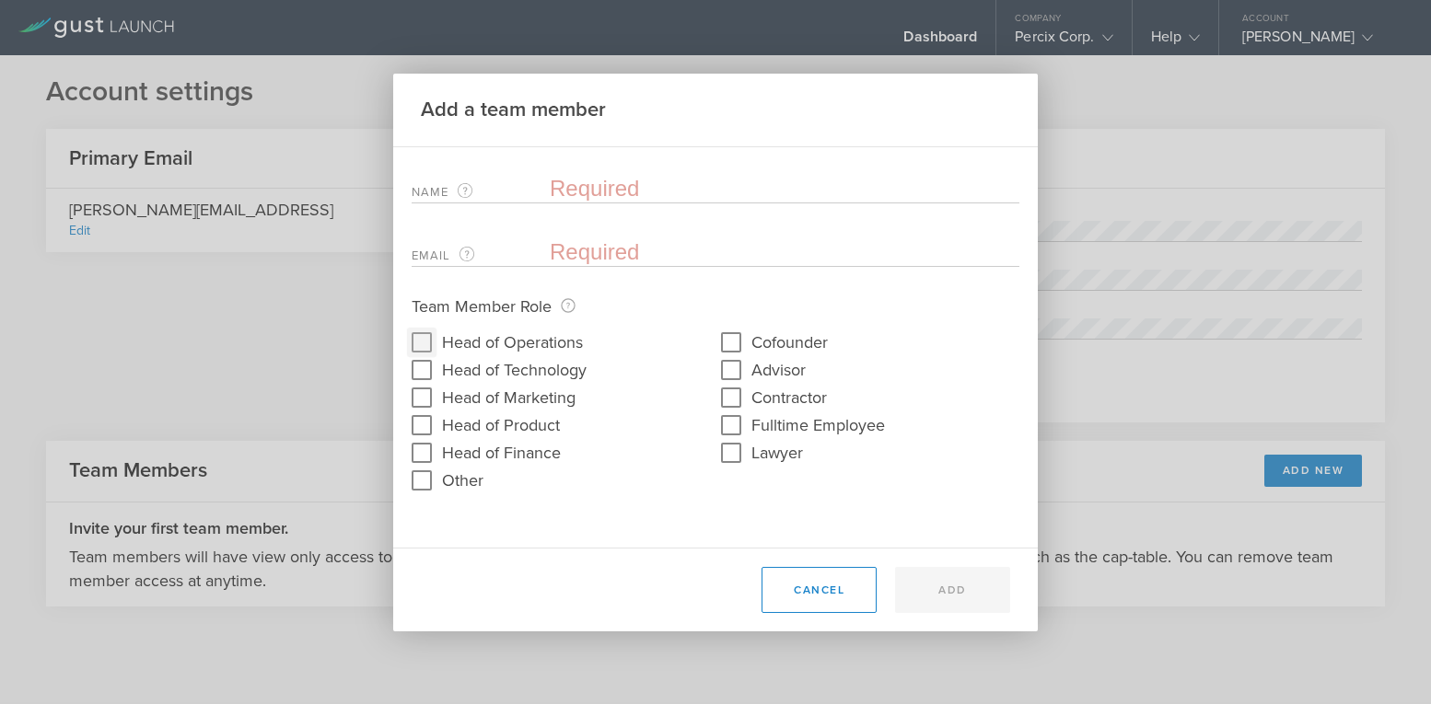
click at [425, 335] on input "Head of Operations" at bounding box center [421, 342] width 29 height 29
checkbox input "true"
click at [574, 187] on input "text" at bounding box center [785, 189] width 470 height 28
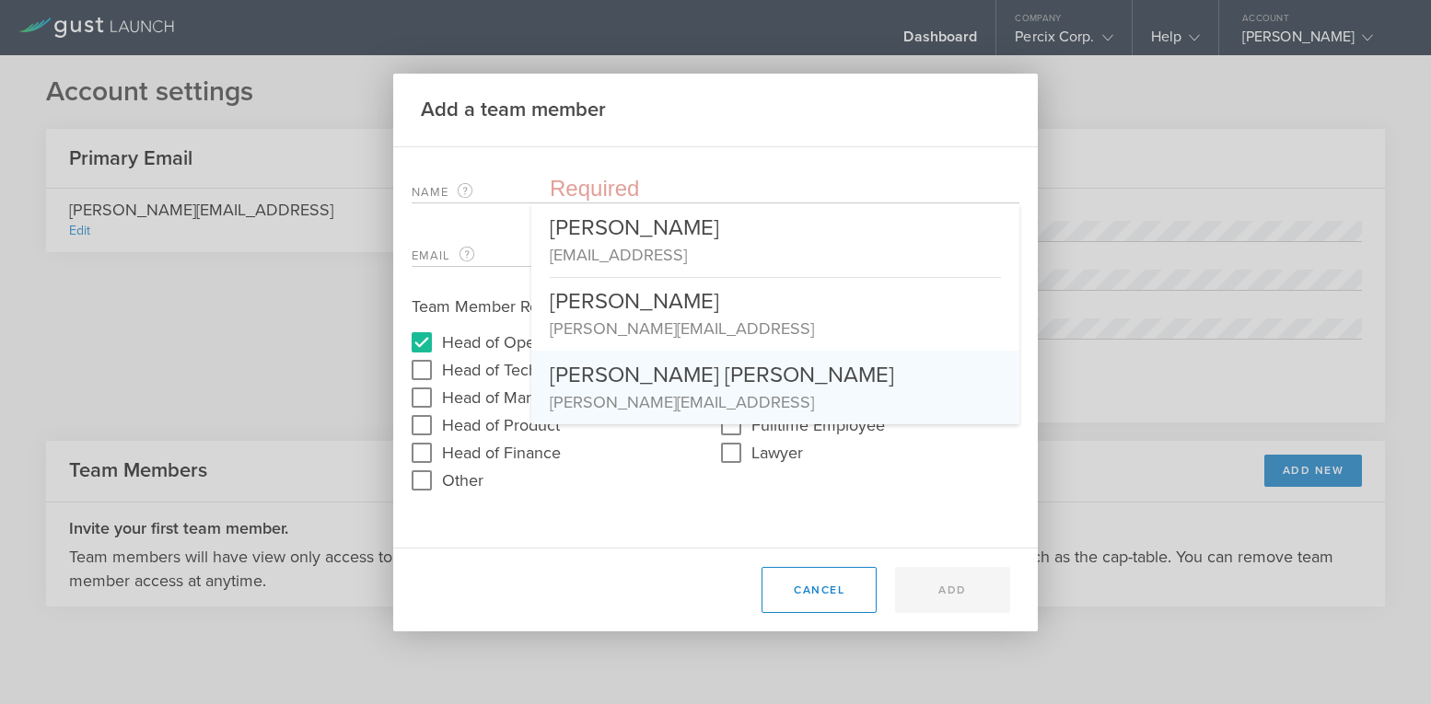
click at [618, 399] on div "[PERSON_NAME][EMAIL_ADDRESS]" at bounding box center [775, 402] width 451 height 24
type input "[PERSON_NAME] [PERSON_NAME]"
type input "[PERSON_NAME][EMAIL_ADDRESS]"
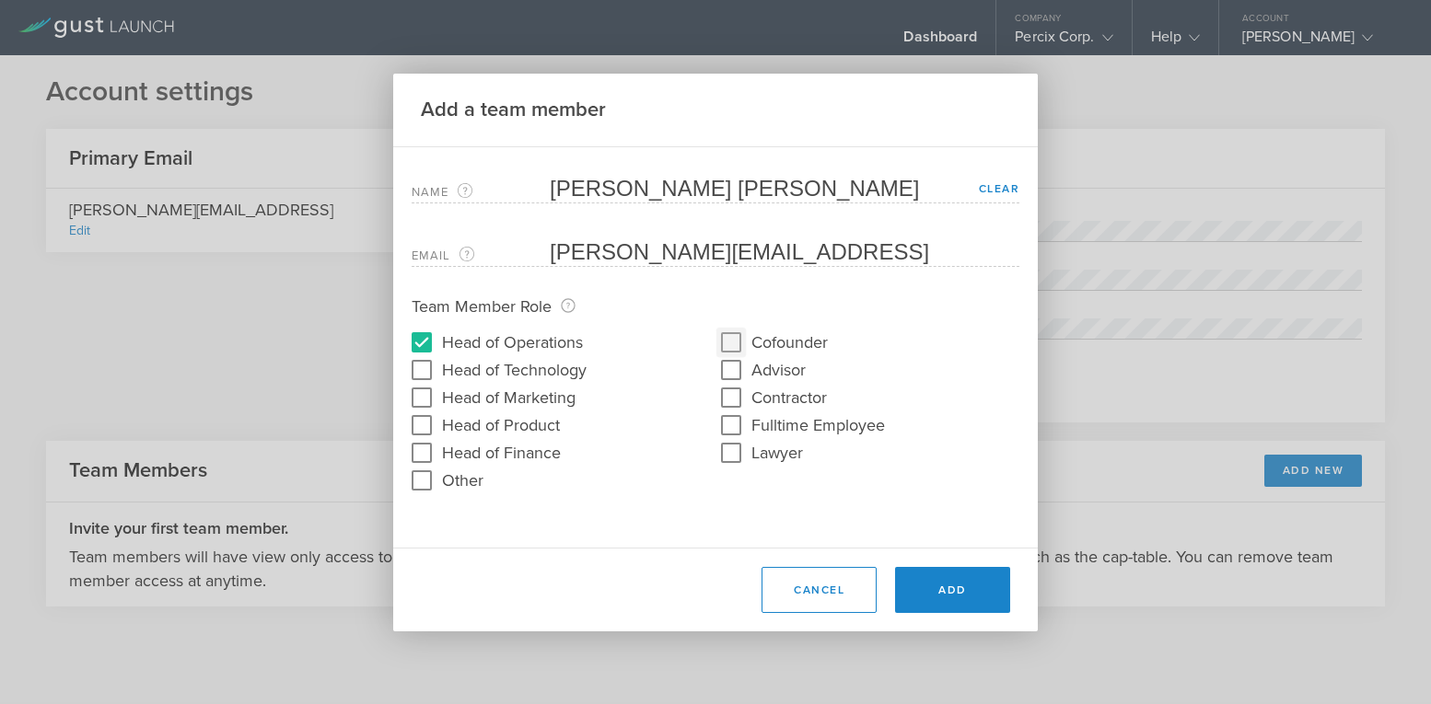
click at [733, 342] on input "Cofounder" at bounding box center [730, 342] width 29 height 29
checkbox input "true"
click at [942, 592] on button "Add" at bounding box center [952, 590] width 115 height 46
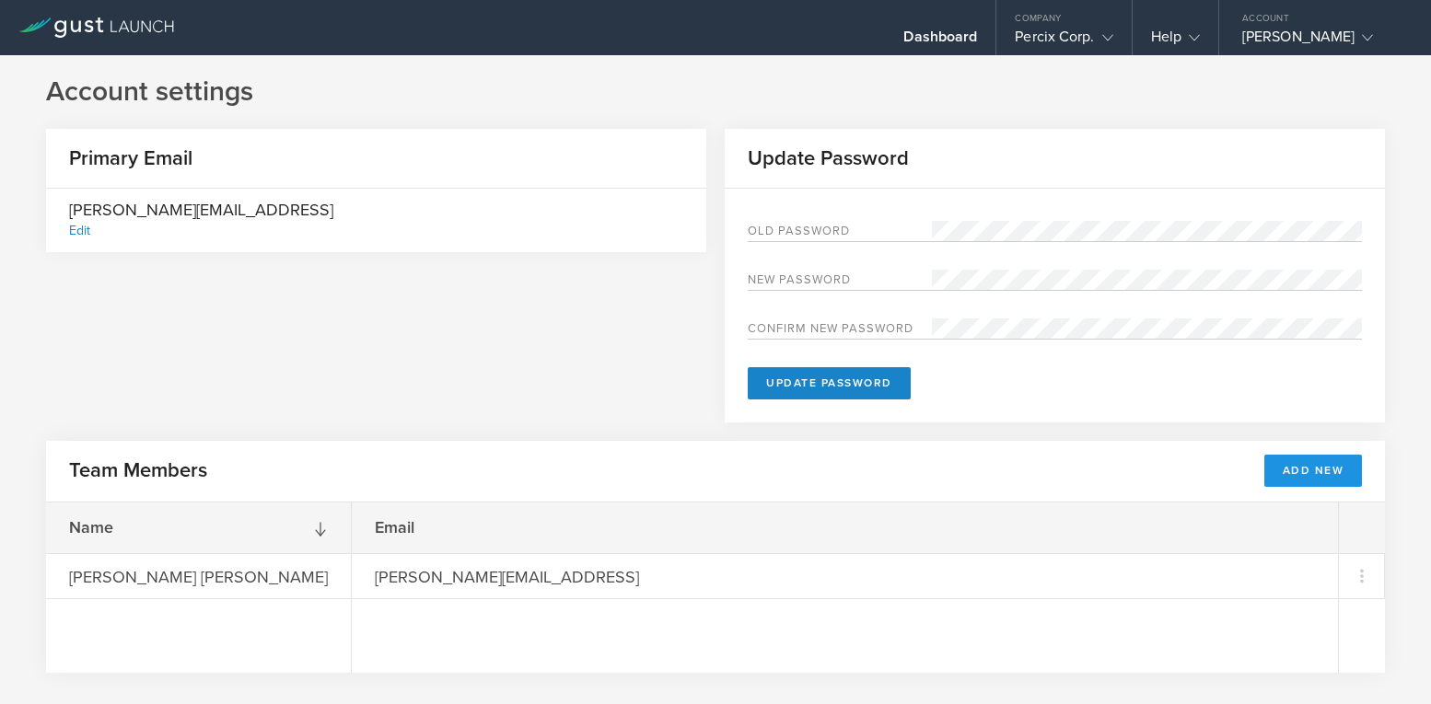
click at [1276, 468] on button "Add New" at bounding box center [1313, 471] width 99 height 32
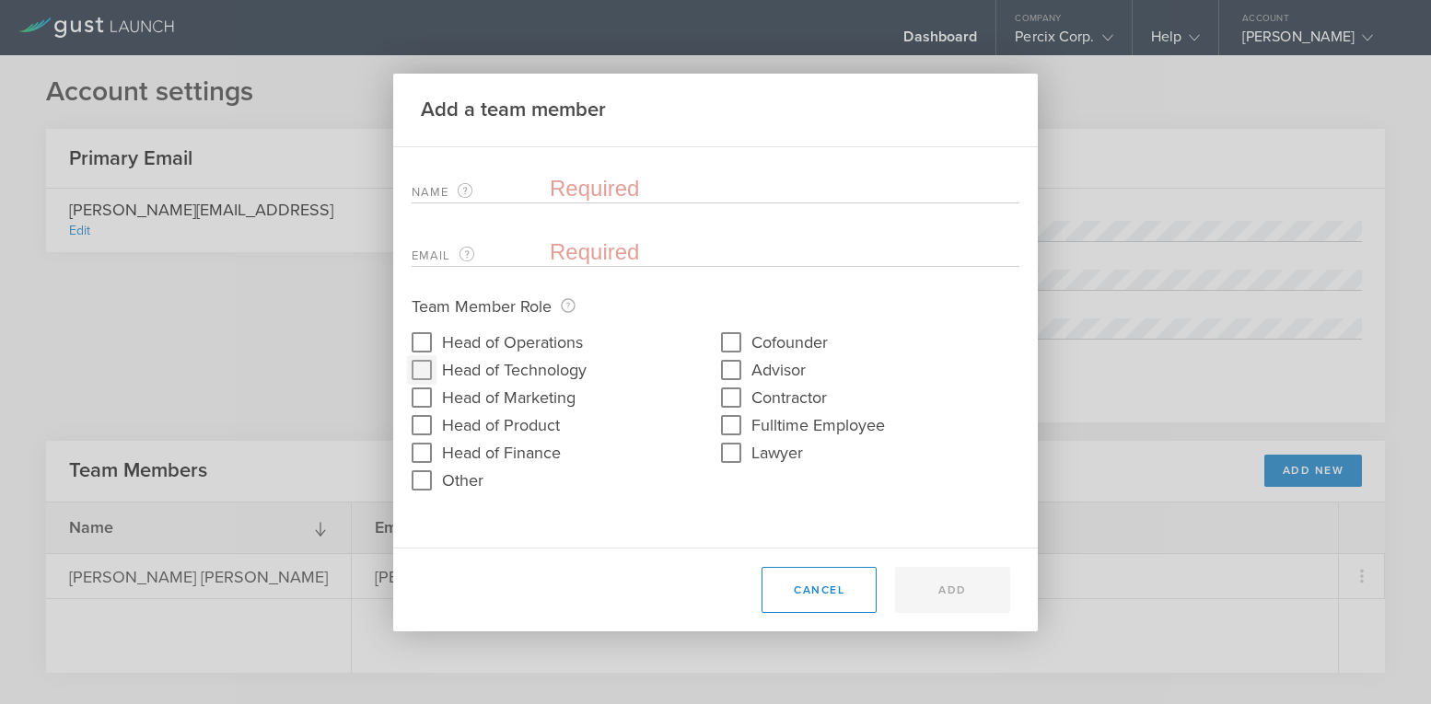
click at [417, 369] on input "Head of Technology" at bounding box center [421, 369] width 29 height 29
checkbox input "true"
click at [730, 346] on input "Cofounder" at bounding box center [730, 342] width 29 height 29
checkbox input "true"
click at [575, 188] on input "text" at bounding box center [785, 189] width 470 height 28
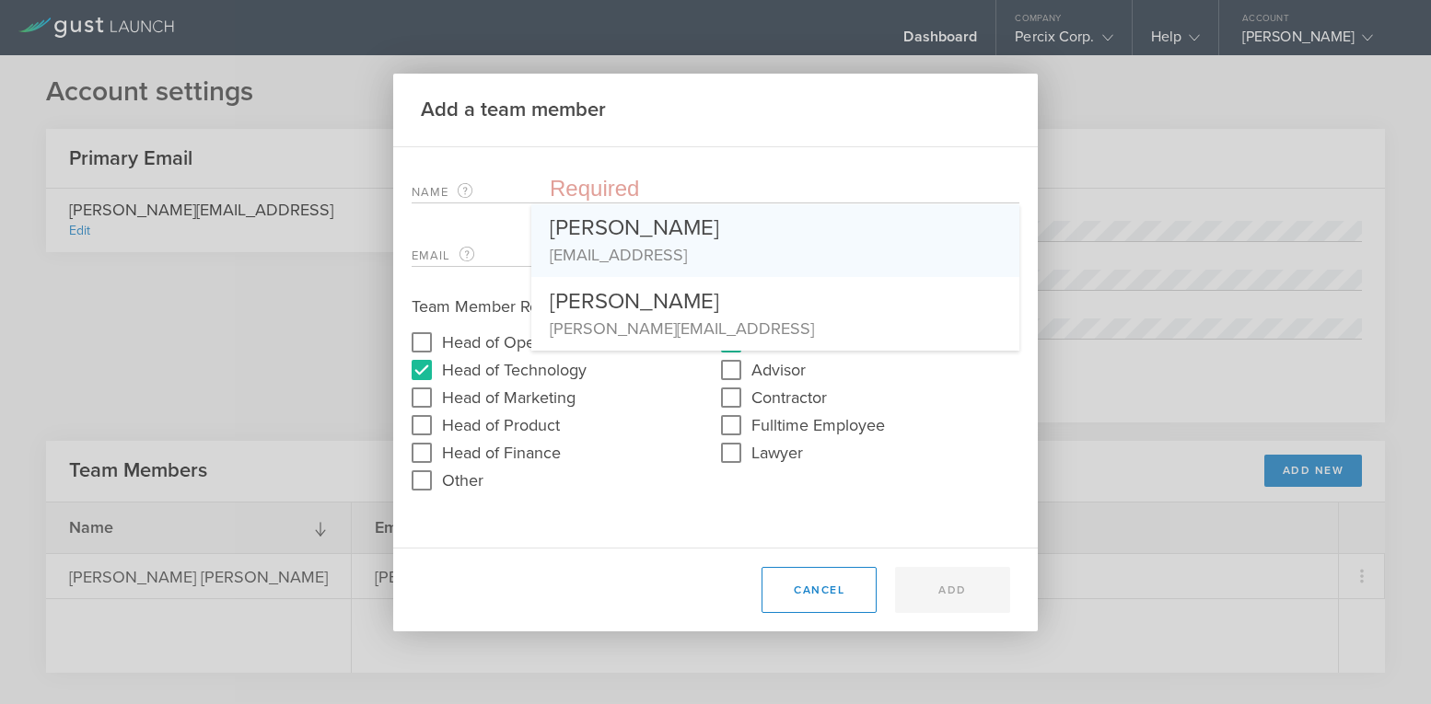
click at [578, 234] on div "[PERSON_NAME]" at bounding box center [775, 223] width 451 height 39
type input "[PERSON_NAME]"
type input "[EMAIL_ADDRESS]"
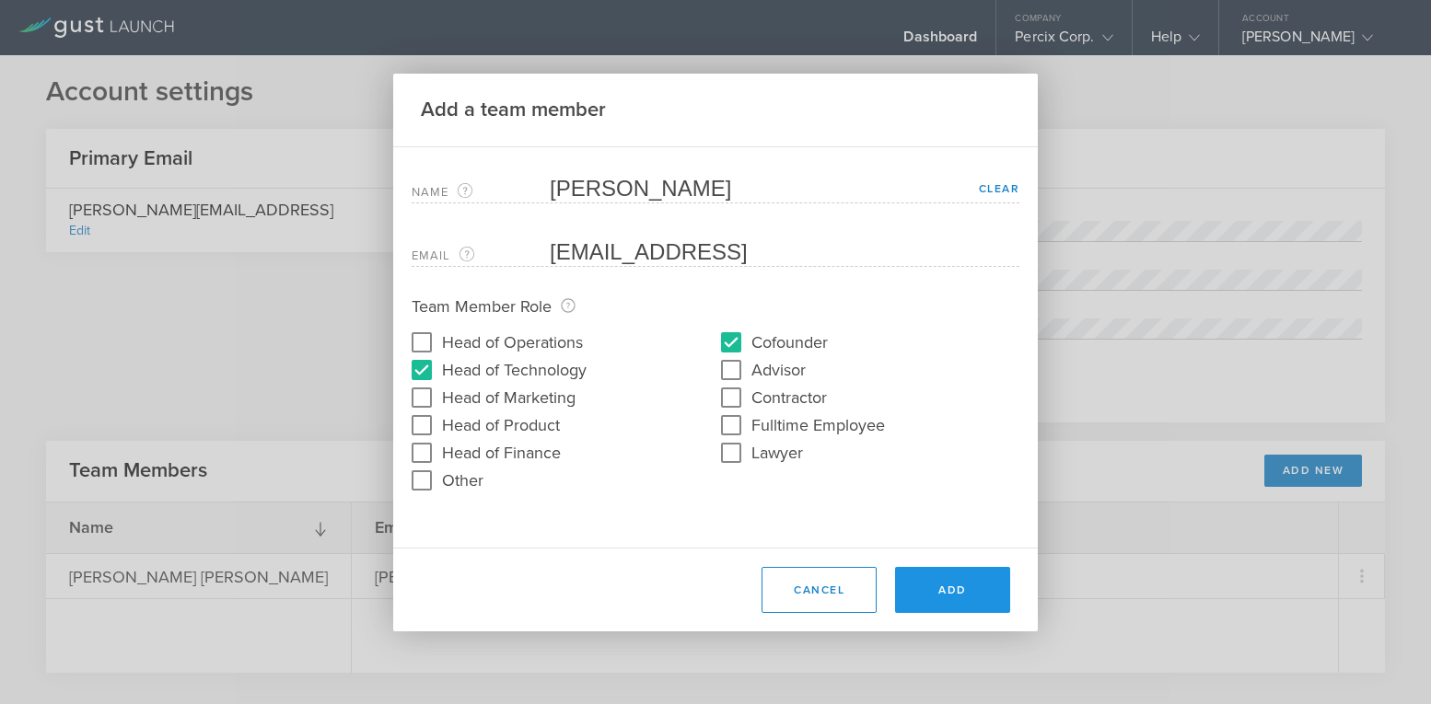
click at [949, 583] on button "Add" at bounding box center [952, 590] width 115 height 46
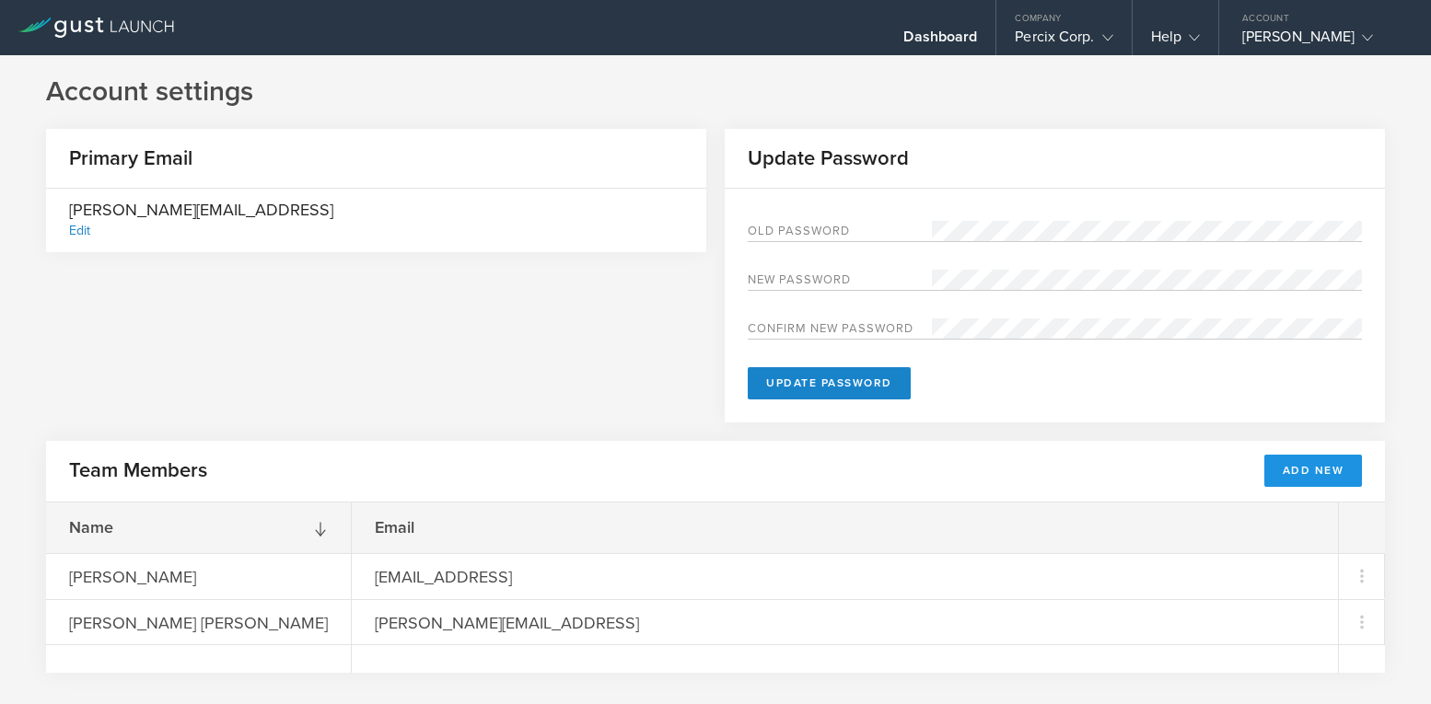
click at [1290, 465] on button "Add New" at bounding box center [1313, 471] width 99 height 32
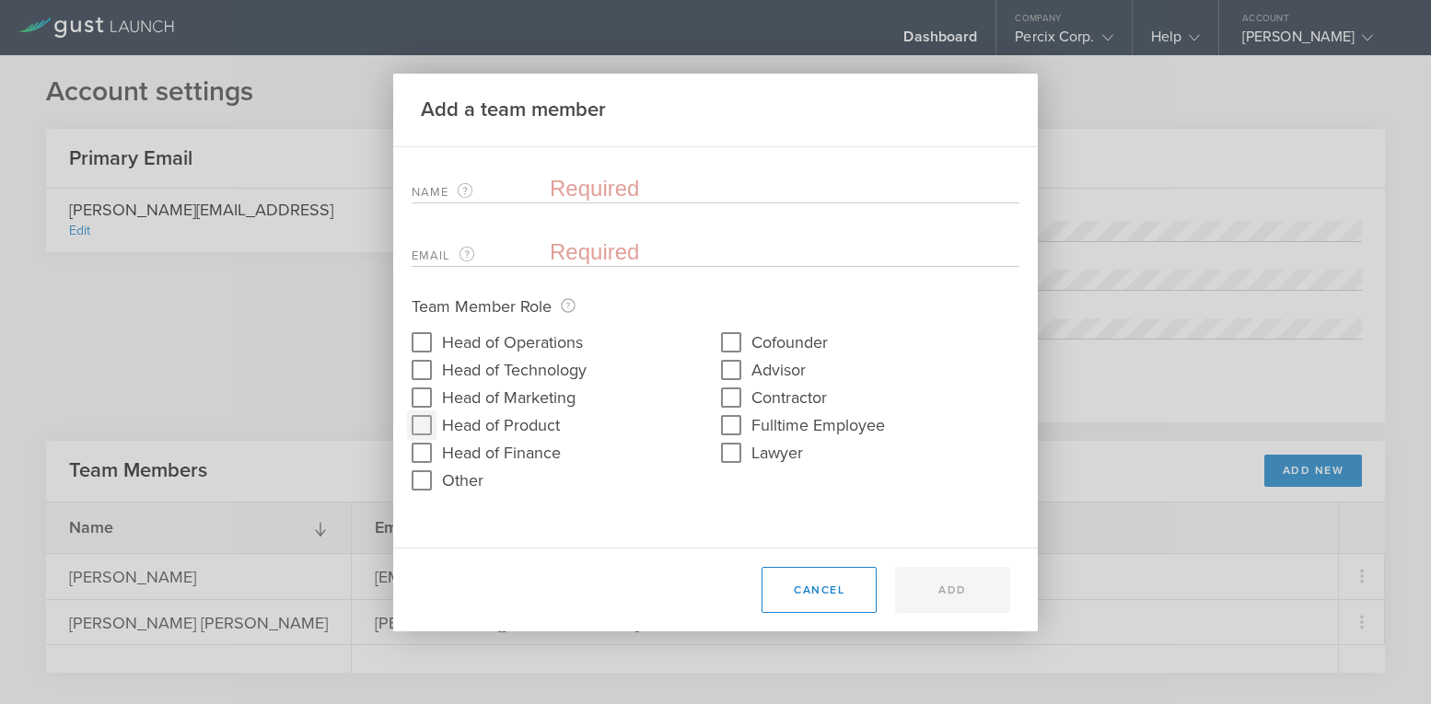
click at [420, 428] on input "Head of Product" at bounding box center [421, 425] width 29 height 29
checkbox input "true"
click at [725, 340] on input "Cofounder" at bounding box center [730, 342] width 29 height 29
checkbox input "true"
click at [564, 182] on input "text" at bounding box center [785, 189] width 470 height 28
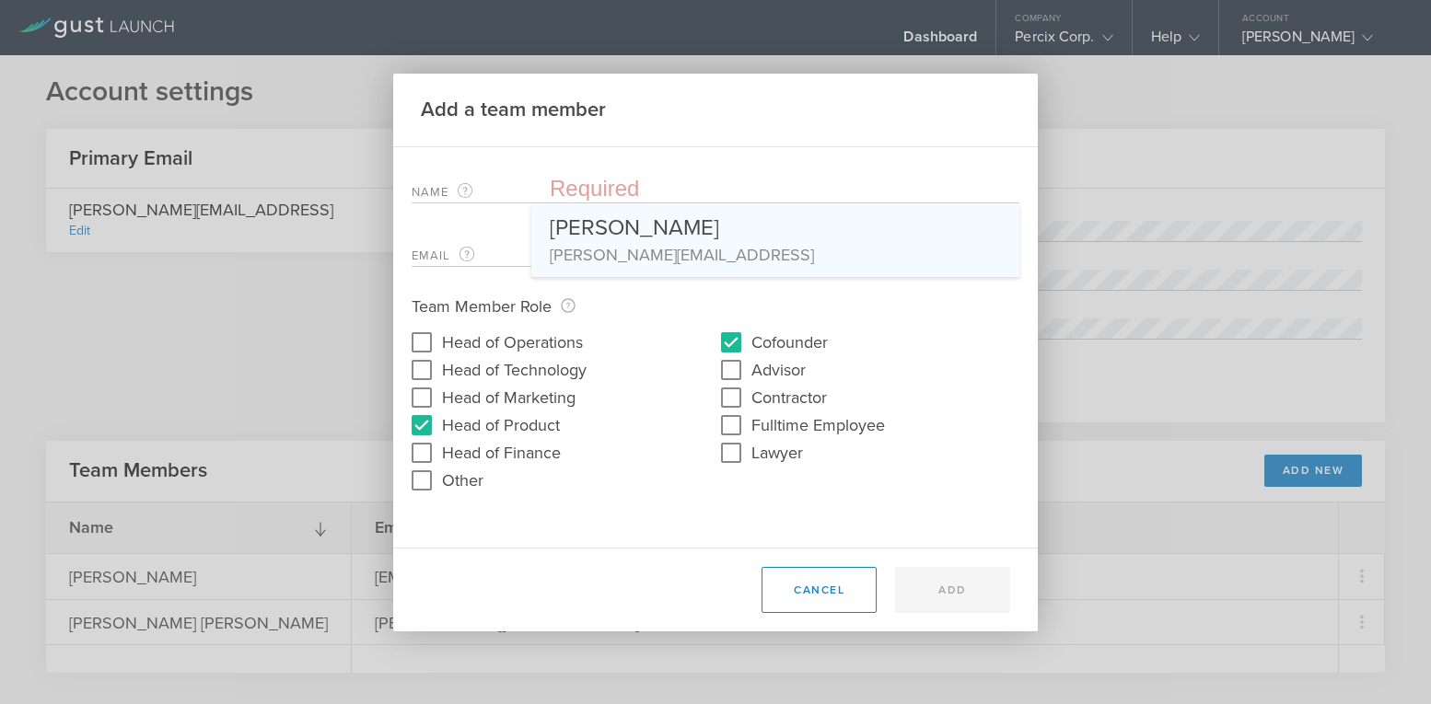
click at [575, 234] on div "[PERSON_NAME]" at bounding box center [775, 223] width 451 height 39
type input "[PERSON_NAME]"
type input "[PERSON_NAME][EMAIL_ADDRESS]"
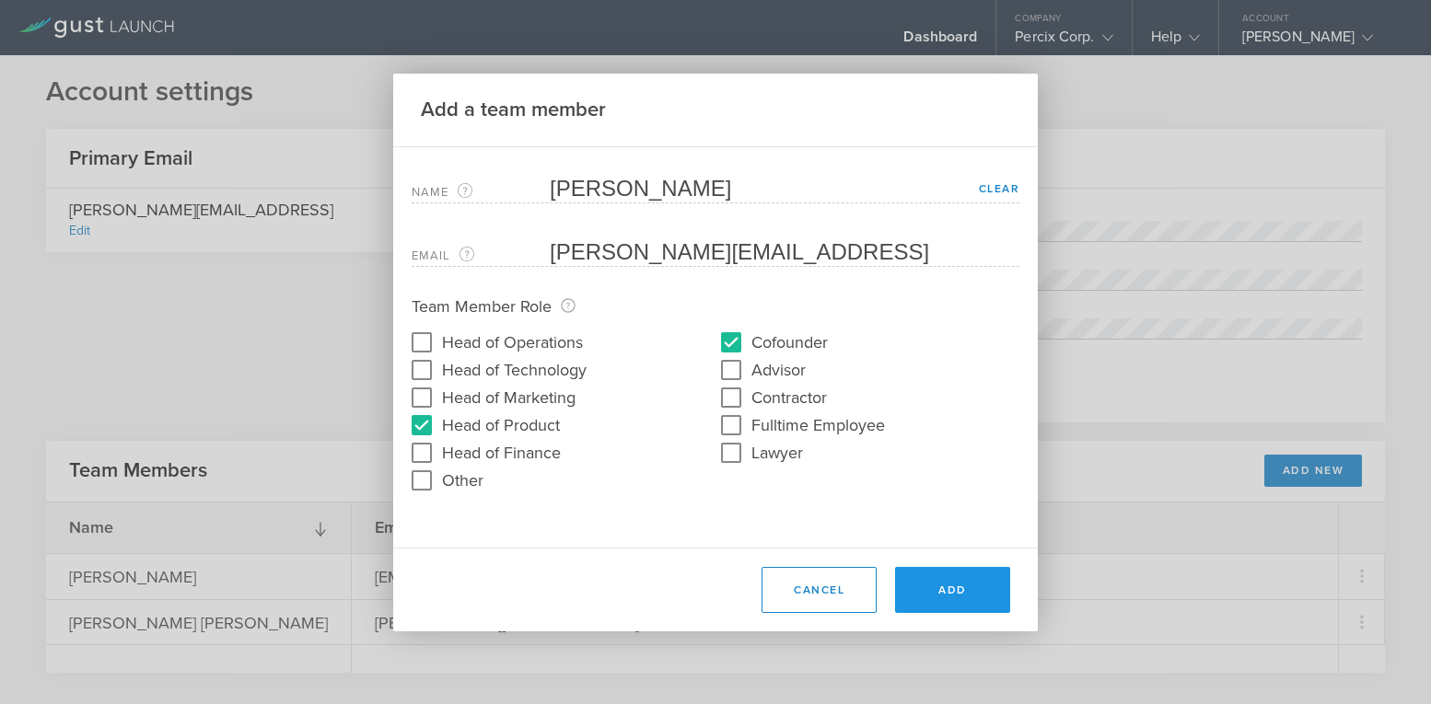
click at [945, 585] on button "Add" at bounding box center [952, 590] width 115 height 46
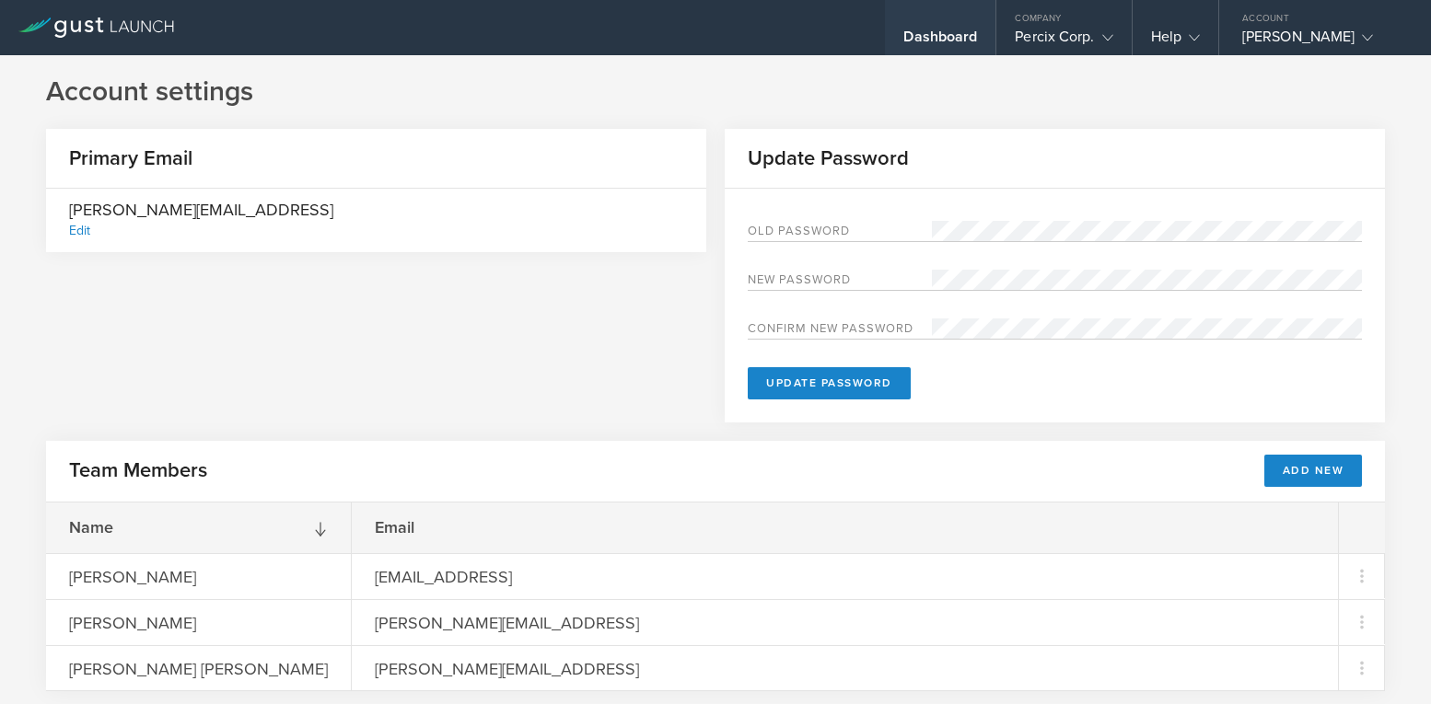
click at [903, 32] on div "Dashboard" at bounding box center [940, 42] width 74 height 28
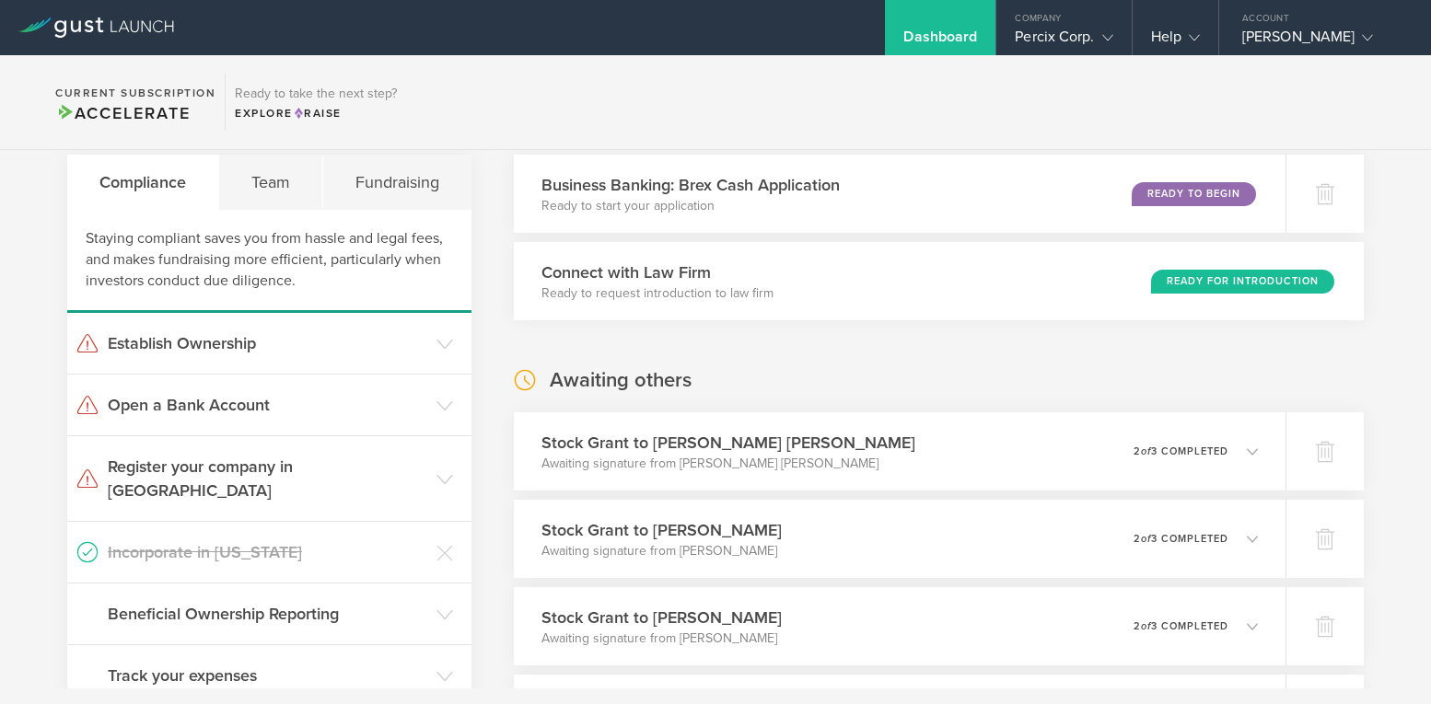
scroll to position [56, 0]
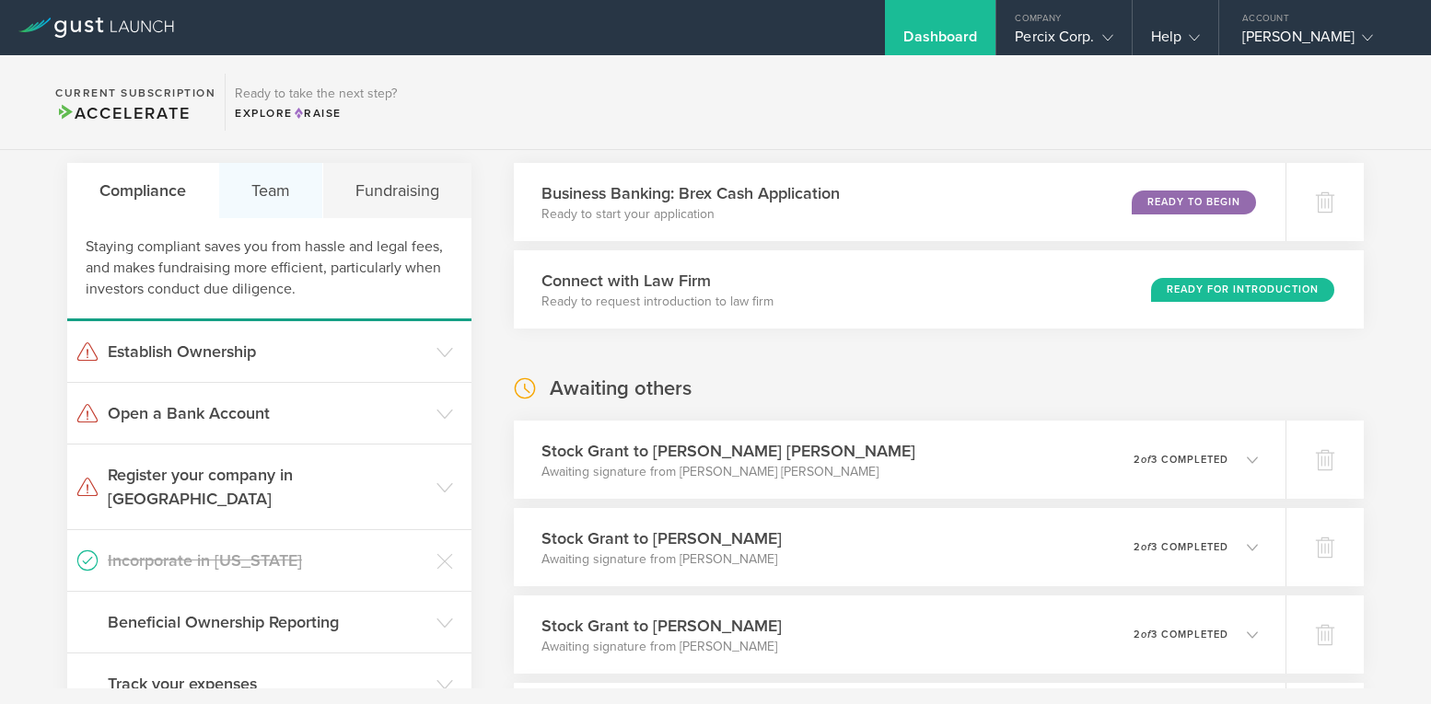
click at [278, 190] on div "Team" at bounding box center [271, 190] width 104 height 55
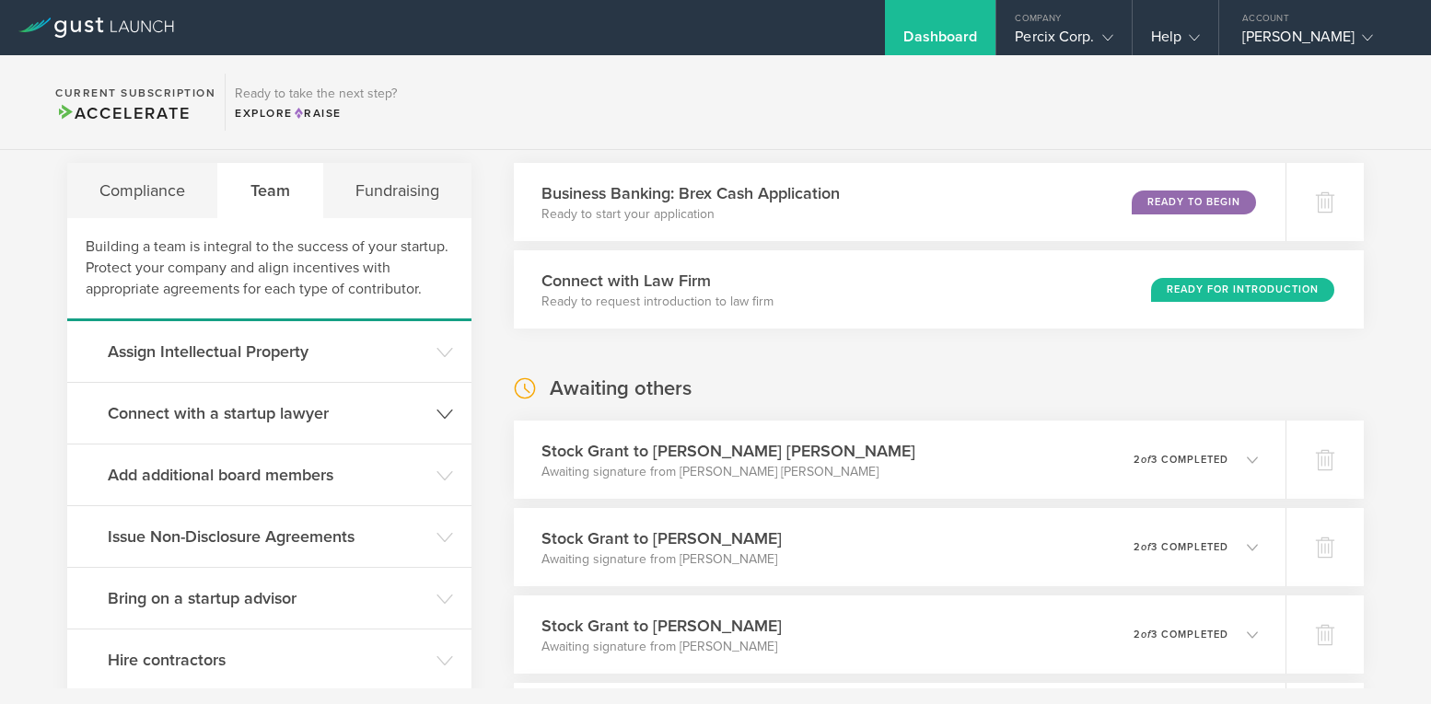
scroll to position [54, 0]
click at [268, 415] on h3 "Connect with a startup lawyer" at bounding box center [267, 415] width 319 height 24
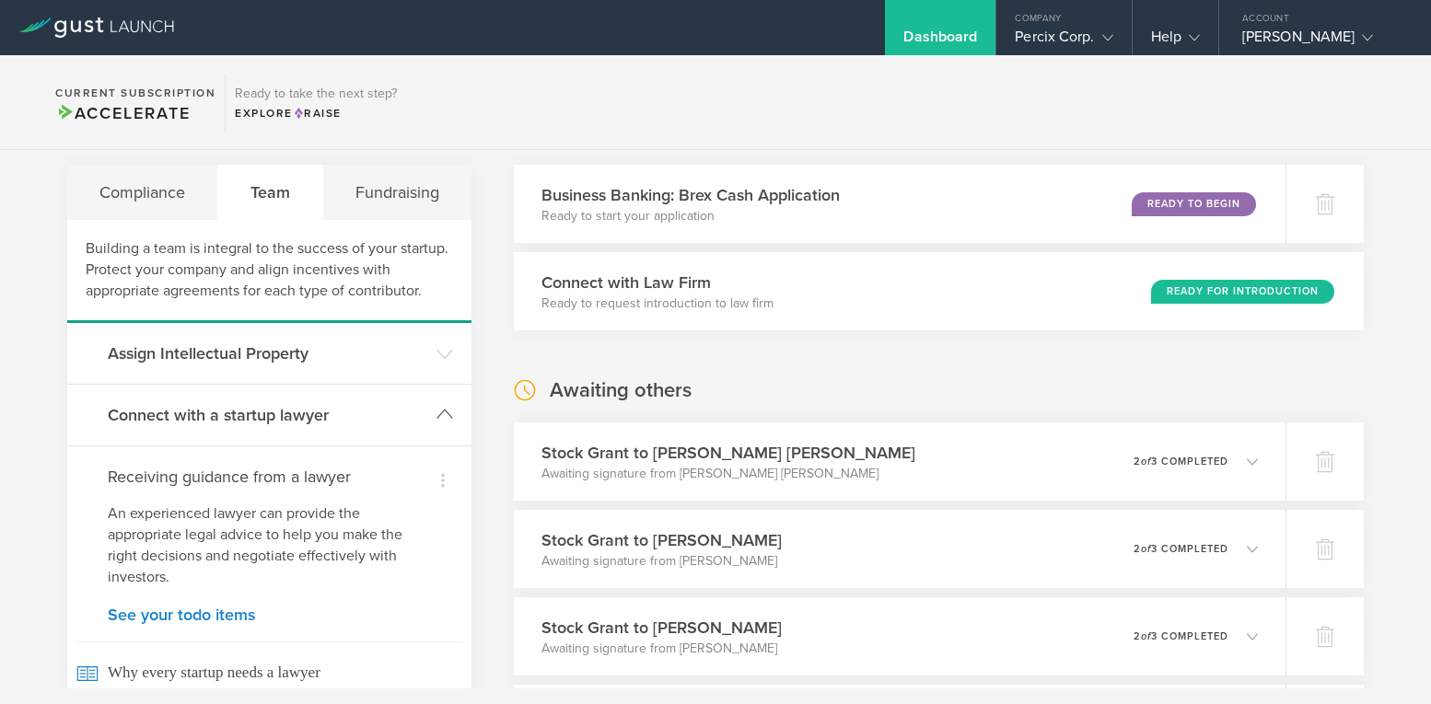
click at [268, 415] on h3 "Connect with a startup lawyer" at bounding box center [267, 415] width 319 height 24
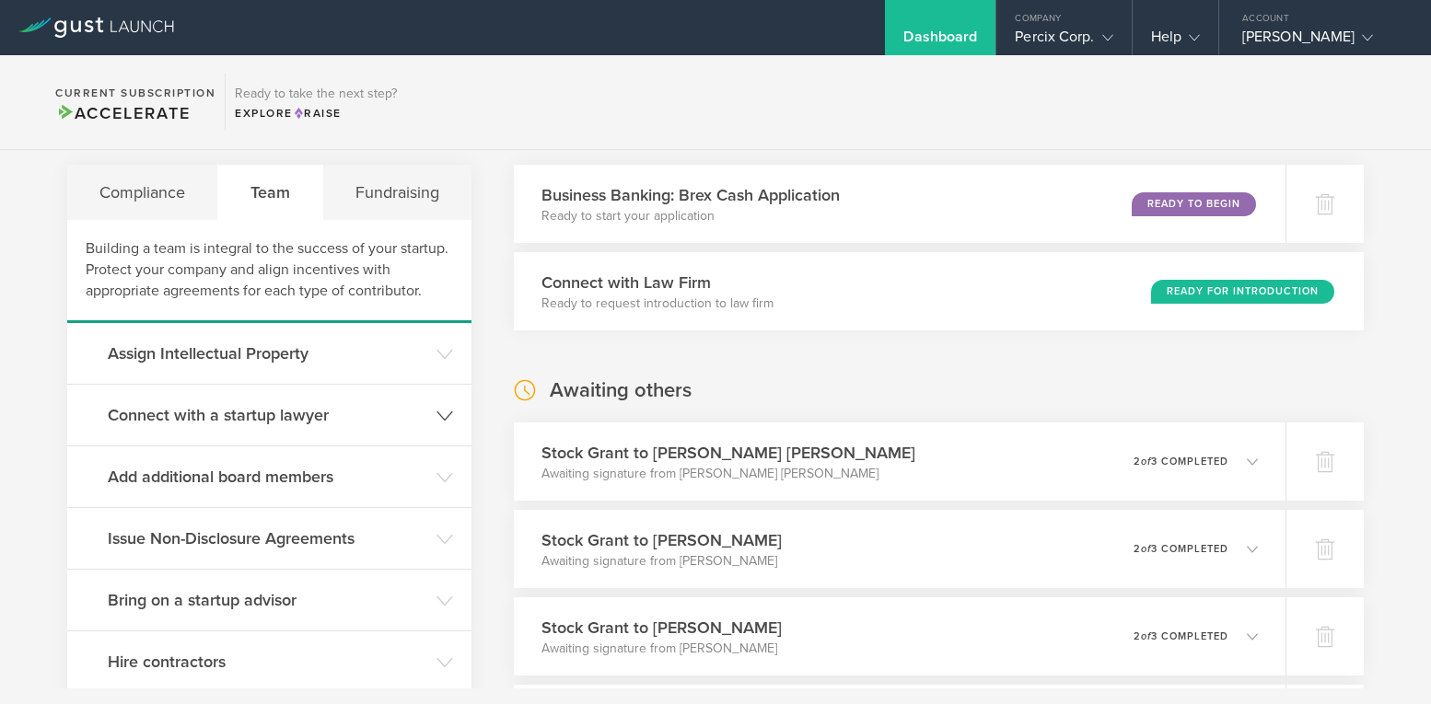
click at [215, 412] on h3 "Connect with a startup lawyer" at bounding box center [267, 415] width 319 height 24
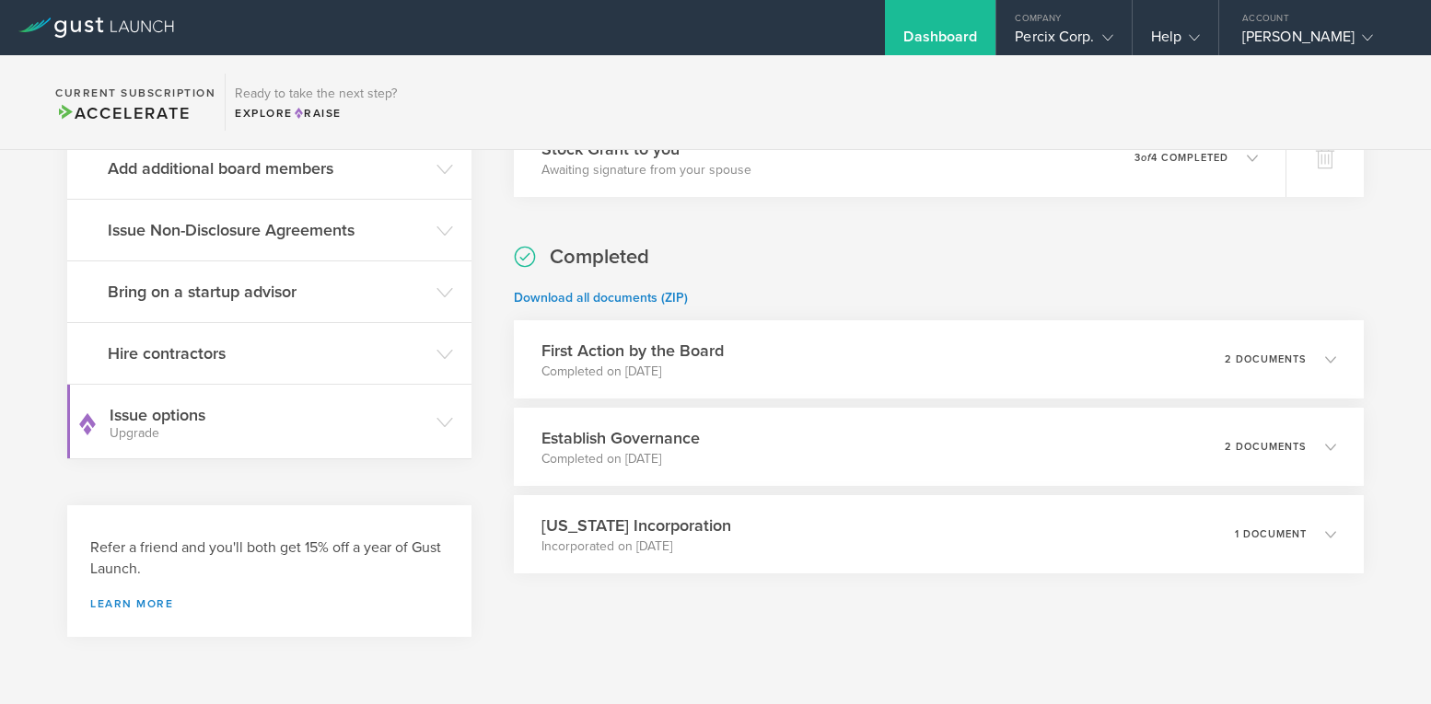
scroll to position [0, 0]
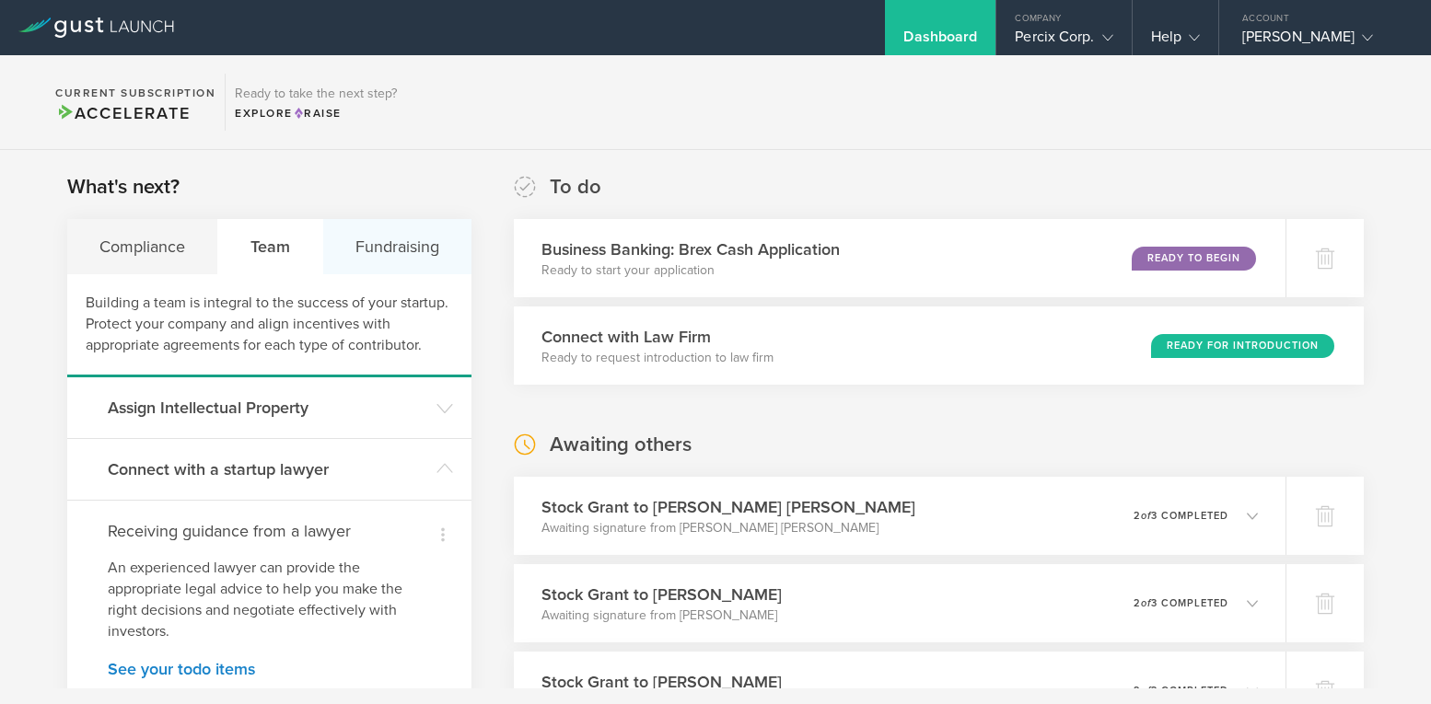
click at [409, 248] on div "Fundraising" at bounding box center [397, 246] width 148 height 55
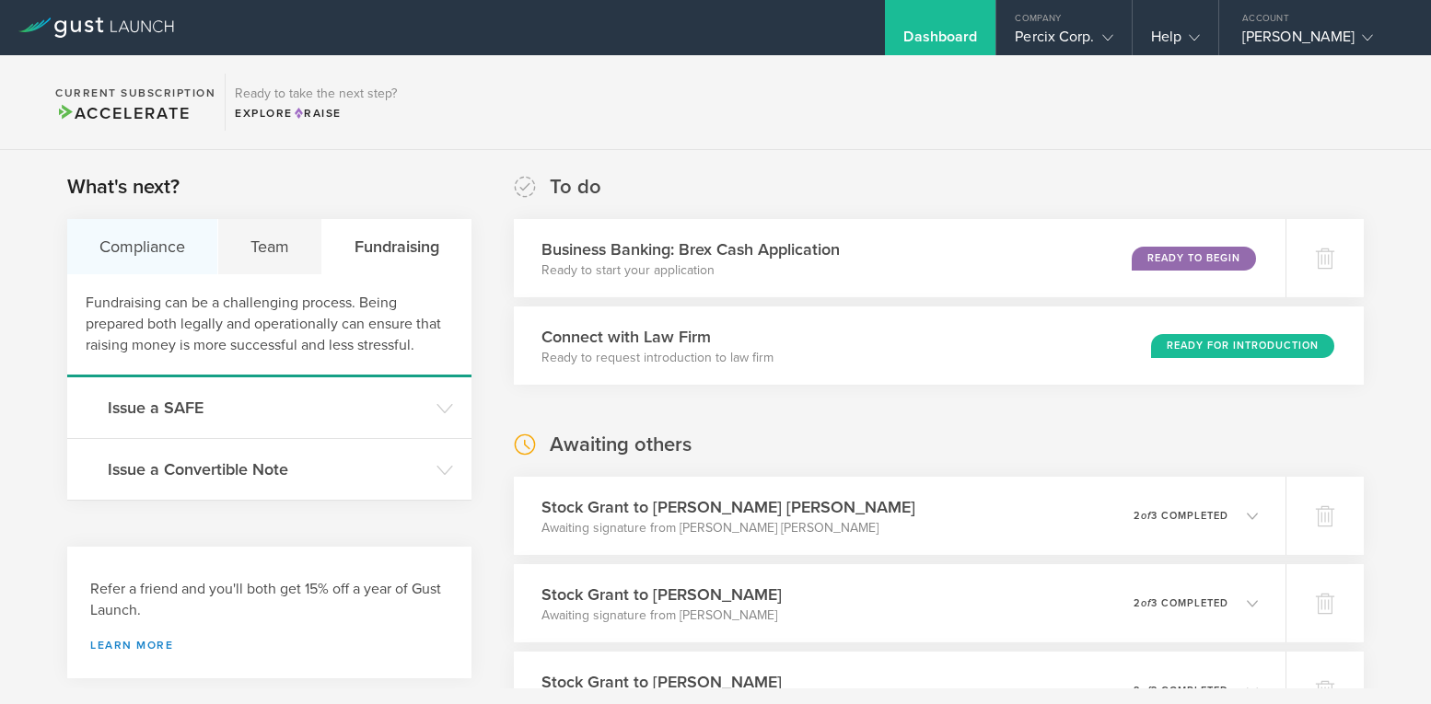
click at [110, 248] on div "Compliance" at bounding box center [142, 246] width 151 height 55
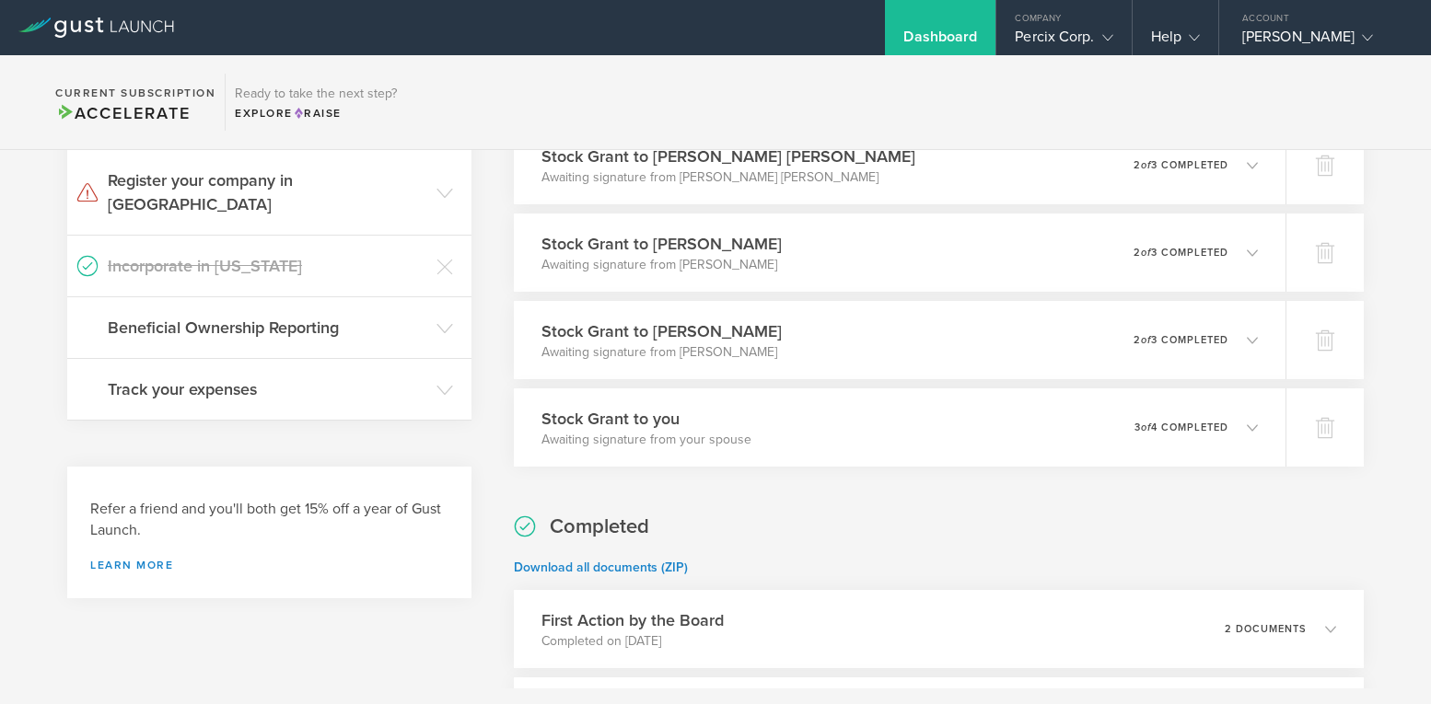
scroll to position [368, 0]
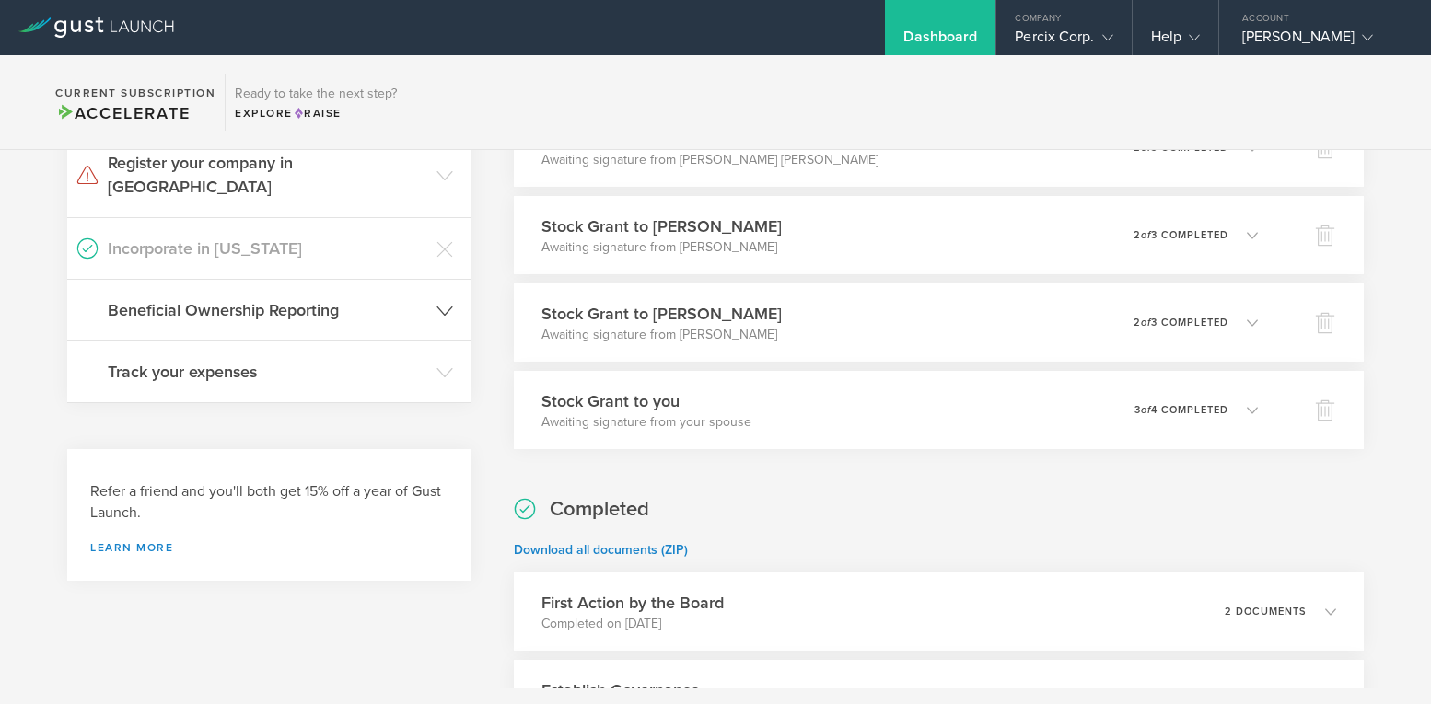
click at [174, 298] on h3 "Beneficial Ownership Reporting" at bounding box center [267, 310] width 319 height 24
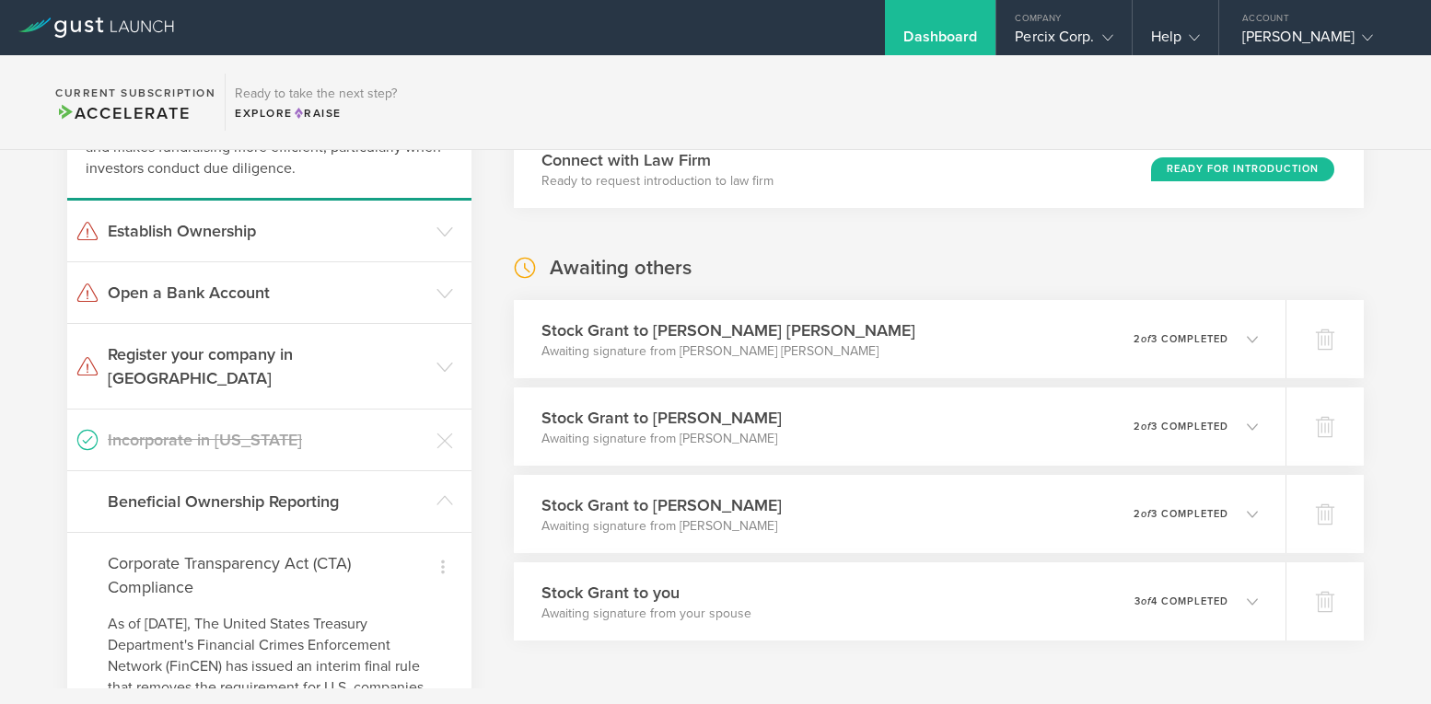
scroll to position [0, 0]
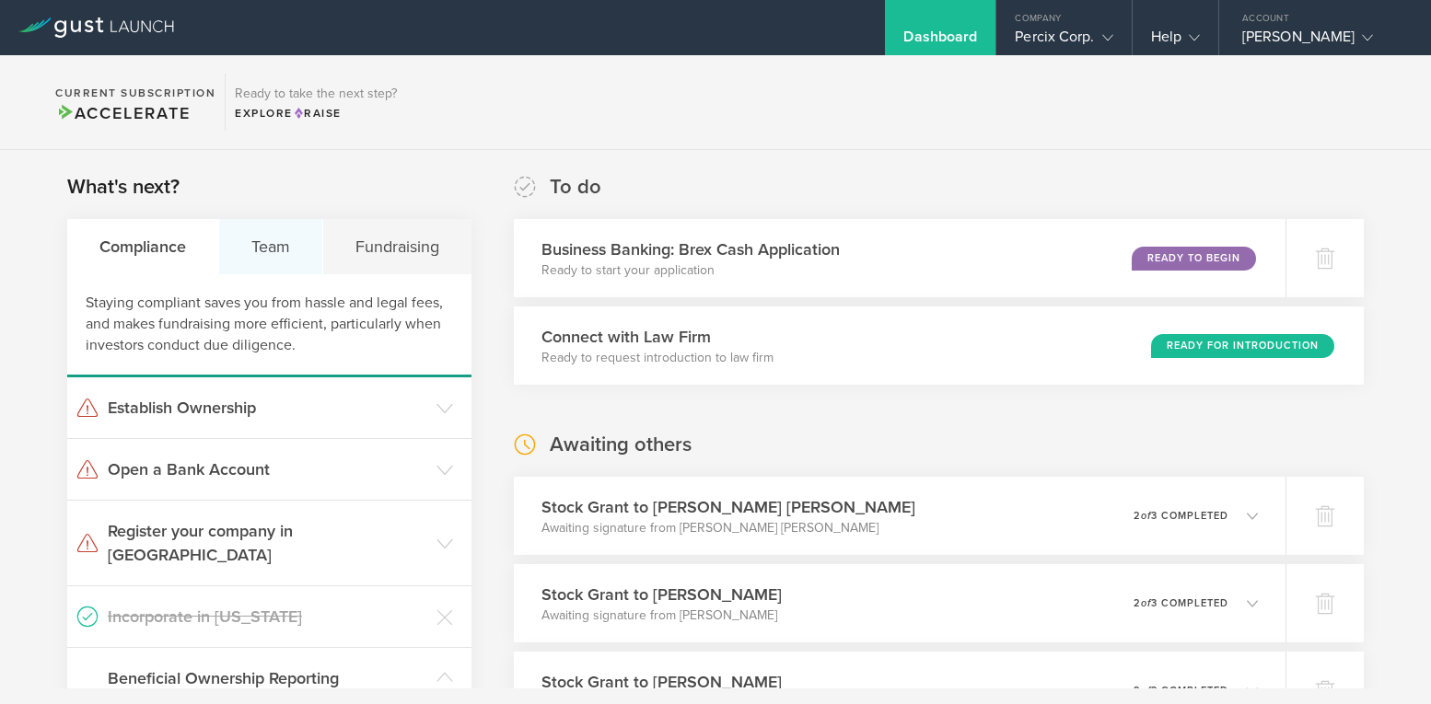
click at [267, 242] on div "Team" at bounding box center [271, 246] width 104 height 55
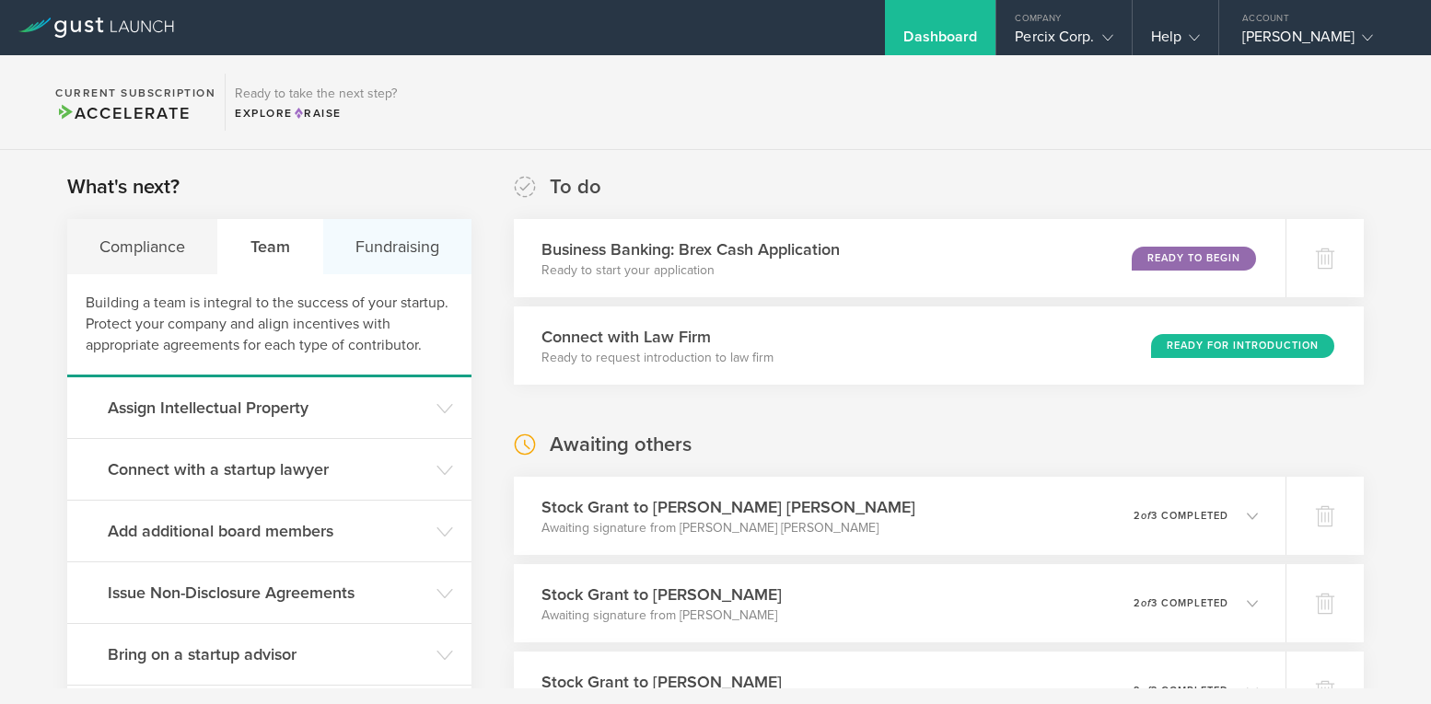
click at [388, 237] on div "Fundraising" at bounding box center [397, 246] width 148 height 55
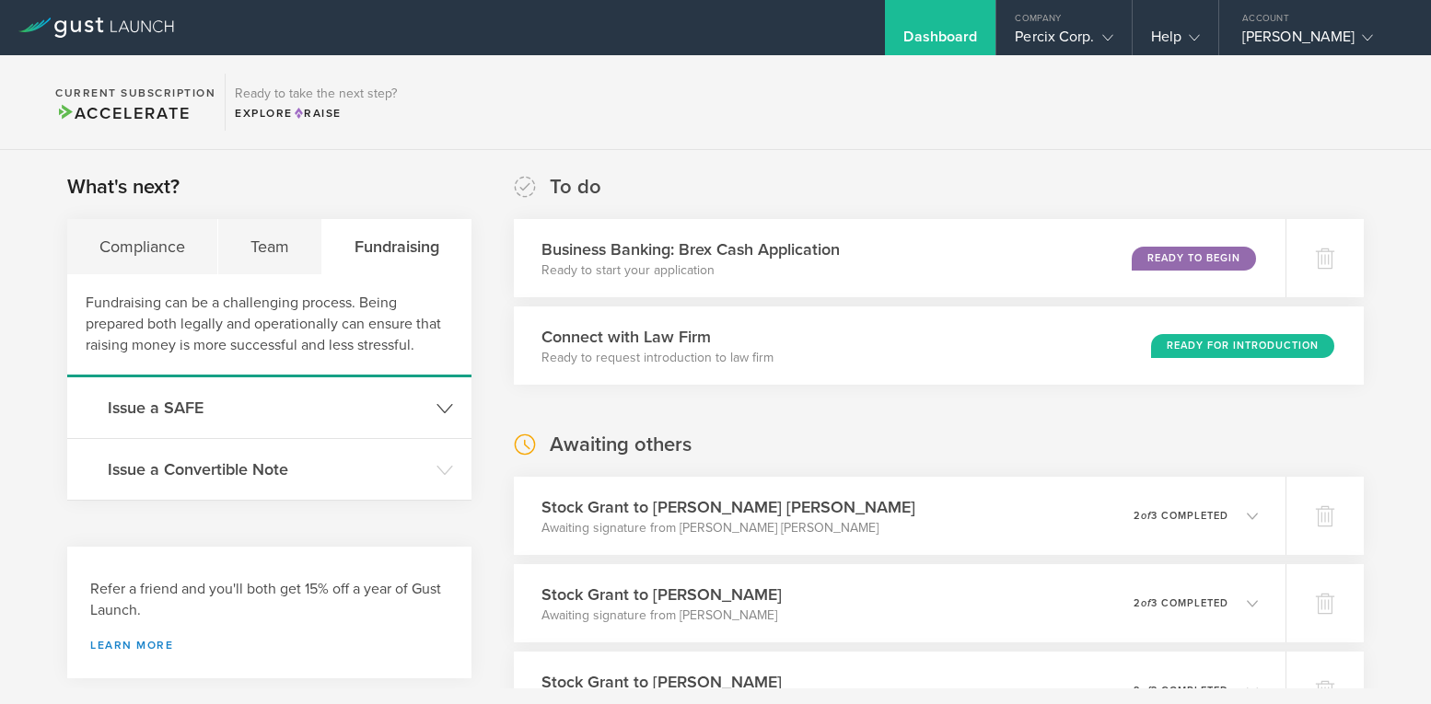
click at [437, 405] on polyline at bounding box center [444, 408] width 15 height 8
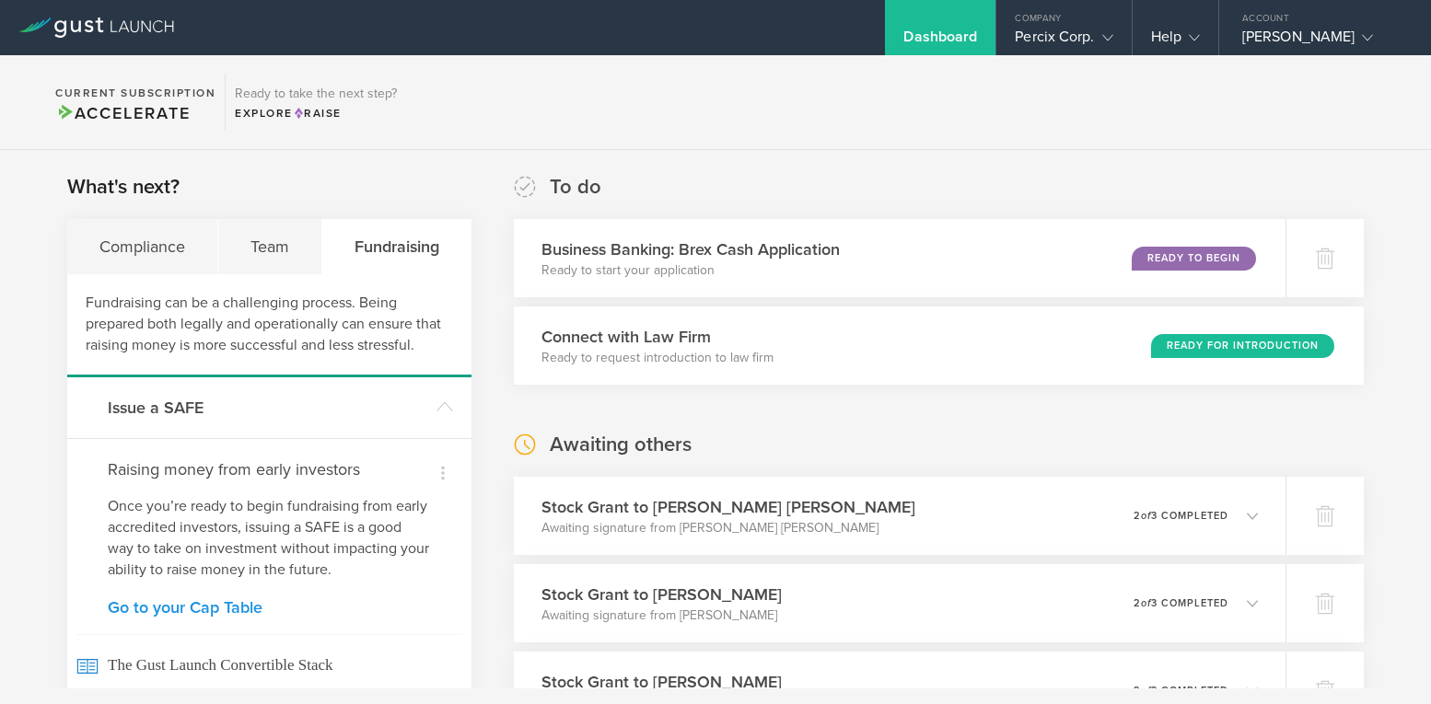
click at [165, 609] on link "Go to your Cap Table" at bounding box center [269, 607] width 323 height 17
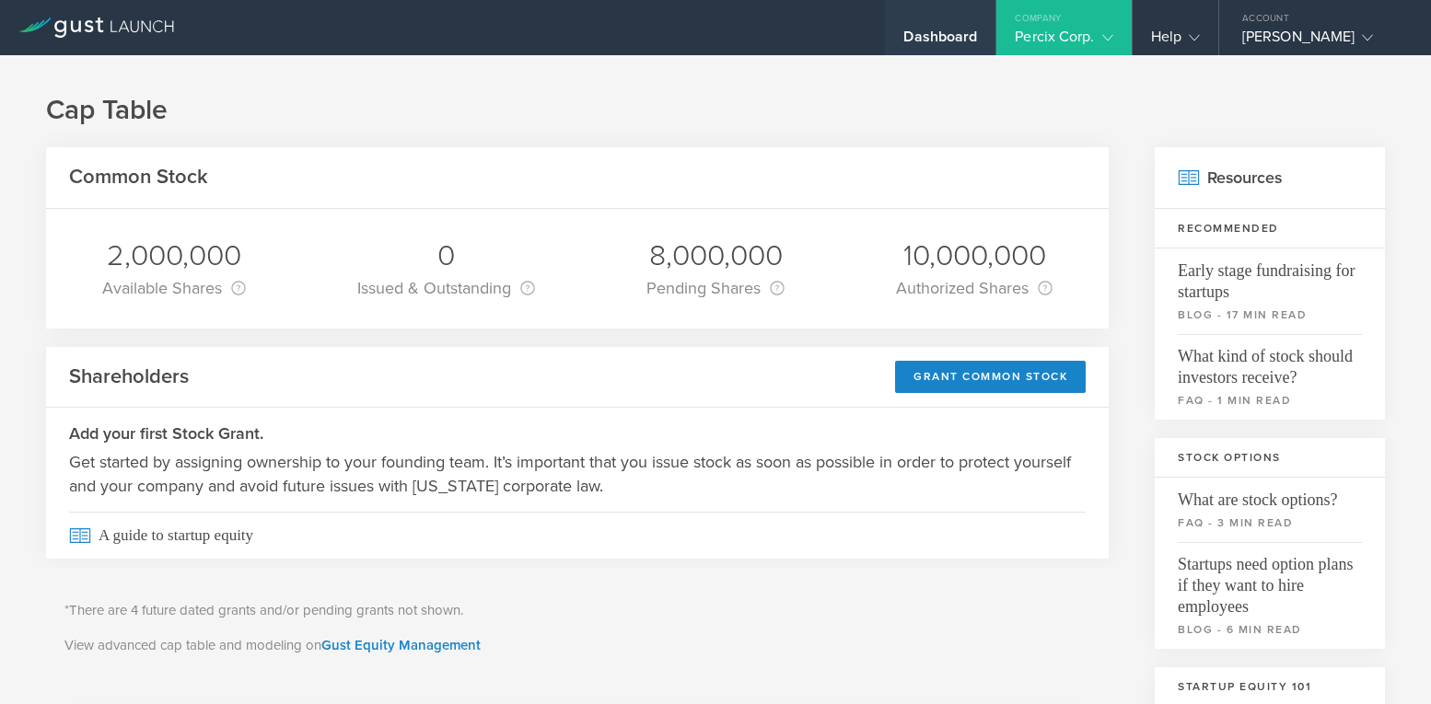
click at [903, 28] on div "Dashboard" at bounding box center [940, 42] width 74 height 28
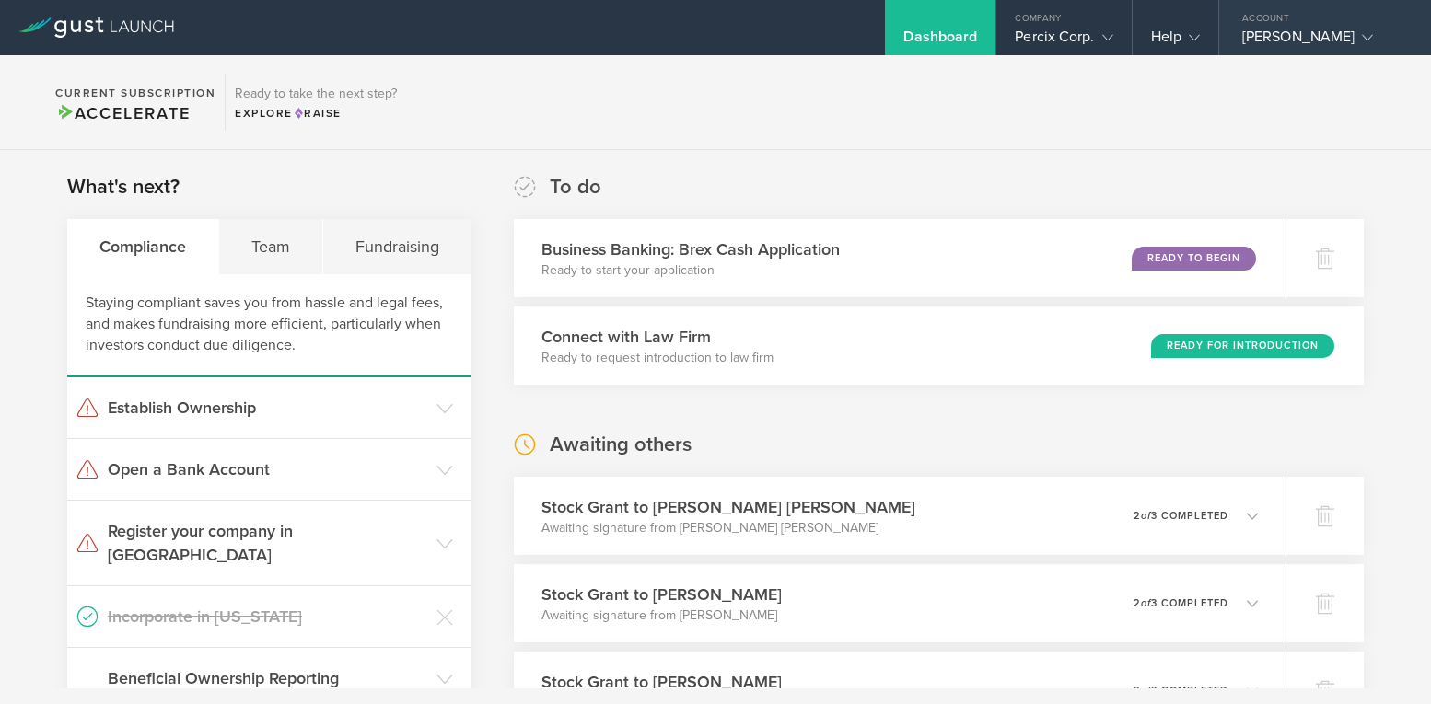
click at [1242, 36] on div "[PERSON_NAME]" at bounding box center [1320, 42] width 157 height 28
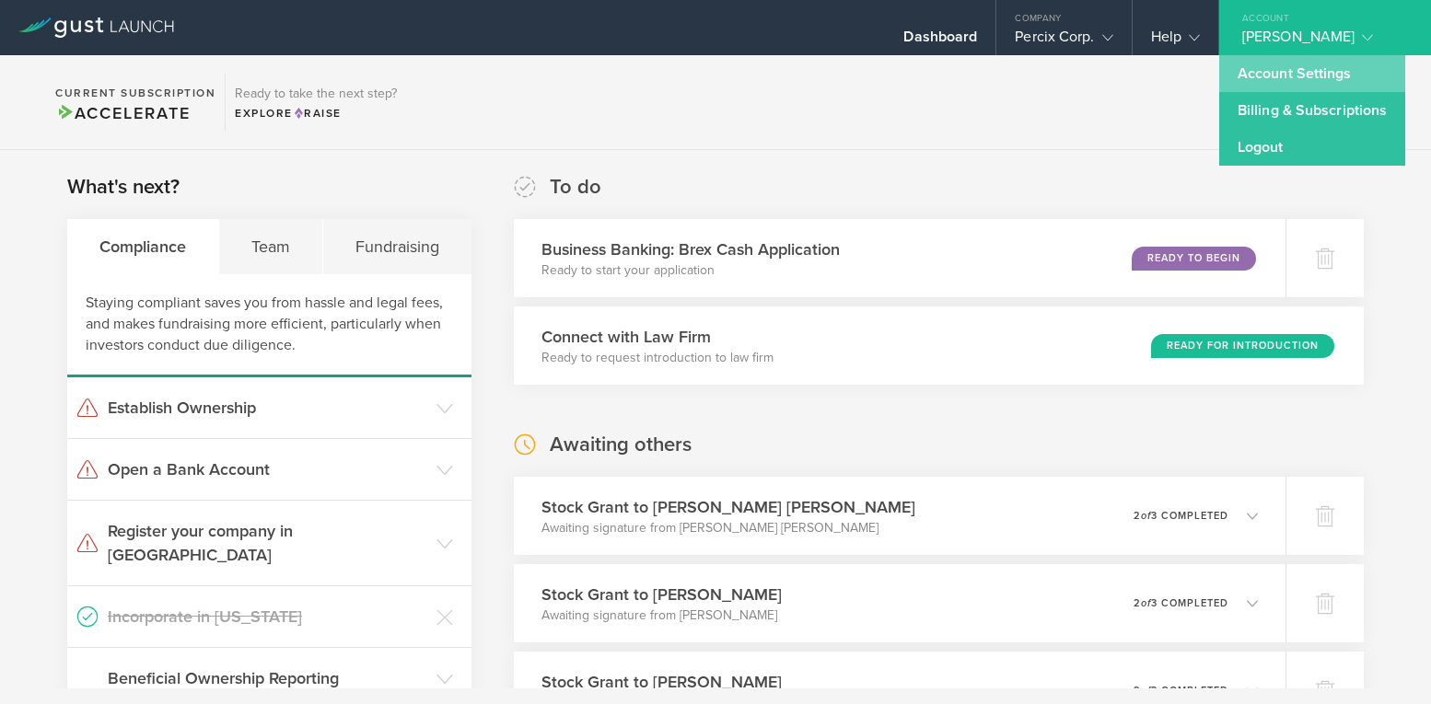
click at [1234, 75] on link "Account Settings" at bounding box center [1312, 73] width 186 height 37
